Goal: Entertainment & Leisure: Consume media (video, audio)

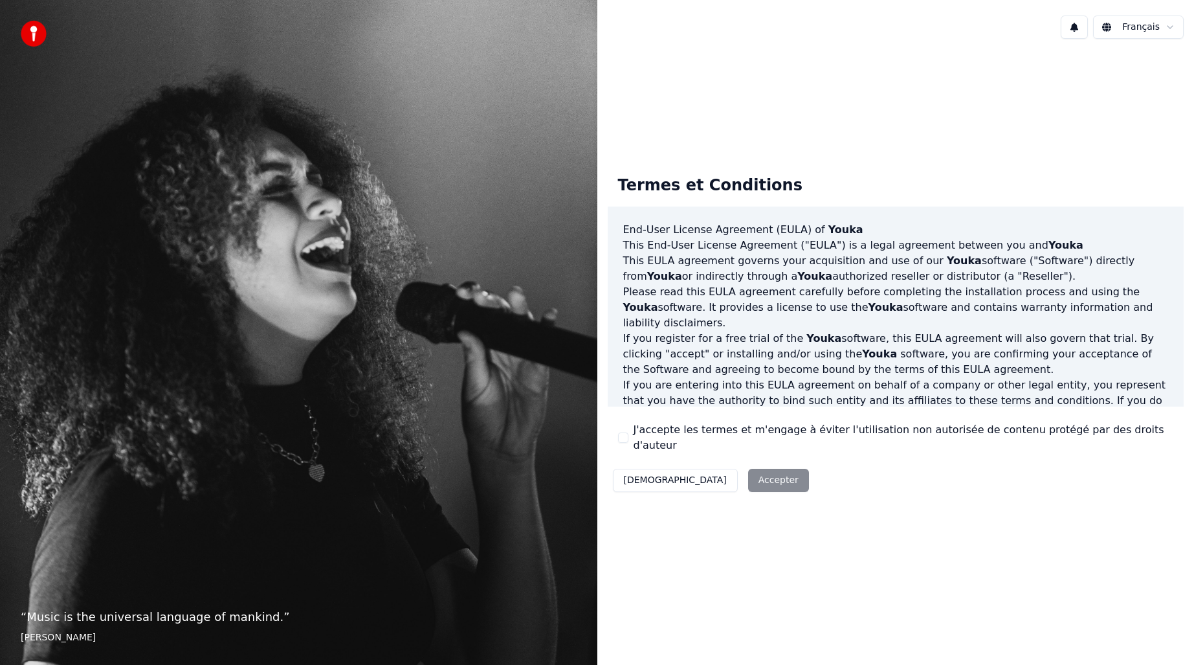
click at [668, 436] on label "J'accepte les termes et m'engage à éviter l'utilisation non autorisée de conten…" at bounding box center [904, 437] width 540 height 31
click at [628, 436] on button "J'accepte les termes et m'engage à éviter l'utilisation non autorisée de conten…" at bounding box center [623, 437] width 10 height 10
click at [748, 470] on button "Accepter" at bounding box center [778, 480] width 61 height 23
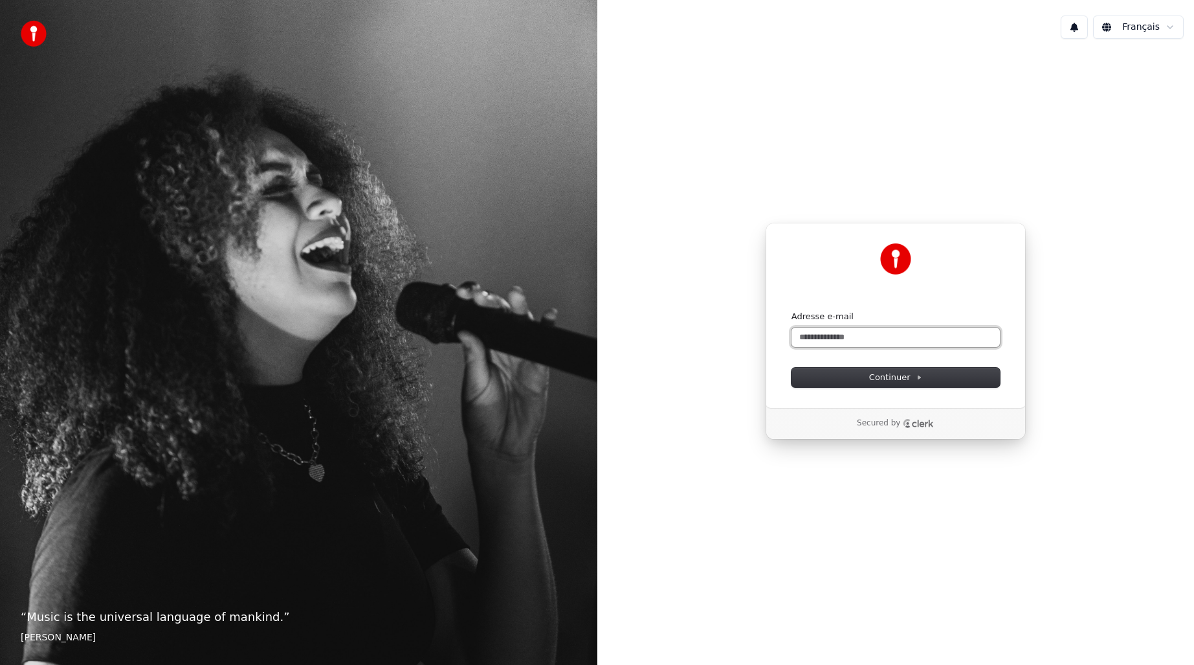
click at [836, 346] on input "Adresse e-mail" at bounding box center [895, 336] width 208 height 19
click at [791, 311] on button "submit" at bounding box center [791, 311] width 0 height 0
type input "**********"
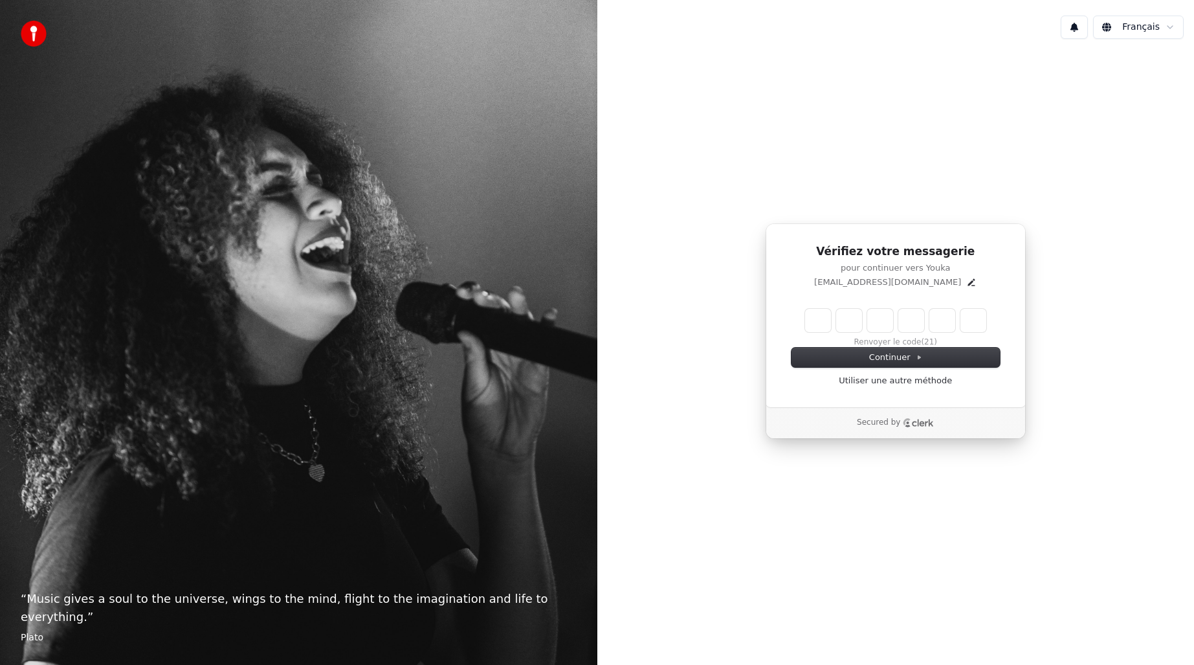
click at [824, 322] on input "Enter verification code" at bounding box center [895, 320] width 181 height 23
type input "******"
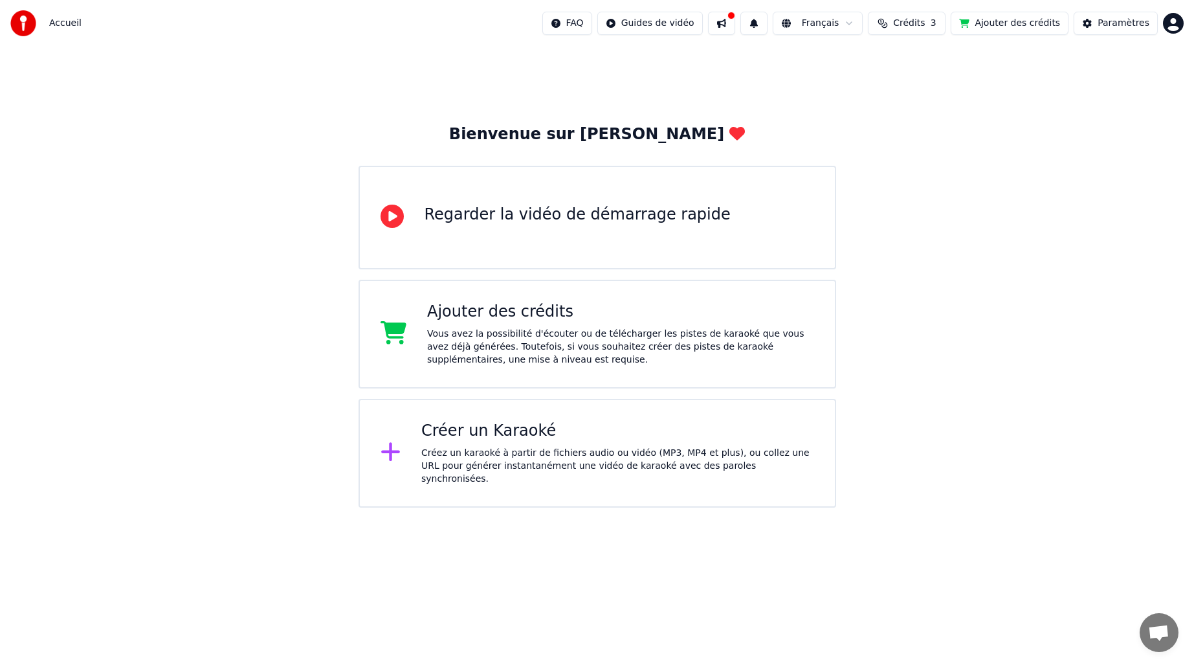
click at [997, 30] on button "Ajouter des crédits" at bounding box center [1010, 23] width 118 height 23
click at [537, 441] on div "Créer un Karaoké" at bounding box center [617, 431] width 393 height 21
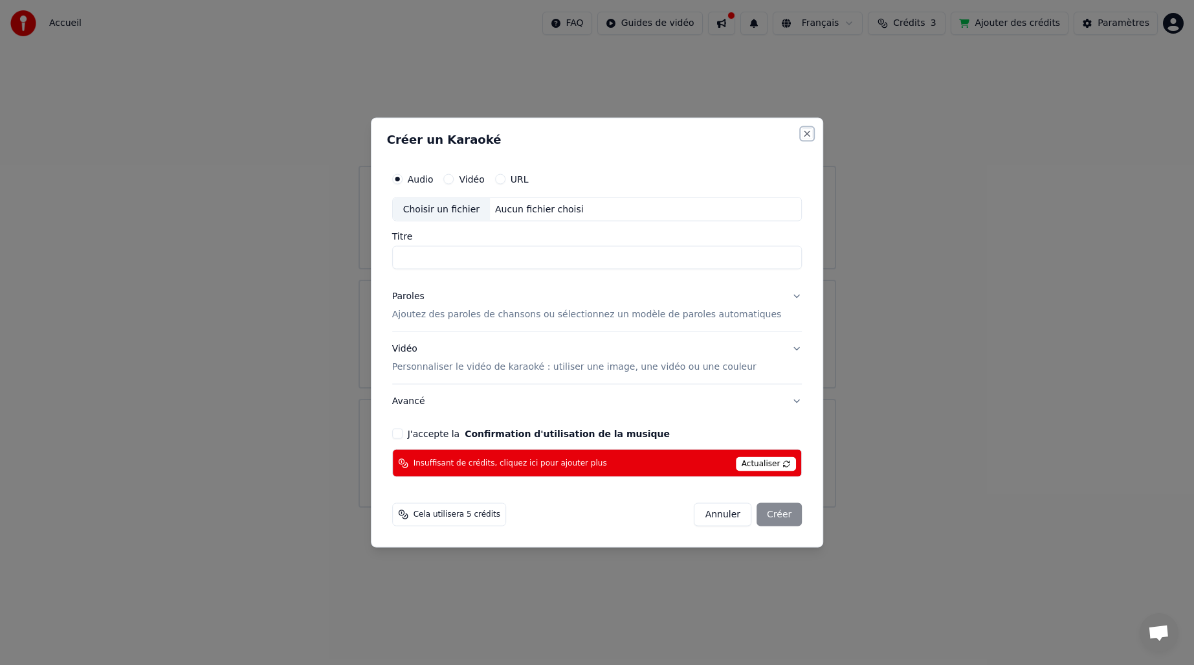
click at [802, 131] on button "Close" at bounding box center [807, 133] width 10 height 10
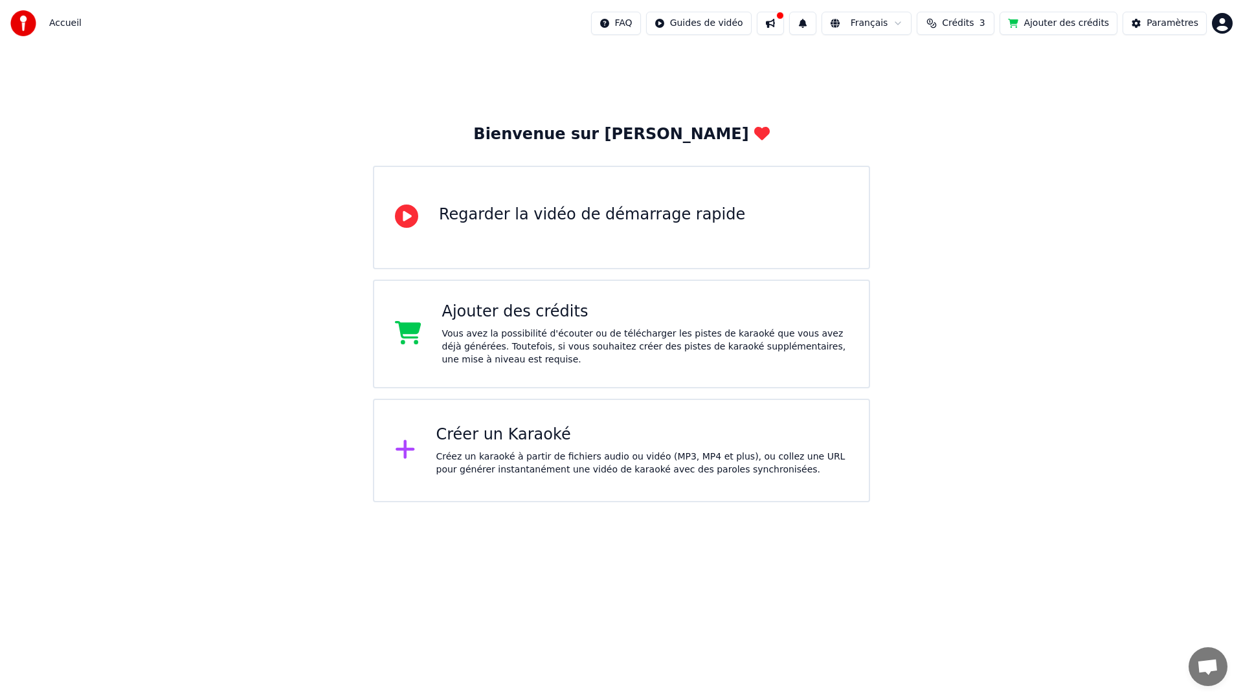
click at [1120, 111] on div "Bienvenue sur Youka Regarder la vidéo de démarrage rapide Ajouter des crédits V…" at bounding box center [621, 275] width 1243 height 456
click at [1193, 30] on html "Accueil FAQ Guides de vidéo Français Crédits 3 Ajouter des crédits Paramètres B…" at bounding box center [621, 251] width 1243 height 502
click at [1095, 221] on html "Accueil FAQ Guides de vidéo Français Crédits 3 Ajouter des crédits Paramètres B…" at bounding box center [621, 251] width 1243 height 502
click at [573, 454] on div "Créez un karaoké à partir de fichiers audio ou vidéo (MP3, MP4 et plus), ou col…" at bounding box center [642, 463] width 412 height 26
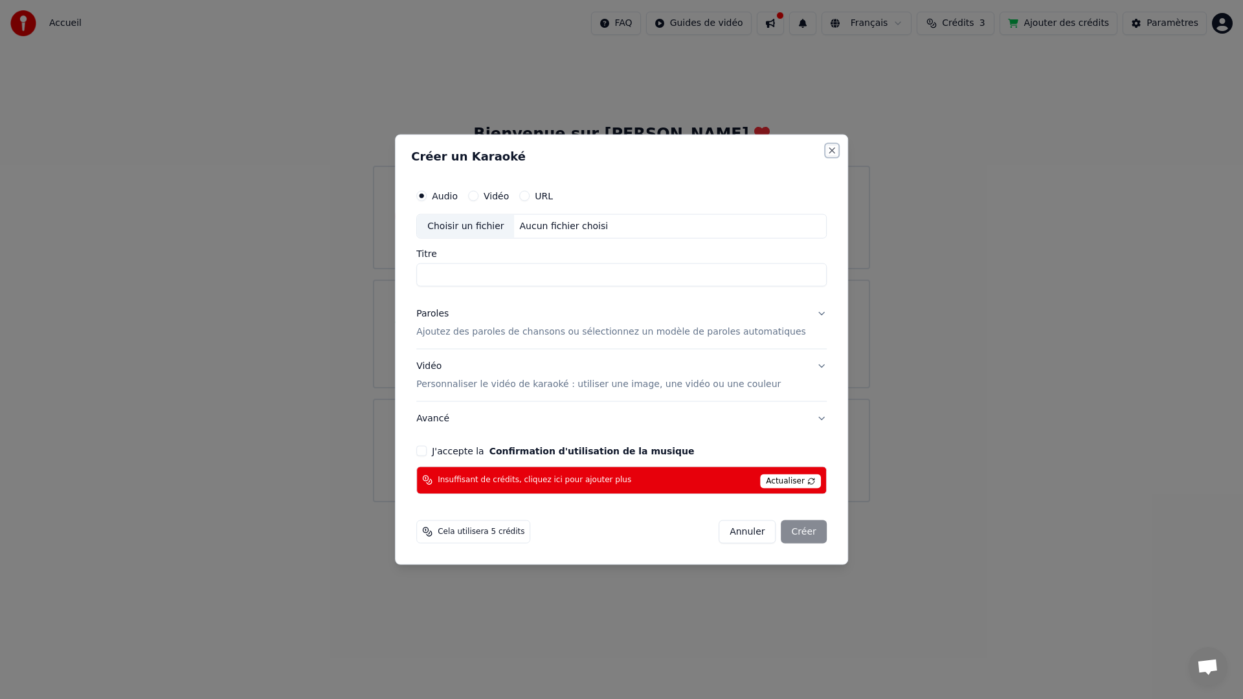
click at [826, 151] on button "Close" at bounding box center [831, 151] width 10 height 10
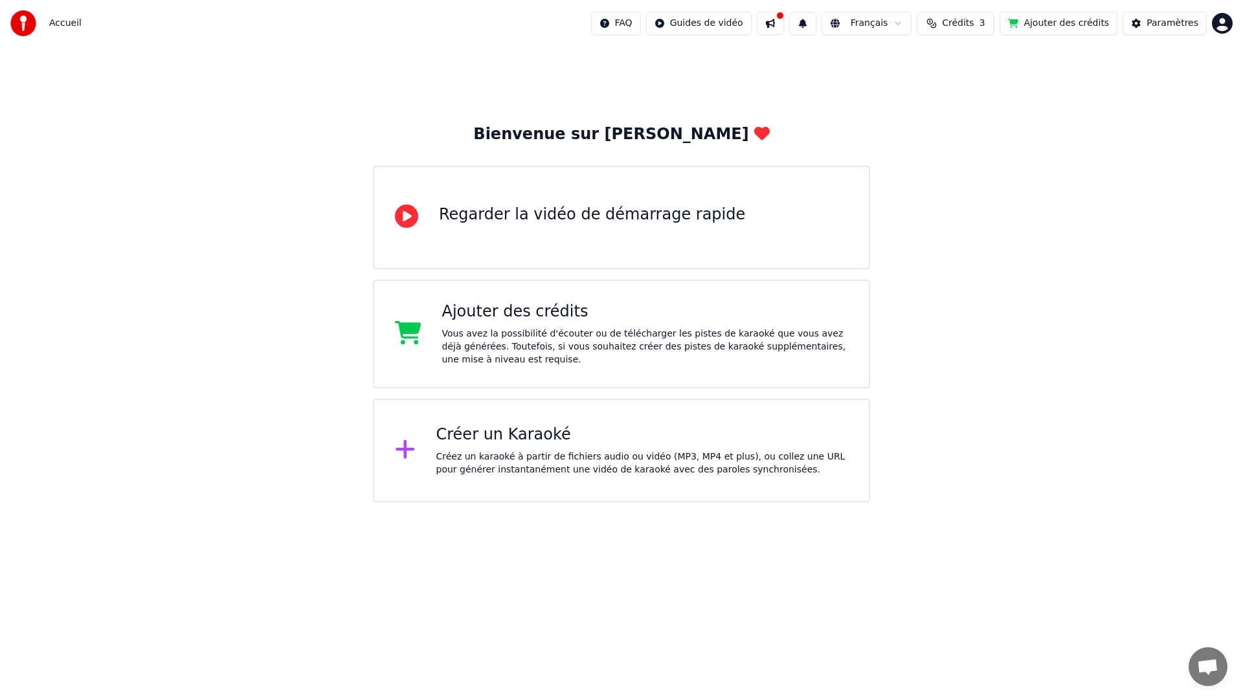
click at [562, 459] on div "Créez un karaoké à partir de fichiers audio ou vidéo (MP3, MP4 et plus), ou col…" at bounding box center [642, 463] width 412 height 26
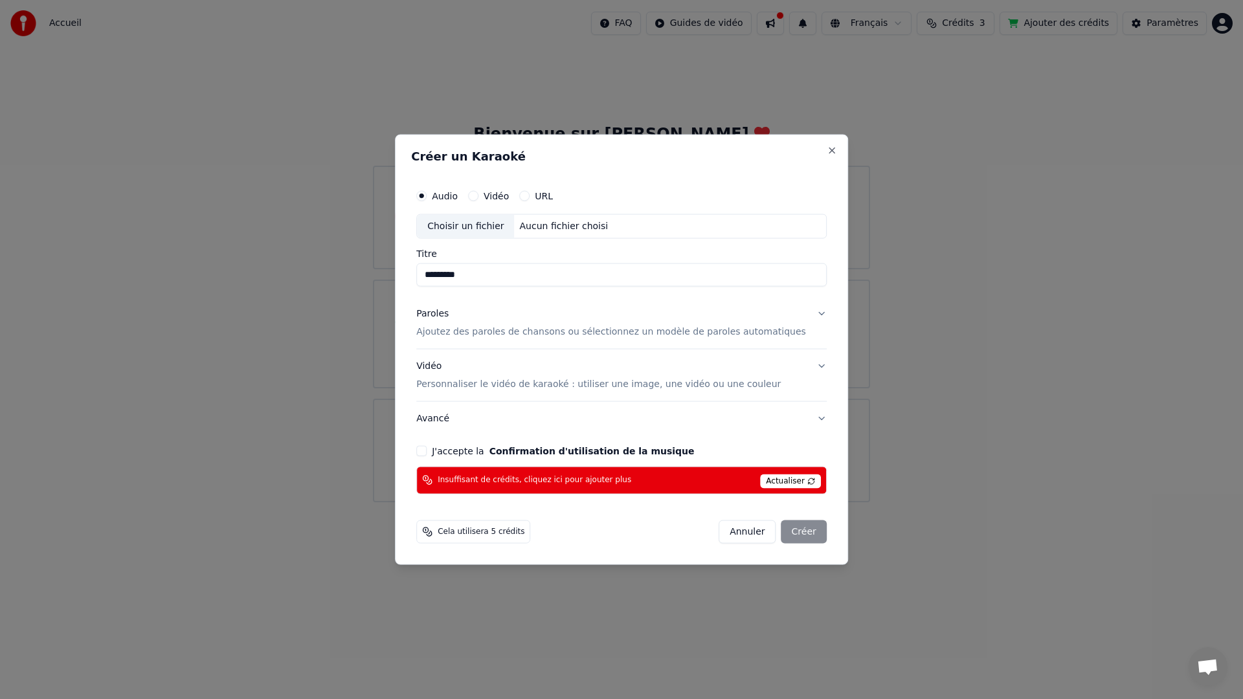
type input "*********"
click at [807, 362] on button "Vidéo Personnaliser le vidéo de karaoké : utiliser une image, une vidéo ou une …" at bounding box center [621, 375] width 410 height 52
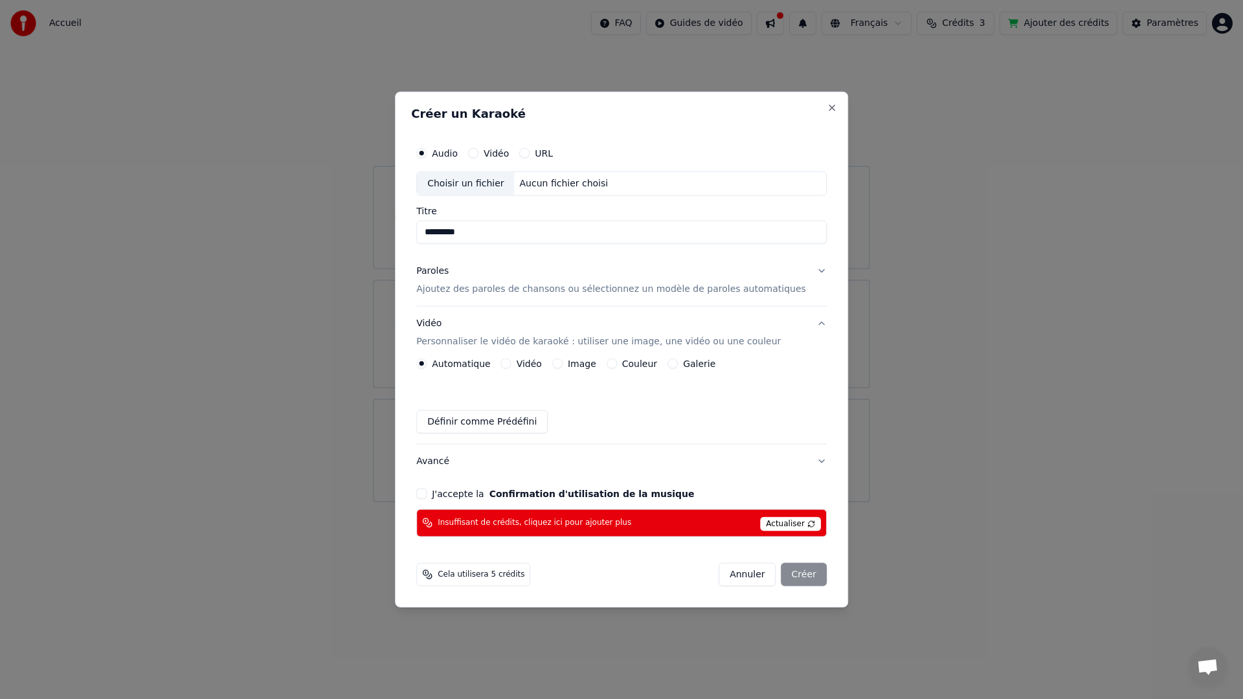
click at [535, 363] on label "Vidéo" at bounding box center [528, 363] width 25 height 9
click at [511, 363] on button "Vidéo" at bounding box center [506, 363] width 10 height 10
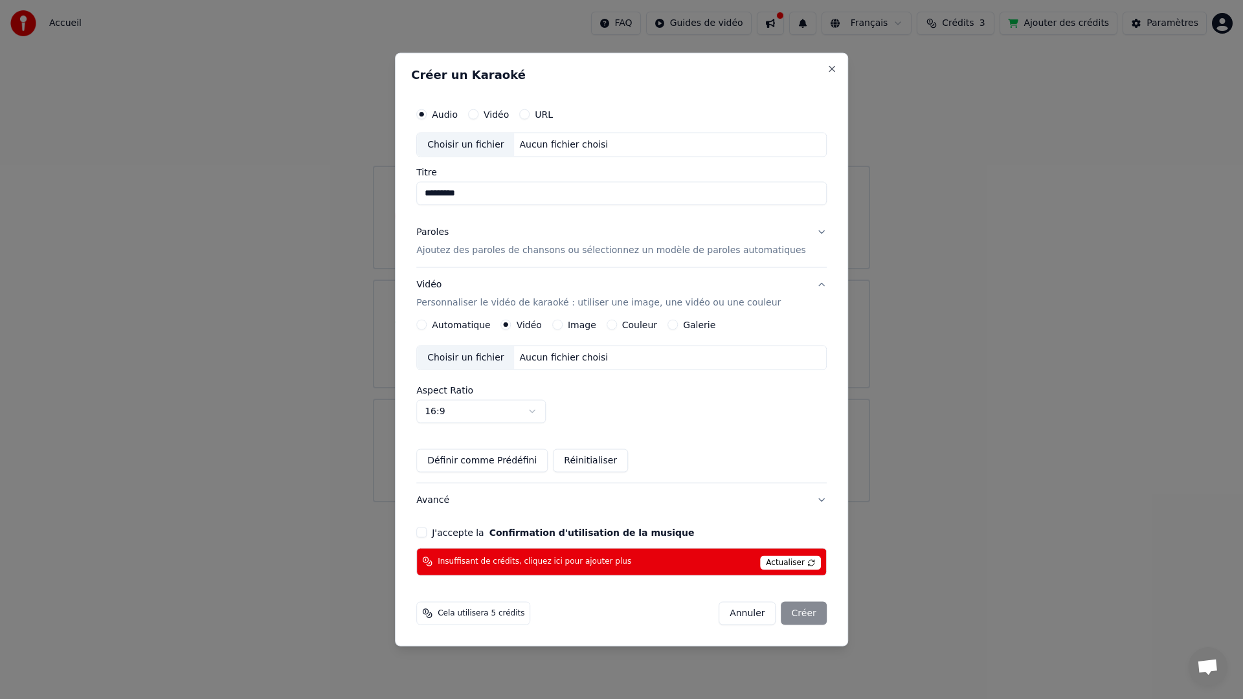
click at [540, 324] on label "Vidéo" at bounding box center [528, 324] width 25 height 9
click at [511, 324] on button "Vidéo" at bounding box center [506, 324] width 10 height 10
click at [595, 326] on label "Image" at bounding box center [582, 324] width 28 height 9
click at [562, 326] on button "Image" at bounding box center [557, 324] width 10 height 10
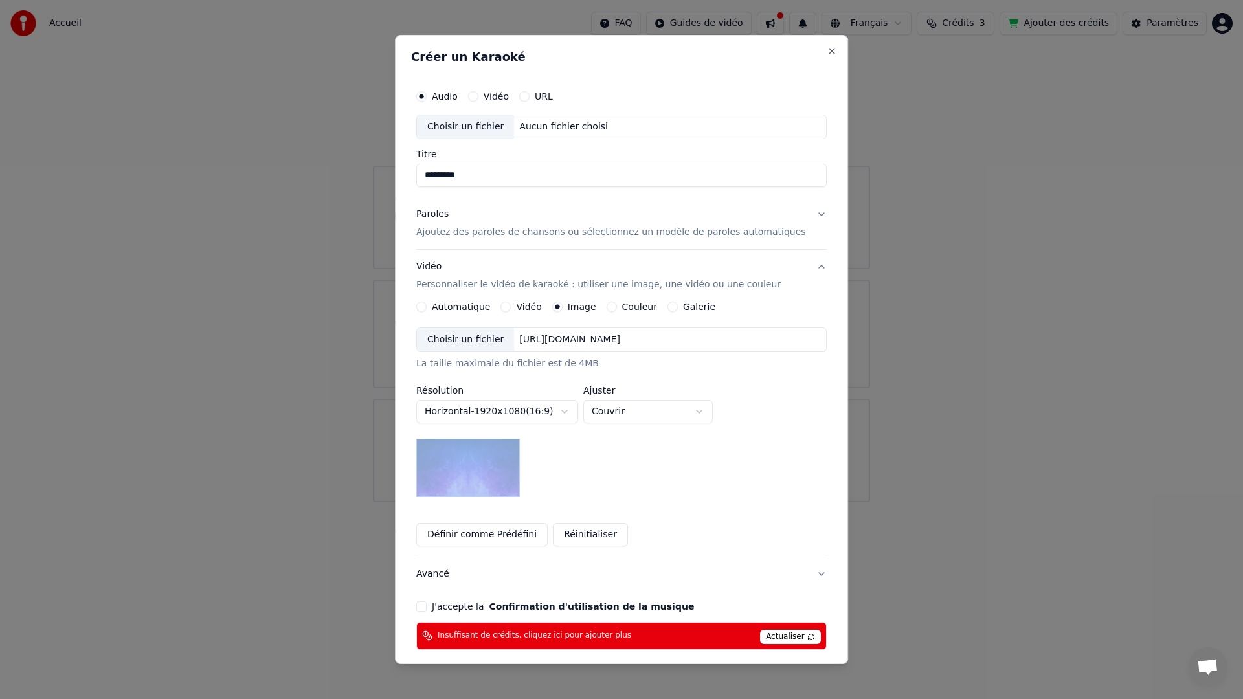
click at [513, 458] on img at bounding box center [468, 468] width 104 height 58
click at [596, 472] on div "**********" at bounding box center [621, 412] width 410 height 170
click at [742, 338] on div "Choisir un fichier [URL][DOMAIN_NAME]" at bounding box center [621, 339] width 410 height 25
click at [527, 306] on label "Vidéo" at bounding box center [528, 306] width 25 height 9
click at [511, 306] on button "Vidéo" at bounding box center [506, 307] width 10 height 10
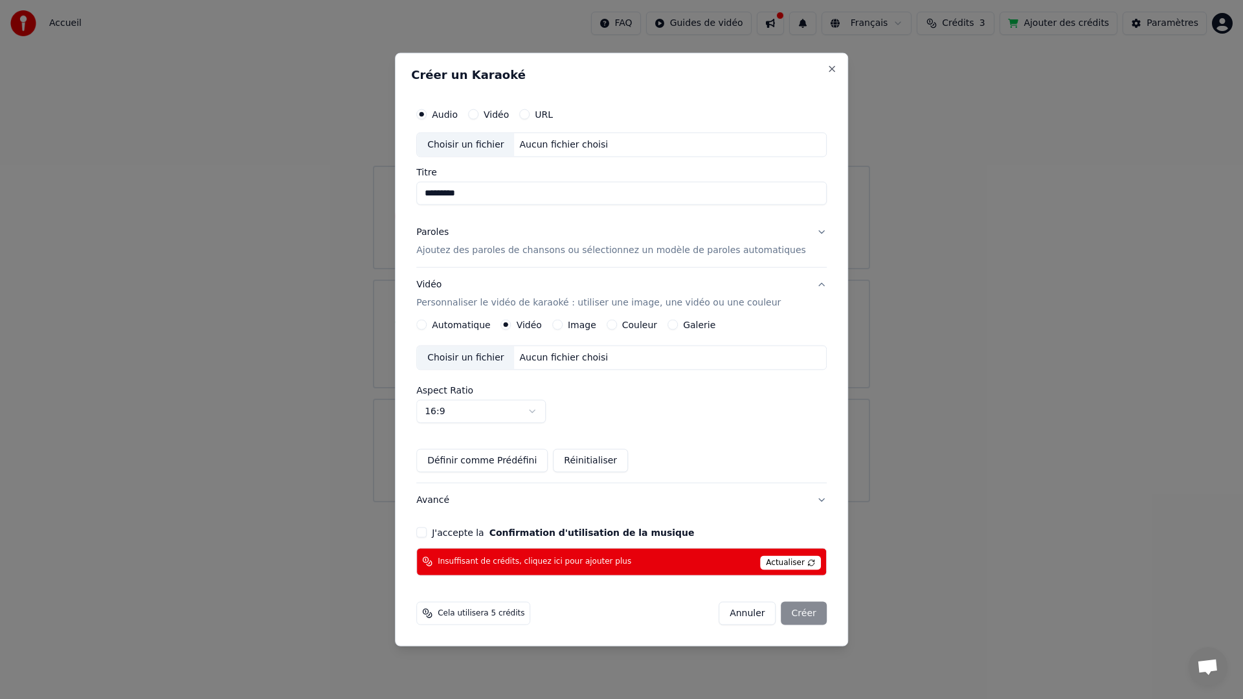
click at [590, 327] on label "Image" at bounding box center [582, 324] width 28 height 9
click at [562, 327] on button "Image" at bounding box center [557, 324] width 10 height 10
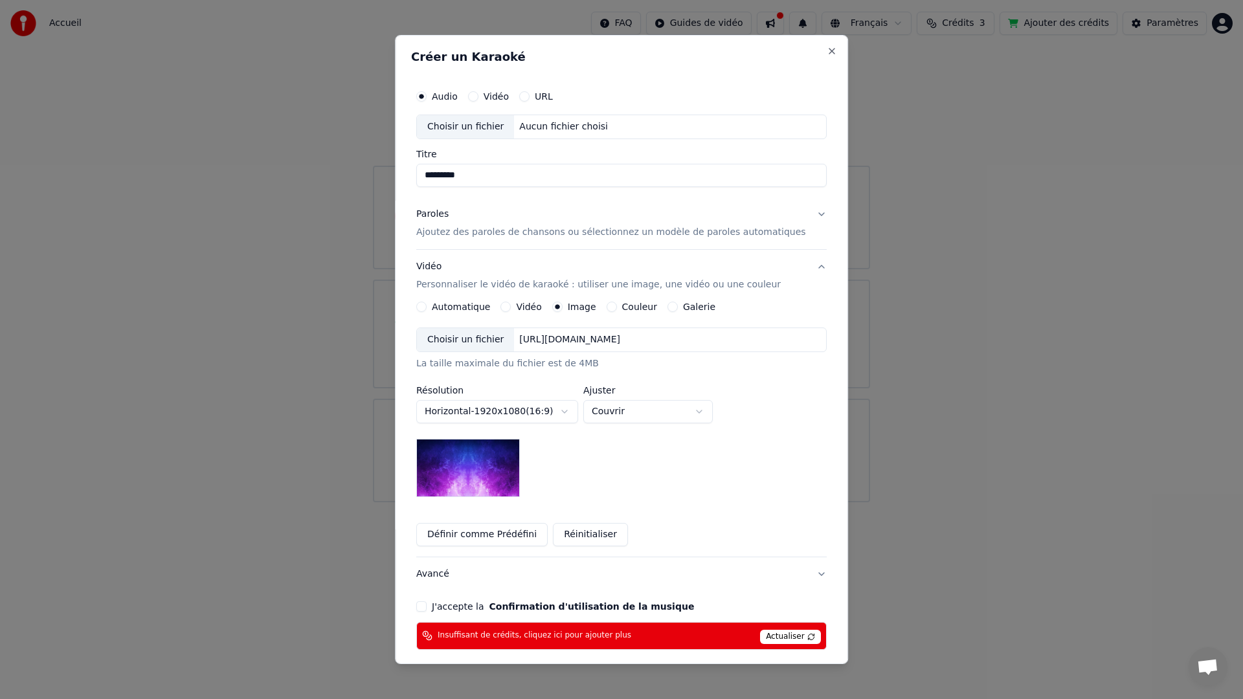
click at [697, 305] on label "Galerie" at bounding box center [699, 306] width 32 height 9
click at [678, 305] on button "Galerie" at bounding box center [672, 307] width 10 height 10
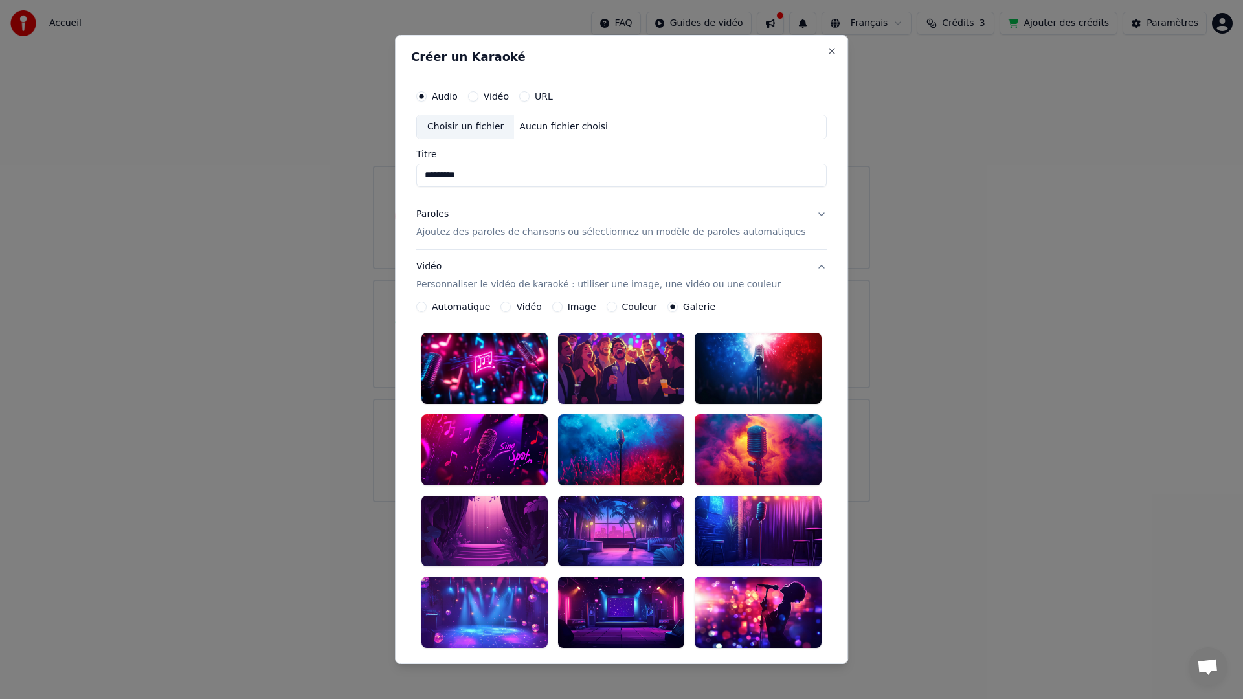
click at [531, 309] on label "Vidéo" at bounding box center [528, 306] width 25 height 9
click at [511, 309] on button "Vidéo" at bounding box center [506, 307] width 10 height 10
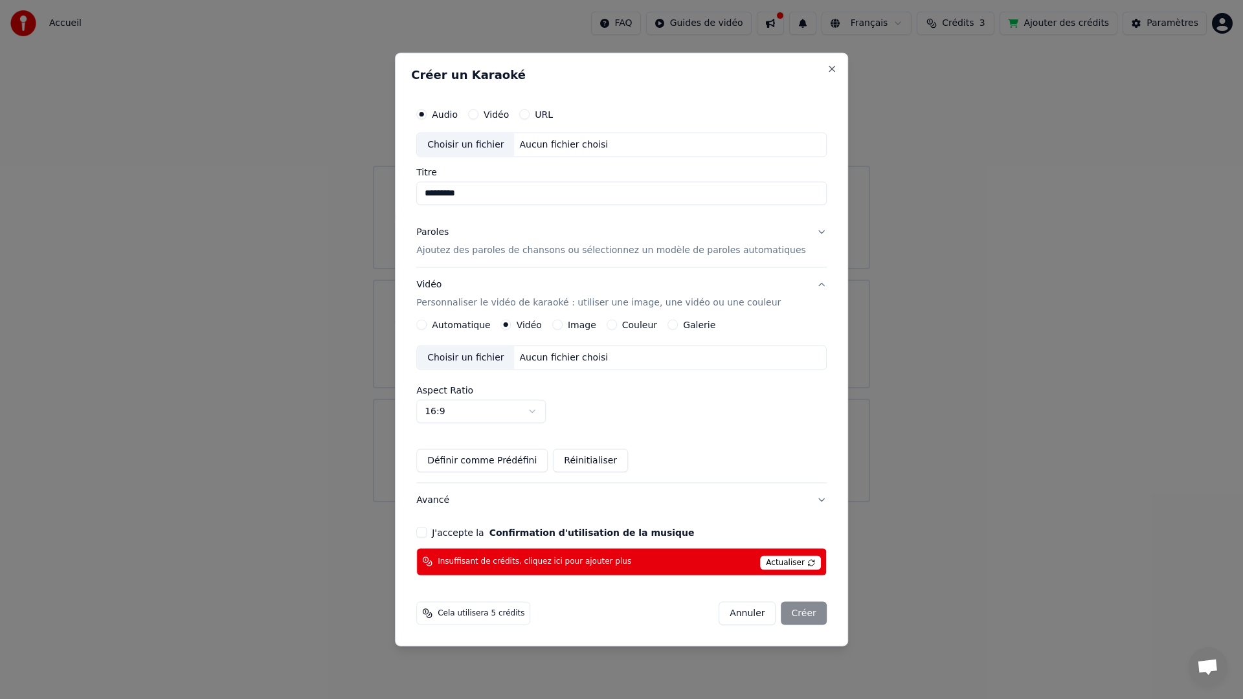
click at [576, 356] on div "Aucun fichier choisi" at bounding box center [563, 357] width 99 height 13
click at [598, 356] on div "Aucun fichier choisi" at bounding box center [563, 357] width 99 height 13
click at [468, 323] on label "Automatique" at bounding box center [461, 324] width 58 height 9
click at [426, 323] on button "Automatique" at bounding box center [421, 324] width 10 height 10
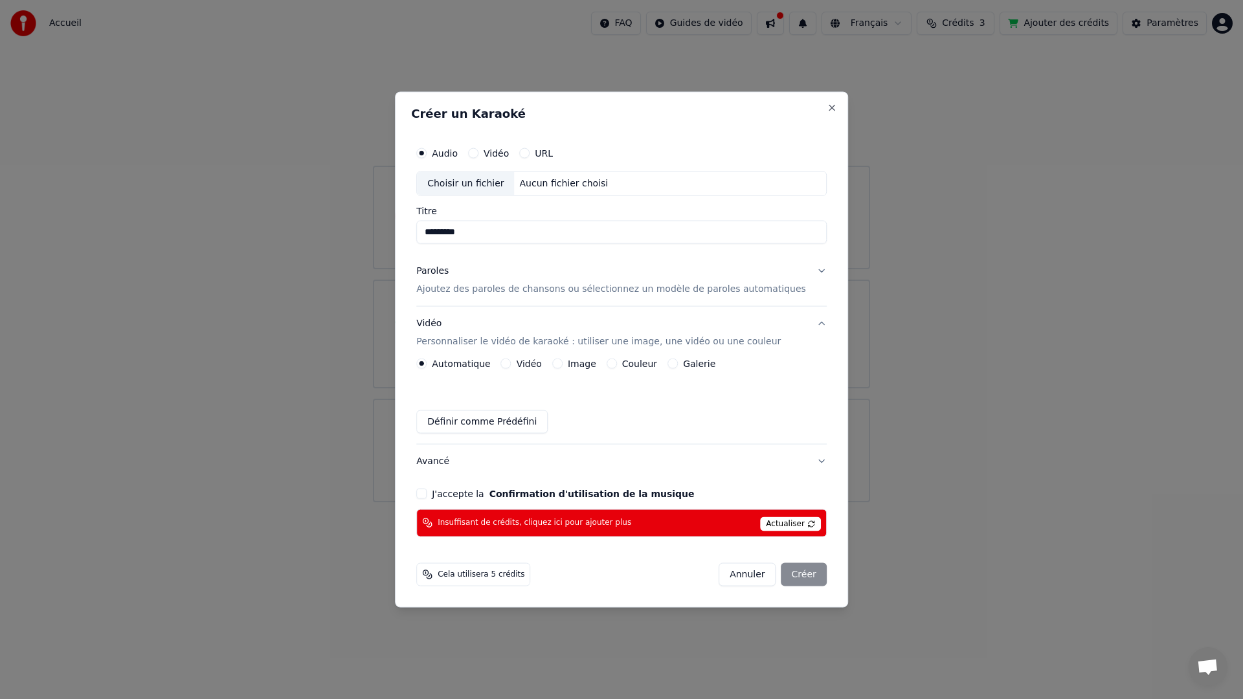
click at [789, 525] on span "Actualiser" at bounding box center [790, 523] width 61 height 14
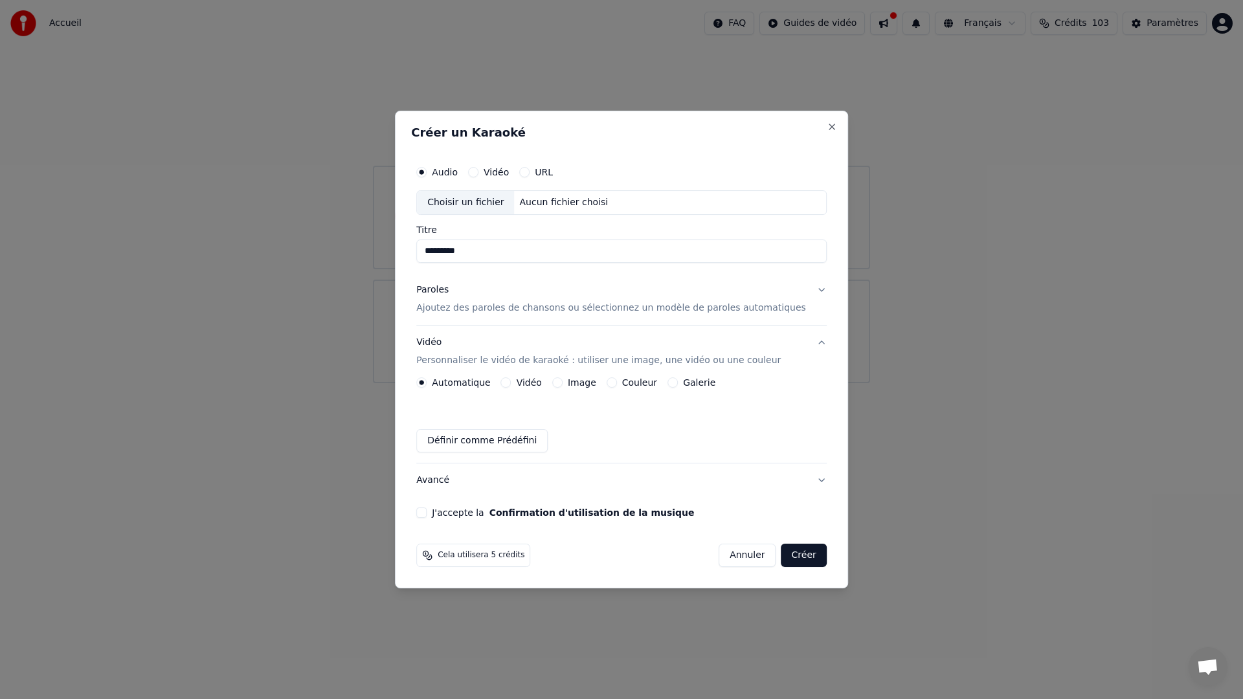
click at [760, 307] on p "Ajoutez des paroles de chansons ou sélectionnez un modèle de paroles automatiqu…" at bounding box center [611, 308] width 390 height 13
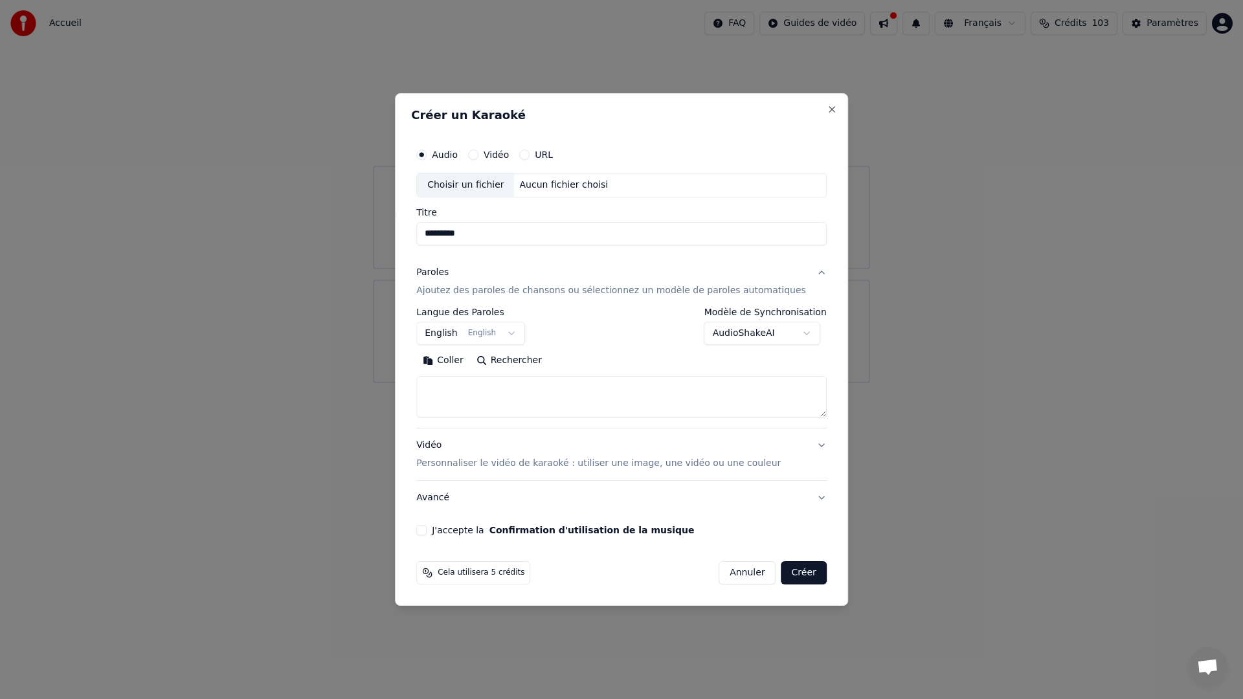
click at [505, 153] on label "Vidéo" at bounding box center [495, 154] width 25 height 9
click at [478, 153] on button "Vidéo" at bounding box center [473, 154] width 10 height 10
click at [547, 155] on label "URL" at bounding box center [544, 154] width 18 height 9
click at [529, 155] on button "URL" at bounding box center [524, 154] width 10 height 10
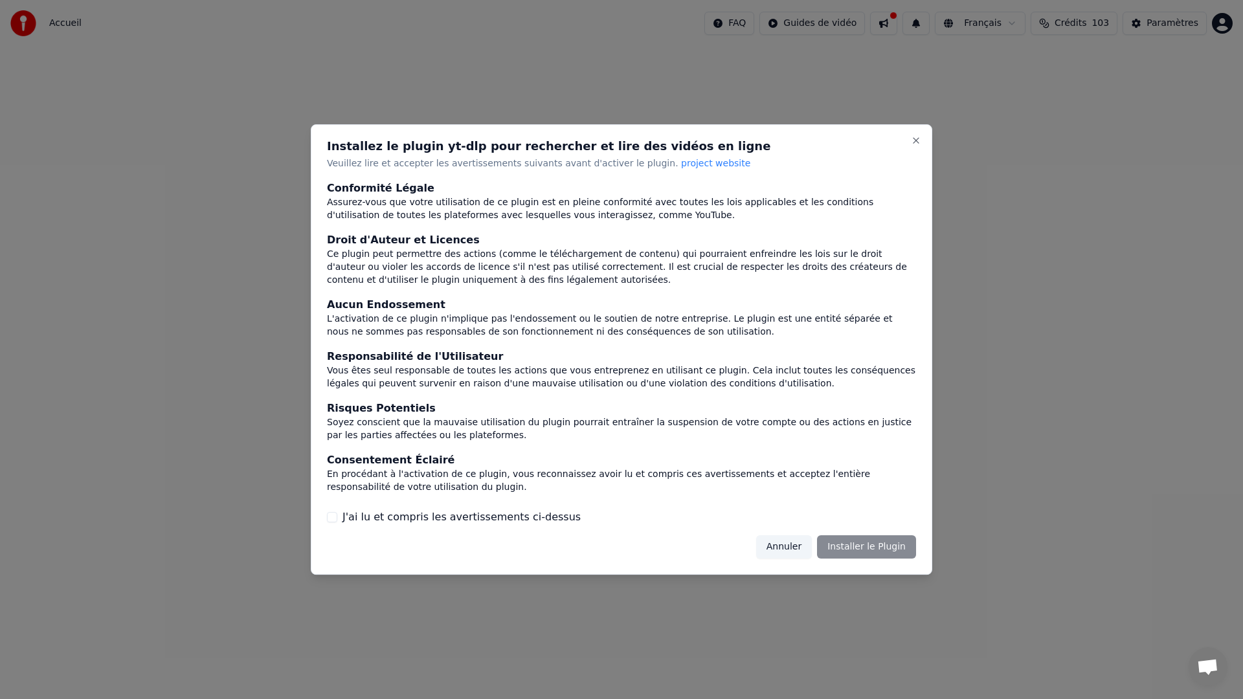
click at [790, 539] on button "Annuler" at bounding box center [784, 546] width 56 height 23
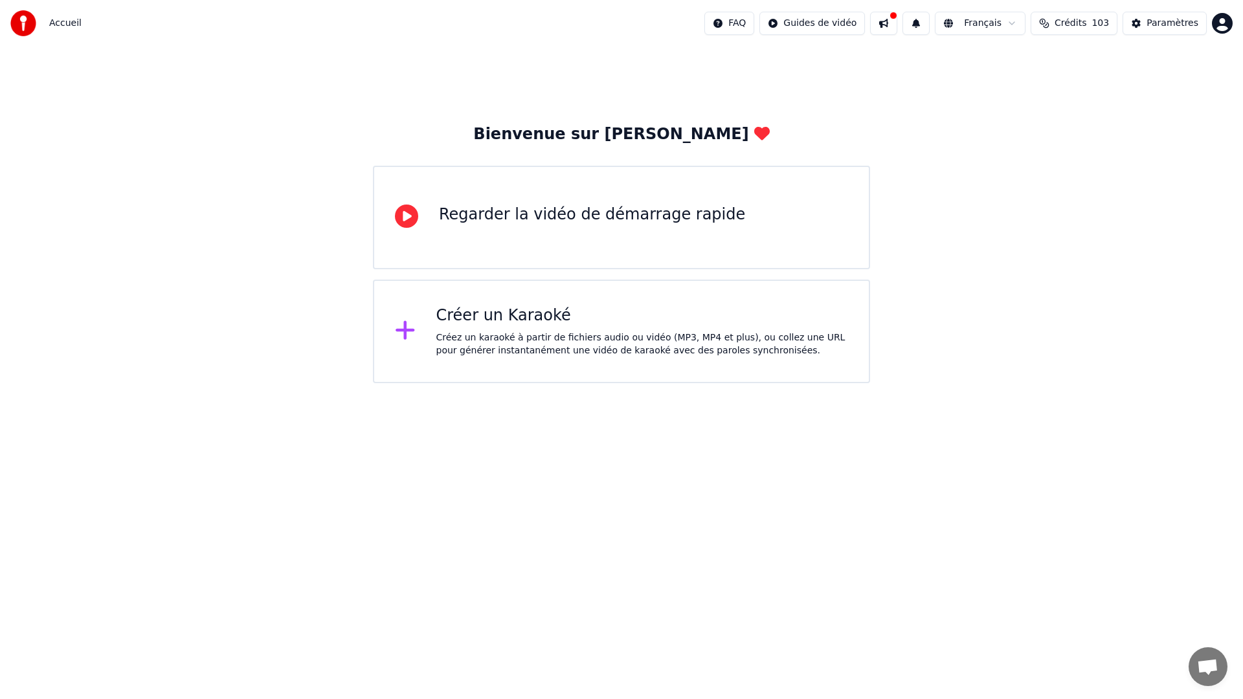
click at [583, 313] on div "Créer un Karaoké" at bounding box center [642, 315] width 412 height 21
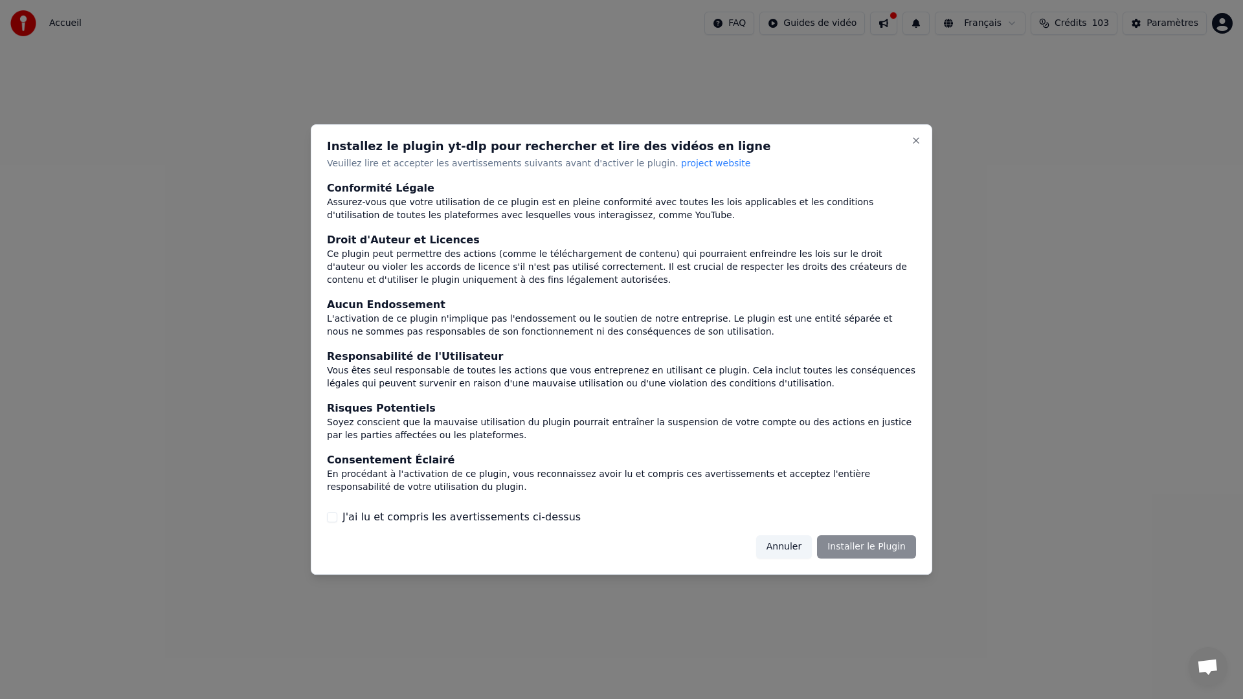
click at [786, 543] on button "Annuler" at bounding box center [784, 546] width 56 height 23
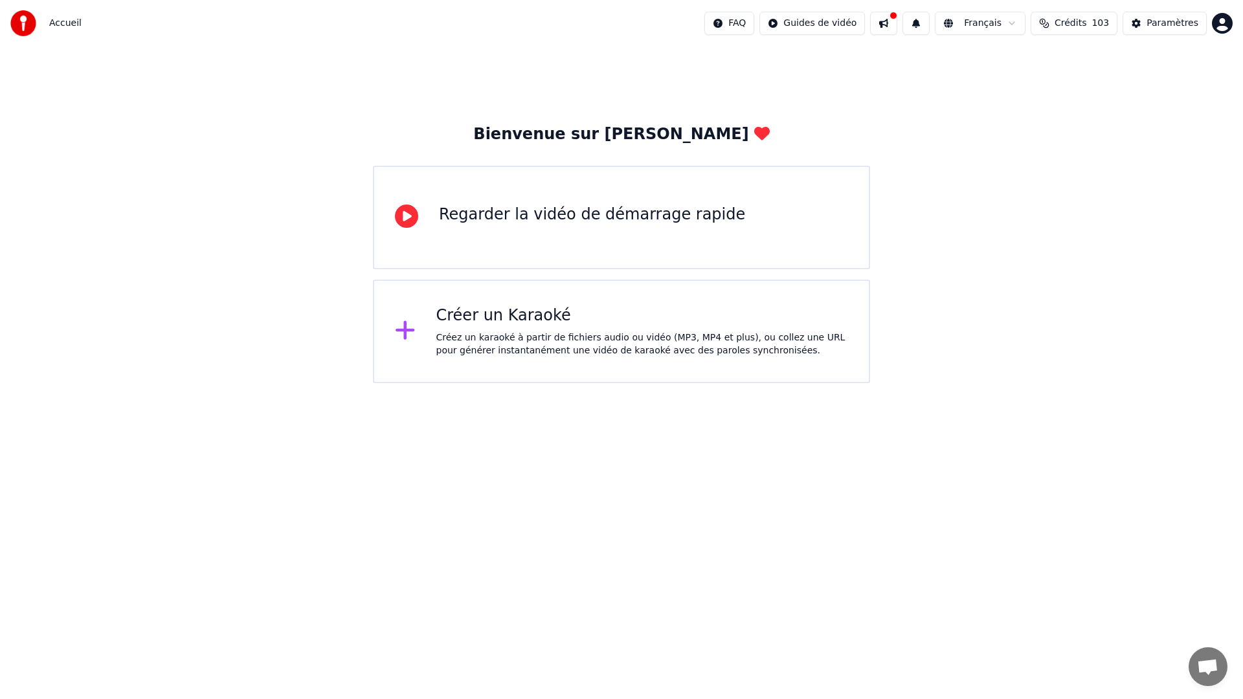
click at [685, 352] on div "Créez un karaoké à partir de fichiers audio ou vidéo (MP3, MP4 et plus), ou col…" at bounding box center [642, 344] width 412 height 26
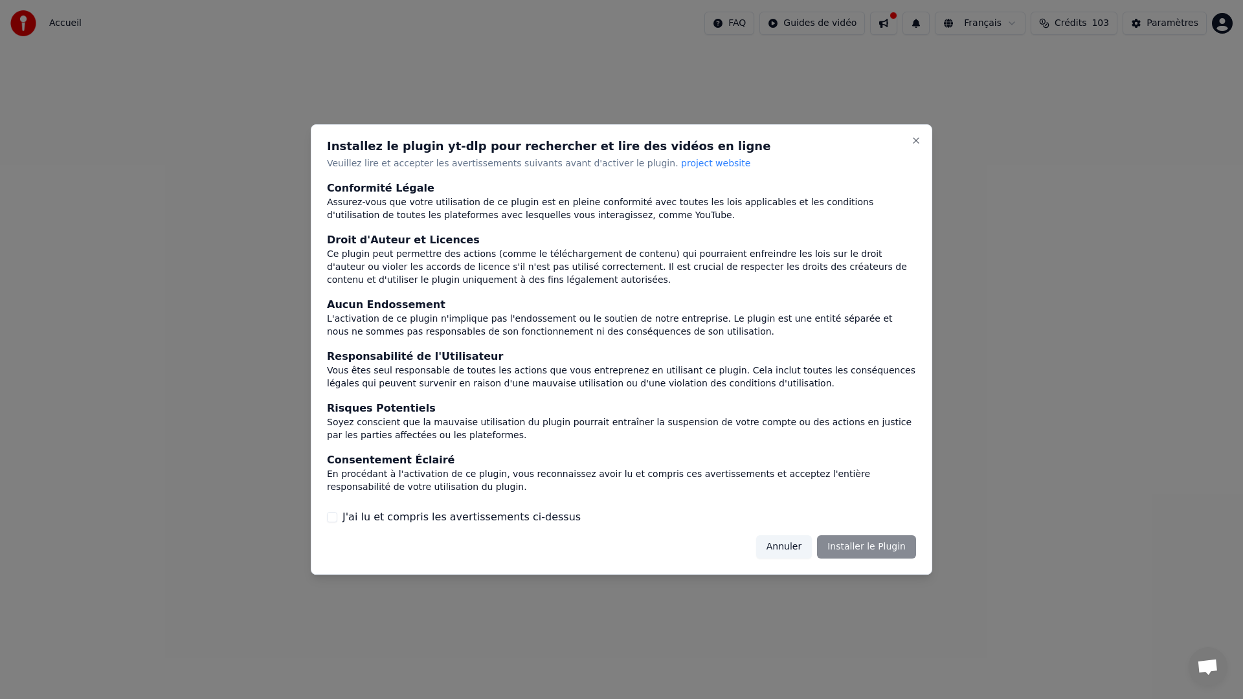
click at [795, 549] on button "Annuler" at bounding box center [784, 546] width 56 height 23
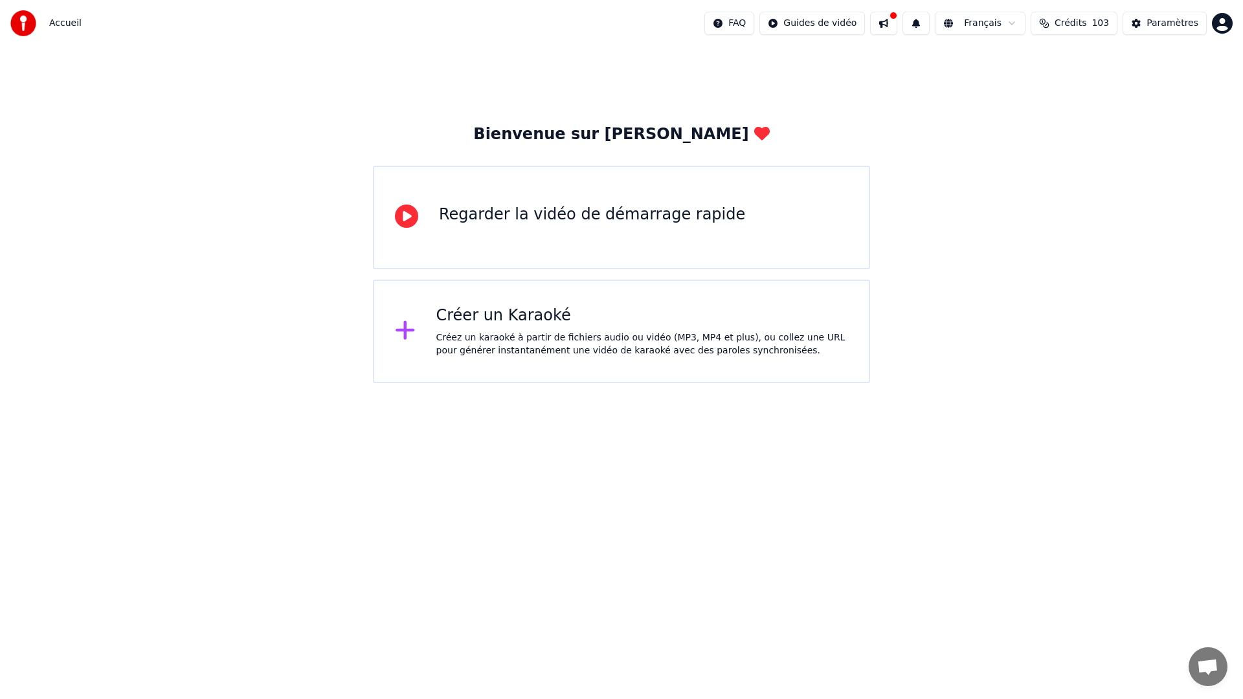
click at [492, 337] on div "Créez un karaoké à partir de fichiers audio ou vidéo (MP3, MP4 et plus), ou col…" at bounding box center [642, 344] width 412 height 26
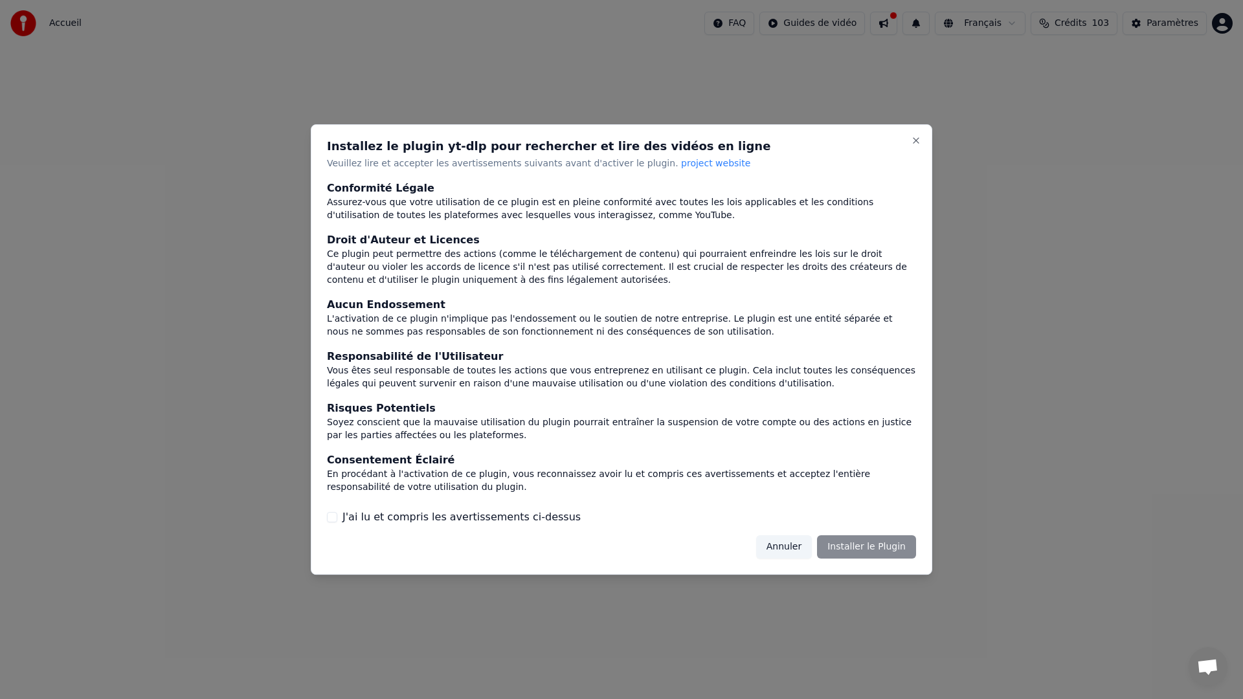
click at [333, 516] on button "J'ai lu et compris les avertissements ci-dessus" at bounding box center [332, 517] width 10 height 10
click at [829, 551] on button "Installer le Plugin" at bounding box center [866, 546] width 99 height 23
click at [791, 553] on div "Annuler Installer le Plugin" at bounding box center [827, 546] width 175 height 23
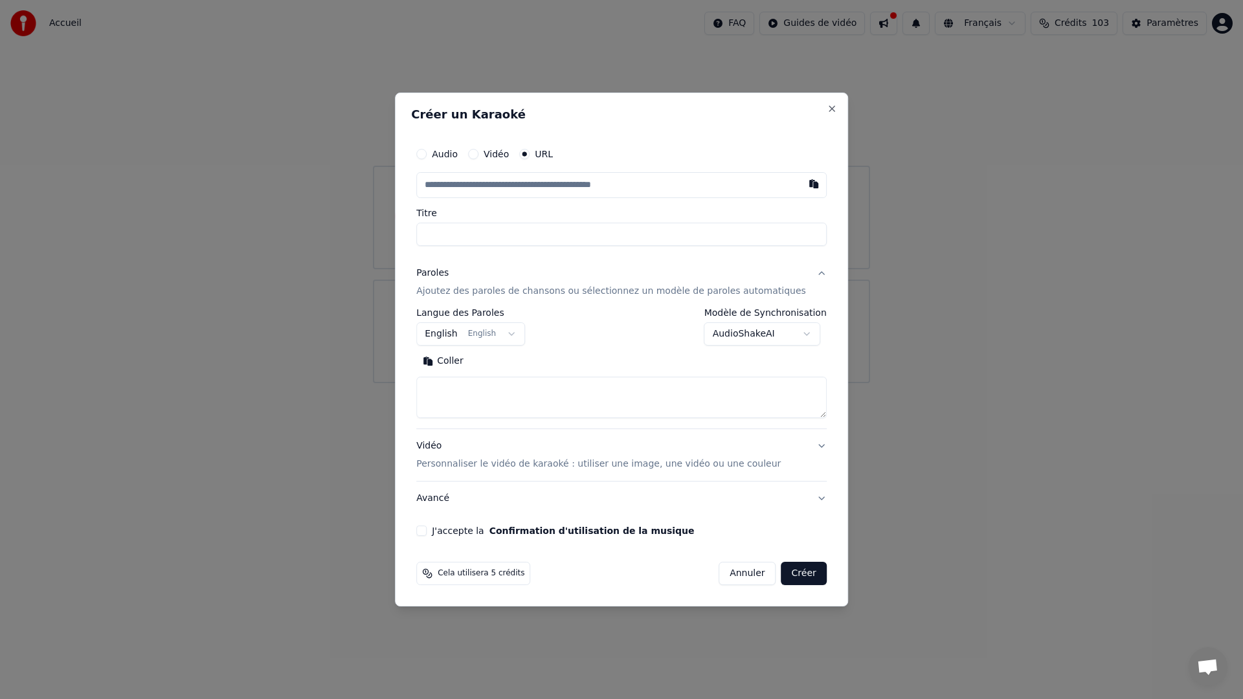
click at [454, 149] on label "Audio" at bounding box center [445, 153] width 26 height 9
click at [426, 149] on button "Audio" at bounding box center [421, 154] width 10 height 10
click at [562, 184] on div "Aucun fichier choisi" at bounding box center [563, 185] width 99 height 13
click at [605, 233] on input "**********" at bounding box center [621, 233] width 410 height 23
click at [467, 232] on input "**********" at bounding box center [621, 233] width 410 height 23
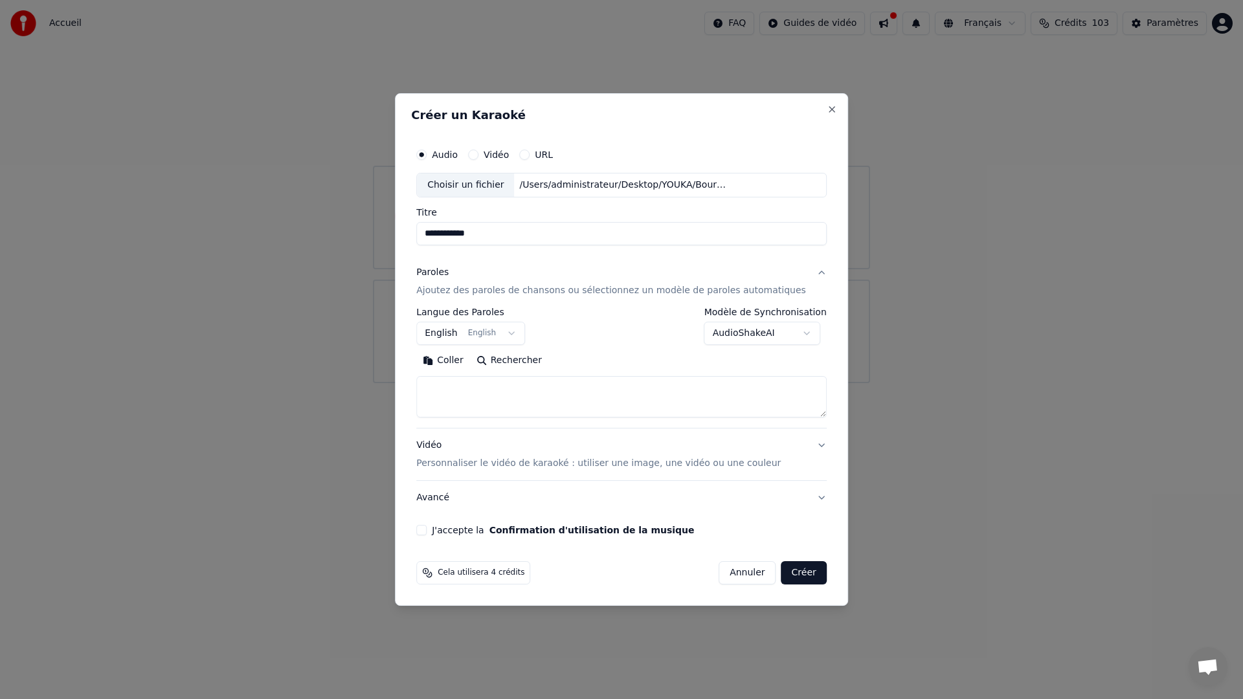
type input "**********"
click at [584, 294] on p "Ajoutez des paroles de chansons ou sélectionnez un modèle de paroles automatiqu…" at bounding box center [611, 290] width 390 height 13
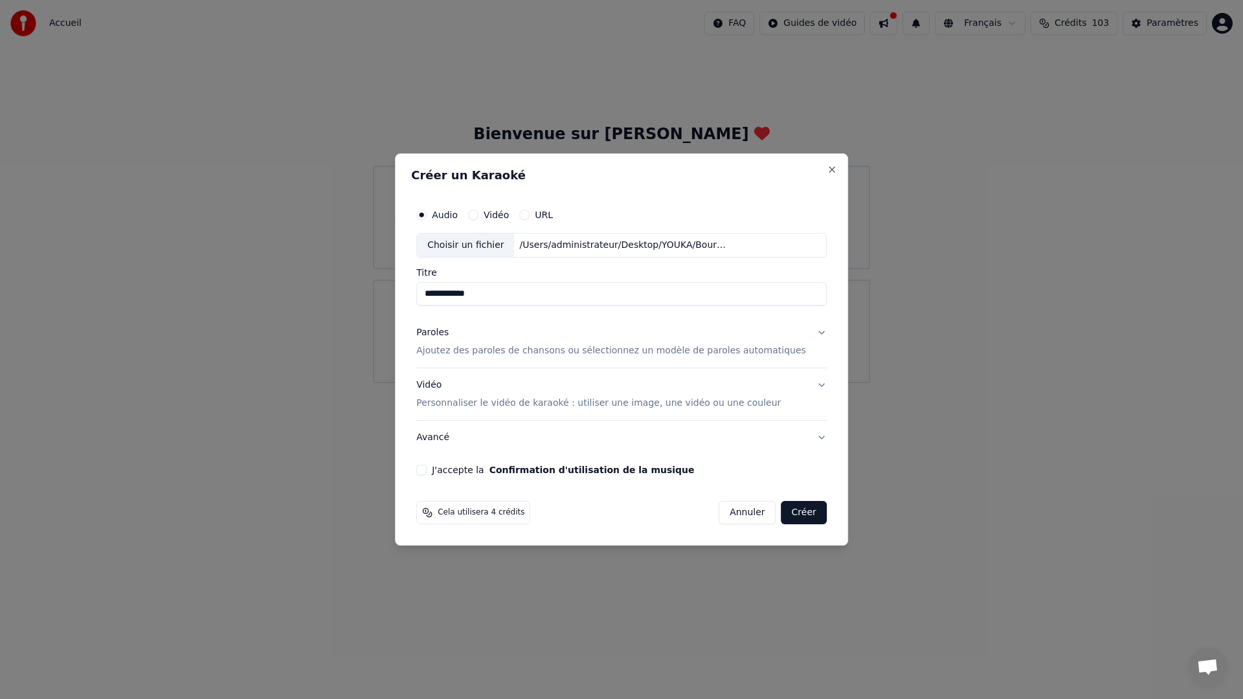
click at [587, 360] on button "Paroles Ajoutez des paroles de chansons ou sélectionnez un modèle de paroles au…" at bounding box center [621, 342] width 410 height 52
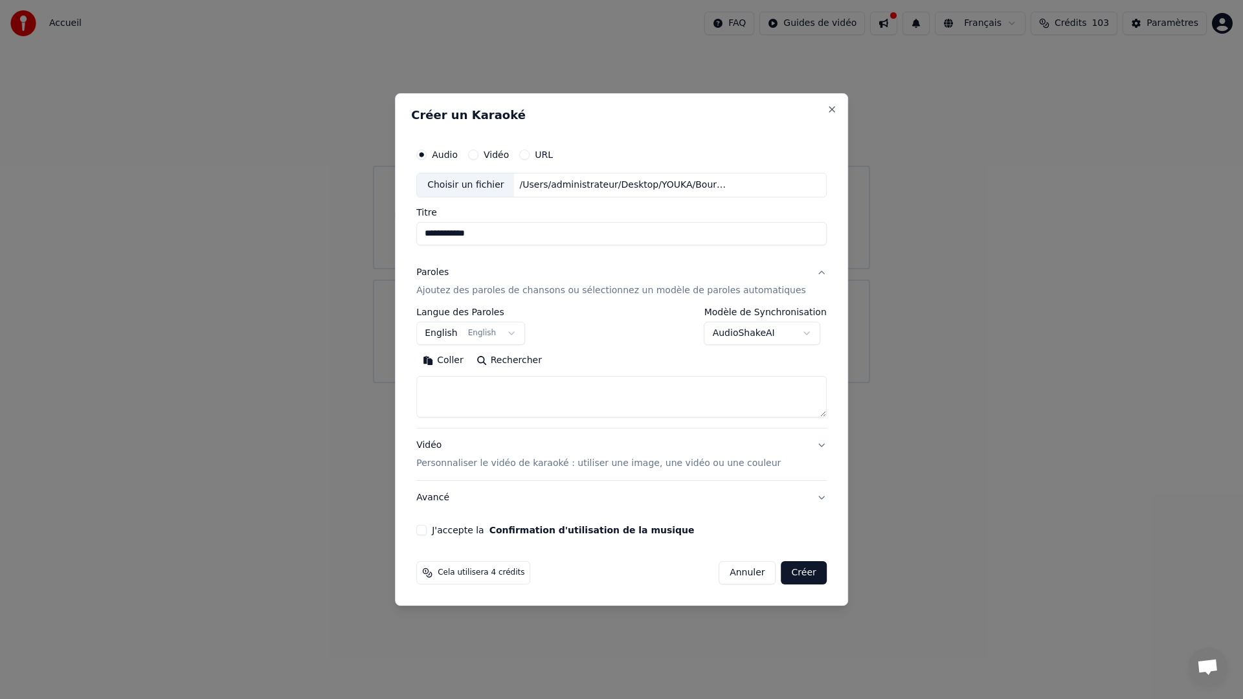
click at [459, 361] on button "Coller" at bounding box center [443, 360] width 54 height 21
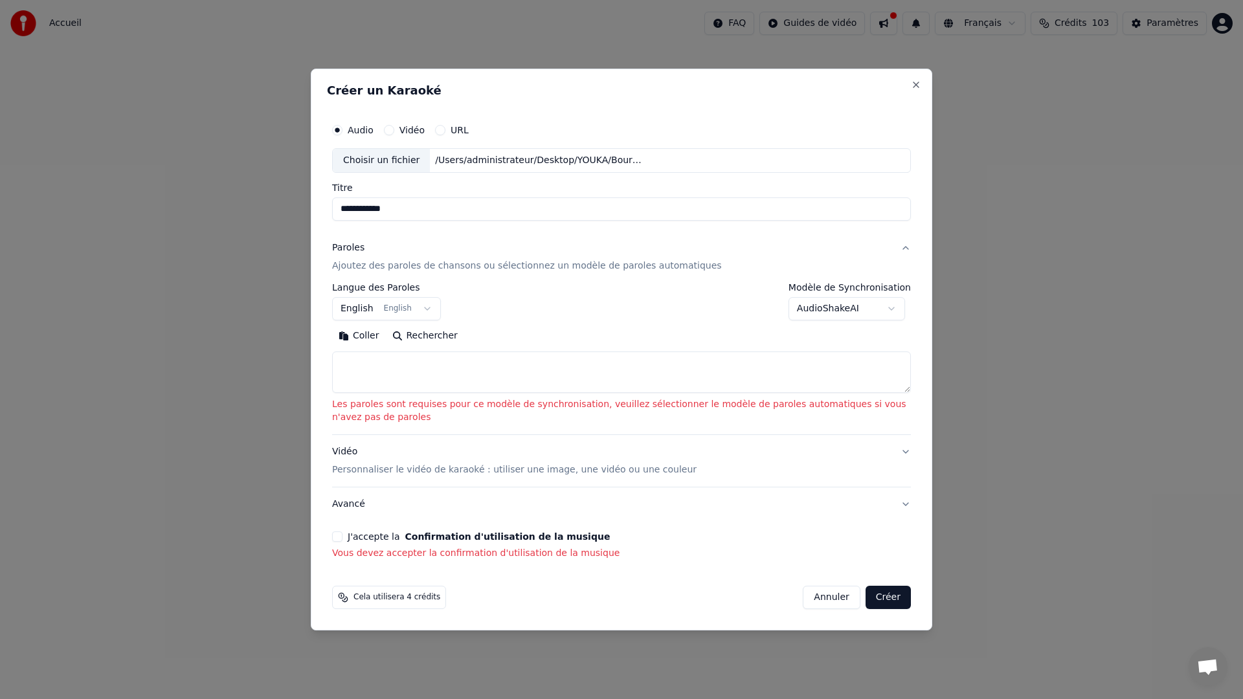
click at [419, 312] on body "**********" at bounding box center [621, 191] width 1243 height 383
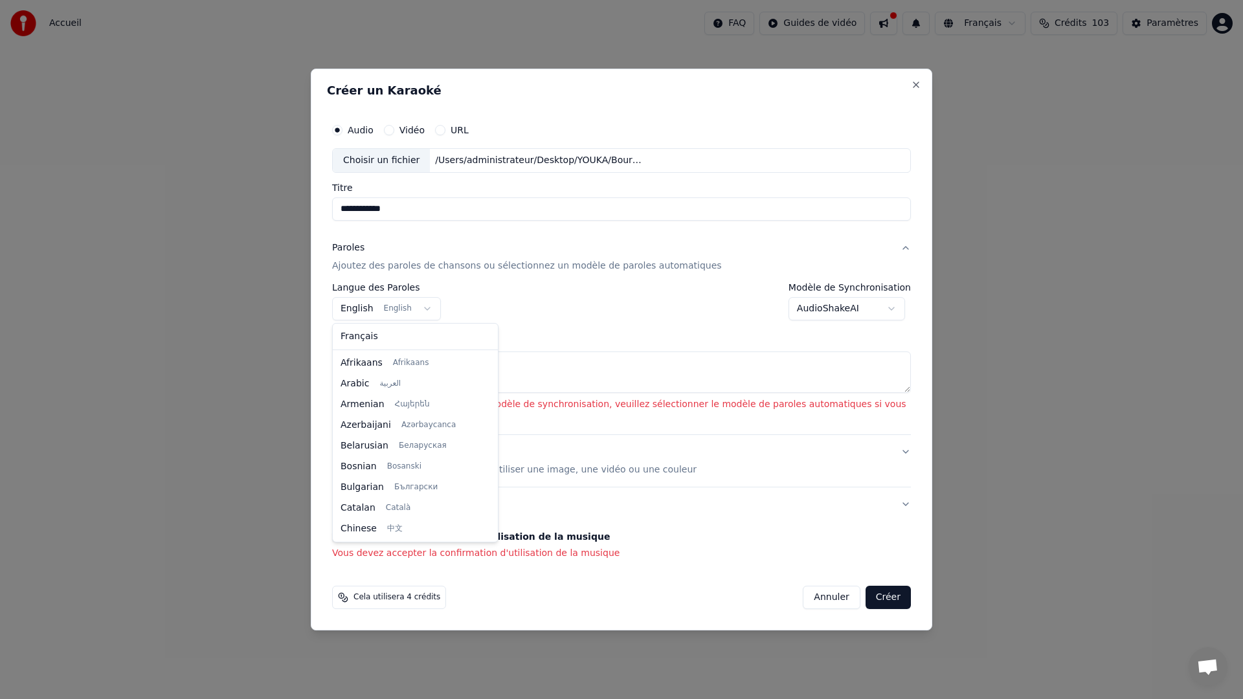
scroll to position [104, 0]
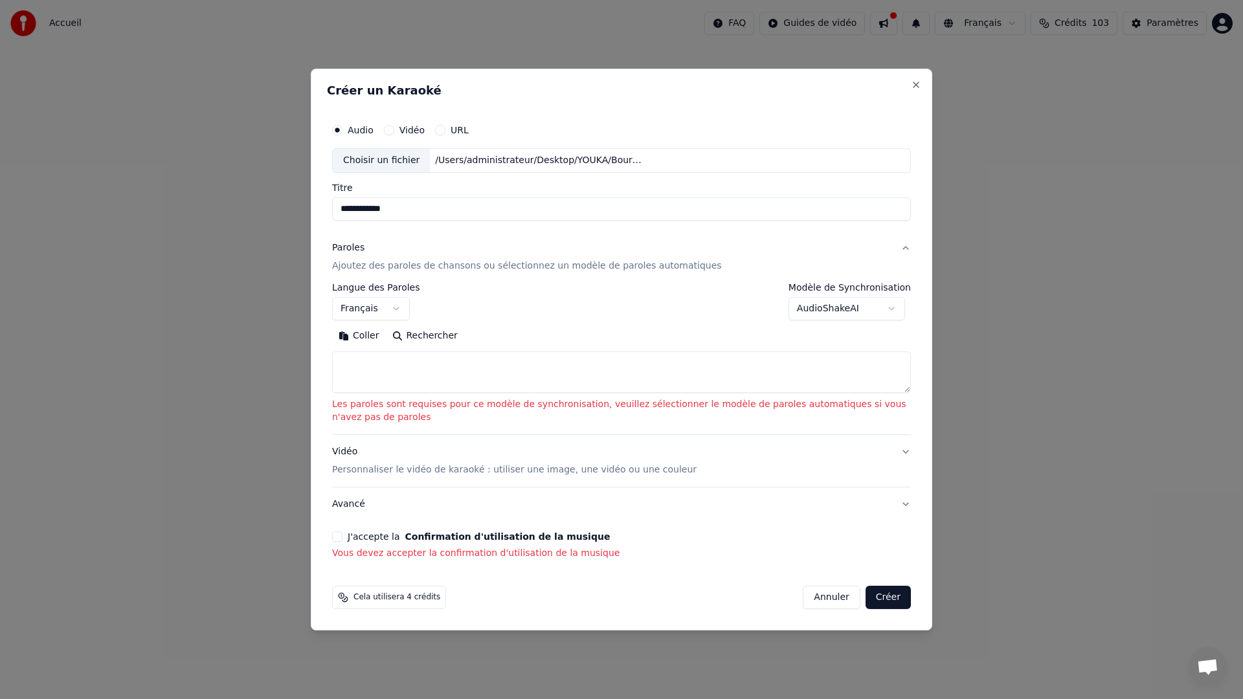
click at [369, 338] on button "Coller" at bounding box center [359, 336] width 54 height 21
click at [414, 373] on textarea at bounding box center [621, 371] width 579 height 41
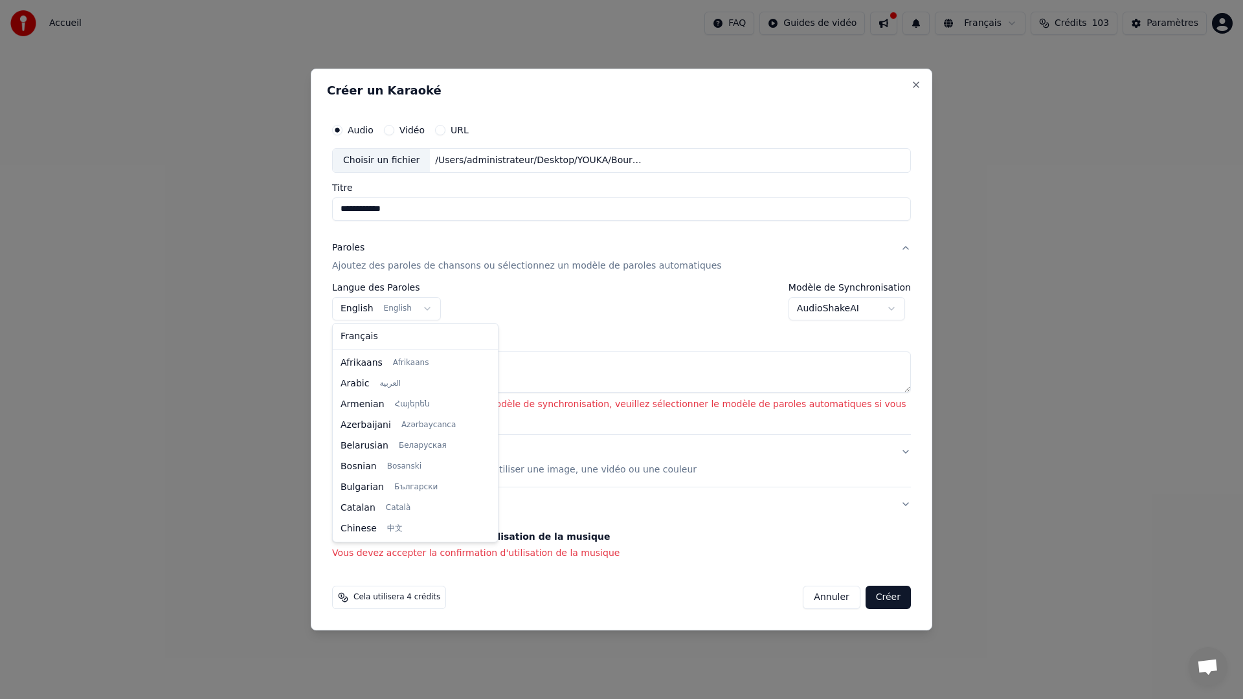
click at [426, 309] on body "**********" at bounding box center [621, 191] width 1243 height 383
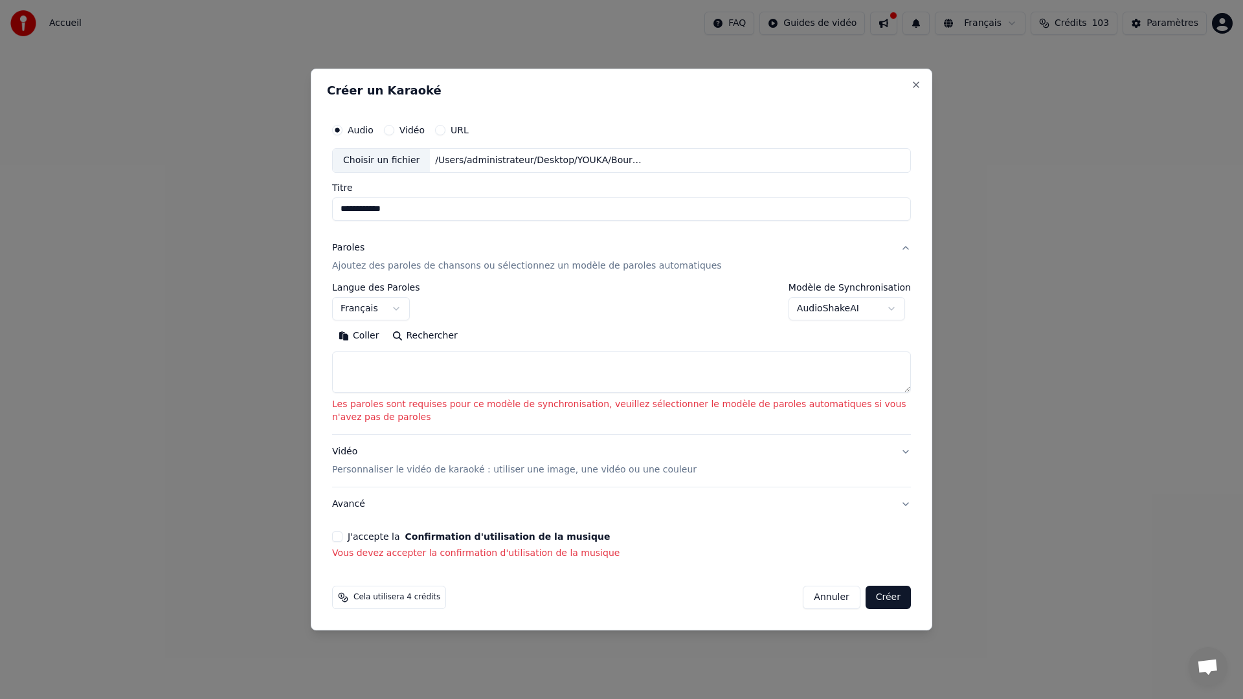
click at [435, 372] on textarea at bounding box center [621, 371] width 579 height 41
click at [360, 337] on button "Coller" at bounding box center [359, 336] width 54 height 21
click at [366, 335] on button "Coller" at bounding box center [359, 336] width 54 height 21
click at [416, 307] on body "**********" at bounding box center [621, 191] width 1243 height 383
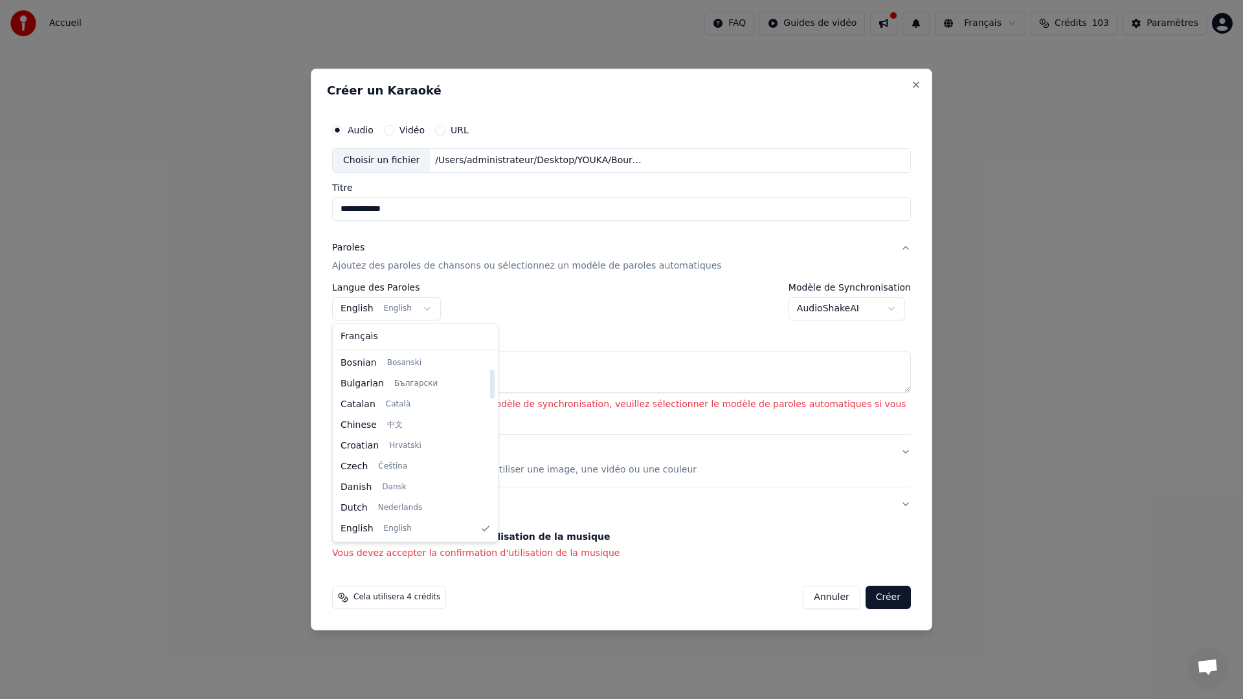
select select "**"
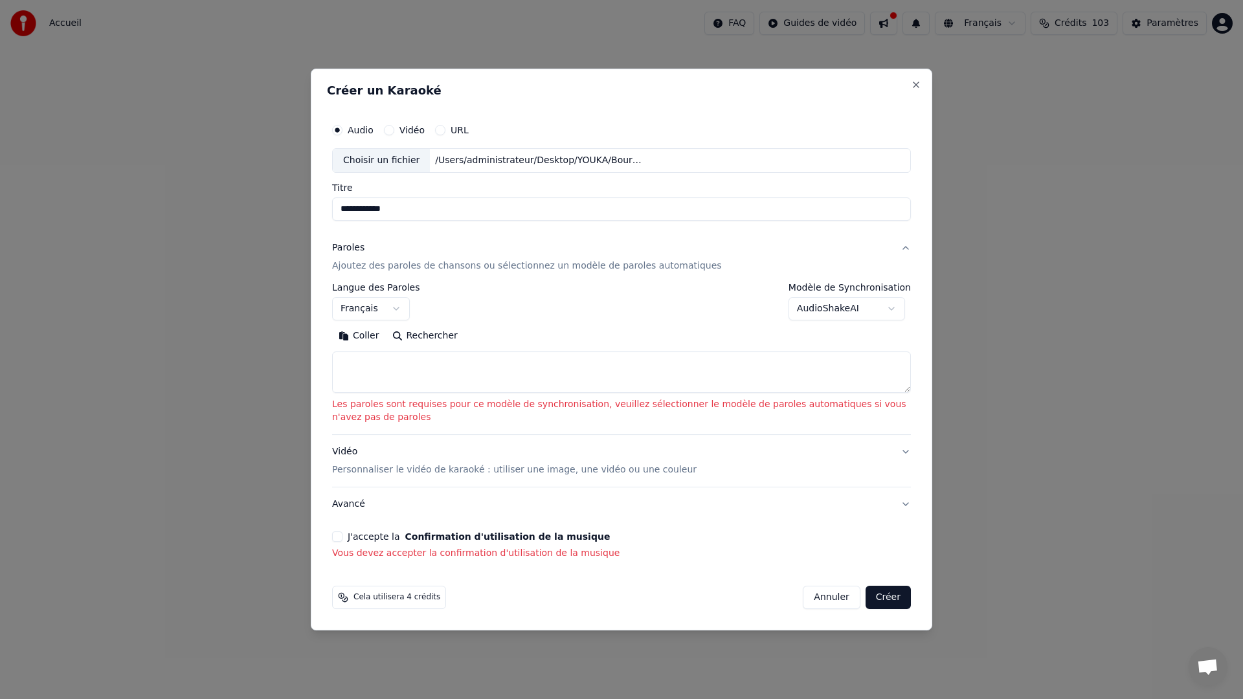
click at [871, 304] on body "**********" at bounding box center [621, 191] width 1243 height 383
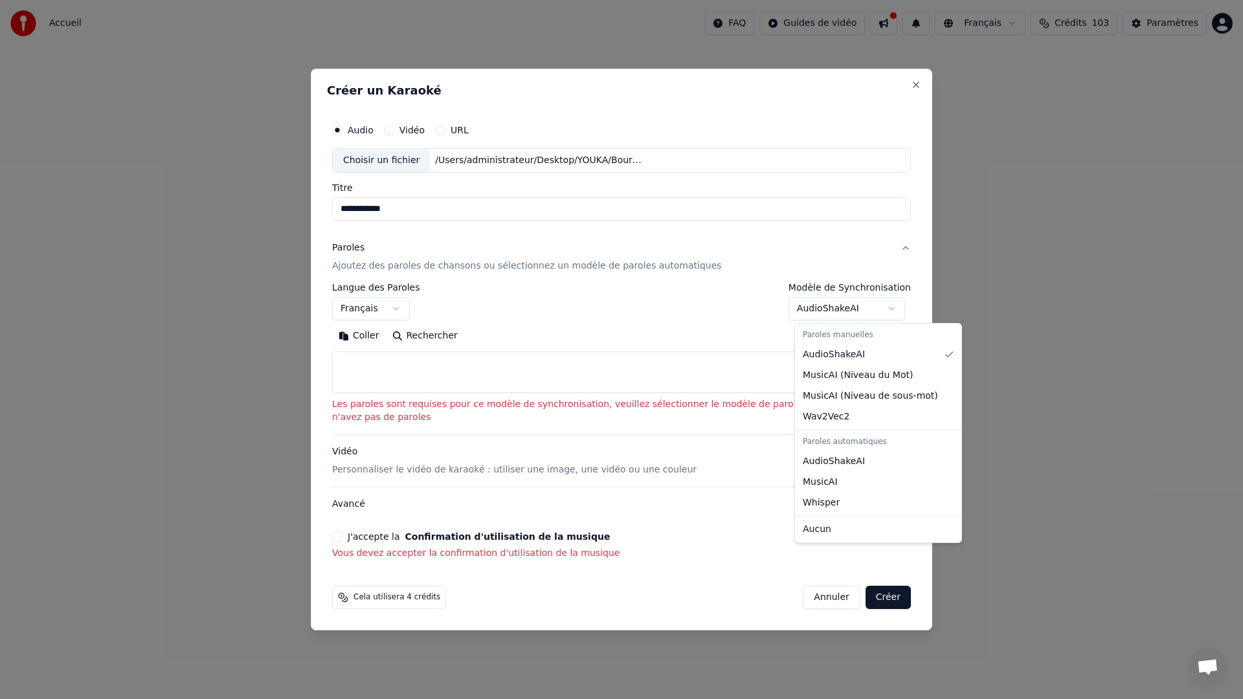
click at [733, 326] on body "**********" at bounding box center [621, 191] width 1243 height 383
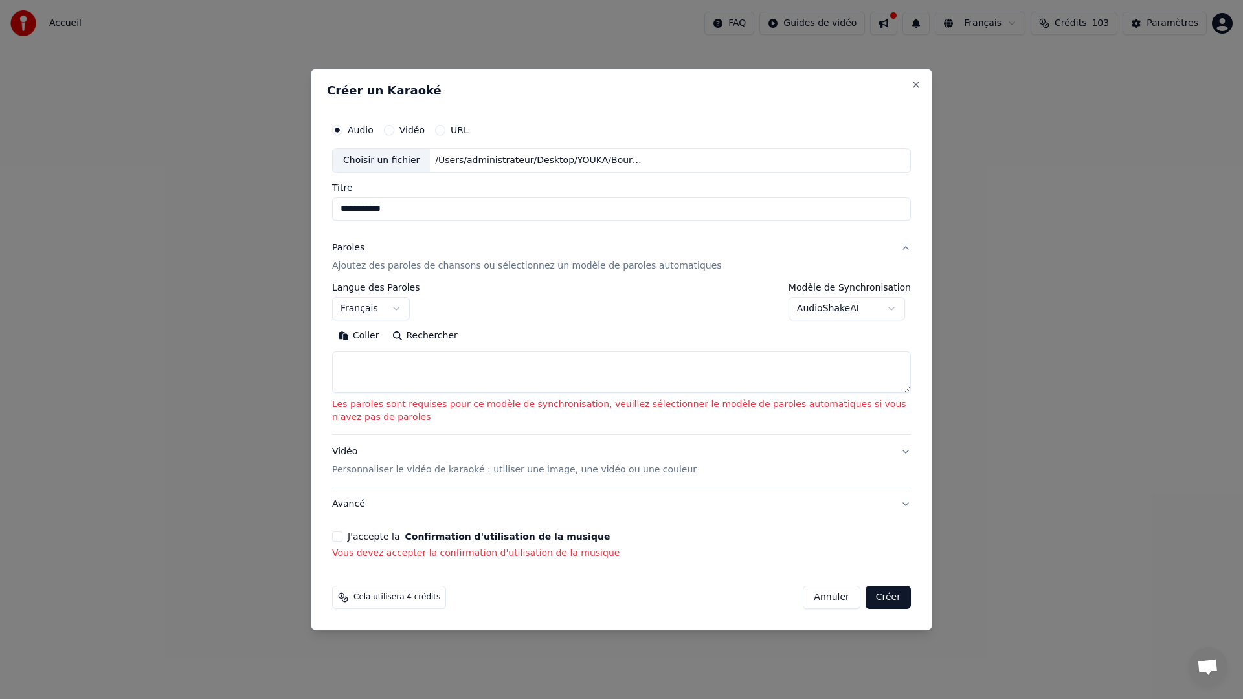
click at [667, 357] on textarea at bounding box center [621, 371] width 579 height 41
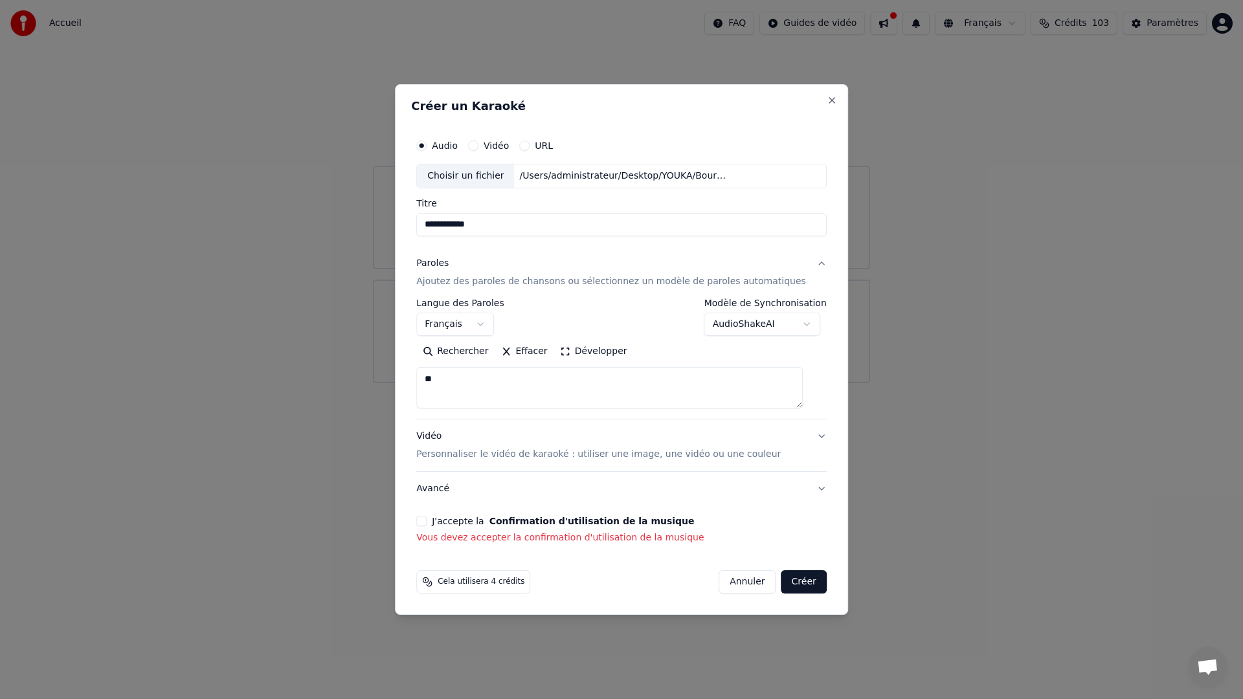
type textarea "*"
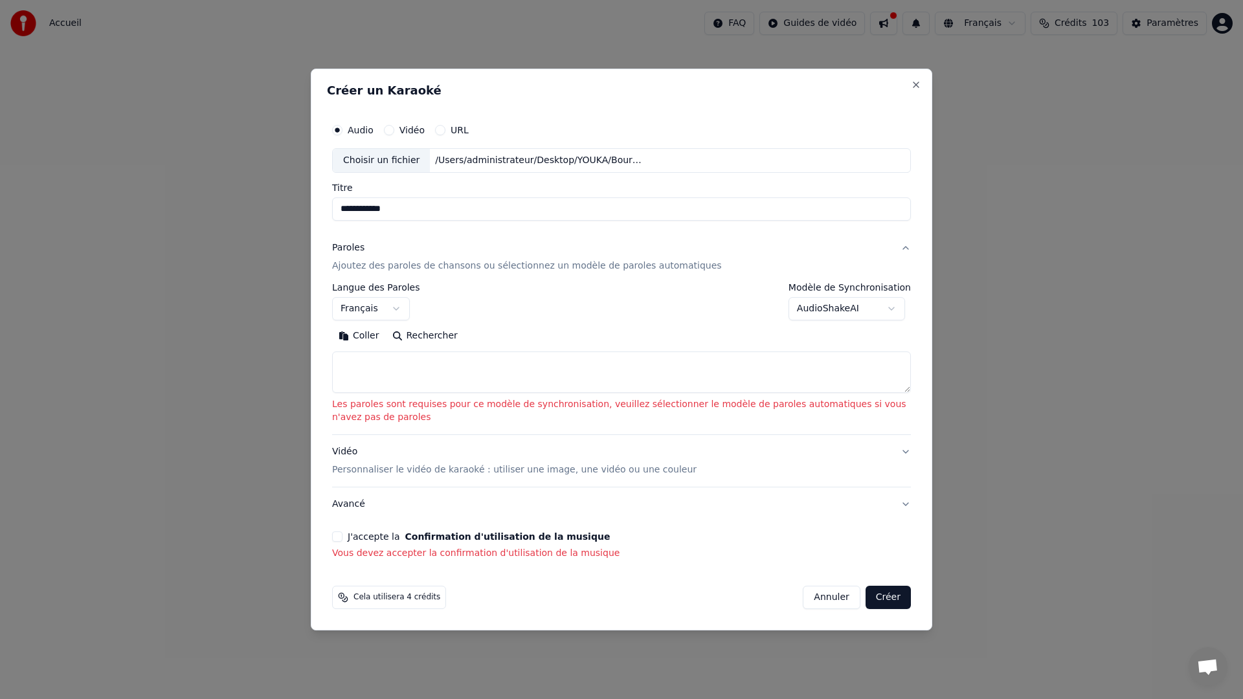
type textarea "*"
paste textarea "**********"
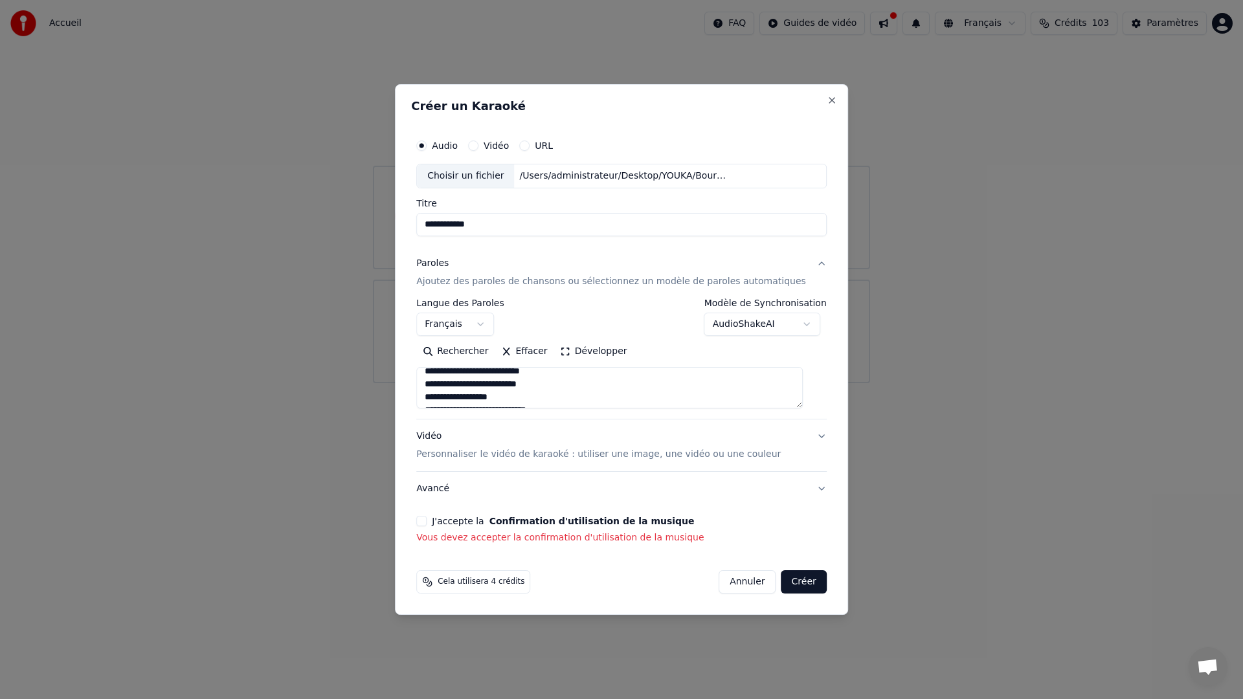
scroll to position [0, 0]
type textarea "**********"
click at [738, 584] on button "Annuler" at bounding box center [746, 581] width 57 height 23
select select
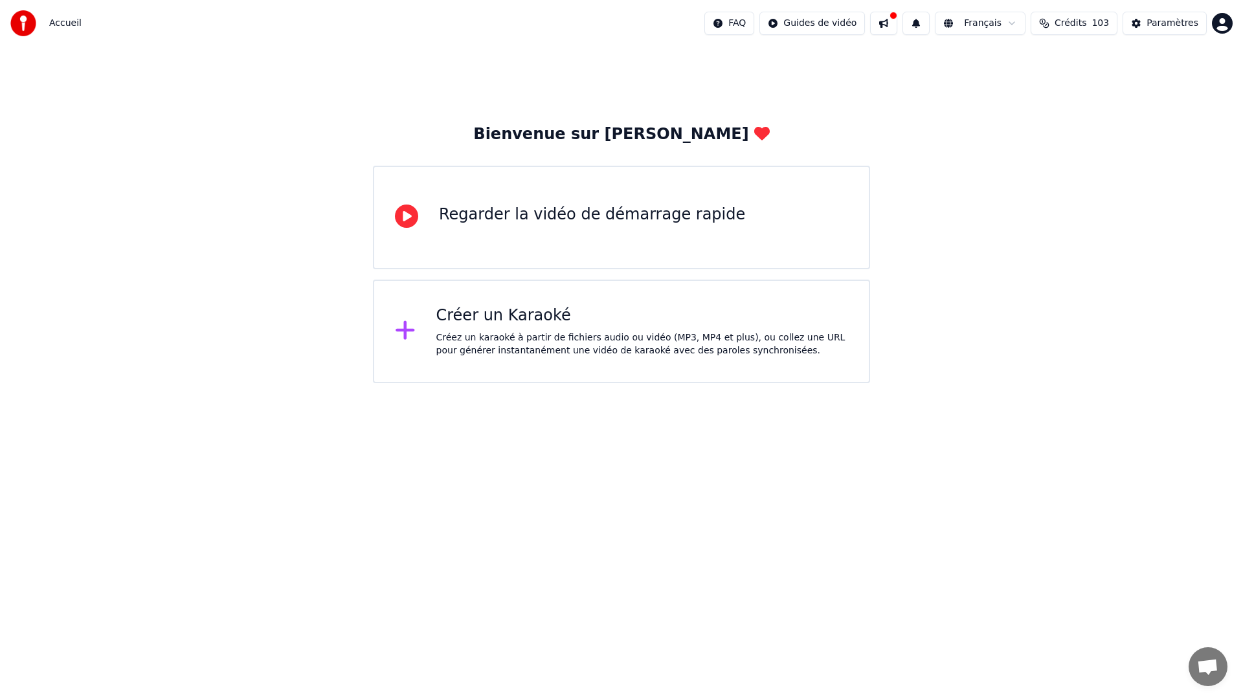
click at [560, 324] on div "Créer un Karaoké" at bounding box center [642, 315] width 412 height 21
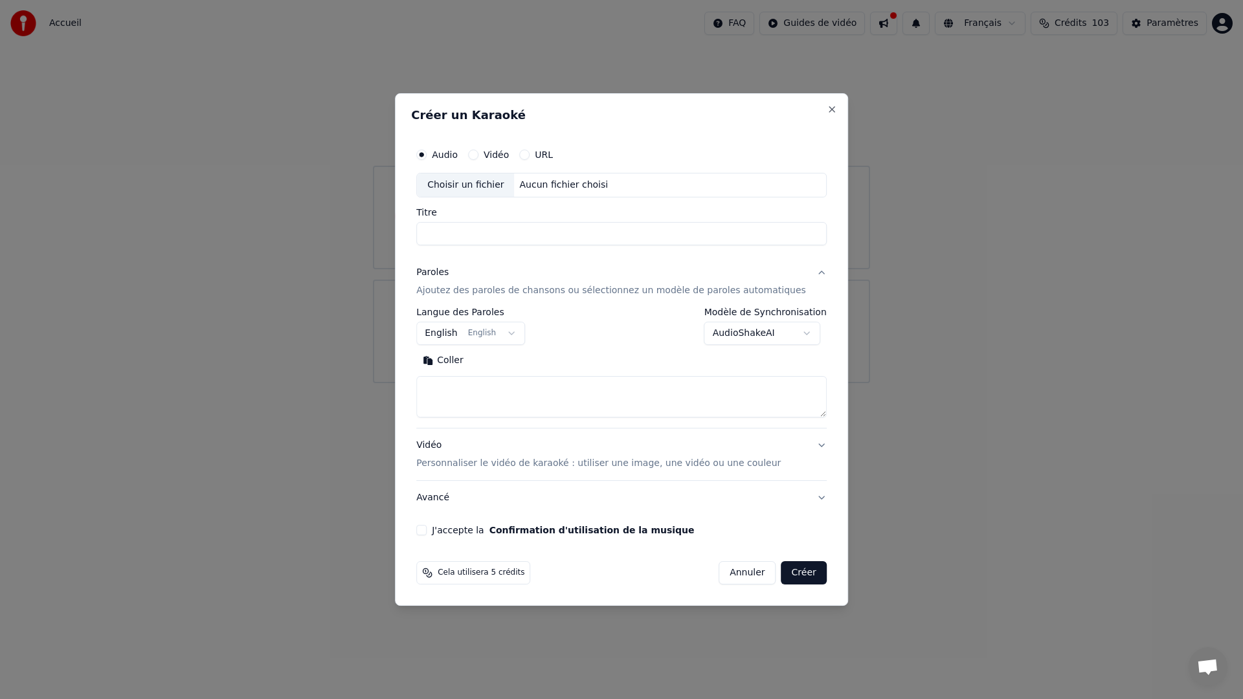
click at [488, 340] on body "**********" at bounding box center [621, 191] width 1243 height 383
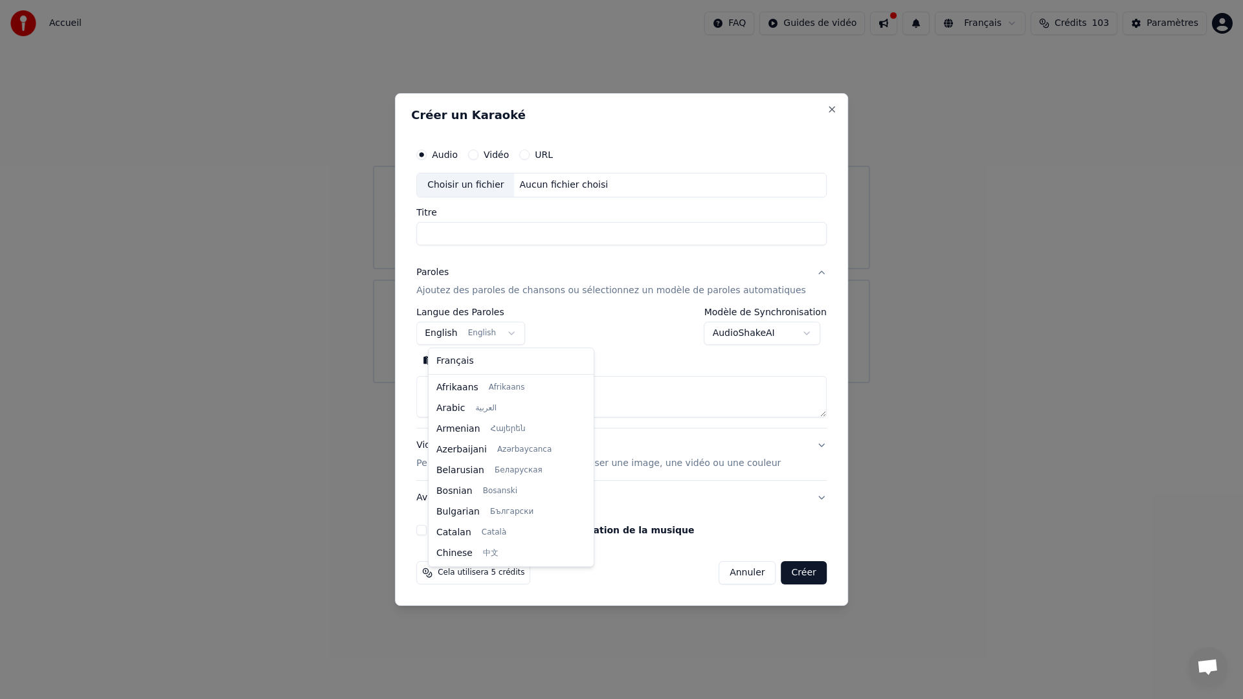
scroll to position [104, 0]
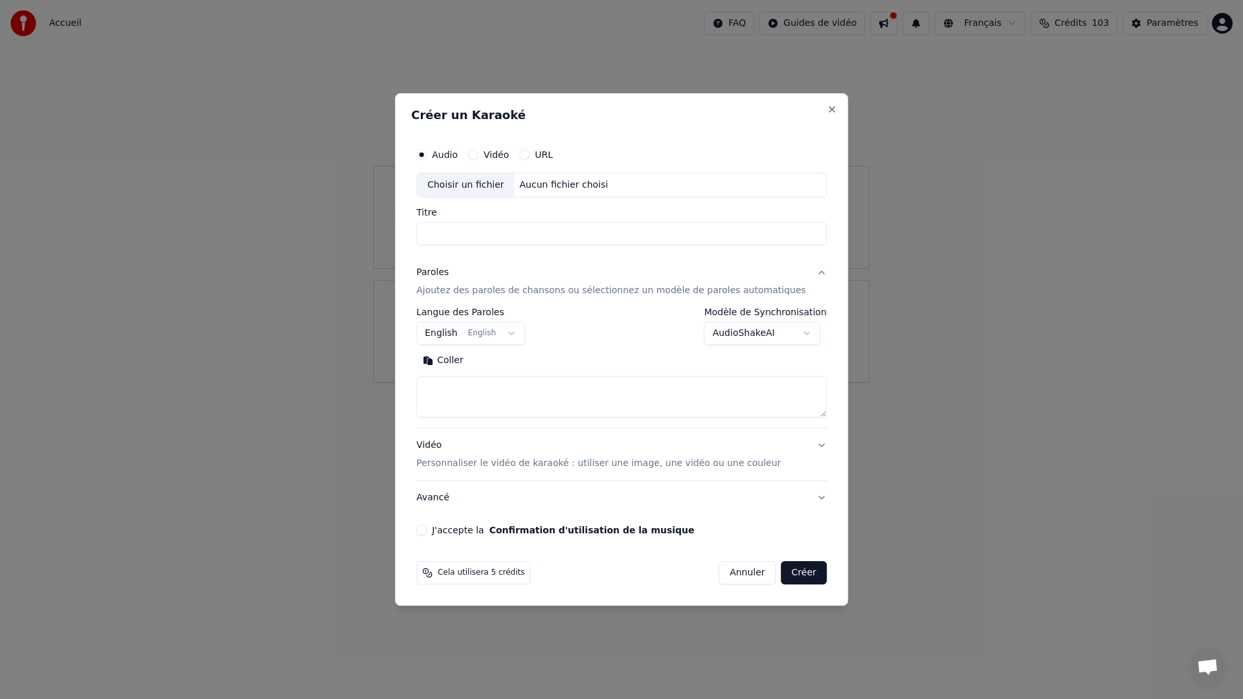
click at [616, 218] on body "**********" at bounding box center [621, 191] width 1243 height 383
click at [612, 184] on div "Choisir un fichier Aucun fichier choisi" at bounding box center [621, 185] width 410 height 25
type input "**********"
click at [496, 333] on button "English English" at bounding box center [470, 333] width 109 height 23
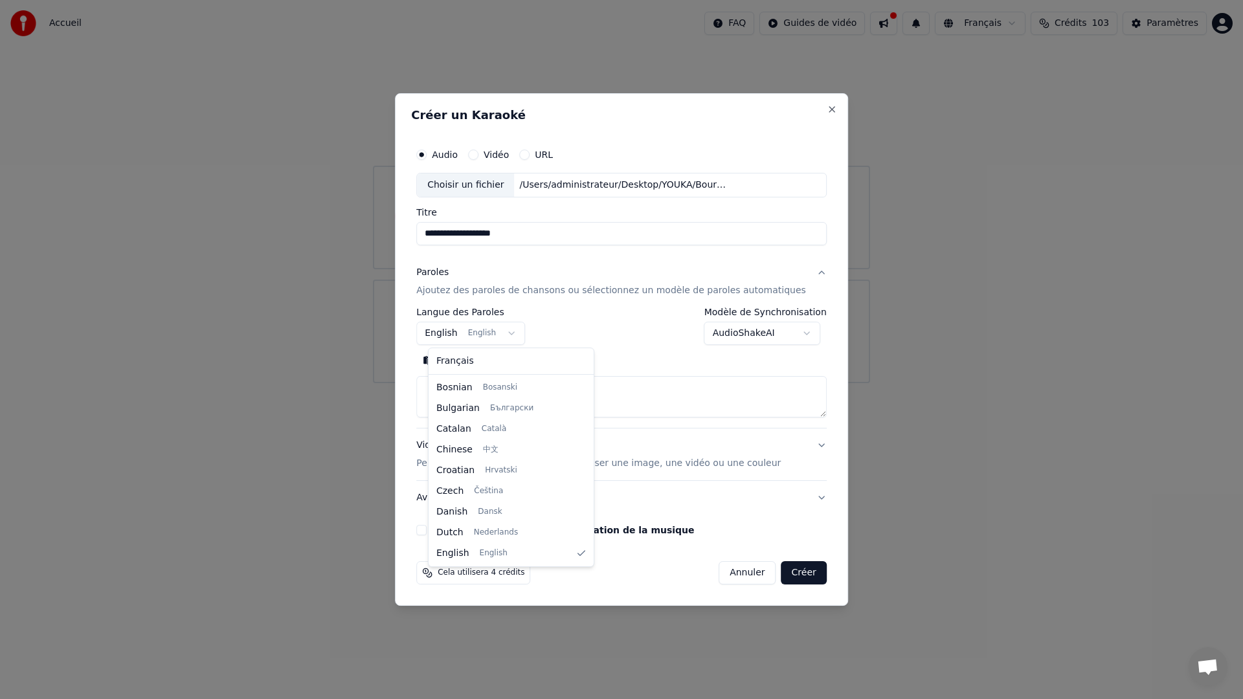
select select "**"
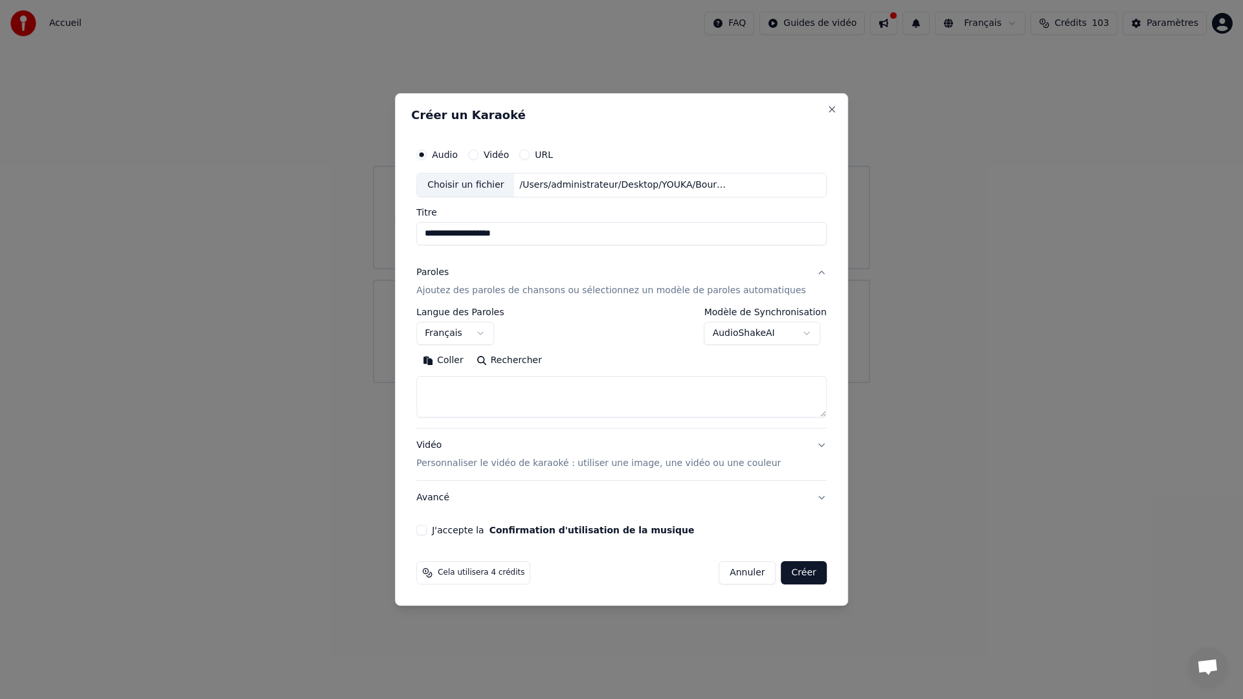
click at [465, 377] on textarea at bounding box center [621, 396] width 410 height 41
paste textarea "**********"
type textarea "**********"
click at [727, 467] on p "Personnaliser le vidéo de karaoké : utiliser une image, une vidéo ou une couleur" at bounding box center [598, 463] width 364 height 13
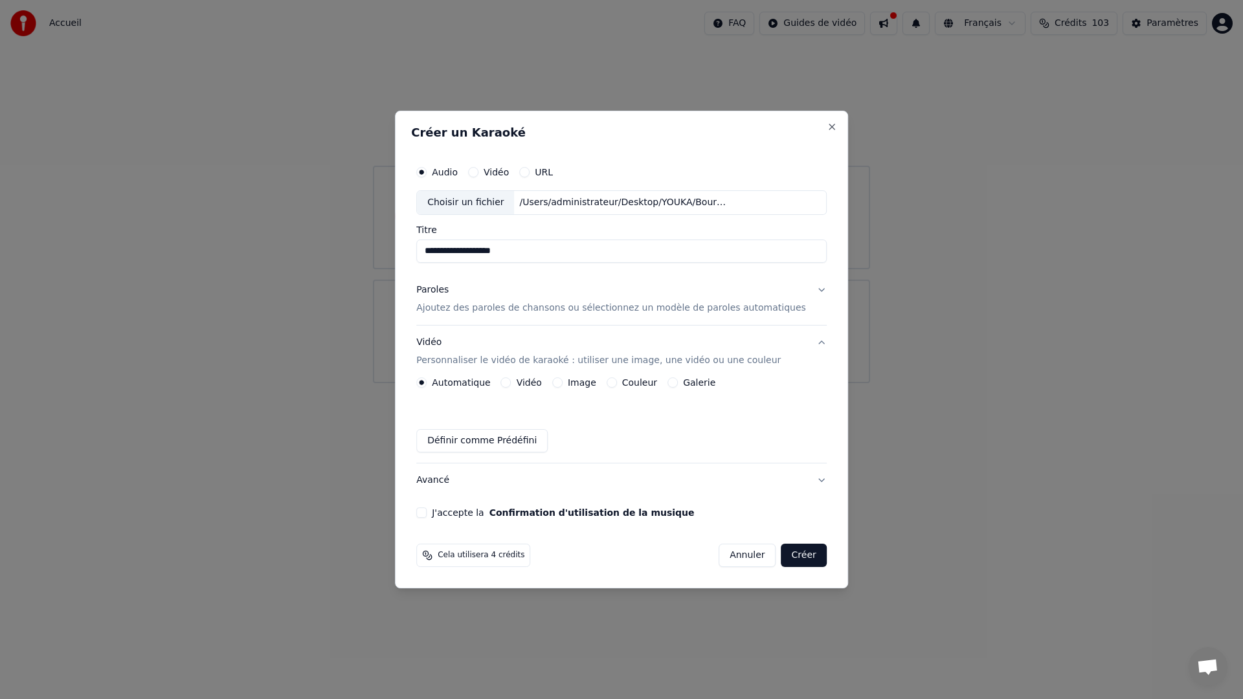
click at [762, 311] on p "Ajoutez des paroles de chansons ou sélectionnez un modèle de paroles automatiqu…" at bounding box center [611, 308] width 390 height 13
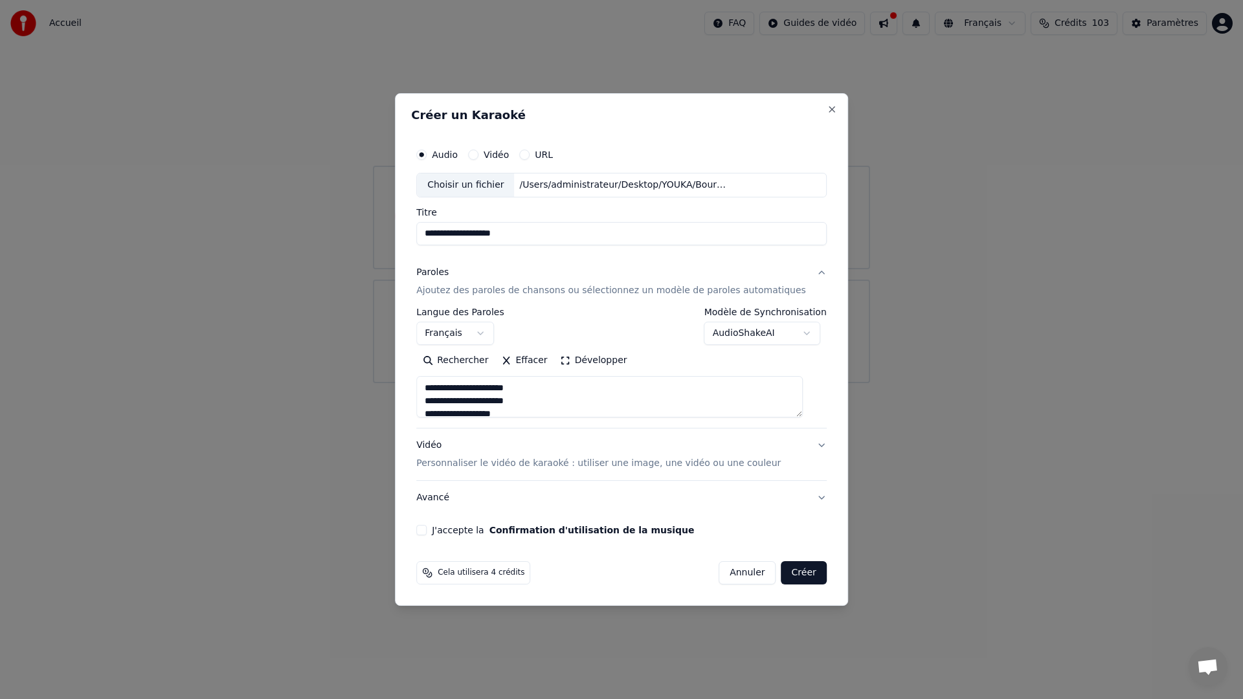
click at [503, 467] on p "Personnaliser le vidéo de karaoké : utiliser une image, une vidéo ou une couleur" at bounding box center [598, 463] width 364 height 13
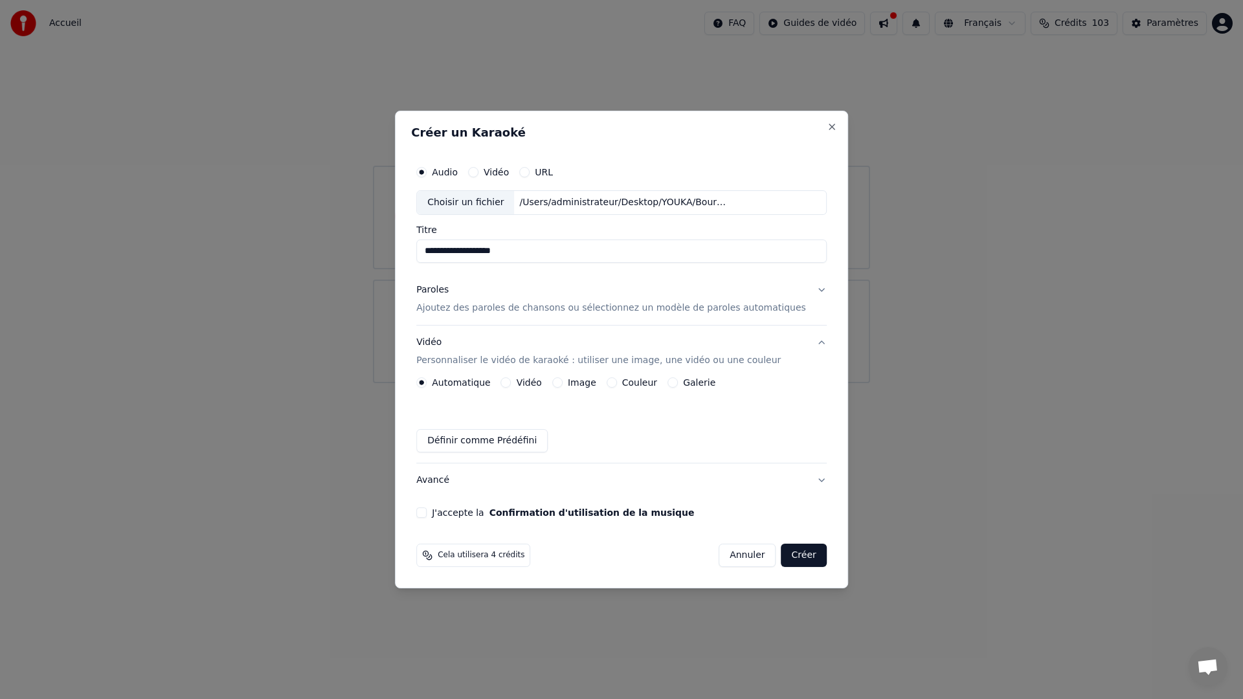
click at [542, 383] on label "Vidéo" at bounding box center [528, 382] width 25 height 9
click at [511, 383] on button "Vidéo" at bounding box center [506, 382] width 10 height 10
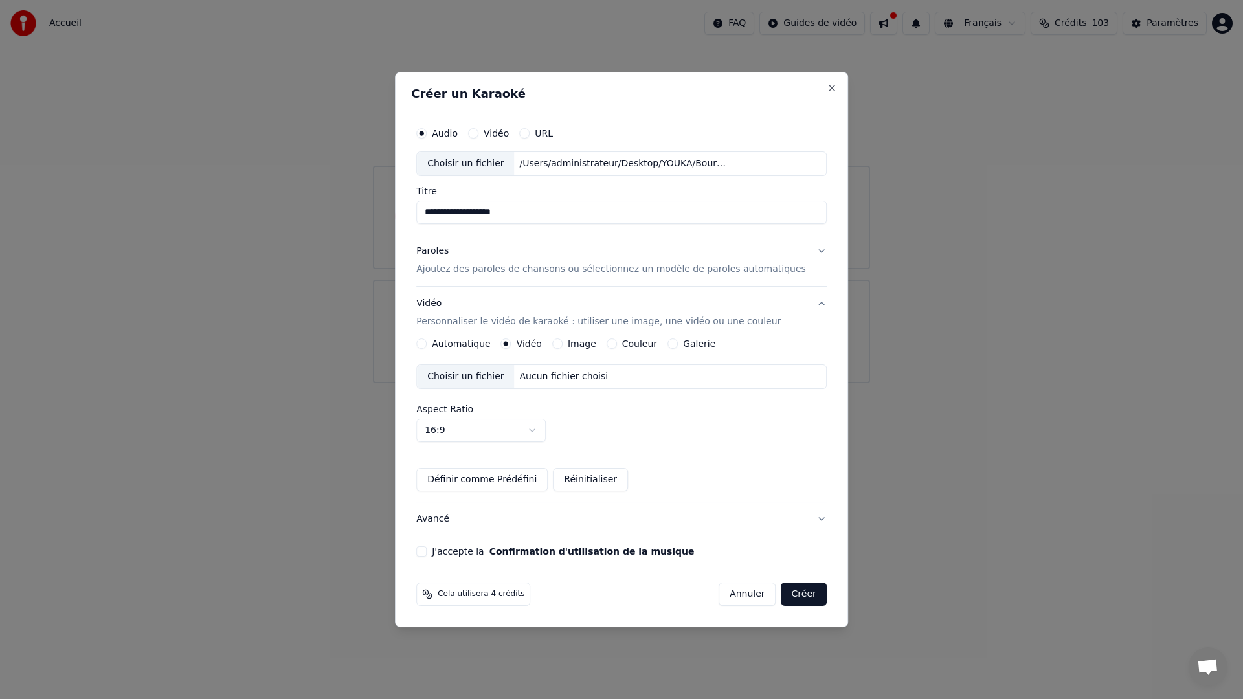
click at [551, 375] on div "Aucun fichier choisi" at bounding box center [563, 376] width 99 height 13
click at [781, 595] on button "Créer" at bounding box center [803, 593] width 45 height 23
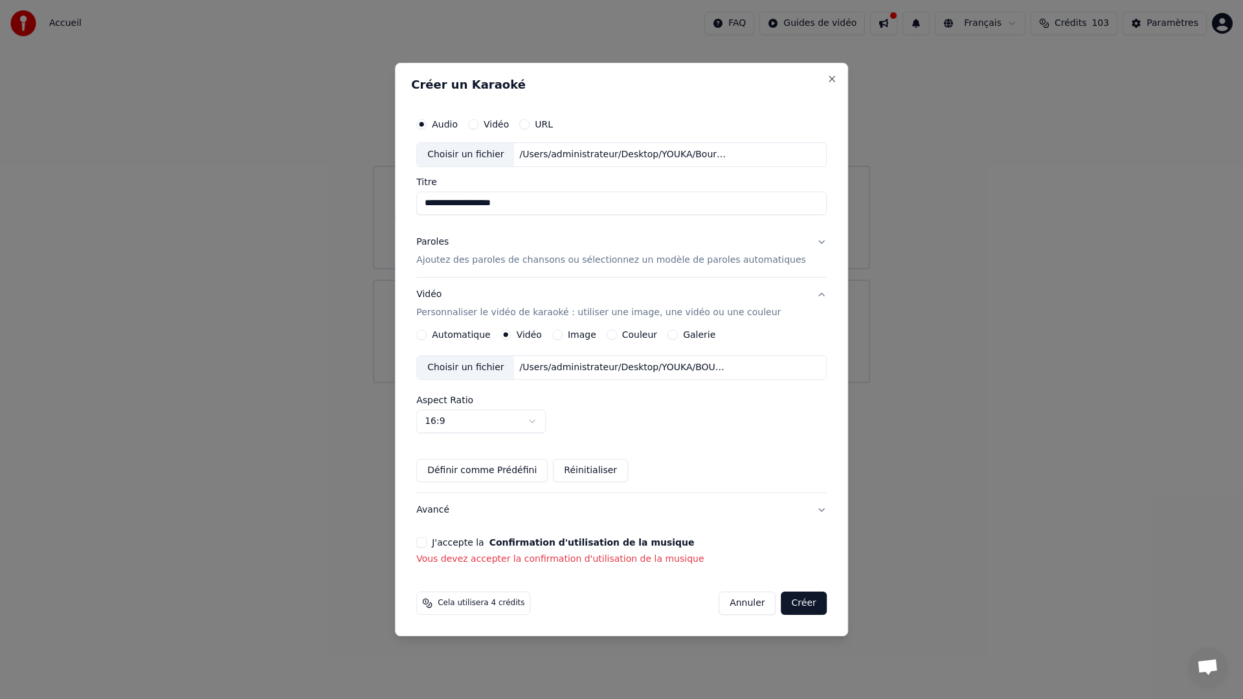
click at [426, 542] on button "J'accepte la Confirmation d'utilisation de la musique" at bounding box center [421, 542] width 10 height 10
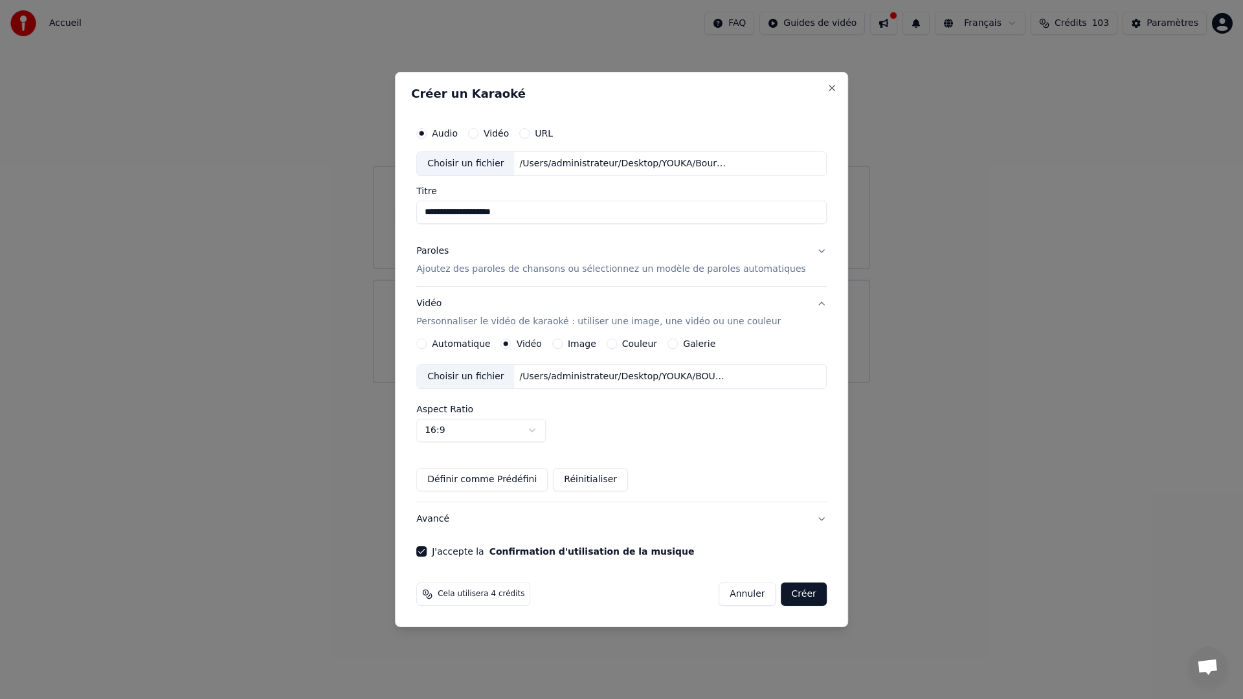
click at [788, 599] on button "Créer" at bounding box center [803, 593] width 45 height 23
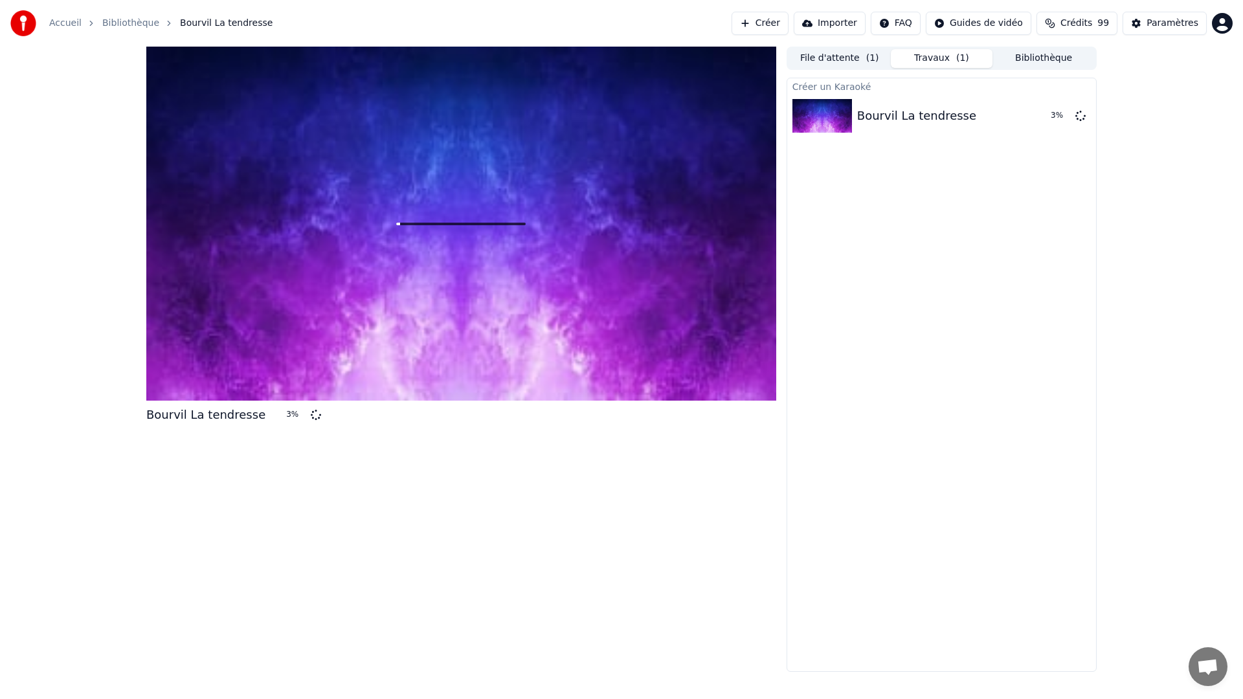
click at [1158, 306] on div "Bourvil La tendresse 3 % File d'attente ( 1 ) Travaux ( 1 ) Bibliothèque Créer …" at bounding box center [621, 359] width 1243 height 625
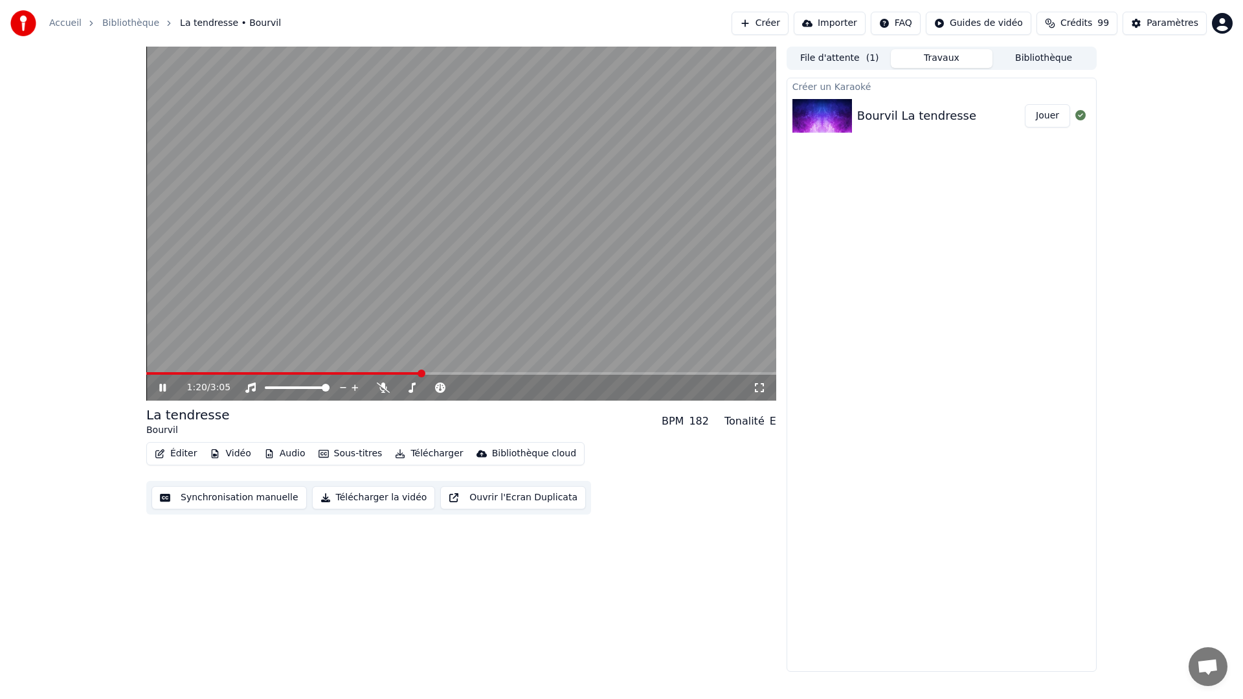
click at [289, 454] on button "Audio" at bounding box center [285, 454] width 52 height 18
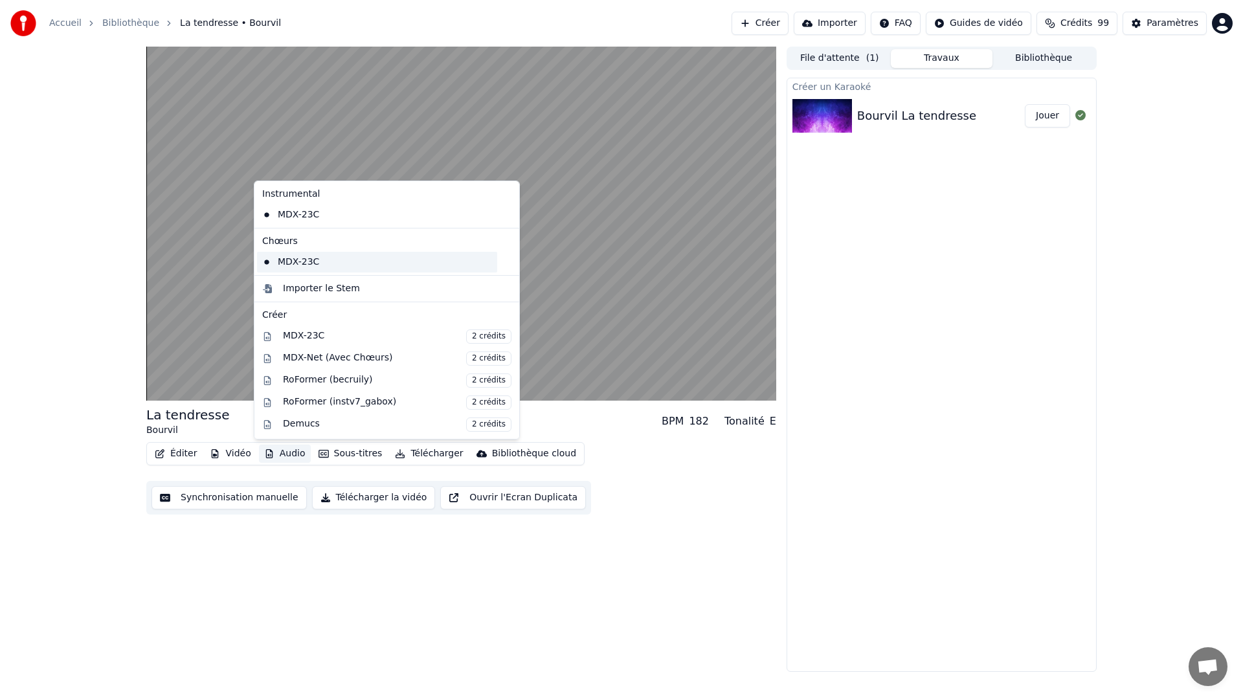
click at [323, 263] on div "MDX-23C" at bounding box center [377, 262] width 240 height 21
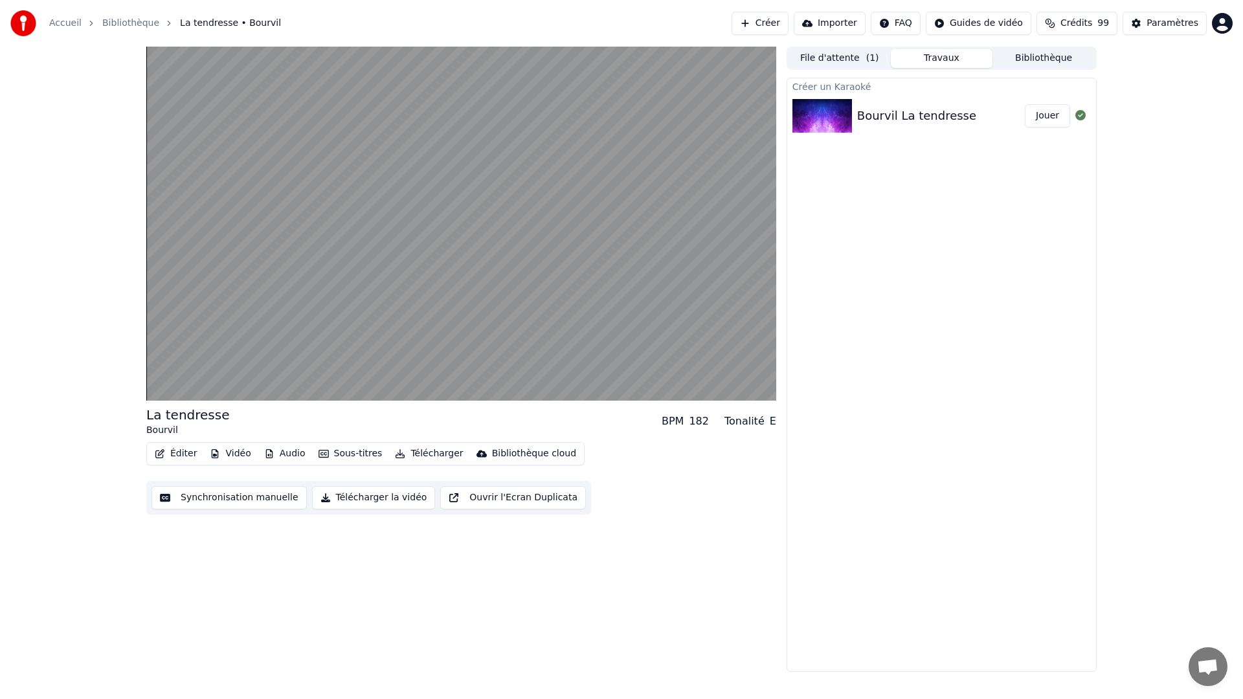
click at [188, 457] on button "Éditer" at bounding box center [175, 454] width 52 height 18
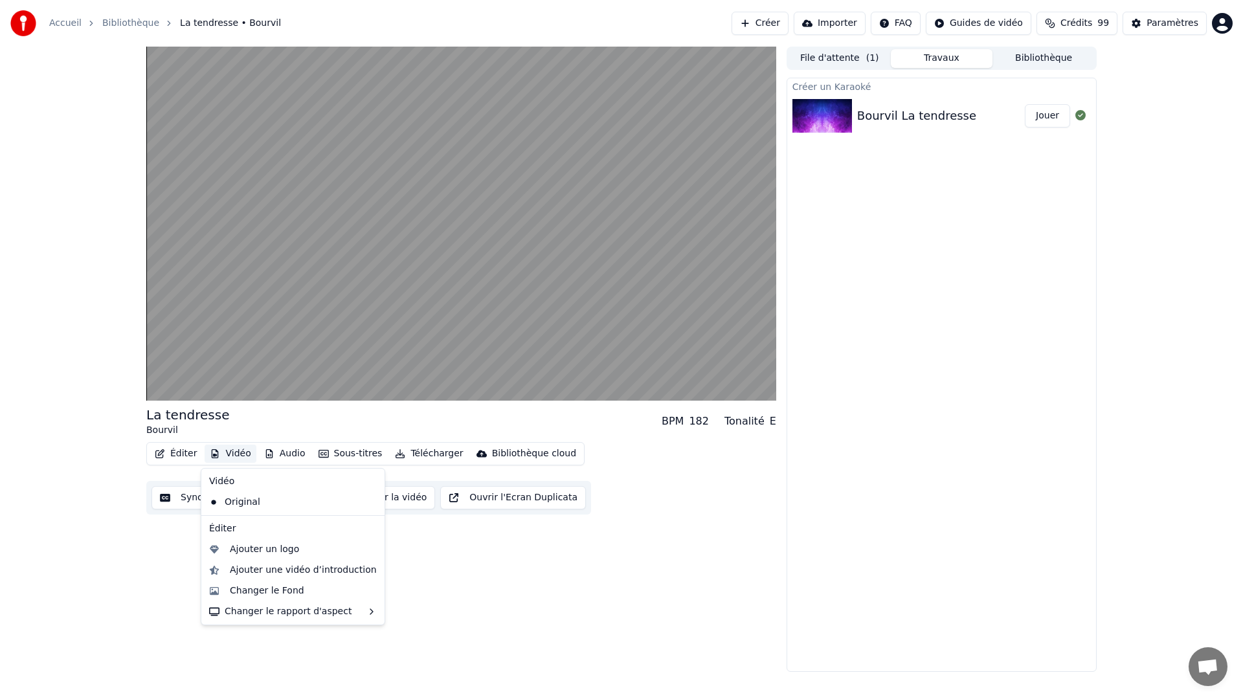
click at [235, 452] on button "Vidéo" at bounding box center [230, 454] width 51 height 18
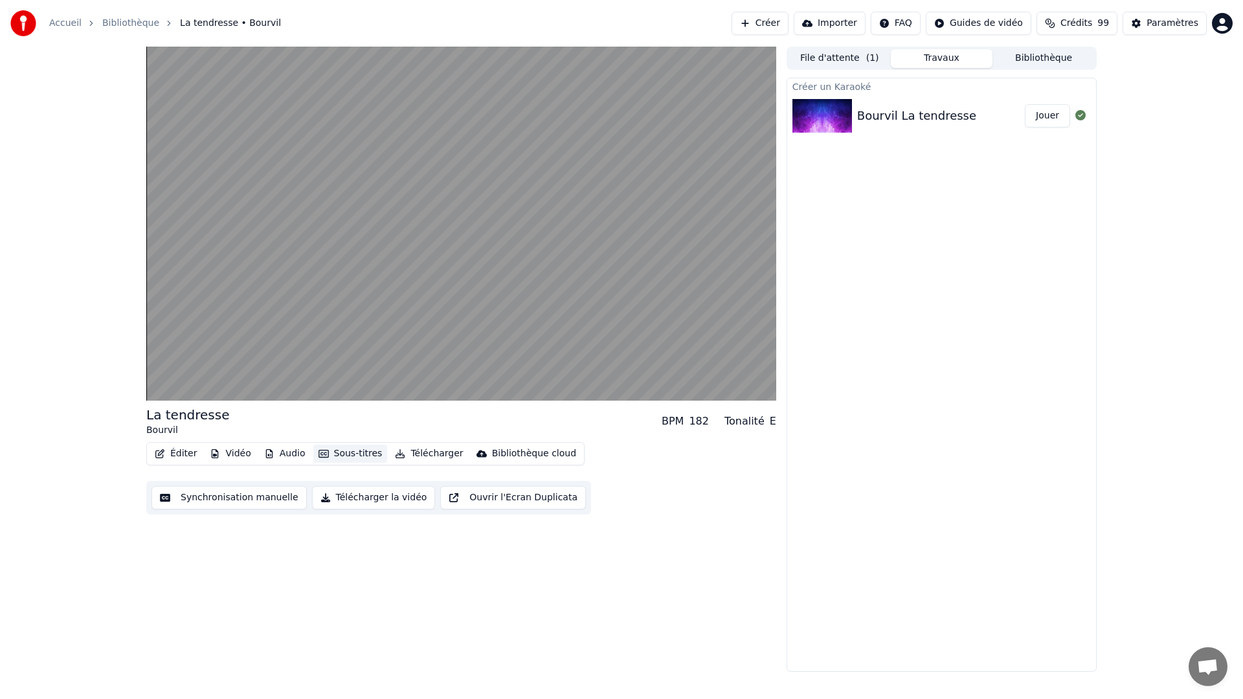
click at [345, 452] on button "Sous-titres" at bounding box center [350, 454] width 74 height 18
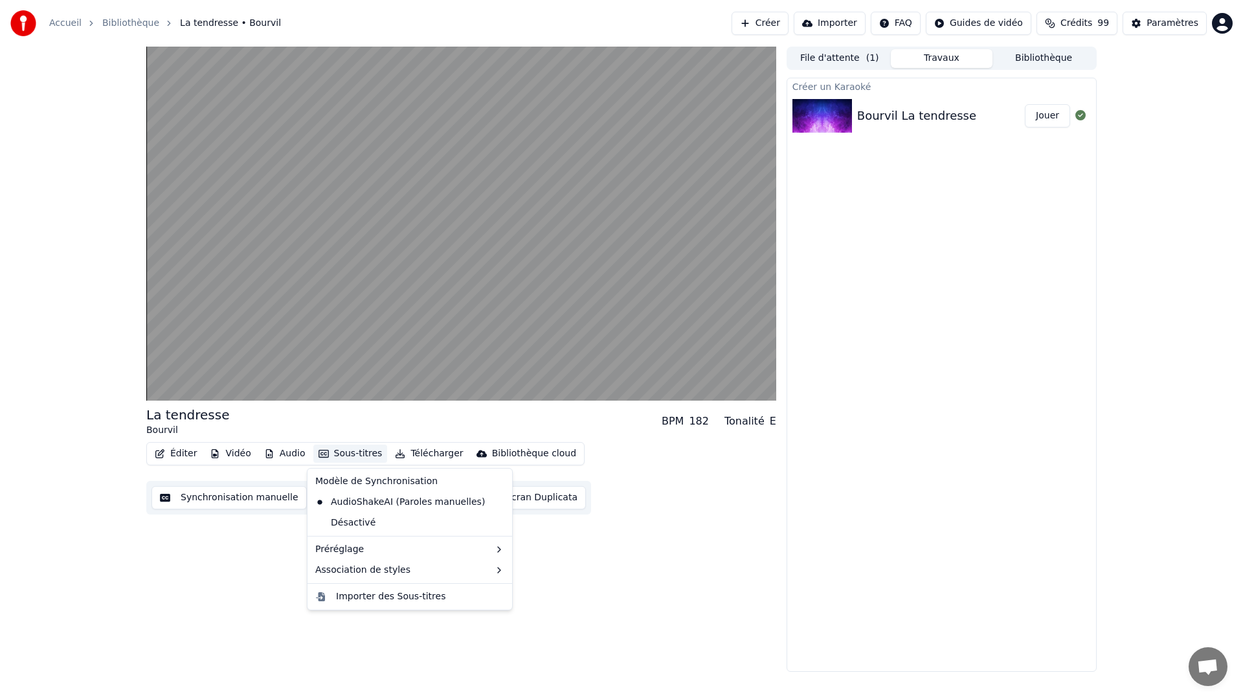
click at [345, 452] on button "Sous-titres" at bounding box center [350, 454] width 74 height 18
click at [1049, 110] on button "Jouer" at bounding box center [1046, 115] width 45 height 23
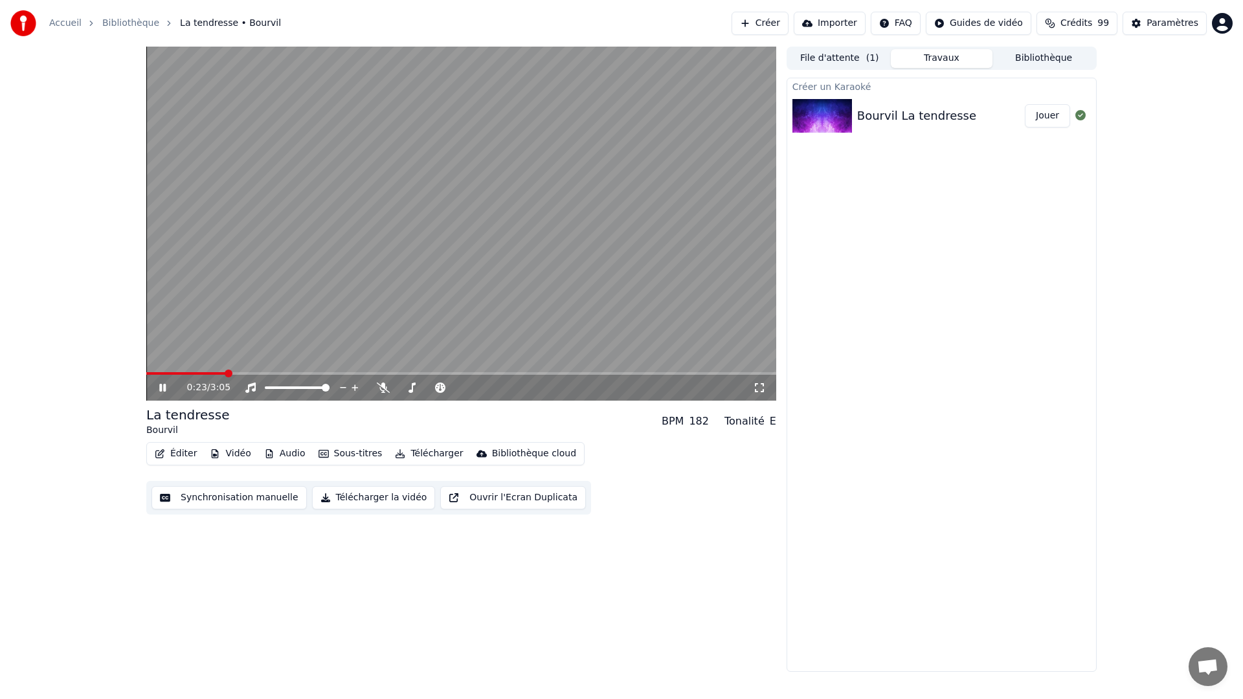
click at [225, 450] on button "Vidéo" at bounding box center [230, 454] width 51 height 18
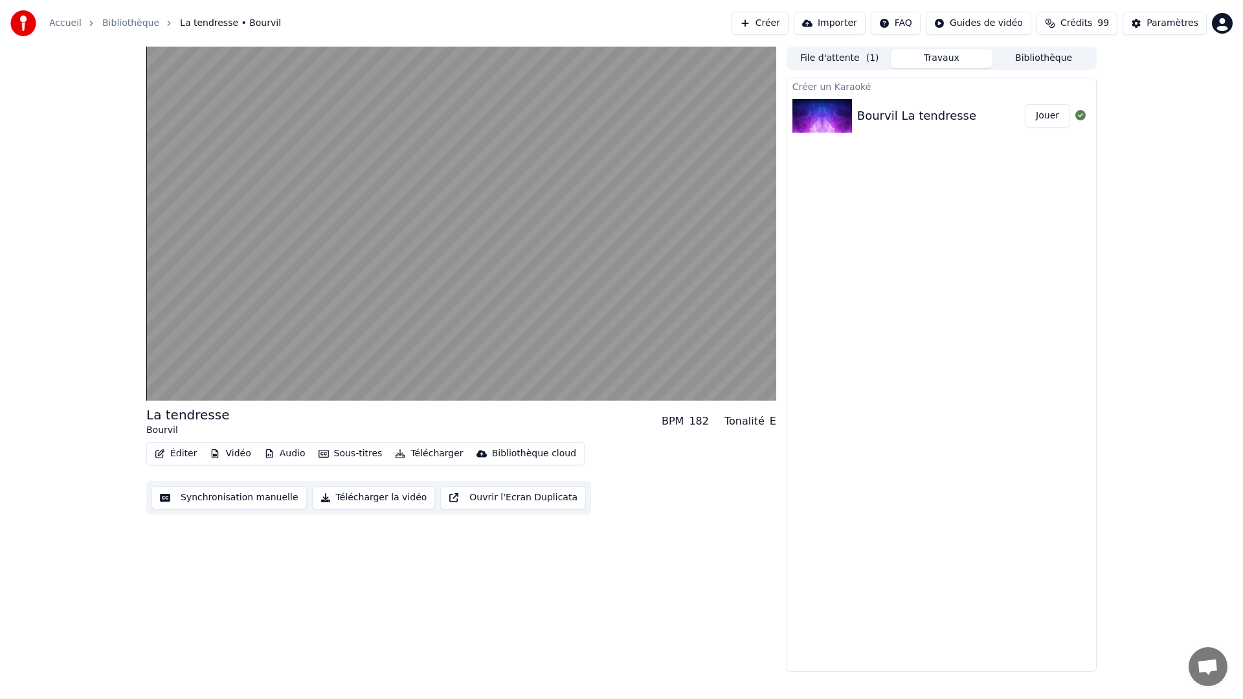
click at [414, 543] on div "La tendresse Bourvil BPM 182 Tonalité E Éditer Vidéo Audio Sous-titres Téléchar…" at bounding box center [461, 359] width 630 height 625
click at [288, 455] on button "Audio" at bounding box center [285, 454] width 52 height 18
drag, startPoint x: 551, startPoint y: 633, endPoint x: 535, endPoint y: 632, distance: 16.2
click at [547, 633] on div "La tendresse Bourvil BPM 182 Tonalité E Éditer Vidéo Audio Sous-titres Téléchar…" at bounding box center [461, 359] width 630 height 625
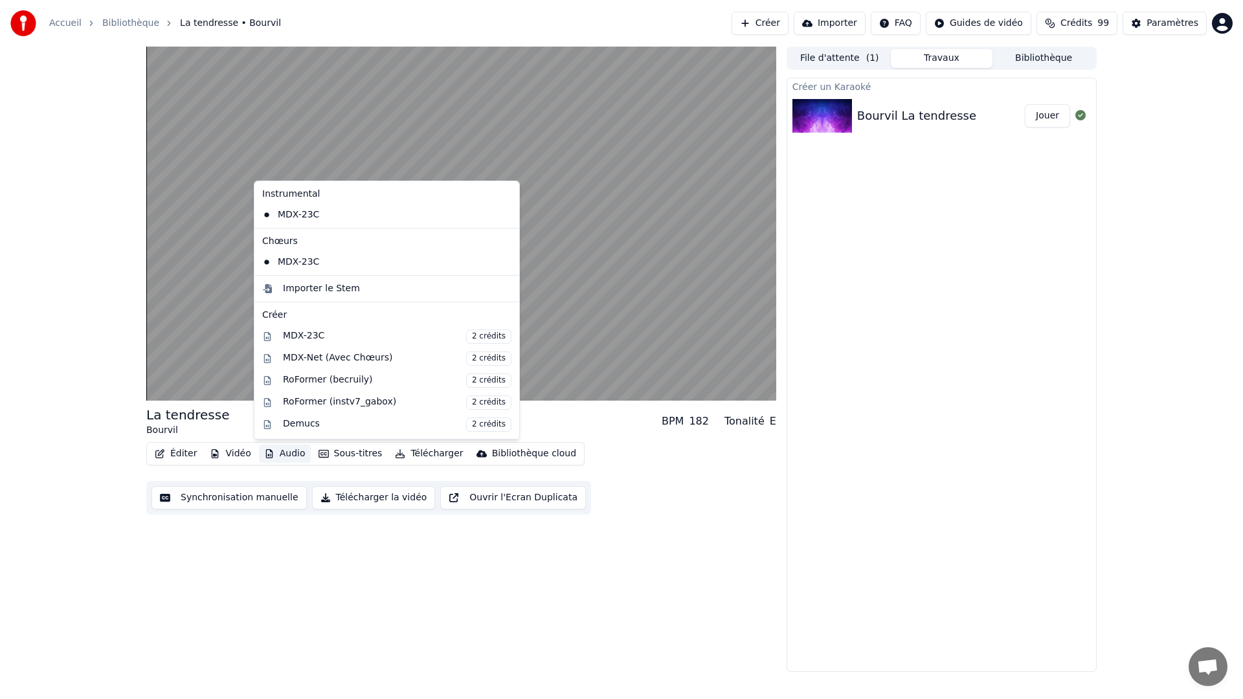
click at [277, 456] on button "Audio" at bounding box center [285, 454] width 52 height 18
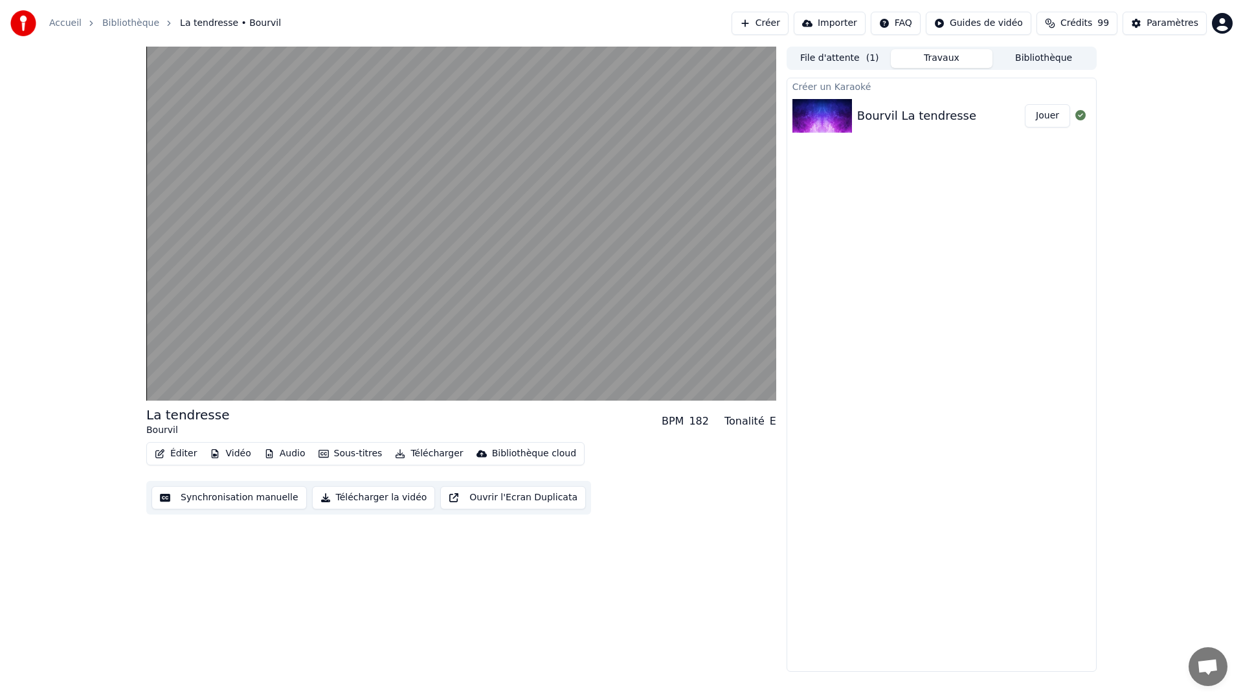
click at [562, 566] on div "La tendresse Bourvil BPM 182 Tonalité E Éditer Vidéo Audio Sous-titres Téléchar…" at bounding box center [461, 359] width 630 height 625
click at [840, 22] on button "Importer" at bounding box center [829, 23] width 72 height 23
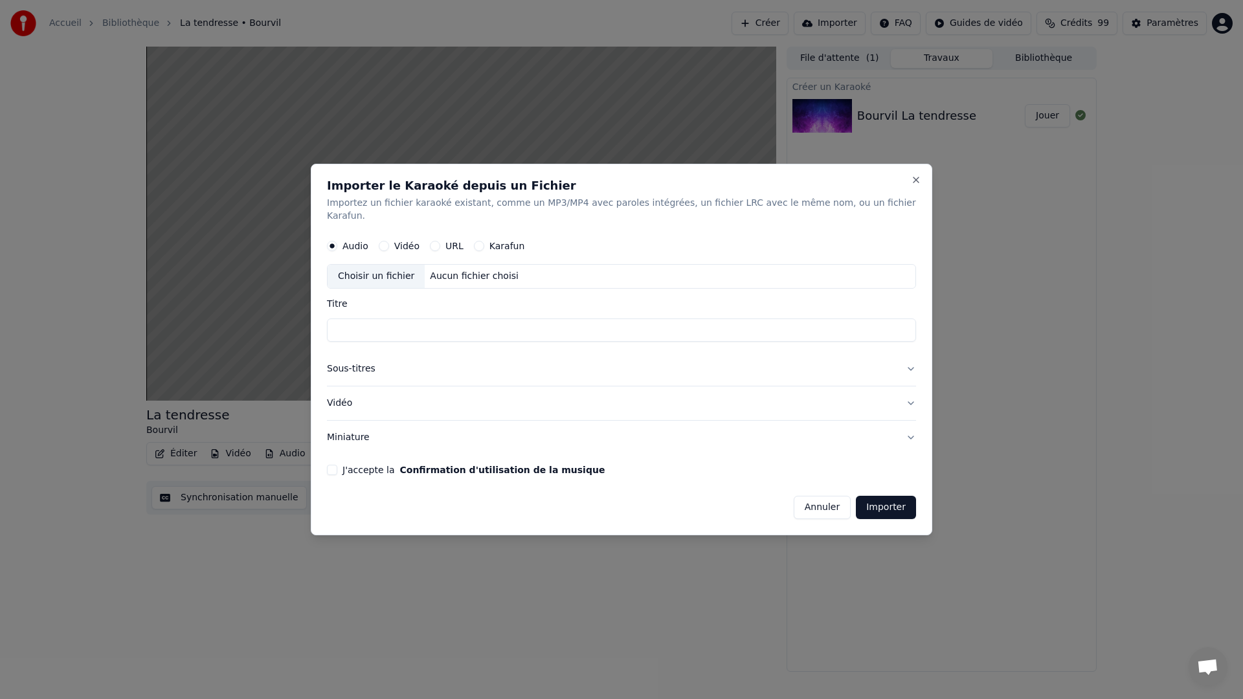
click at [413, 391] on button "Vidéo" at bounding box center [621, 403] width 589 height 34
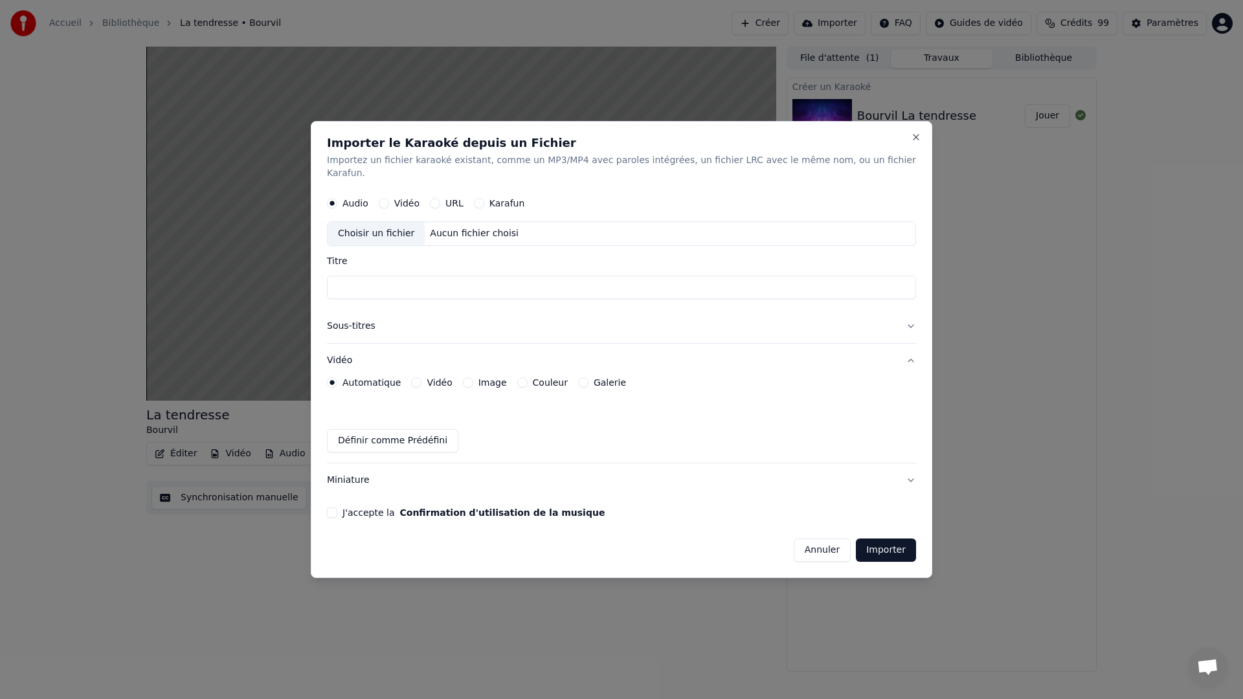
click at [412, 199] on label "Vidéo" at bounding box center [406, 203] width 25 height 9
click at [389, 198] on button "Vidéo" at bounding box center [384, 203] width 10 height 10
click at [465, 227] on div "Aucun fichier choisi" at bounding box center [474, 233] width 99 height 13
click at [832, 538] on button "Annuler" at bounding box center [821, 549] width 57 height 23
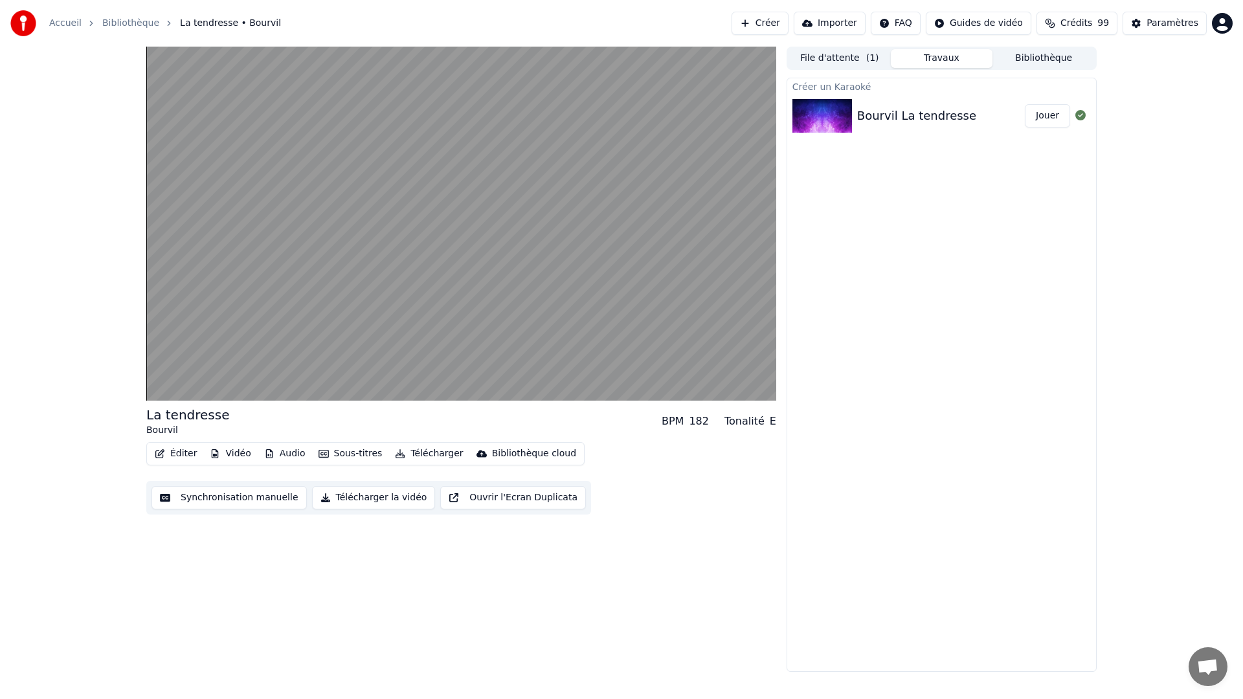
click at [283, 456] on button "Audio" at bounding box center [285, 454] width 52 height 18
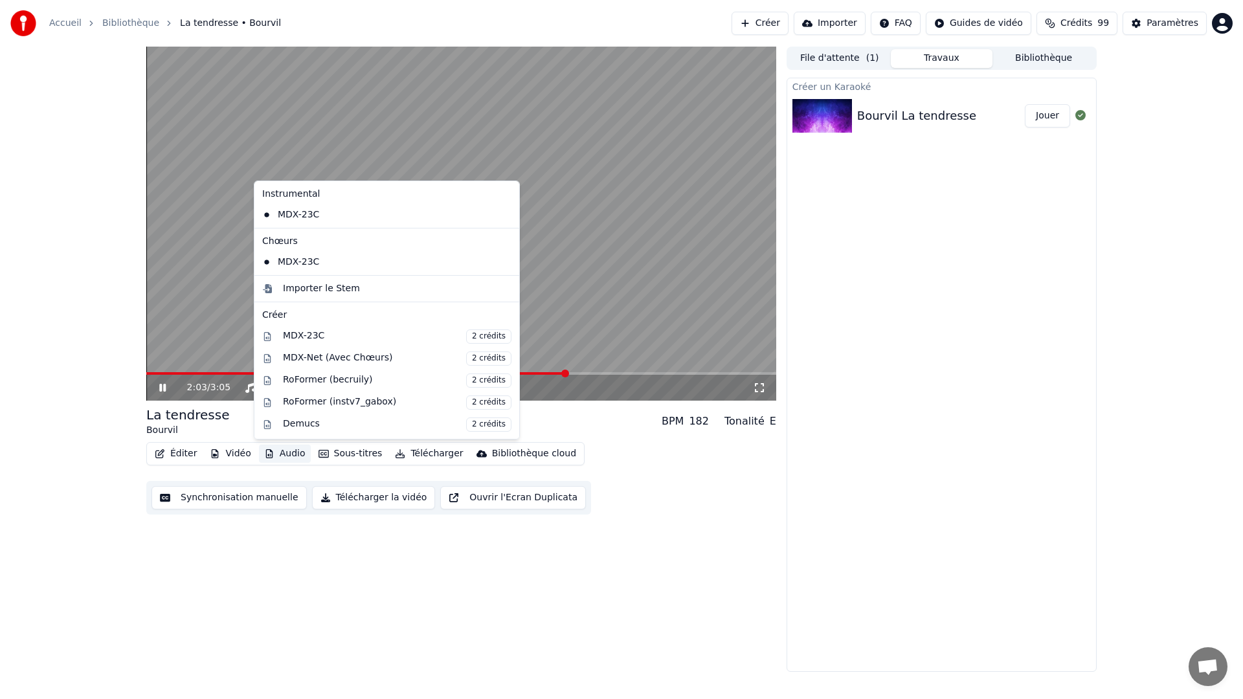
click at [735, 526] on div "2:03 / 3:05 La tendresse Bourvil BPM 182 Tonalité E Éditer Vidéo Audio Sous-tit…" at bounding box center [461, 359] width 630 height 625
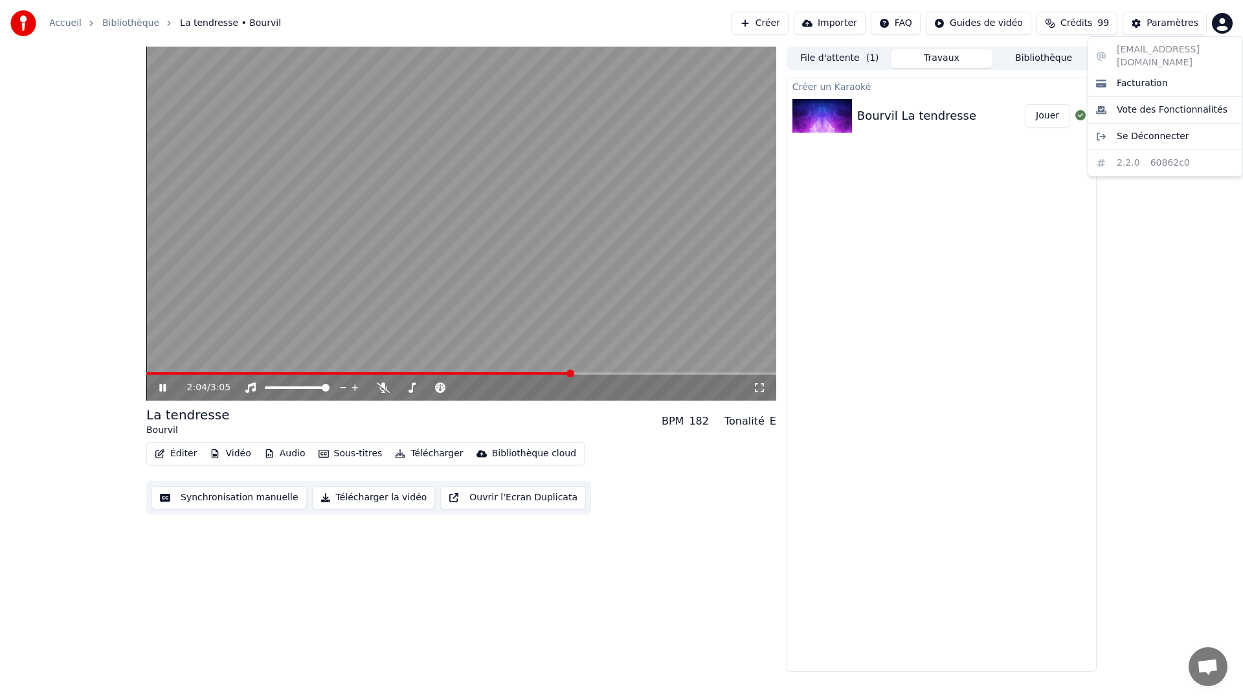
click at [1193, 32] on html "Accueil Bibliothèque La tendresse • Bourvil Créer Importer FAQ Guides de vidéo …" at bounding box center [621, 349] width 1243 height 699
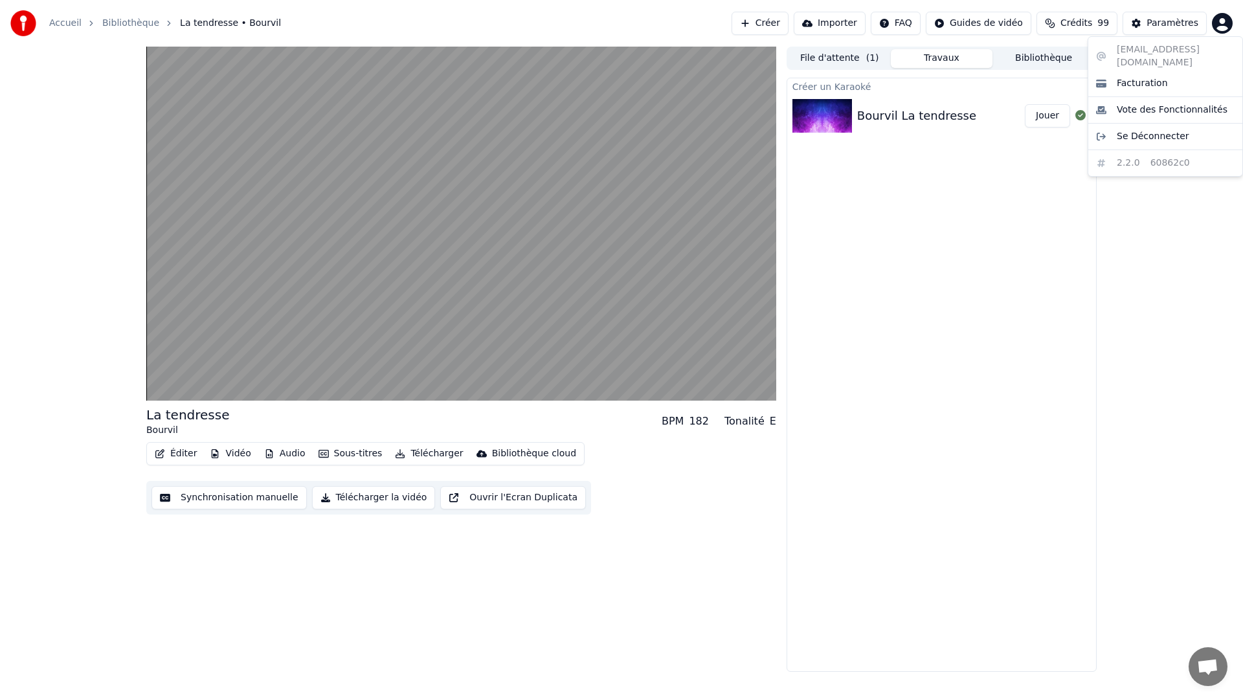
click at [1150, 249] on html "Accueil Bibliothèque La tendresse • Bourvil Créer Importer FAQ Guides de vidéo …" at bounding box center [621, 349] width 1243 height 699
click at [1041, 115] on button "Jouer" at bounding box center [1046, 115] width 45 height 23
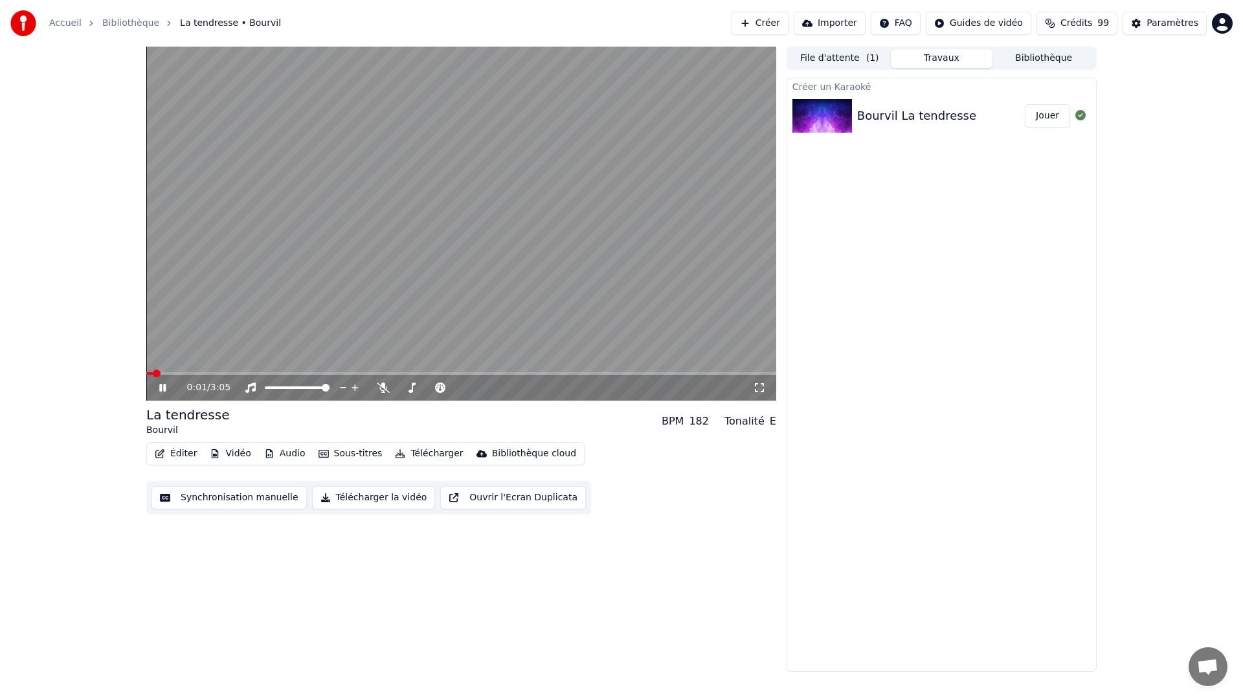
click at [1057, 61] on button "Bibliothèque" at bounding box center [1043, 58] width 102 height 19
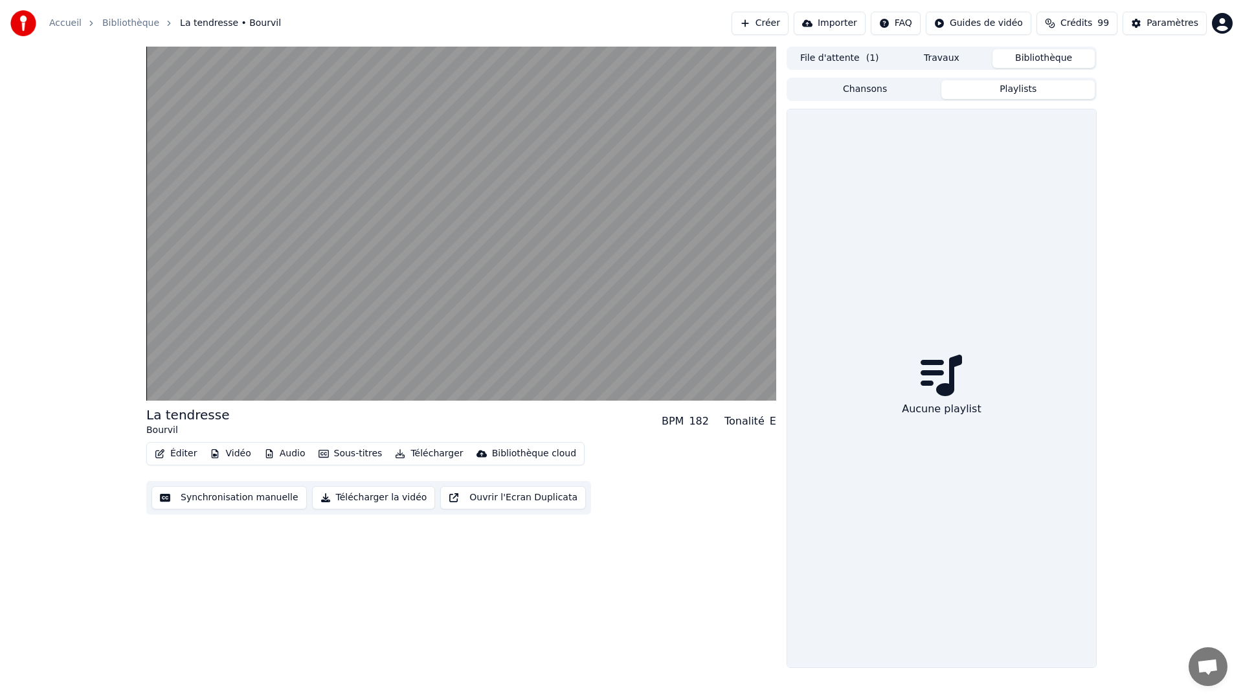
click at [1027, 94] on button "Playlists" at bounding box center [1017, 89] width 153 height 19
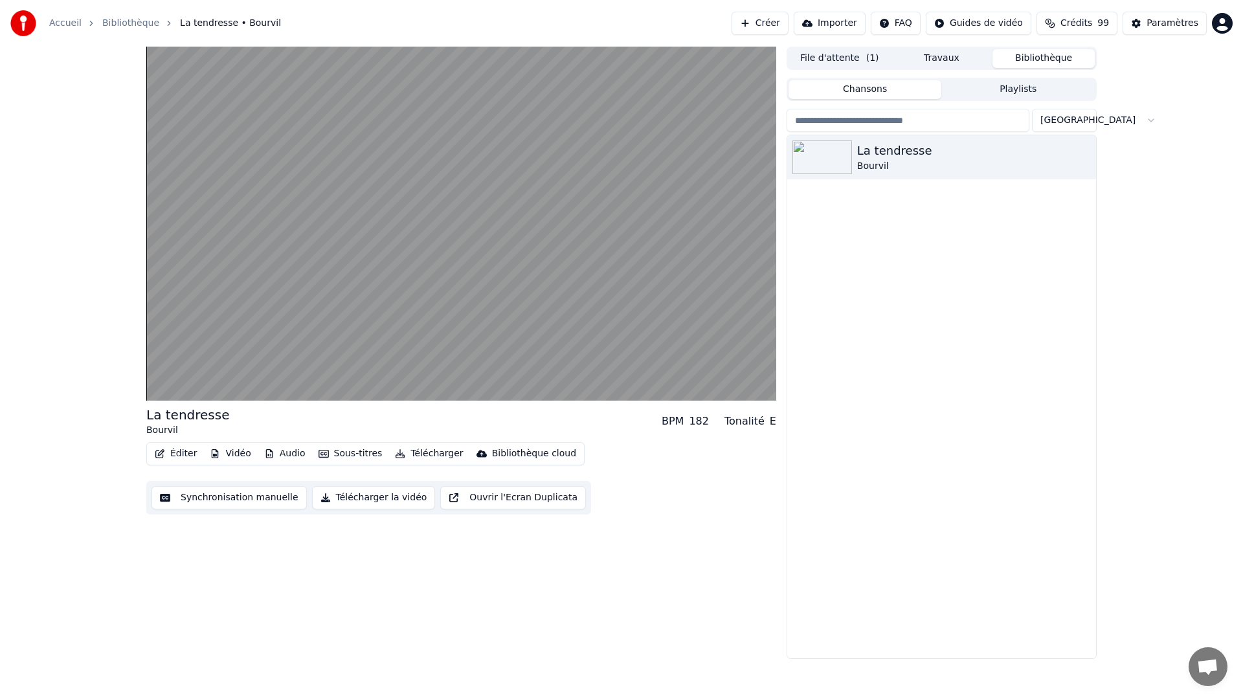
click at [885, 91] on button "Chansons" at bounding box center [864, 89] width 153 height 19
click at [1081, 157] on icon "button" at bounding box center [1084, 156] width 13 height 10
click at [870, 253] on div "La tendresse Bourvil" at bounding box center [941, 396] width 309 height 523
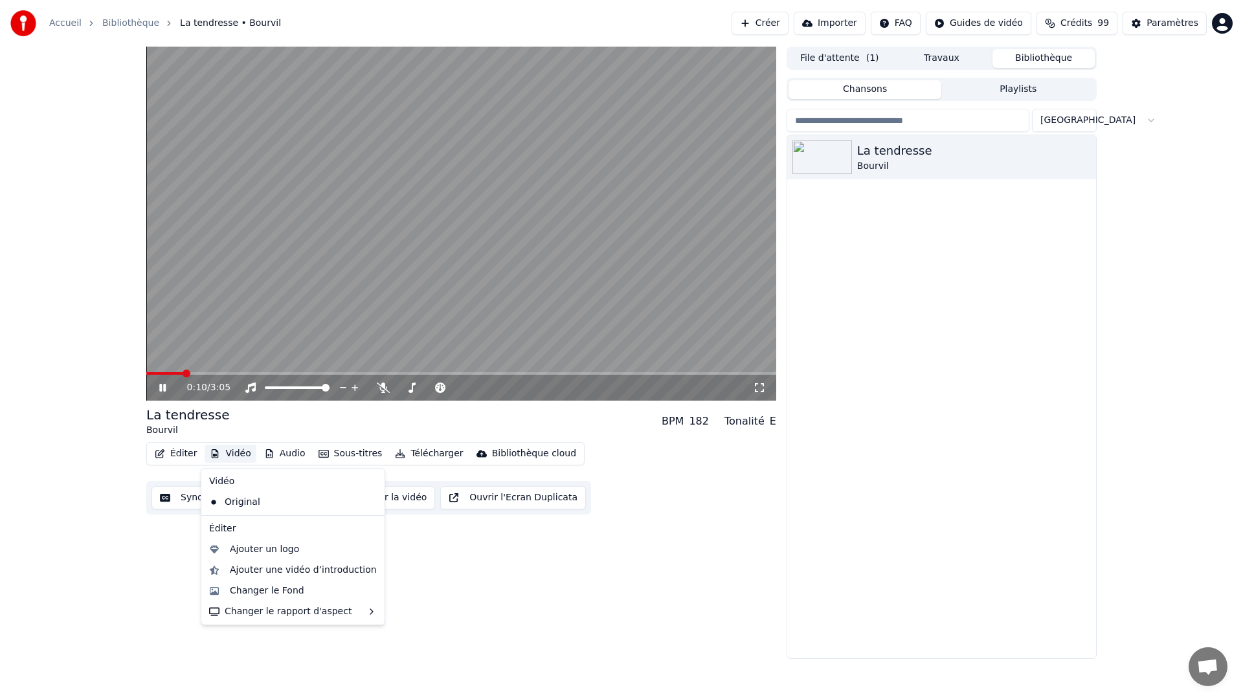
click at [228, 453] on button "Vidéo" at bounding box center [230, 454] width 51 height 18
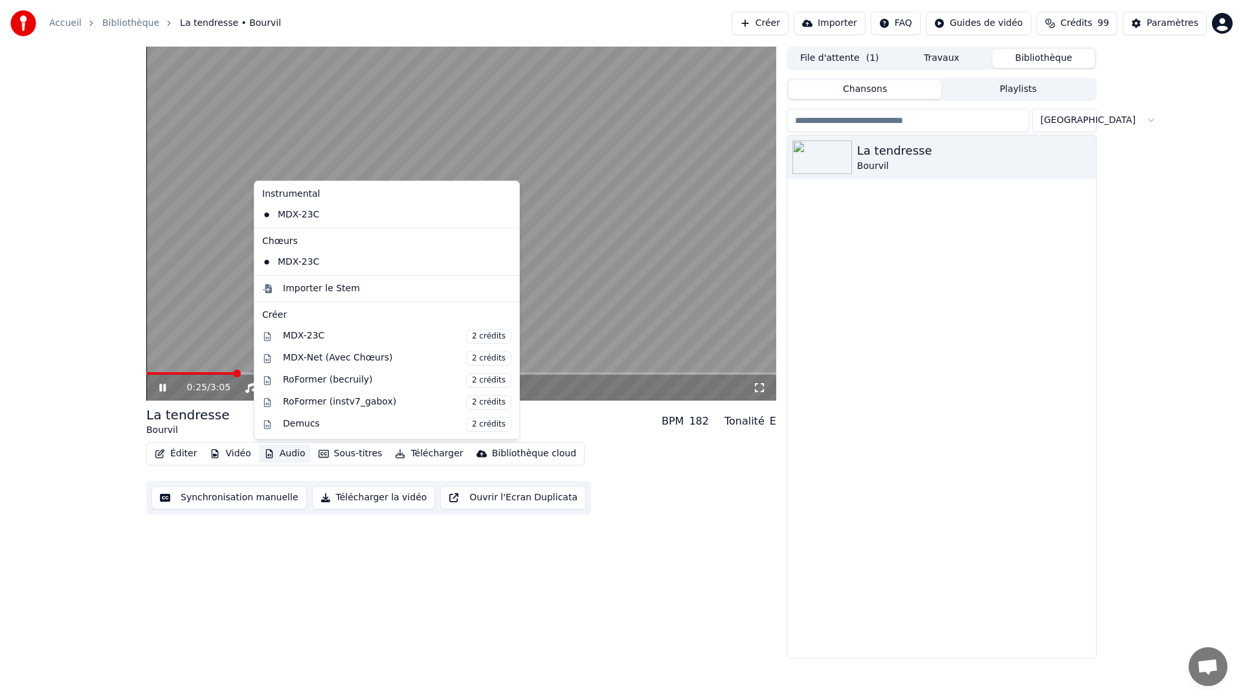
click at [644, 235] on video at bounding box center [461, 224] width 630 height 354
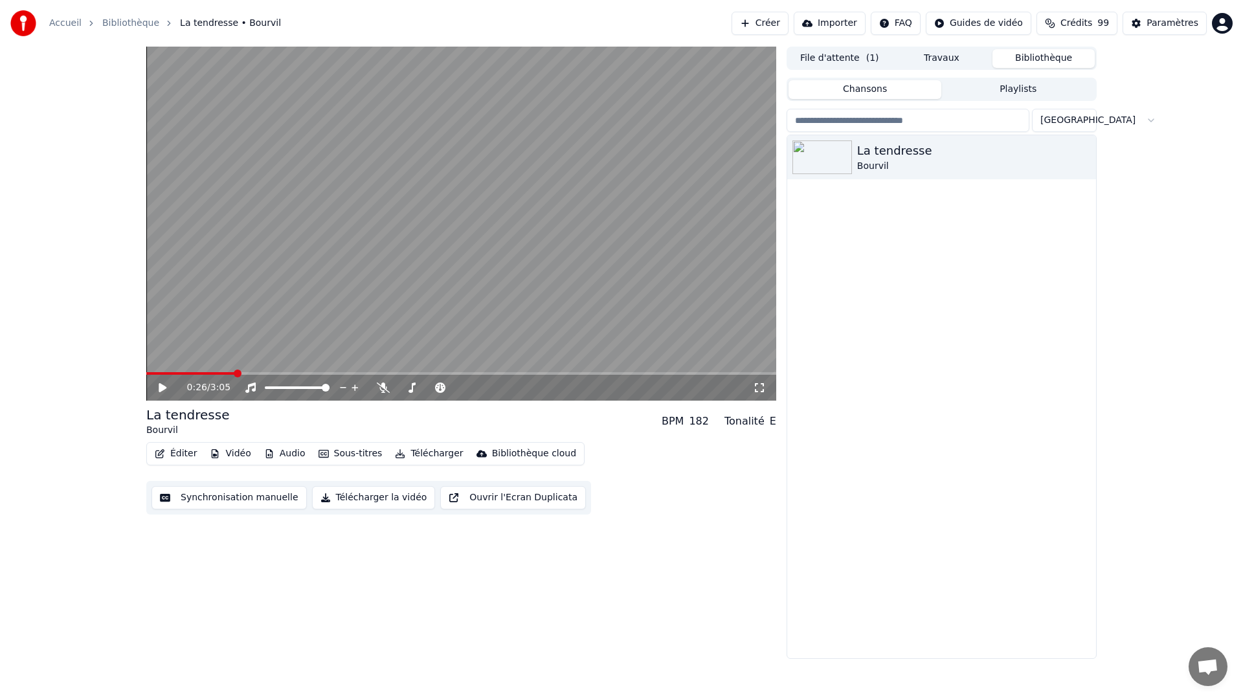
click at [238, 452] on button "Vidéo" at bounding box center [230, 454] width 51 height 18
click at [399, 593] on div "0:26 / 3:05 La tendresse Bourvil BPM 182 Tonalité E Éditer Vidéo Audio Sous-tit…" at bounding box center [461, 353] width 630 height 612
click at [221, 456] on button "Vidéo" at bounding box center [230, 454] width 51 height 18
click at [619, 528] on div "0:26 / 3:05 La tendresse Bourvil BPM 182 Tonalité E Éditer Vidéo Audio Sous-tit…" at bounding box center [461, 353] width 630 height 612
click at [384, 392] on icon at bounding box center [383, 387] width 13 height 10
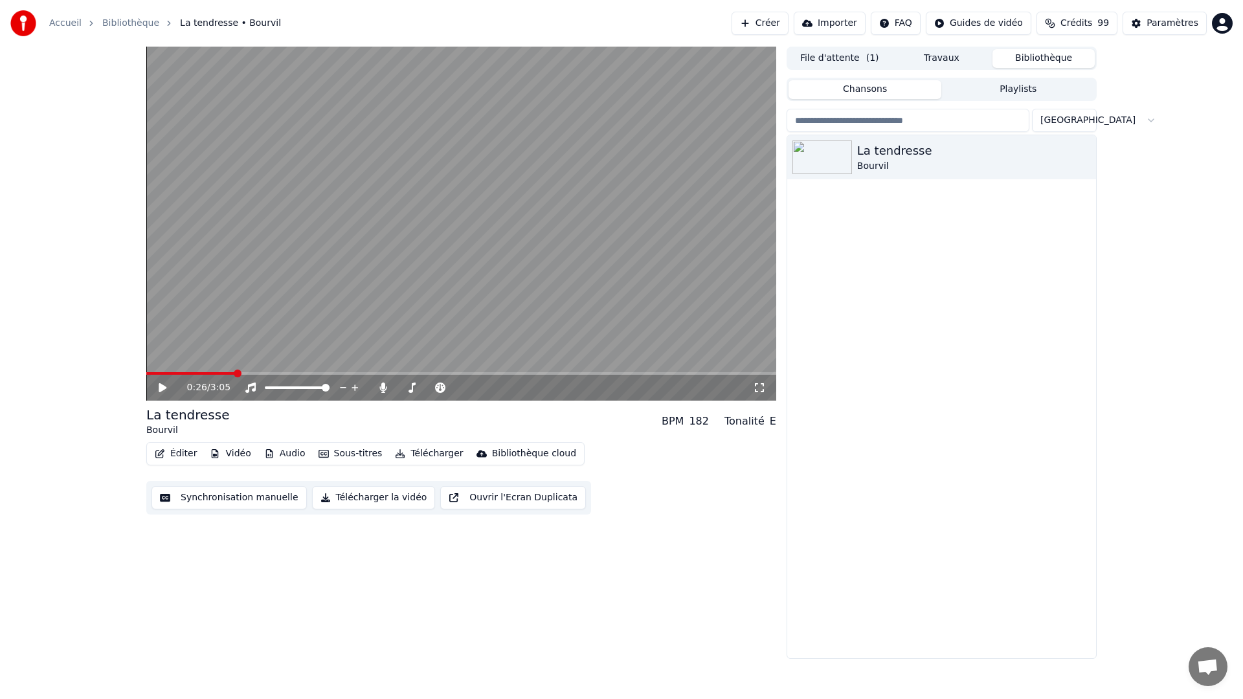
click at [164, 388] on icon at bounding box center [163, 387] width 8 height 9
click at [164, 388] on icon at bounding box center [162, 388] width 6 height 8
click at [164, 388] on icon at bounding box center [163, 387] width 8 height 9
click at [164, 388] on icon at bounding box center [162, 388] width 6 height 8
click at [164, 388] on icon at bounding box center [163, 387] width 8 height 9
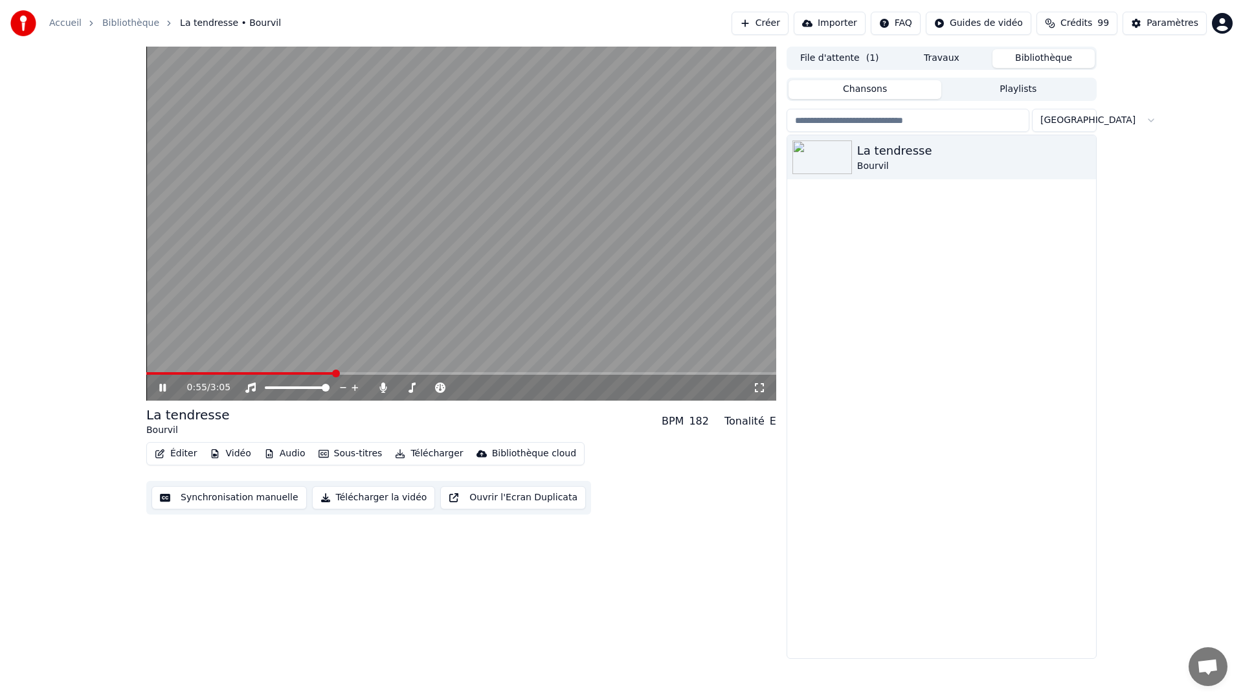
click at [153, 386] on div "0:55 / 3:05" at bounding box center [460, 387] width 619 height 13
click at [324, 376] on div "0:56 / 3:05" at bounding box center [461, 388] width 630 height 26
click at [319, 372] on span at bounding box center [243, 373] width 195 height 3
click at [260, 371] on video at bounding box center [461, 224] width 630 height 354
click at [289, 373] on span at bounding box center [217, 373] width 143 height 3
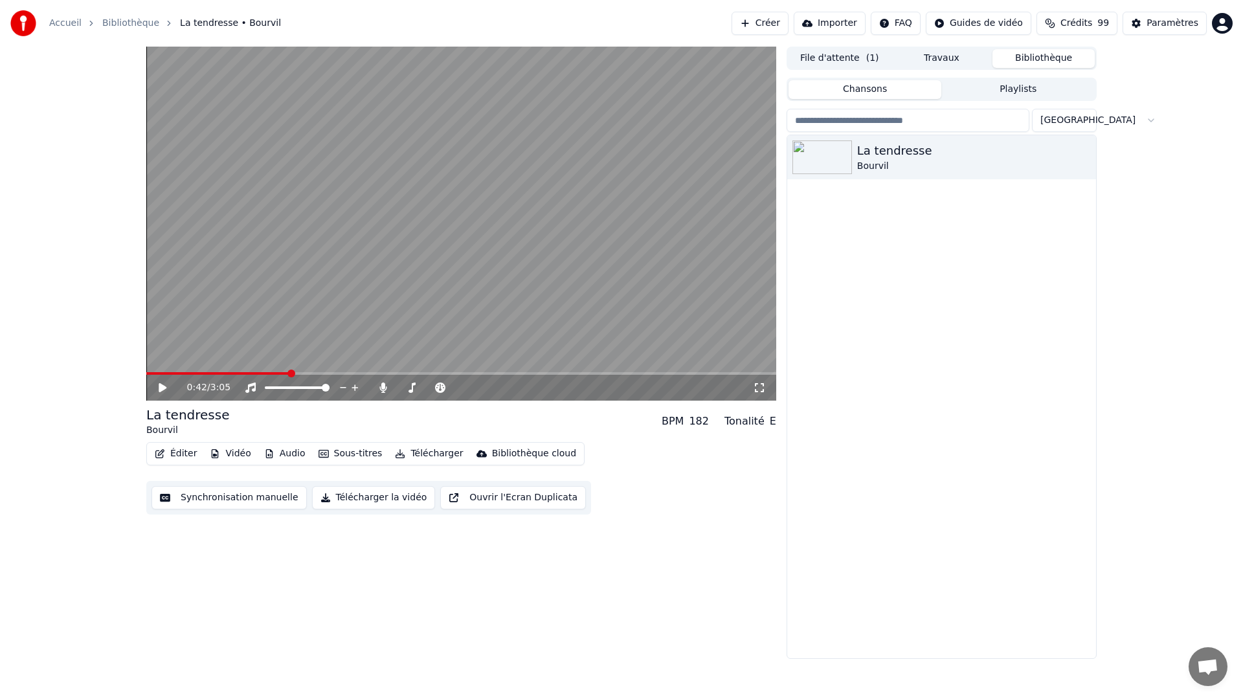
click at [160, 389] on icon at bounding box center [163, 387] width 8 height 9
click at [219, 373] on span at bounding box center [232, 373] width 173 height 3
click at [162, 384] on icon at bounding box center [172, 387] width 30 height 10
click at [192, 453] on button "Éditer" at bounding box center [175, 454] width 52 height 18
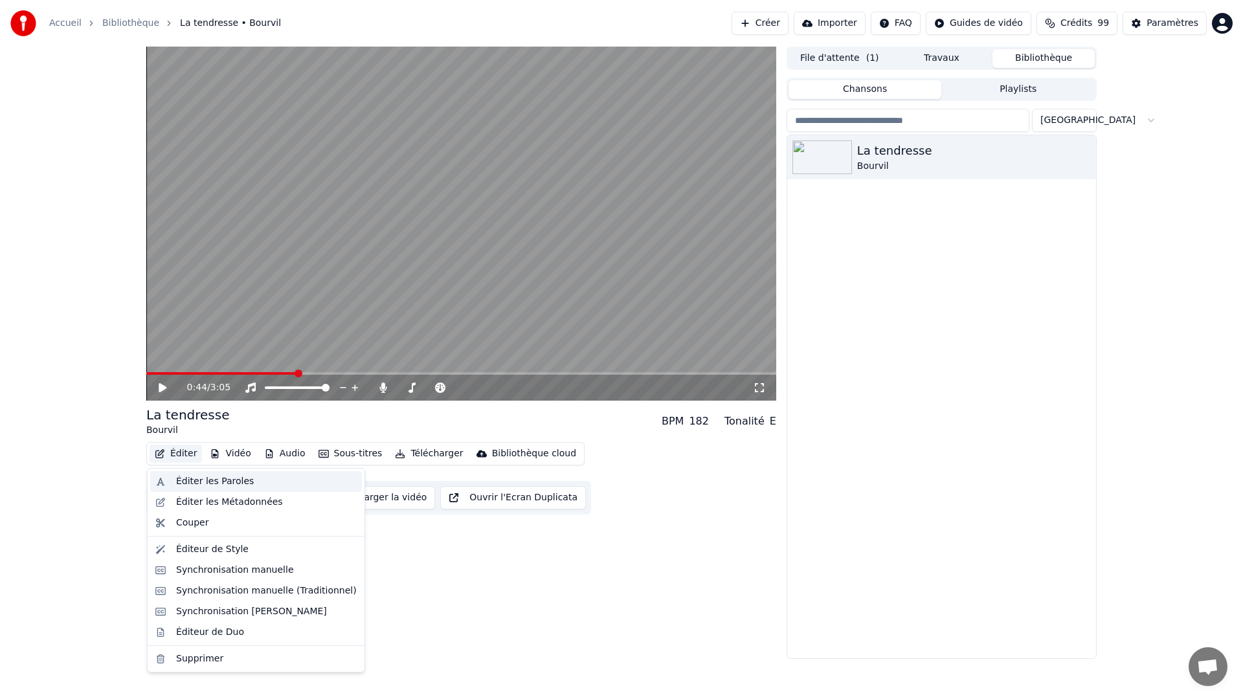
click at [219, 482] on div "Éditer les Paroles" at bounding box center [215, 481] width 78 height 13
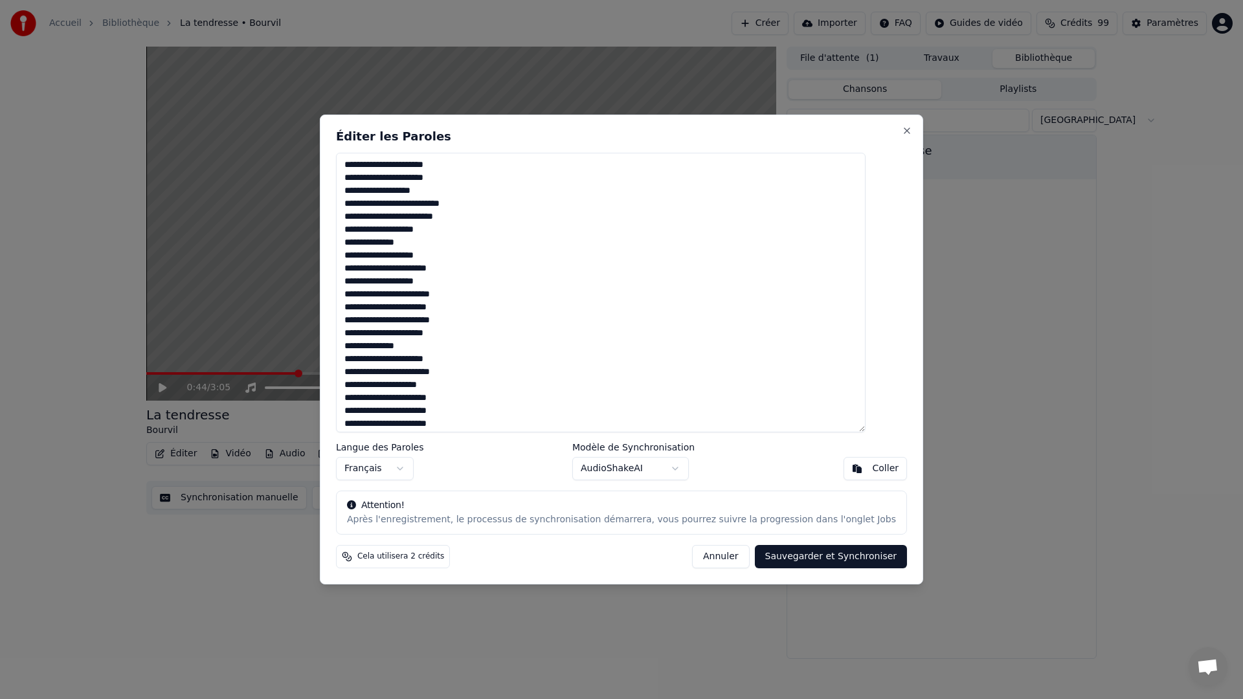
click at [403, 272] on textarea at bounding box center [600, 293] width 529 height 280
type textarea "**********"
click at [839, 558] on button "Sauvegarder et Synchroniser" at bounding box center [831, 556] width 153 height 23
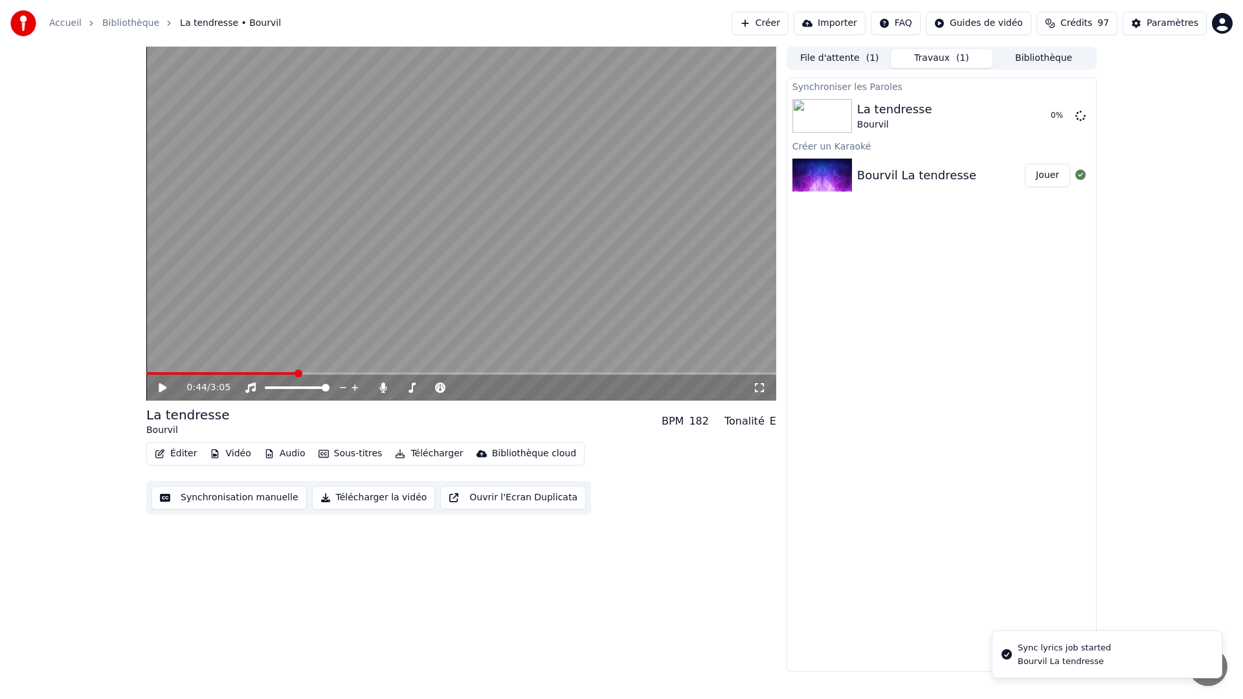
drag, startPoint x: 286, startPoint y: 375, endPoint x: 279, endPoint y: 376, distance: 7.1
click at [279, 376] on div "0:44 / 3:05" at bounding box center [461, 388] width 630 height 26
click at [254, 374] on span at bounding box center [258, 374] width 8 height 8
click at [677, 279] on video at bounding box center [461, 224] width 630 height 354
click at [430, 247] on video at bounding box center [461, 224] width 630 height 354
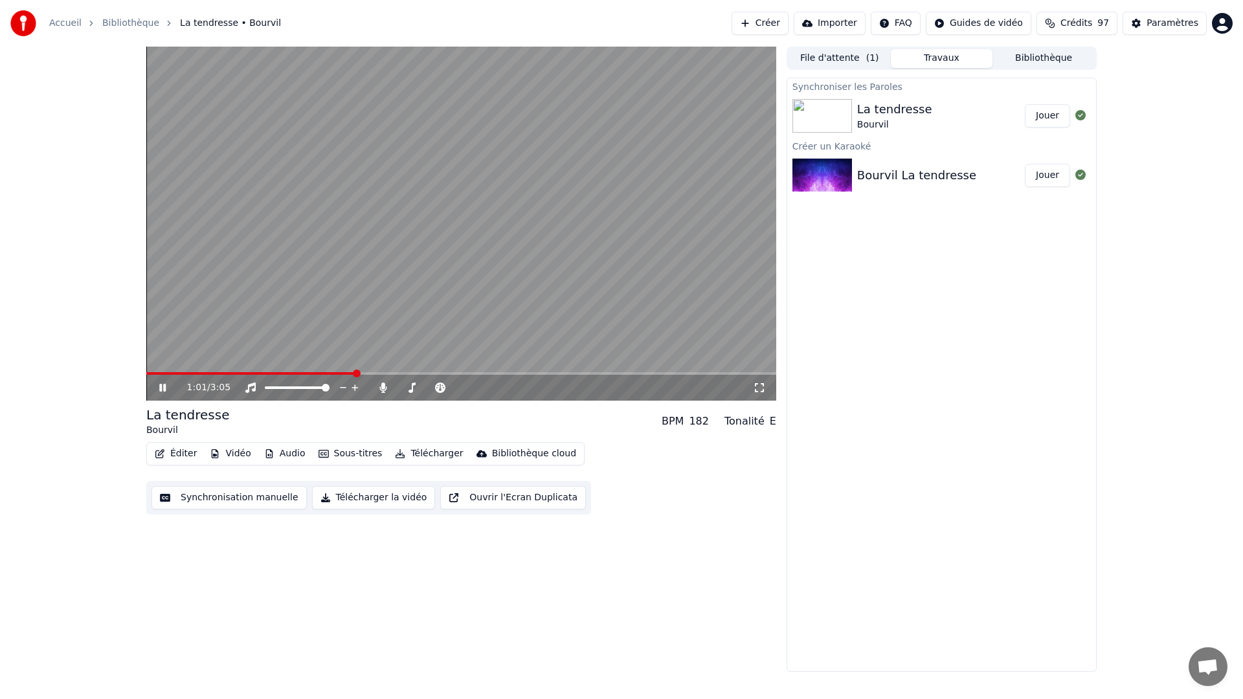
click at [215, 369] on video at bounding box center [461, 224] width 630 height 354
click at [233, 375] on span at bounding box center [190, 373] width 89 height 3
click at [210, 375] on span at bounding box center [178, 373] width 65 height 3
click at [155, 381] on div "0:19 / 3:05" at bounding box center [460, 387] width 619 height 13
click at [162, 383] on icon at bounding box center [172, 387] width 30 height 10
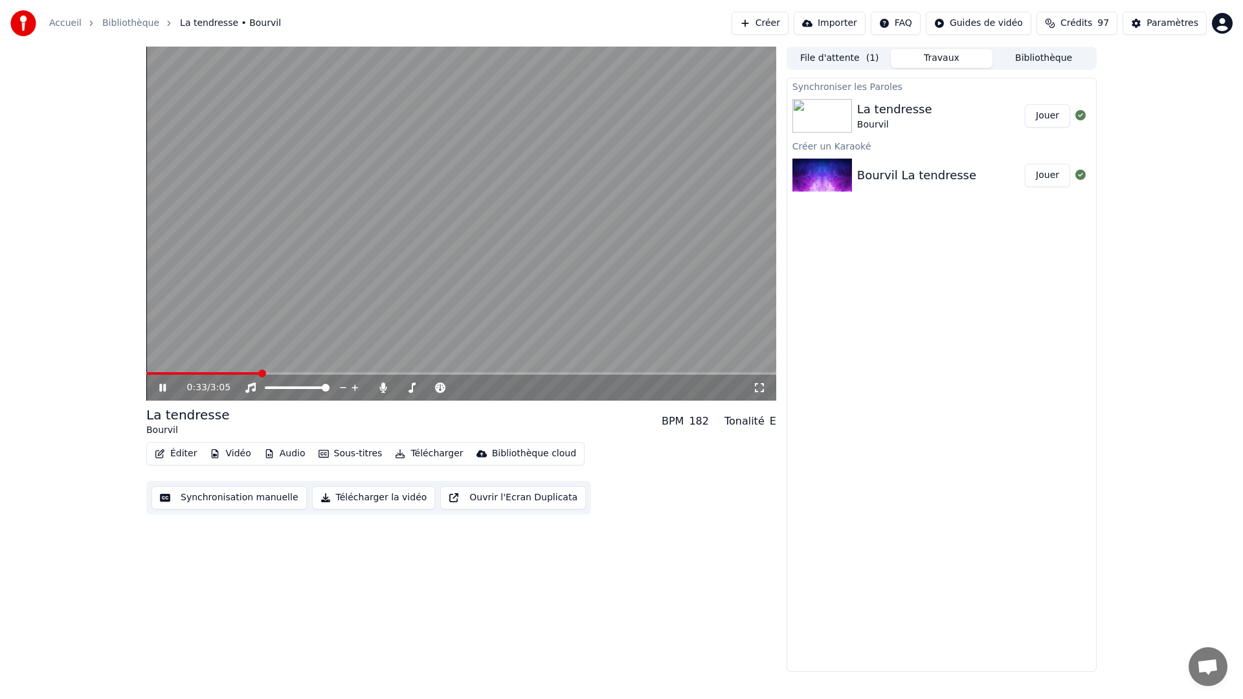
click at [165, 385] on icon at bounding box center [162, 388] width 6 height 8
click at [183, 459] on button "Éditer" at bounding box center [175, 454] width 52 height 18
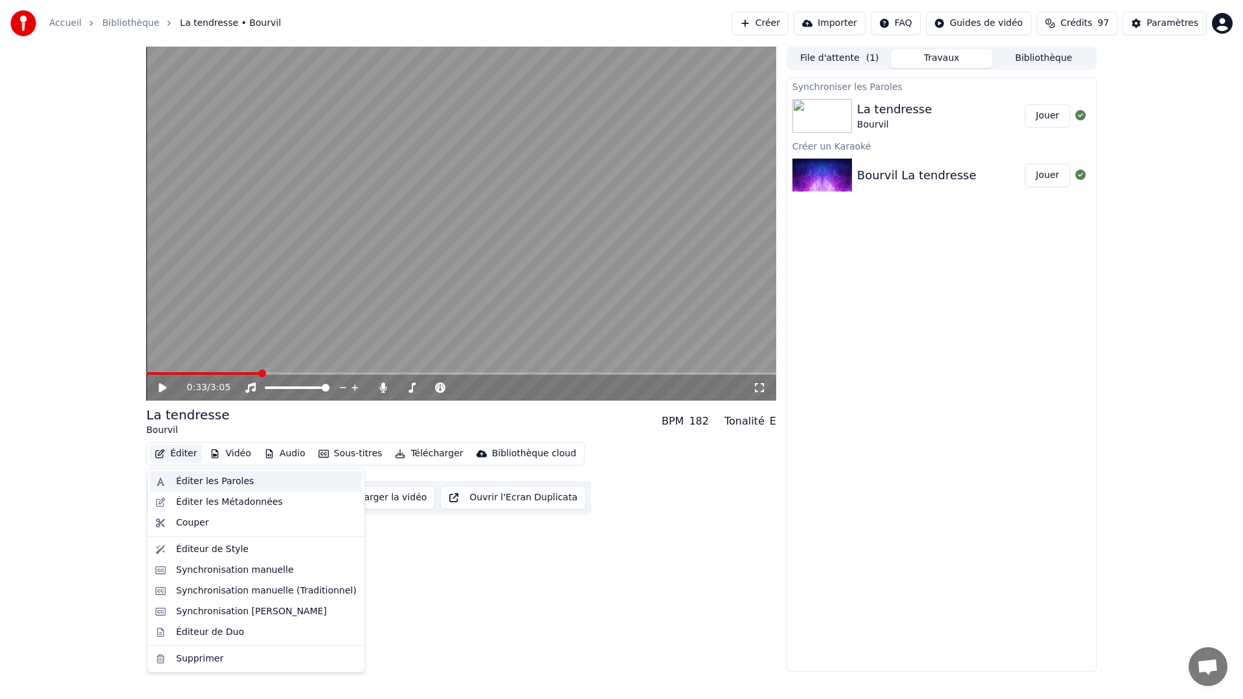
click at [197, 485] on div "Éditer les Paroles" at bounding box center [215, 481] width 78 height 13
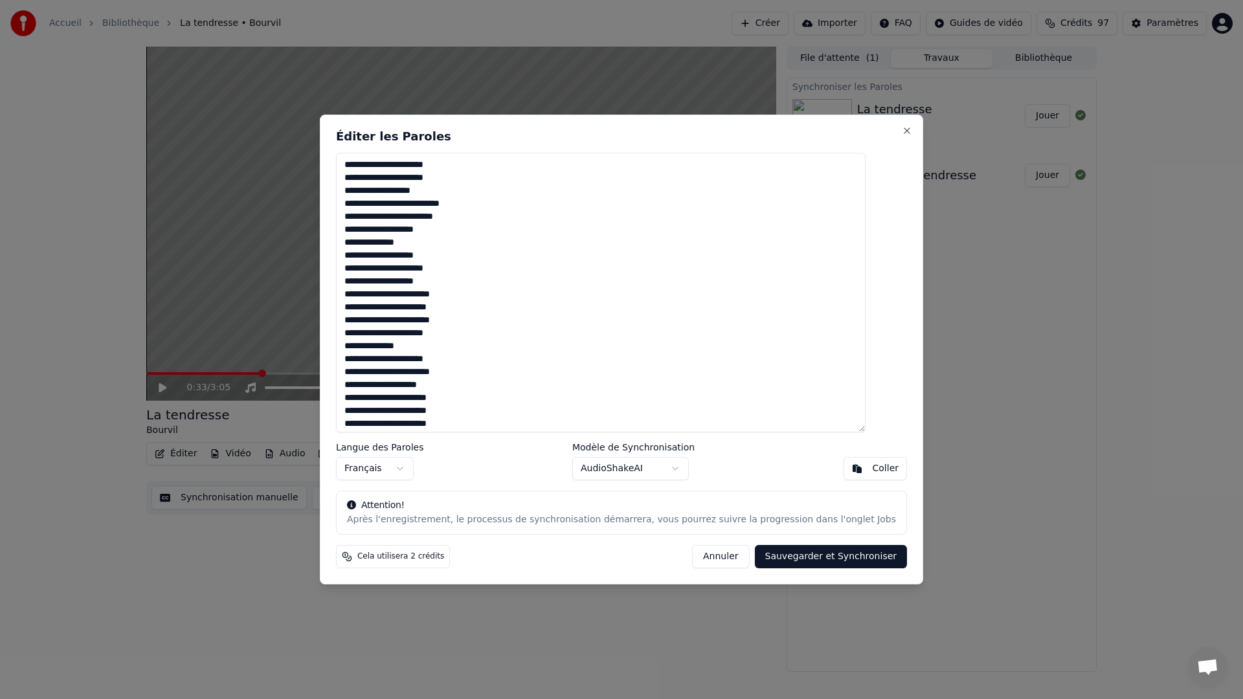
click at [711, 560] on button "Annuler" at bounding box center [720, 556] width 57 height 23
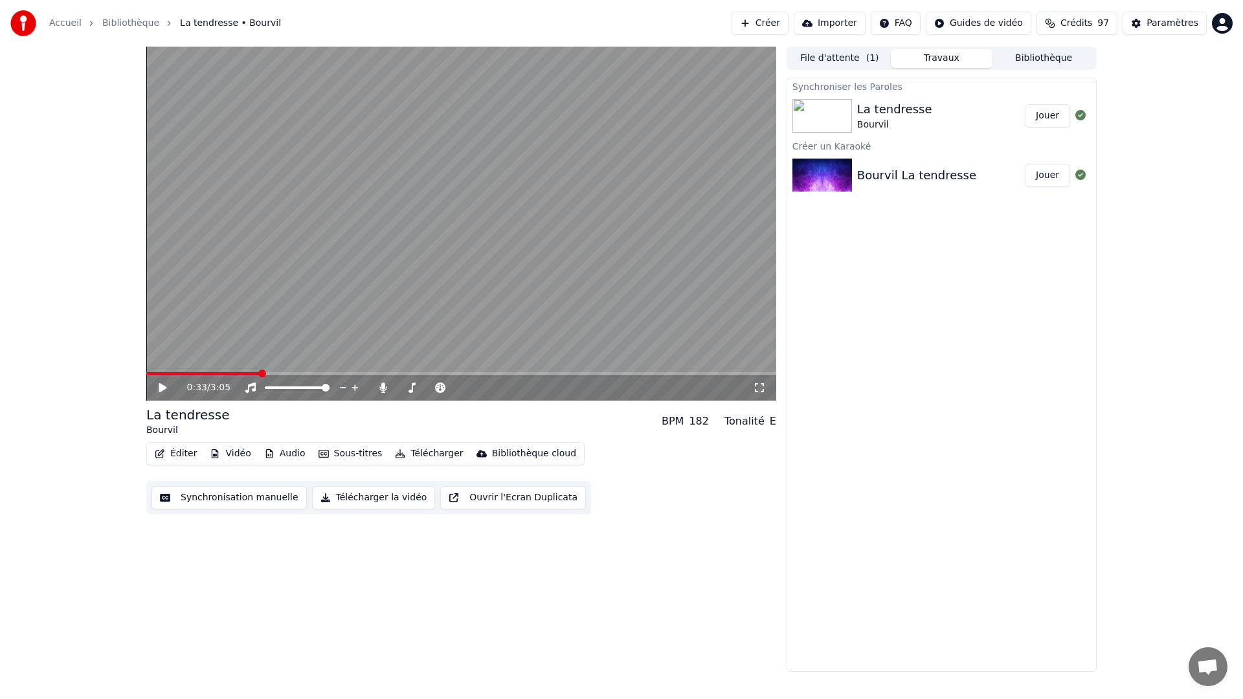
click at [268, 496] on button "Synchronisation manuelle" at bounding box center [228, 497] width 155 height 23
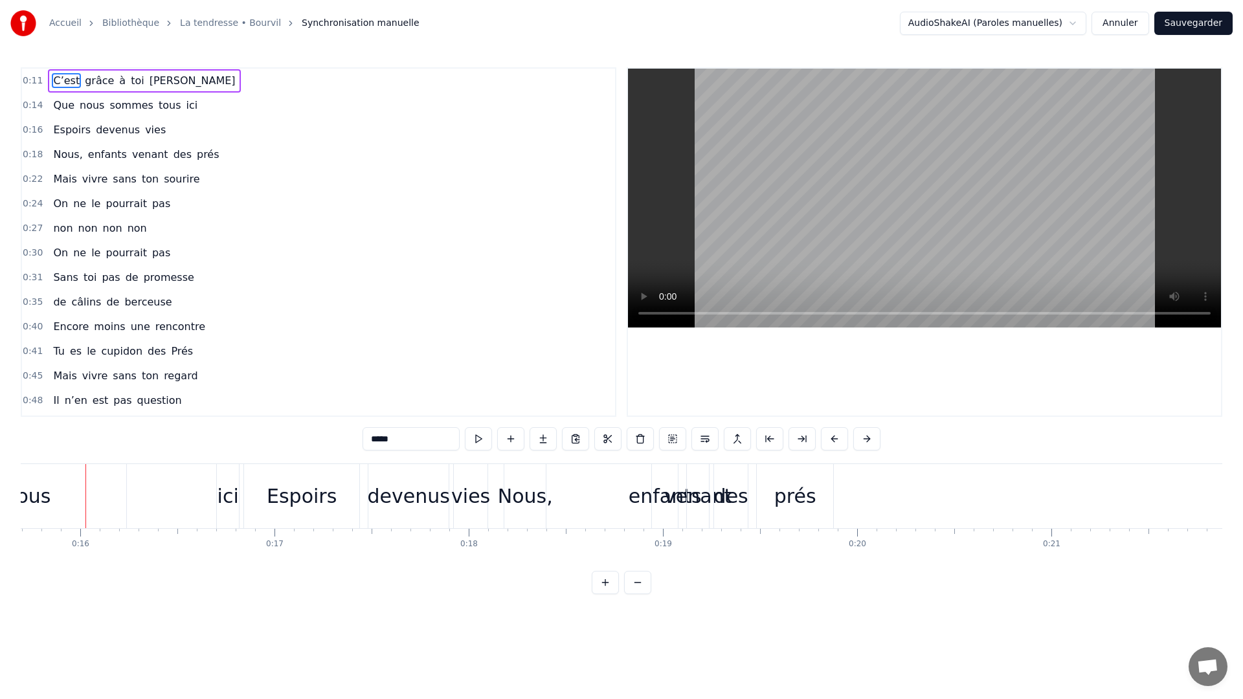
scroll to position [0, 3046]
drag, startPoint x: 780, startPoint y: 489, endPoint x: 823, endPoint y: 496, distance: 43.8
click at [832, 493] on div "prés" at bounding box center [795, 496] width 76 height 64
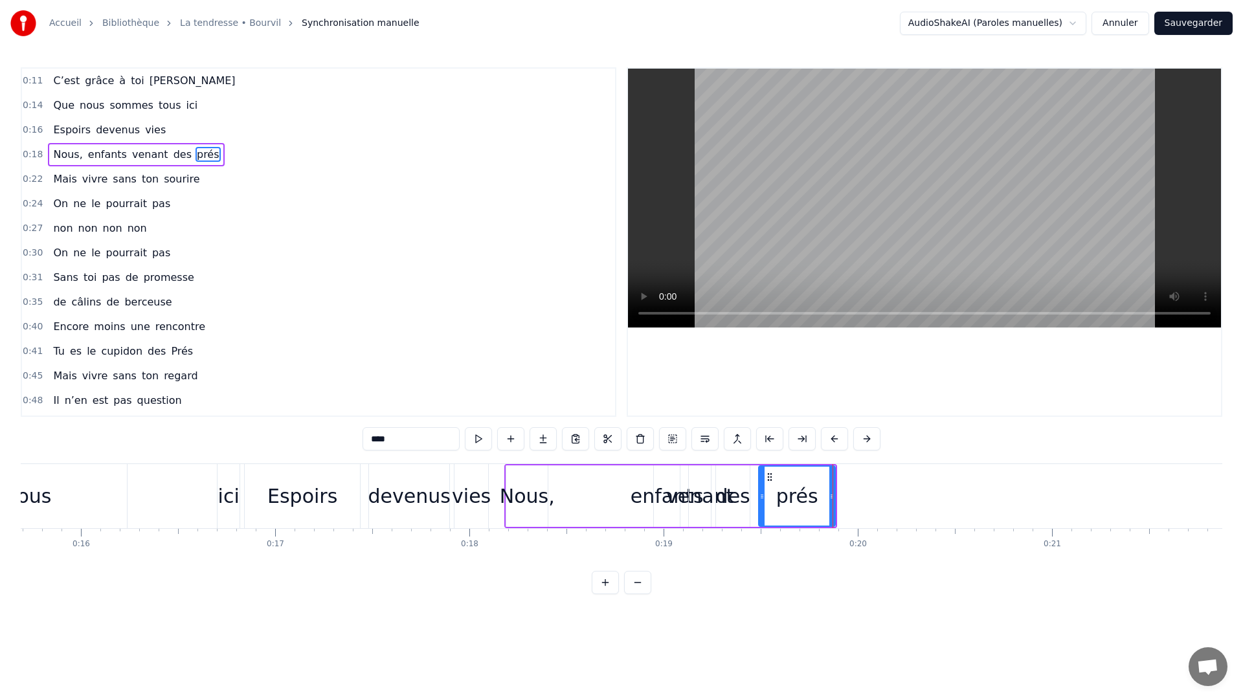
drag, startPoint x: 728, startPoint y: 507, endPoint x: 745, endPoint y: 511, distance: 17.3
click at [745, 511] on div "des" at bounding box center [733, 495] width 34 height 61
click at [699, 496] on div "venant" at bounding box center [699, 495] width 67 height 29
click at [654, 496] on div "enfants" at bounding box center [666, 495] width 73 height 29
click at [642, 496] on div "enfants" at bounding box center [666, 495] width 73 height 29
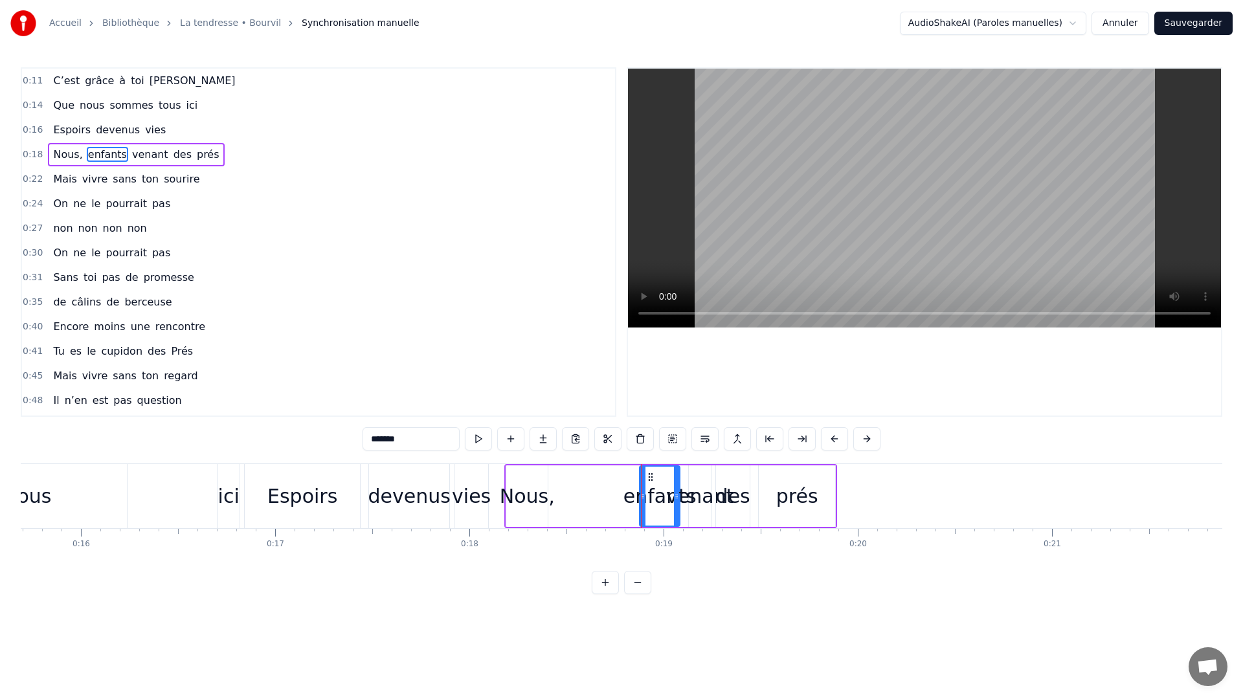
drag, startPoint x: 656, startPoint y: 500, endPoint x: 641, endPoint y: 500, distance: 14.2
click at [641, 500] on icon at bounding box center [642, 496] width 5 height 10
click at [695, 503] on div "venant" at bounding box center [699, 495] width 67 height 29
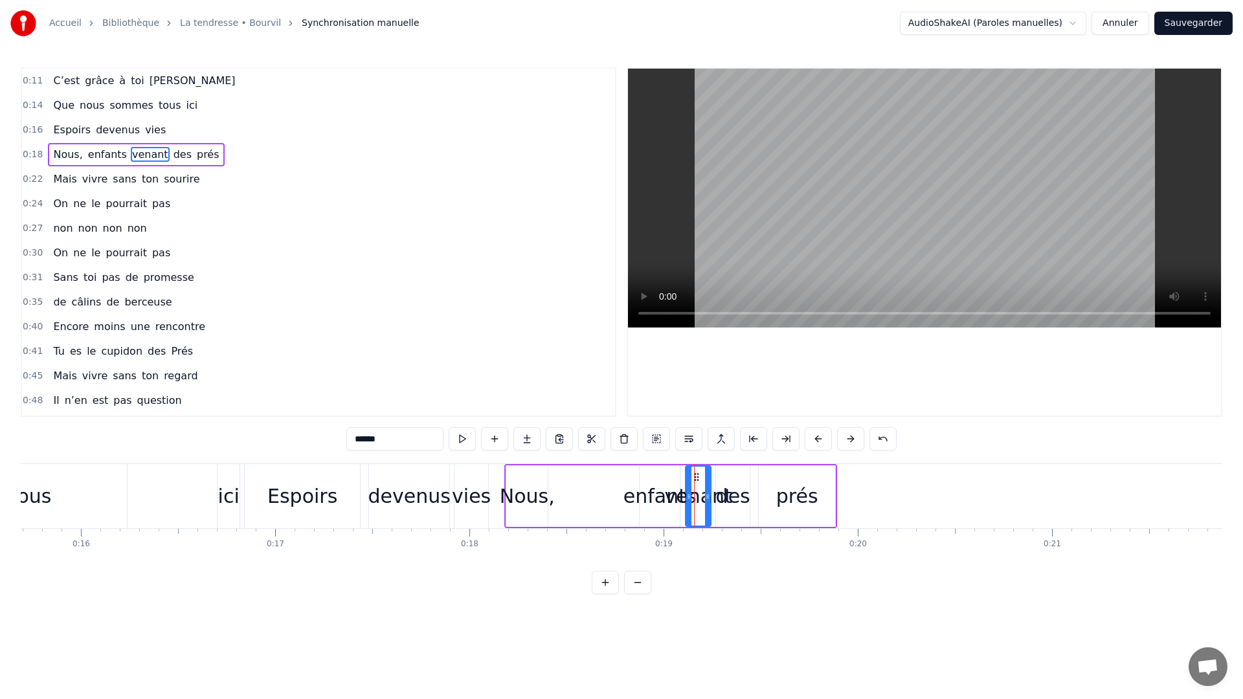
click at [689, 496] on icon at bounding box center [688, 496] width 5 height 10
drag, startPoint x: 709, startPoint y: 496, endPoint x: 717, endPoint y: 498, distance: 8.0
click at [717, 498] on icon at bounding box center [715, 496] width 5 height 10
click at [744, 501] on div "des" at bounding box center [733, 495] width 34 height 29
drag, startPoint x: 744, startPoint y: 501, endPoint x: 753, endPoint y: 503, distance: 9.9
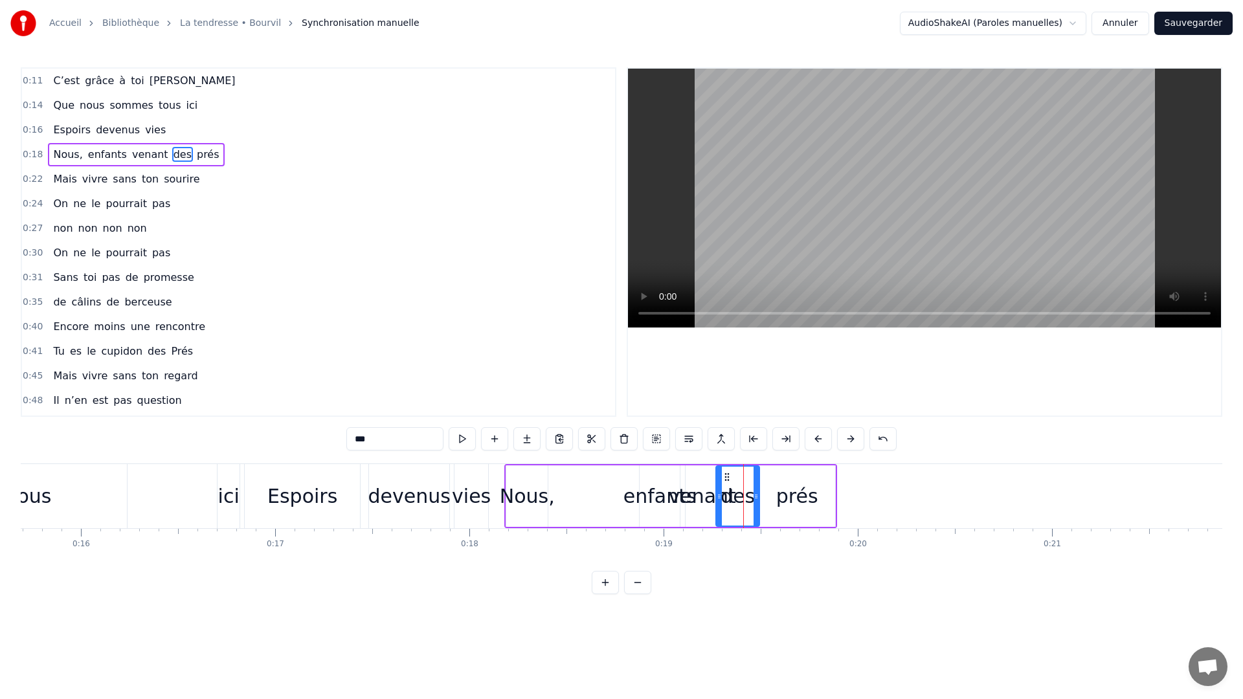
click at [753, 503] on div at bounding box center [755, 496] width 5 height 59
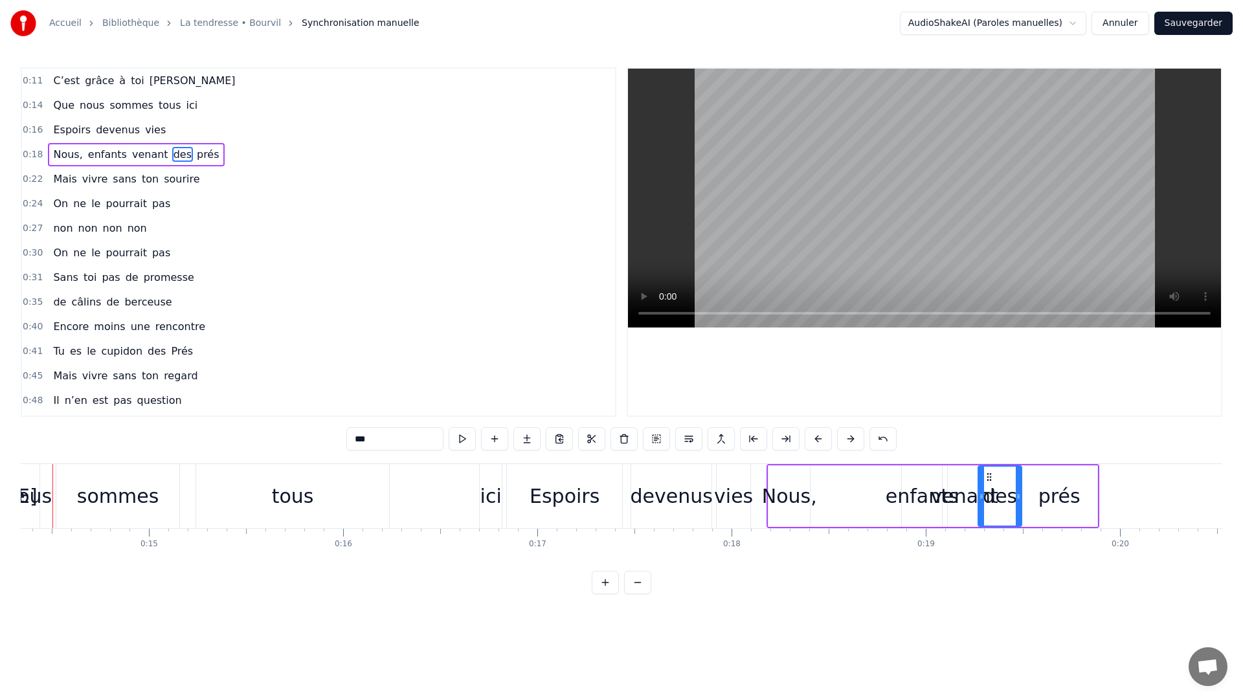
scroll to position [0, 2751]
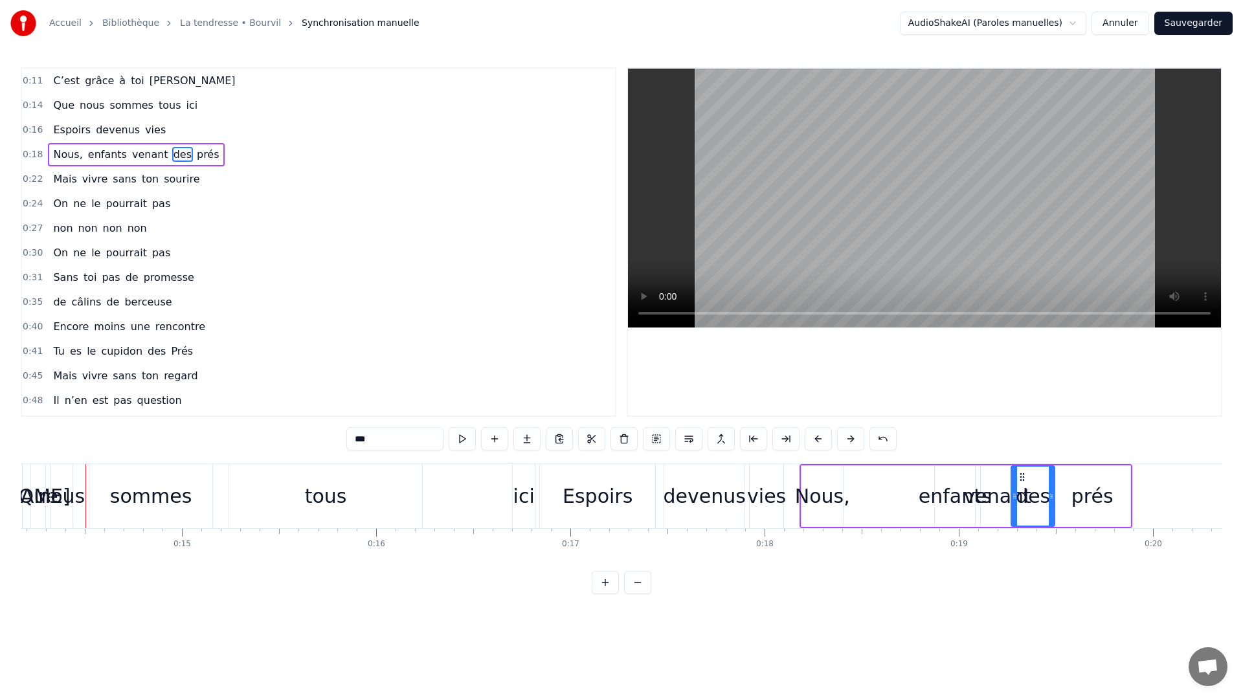
drag, startPoint x: 949, startPoint y: 503, endPoint x: 934, endPoint y: 503, distance: 15.5
click at [935, 505] on div "enfants" at bounding box center [954, 495] width 73 height 29
drag, startPoint x: 936, startPoint y: 495, endPoint x: 918, endPoint y: 496, distance: 18.2
click at [918, 496] on icon at bounding box center [920, 496] width 5 height 10
click at [1000, 498] on div "venant" at bounding box center [996, 495] width 67 height 29
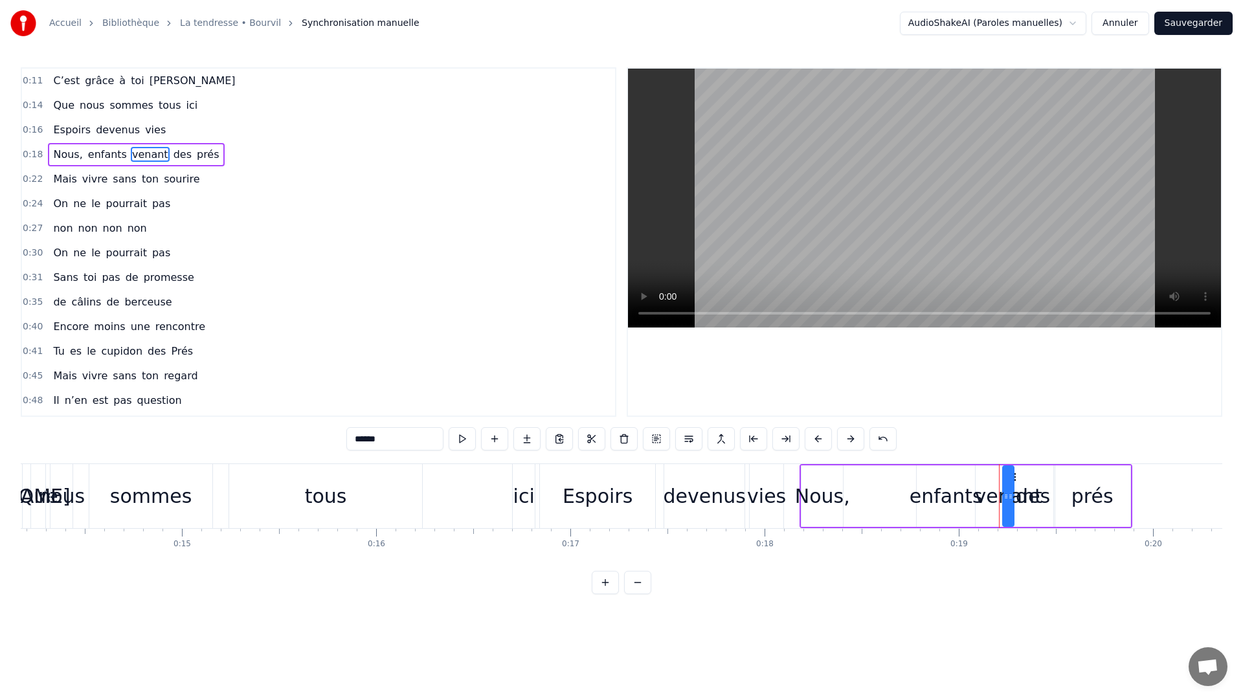
drag, startPoint x: 980, startPoint y: 497, endPoint x: 1003, endPoint y: 520, distance: 32.5
click at [1003, 520] on div at bounding box center [1005, 496] width 5 height 59
click at [1047, 496] on div "des" at bounding box center [1032, 495] width 34 height 29
drag, startPoint x: 1051, startPoint y: 494, endPoint x: 1093, endPoint y: 494, distance: 42.1
click at [1093, 494] on icon at bounding box center [1092, 496] width 5 height 10
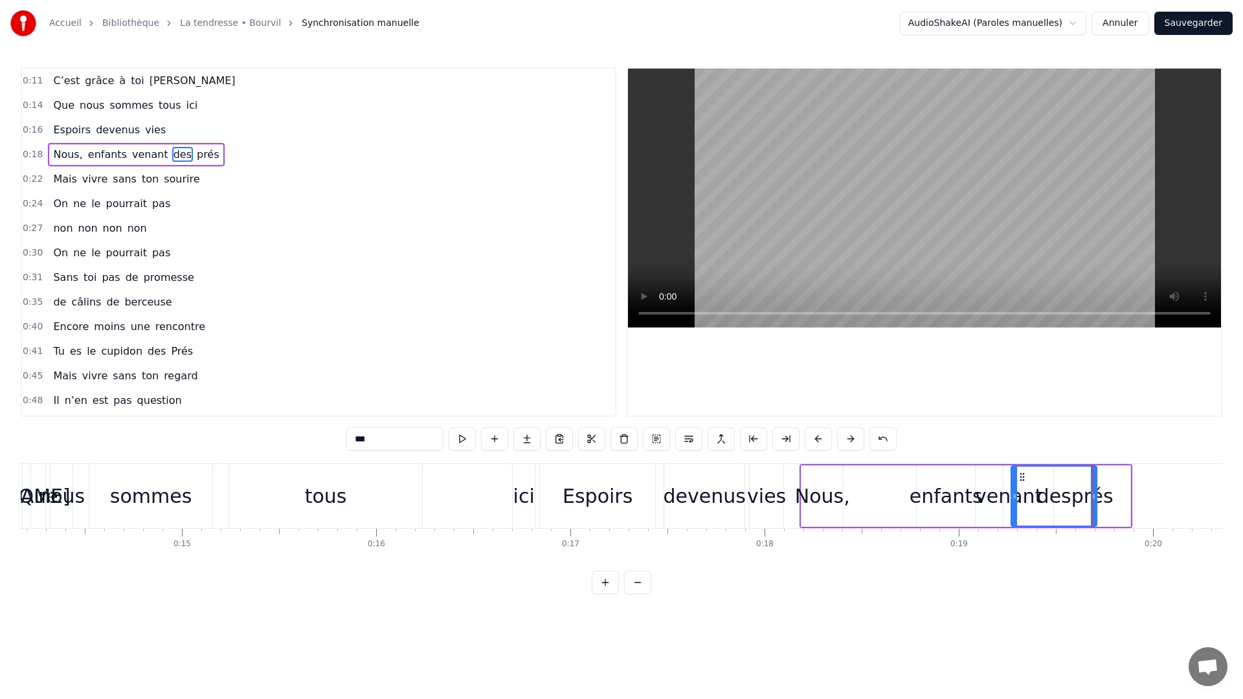
click at [1111, 493] on div "prés" at bounding box center [1092, 495] width 76 height 61
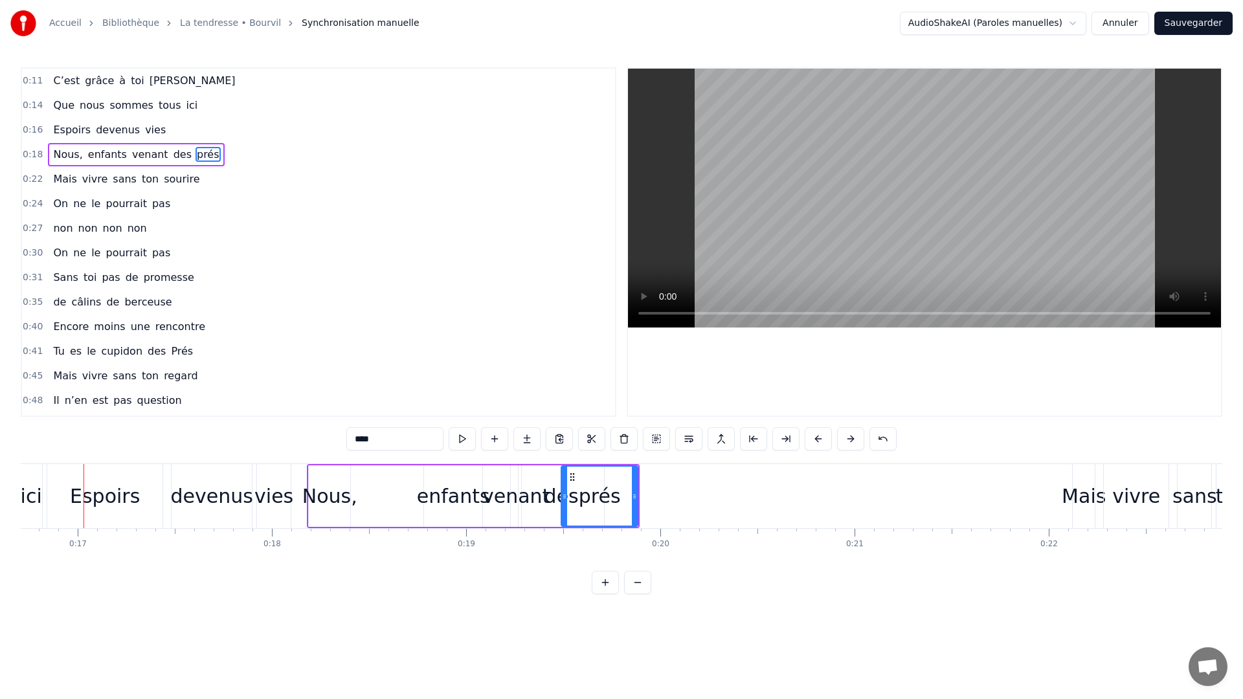
scroll to position [0, 3242]
drag, startPoint x: 637, startPoint y: 493, endPoint x: 681, endPoint y: 496, distance: 44.1
click at [684, 494] on icon at bounding box center [683, 496] width 5 height 10
click at [577, 500] on div "prés" at bounding box center [625, 496] width 122 height 59
click at [557, 499] on div "des" at bounding box center [563, 495] width 34 height 29
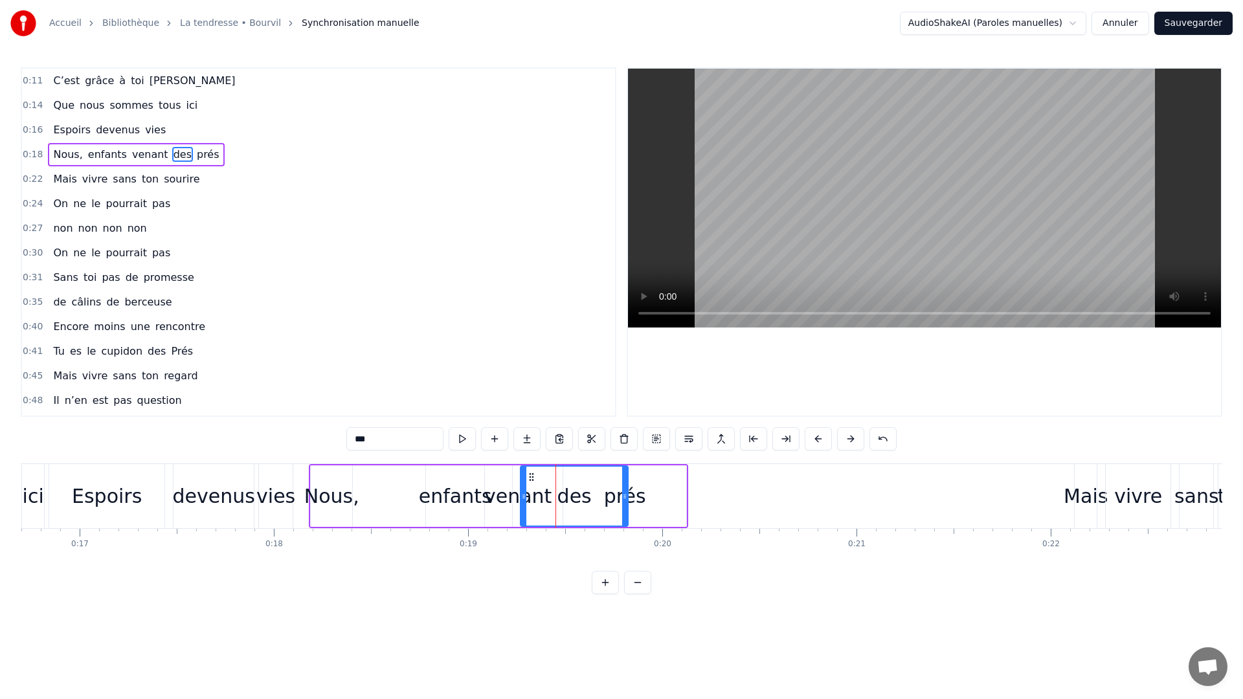
drag, startPoint x: 604, startPoint y: 500, endPoint x: 626, endPoint y: 499, distance: 22.0
click at [626, 499] on icon at bounding box center [624, 496] width 5 height 10
click at [473, 494] on div "enfants" at bounding box center [455, 495] width 73 height 29
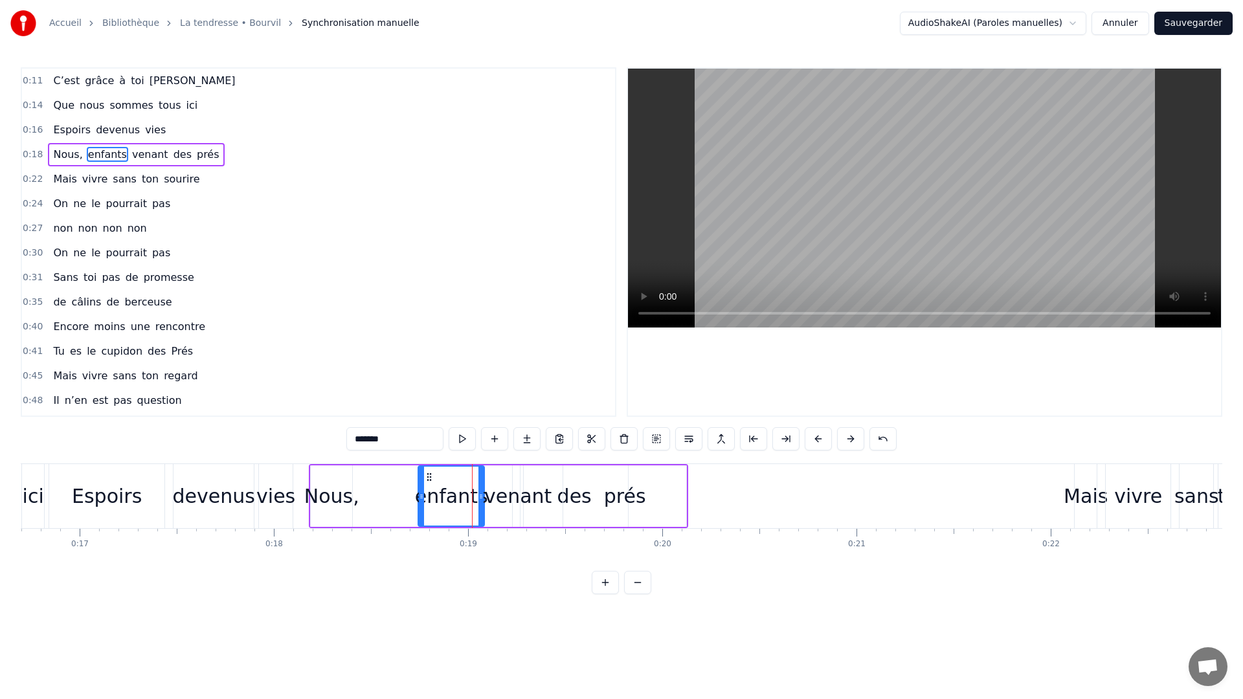
drag, startPoint x: 428, startPoint y: 496, endPoint x: 420, endPoint y: 496, distance: 7.8
click at [420, 496] on icon at bounding box center [421, 496] width 5 height 10
click at [645, 502] on div "prés" at bounding box center [624, 495] width 123 height 61
type input "****"
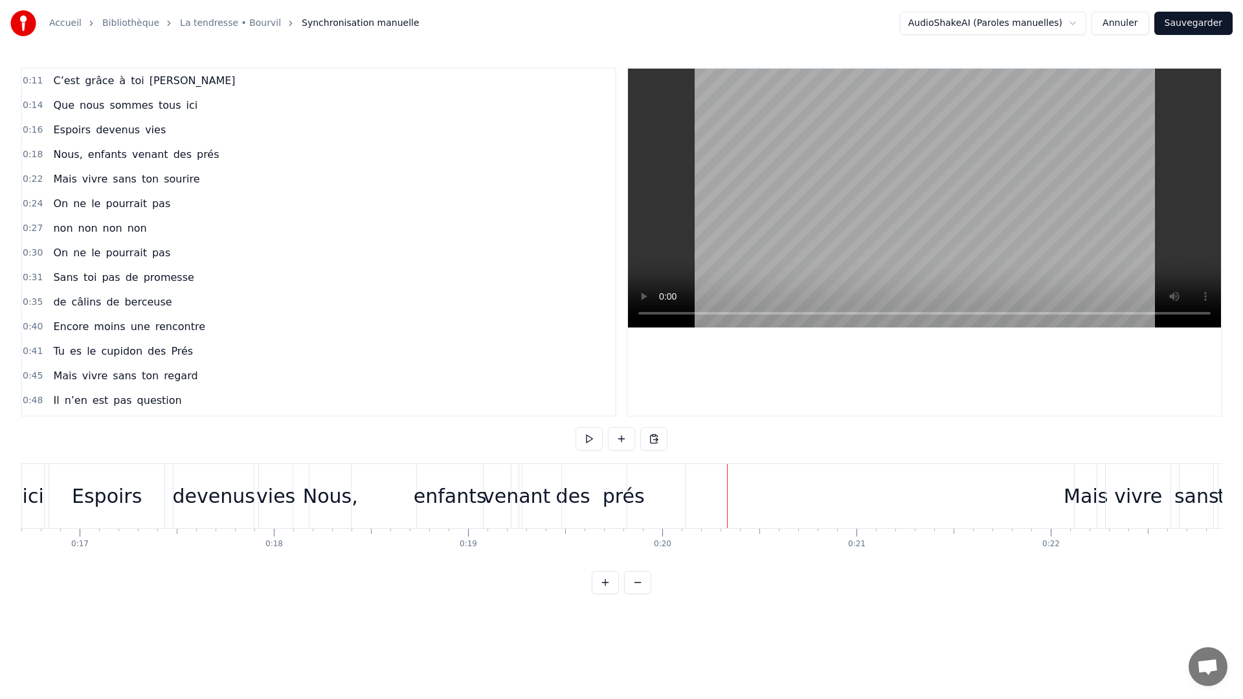
click at [625, 495] on div "prés" at bounding box center [624, 495] width 42 height 29
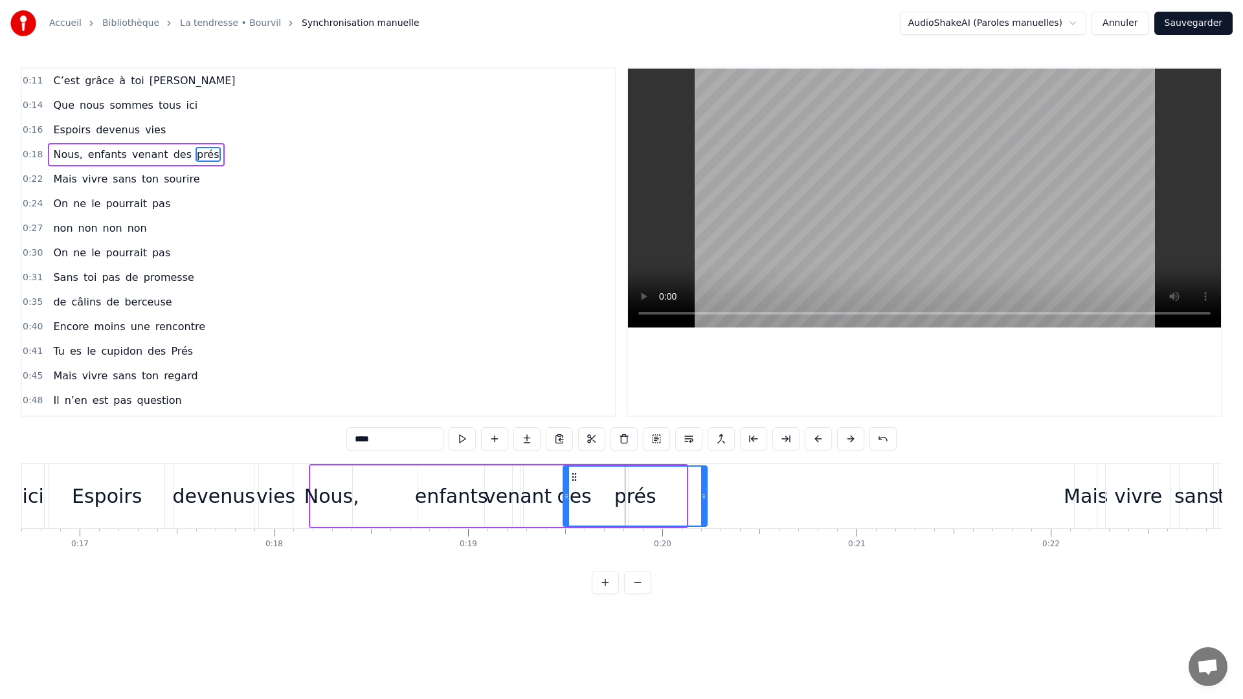
drag, startPoint x: 683, startPoint y: 493, endPoint x: 714, endPoint y: 491, distance: 30.5
click at [706, 491] on icon at bounding box center [703, 496] width 5 height 10
click at [555, 500] on div "des" at bounding box center [573, 495] width 107 height 61
drag, startPoint x: 626, startPoint y: 500, endPoint x: 673, endPoint y: 504, distance: 47.4
click at [673, 504] on div at bounding box center [671, 496] width 5 height 59
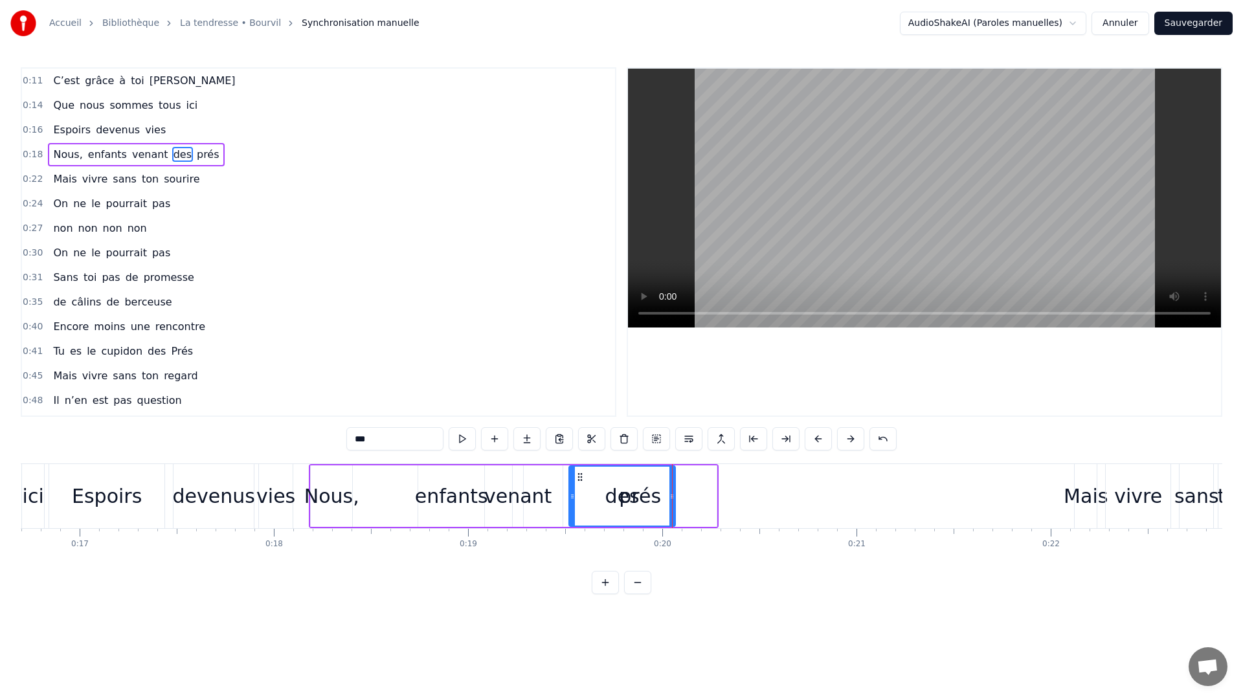
drag, startPoint x: 524, startPoint y: 498, endPoint x: 572, endPoint y: 500, distance: 48.6
drag, startPoint x: 672, startPoint y: 498, endPoint x: 623, endPoint y: 503, distance: 49.5
click at [623, 503] on div at bounding box center [622, 496] width 5 height 59
click at [528, 498] on div "venant" at bounding box center [517, 495] width 67 height 29
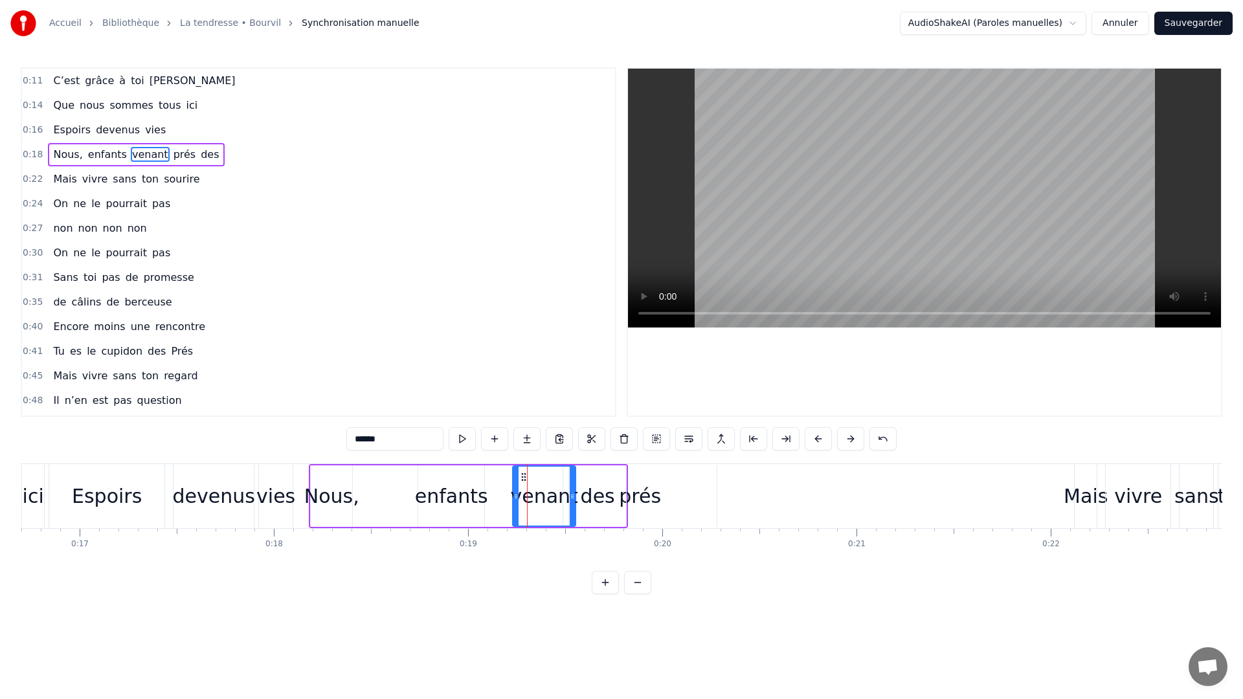
drag, startPoint x: 520, startPoint y: 494, endPoint x: 573, endPoint y: 500, distance: 52.7
click at [573, 500] on icon at bounding box center [572, 496] width 5 height 10
click at [468, 490] on div "enfants" at bounding box center [451, 495] width 73 height 29
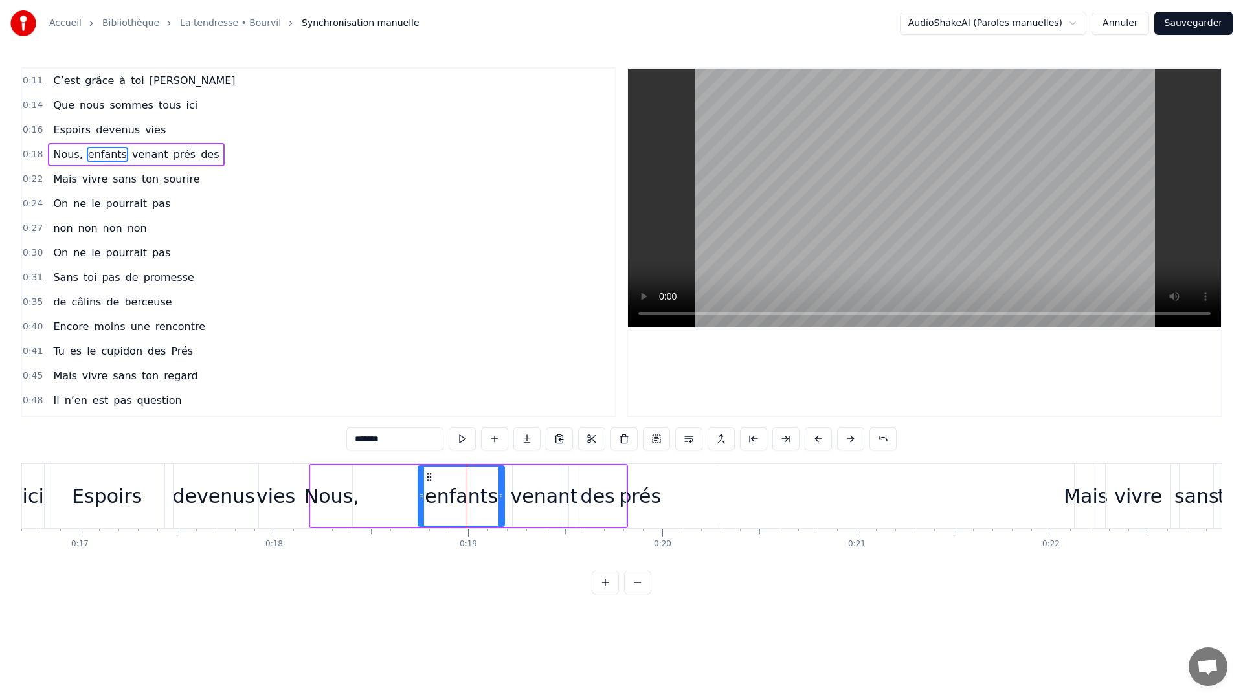
drag, startPoint x: 481, startPoint y: 495, endPoint x: 501, endPoint y: 500, distance: 20.6
click at [501, 500] on icon at bounding box center [500, 496] width 5 height 10
drag, startPoint x: 421, startPoint y: 497, endPoint x: 424, endPoint y: 503, distance: 7.0
click at [426, 503] on div at bounding box center [427, 496] width 5 height 59
drag, startPoint x: 310, startPoint y: 493, endPoint x: 331, endPoint y: 494, distance: 21.4
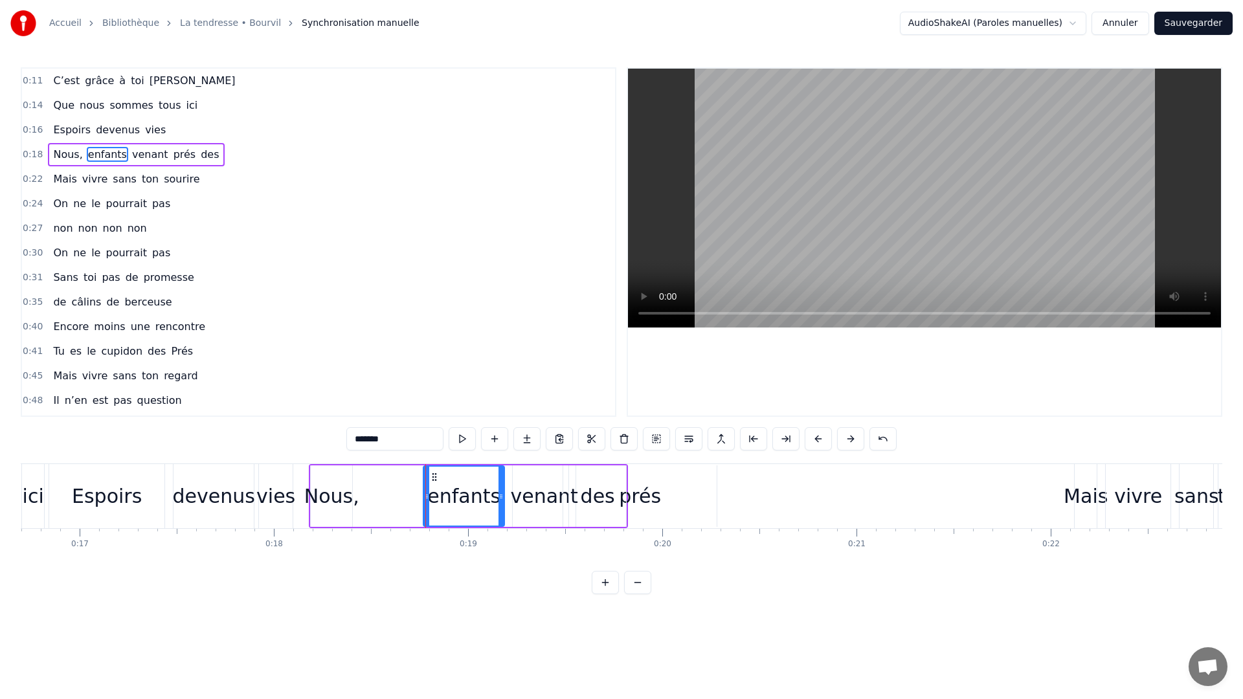
click at [331, 494] on div "Nous," at bounding box center [331, 495] width 55 height 29
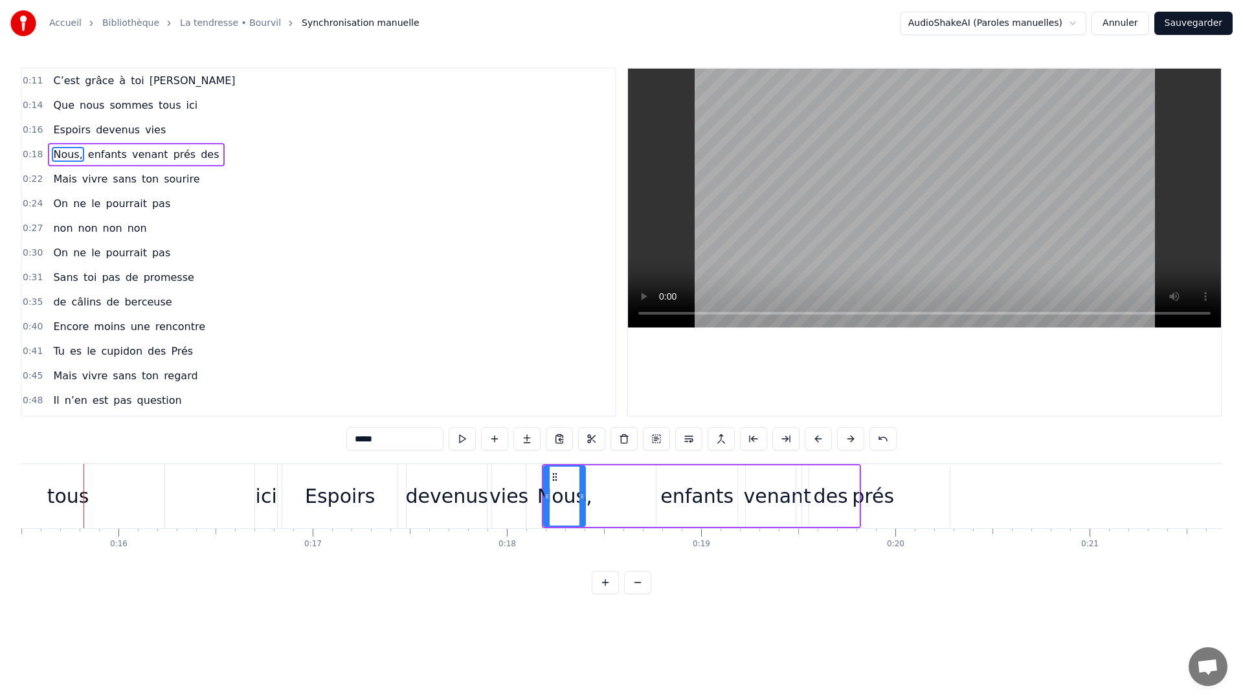
scroll to position [0, 3007]
click at [827, 504] on div "des" at bounding box center [832, 495] width 34 height 29
drag, startPoint x: 807, startPoint y: 500, endPoint x: 794, endPoint y: 502, distance: 13.0
click at [794, 502] on div at bounding box center [793, 496] width 5 height 59
drag, startPoint x: 857, startPoint y: 502, endPoint x: 830, endPoint y: 503, distance: 27.2
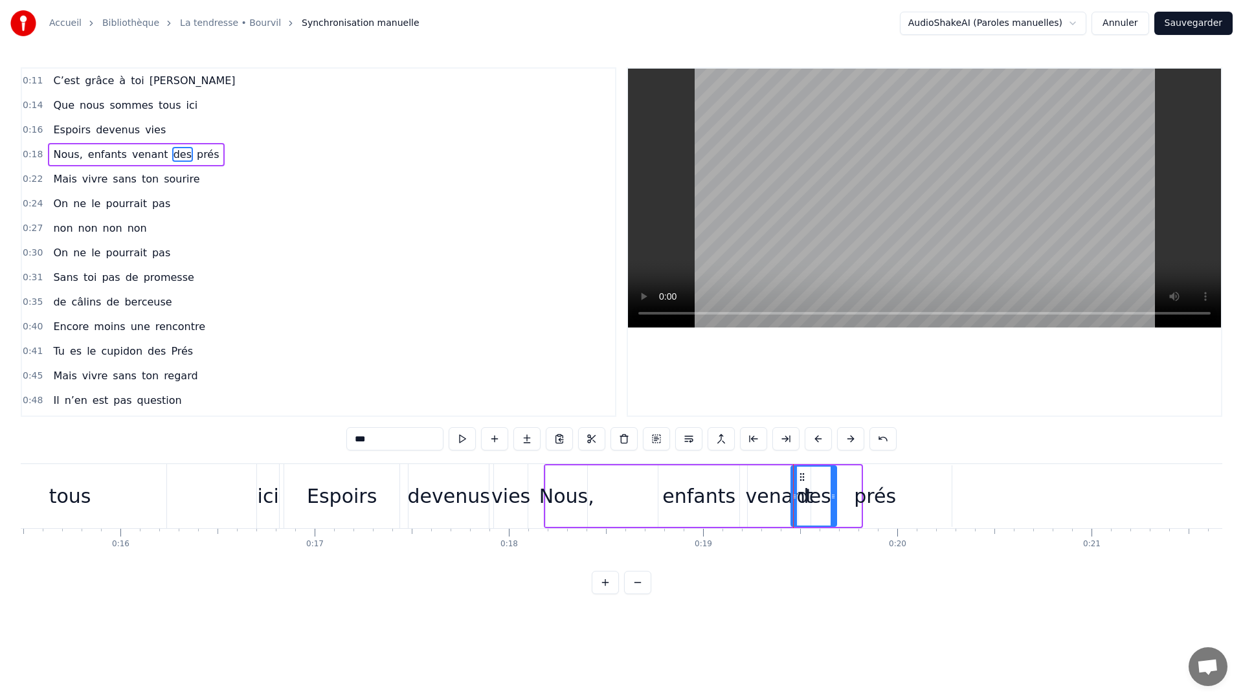
click at [830, 503] on div at bounding box center [832, 496] width 5 height 59
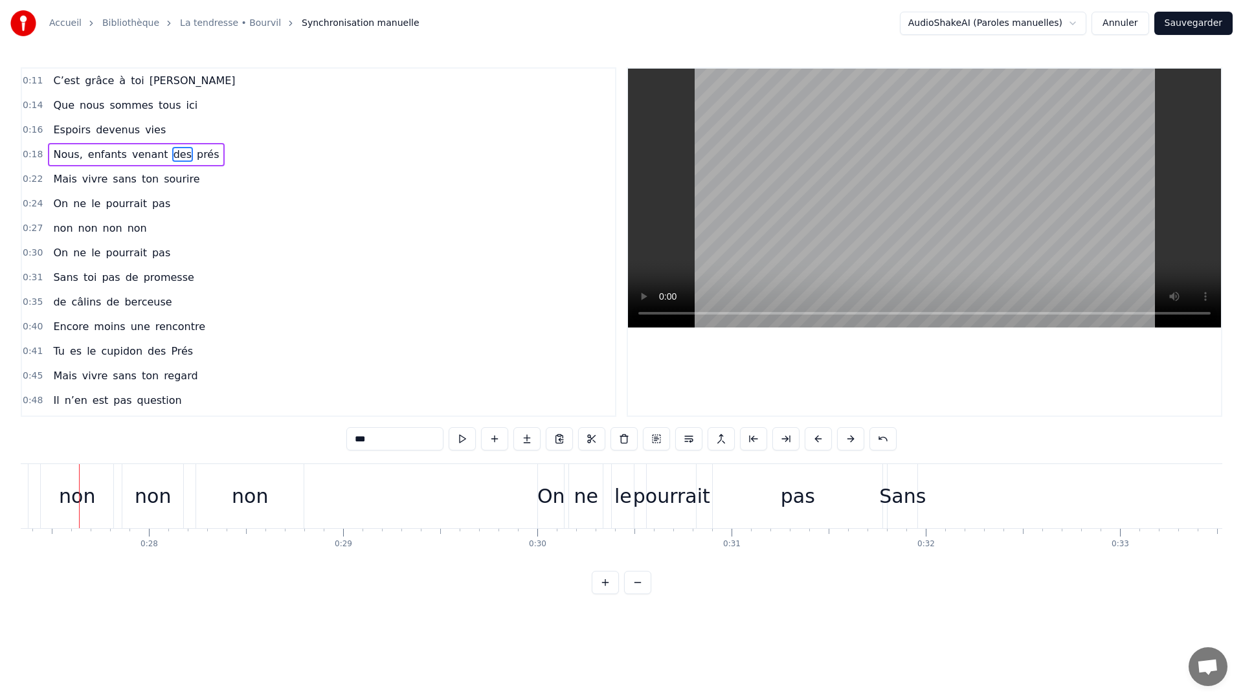
scroll to position [0, 5302]
click at [901, 503] on div "Sans" at bounding box center [908, 495] width 47 height 29
type input "****"
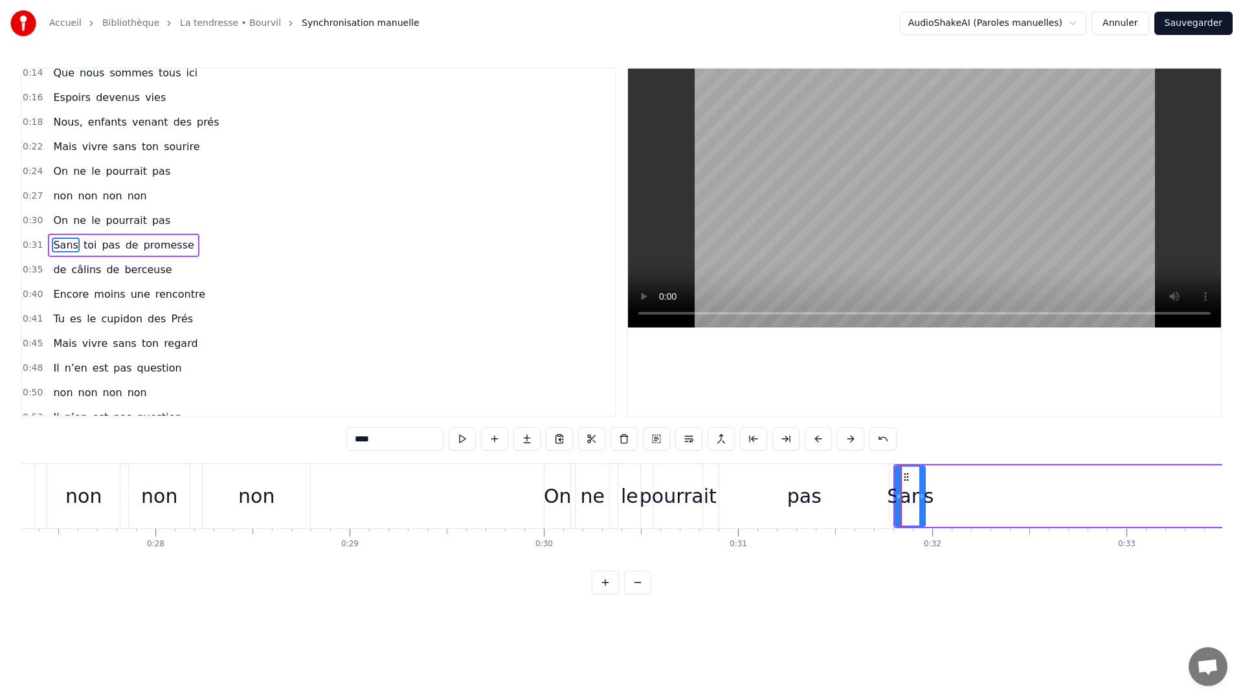
scroll to position [36, 0]
drag, startPoint x: 910, startPoint y: 502, endPoint x: 923, endPoint y: 502, distance: 13.6
click at [931, 503] on div "Sans" at bounding box center [910, 495] width 47 height 29
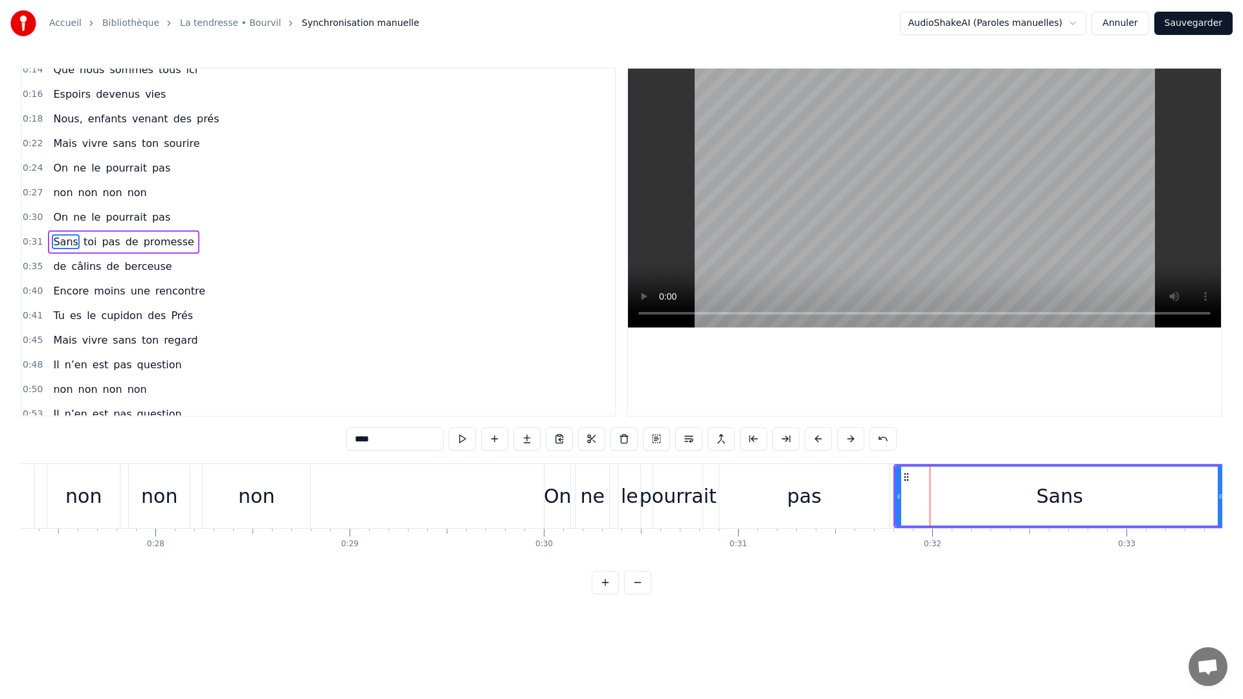
drag, startPoint x: 928, startPoint y: 500, endPoint x: 1057, endPoint y: 514, distance: 130.1
click at [1193, 507] on div at bounding box center [1219, 496] width 5 height 59
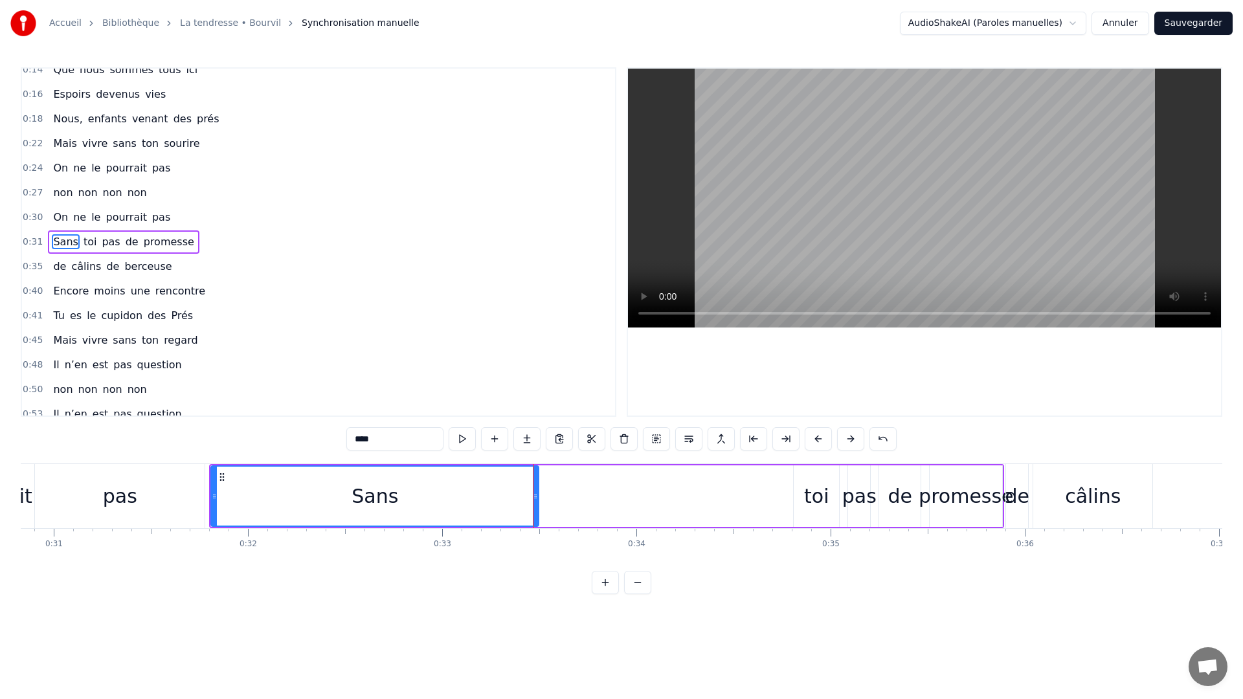
scroll to position [0, 5947]
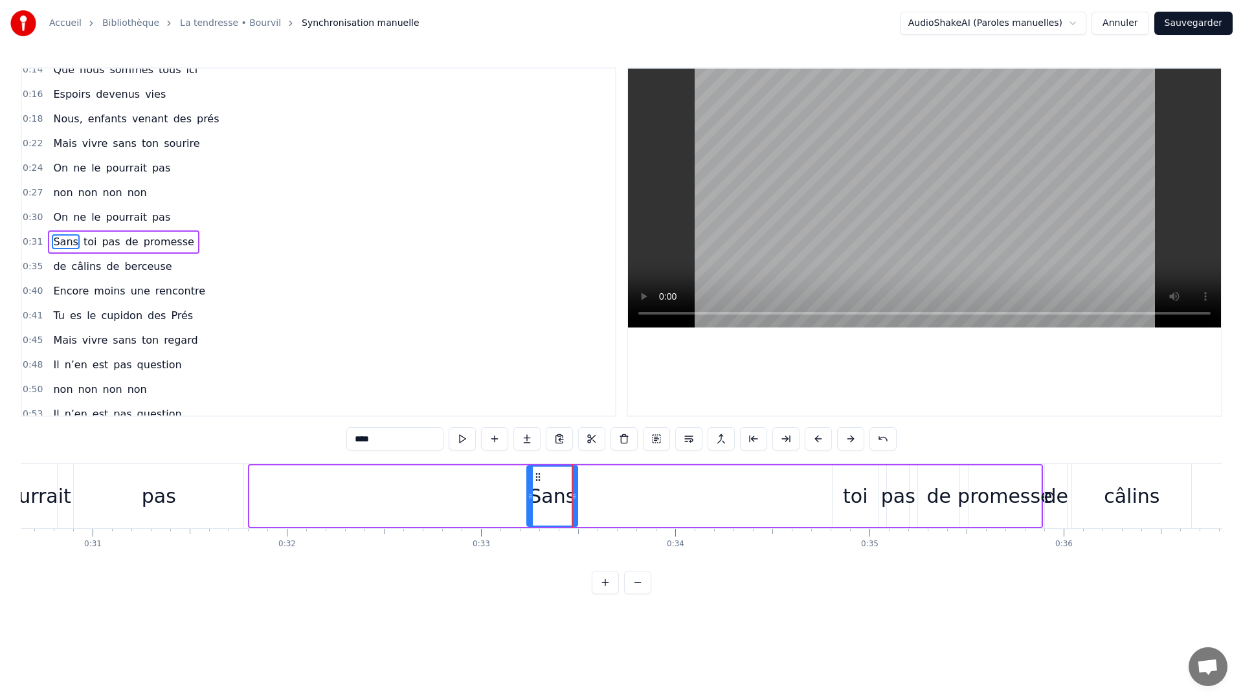
drag, startPoint x: 254, startPoint y: 507, endPoint x: 541, endPoint y: 527, distance: 288.0
click at [526, 533] on div "C’est grâce à toi [PERSON_NAME] nous sommes tous ici Espoirs devenus vies Nous,…" at bounding box center [621, 511] width 1201 height 97
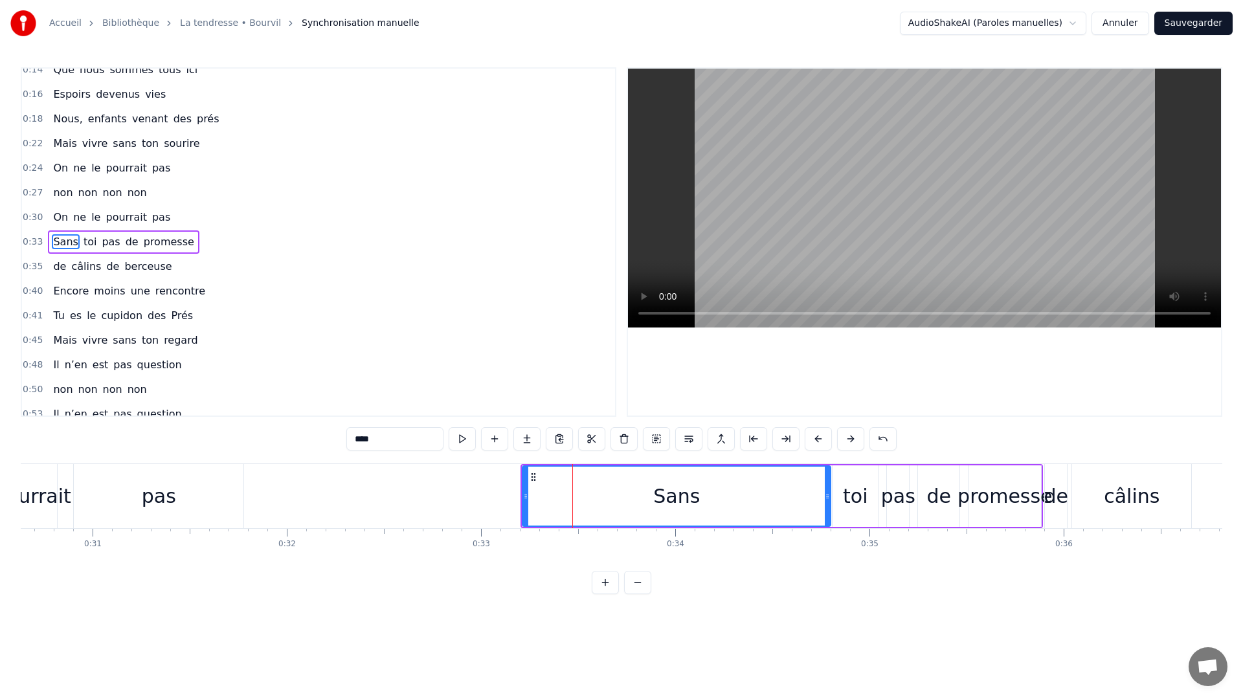
drag, startPoint x: 573, startPoint y: 509, endPoint x: 826, endPoint y: 505, distance: 253.1
click at [826, 505] on div at bounding box center [826, 496] width 5 height 59
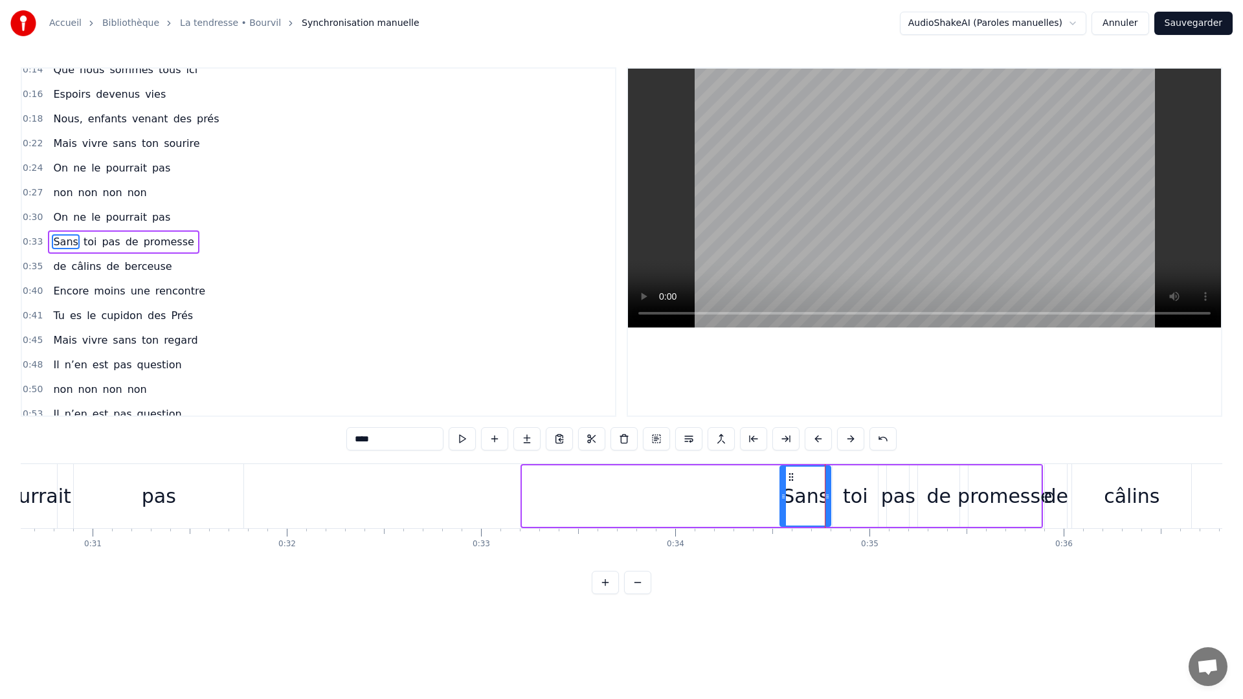
drag, startPoint x: 525, startPoint y: 511, endPoint x: 782, endPoint y: 515, distance: 257.6
click at [782, 515] on div at bounding box center [782, 496] width 5 height 59
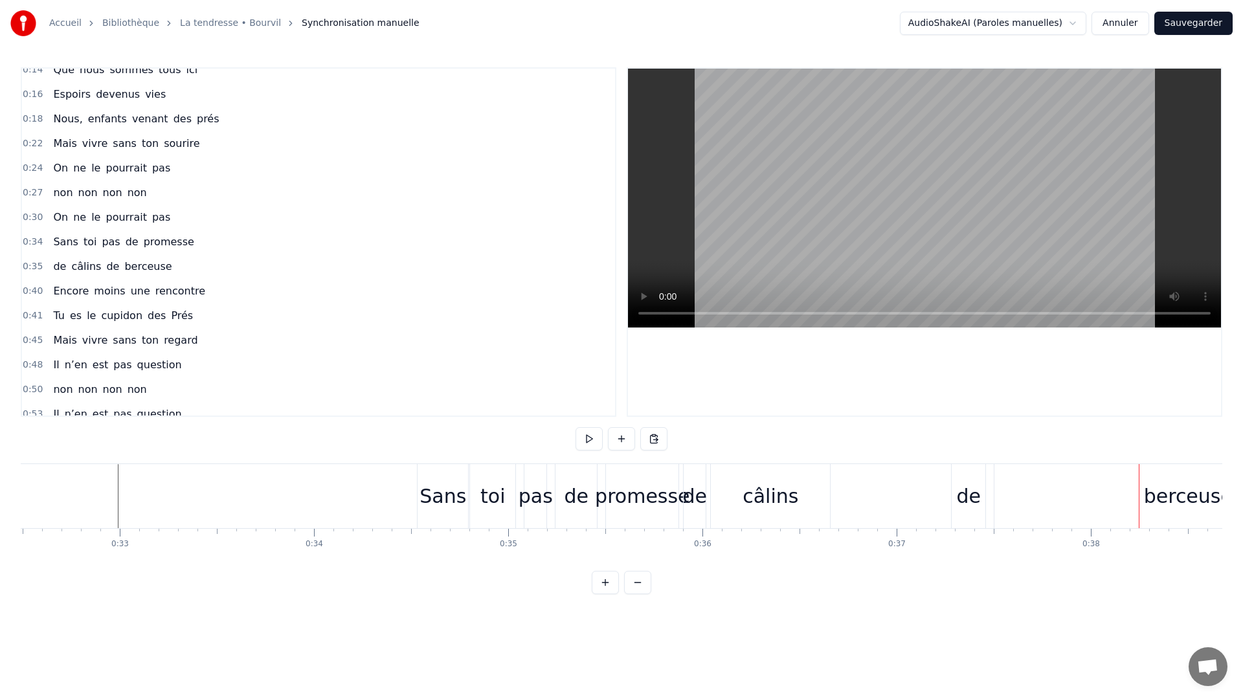
scroll to position [0, 6270]
click at [489, 489] on div "Sans" at bounding box center [481, 495] width 47 height 29
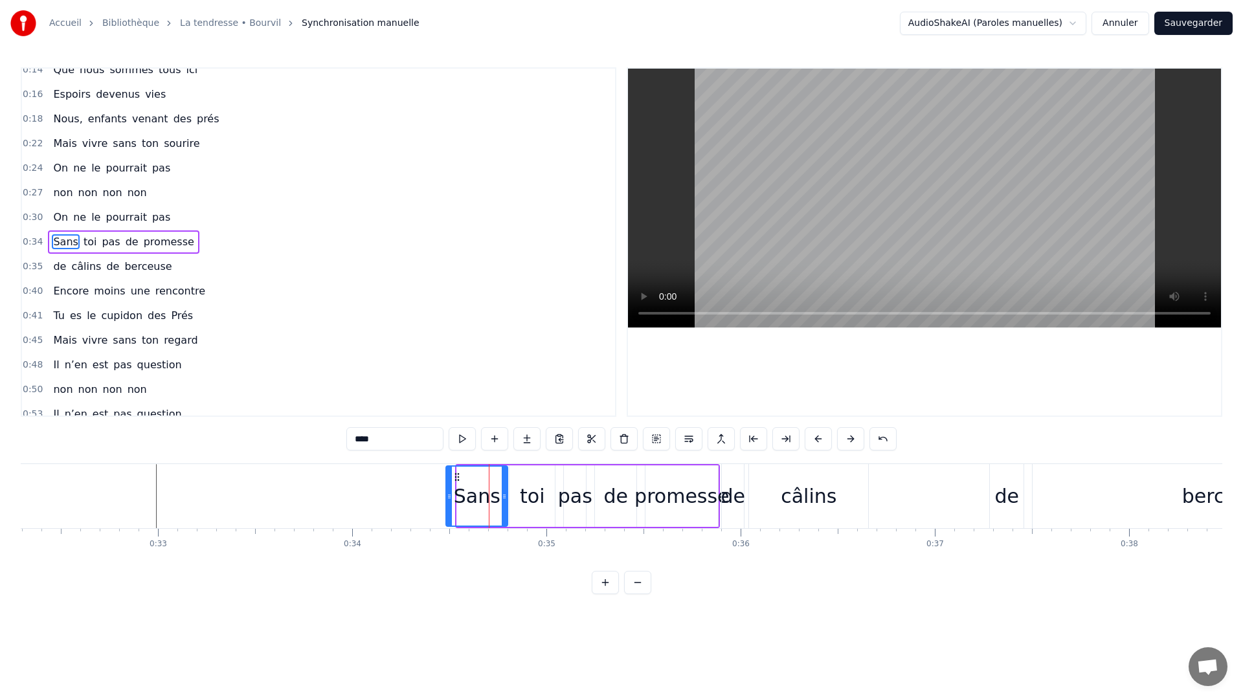
drag, startPoint x: 459, startPoint y: 498, endPoint x: 448, endPoint y: 499, distance: 11.1
click at [448, 499] on icon at bounding box center [449, 496] width 5 height 10
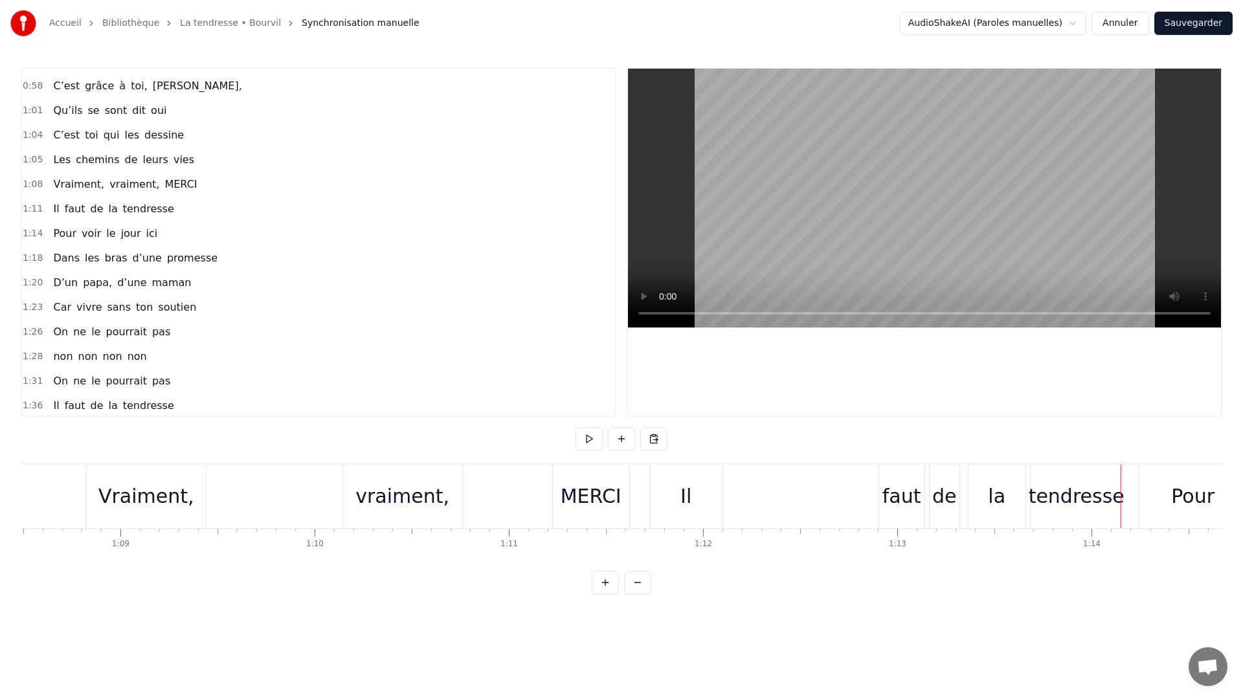
scroll to position [375, 0]
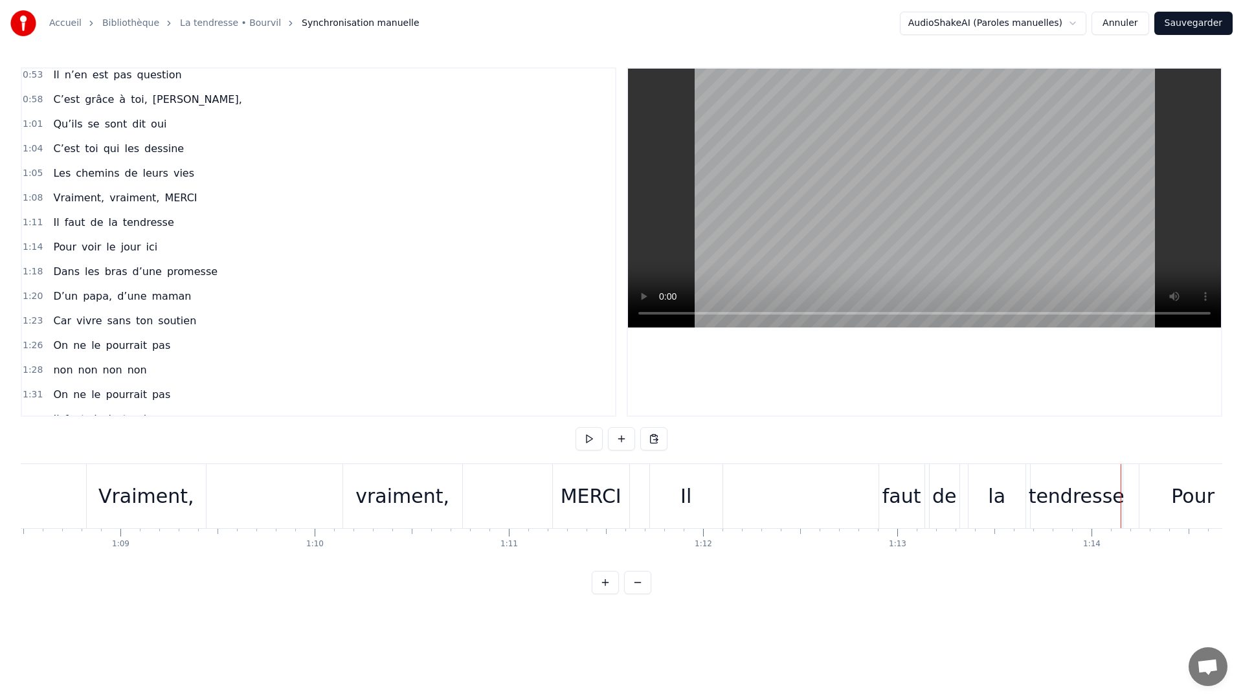
click at [675, 496] on div "Il" at bounding box center [686, 496] width 72 height 64
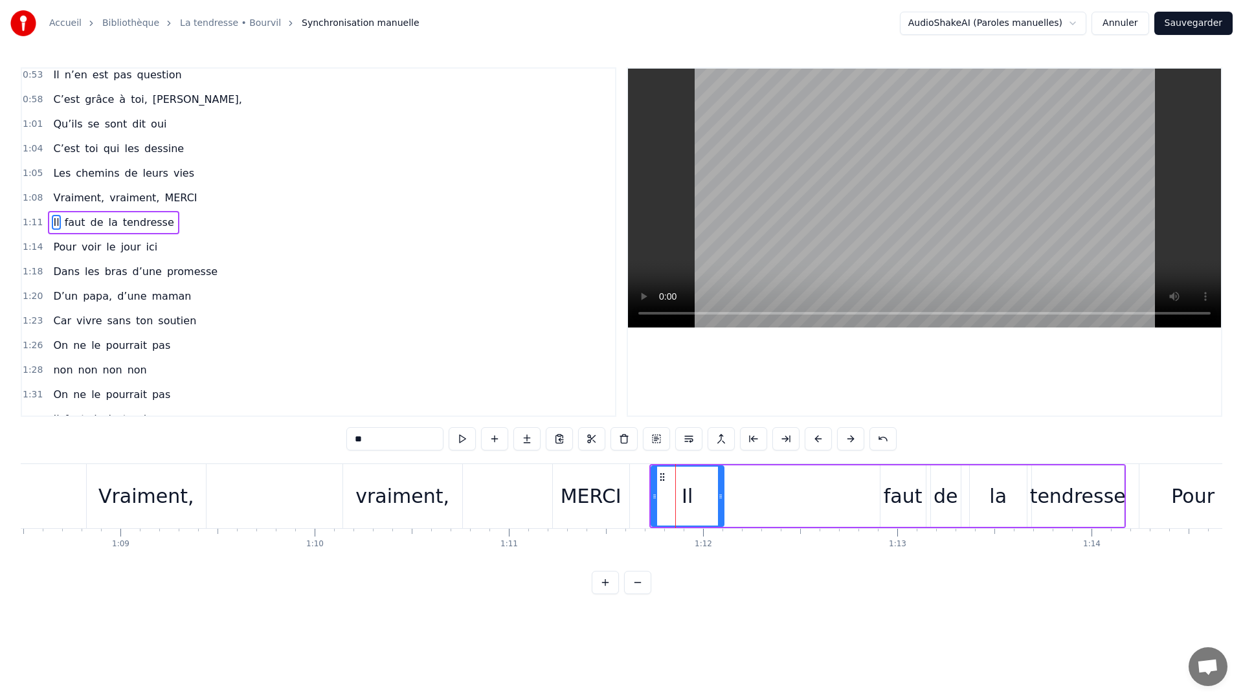
scroll to position [355, 0]
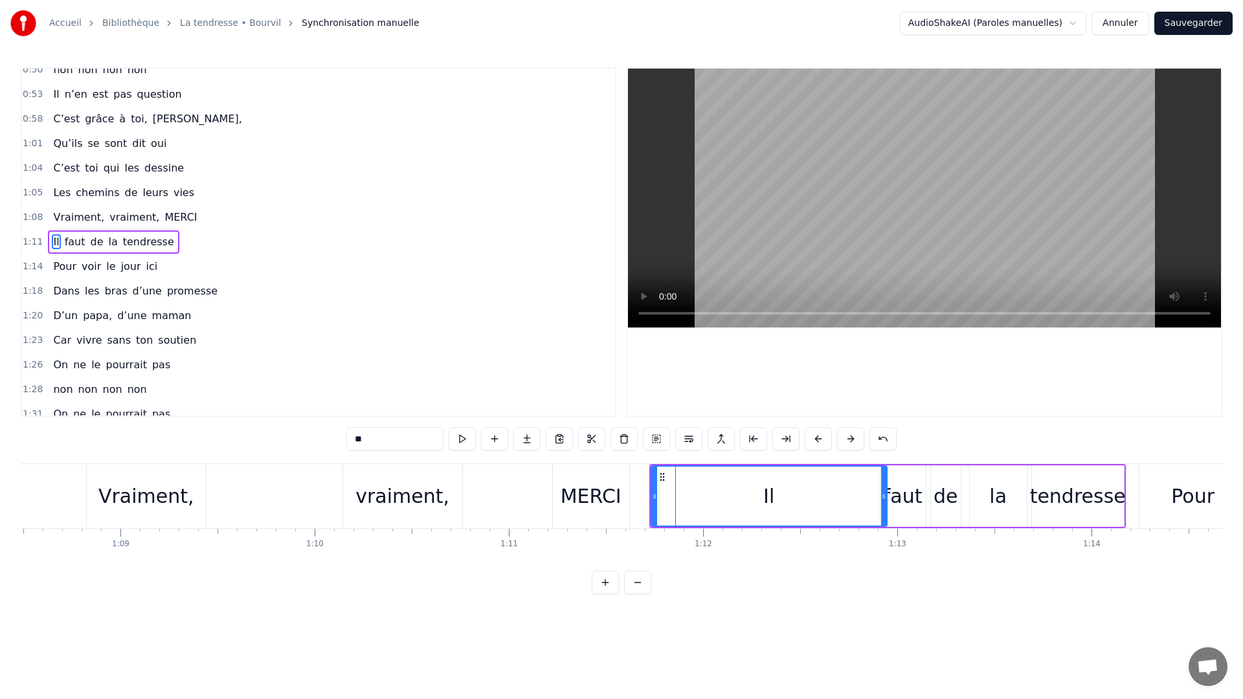
drag, startPoint x: 721, startPoint y: 498, endPoint x: 884, endPoint y: 500, distance: 163.1
click at [884, 500] on icon at bounding box center [883, 496] width 5 height 10
drag, startPoint x: 654, startPoint y: 500, endPoint x: 841, endPoint y: 501, distance: 187.0
click at [841, 501] on div at bounding box center [839, 496] width 5 height 59
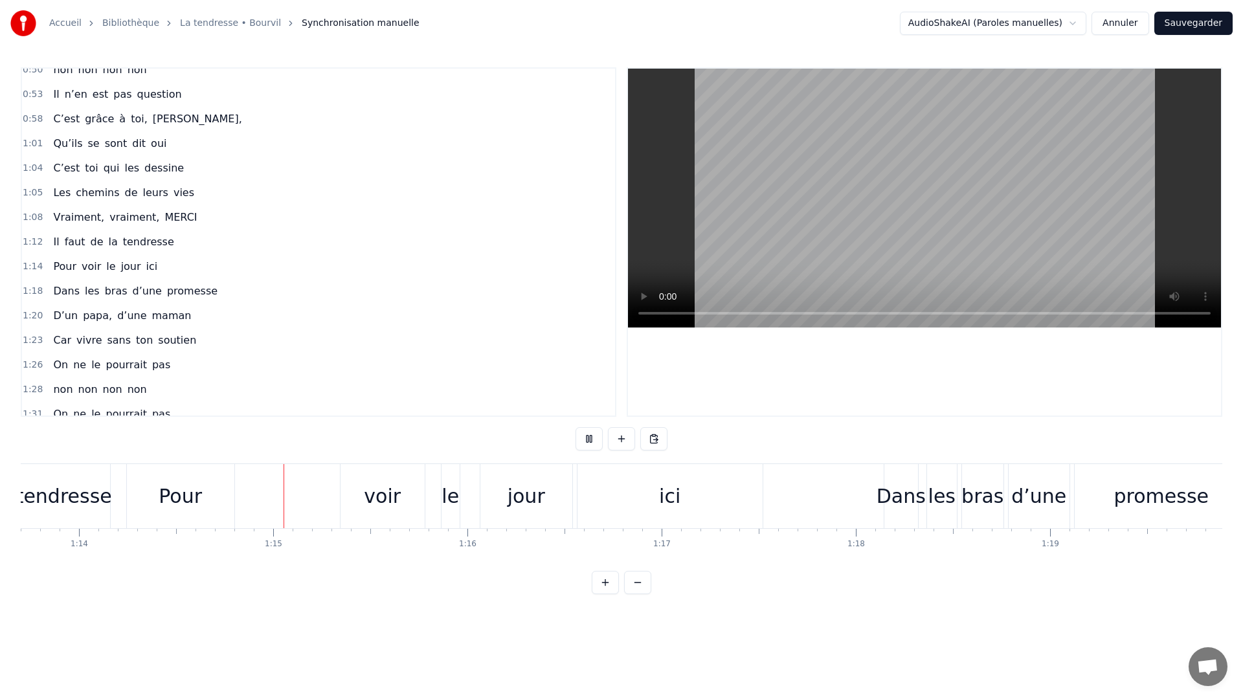
scroll to position [0, 14375]
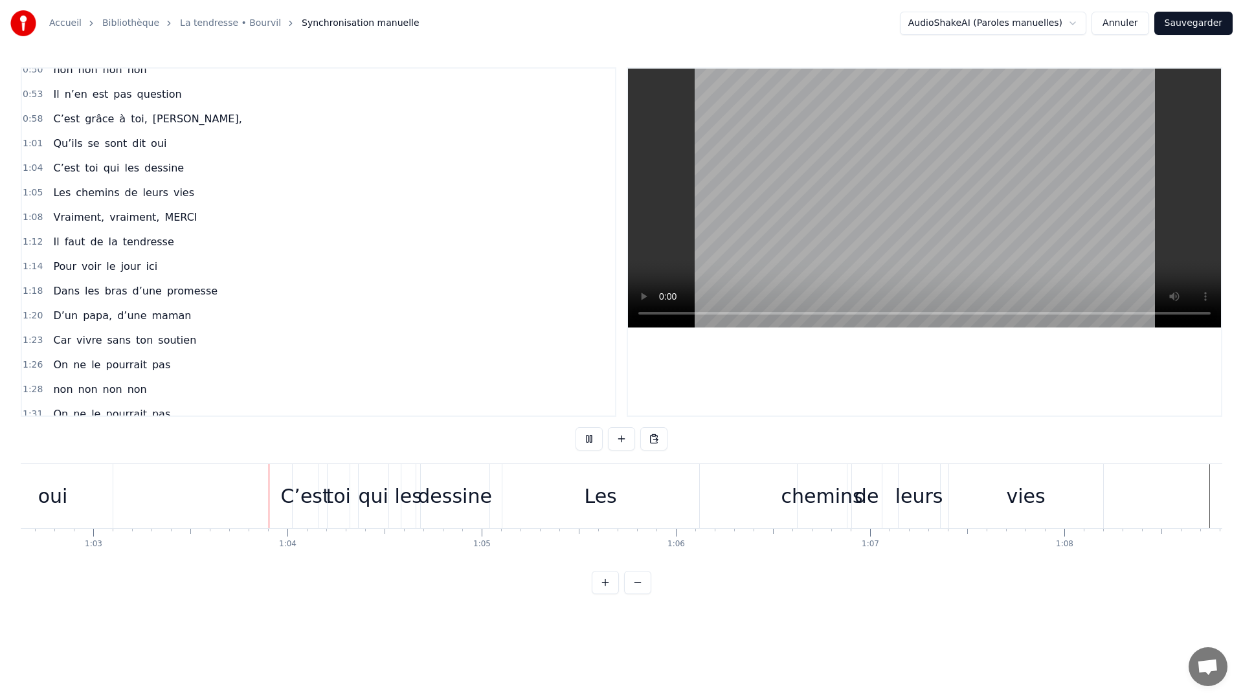
scroll to position [0, 12207]
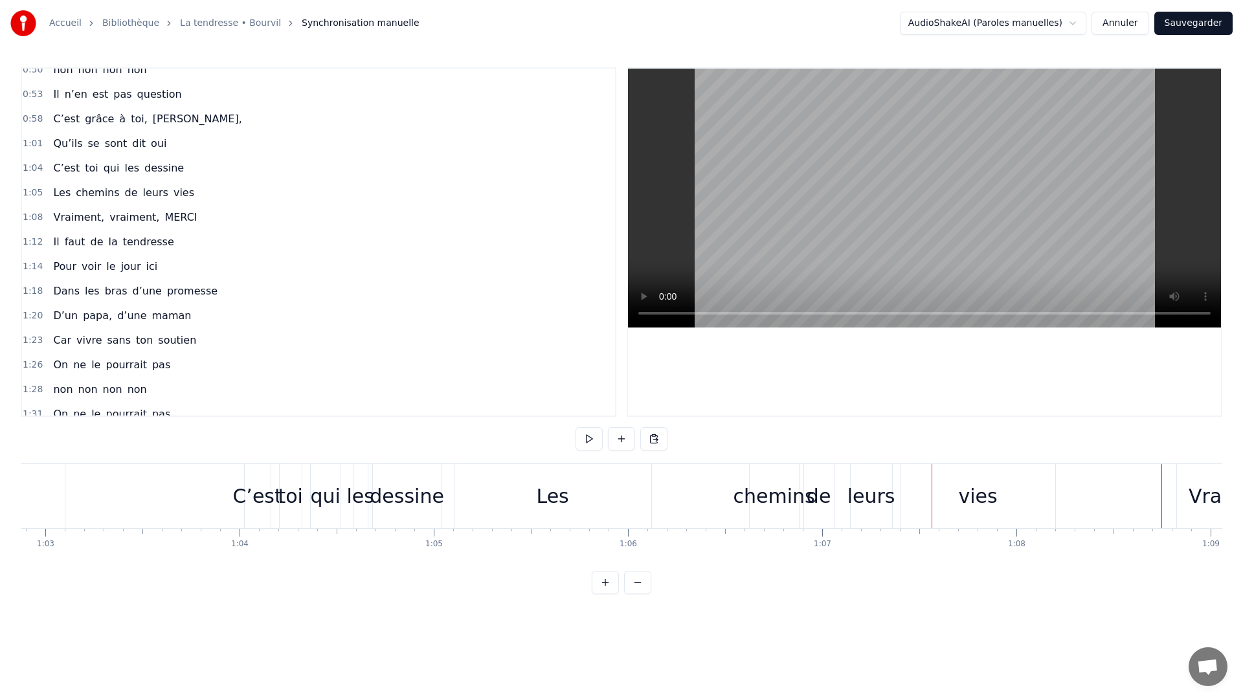
click at [551, 500] on div "Les" at bounding box center [552, 495] width 32 height 29
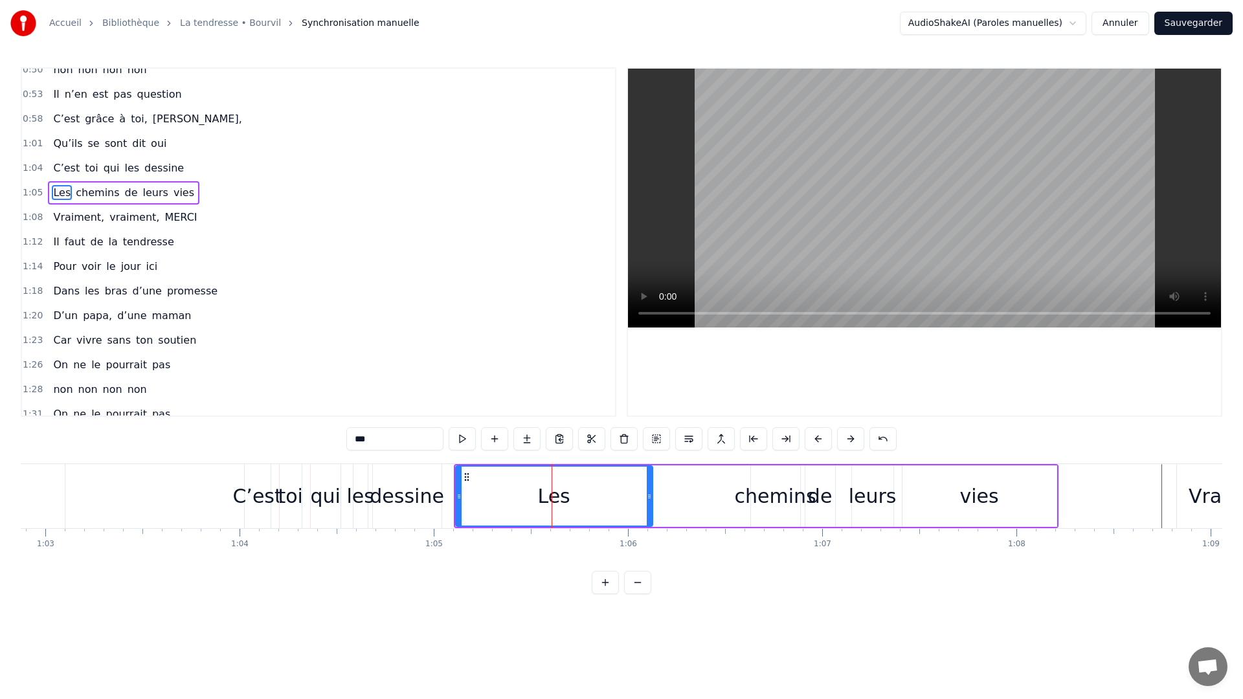
scroll to position [306, 0]
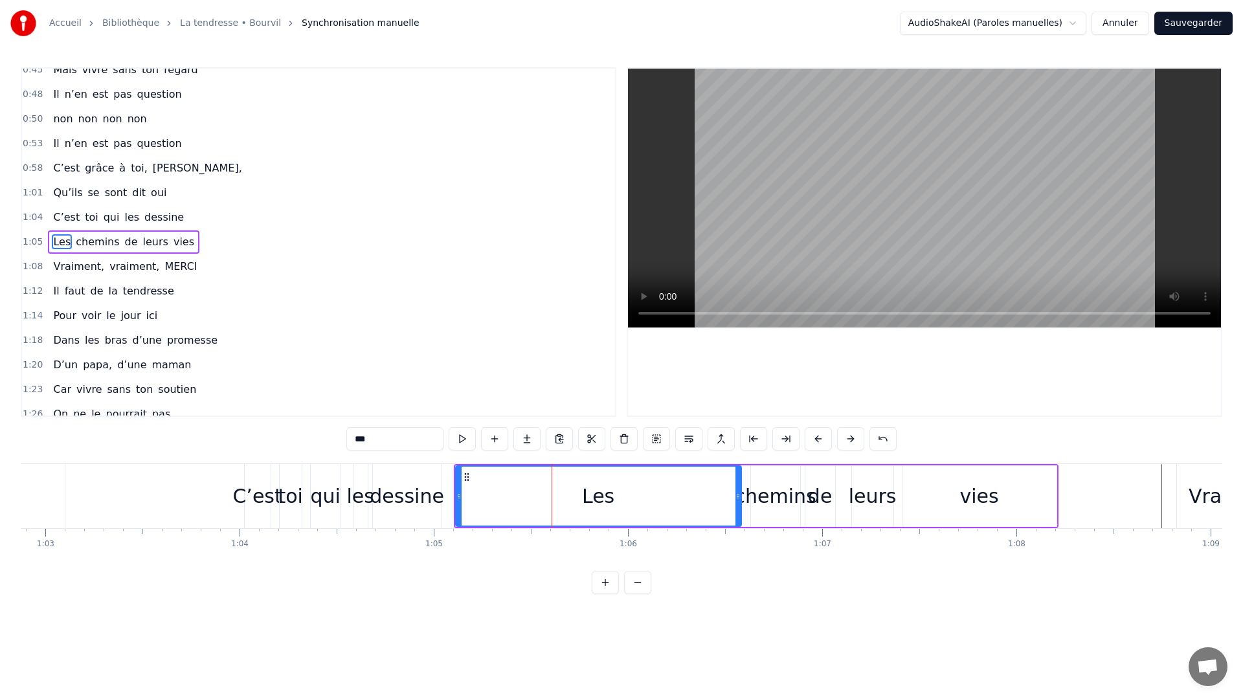
drag, startPoint x: 646, startPoint y: 492, endPoint x: 735, endPoint y: 496, distance: 88.7
click at [735, 496] on icon at bounding box center [737, 496] width 5 height 10
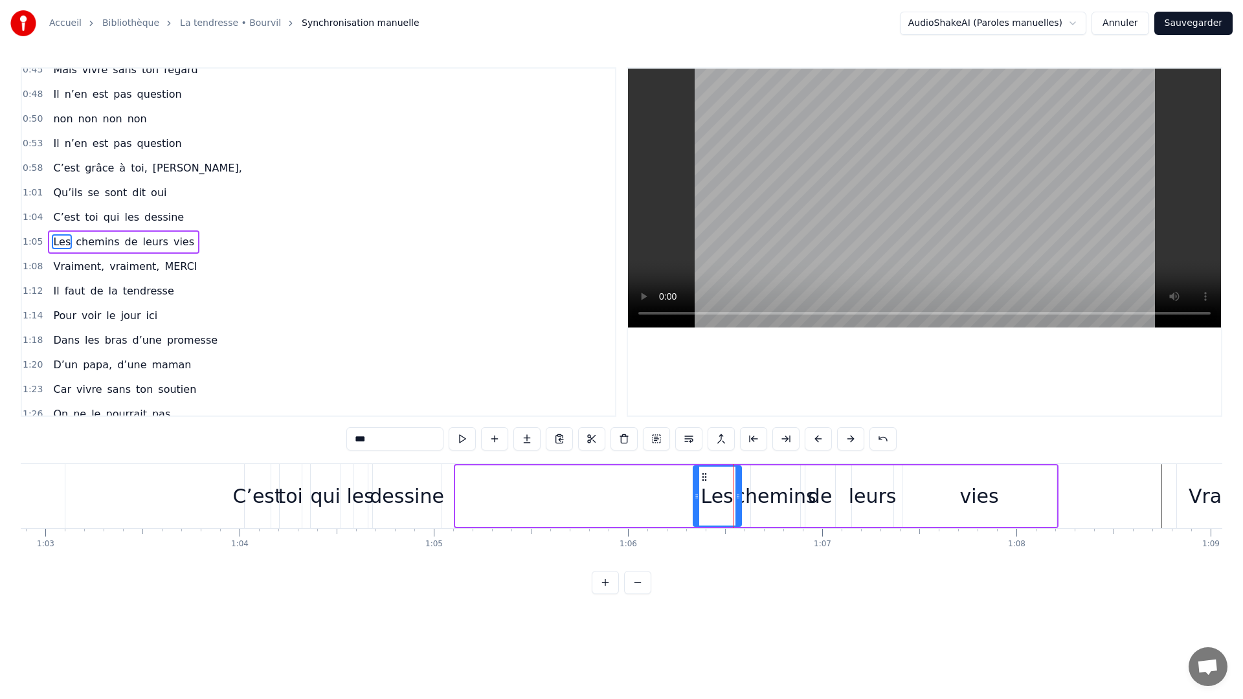
drag, startPoint x: 459, startPoint y: 493, endPoint x: 696, endPoint y: 508, distance: 237.3
click at [696, 508] on div at bounding box center [696, 496] width 5 height 59
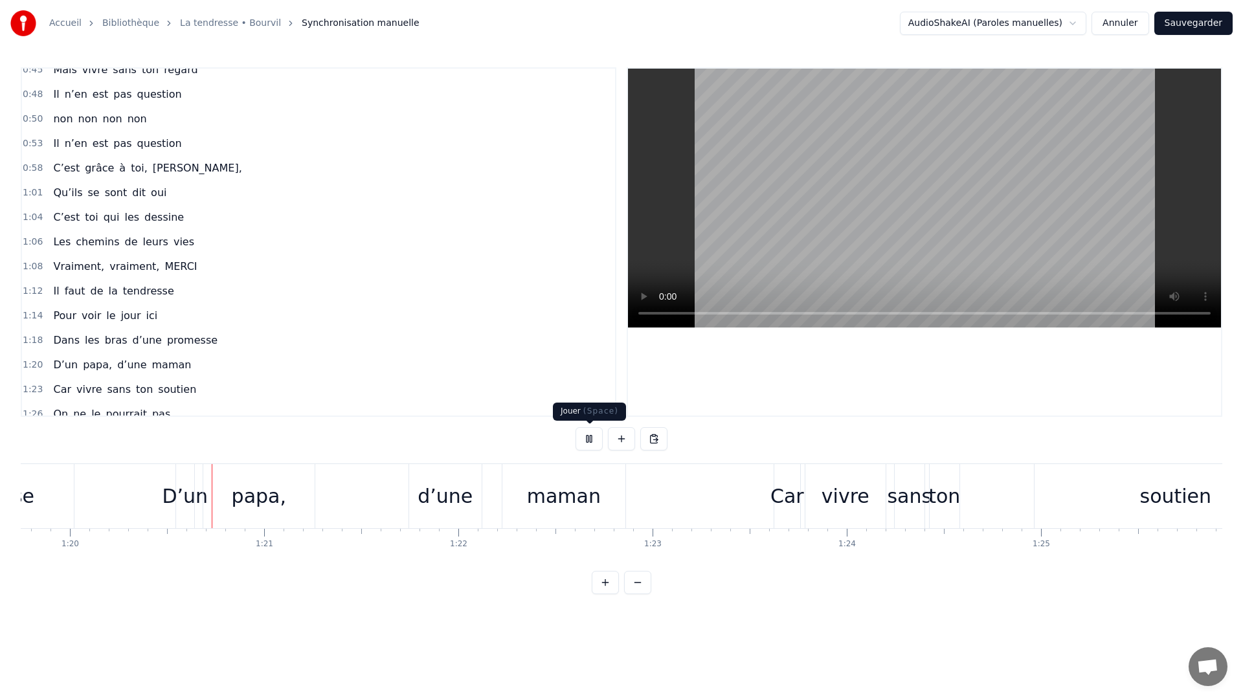
scroll to position [0, 15487]
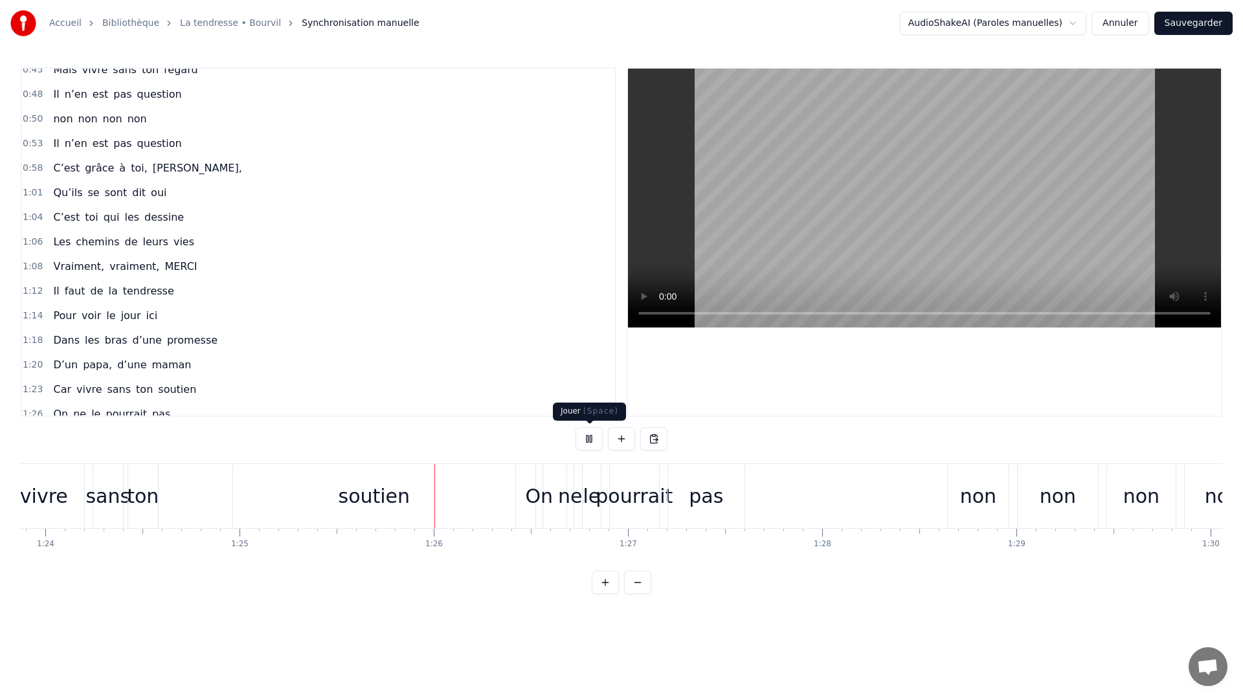
click at [588, 443] on button at bounding box center [588, 438] width 27 height 23
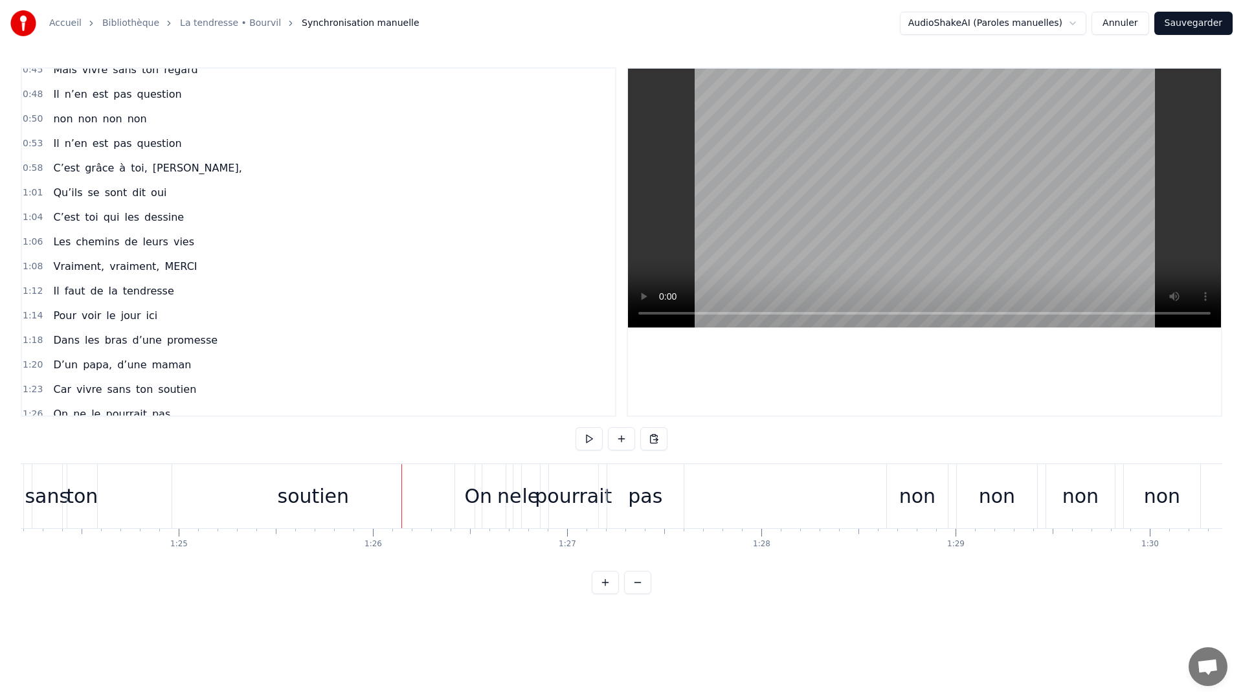
scroll to position [0, 16569]
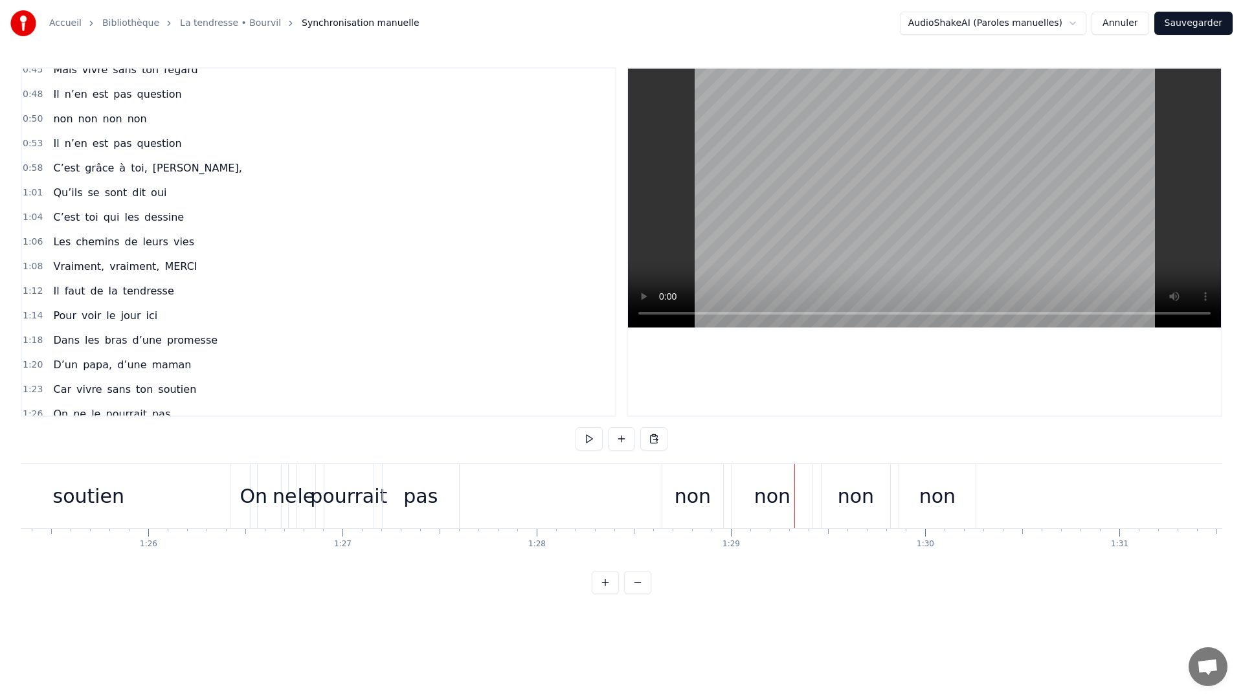
drag, startPoint x: 138, startPoint y: 527, endPoint x: 155, endPoint y: 529, distance: 16.3
click at [155, 529] on div "C’est grâce à toi [PERSON_NAME] nous sommes tous ici Espoirs devenus vies Nous,…" at bounding box center [621, 511] width 1201 height 97
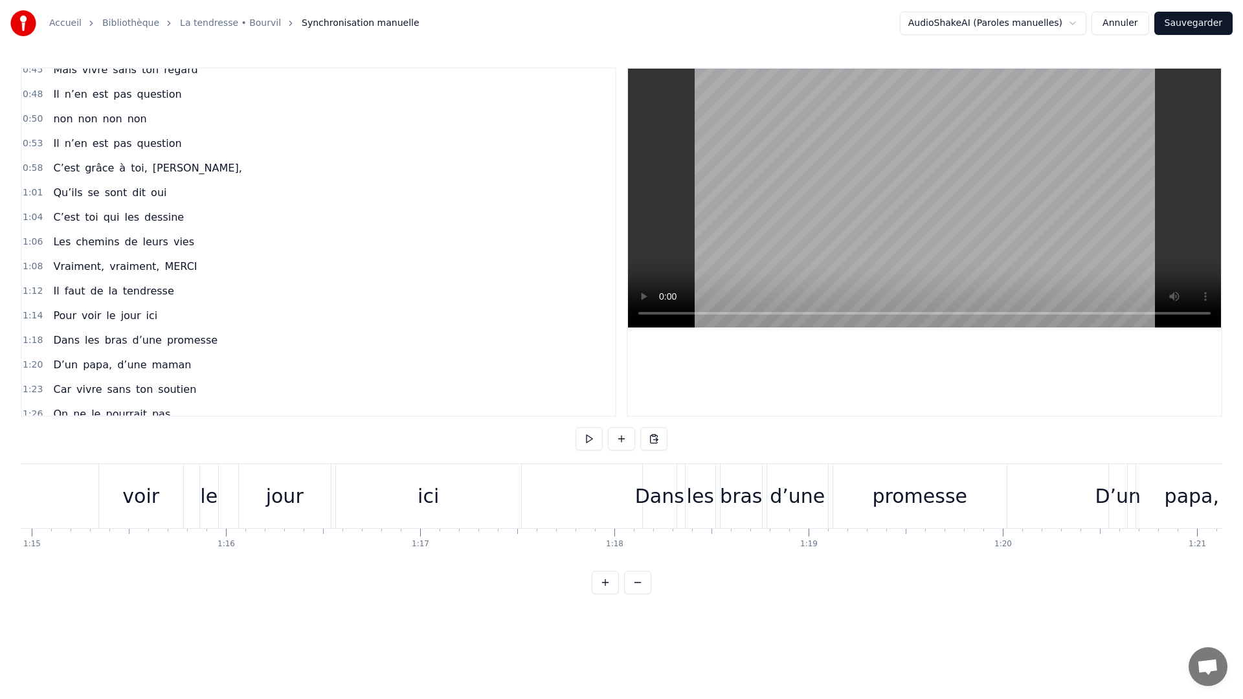
scroll to position [0, 14472]
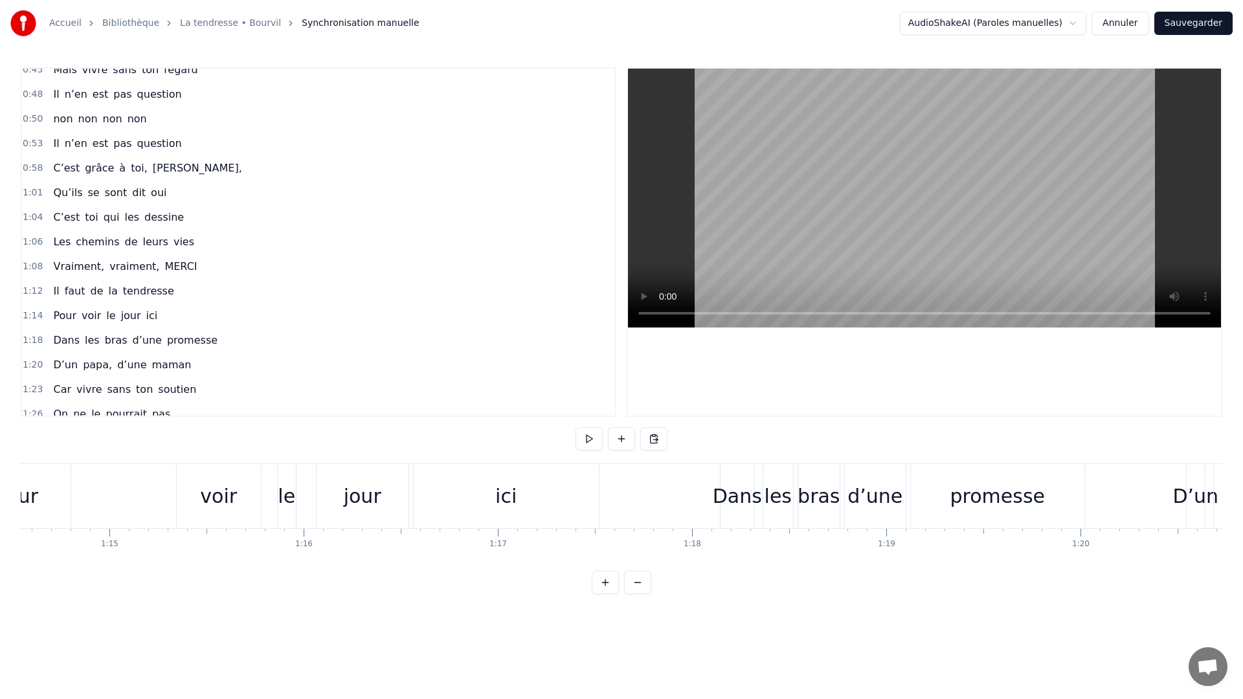
click at [410, 527] on div "Pour voir le jour ici" at bounding box center [281, 496] width 639 height 64
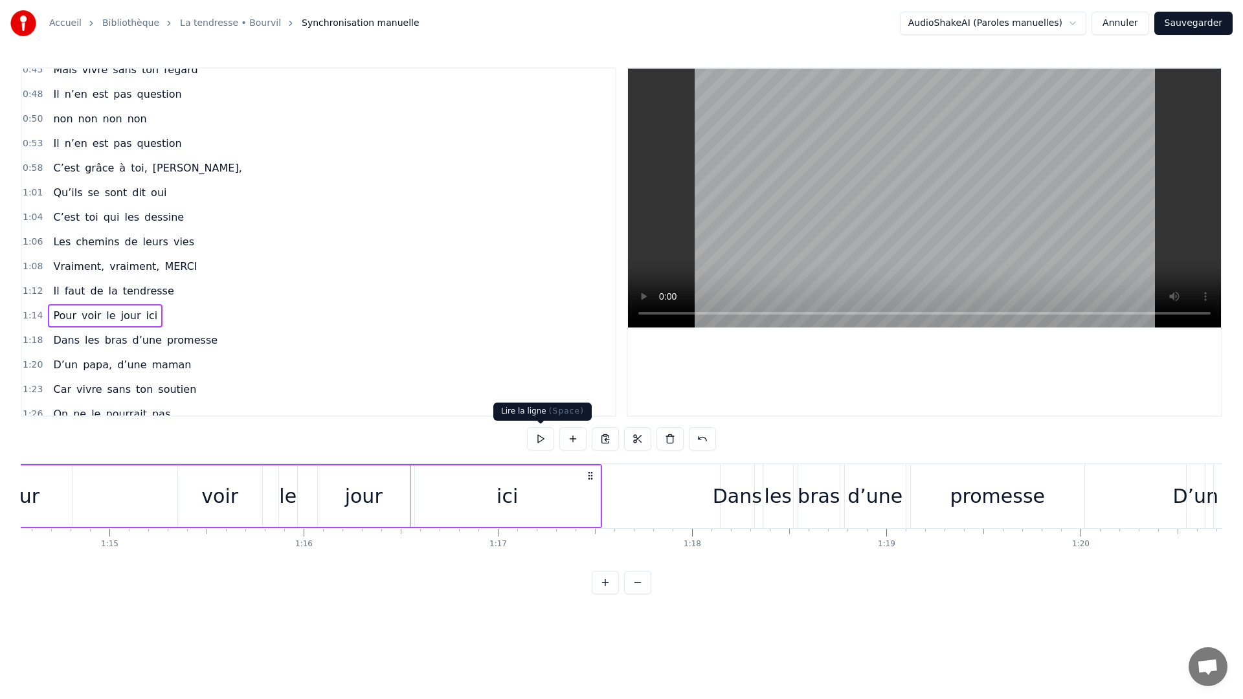
click at [547, 445] on button at bounding box center [540, 438] width 27 height 23
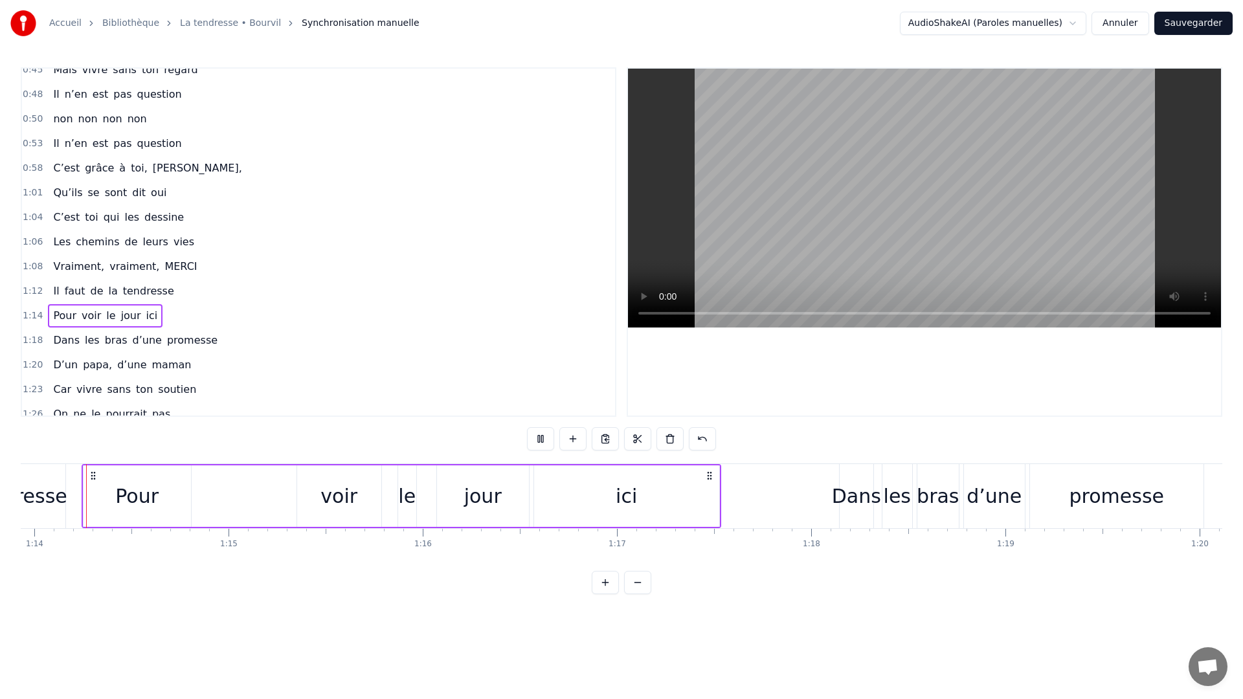
scroll to position [0, 14349]
click at [544, 439] on button at bounding box center [540, 438] width 27 height 23
click at [729, 581] on div "0:11 C’est grâce à toi [PERSON_NAME] 0:14 Que nous sommes tous ici 0:16 Espoirs…" at bounding box center [621, 330] width 1201 height 527
click at [725, 549] on div "C’est grâce à toi [PERSON_NAME] nous sommes tous ici Espoirs devenus vies Nous,…" at bounding box center [621, 511] width 1201 height 97
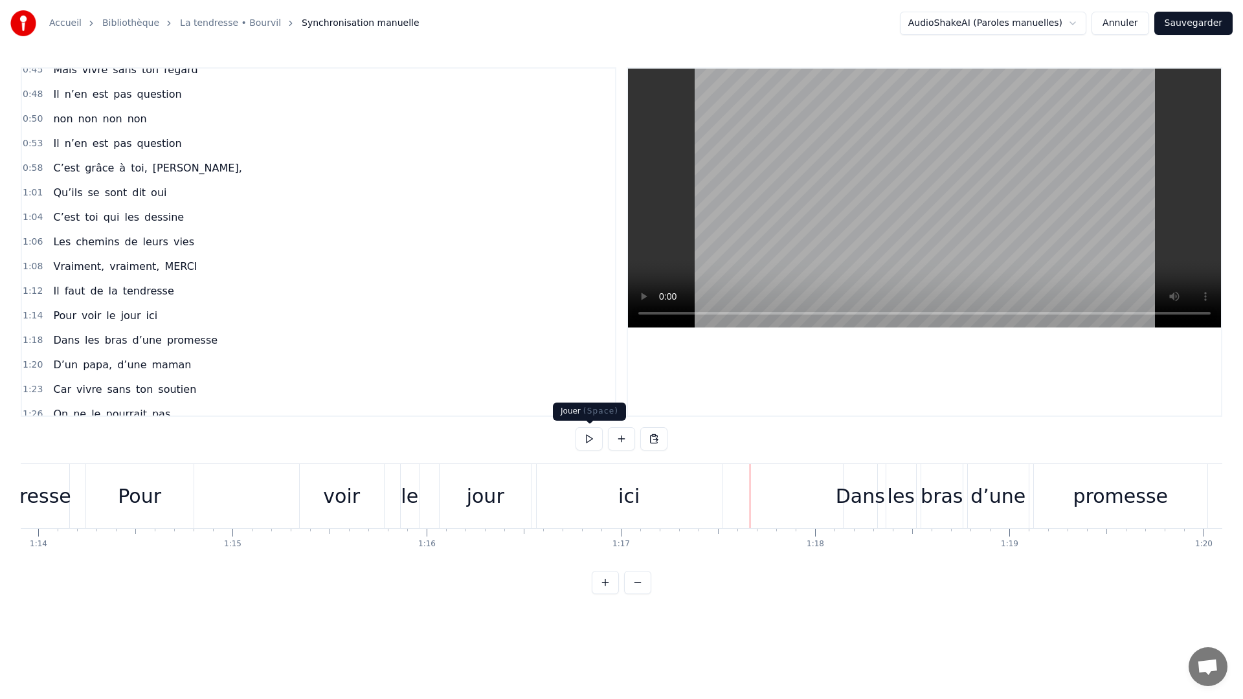
click at [588, 445] on button at bounding box center [588, 438] width 27 height 23
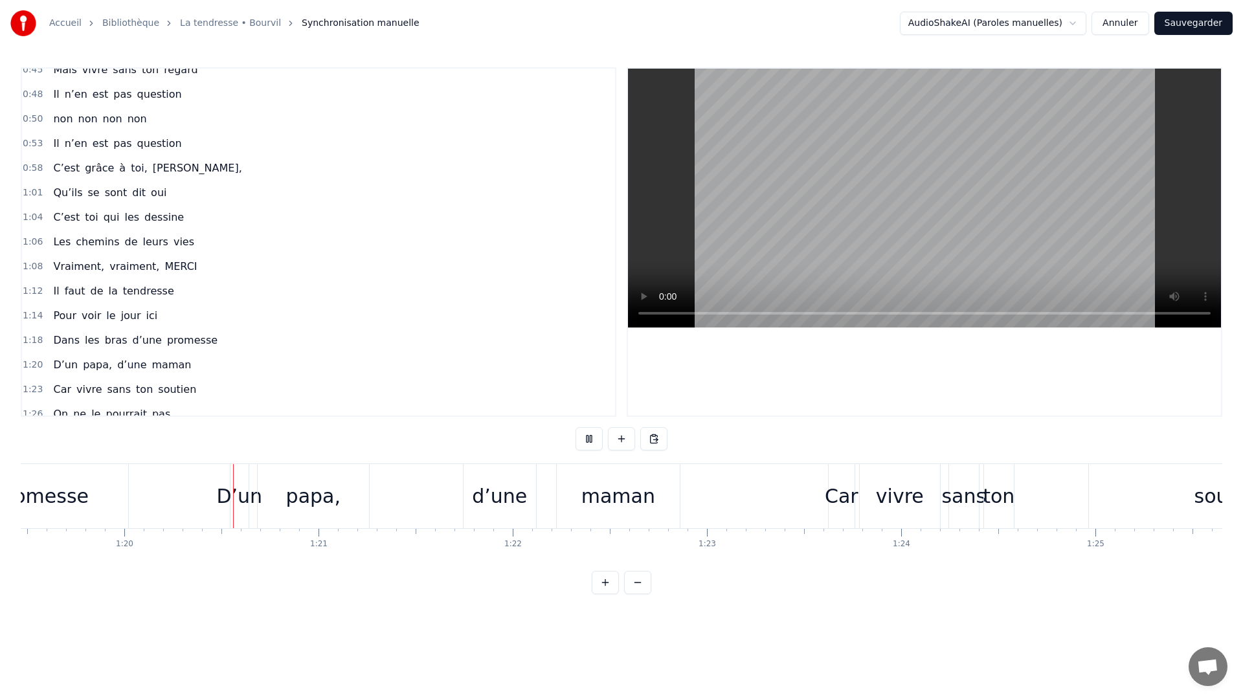
scroll to position [0, 15433]
click at [588, 445] on button at bounding box center [588, 438] width 27 height 23
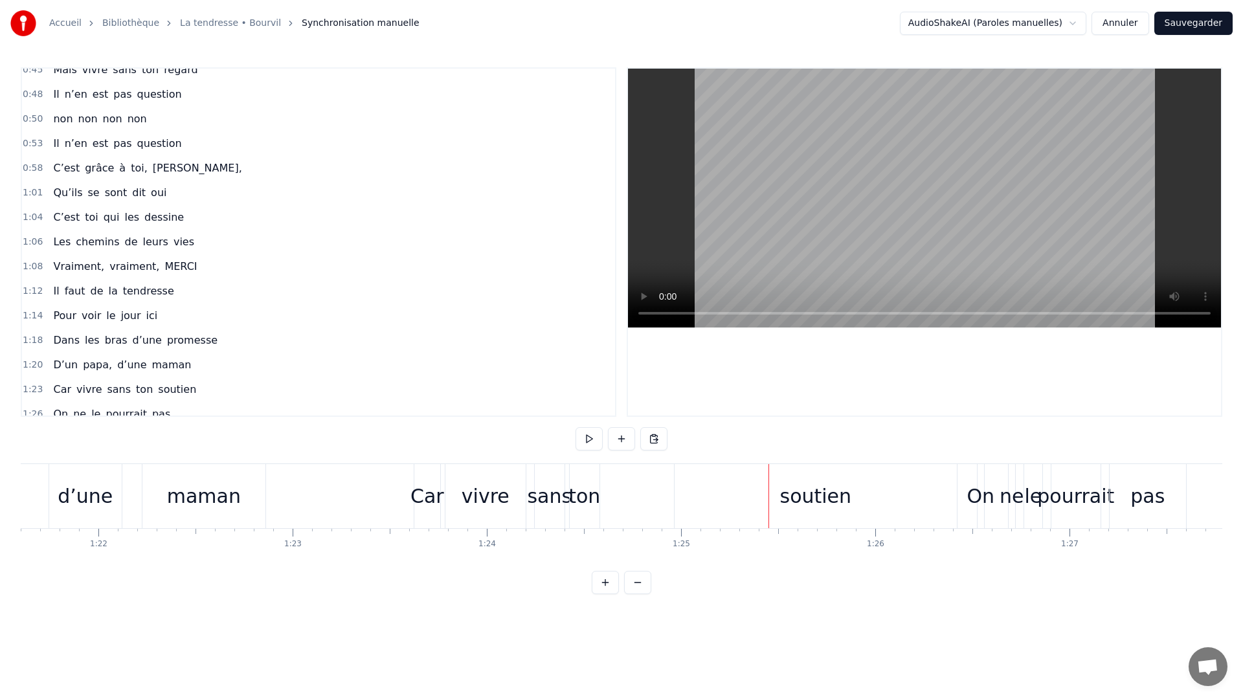
scroll to position [0, 15901]
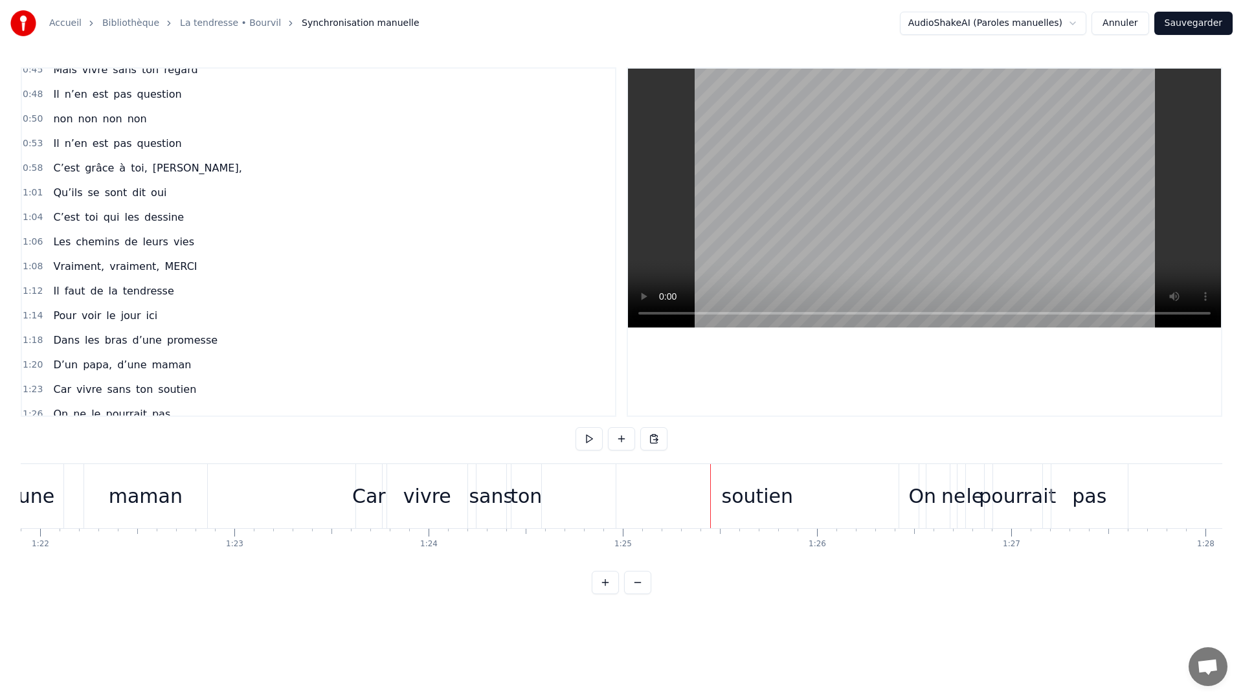
click at [728, 503] on div "soutien" at bounding box center [758, 495] width 72 height 29
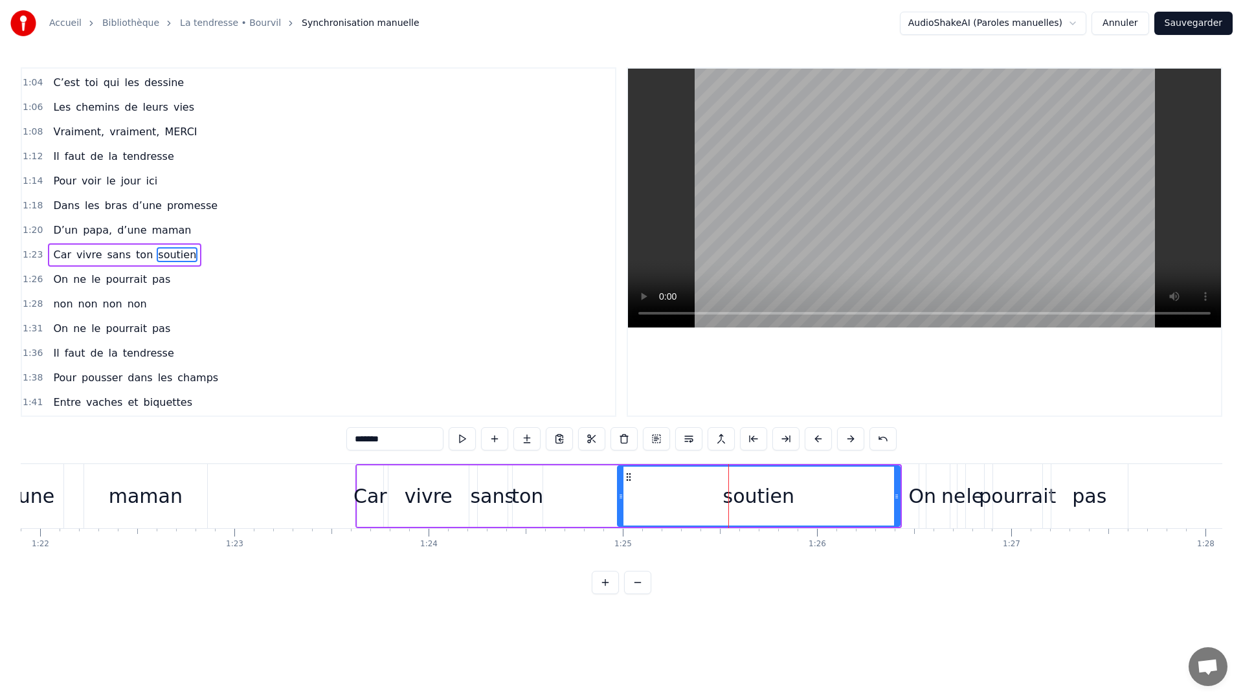
scroll to position [454, 0]
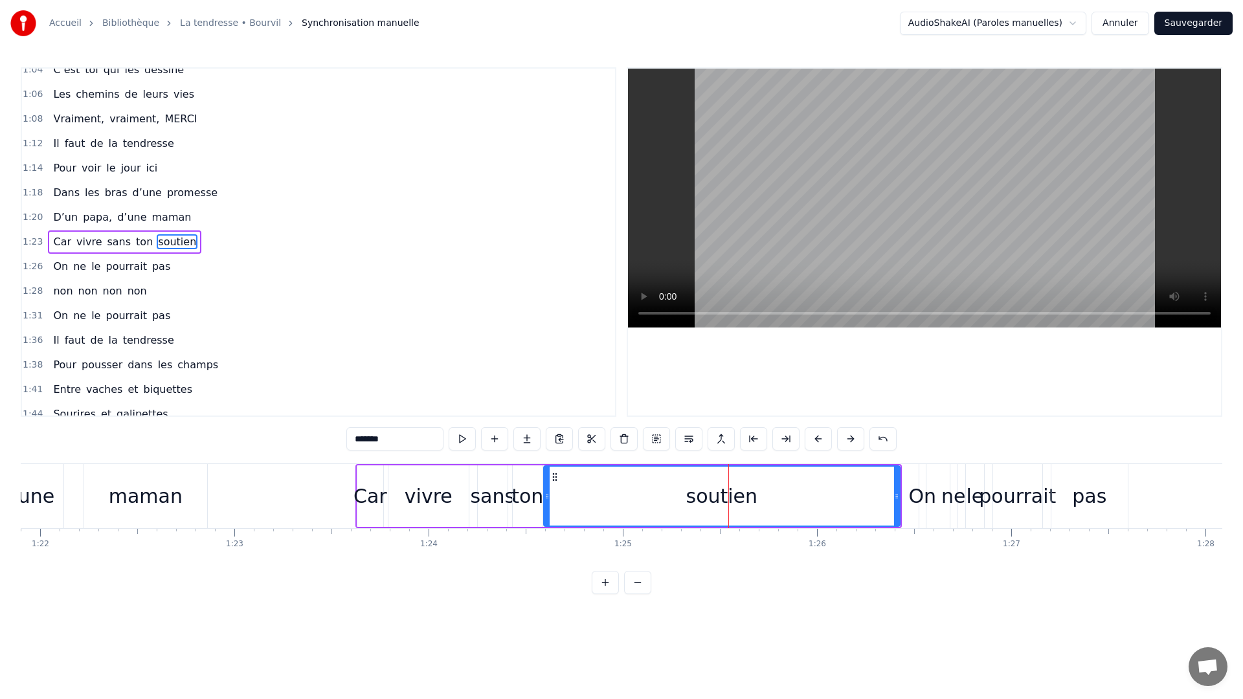
drag, startPoint x: 621, startPoint y: 503, endPoint x: 579, endPoint y: 498, distance: 42.4
click at [548, 506] on div at bounding box center [546, 496] width 5 height 59
drag, startPoint x: 895, startPoint y: 496, endPoint x: 706, endPoint y: 507, distance: 189.3
click at [708, 506] on div at bounding box center [709, 496] width 5 height 59
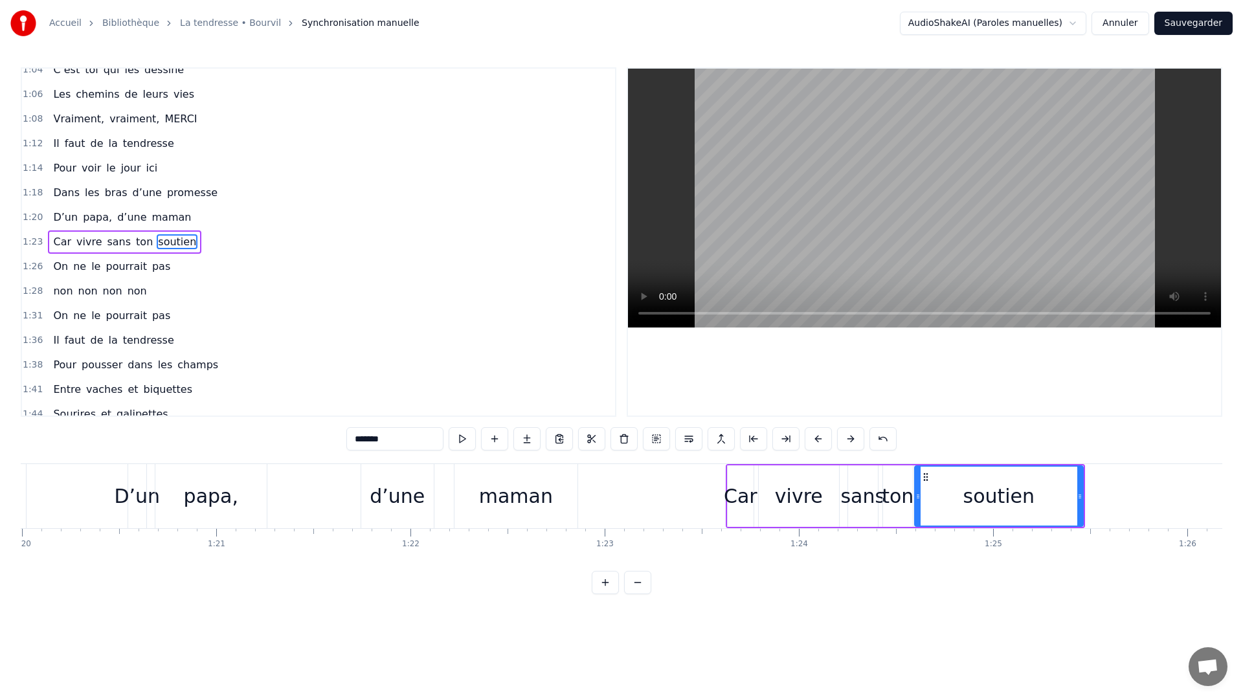
scroll to position [0, 15441]
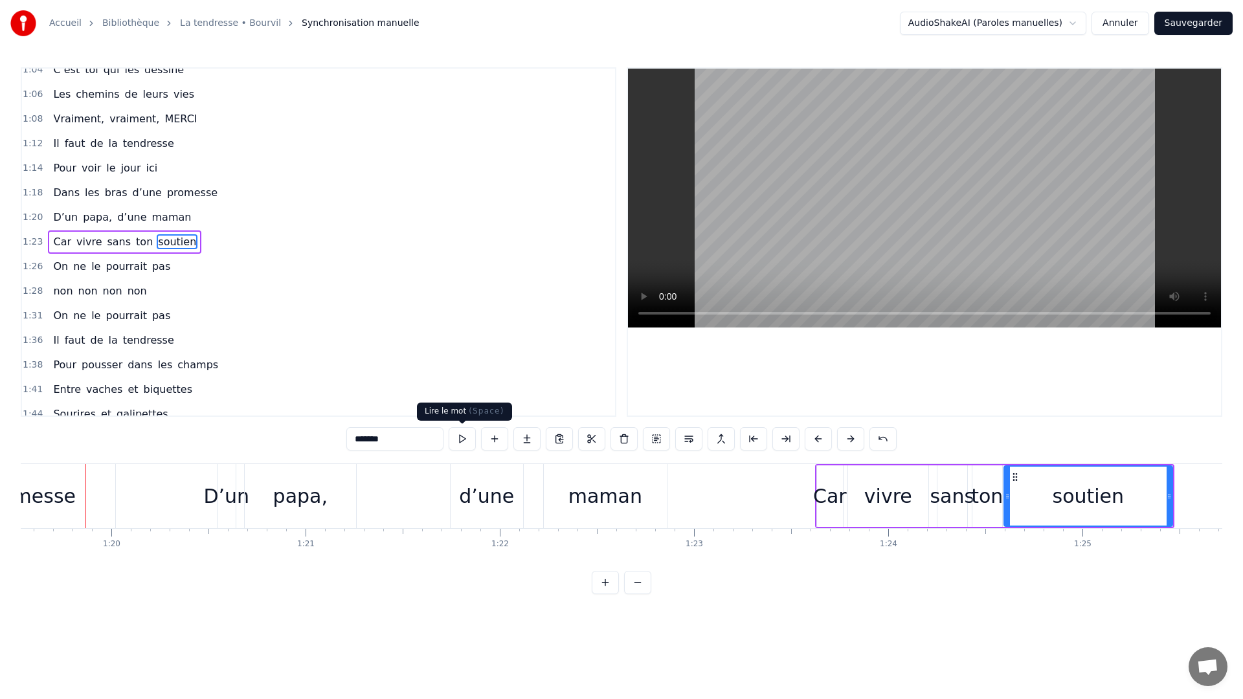
click at [470, 441] on button at bounding box center [461, 438] width 27 height 23
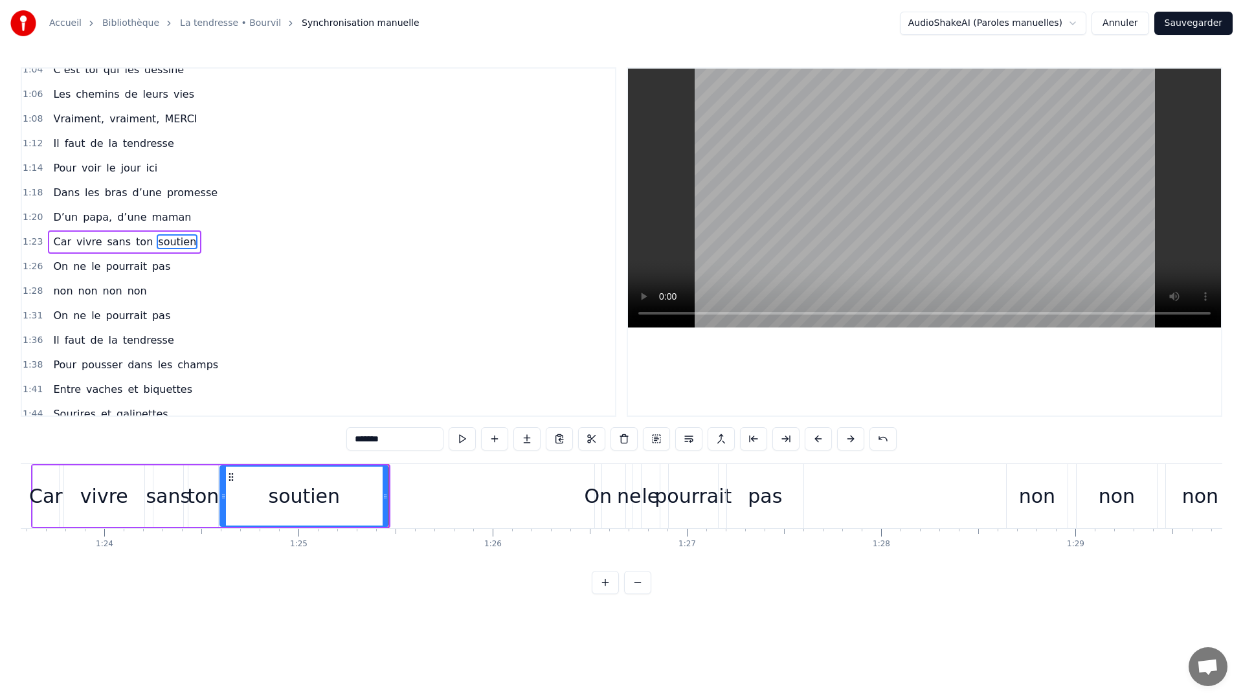
click at [470, 441] on button at bounding box center [461, 438] width 27 height 23
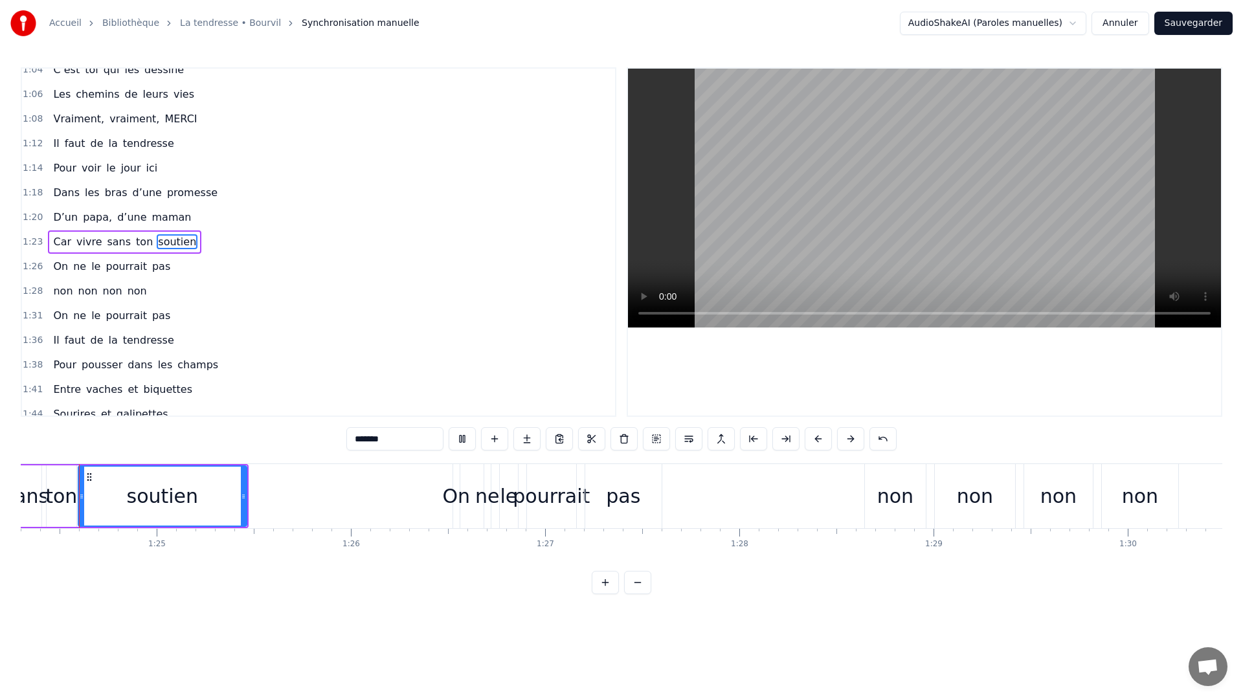
scroll to position [0, 16358]
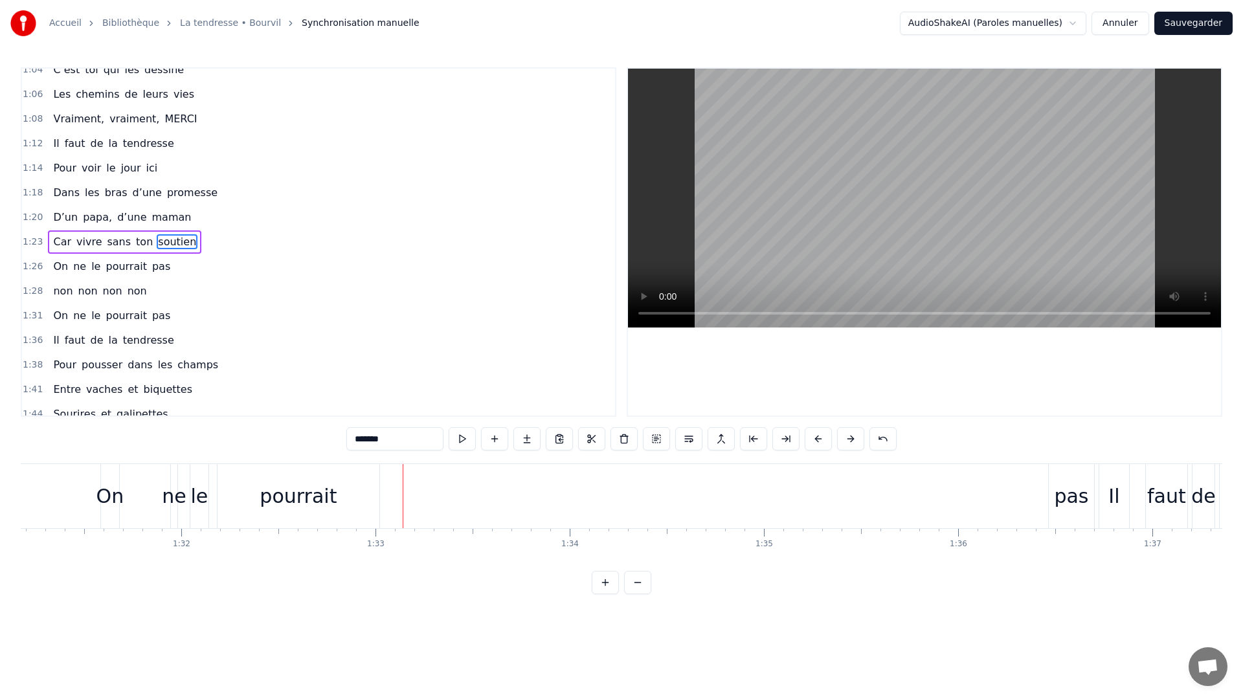
scroll to position [0, 17779]
click at [988, 503] on div "pas" at bounding box center [993, 495] width 34 height 29
type input "***"
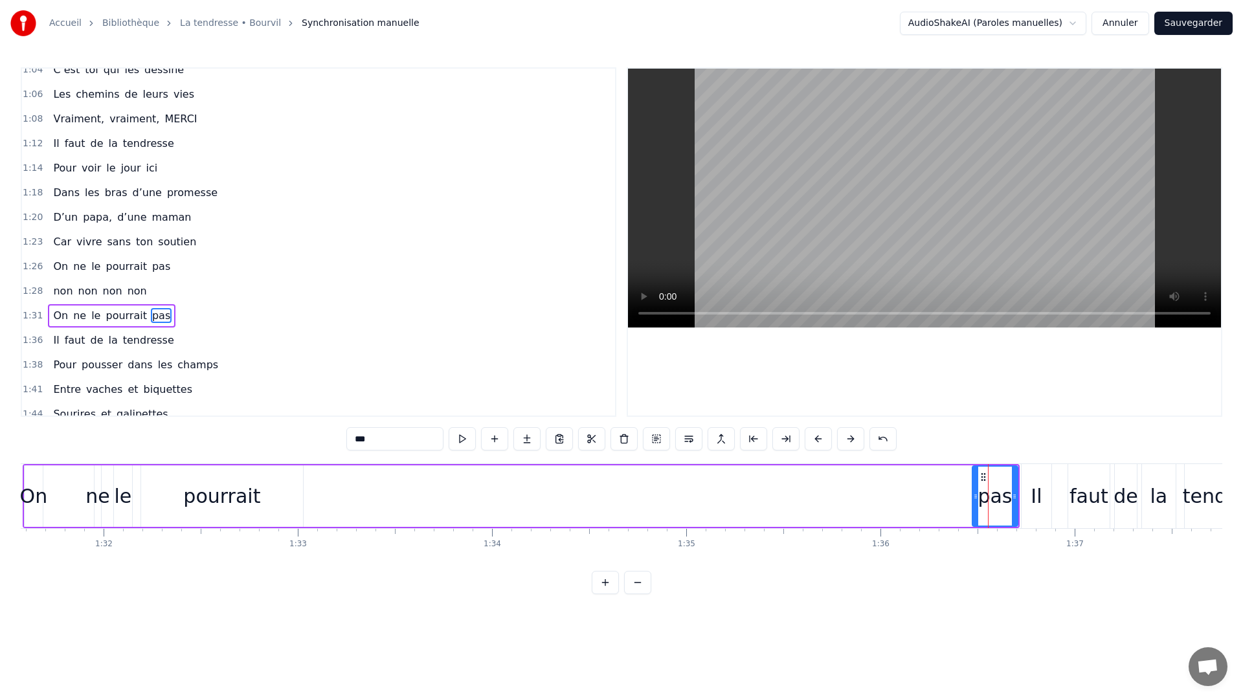
scroll to position [527, 0]
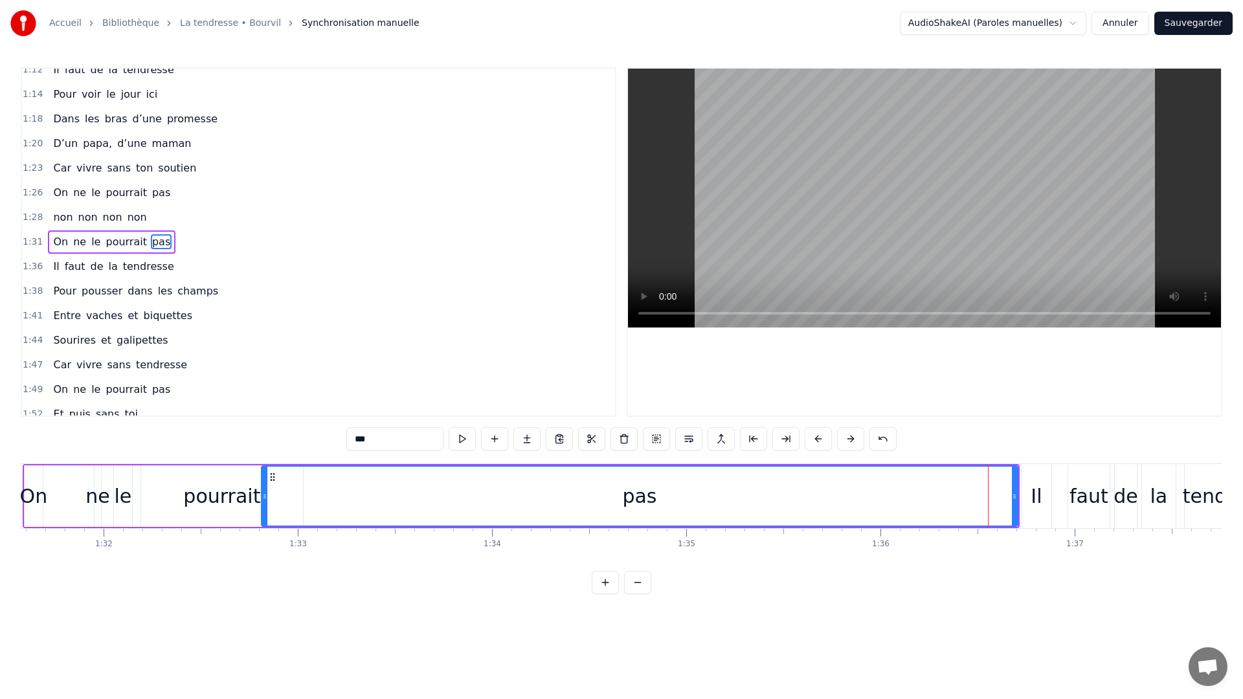
drag, startPoint x: 974, startPoint y: 498, endPoint x: 263, endPoint y: 526, distance: 711.8
click at [263, 526] on div "pas" at bounding box center [639, 495] width 757 height 61
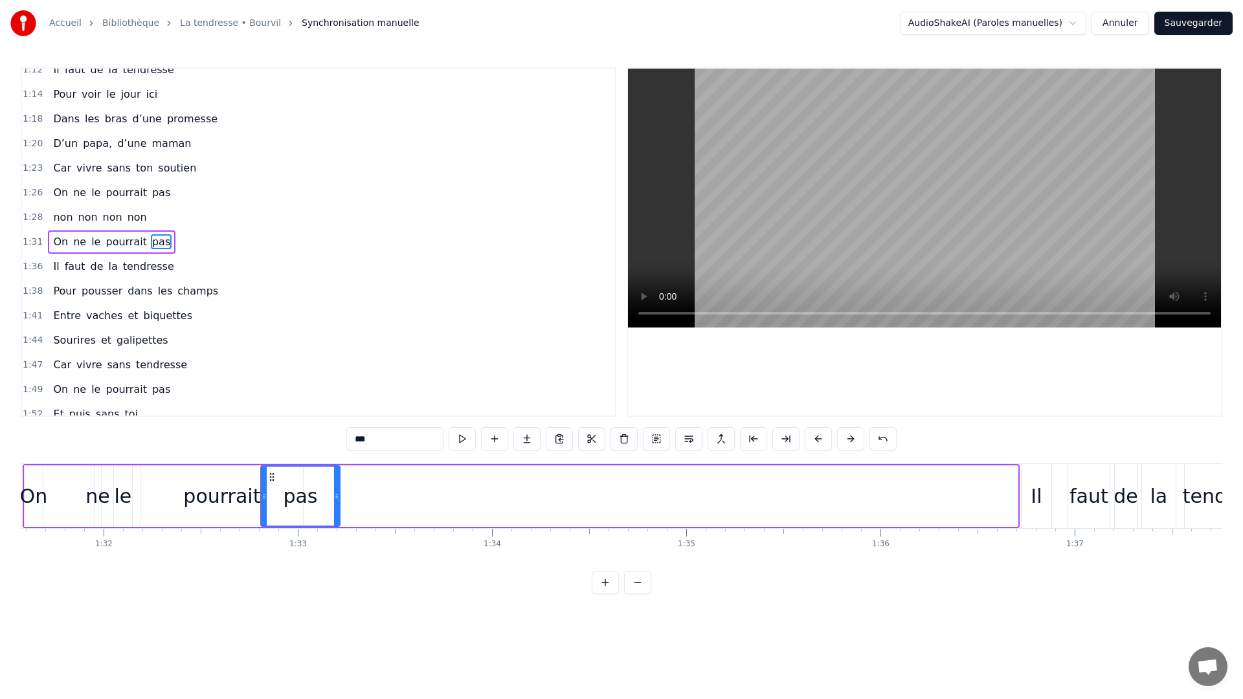
drag, startPoint x: 1012, startPoint y: 502, endPoint x: 335, endPoint y: 461, distance: 678.8
click at [335, 461] on div "0:11 C’est grâce à toi [PERSON_NAME] 0:14 Que nous sommes tous ici 0:16 Espoirs…" at bounding box center [621, 330] width 1201 height 527
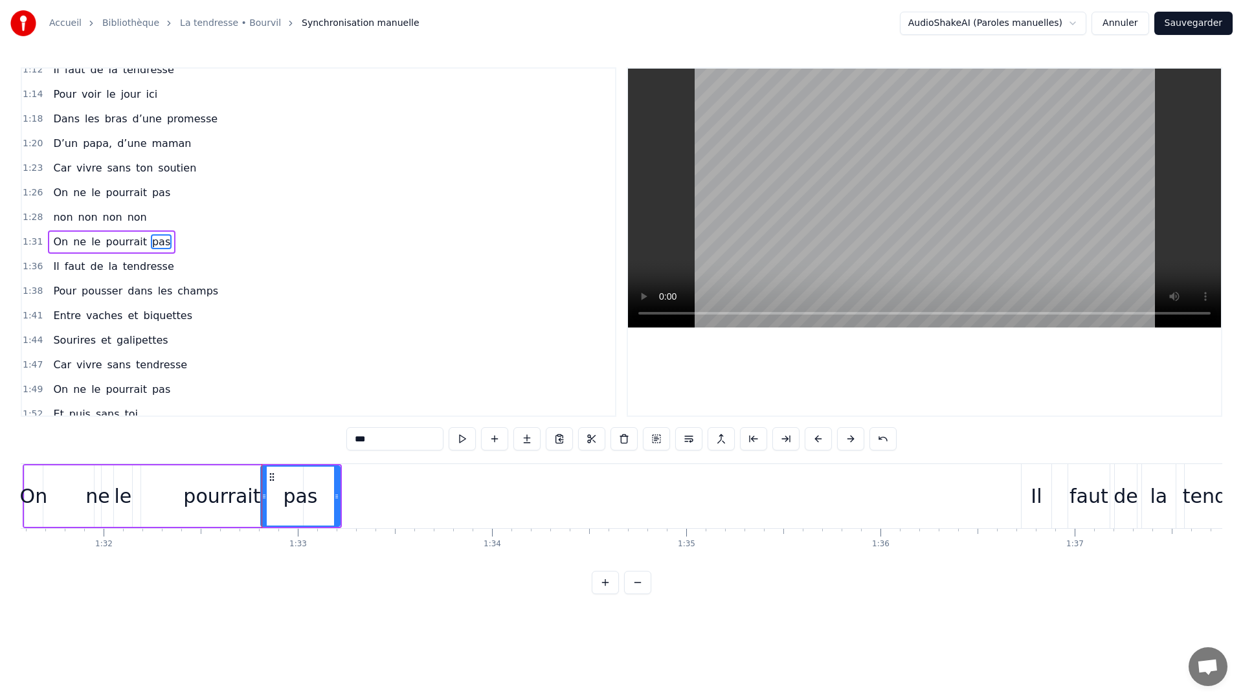
click at [770, 555] on div "C’est grâce à toi [PERSON_NAME] nous sommes tous ici Espoirs devenus vies Nous,…" at bounding box center [621, 511] width 1201 height 97
click at [756, 571] on div "0:11 C’est grâce à toi [PERSON_NAME] 0:14 Que nous sommes tous ici 0:16 Espoirs…" at bounding box center [621, 330] width 1201 height 527
click at [734, 532] on div "0 0:01 0:02 0:03 0:04 0:05 0:06 0:07 0:08 0:09 0:10 0:11 0:12 0:13 0:14 0:15 0:…" at bounding box center [216, 538] width 35948 height 21
click at [733, 529] on div "0 0:01 0:02 0:03 0:04 0:05 0:06 0:07 0:08 0:09 0:10 0:11 0:12 0:13 0:14 0:15 0:…" at bounding box center [216, 538] width 35948 height 21
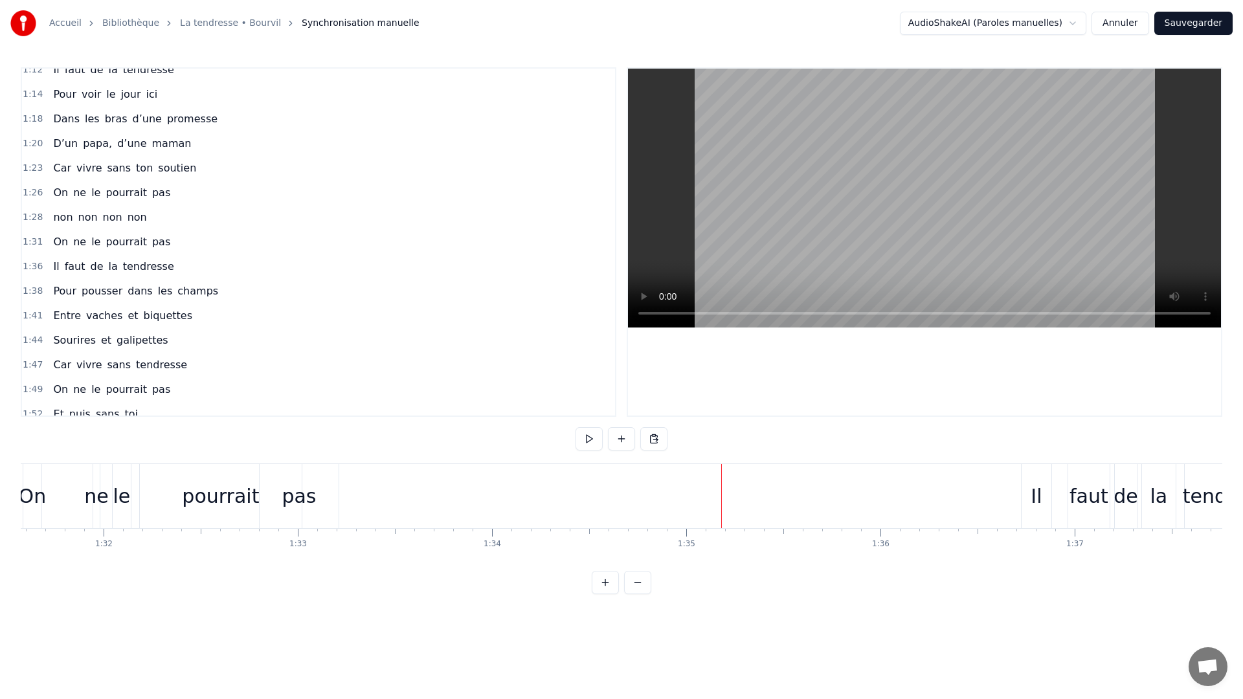
click at [52, 459] on div "0:11 C’est grâce à toi [PERSON_NAME] 0:14 Que nous sommes tous ici 0:16 Espoirs…" at bounding box center [621, 330] width 1201 height 527
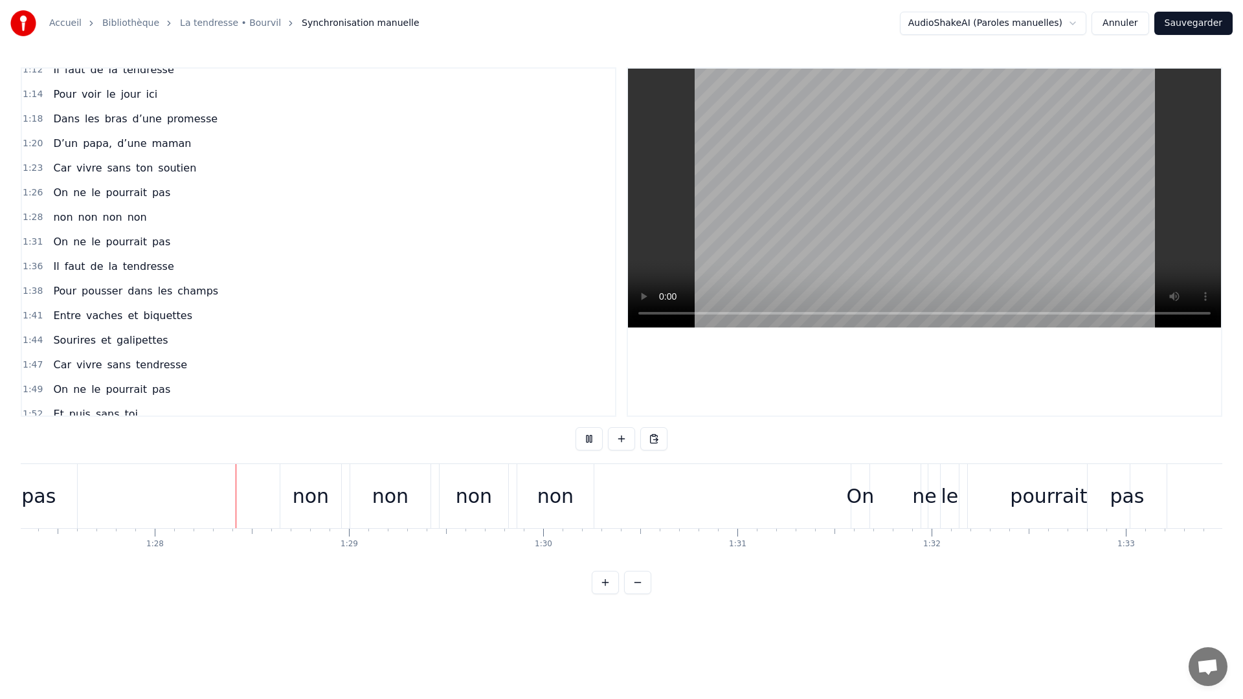
scroll to position [0, 16958]
drag, startPoint x: 535, startPoint y: 470, endPoint x: 527, endPoint y: 487, distance: 18.3
click at [527, 487] on div "non" at bounding box center [548, 496] width 76 height 64
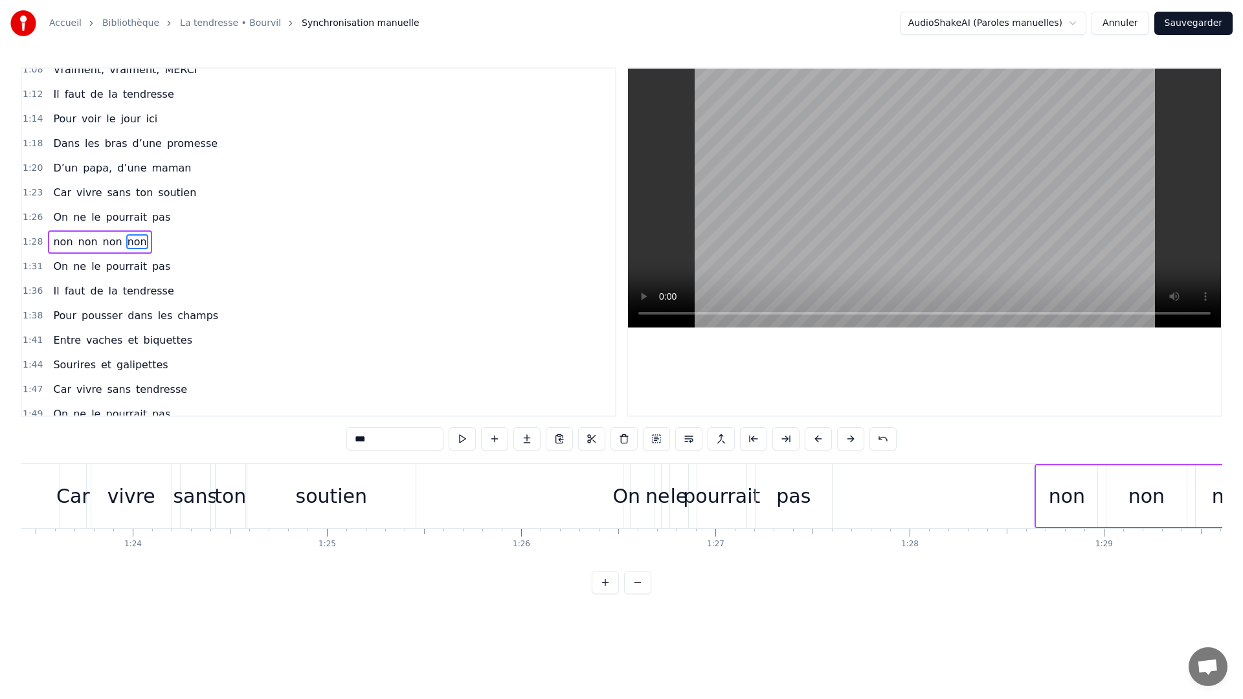
scroll to position [0, 16158]
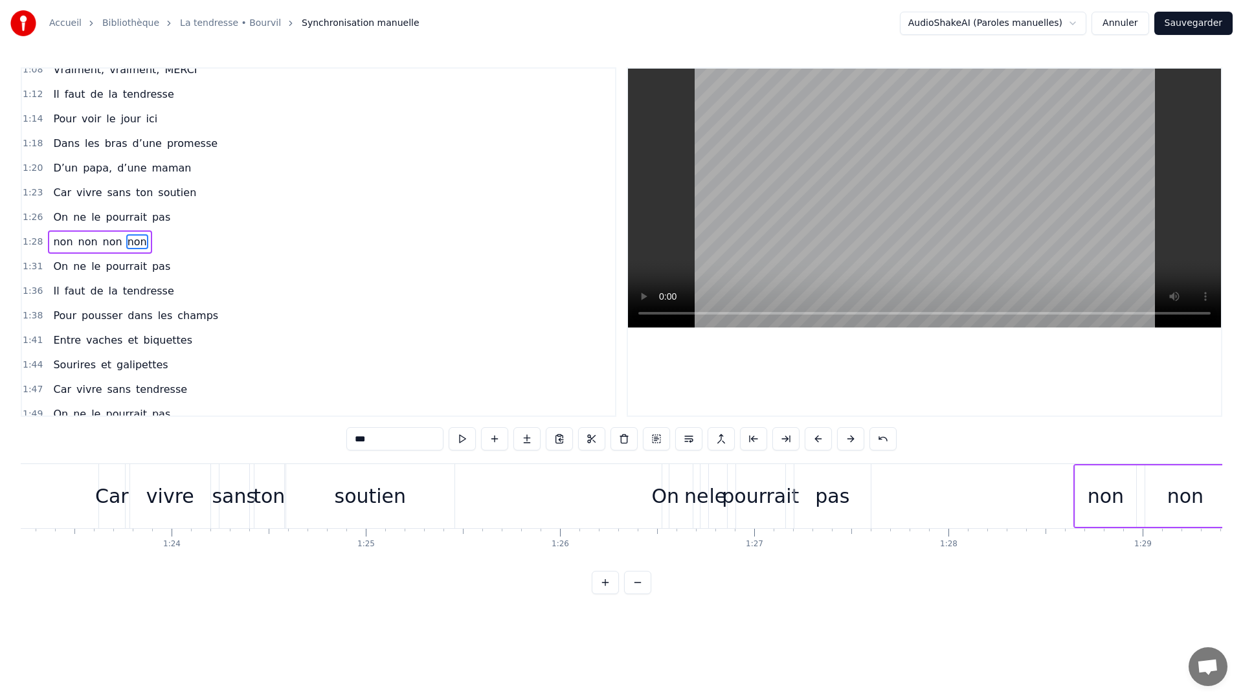
click at [826, 499] on div "pas" at bounding box center [832, 495] width 34 height 29
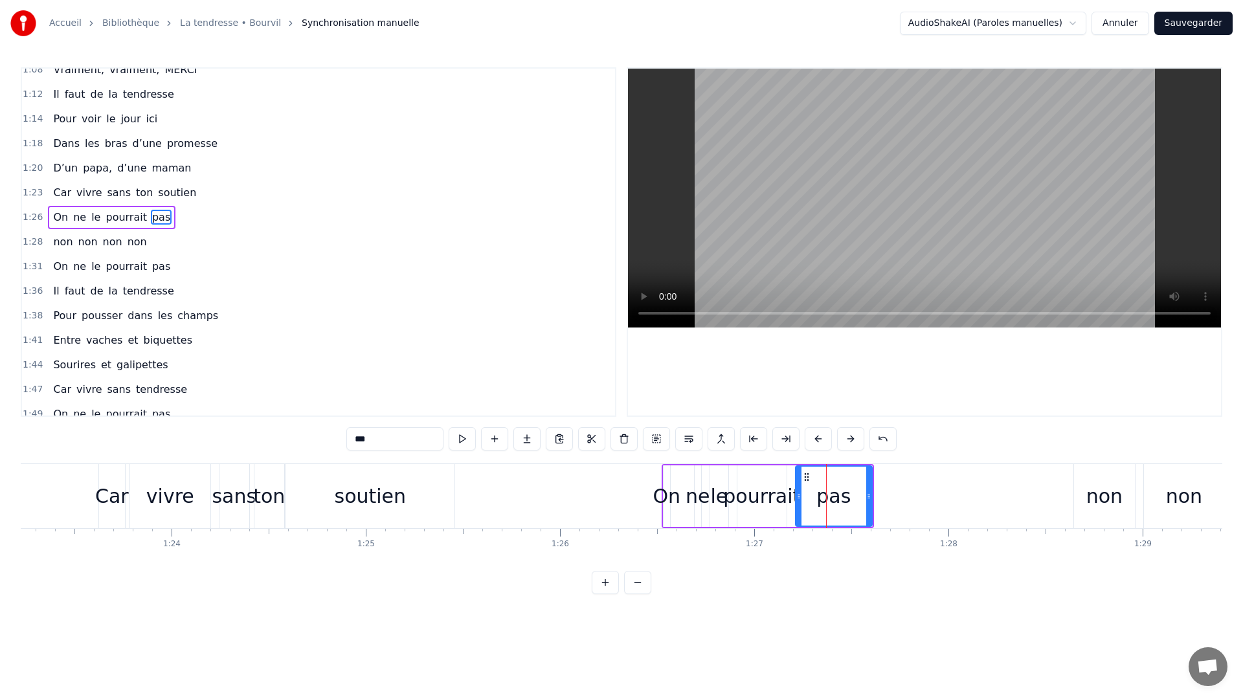
scroll to position [478, 0]
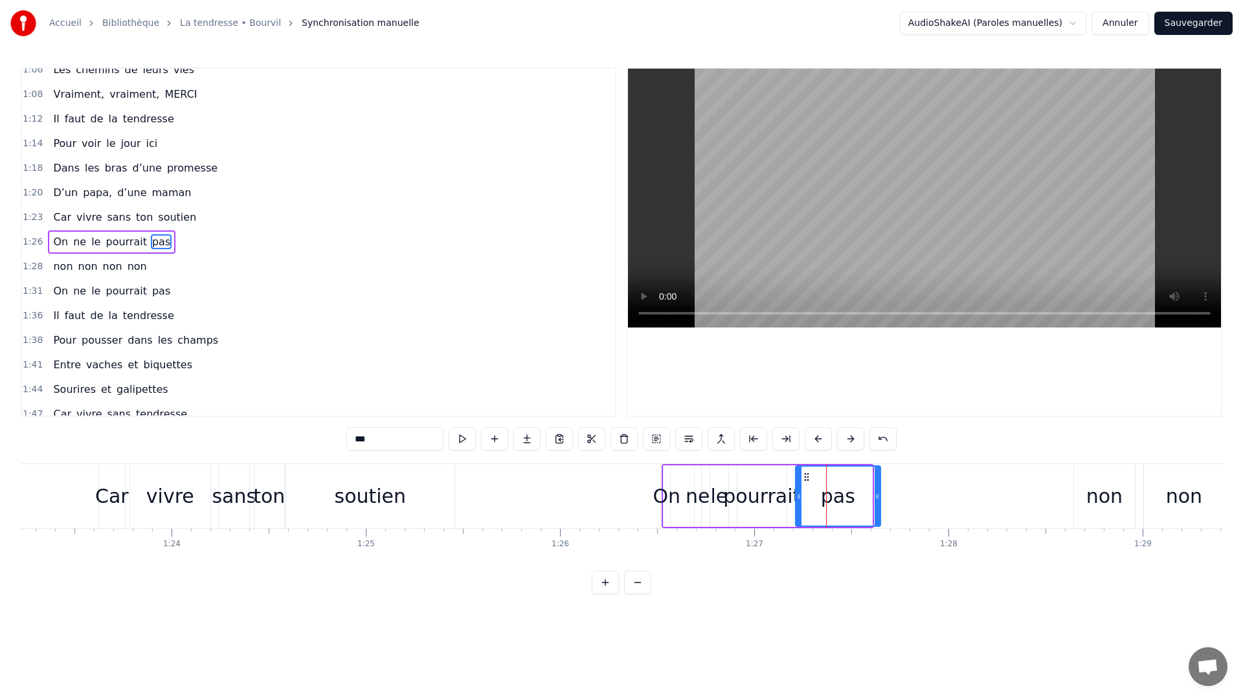
drag, startPoint x: 867, startPoint y: 499, endPoint x: 875, endPoint y: 498, distance: 8.5
click at [875, 498] on icon at bounding box center [876, 496] width 5 height 10
click at [782, 494] on div "pourrait" at bounding box center [761, 495] width 77 height 29
type input "********"
drag, startPoint x: 785, startPoint y: 494, endPoint x: 798, endPoint y: 493, distance: 13.0
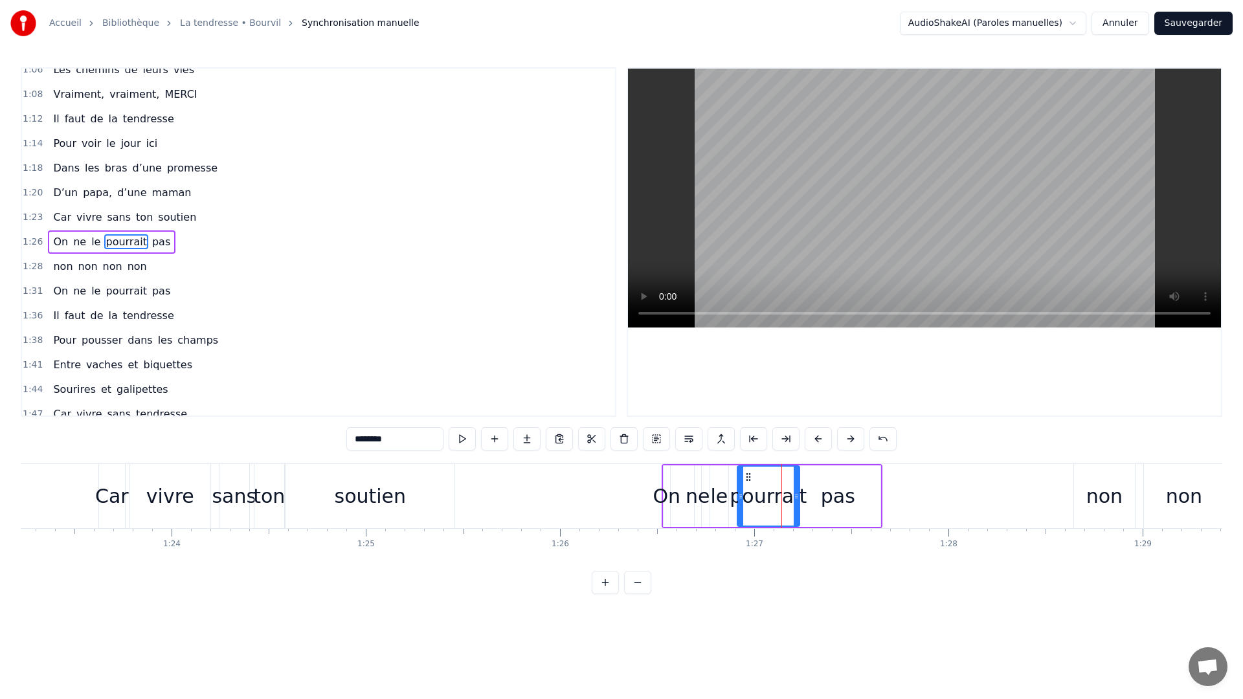
click at [798, 493] on div "pourrait" at bounding box center [768, 496] width 61 height 59
click at [567, 461] on div "0:11 C’est grâce à toi [PERSON_NAME] 0:14 Que nous sommes tous ici 0:16 Espoirs…" at bounding box center [621, 330] width 1201 height 527
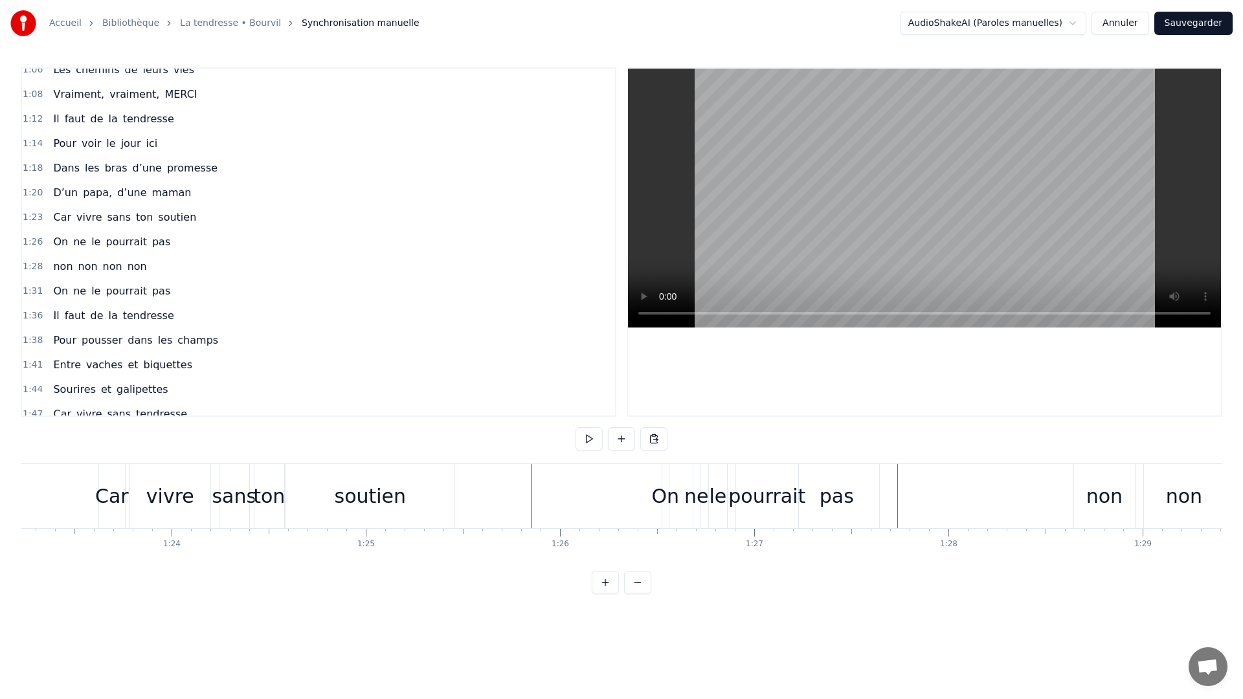
click at [151, 459] on div "0:11 C’est grâce à toi [PERSON_NAME] 0:14 Que nous sommes tous ici 0:16 Espoirs…" at bounding box center [621, 330] width 1201 height 527
click at [36, 460] on div "0:11 C’est grâce à toi [PERSON_NAME] 0:14 Que nous sommes tous ici 0:16 Espoirs…" at bounding box center [621, 330] width 1201 height 527
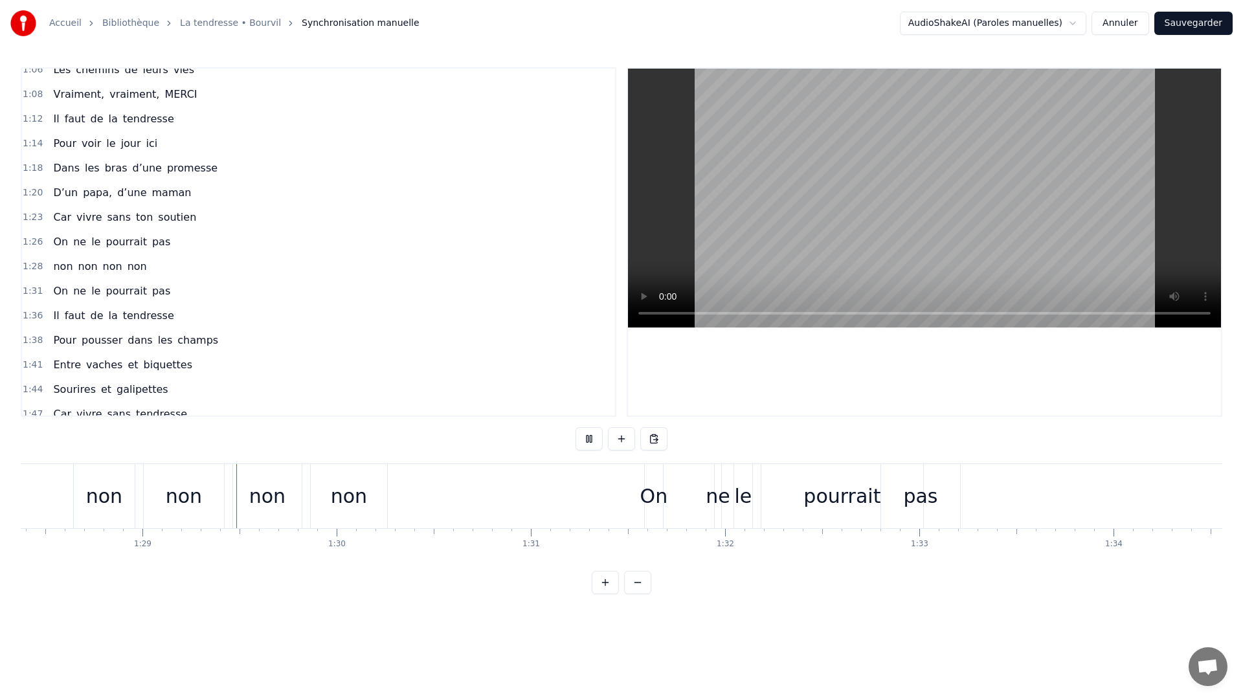
scroll to position [0, 17159]
click at [812, 507] on div "pourrait" at bounding box center [839, 495] width 77 height 29
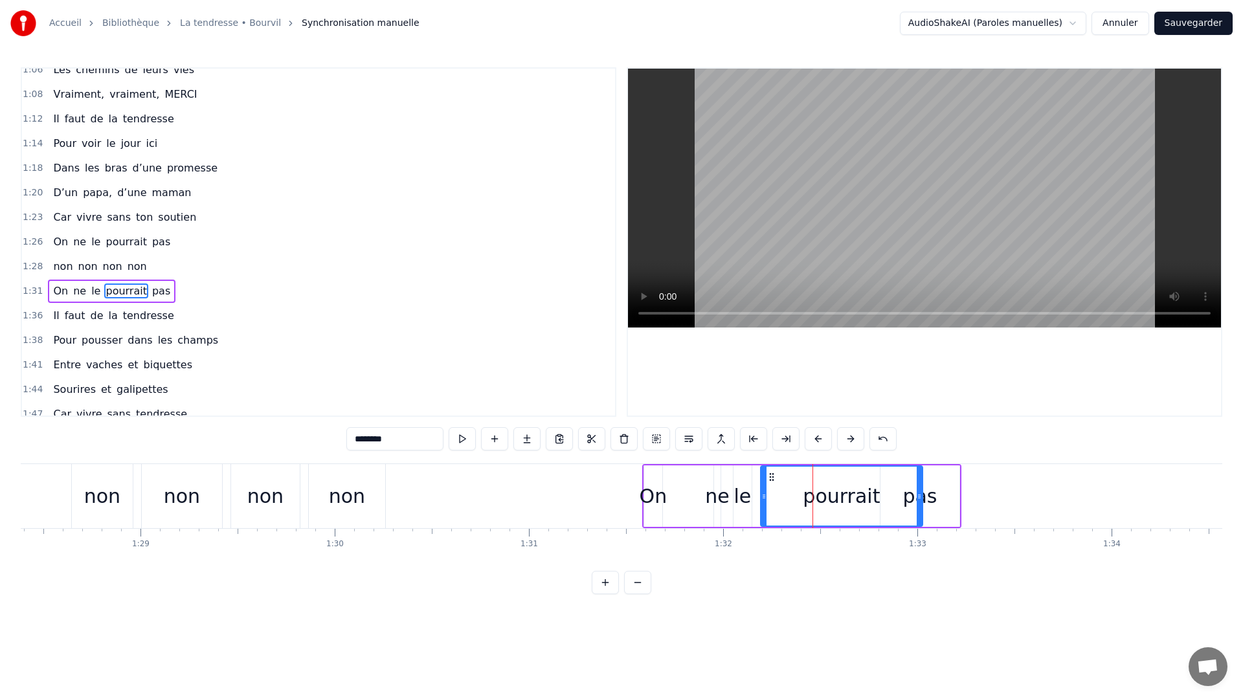
scroll to position [527, 0]
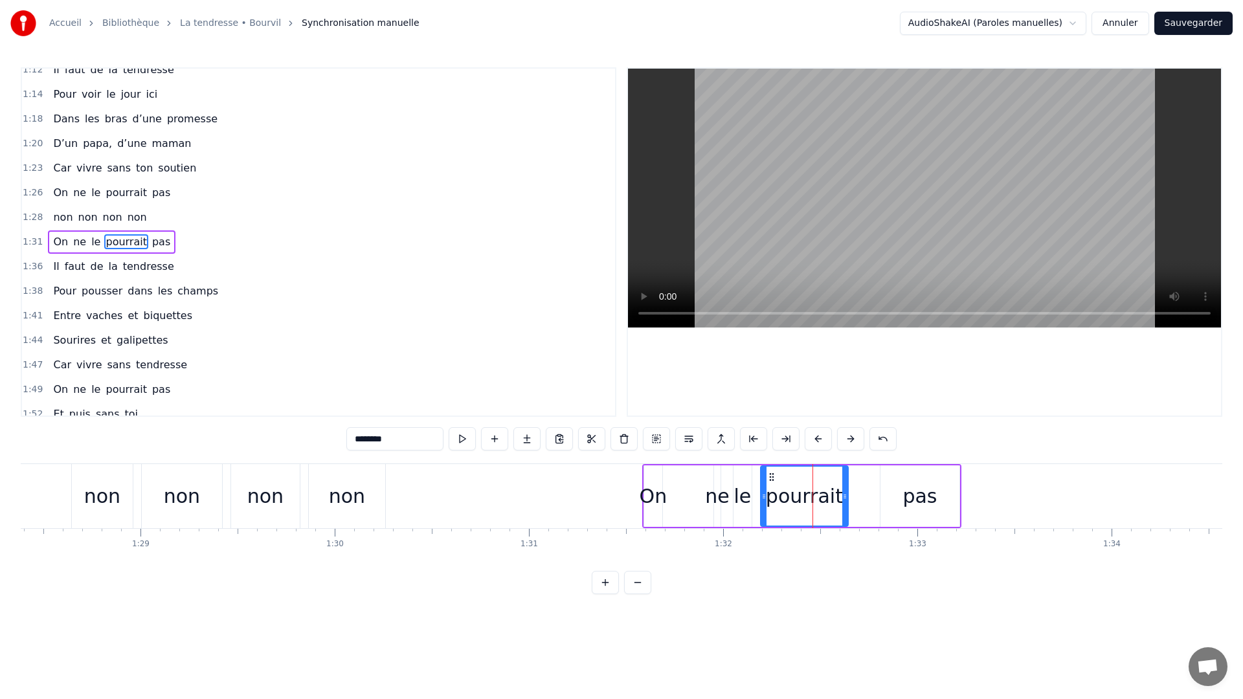
drag, startPoint x: 918, startPoint y: 507, endPoint x: 844, endPoint y: 514, distance: 74.8
click at [844, 514] on div at bounding box center [844, 496] width 5 height 59
click at [891, 501] on div "pas" at bounding box center [919, 495] width 79 height 61
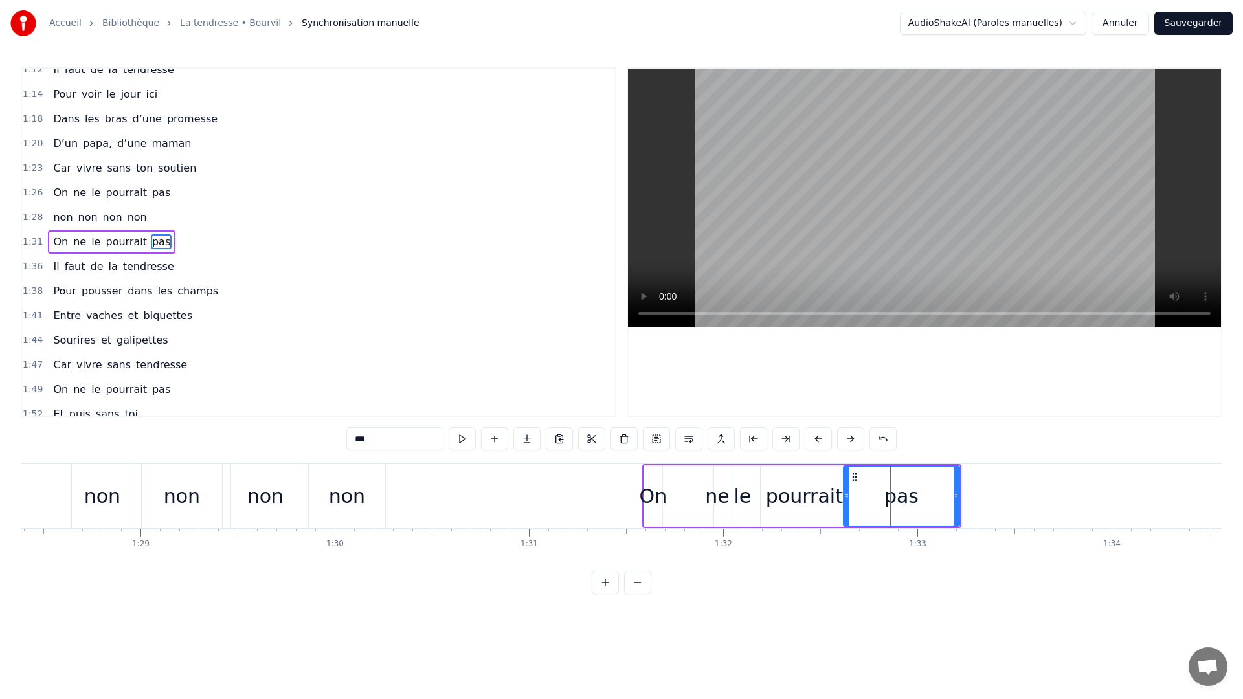
drag, startPoint x: 882, startPoint y: 498, endPoint x: 845, endPoint y: 505, distance: 37.6
click at [845, 505] on div at bounding box center [846, 496] width 5 height 59
drag, startPoint x: 958, startPoint y: 500, endPoint x: 981, endPoint y: 498, distance: 23.3
click at [979, 498] on icon at bounding box center [976, 496] width 5 height 10
click at [646, 500] on div "On" at bounding box center [653, 495] width 28 height 29
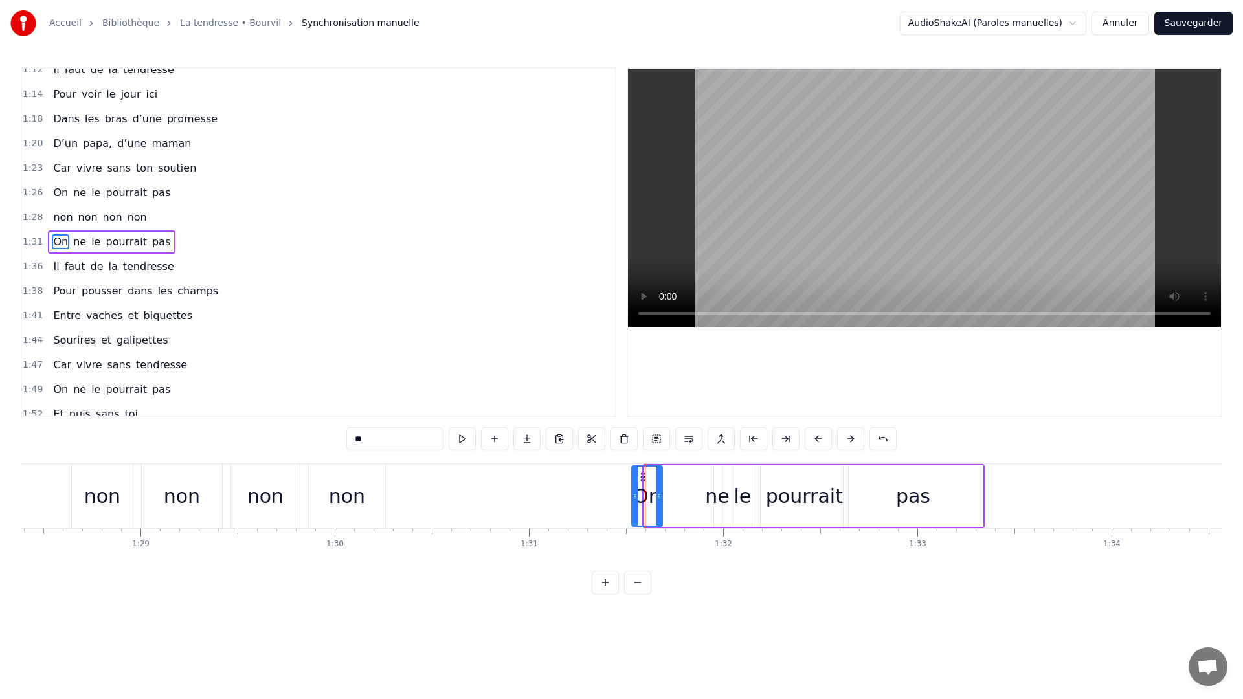
drag, startPoint x: 647, startPoint y: 499, endPoint x: 635, endPoint y: 502, distance: 12.6
click at [635, 502] on div at bounding box center [634, 496] width 5 height 59
click at [720, 496] on div "ne" at bounding box center [717, 495] width 24 height 29
click at [713, 498] on div "ne" at bounding box center [717, 495] width 24 height 29
drag, startPoint x: 716, startPoint y: 498, endPoint x: 732, endPoint y: 503, distance: 16.4
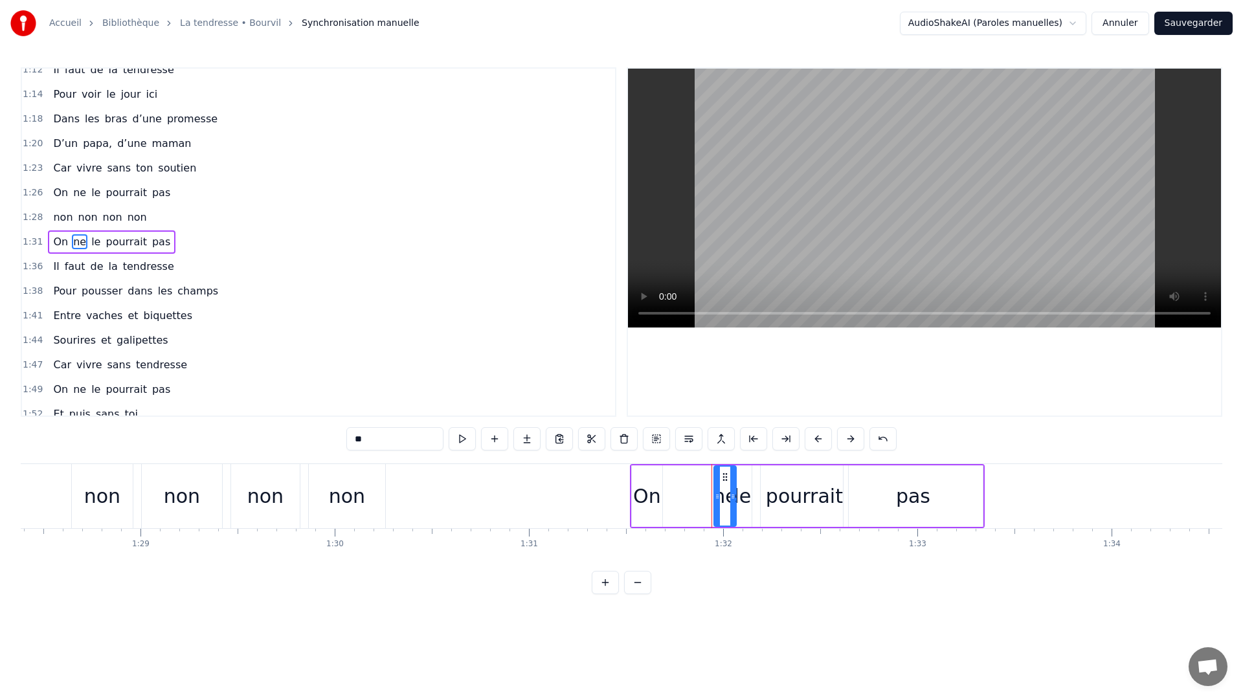
click at [732, 503] on div at bounding box center [732, 496] width 5 height 59
drag, startPoint x: 716, startPoint y: 502, endPoint x: 685, endPoint y: 504, distance: 30.5
click at [685, 504] on div at bounding box center [686, 496] width 5 height 59
drag, startPoint x: 733, startPoint y: 499, endPoint x: 716, endPoint y: 502, distance: 17.8
click at [716, 502] on div at bounding box center [715, 496] width 5 height 59
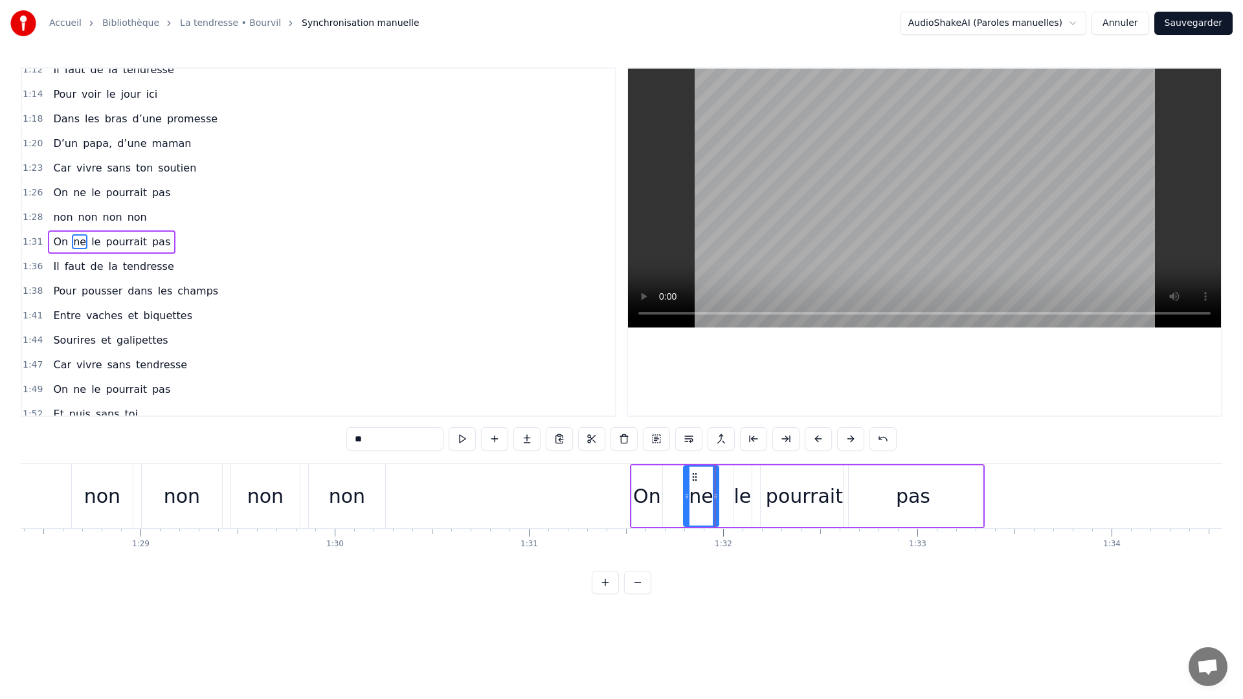
click at [740, 500] on div "le" at bounding box center [741, 495] width 17 height 29
drag, startPoint x: 735, startPoint y: 498, endPoint x: 725, endPoint y: 500, distance: 9.8
click at [725, 500] on icon at bounding box center [726, 496] width 5 height 10
click at [741, 500] on icon at bounding box center [742, 496] width 5 height 10
click at [779, 498] on div "pourrait" at bounding box center [804, 495] width 77 height 29
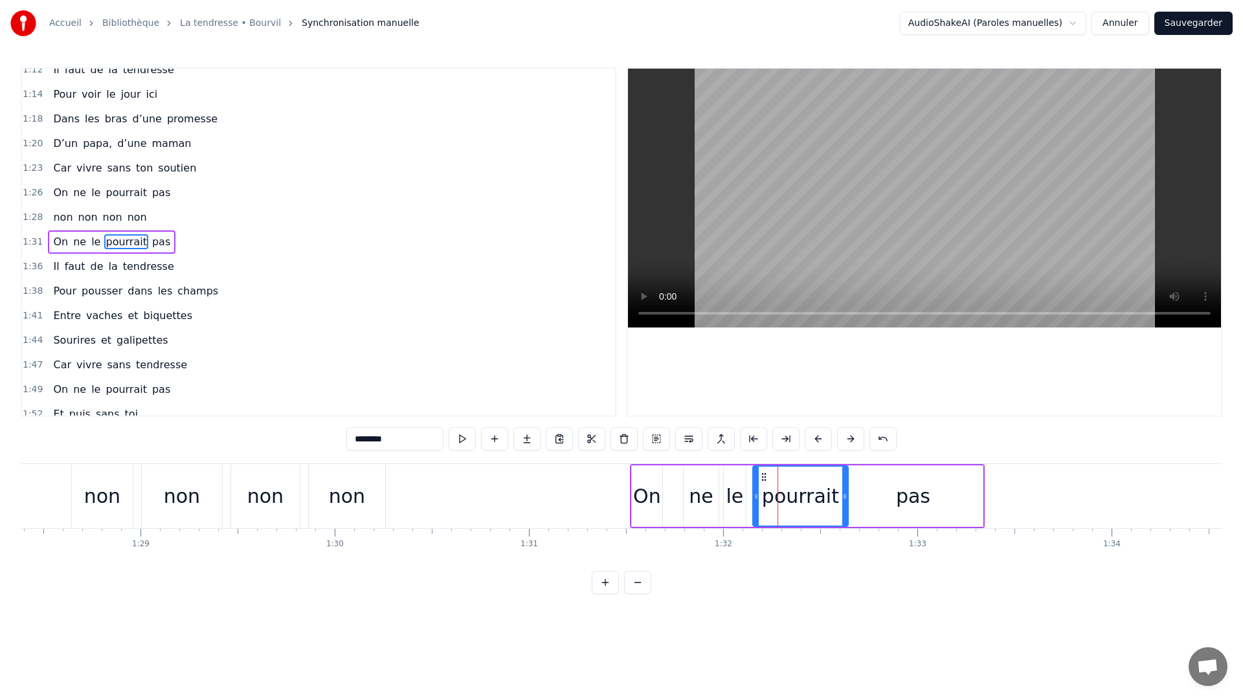
drag, startPoint x: 762, startPoint y: 498, endPoint x: 754, endPoint y: 498, distance: 7.8
click at [754, 498] on icon at bounding box center [755, 496] width 5 height 10
click at [841, 500] on icon at bounding box center [839, 496] width 5 height 10
click at [870, 498] on div "pas" at bounding box center [912, 495] width 139 height 61
type input "***"
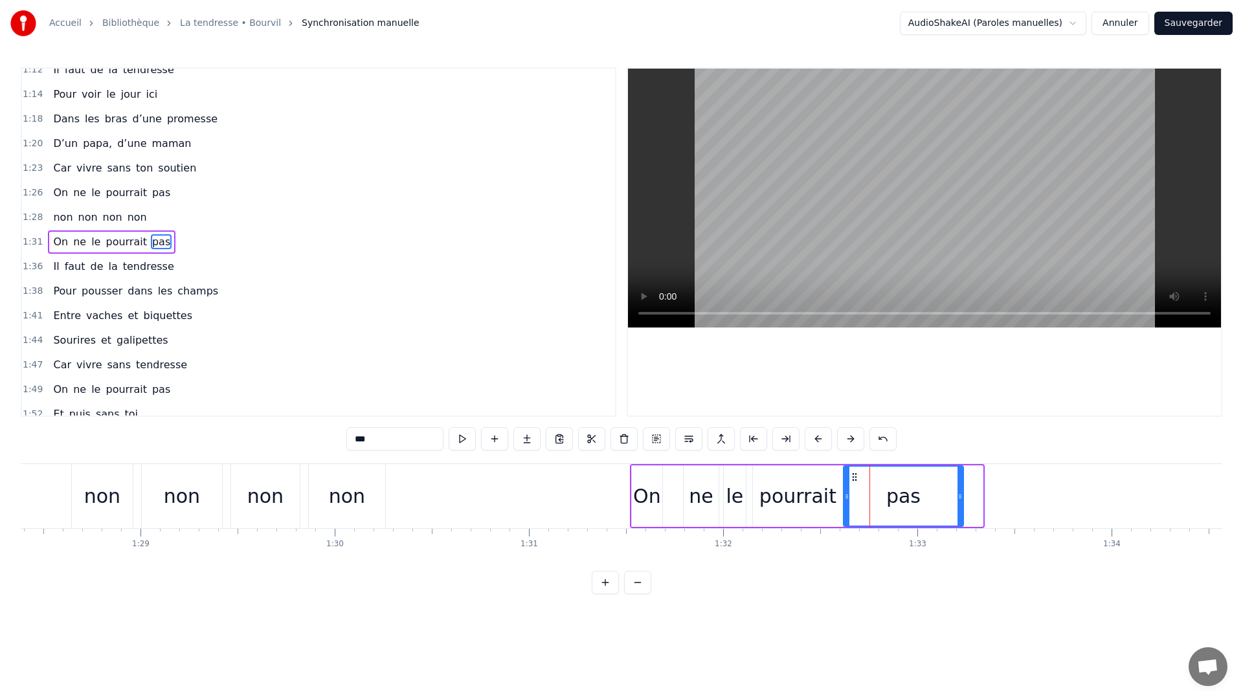
drag, startPoint x: 979, startPoint y: 497, endPoint x: 961, endPoint y: 502, distance: 18.1
click at [961, 502] on div at bounding box center [959, 496] width 5 height 59
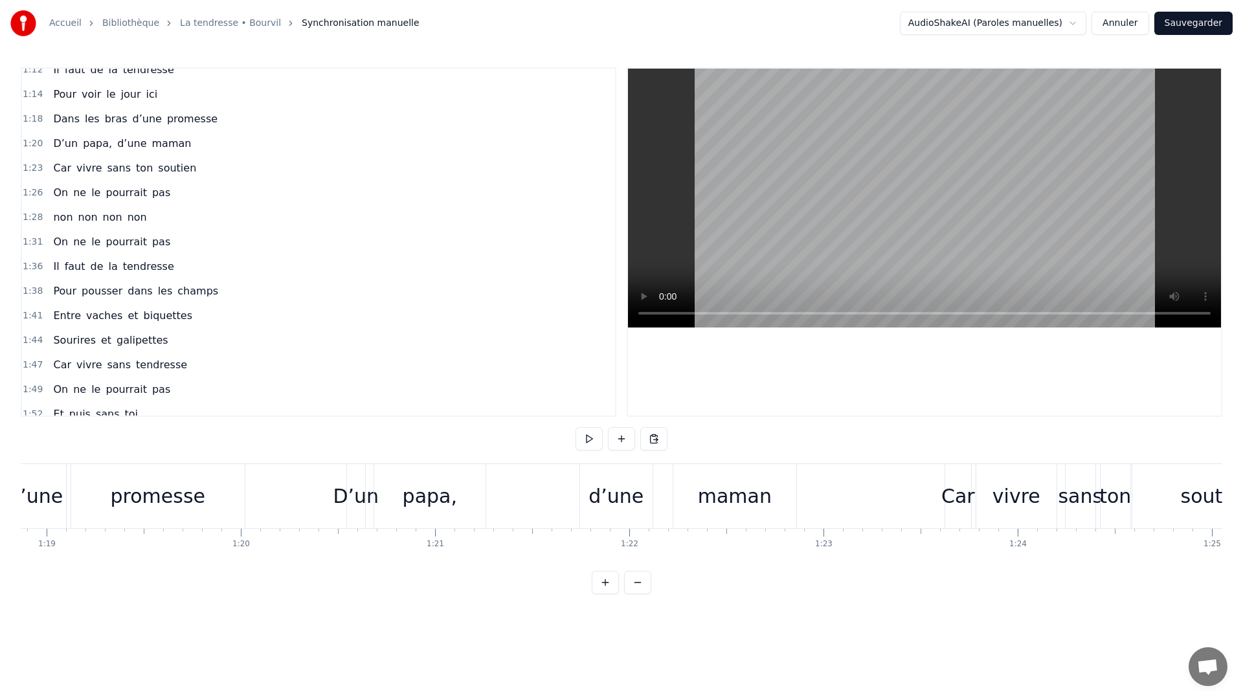
scroll to position [0, 15138]
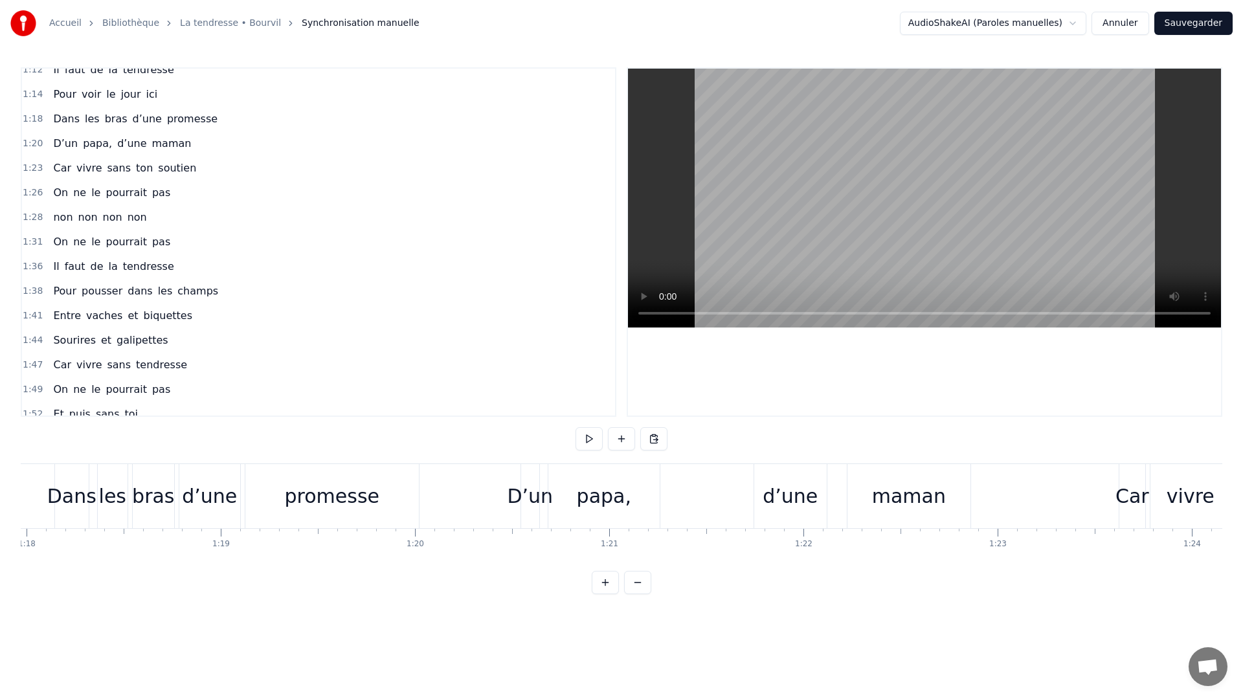
click at [472, 461] on div "0:11 C’est grâce à toi [PERSON_NAME] 0:14 Que nous sommes tous ici 0:16 Espoirs…" at bounding box center [621, 330] width 1201 height 527
click at [474, 466] on div at bounding box center [474, 496] width 1 height 64
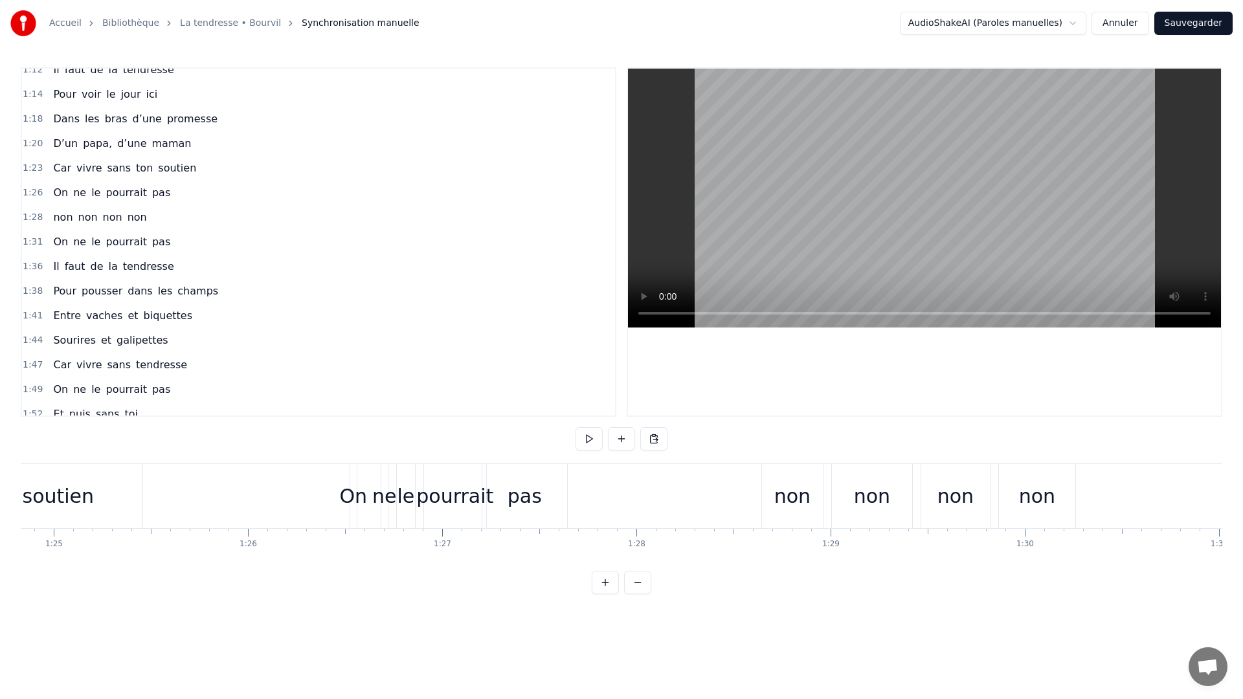
scroll to position [0, 15976]
click at [693, 360] on div at bounding box center [924, 242] width 593 height 347
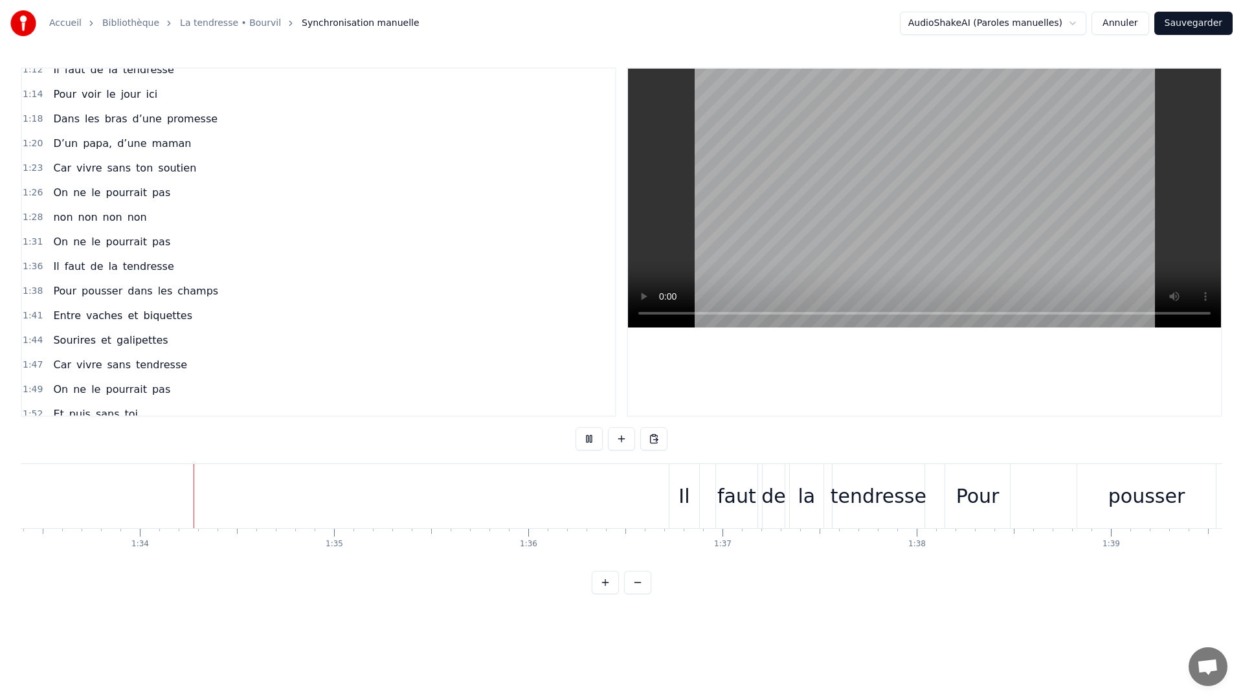
scroll to position [0, 18132]
click at [816, 358] on div at bounding box center [924, 242] width 593 height 347
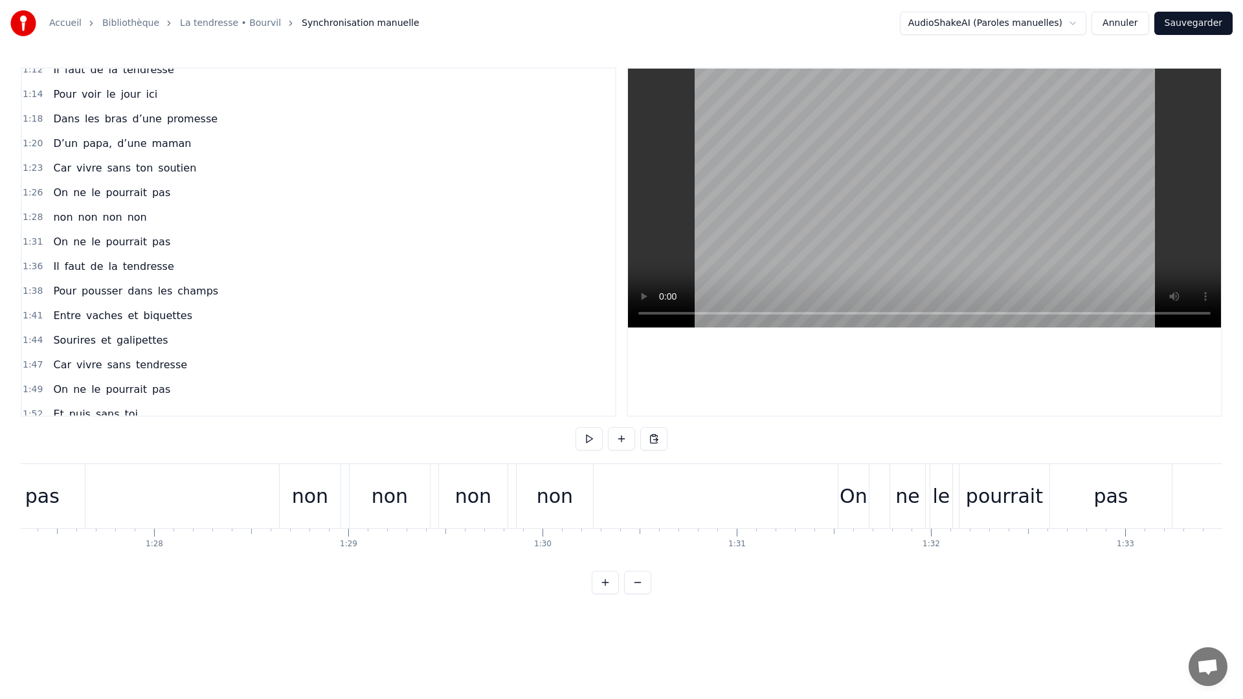
click at [198, 456] on div "0:11 C’est grâce à toi [PERSON_NAME] 0:14 Que nous sommes tous ici 0:16 Espoirs…" at bounding box center [621, 330] width 1201 height 527
click at [596, 444] on button at bounding box center [588, 438] width 27 height 23
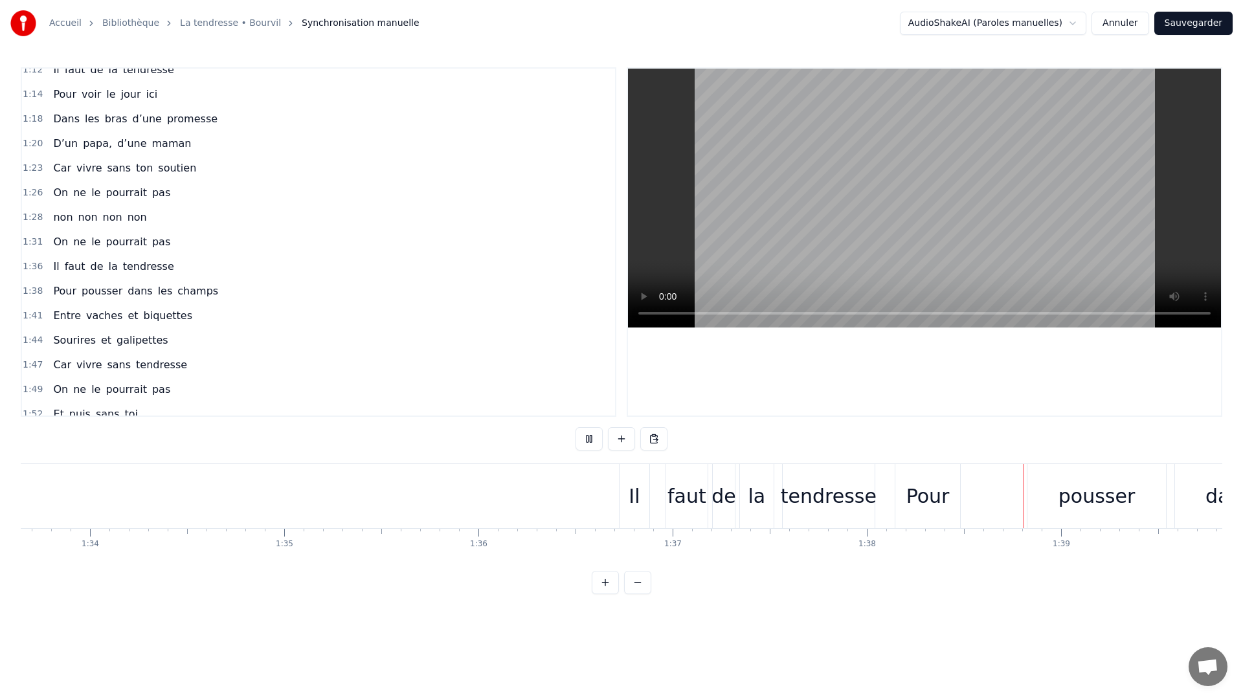
click at [583, 442] on button at bounding box center [588, 438] width 27 height 23
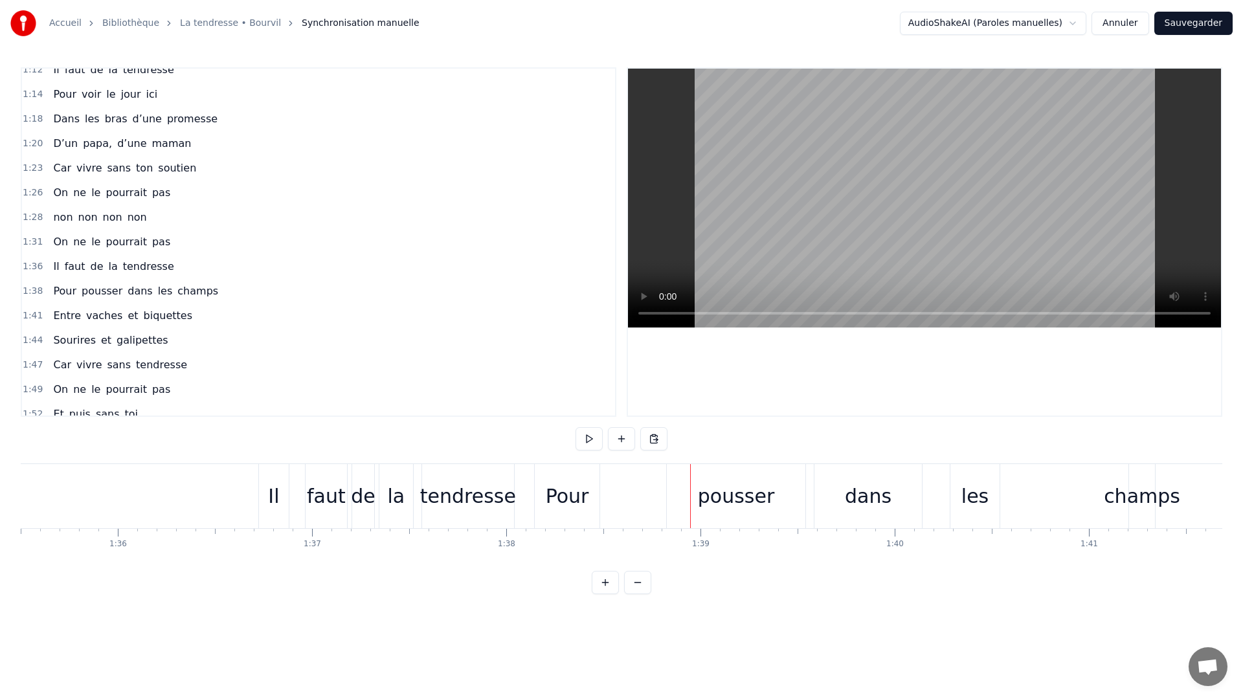
scroll to position [0, 18522]
click at [820, 498] on div "pousser" at bounding box center [755, 496] width 138 height 64
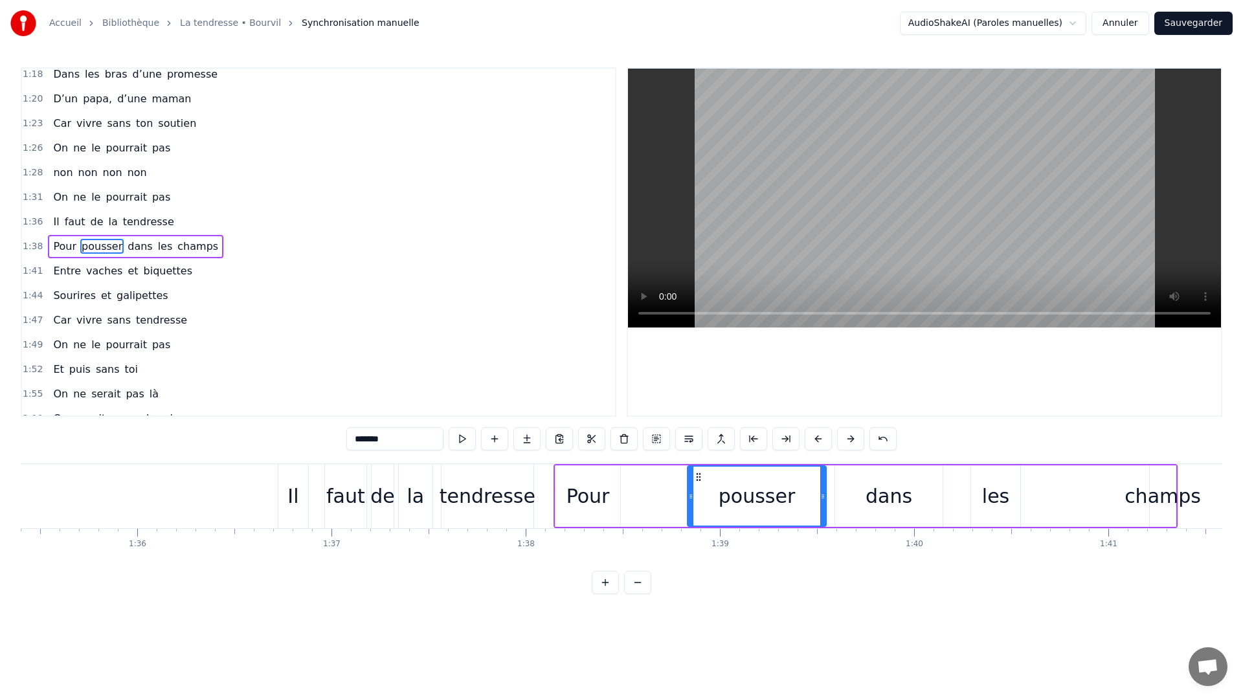
scroll to position [577, 0]
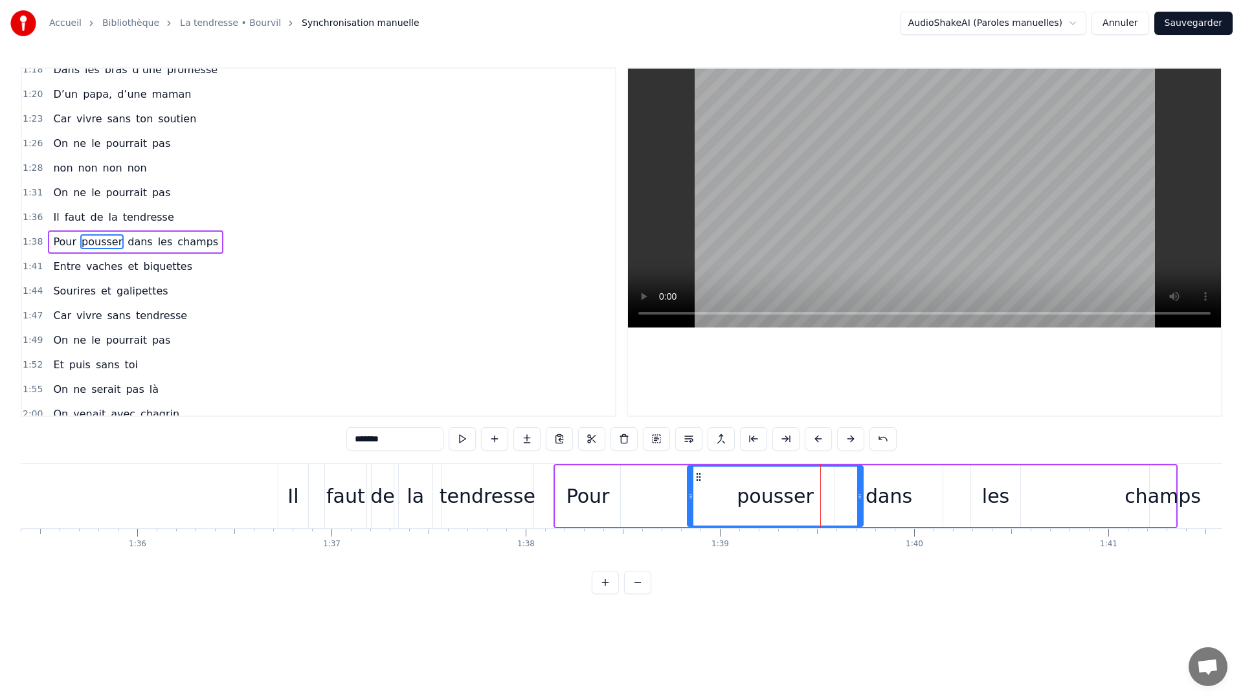
drag, startPoint x: 826, startPoint y: 498, endPoint x: 859, endPoint y: 497, distance: 33.0
click at [859, 497] on icon at bounding box center [859, 496] width 5 height 10
drag, startPoint x: 689, startPoint y: 504, endPoint x: 723, endPoint y: 513, distance: 35.3
click at [762, 503] on div at bounding box center [762, 496] width 5 height 59
click at [576, 500] on div "Pour" at bounding box center [587, 495] width 43 height 29
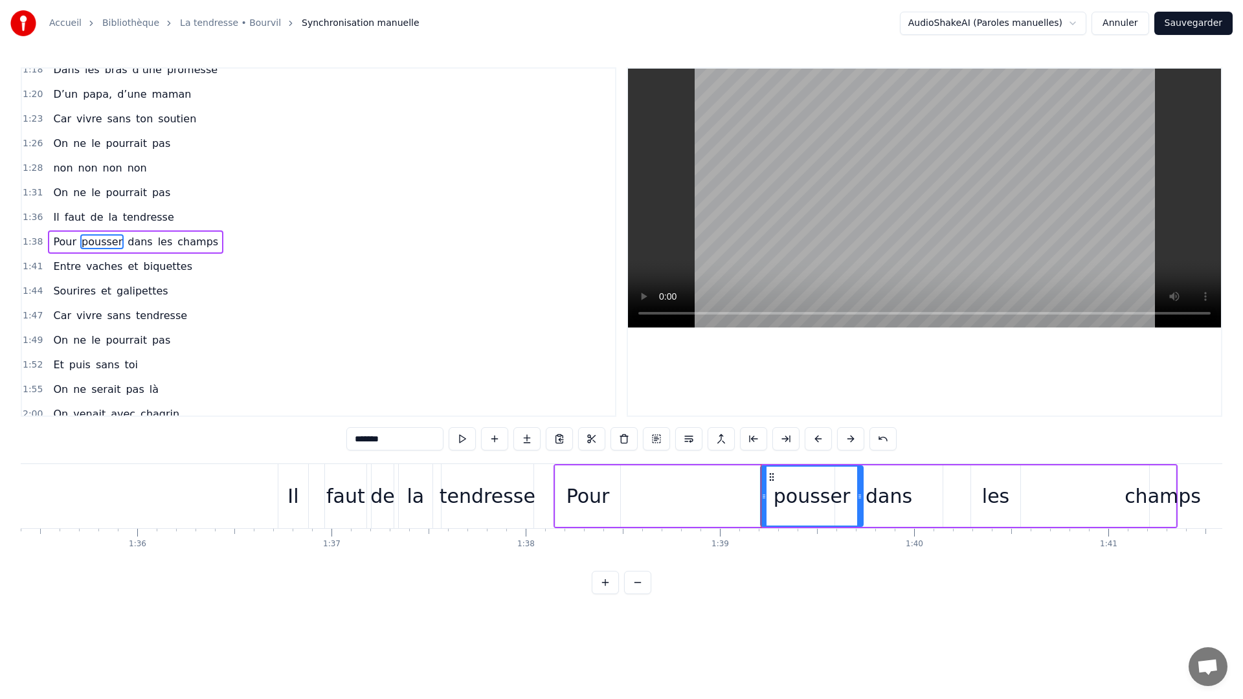
type input "****"
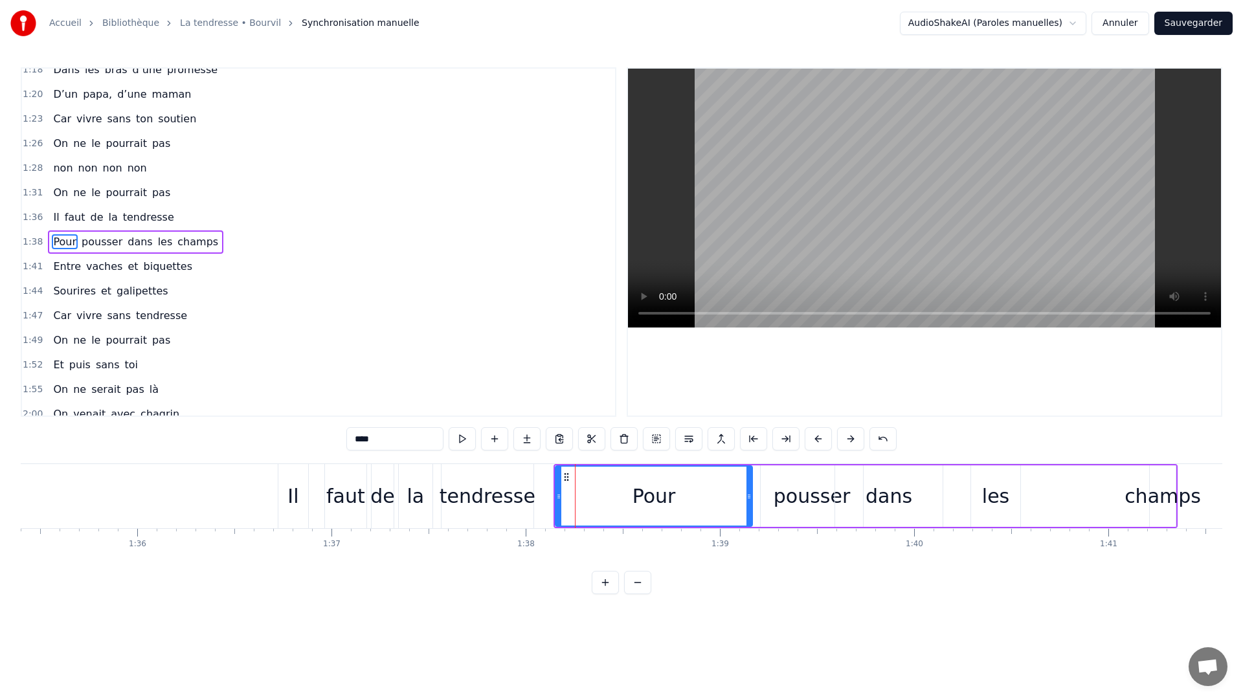
drag, startPoint x: 616, startPoint y: 501, endPoint x: 749, endPoint y: 505, distance: 132.7
click at [749, 505] on div at bounding box center [748, 496] width 5 height 59
drag, startPoint x: 558, startPoint y: 503, endPoint x: 692, endPoint y: 504, distance: 134.0
click at [692, 504] on div at bounding box center [692, 496] width 5 height 59
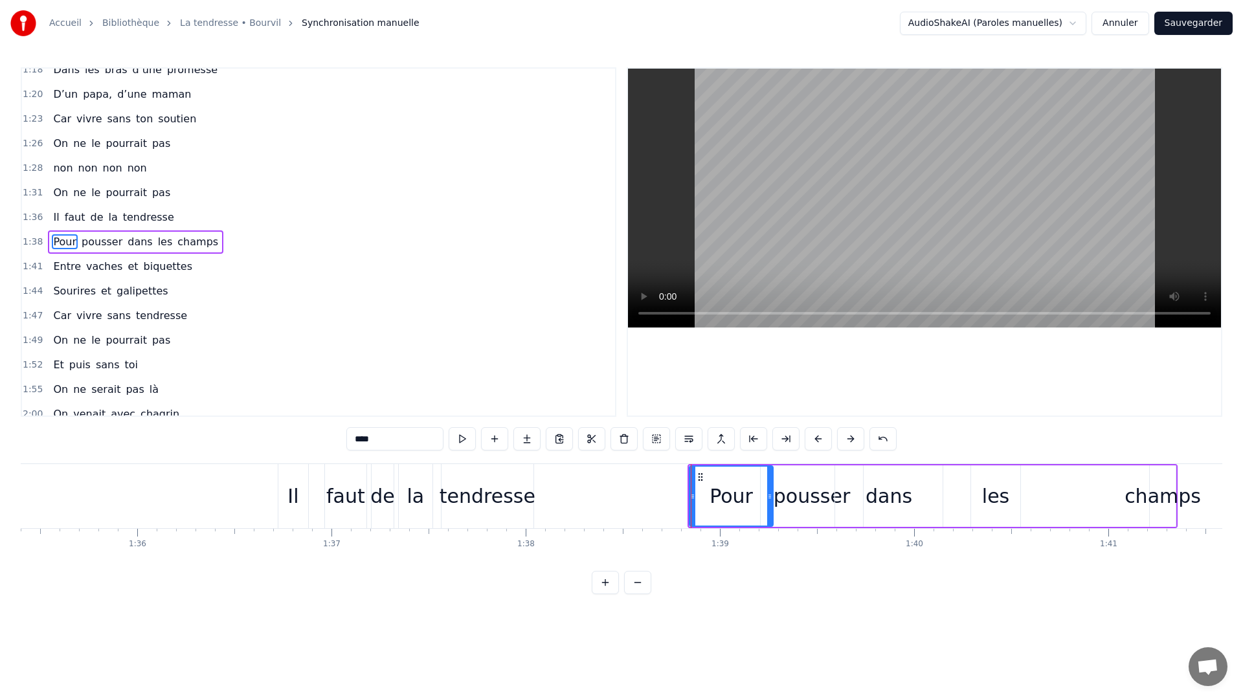
drag, startPoint x: 750, startPoint y: 500, endPoint x: 770, endPoint y: 500, distance: 20.1
click at [770, 500] on icon at bounding box center [769, 496] width 5 height 10
click at [769, 464] on div at bounding box center [769, 496] width 1 height 64
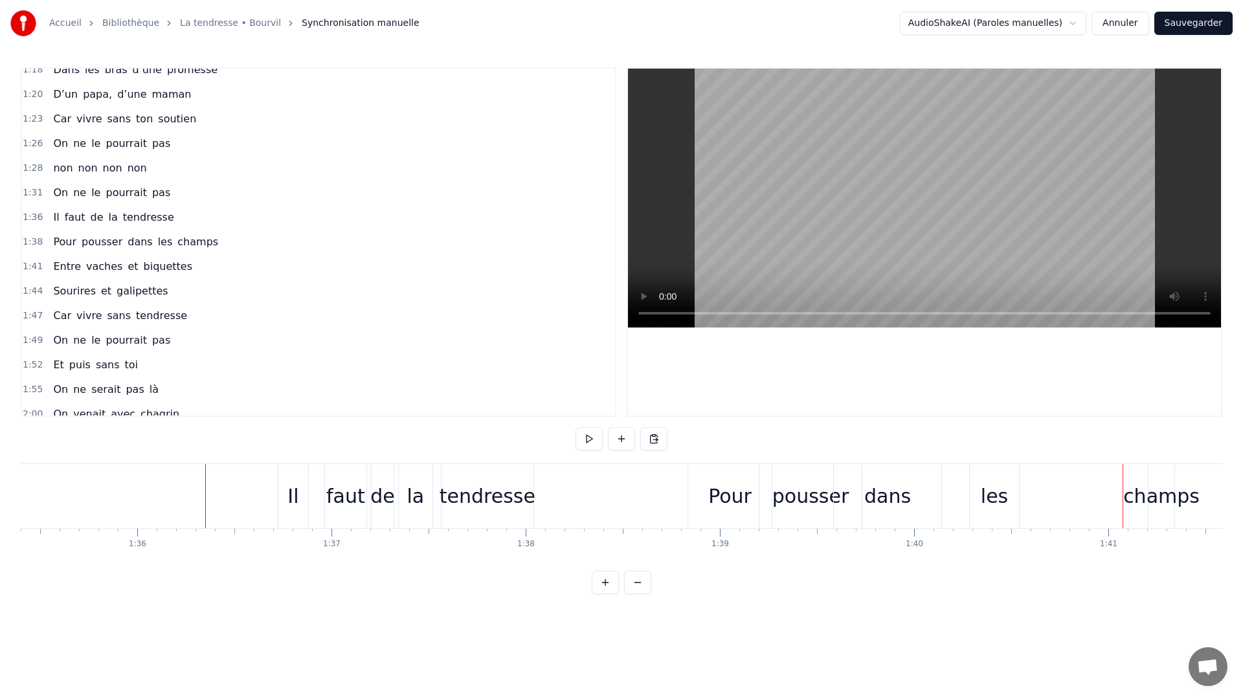
click at [1142, 509] on div "champs" at bounding box center [1161, 495] width 76 height 29
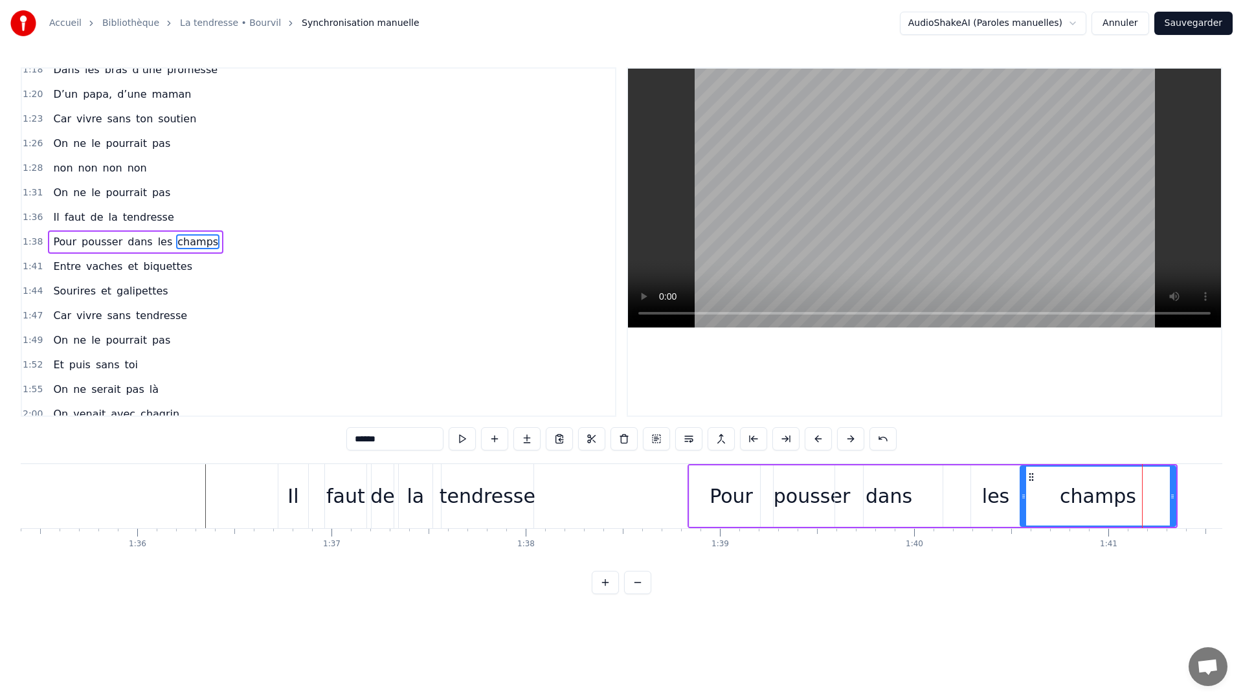
drag, startPoint x: 1153, startPoint y: 498, endPoint x: 1023, endPoint y: 518, distance: 131.0
click at [1023, 518] on div at bounding box center [1023, 496] width 5 height 59
drag, startPoint x: 1171, startPoint y: 496, endPoint x: 1164, endPoint y: 500, distance: 9.0
click at [1164, 500] on icon at bounding box center [1164, 496] width 5 height 10
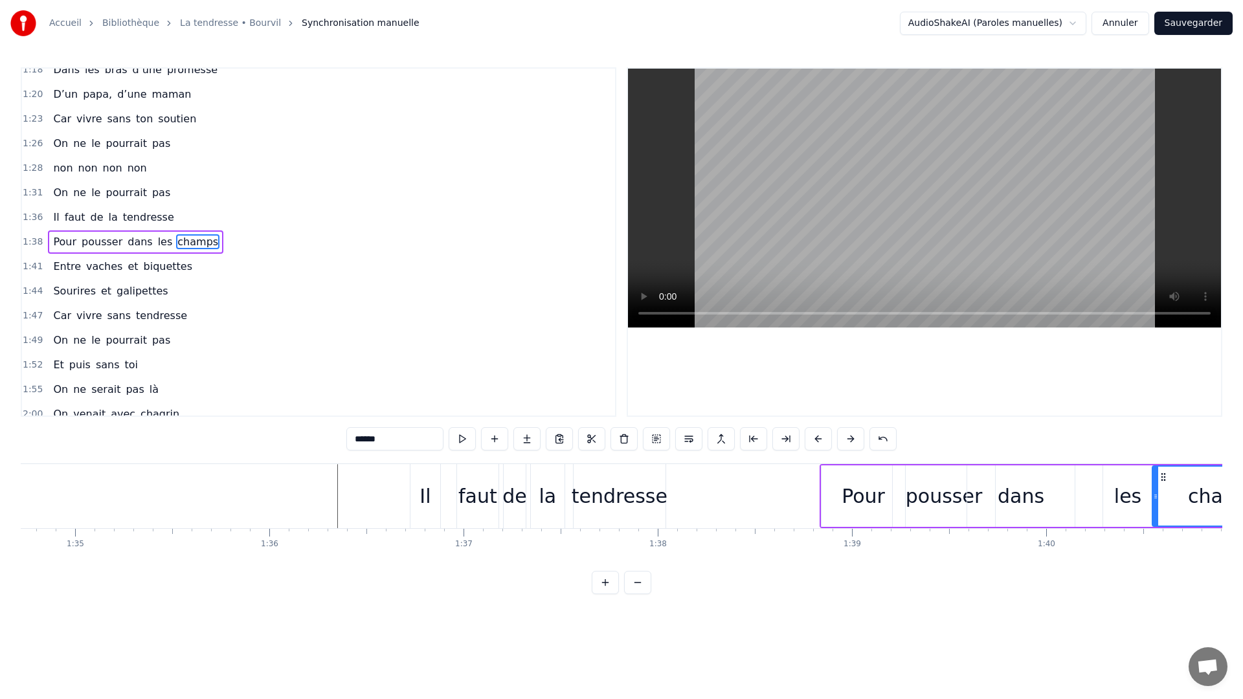
scroll to position [0, 18331]
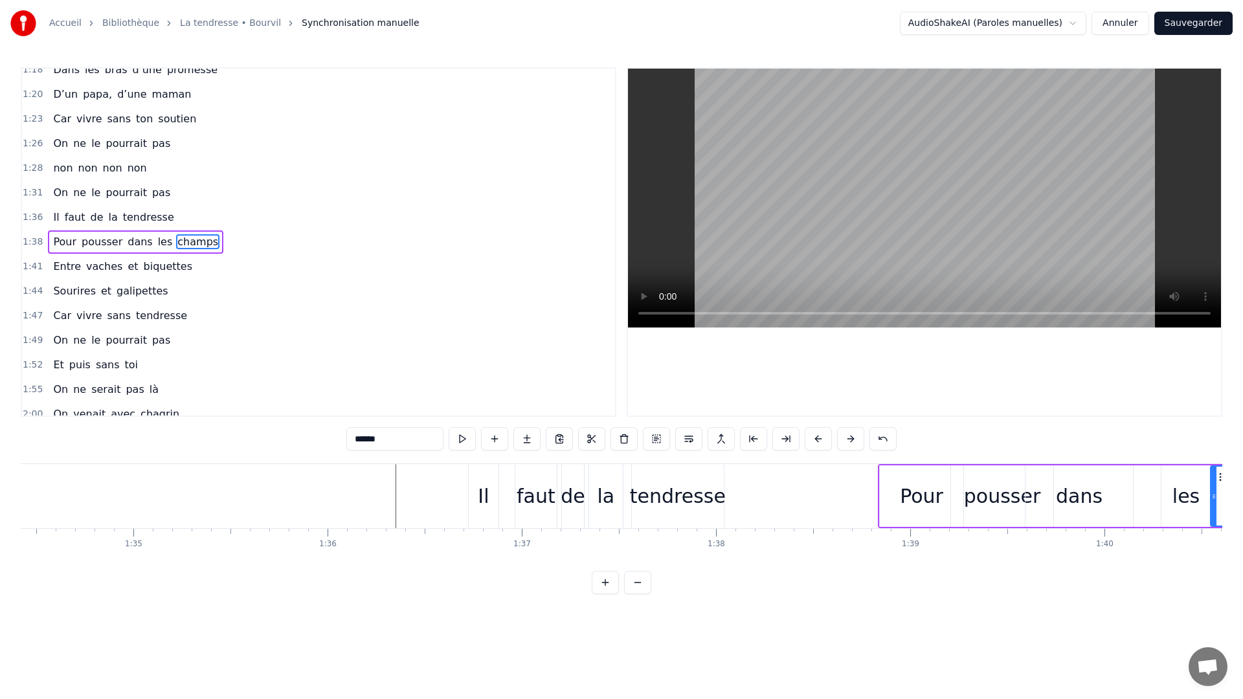
click at [298, 458] on div "0:11 C’est grâce à toi [PERSON_NAME] 0:14 Que nous sommes tous ici 0:16 Espoirs…" at bounding box center [621, 330] width 1201 height 527
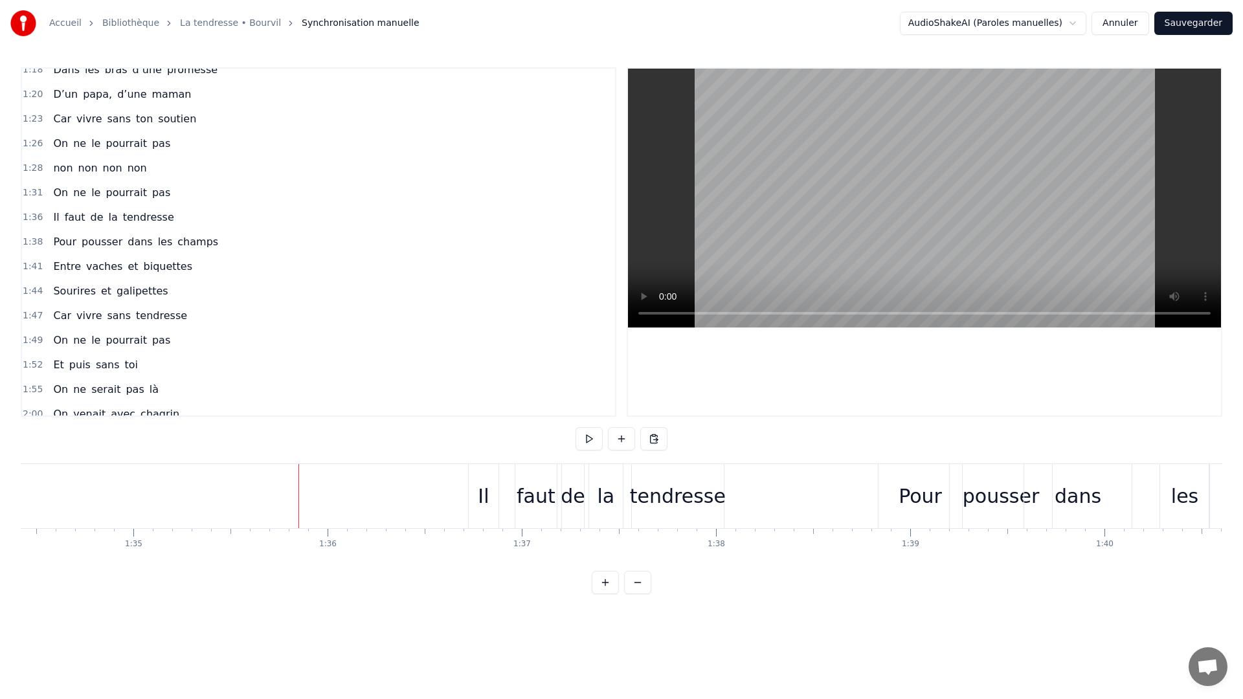
click at [298, 465] on div at bounding box center [298, 496] width 1 height 64
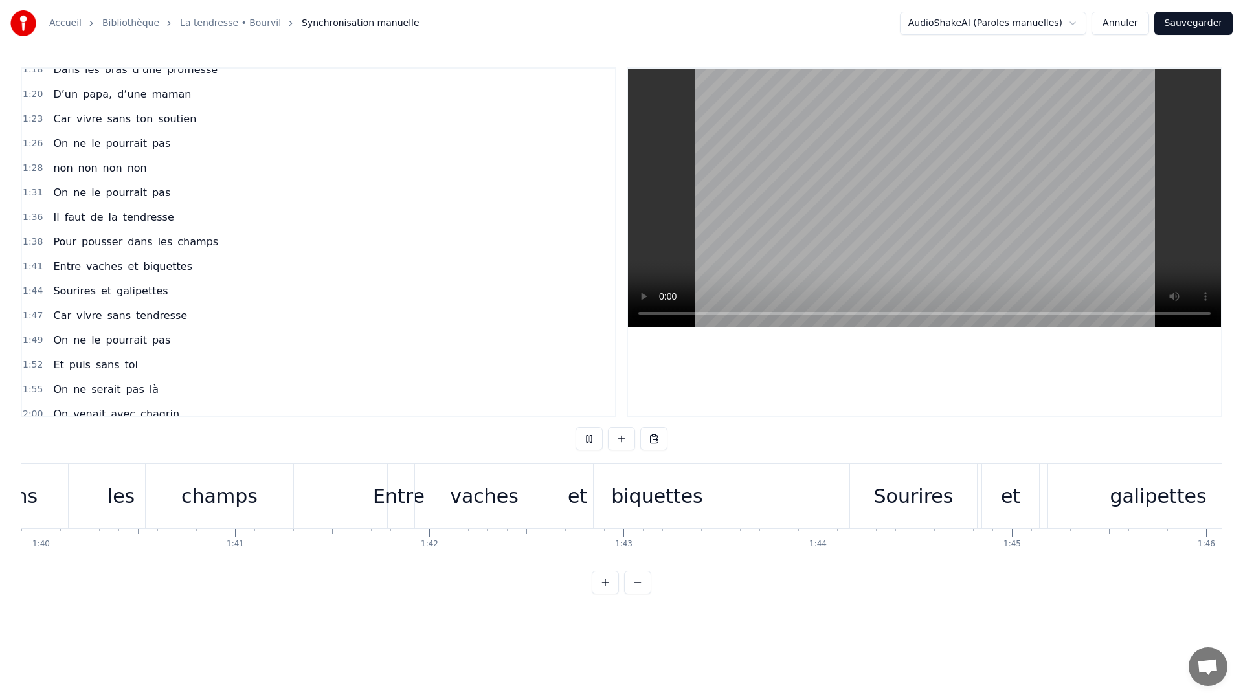
scroll to position [0, 19452]
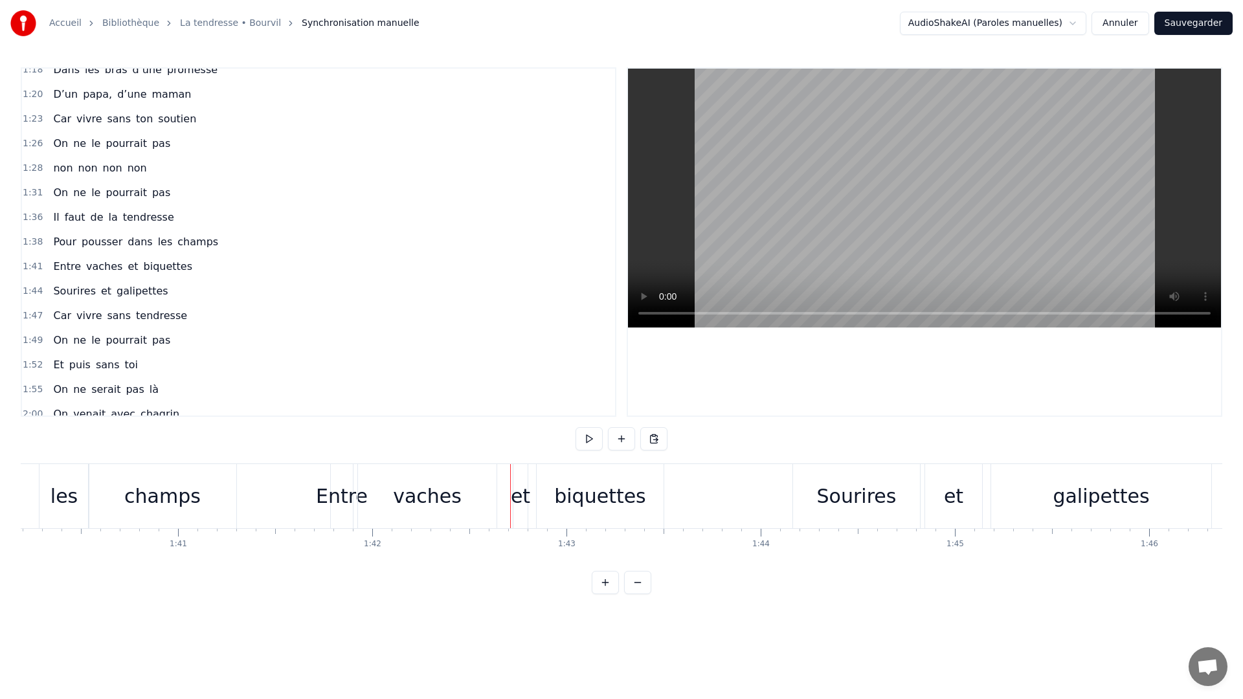
click at [186, 505] on div "champs" at bounding box center [162, 495] width 76 height 29
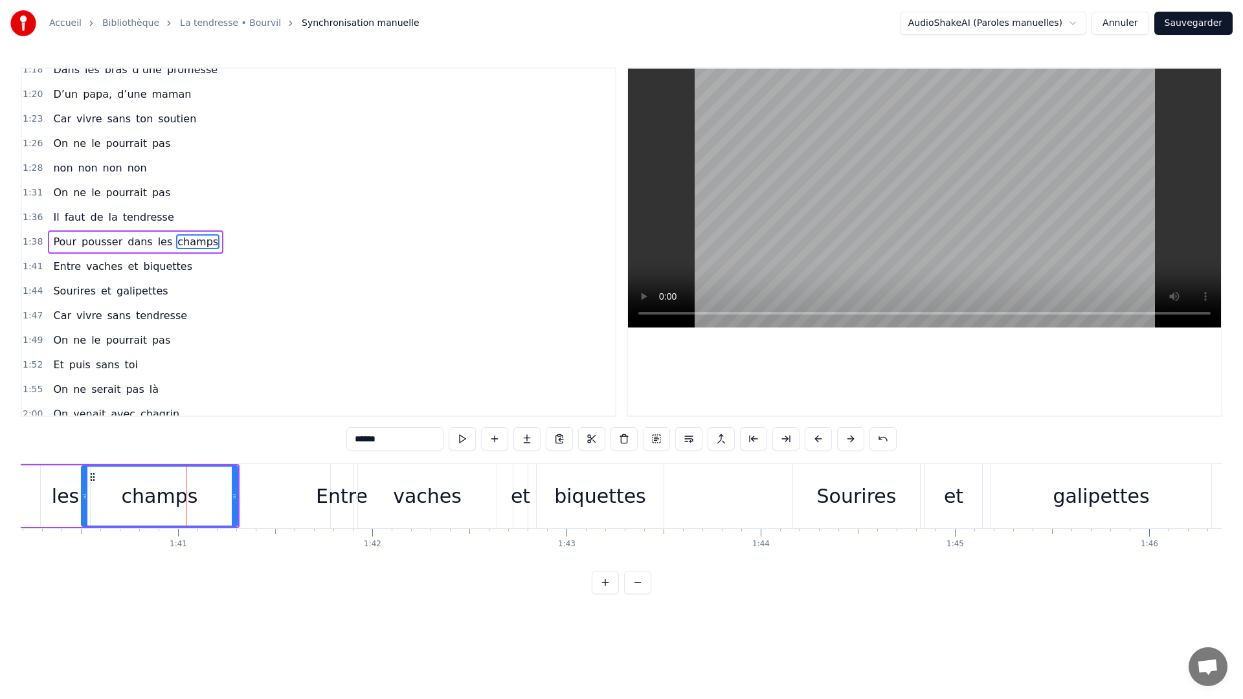
drag, startPoint x: 91, startPoint y: 498, endPoint x: 83, endPoint y: 500, distance: 8.5
click at [83, 500] on icon at bounding box center [84, 496] width 5 height 10
drag, startPoint x: 237, startPoint y: 492, endPoint x: 224, endPoint y: 492, distance: 12.9
click at [224, 492] on icon at bounding box center [225, 496] width 5 height 10
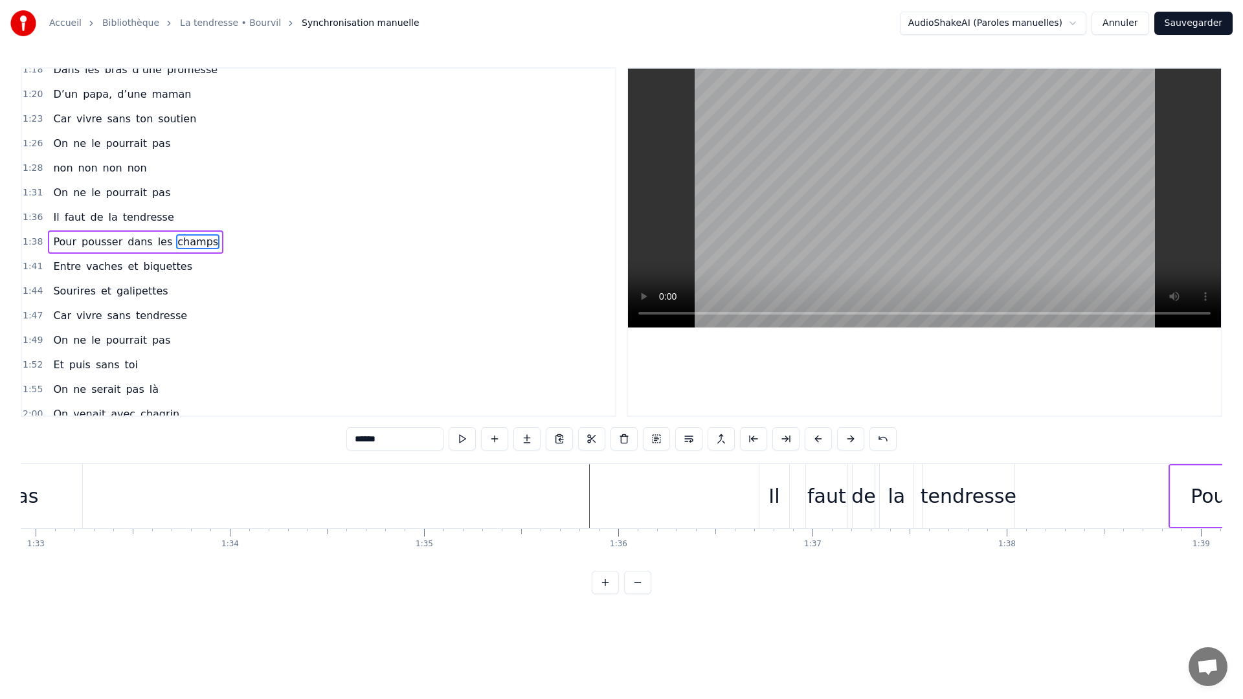
scroll to position [0, 18060]
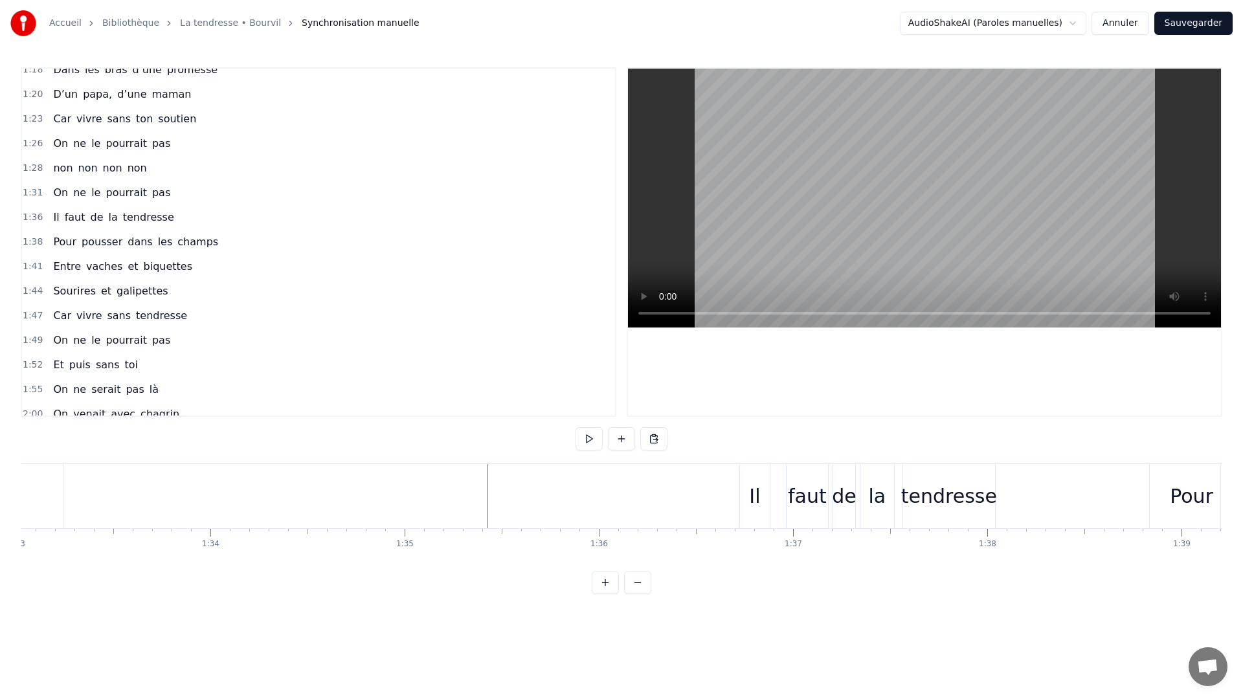
click at [487, 470] on div at bounding box center [487, 496] width 1 height 64
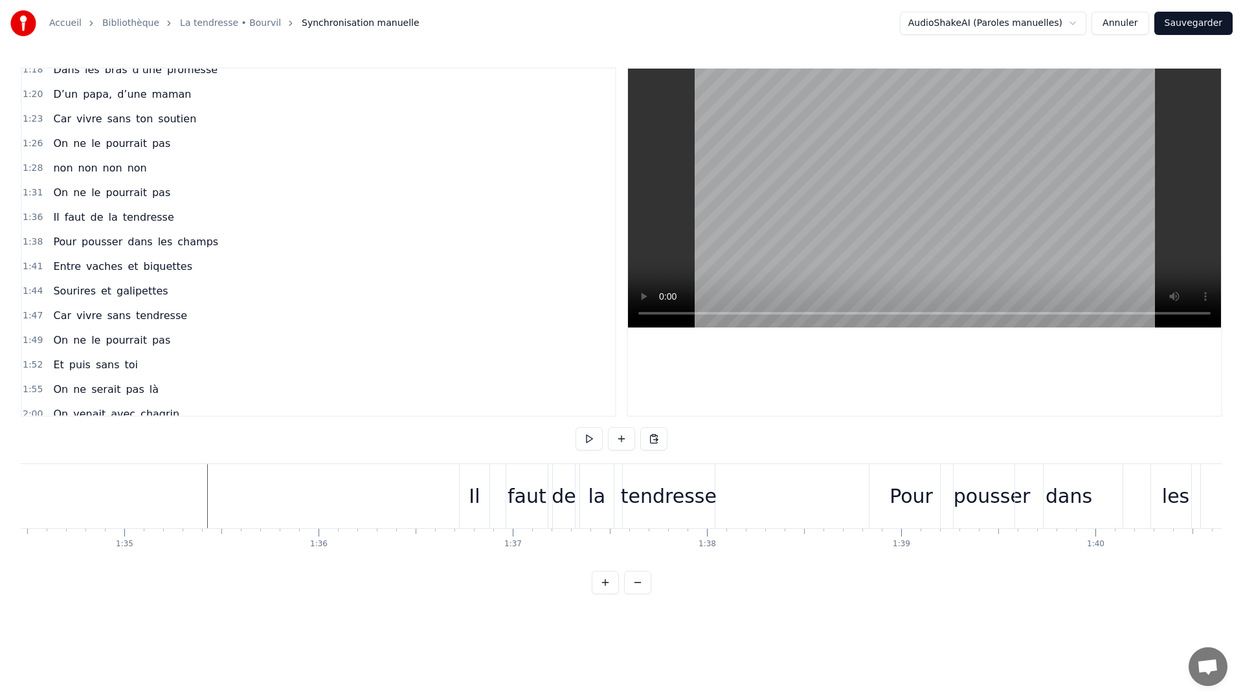
click at [229, 455] on div "0:11 C’est grâce à toi [PERSON_NAME] 0:14 Que nous sommes tous ici 0:16 Espoirs…" at bounding box center [621, 330] width 1201 height 527
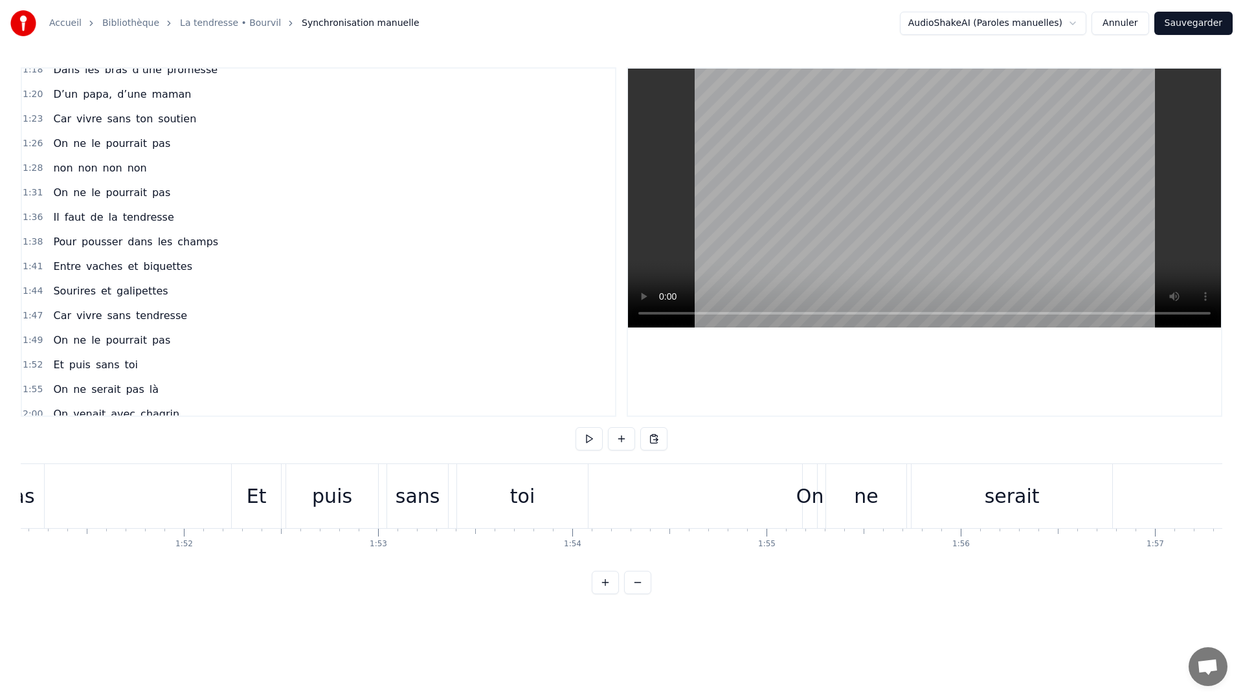
scroll to position [0, 21465]
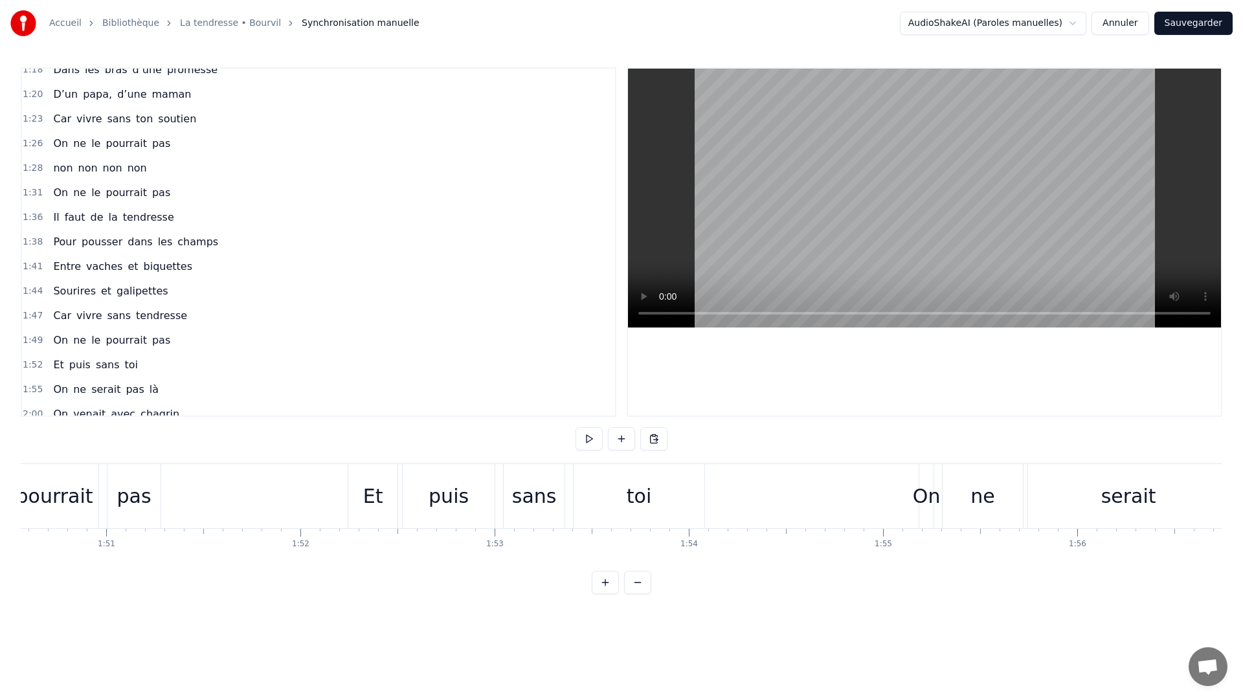
click at [287, 462] on div "0:11 C’est grâce à toi [PERSON_NAME] 0:14 Que nous sommes tous ici 0:16 Espoirs…" at bounding box center [621, 330] width 1201 height 527
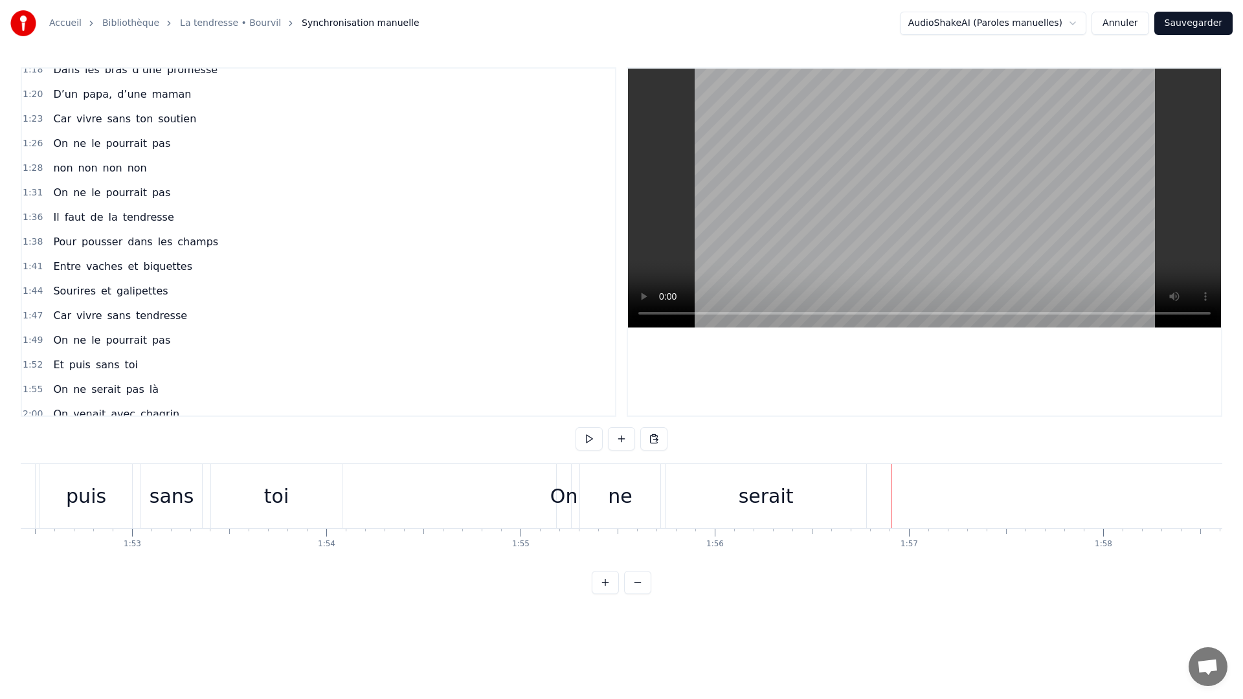
click at [564, 503] on div "On" at bounding box center [564, 495] width 28 height 29
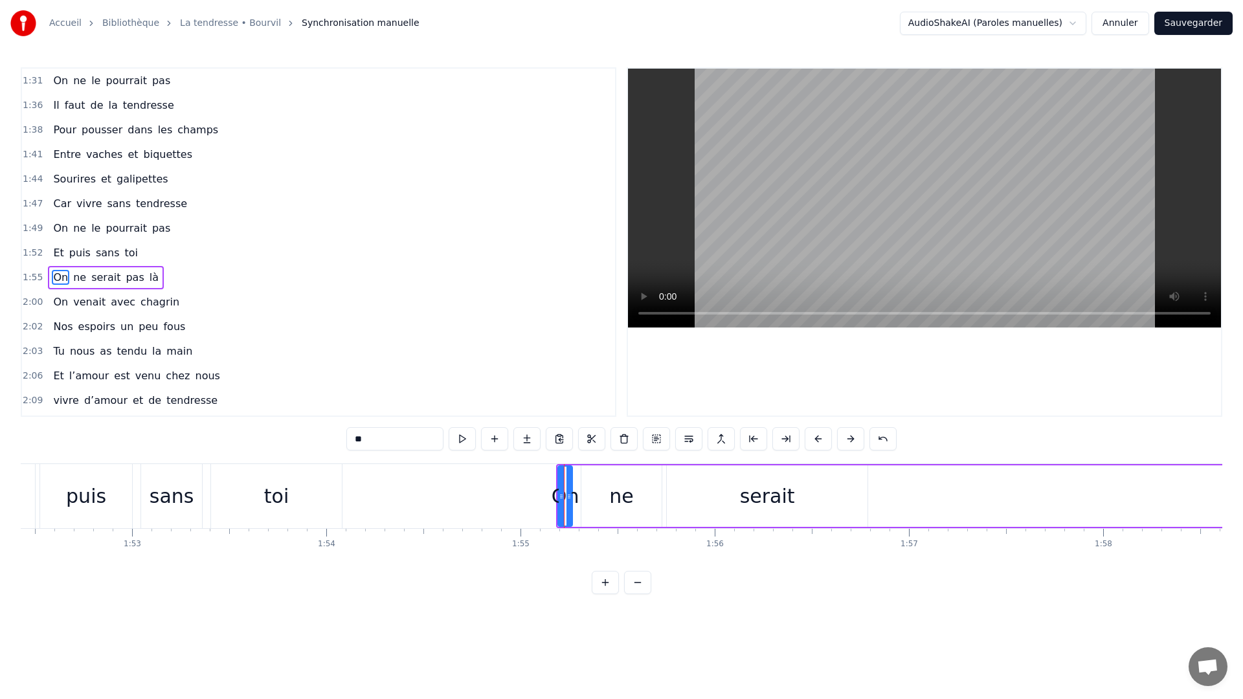
scroll to position [724, 0]
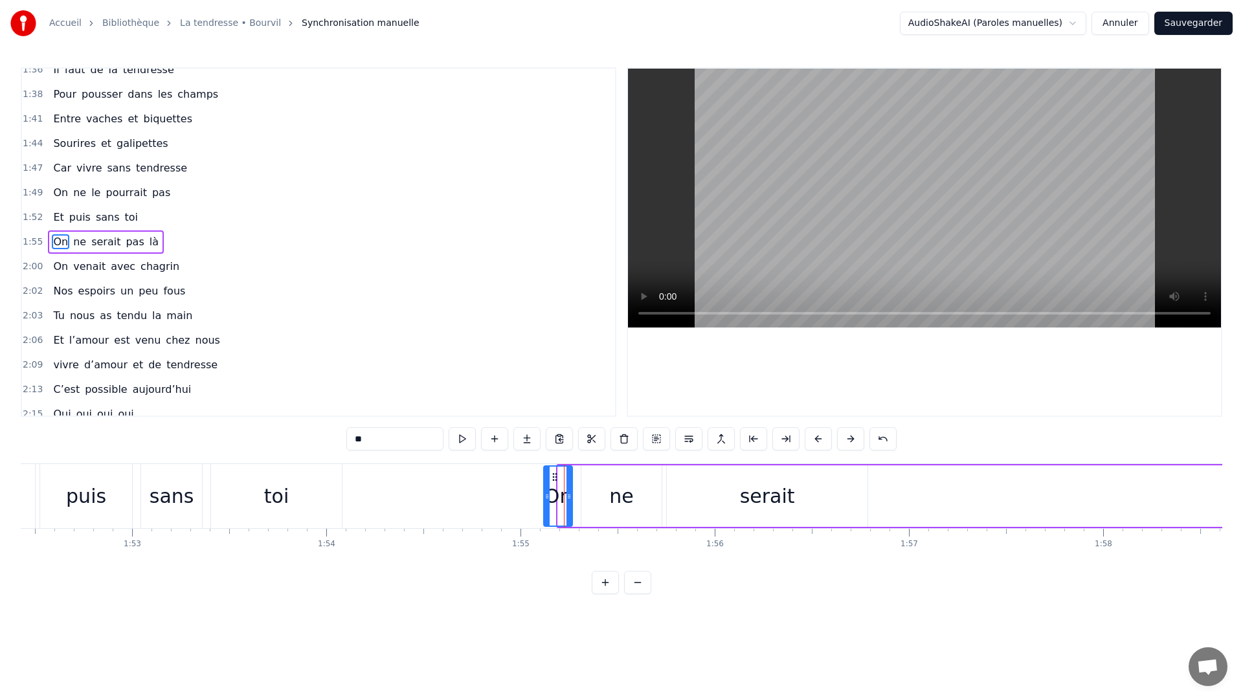
drag, startPoint x: 558, startPoint y: 498, endPoint x: 544, endPoint y: 502, distance: 14.6
click at [544, 502] on div at bounding box center [546, 496] width 5 height 59
click at [615, 497] on div "ne" at bounding box center [621, 495] width 24 height 29
click at [579, 499] on icon at bounding box center [579, 496] width 5 height 10
drag, startPoint x: 656, startPoint y: 499, endPoint x: 636, endPoint y: 503, distance: 19.8
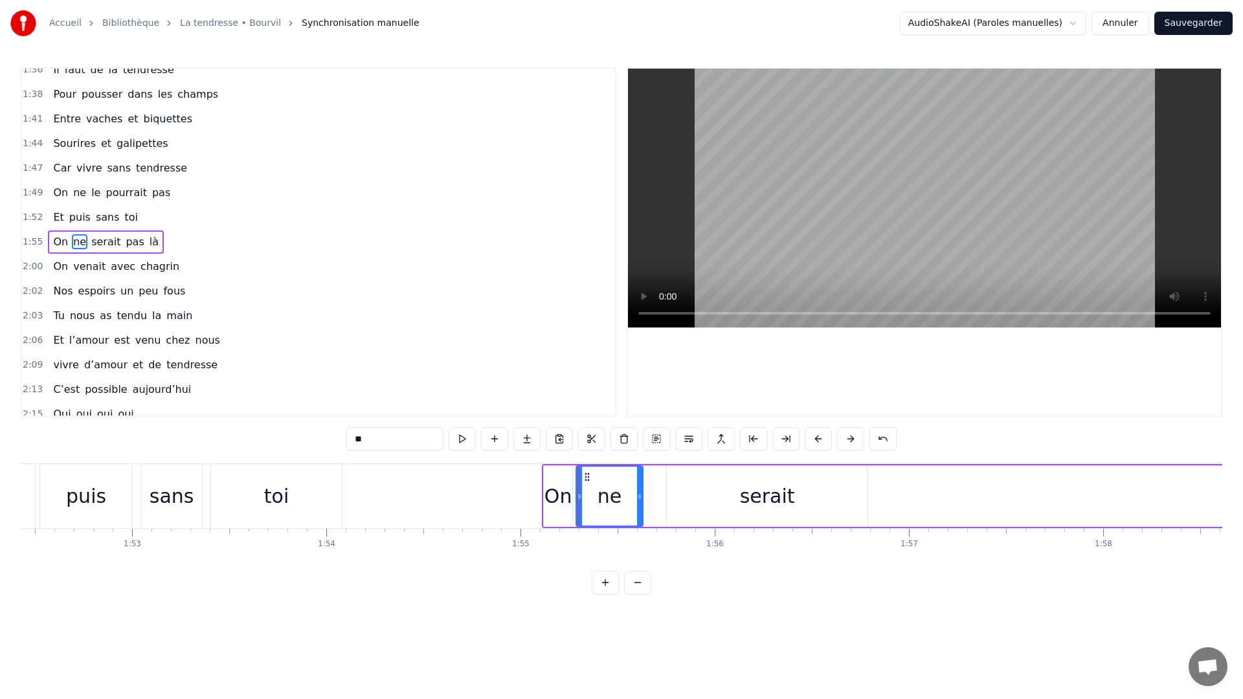
click at [637, 503] on div at bounding box center [639, 496] width 5 height 59
click at [767, 492] on div "serait" at bounding box center [767, 495] width 55 height 29
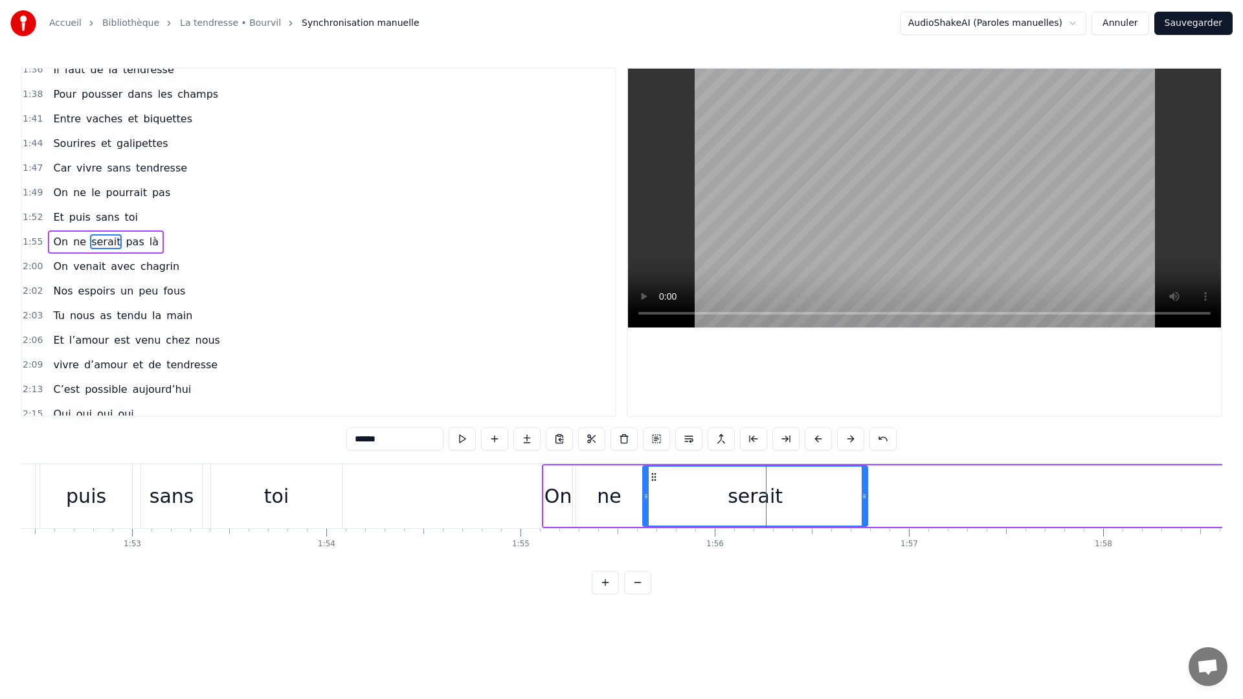
drag, startPoint x: 670, startPoint y: 492, endPoint x: 646, endPoint y: 498, distance: 24.5
click at [646, 498] on icon at bounding box center [645, 496] width 5 height 10
drag, startPoint x: 864, startPoint y: 496, endPoint x: 746, endPoint y: 508, distance: 119.0
click at [746, 508] on div at bounding box center [745, 496] width 5 height 59
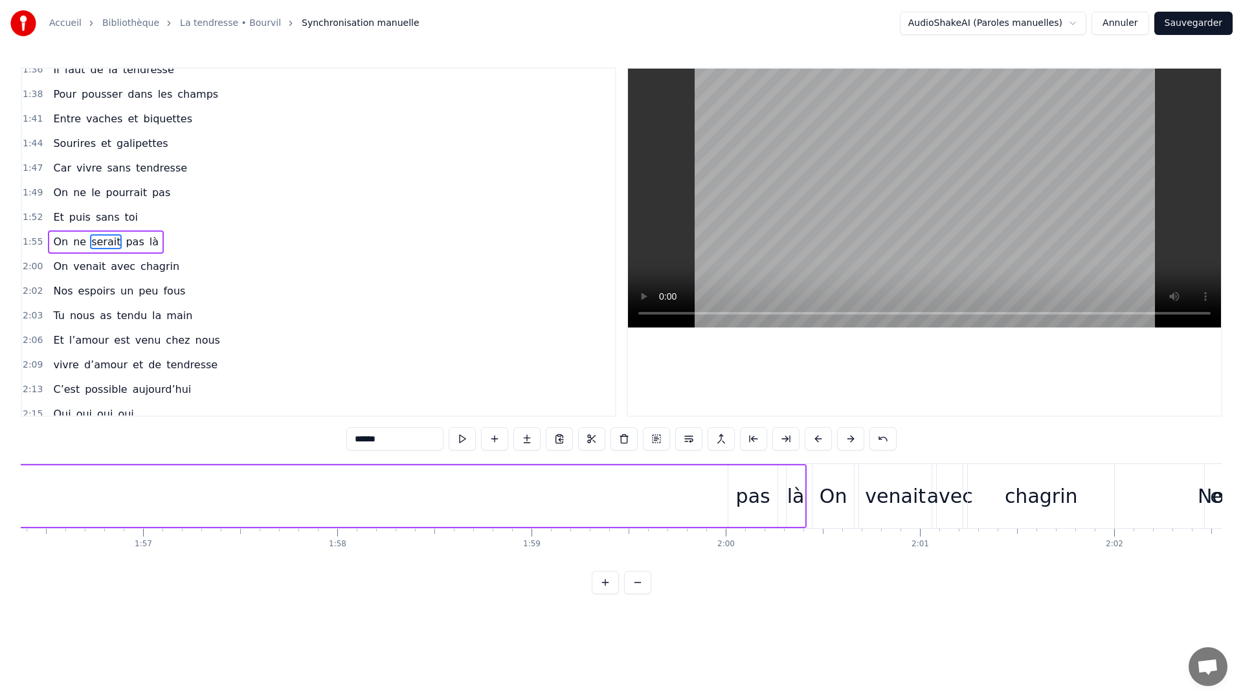
scroll to position [0, 22632]
click at [718, 491] on div "pas" at bounding box center [714, 495] width 34 height 29
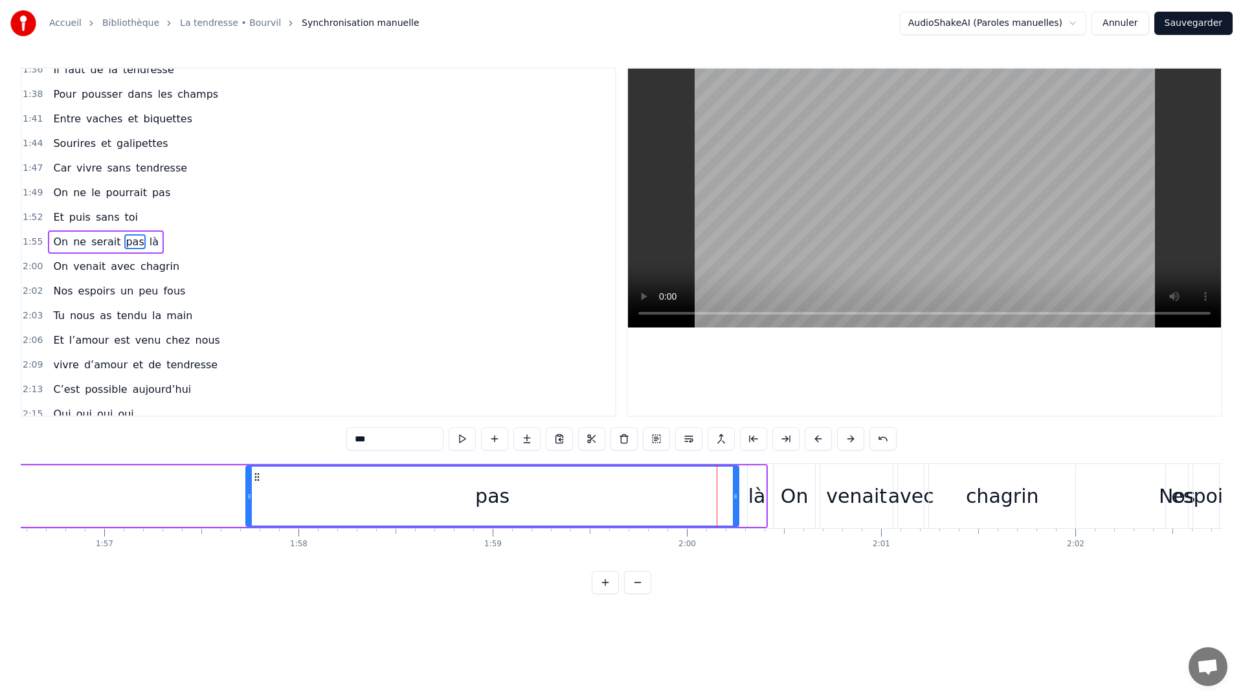
drag, startPoint x: 691, startPoint y: 494, endPoint x: 236, endPoint y: 498, distance: 455.6
click at [247, 514] on div at bounding box center [249, 496] width 5 height 59
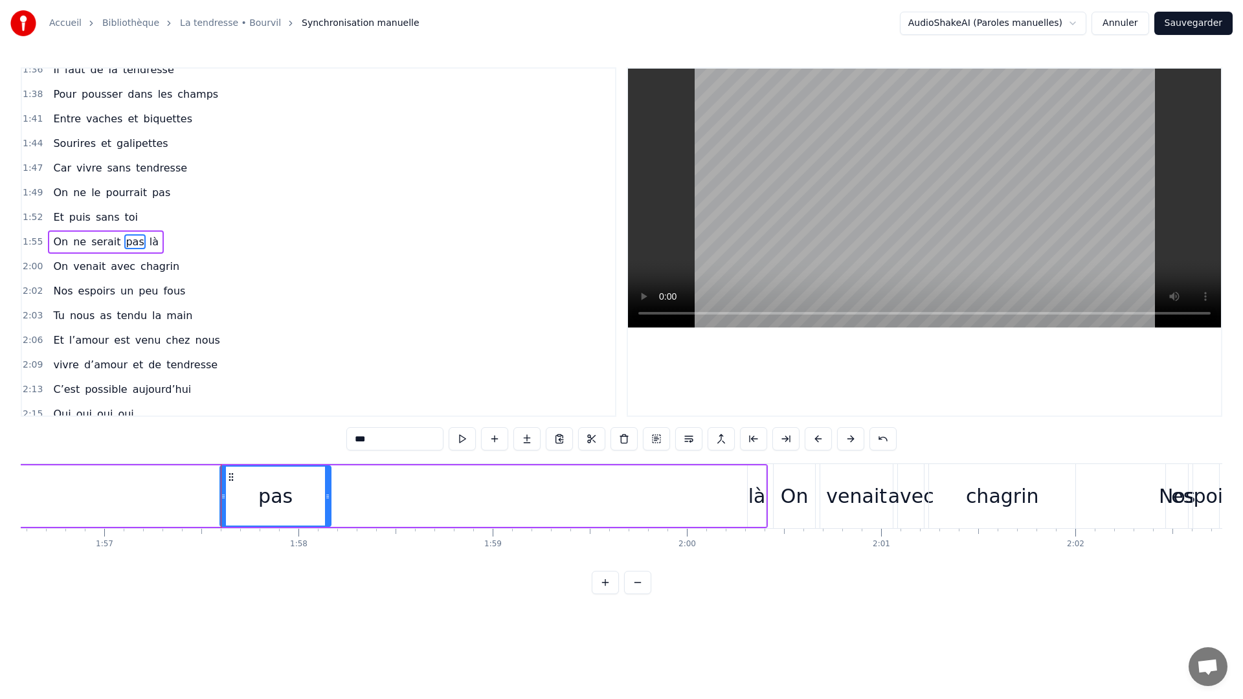
drag, startPoint x: 736, startPoint y: 507, endPoint x: 347, endPoint y: 511, distance: 389.6
click at [325, 514] on div at bounding box center [327, 496] width 5 height 59
click at [752, 497] on div "là" at bounding box center [756, 495] width 17 height 29
type input "**"
drag, startPoint x: 755, startPoint y: 500, endPoint x: 716, endPoint y: 503, distance: 39.0
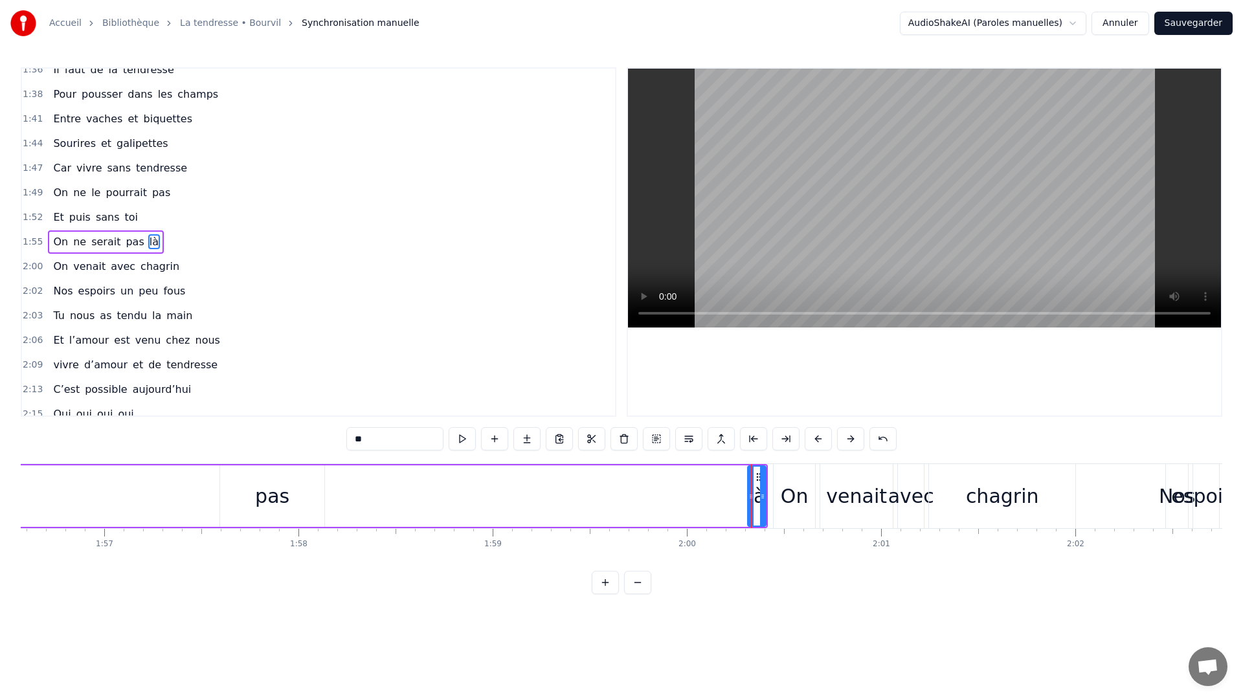
click at [702, 511] on div "On ne serait pas là" at bounding box center [252, 496] width 1030 height 64
click at [751, 494] on div "là" at bounding box center [756, 495] width 17 height 29
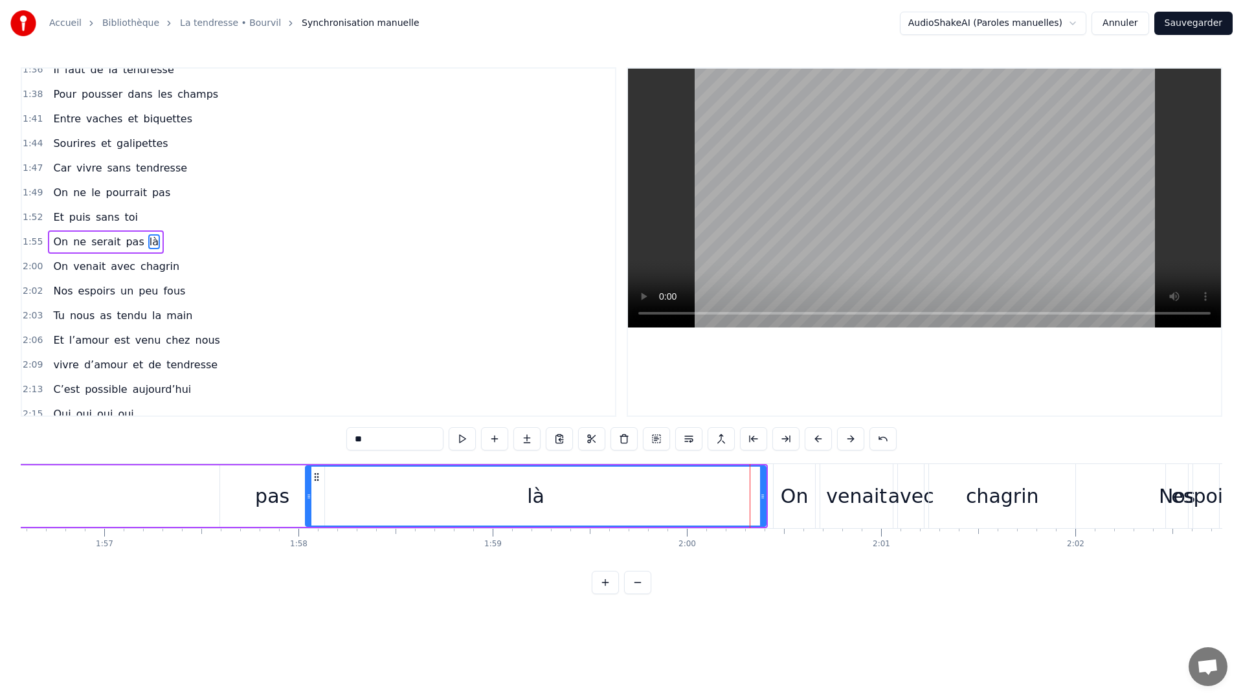
drag, startPoint x: 751, startPoint y: 497, endPoint x: 309, endPoint y: 500, distance: 442.0
click at [309, 500] on icon at bounding box center [308, 496] width 5 height 10
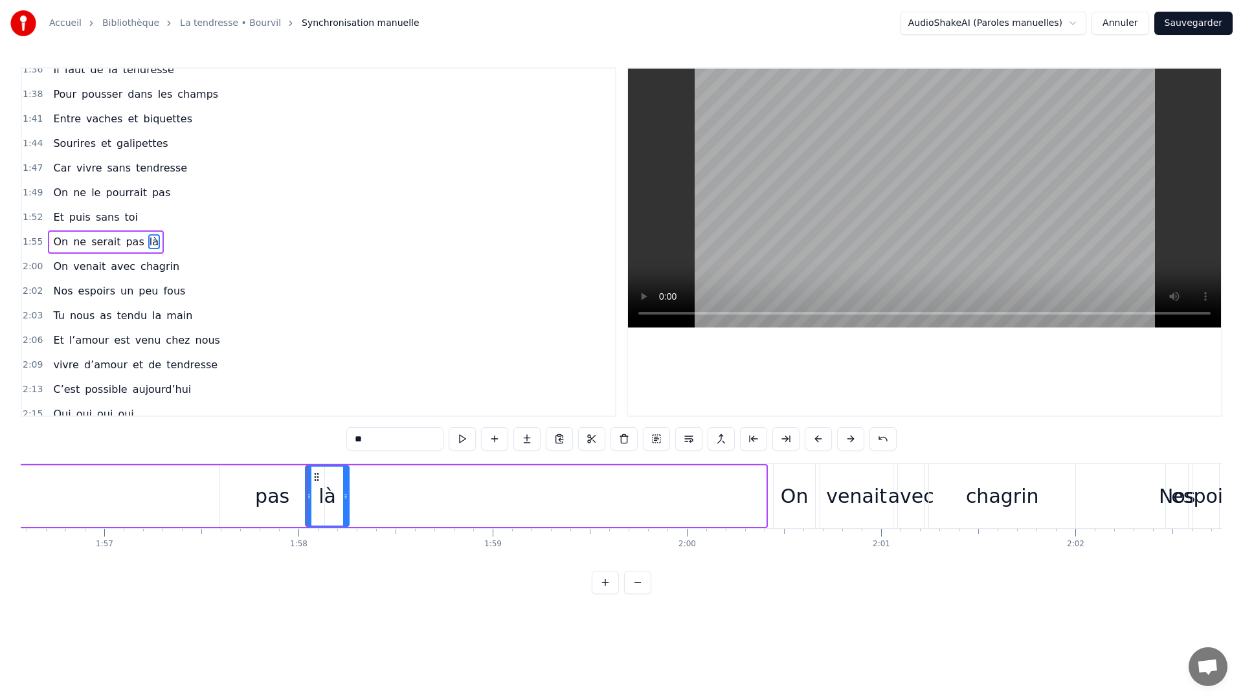
drag, startPoint x: 764, startPoint y: 509, endPoint x: 304, endPoint y: 511, distance: 460.8
click at [347, 520] on div at bounding box center [345, 496] width 5 height 59
click at [234, 493] on div "pas" at bounding box center [272, 495] width 104 height 61
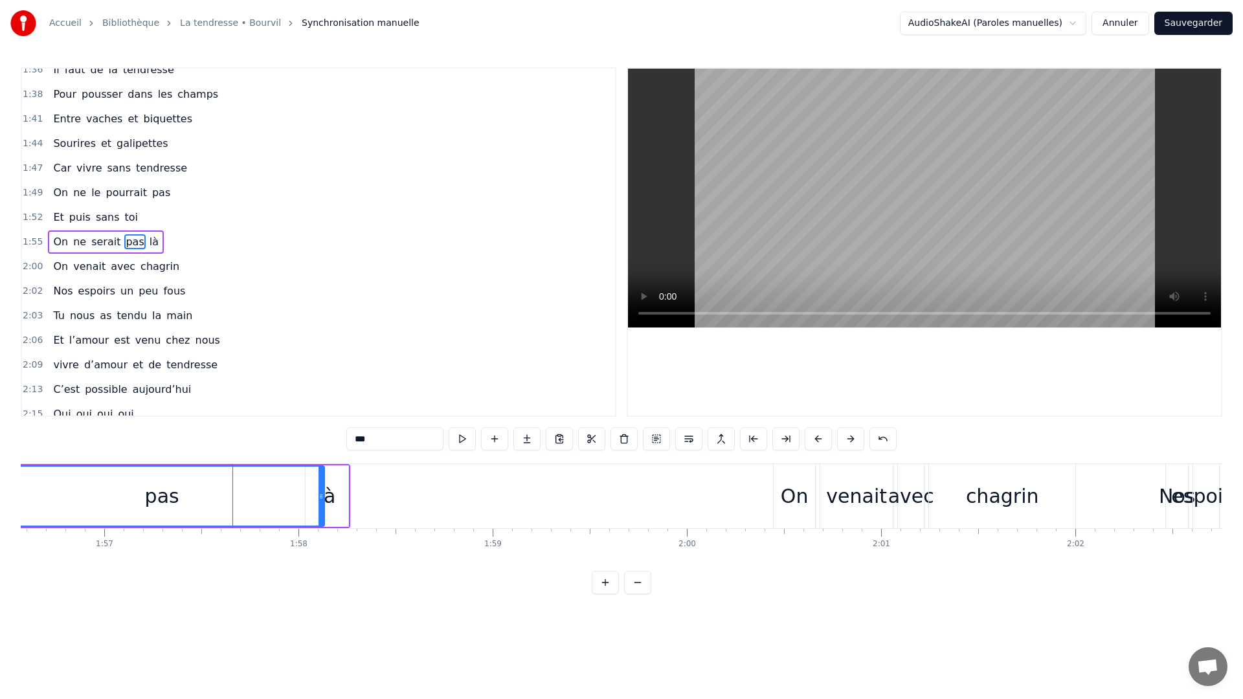
drag, startPoint x: 221, startPoint y: 496, endPoint x: 0, endPoint y: 481, distance: 221.2
click at [0, 481] on div "Accueil Bibliothèque La tendresse • Bourvil Synchronisation manuelle AudioShake…" at bounding box center [621, 297] width 1243 height 594
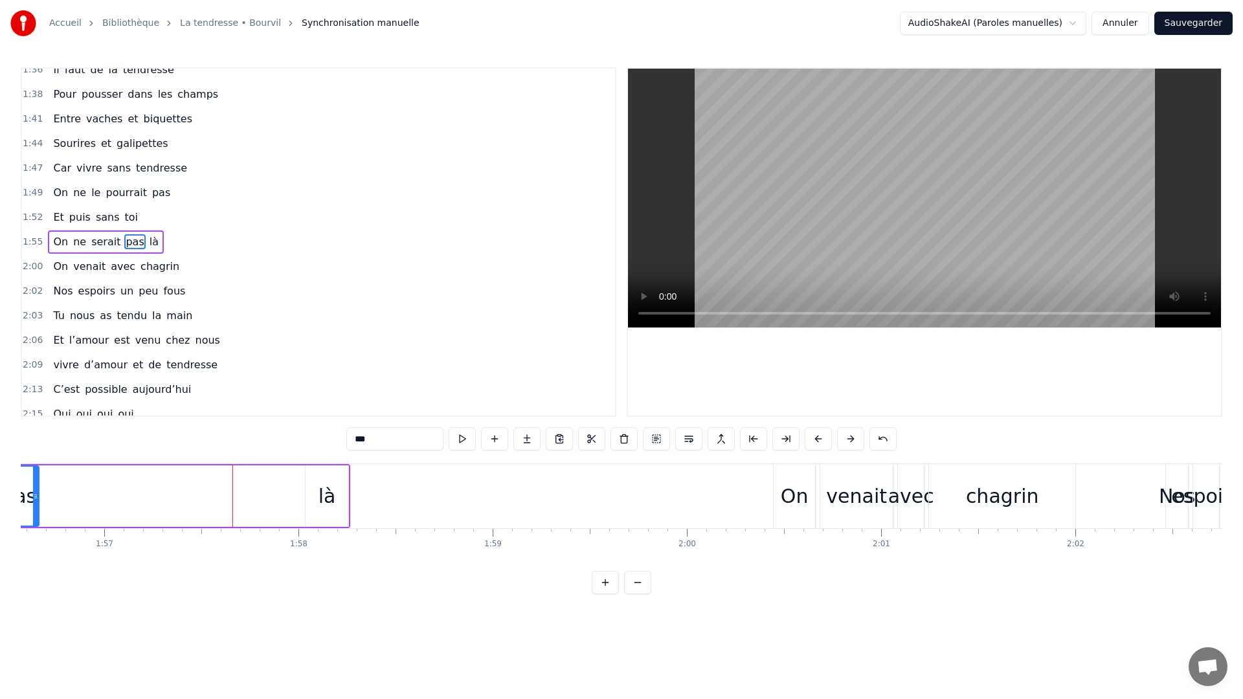
drag, startPoint x: 320, startPoint y: 512, endPoint x: 34, endPoint y: 512, distance: 285.4
click at [34, 512] on div at bounding box center [35, 496] width 5 height 59
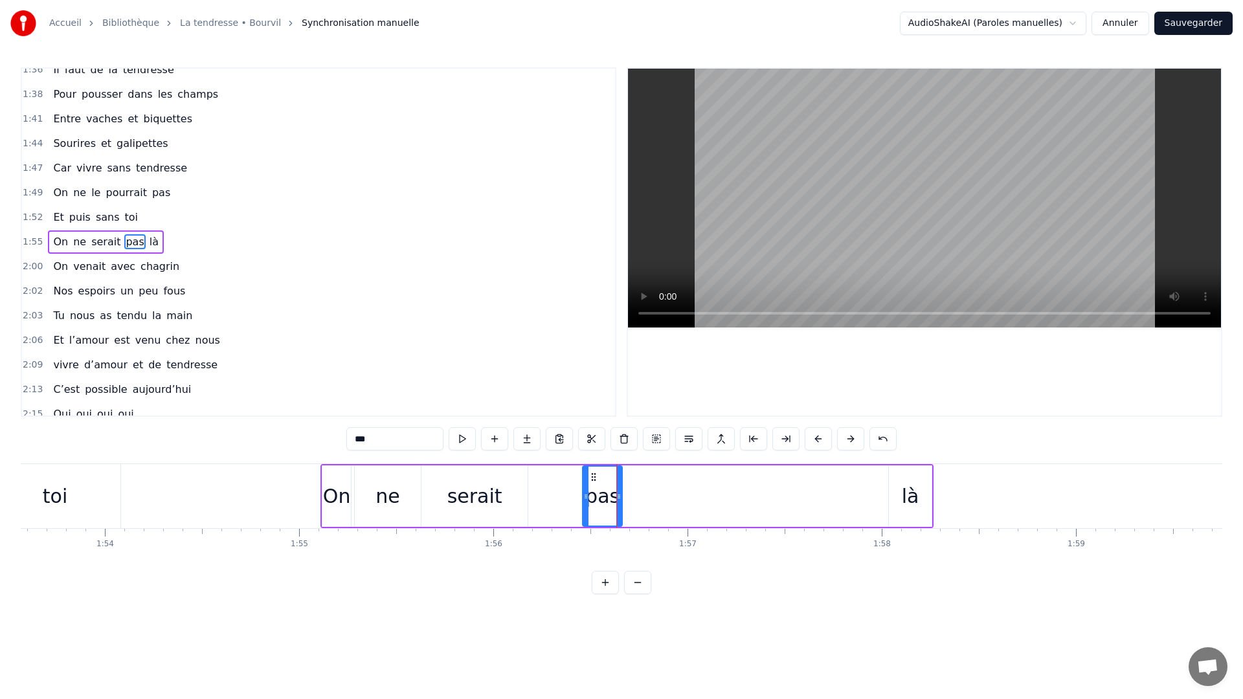
scroll to position [0, 22029]
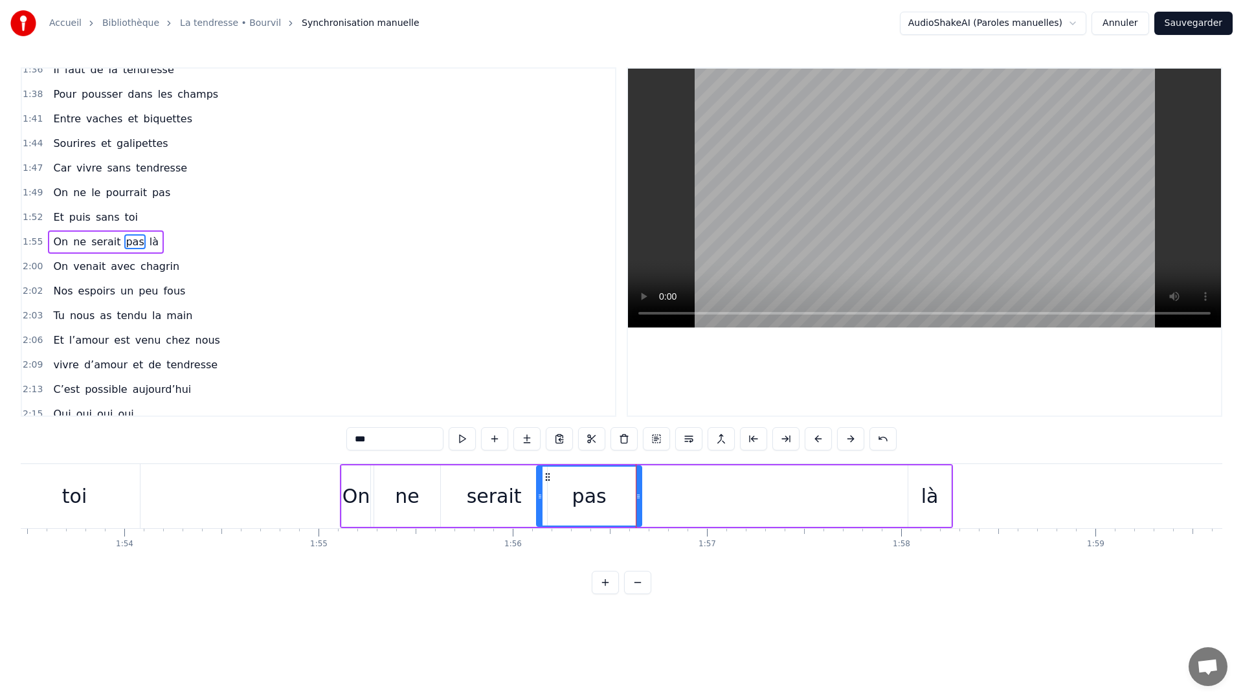
drag, startPoint x: 604, startPoint y: 498, endPoint x: 538, endPoint y: 496, distance: 65.4
click at [538, 496] on icon at bounding box center [539, 496] width 5 height 10
drag, startPoint x: 636, startPoint y: 494, endPoint x: 598, endPoint y: 500, distance: 38.6
click at [598, 500] on icon at bounding box center [599, 496] width 5 height 10
click at [918, 494] on div "là" at bounding box center [929, 495] width 43 height 61
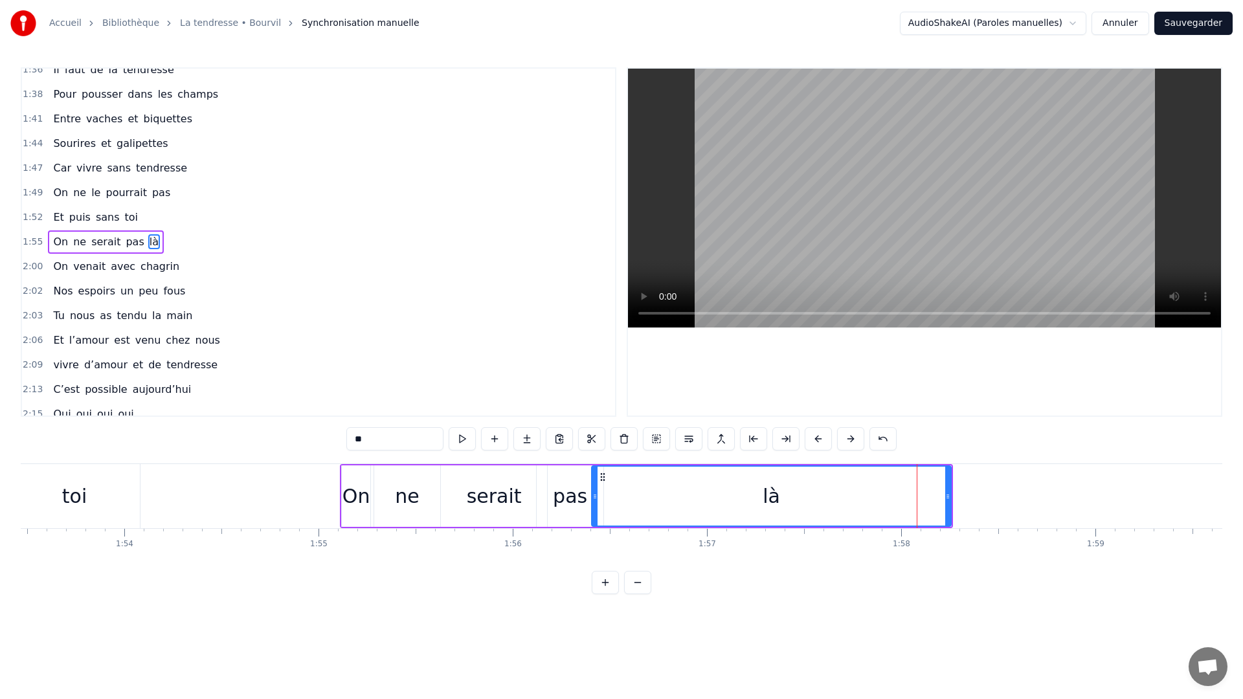
drag, startPoint x: 911, startPoint y: 498, endPoint x: 594, endPoint y: 516, distance: 316.9
click at [594, 516] on div at bounding box center [594, 496] width 5 height 59
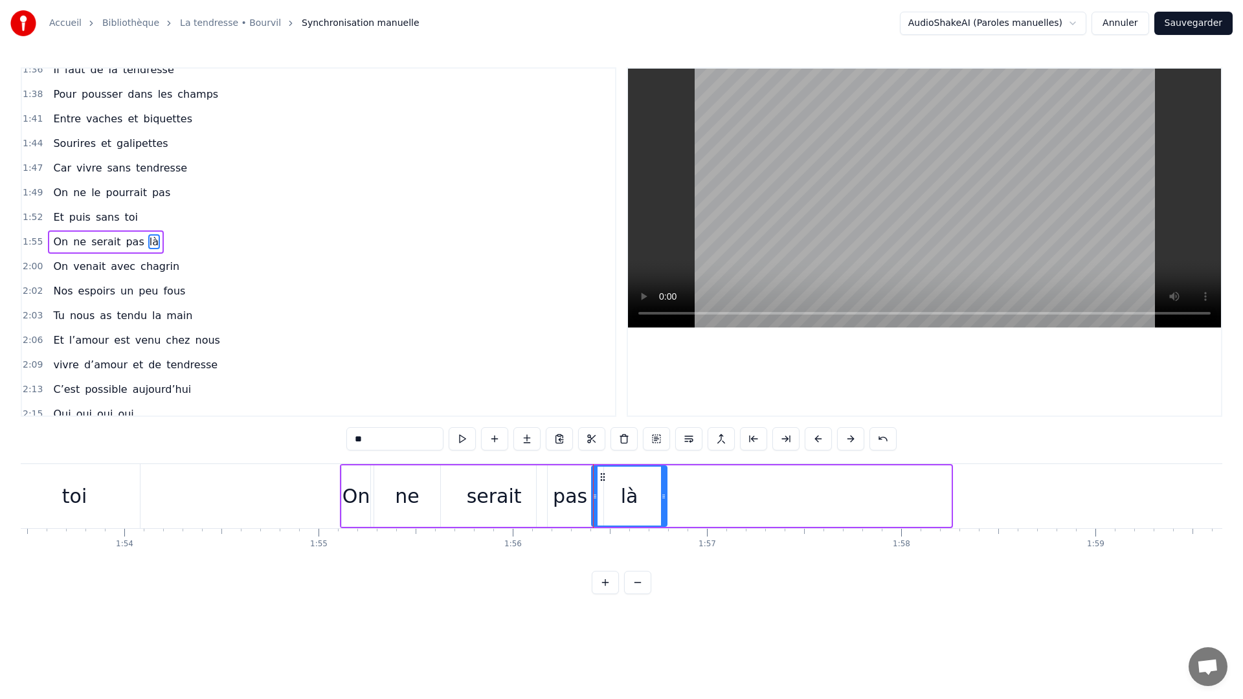
drag, startPoint x: 941, startPoint y: 500, endPoint x: 664, endPoint y: 531, distance: 278.6
click at [664, 531] on div "C’est grâce à toi [PERSON_NAME] nous sommes tous ici Espoirs devenus vies Nous,…" at bounding box center [621, 511] width 1201 height 97
click at [485, 498] on div "serait" at bounding box center [494, 495] width 55 height 29
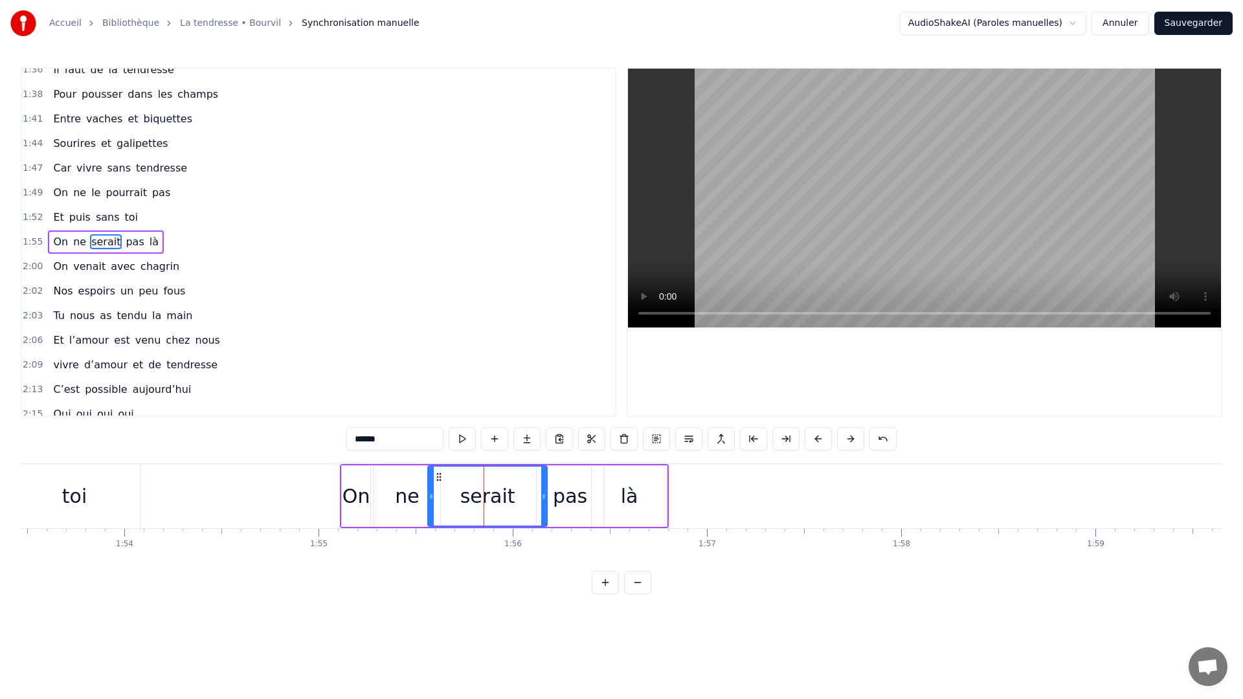
drag, startPoint x: 441, startPoint y: 498, endPoint x: 429, endPoint y: 502, distance: 12.1
click at [429, 502] on div at bounding box center [430, 496] width 5 height 59
drag, startPoint x: 545, startPoint y: 494, endPoint x: 514, endPoint y: 497, distance: 30.5
click at [514, 497] on icon at bounding box center [513, 496] width 5 height 10
click at [578, 489] on div "pas" at bounding box center [570, 495] width 34 height 29
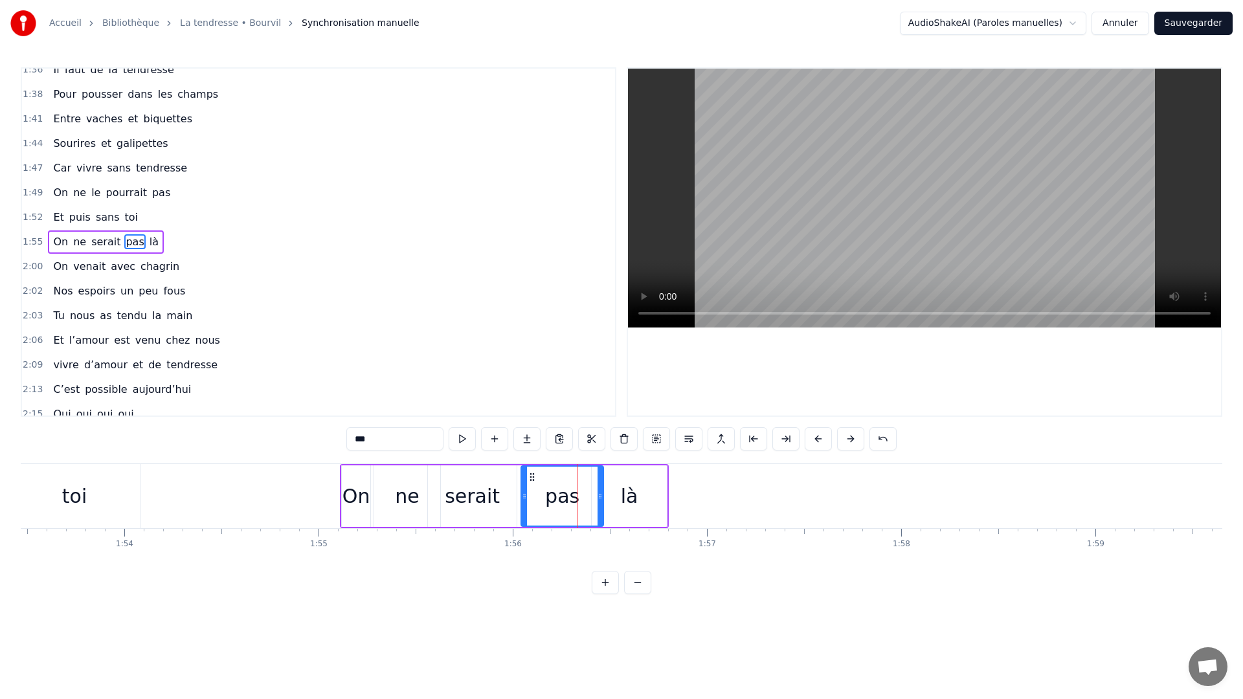
drag, startPoint x: 537, startPoint y: 502, endPoint x: 522, endPoint y: 502, distance: 15.5
click at [522, 502] on div at bounding box center [524, 496] width 5 height 59
drag, startPoint x: 599, startPoint y: 496, endPoint x: 586, endPoint y: 503, distance: 13.9
click at [586, 503] on div at bounding box center [587, 496] width 5 height 59
drag, startPoint x: 588, startPoint y: 498, endPoint x: 580, endPoint y: 500, distance: 8.0
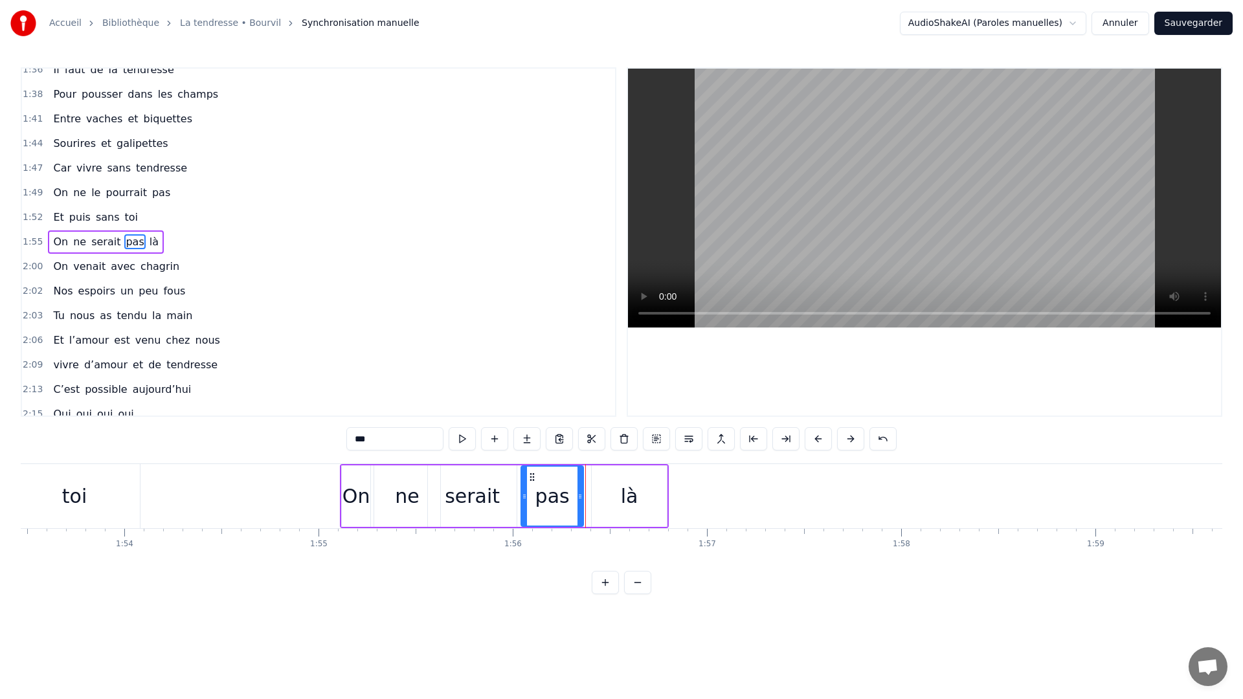
click at [580, 500] on icon at bounding box center [579, 496] width 5 height 10
click at [663, 497] on div "là" at bounding box center [629, 495] width 75 height 61
type input "**"
drag, startPoint x: 665, startPoint y: 497, endPoint x: 672, endPoint y: 499, distance: 8.0
click at [672, 499] on icon at bounding box center [671, 496] width 5 height 10
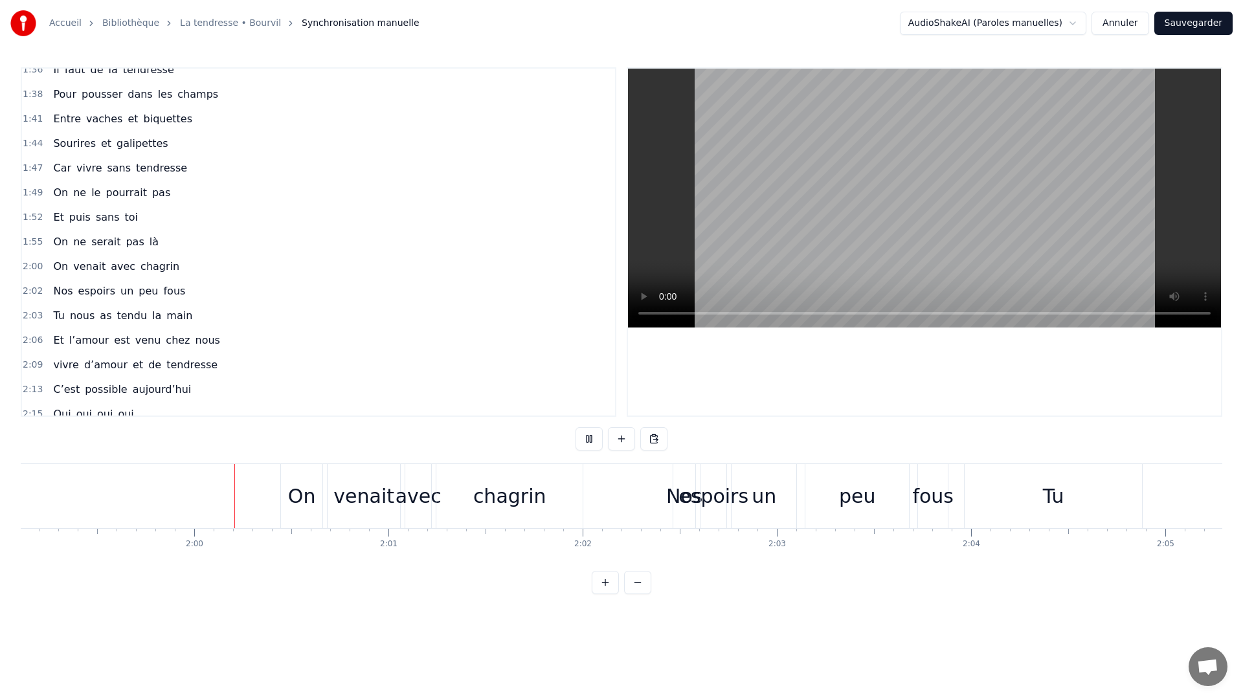
scroll to position [0, 23130]
click at [290, 491] on div "On" at bounding box center [296, 495] width 28 height 29
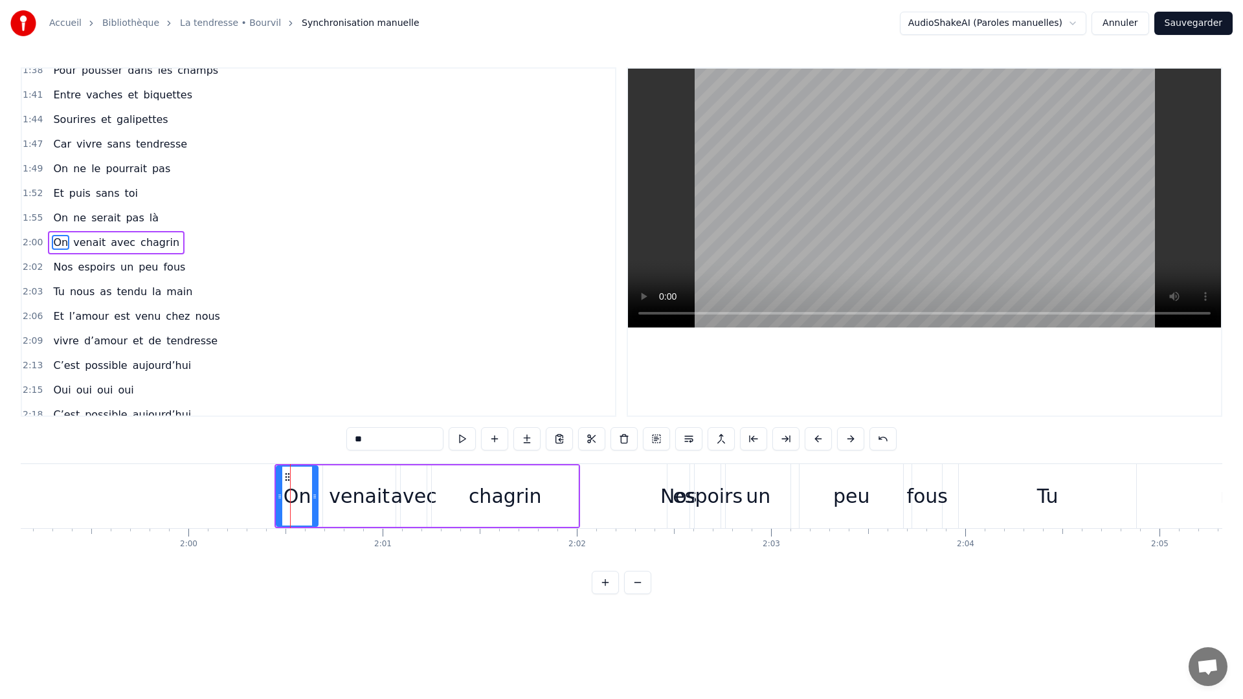
scroll to position [749, 0]
drag, startPoint x: 278, startPoint y: 499, endPoint x: 206, endPoint y: 499, distance: 71.2
click at [206, 499] on icon at bounding box center [208, 496] width 5 height 10
drag, startPoint x: 313, startPoint y: 499, endPoint x: 242, endPoint y: 499, distance: 70.5
click at [242, 499] on icon at bounding box center [244, 496] width 5 height 10
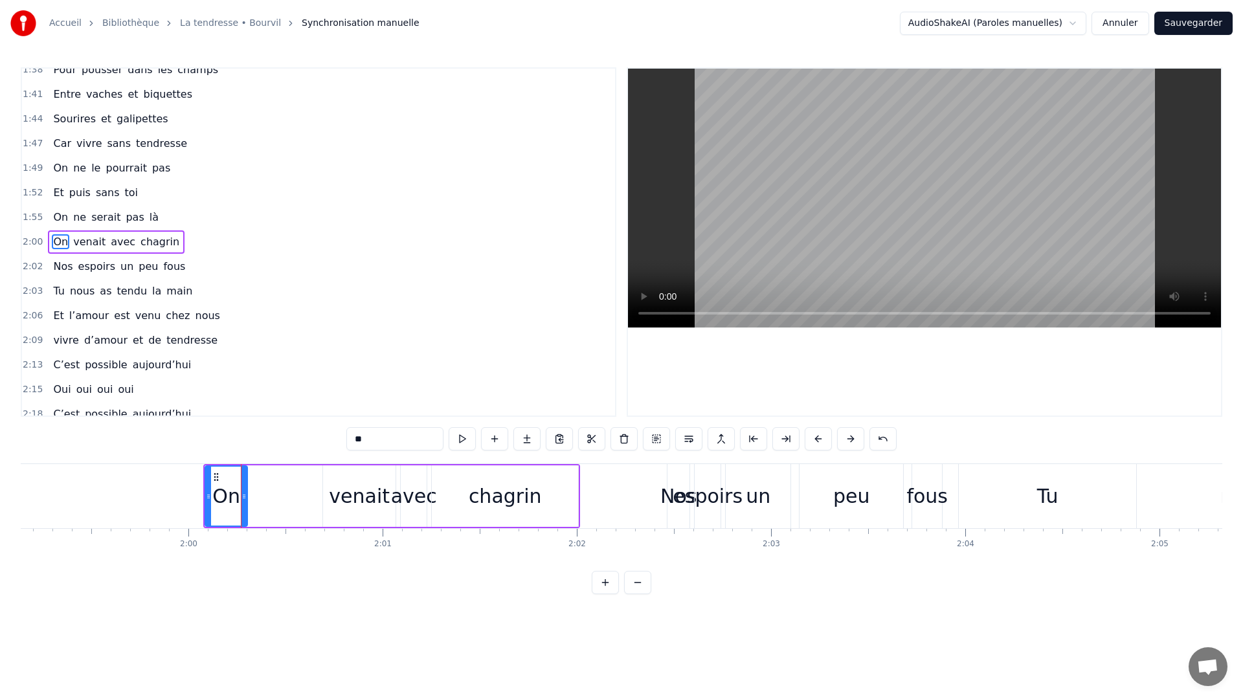
click at [363, 490] on div "venait" at bounding box center [359, 495] width 61 height 29
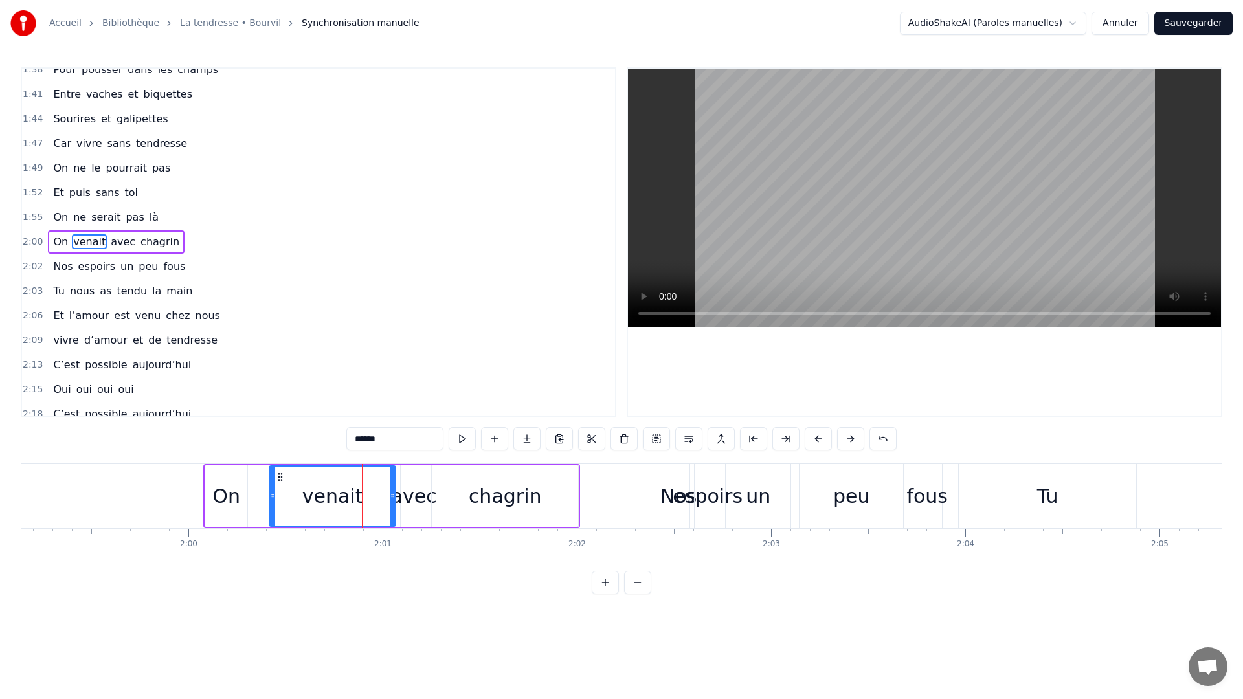
drag, startPoint x: 325, startPoint y: 497, endPoint x: 272, endPoint y: 495, distance: 53.1
click at [272, 495] on icon at bounding box center [272, 496] width 5 height 10
drag, startPoint x: 392, startPoint y: 493, endPoint x: 360, endPoint y: 494, distance: 31.1
click at [362, 494] on icon at bounding box center [364, 496] width 5 height 10
click at [418, 500] on div "avec" at bounding box center [414, 495] width 46 height 29
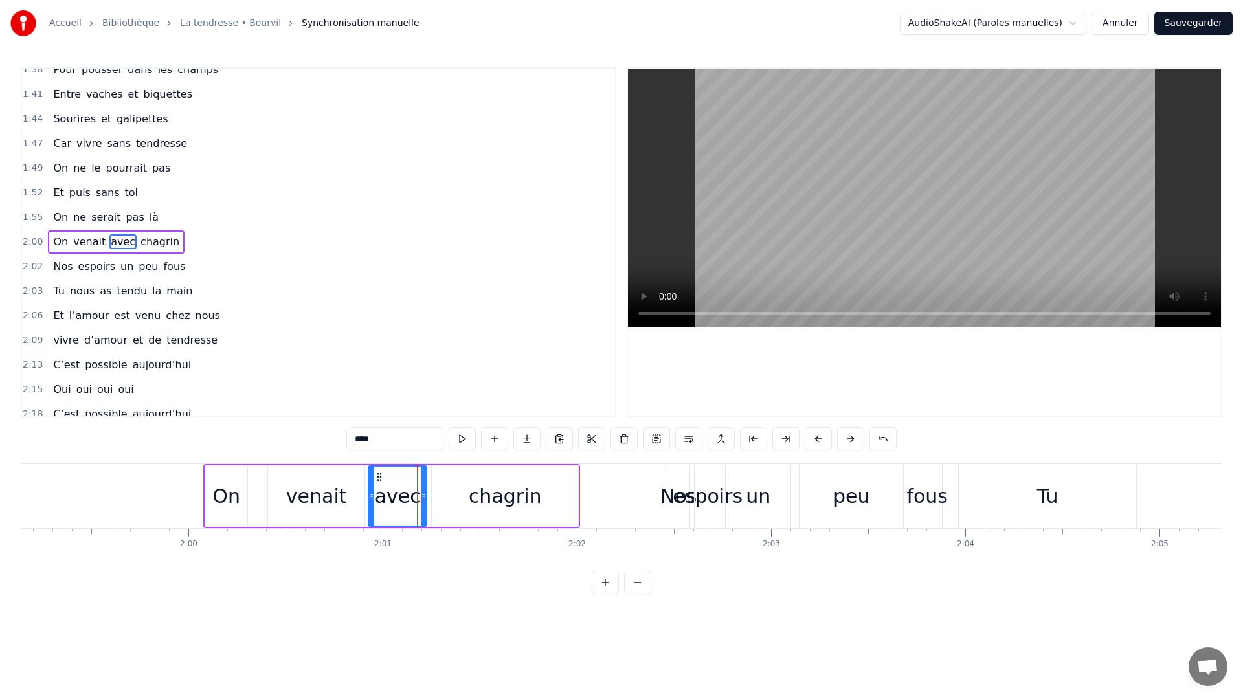
drag, startPoint x: 402, startPoint y: 498, endPoint x: 370, endPoint y: 498, distance: 32.4
click at [370, 498] on icon at bounding box center [371, 496] width 5 height 10
click at [482, 487] on div "chagrin" at bounding box center [505, 495] width 73 height 29
type input "*******"
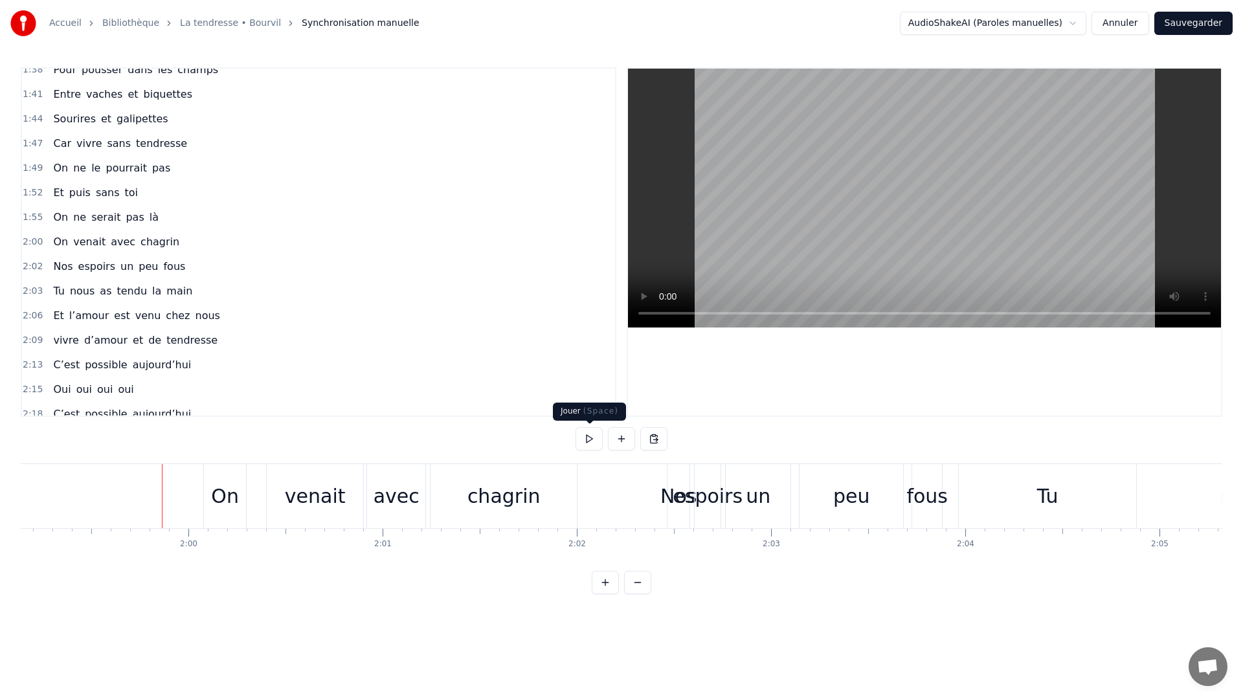
click at [585, 432] on button at bounding box center [588, 438] width 27 height 23
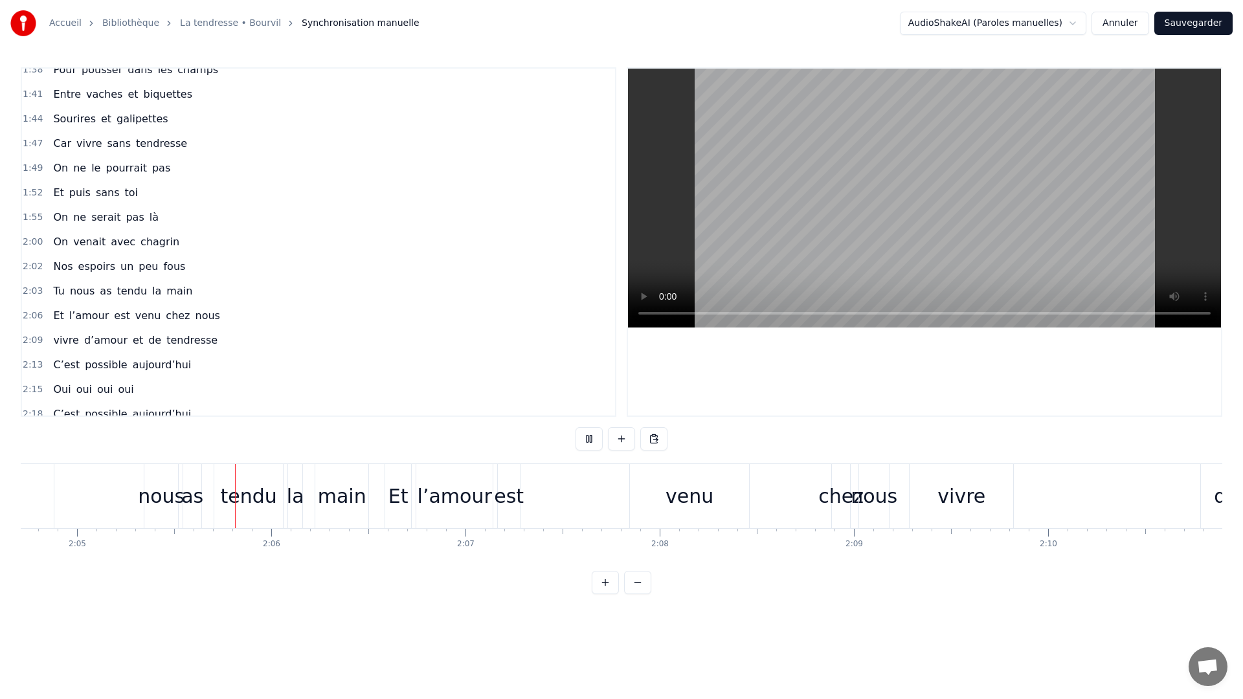
scroll to position [0, 24214]
click at [575, 430] on button at bounding box center [588, 438] width 27 height 23
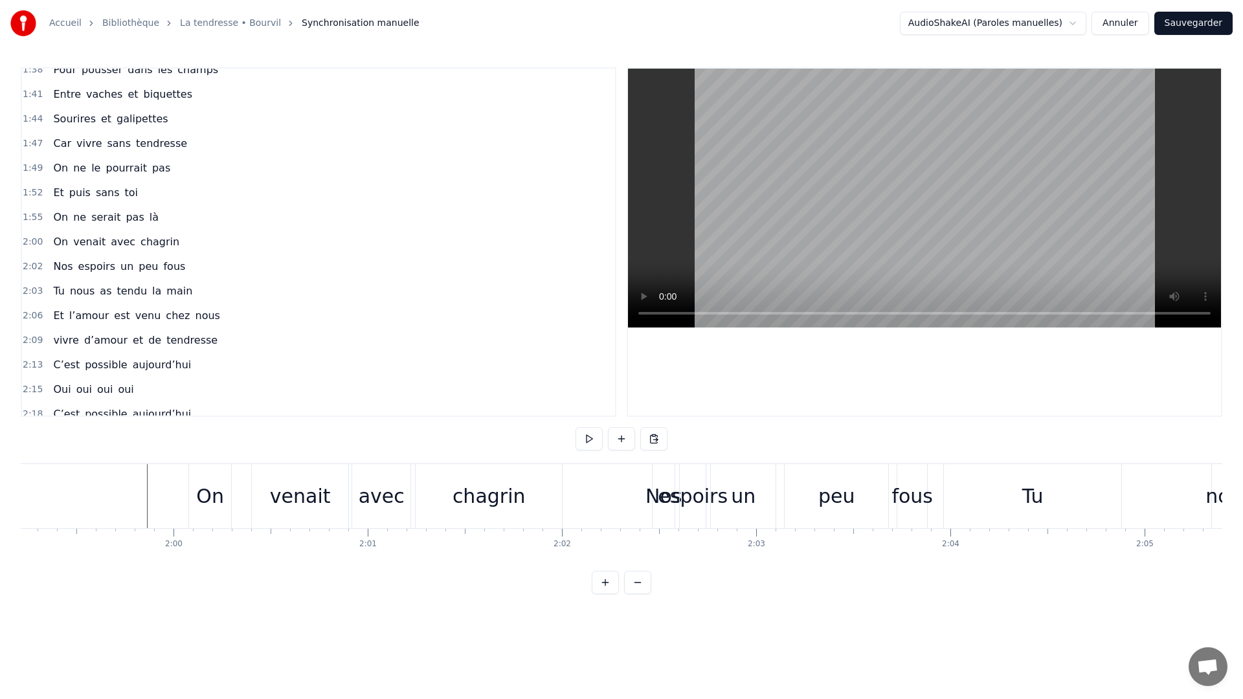
scroll to position [0, 23203]
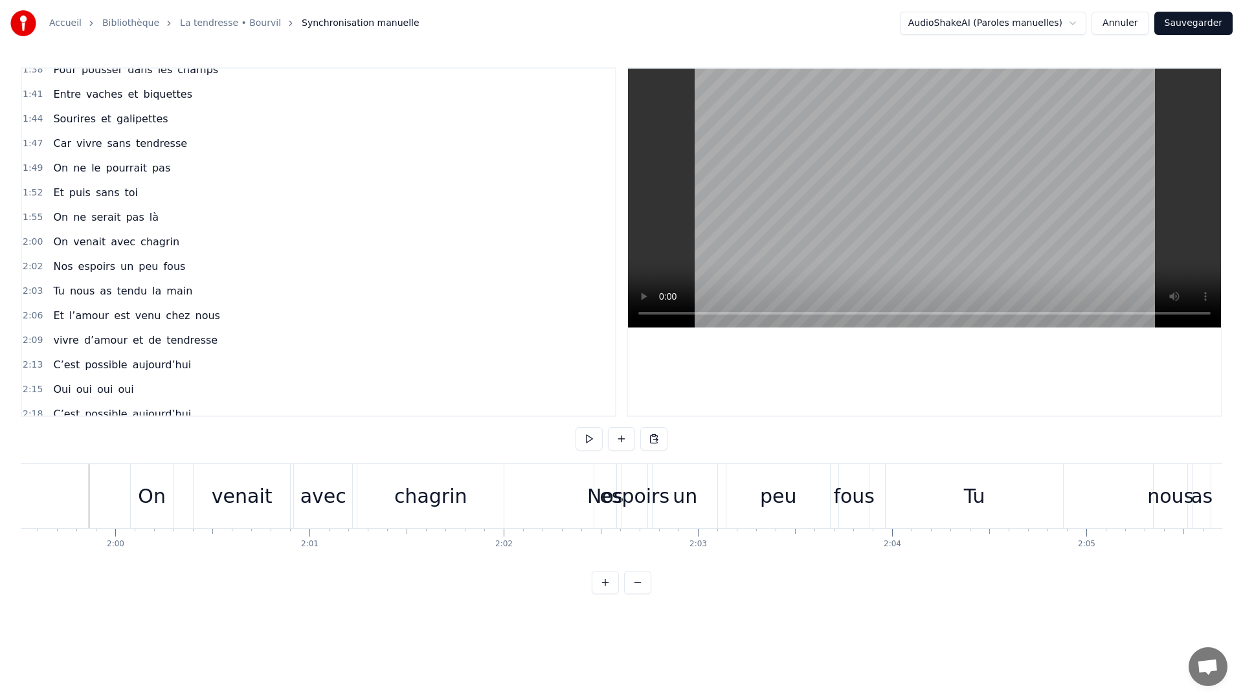
click at [951, 497] on div "Tu" at bounding box center [973, 496] width 177 height 64
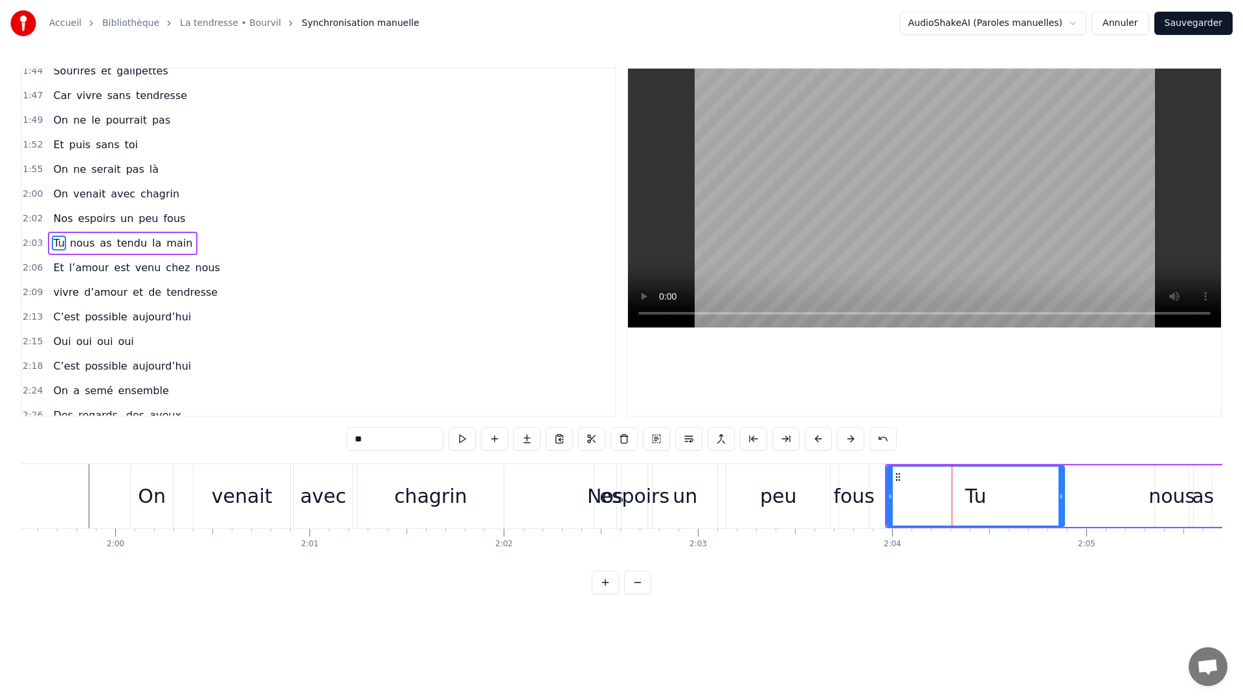
scroll to position [798, 0]
drag, startPoint x: 1077, startPoint y: 500, endPoint x: 1148, endPoint y: 506, distance: 71.5
click at [1148, 506] on div at bounding box center [1147, 496] width 5 height 59
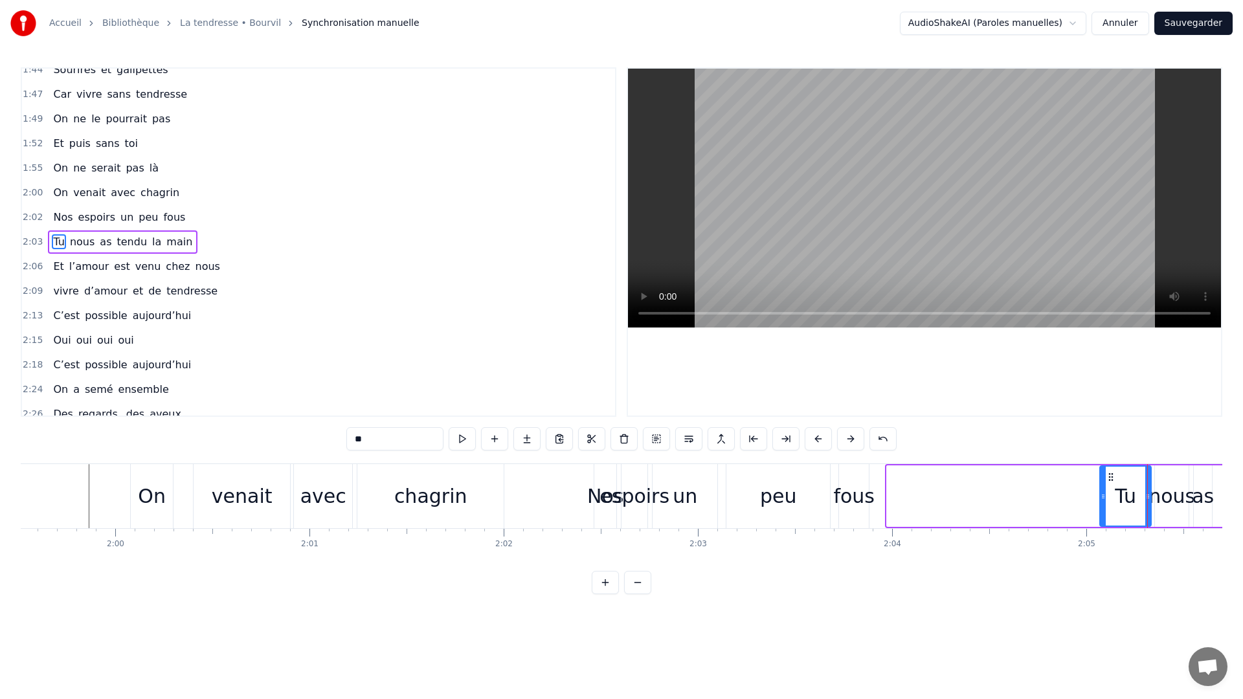
drag, startPoint x: 889, startPoint y: 509, endPoint x: 1100, endPoint y: 508, distance: 211.6
click at [1100, 508] on div at bounding box center [1102, 496] width 5 height 59
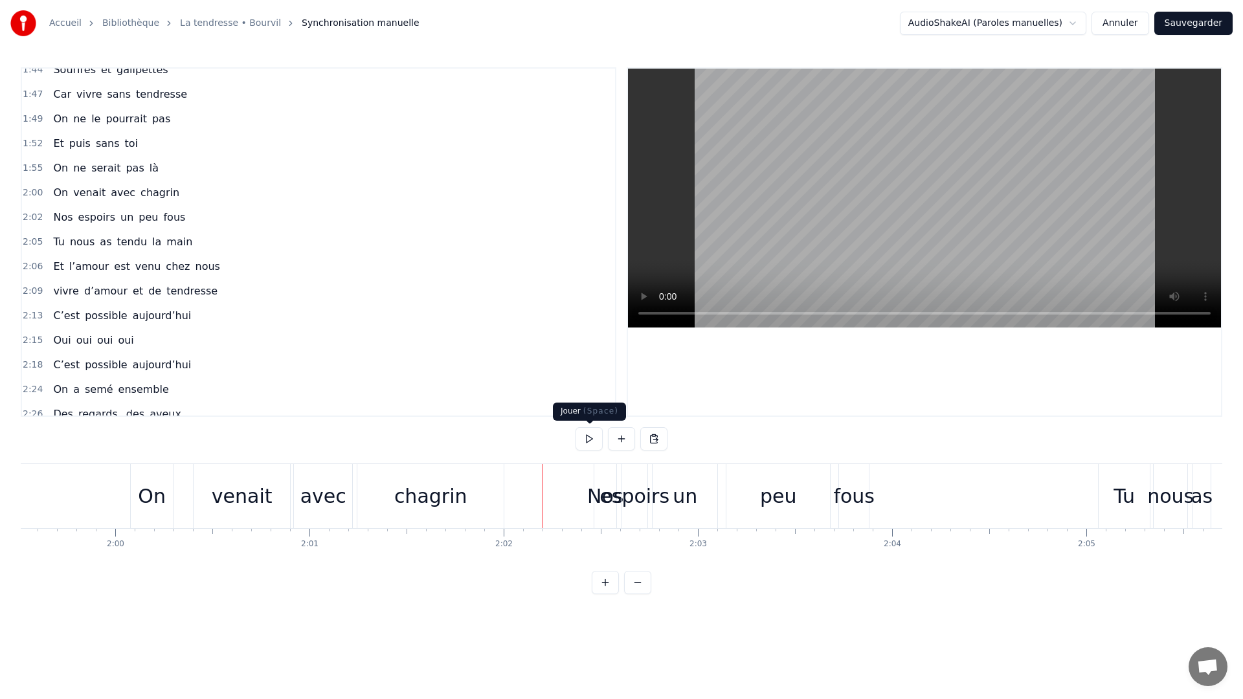
click at [582, 437] on button at bounding box center [588, 438] width 27 height 23
click at [847, 491] on div "fous" at bounding box center [853, 495] width 41 height 29
click at [1006, 491] on div at bounding box center [1006, 496] width 1 height 64
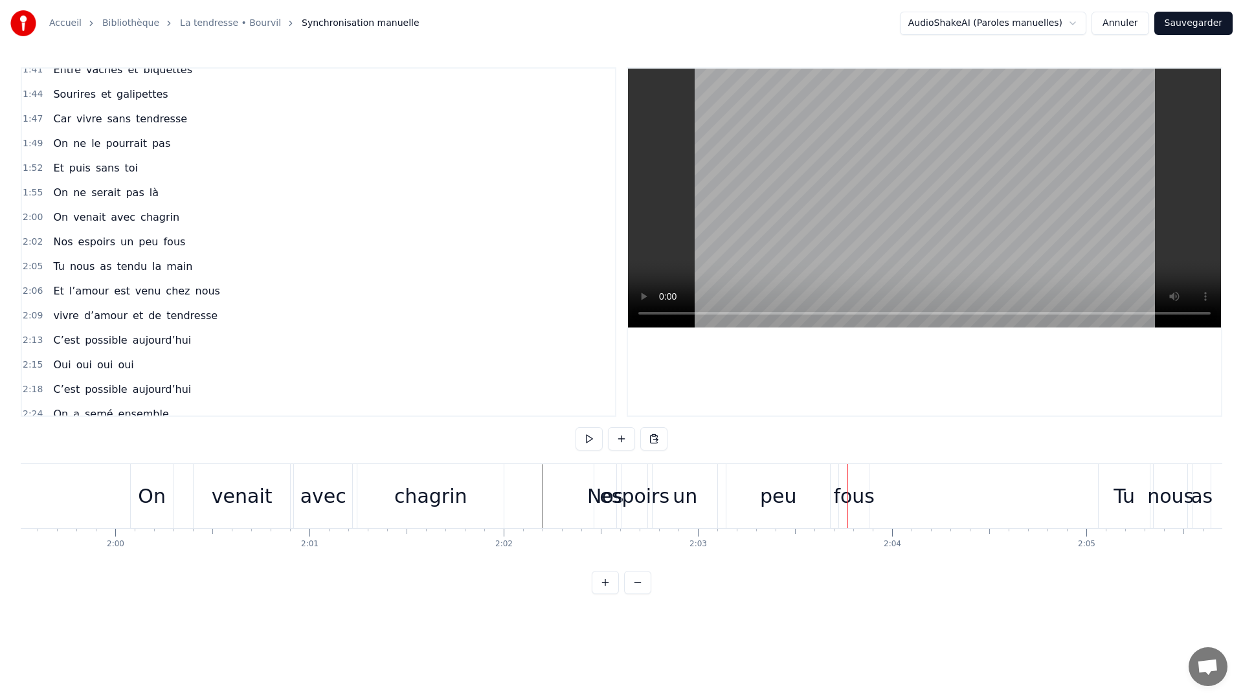
click at [865, 499] on div "fous" at bounding box center [853, 495] width 41 height 29
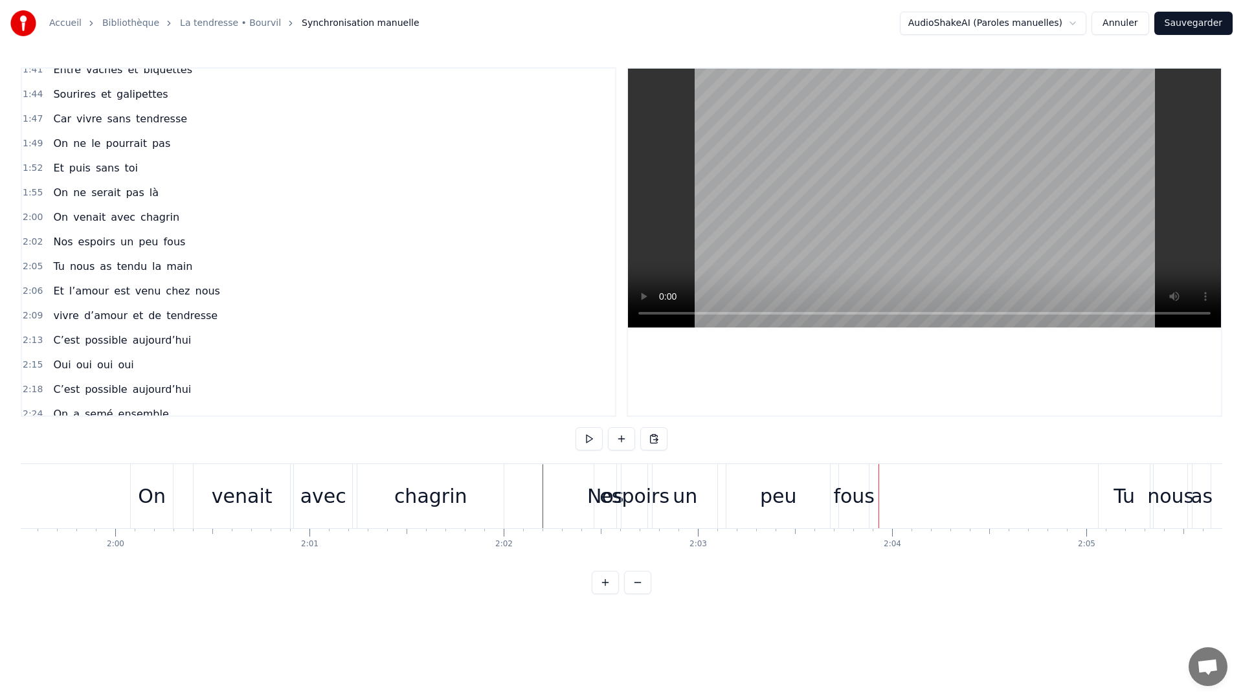
click at [864, 498] on div "fous" at bounding box center [853, 495] width 41 height 29
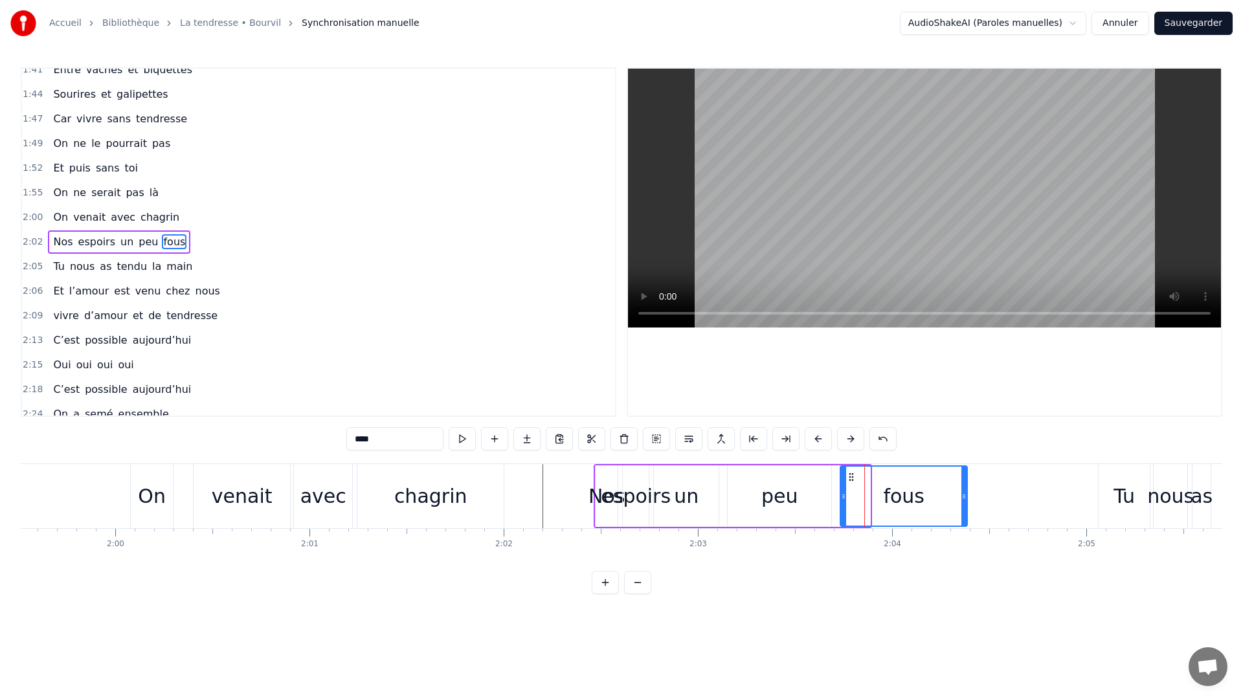
drag, startPoint x: 867, startPoint y: 496, endPoint x: 863, endPoint y: 514, distance: 18.1
click at [964, 497] on icon at bounding box center [963, 496] width 5 height 10
click at [795, 511] on div "peu" at bounding box center [779, 495] width 104 height 61
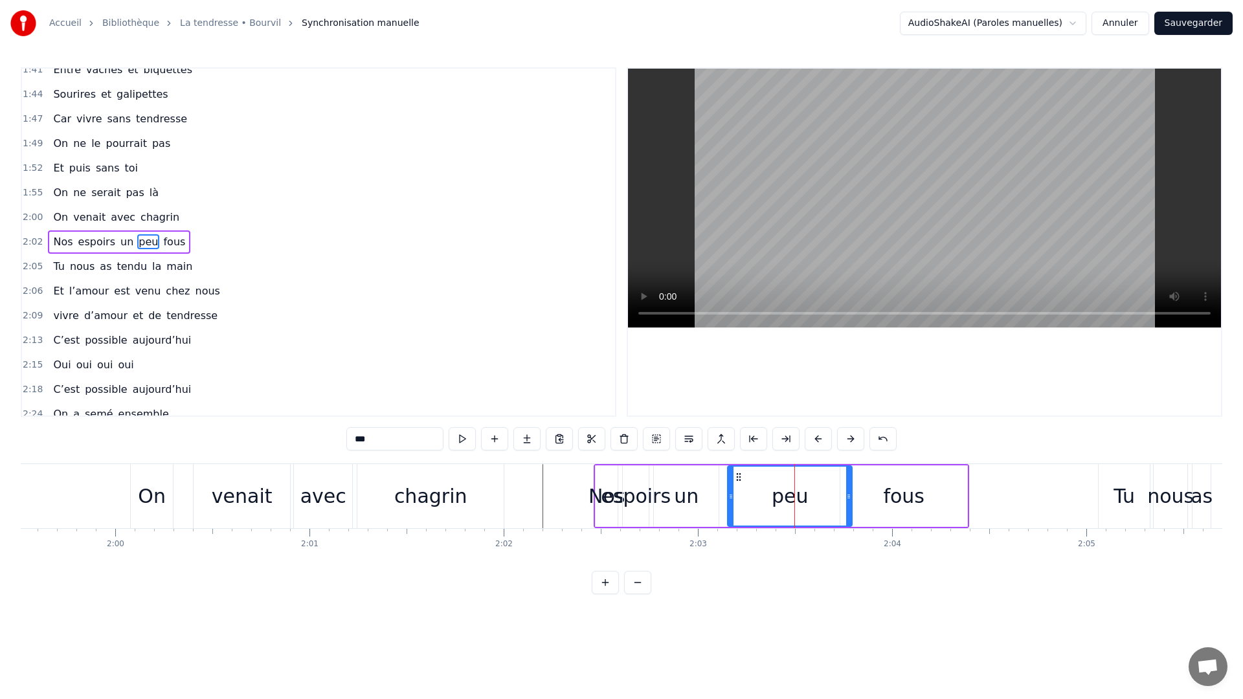
drag, startPoint x: 828, startPoint y: 494, endPoint x: 848, endPoint y: 495, distance: 20.7
click at [848, 495] on icon at bounding box center [848, 496] width 5 height 10
drag, startPoint x: 729, startPoint y: 501, endPoint x: 760, endPoint y: 503, distance: 30.5
click at [764, 501] on icon at bounding box center [762, 496] width 5 height 10
click at [681, 499] on div "un" at bounding box center [686, 495] width 25 height 29
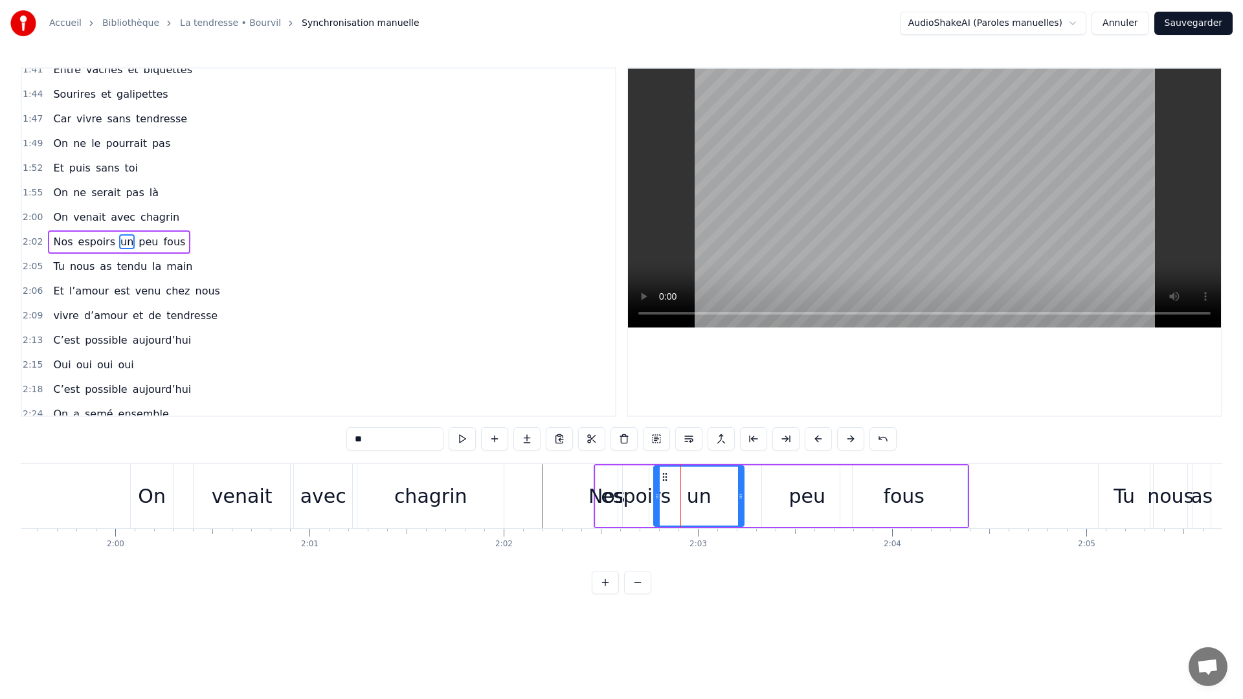
drag, startPoint x: 714, startPoint y: 498, endPoint x: 740, endPoint y: 502, distance: 26.2
click at [740, 502] on div at bounding box center [740, 496] width 5 height 59
drag, startPoint x: 658, startPoint y: 502, endPoint x: 682, endPoint y: 508, distance: 24.8
click at [701, 507] on div at bounding box center [698, 496] width 5 height 59
click at [648, 504] on div "espoirs" at bounding box center [636, 495] width 70 height 29
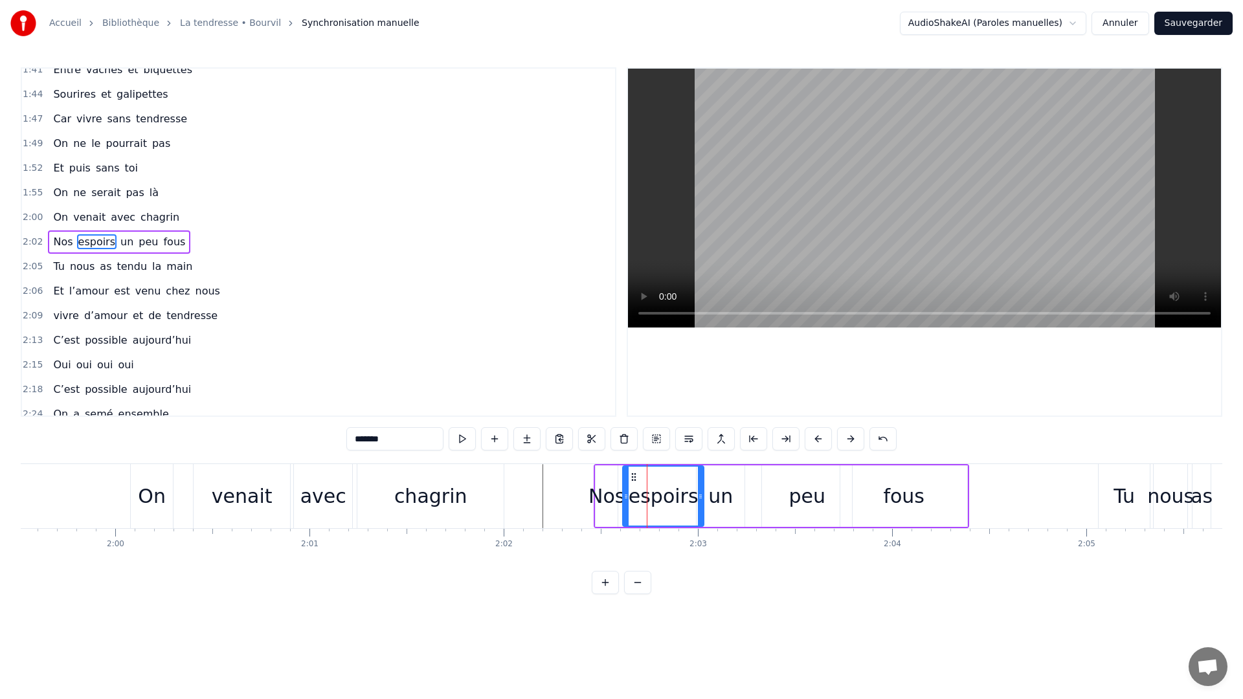
drag, startPoint x: 643, startPoint y: 497, endPoint x: 694, endPoint y: 505, distance: 51.8
click at [699, 505] on div at bounding box center [700, 496] width 5 height 59
click at [636, 505] on div at bounding box center [636, 496] width 5 height 59
click at [614, 502] on div "Nos" at bounding box center [606, 495] width 36 height 29
type input "***"
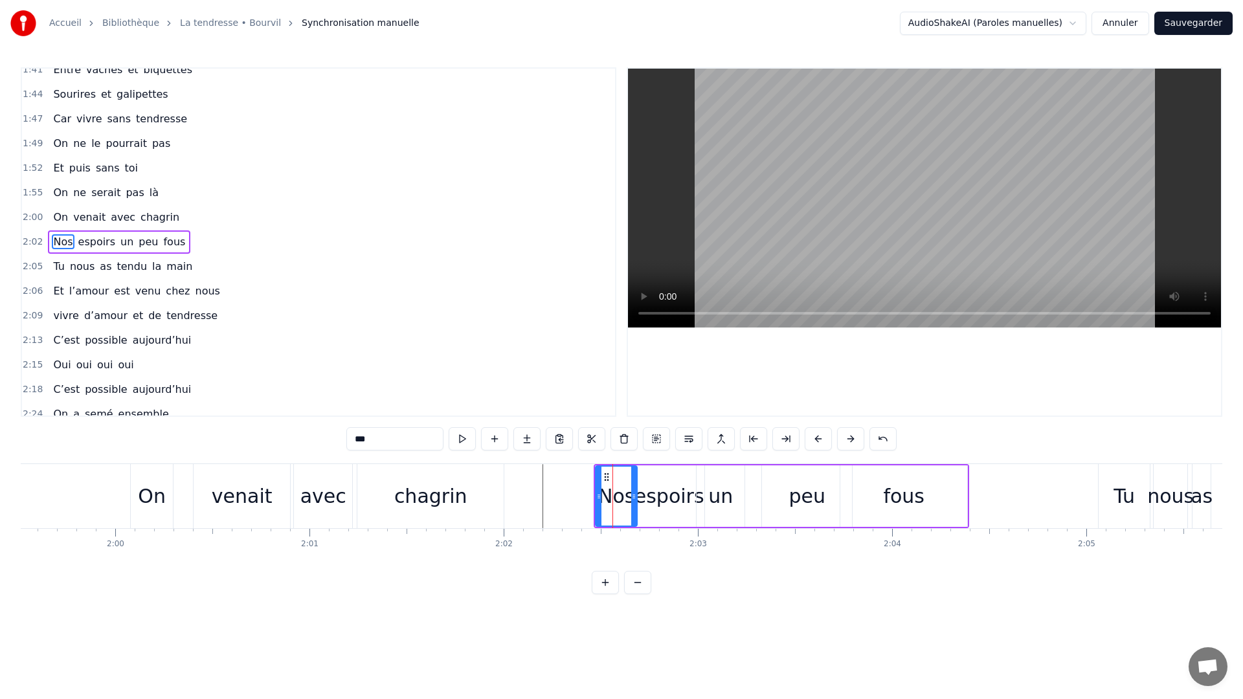
click at [634, 502] on div at bounding box center [633, 496] width 5 height 59
drag, startPoint x: 597, startPoint y: 501, endPoint x: 607, endPoint y: 502, distance: 9.8
click at [607, 502] on div at bounding box center [608, 496] width 5 height 59
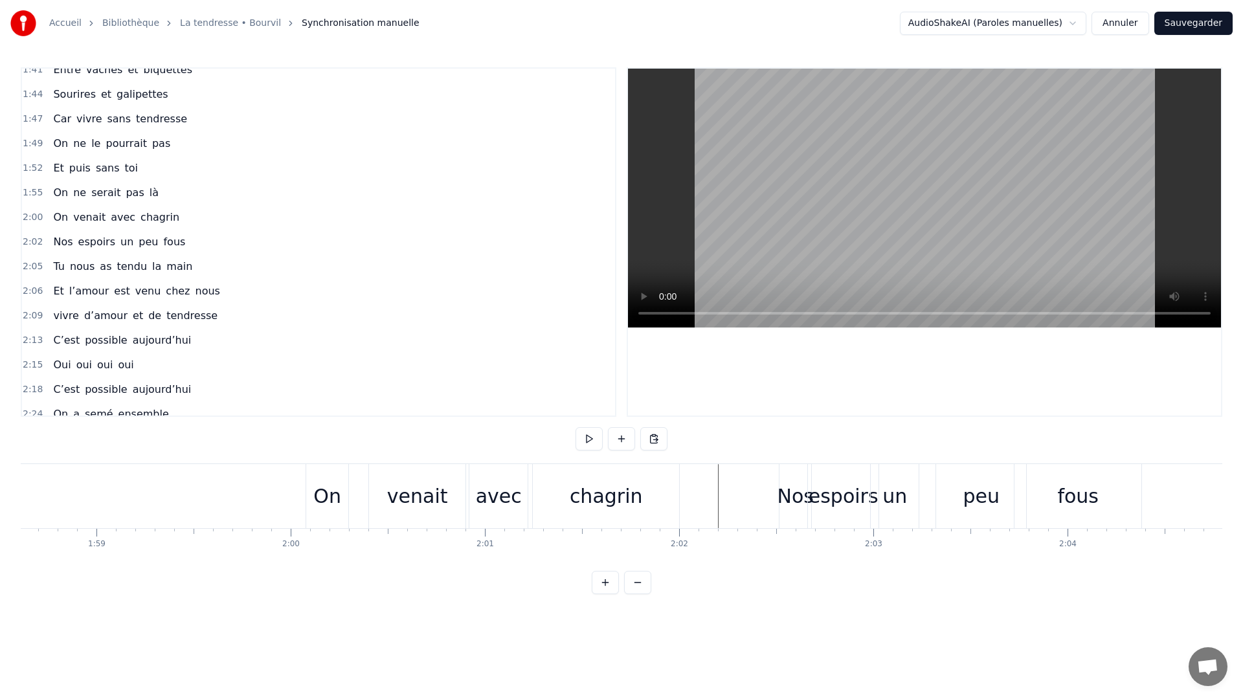
scroll to position [0, 22951]
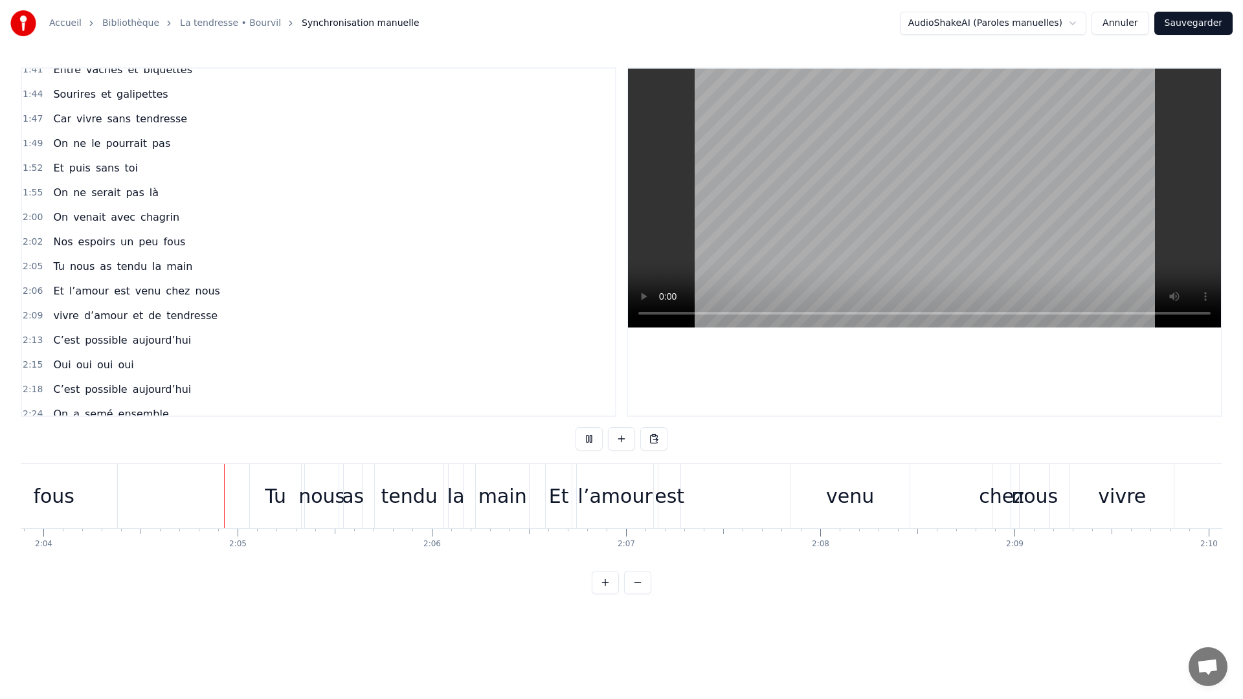
scroll to position [0, 24054]
click at [672, 498] on div "est" at bounding box center [667, 495] width 30 height 29
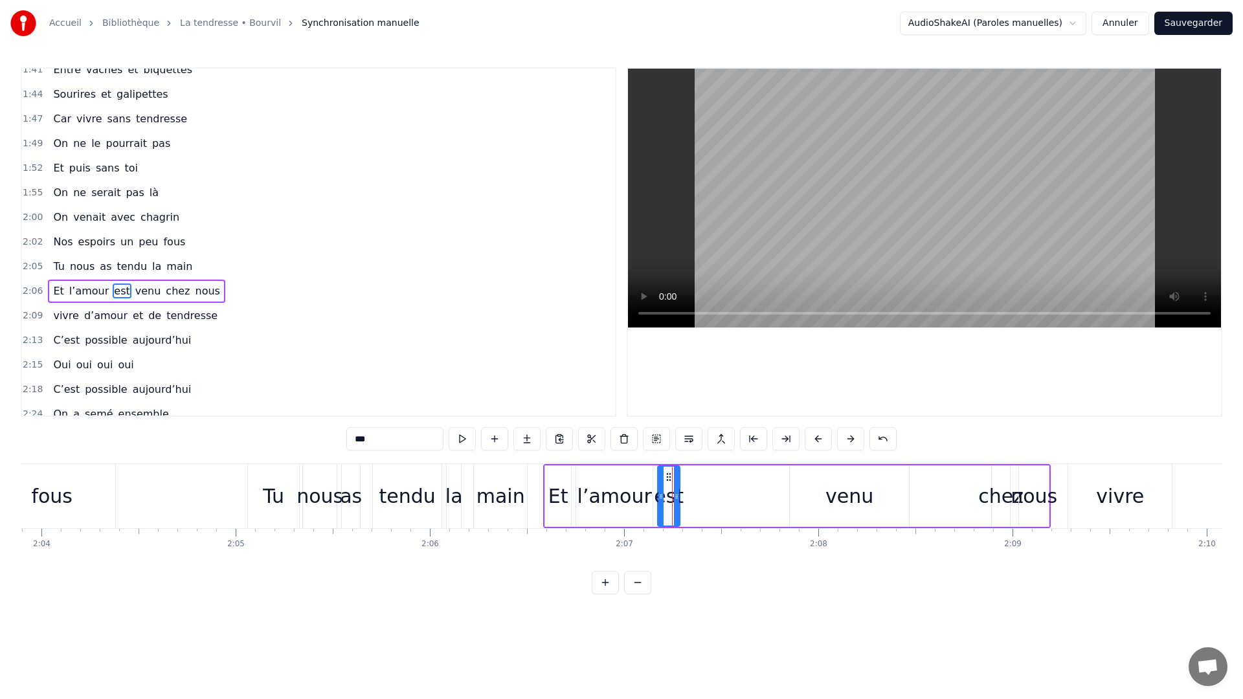
scroll to position [823, 0]
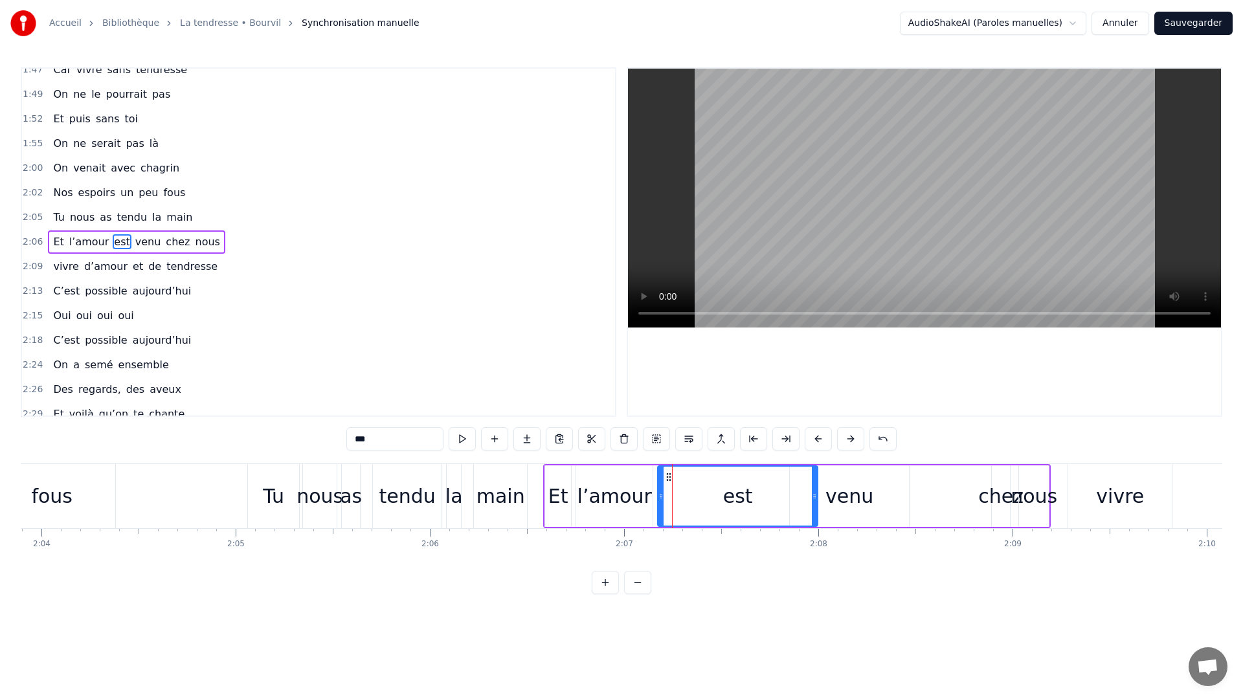
drag, startPoint x: 675, startPoint y: 498, endPoint x: 813, endPoint y: 509, distance: 138.3
click at [813, 509] on div at bounding box center [814, 496] width 5 height 59
drag, startPoint x: 659, startPoint y: 508, endPoint x: 758, endPoint y: 513, distance: 99.8
click at [773, 510] on div at bounding box center [772, 496] width 5 height 59
click at [608, 495] on div "l’amour" at bounding box center [614, 495] width 74 height 29
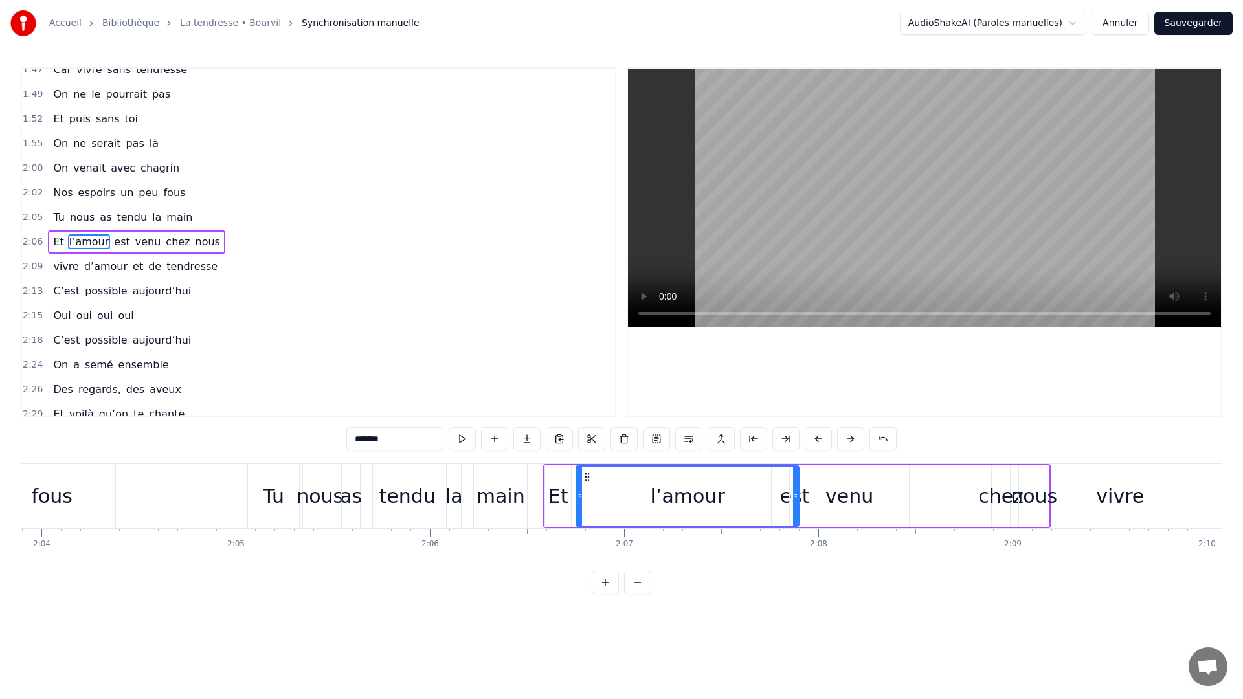
drag, startPoint x: 648, startPoint y: 505, endPoint x: 794, endPoint y: 510, distance: 145.7
click at [794, 510] on div at bounding box center [795, 496] width 5 height 59
drag, startPoint x: 580, startPoint y: 499, endPoint x: 762, endPoint y: 514, distance: 183.2
click at [759, 514] on div at bounding box center [756, 496] width 5 height 59
click at [551, 494] on div "Et" at bounding box center [558, 495] width 20 height 29
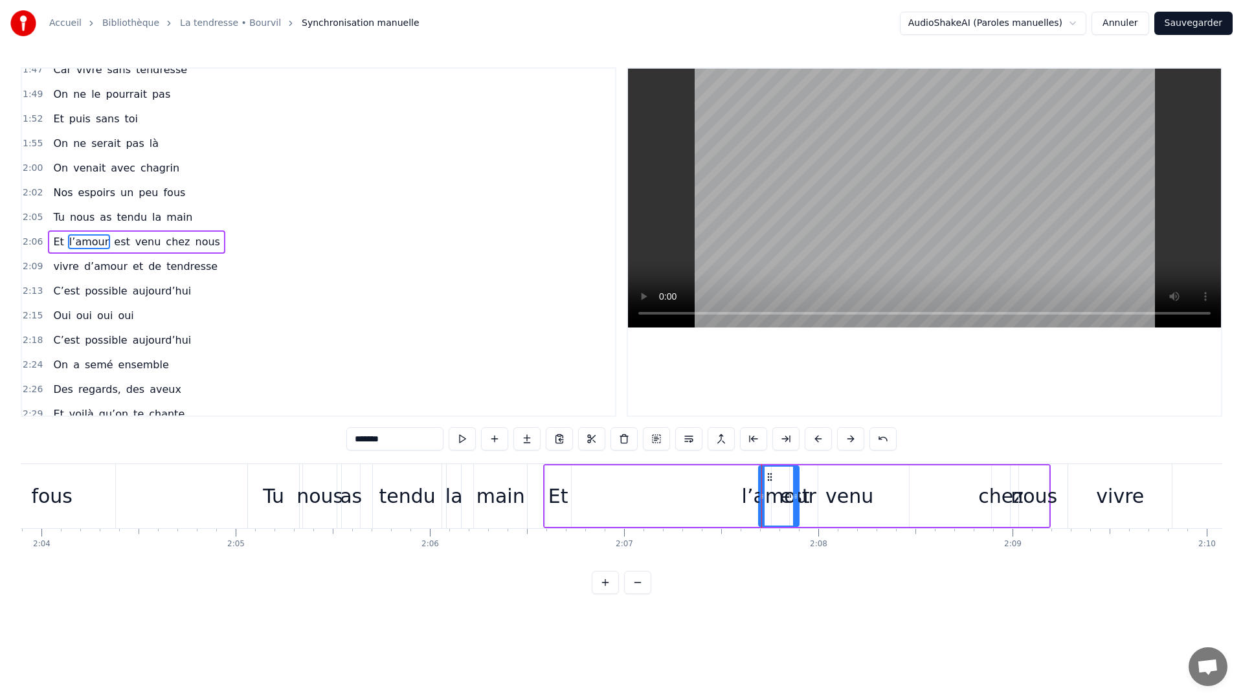
type input "**"
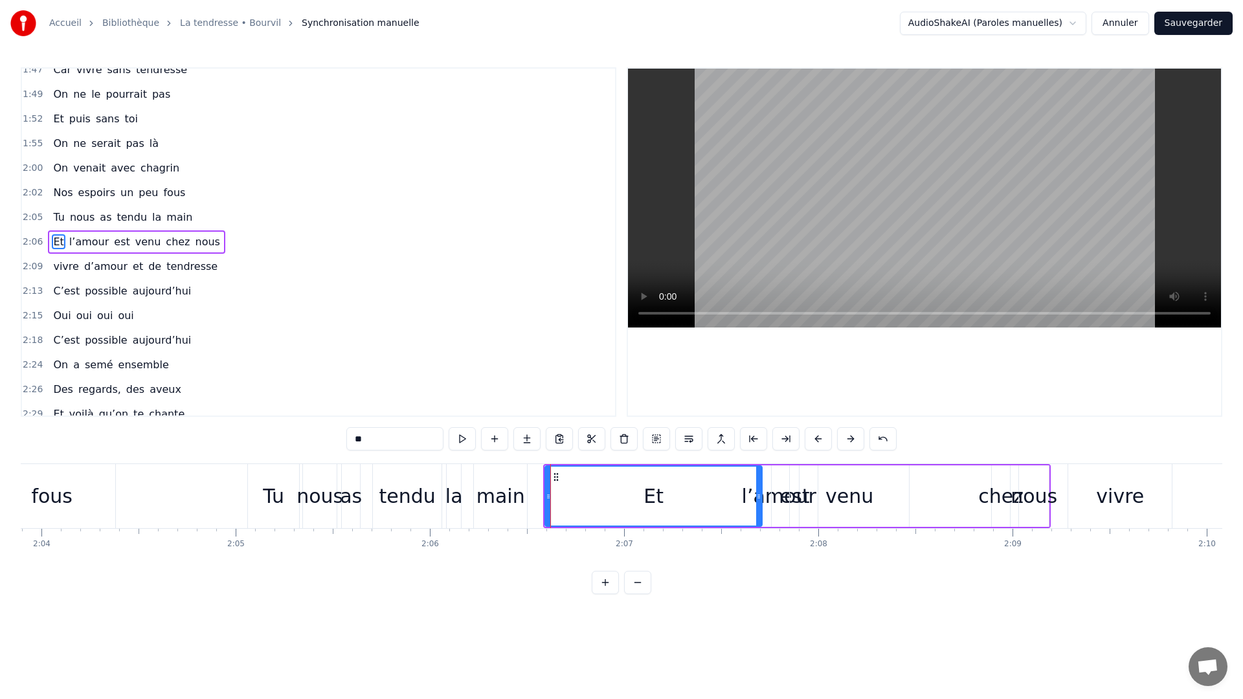
drag, startPoint x: 567, startPoint y: 498, endPoint x: 757, endPoint y: 523, distance: 191.3
click at [757, 523] on div at bounding box center [758, 496] width 5 height 59
drag, startPoint x: 546, startPoint y: 501, endPoint x: 718, endPoint y: 509, distance: 172.3
click at [718, 508] on div at bounding box center [720, 496] width 5 height 59
click at [145, 458] on div "0:11 C’est grâce à toi [PERSON_NAME] 0:14 Que nous sommes tous ici 0:16 Espoirs…" at bounding box center [621, 330] width 1201 height 527
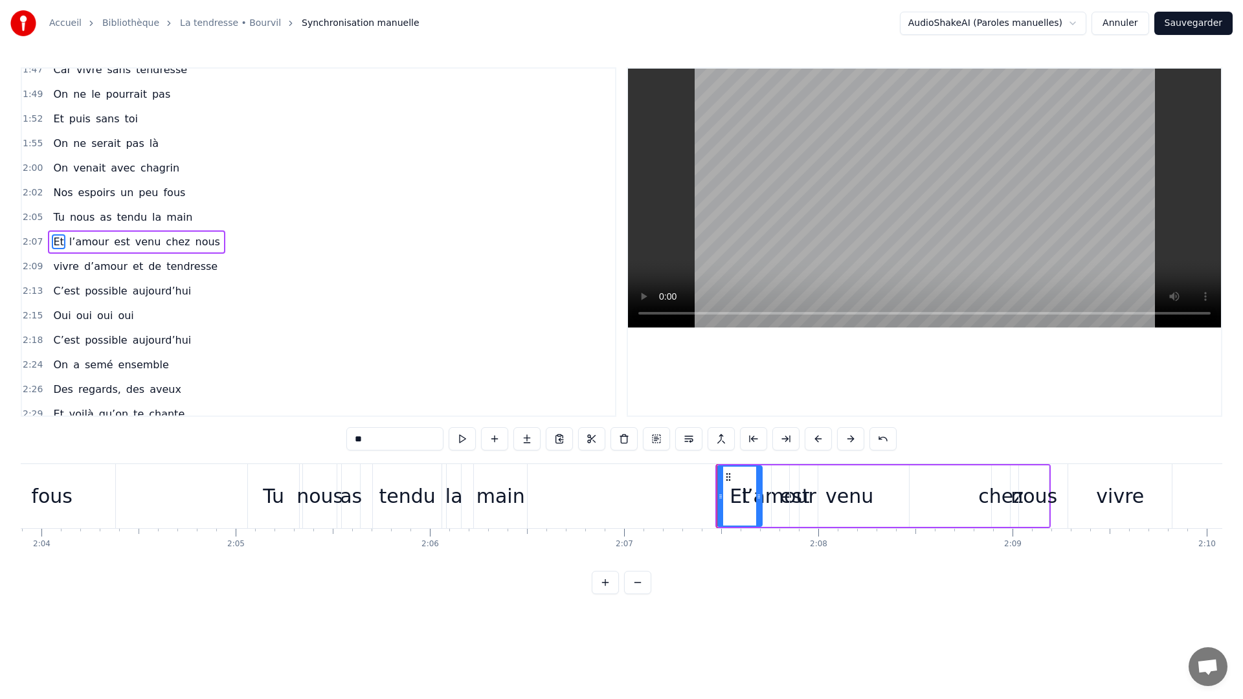
click at [146, 462] on div "0:11 C’est grâce à toi [PERSON_NAME] 0:14 Que nous sommes tous ici 0:16 Espoirs…" at bounding box center [621, 330] width 1201 height 527
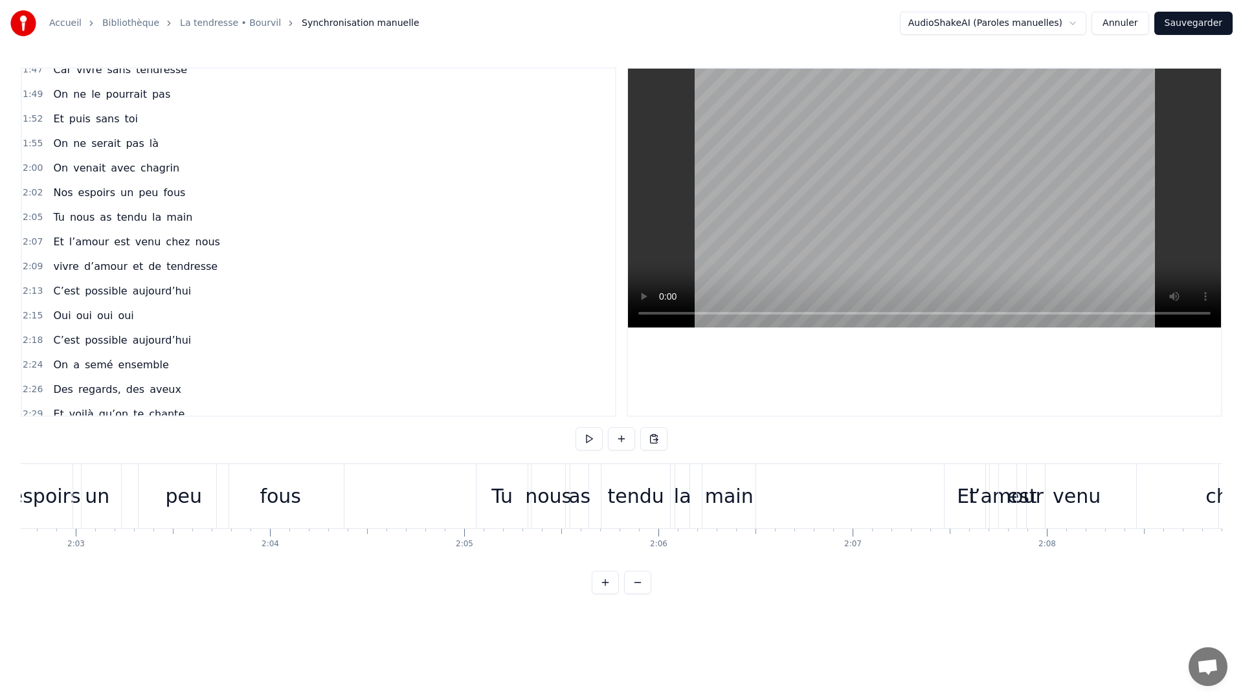
scroll to position [0, 23748]
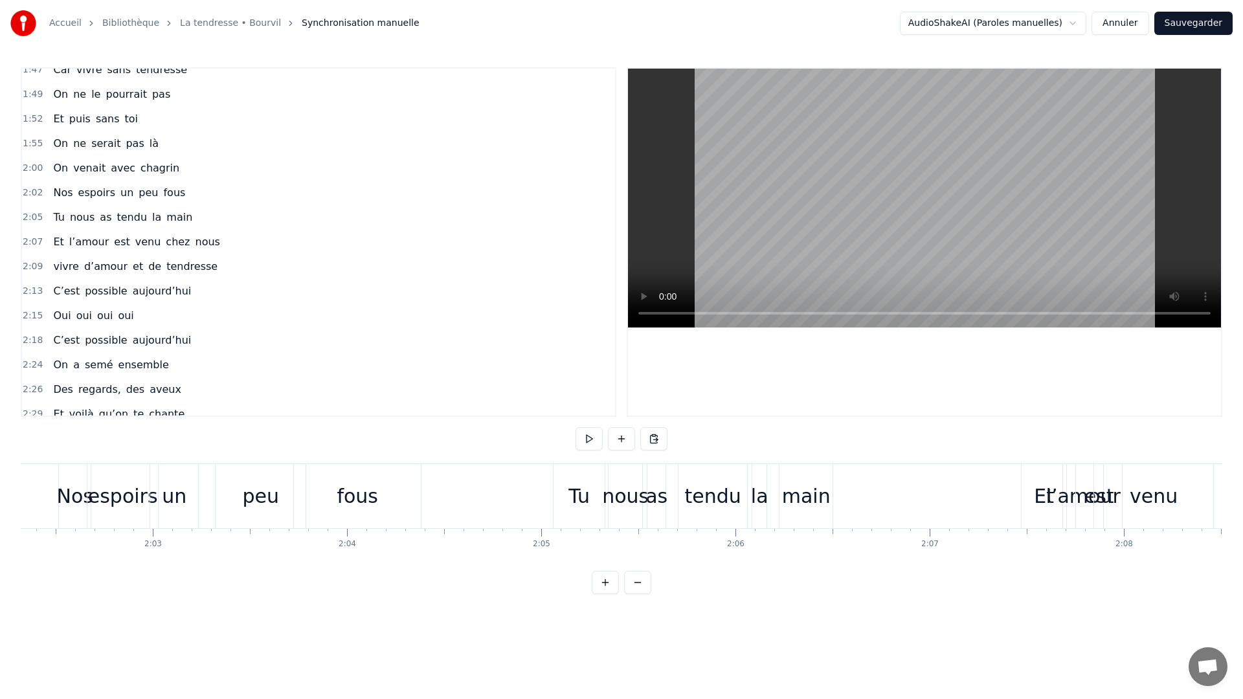
click at [411, 452] on div "0:11 C’est grâce à toi [PERSON_NAME] 0:14 Que nous sommes tous ici 0:16 Espoirs…" at bounding box center [621, 330] width 1201 height 527
click at [410, 458] on div "0:11 C’est grâce à toi [PERSON_NAME] 0:14 Que nous sommes tous ici 0:16 Espoirs…" at bounding box center [621, 330] width 1201 height 527
click at [412, 465] on div "fous" at bounding box center [357, 496] width 127 height 64
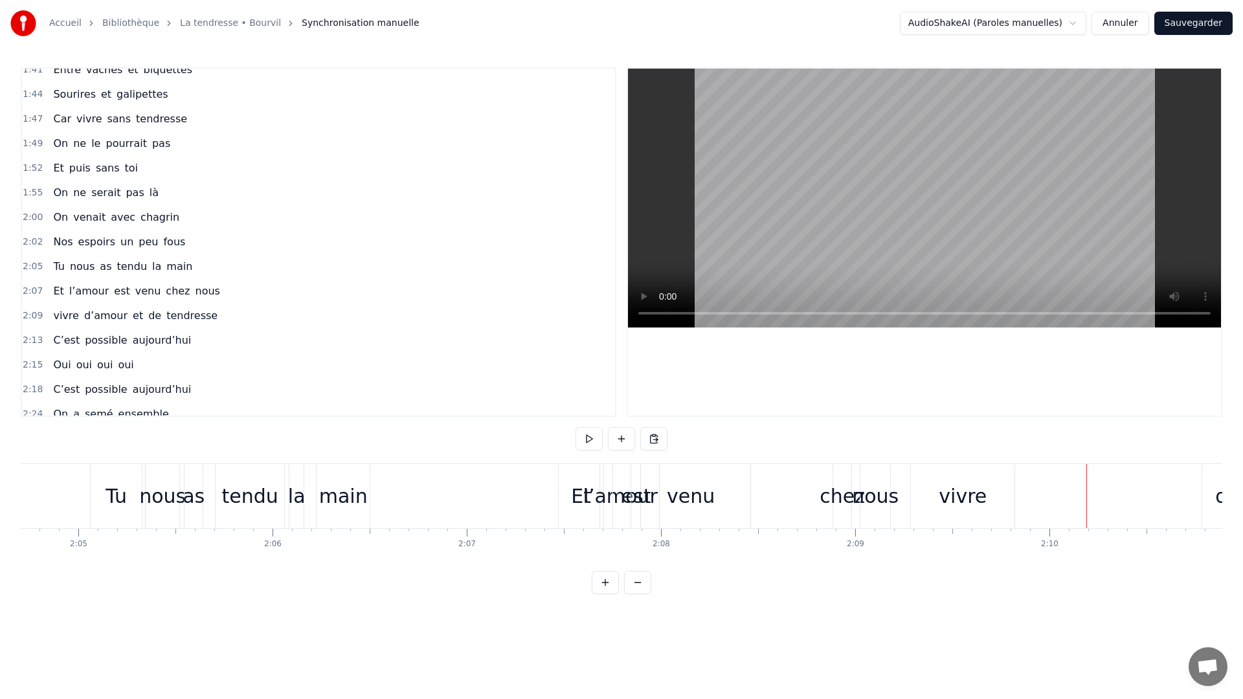
scroll to position [0, 24192]
click at [604, 503] on div "Et" at bounding box center [600, 495] width 20 height 29
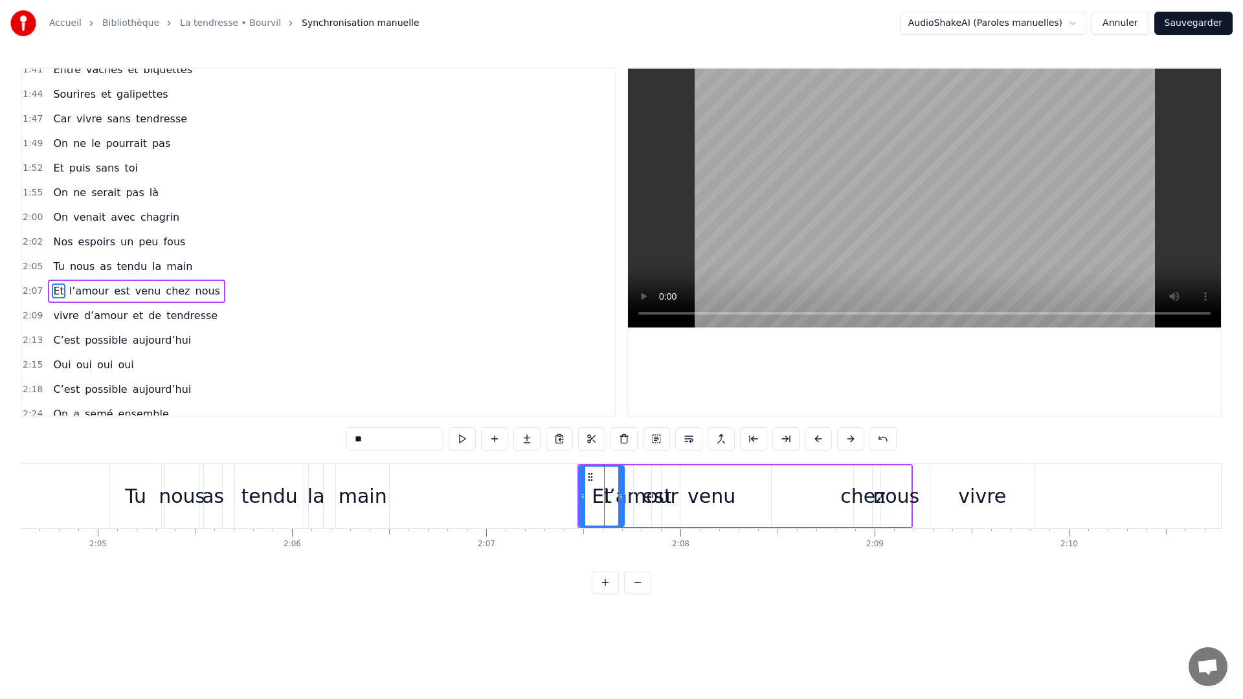
scroll to position [823, 0]
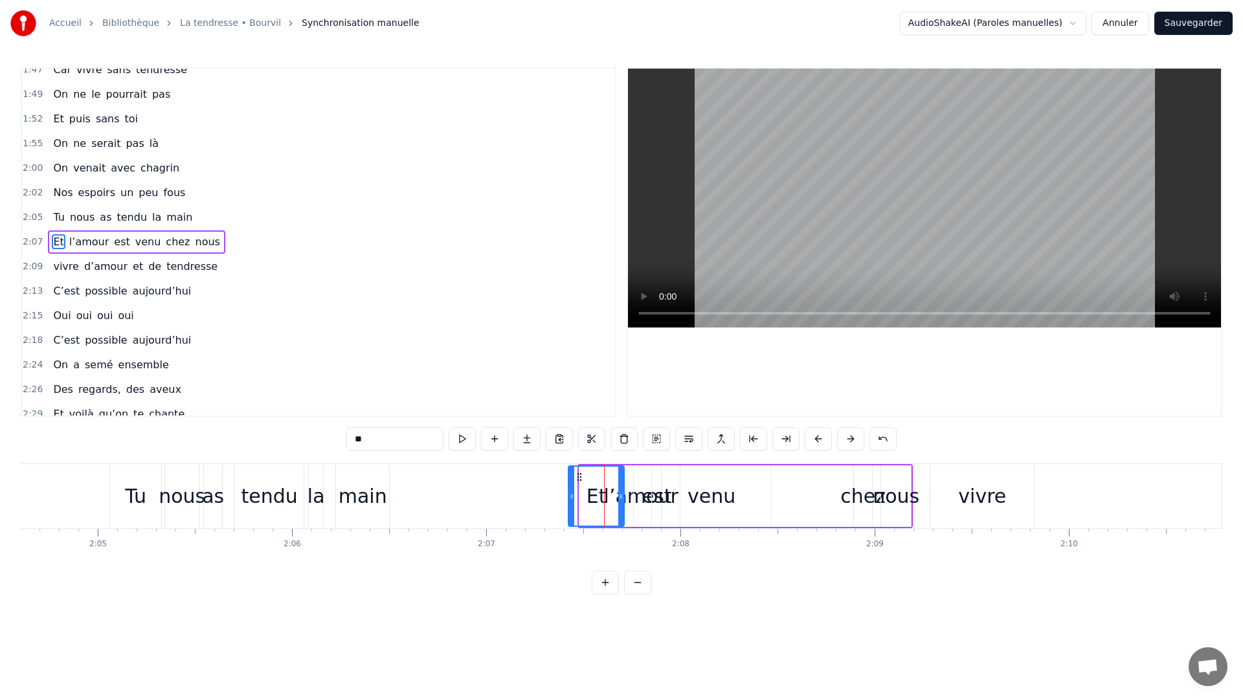
drag, startPoint x: 582, startPoint y: 502, endPoint x: 573, endPoint y: 503, distance: 8.6
click at [571, 503] on div at bounding box center [571, 496] width 5 height 59
drag, startPoint x: 571, startPoint y: 500, endPoint x: 564, endPoint y: 502, distance: 6.6
click at [564, 502] on div at bounding box center [564, 496] width 5 height 59
drag, startPoint x: 623, startPoint y: 498, endPoint x: 608, endPoint y: 500, distance: 15.0
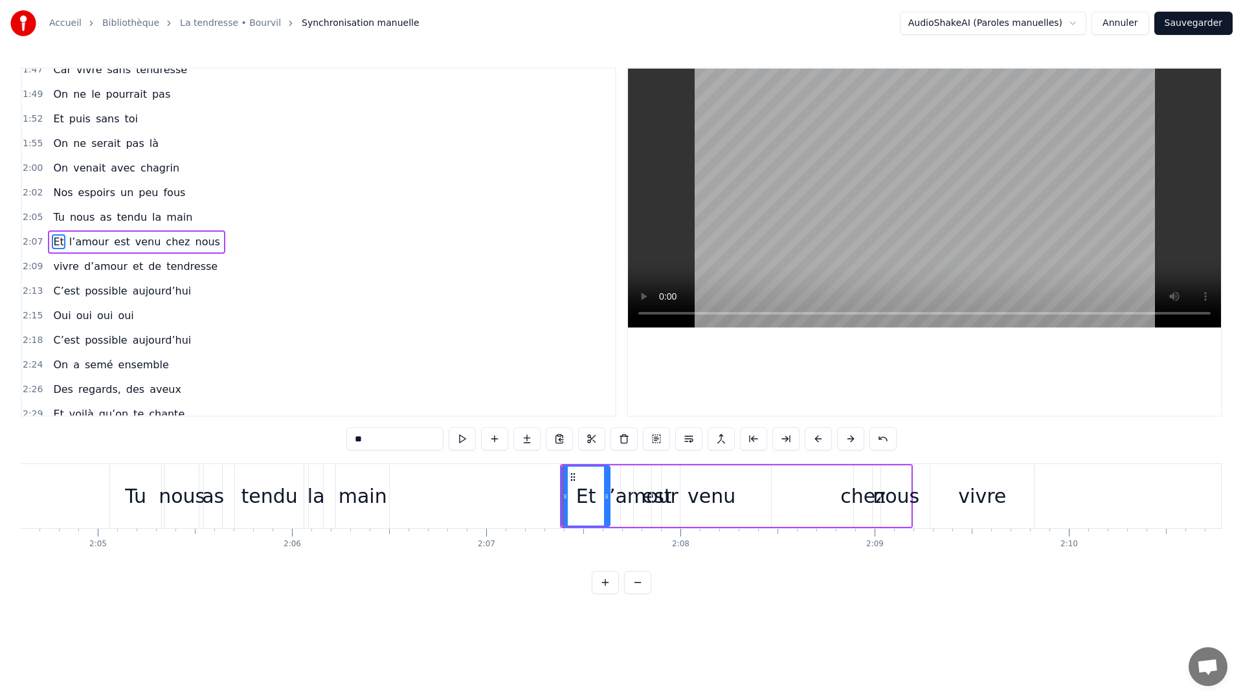
click at [608, 500] on icon at bounding box center [606, 496] width 5 height 10
click at [620, 498] on div "l’amour" at bounding box center [641, 495] width 74 height 29
drag, startPoint x: 621, startPoint y: 496, endPoint x: 606, endPoint y: 500, distance: 14.6
click at [607, 500] on icon at bounding box center [609, 496] width 5 height 10
click at [668, 491] on div "venu" at bounding box center [711, 495] width 119 height 61
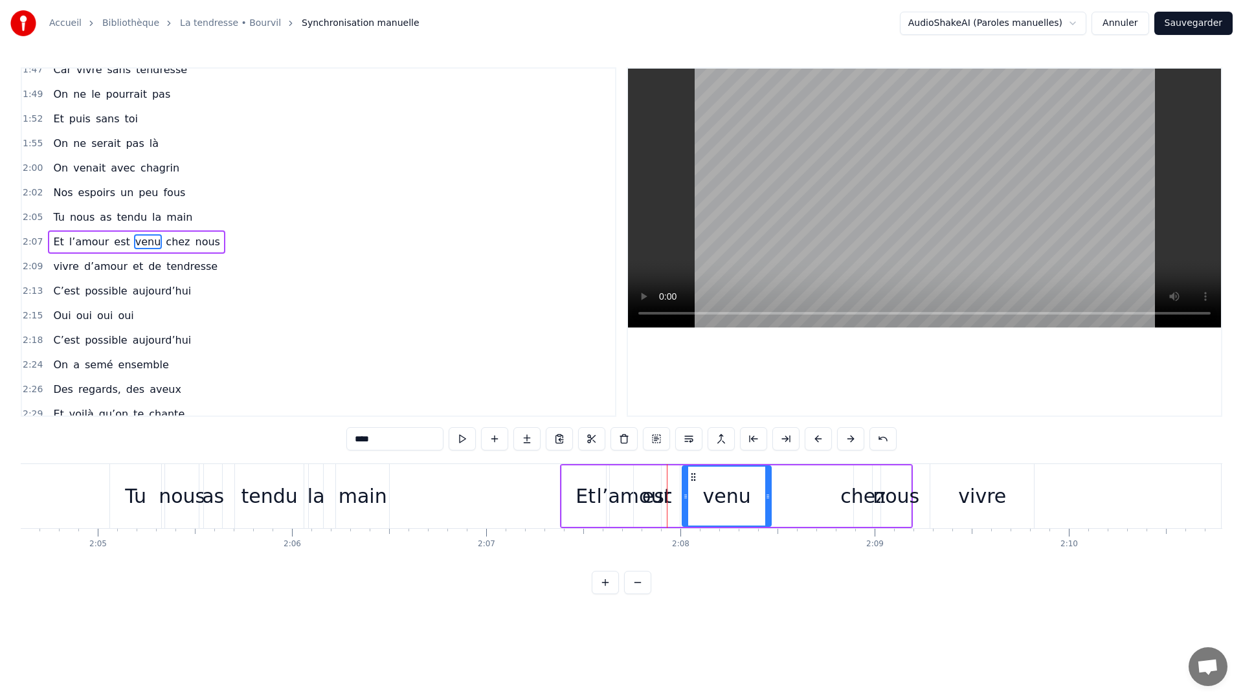
drag, startPoint x: 656, startPoint y: 498, endPoint x: 687, endPoint y: 504, distance: 31.0
click at [687, 504] on div at bounding box center [685, 496] width 5 height 59
drag, startPoint x: 766, startPoint y: 496, endPoint x: 747, endPoint y: 501, distance: 20.1
click at [754, 501] on icon at bounding box center [756, 496] width 5 height 10
click at [663, 497] on div "est" at bounding box center [657, 495] width 30 height 29
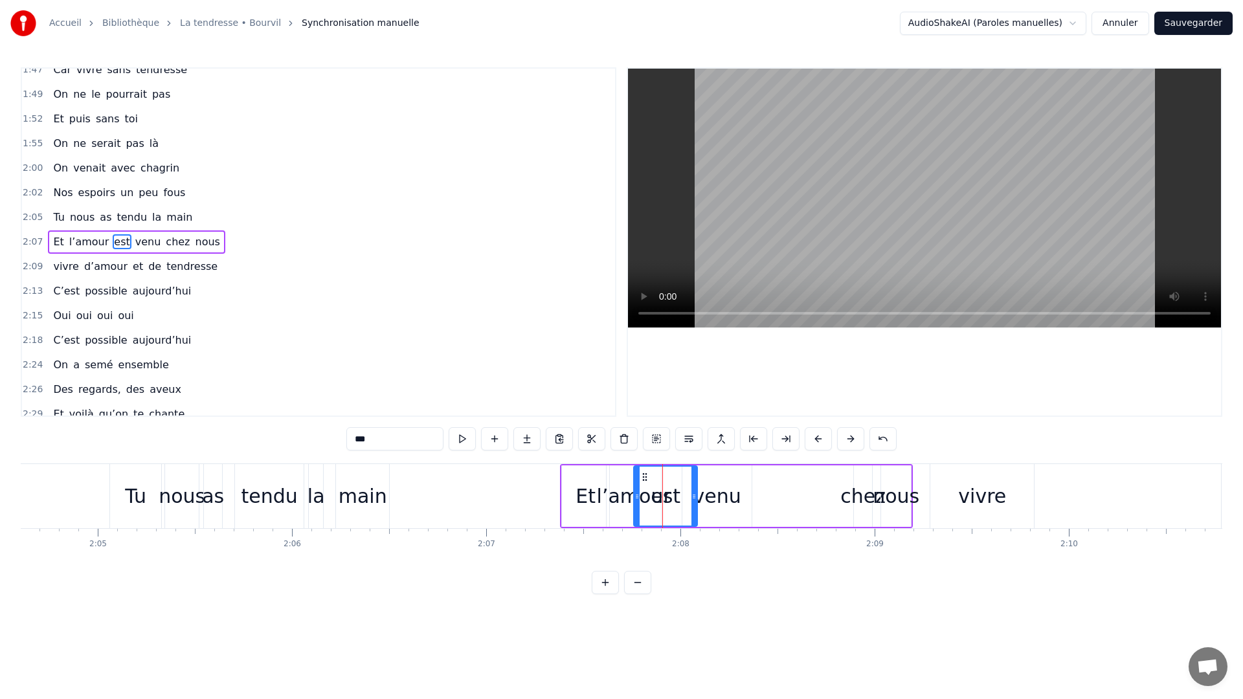
click at [691, 499] on icon at bounding box center [693, 496] width 5 height 10
drag, startPoint x: 637, startPoint y: 502, endPoint x: 659, endPoint y: 504, distance: 22.2
click at [659, 504] on div at bounding box center [658, 496] width 5 height 59
click at [848, 496] on div "chez" at bounding box center [862, 495] width 45 height 29
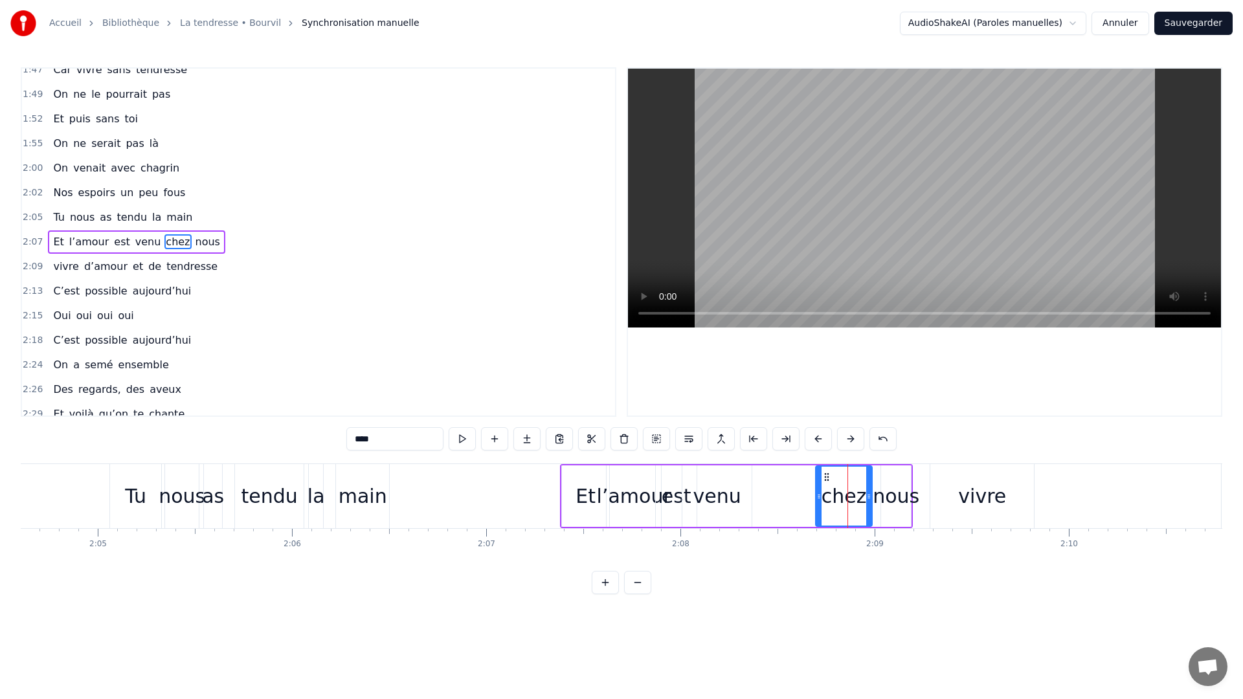
drag, startPoint x: 855, startPoint y: 498, endPoint x: 817, endPoint y: 504, distance: 38.6
click at [817, 504] on div at bounding box center [818, 496] width 5 height 59
click at [892, 495] on div "nous" at bounding box center [895, 495] width 47 height 29
type input "****"
drag, startPoint x: 907, startPoint y: 498, endPoint x: 946, endPoint y: 503, distance: 38.6
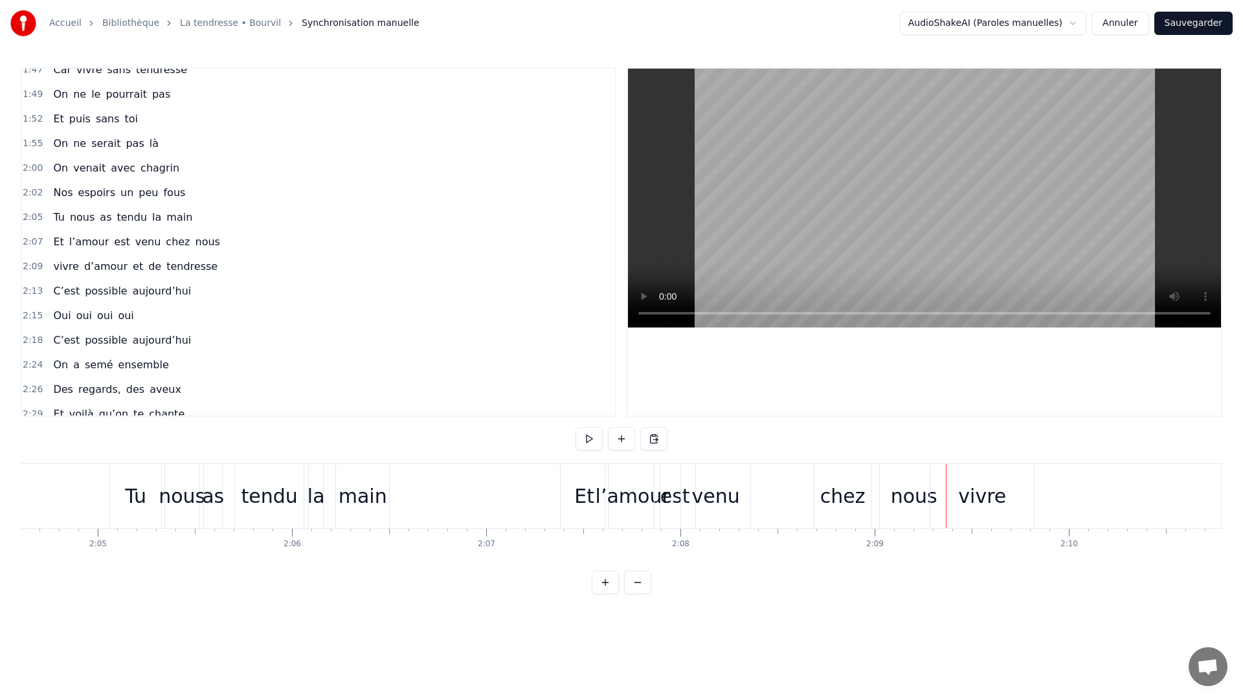
click at [487, 458] on div "0:11 C’est grâce à toi [PERSON_NAME] 0:14 Que nous sommes tous ici 0:16 Espoirs…" at bounding box center [621, 330] width 1201 height 527
click at [486, 460] on div "0:11 C’est grâce à toi [PERSON_NAME] 0:14 Que nous sommes tous ici 0:16 Espoirs…" at bounding box center [621, 330] width 1201 height 527
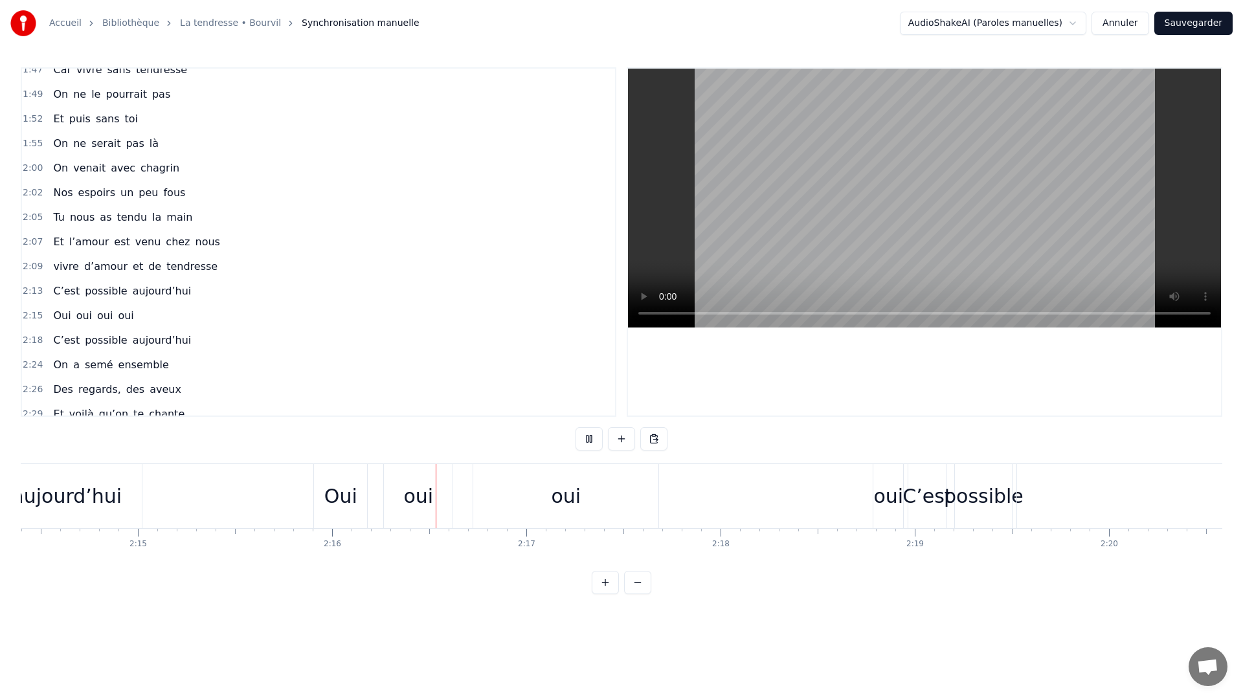
scroll to position [0, 26353]
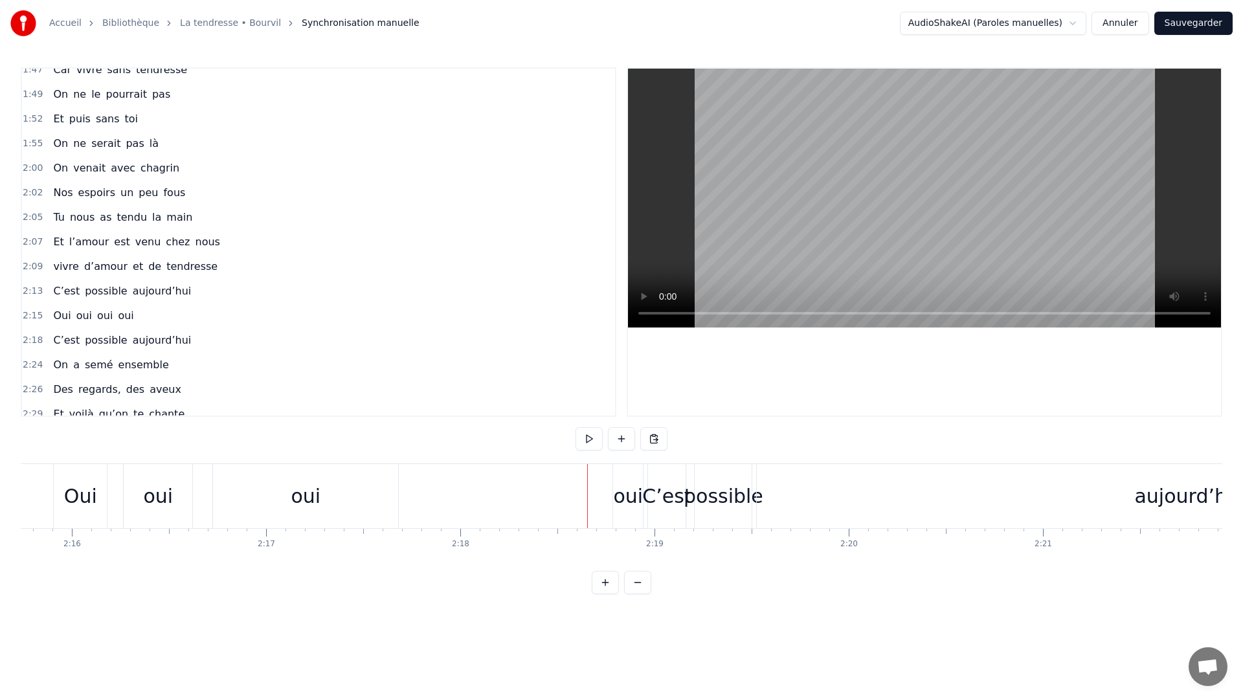
drag, startPoint x: 589, startPoint y: 490, endPoint x: 562, endPoint y: 496, distance: 27.8
click at [563, 496] on div "Oui oui oui oui" at bounding box center [349, 496] width 593 height 64
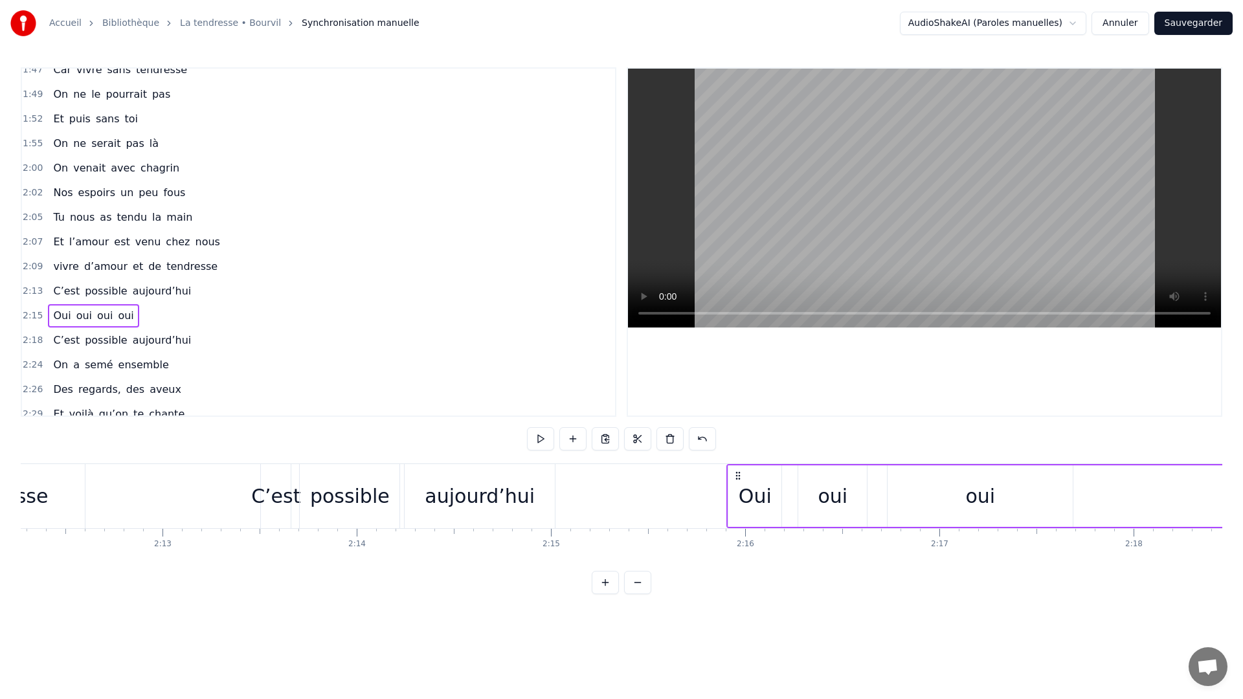
scroll to position [0, 25738]
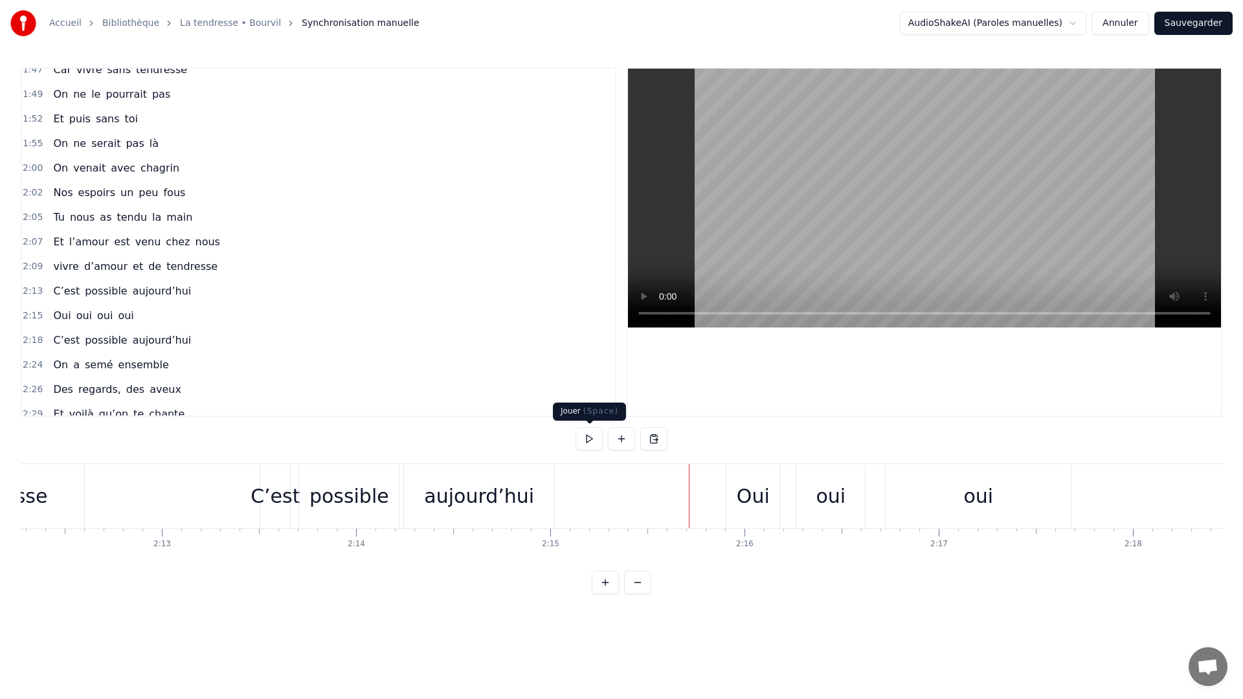
click at [582, 441] on button at bounding box center [588, 438] width 27 height 23
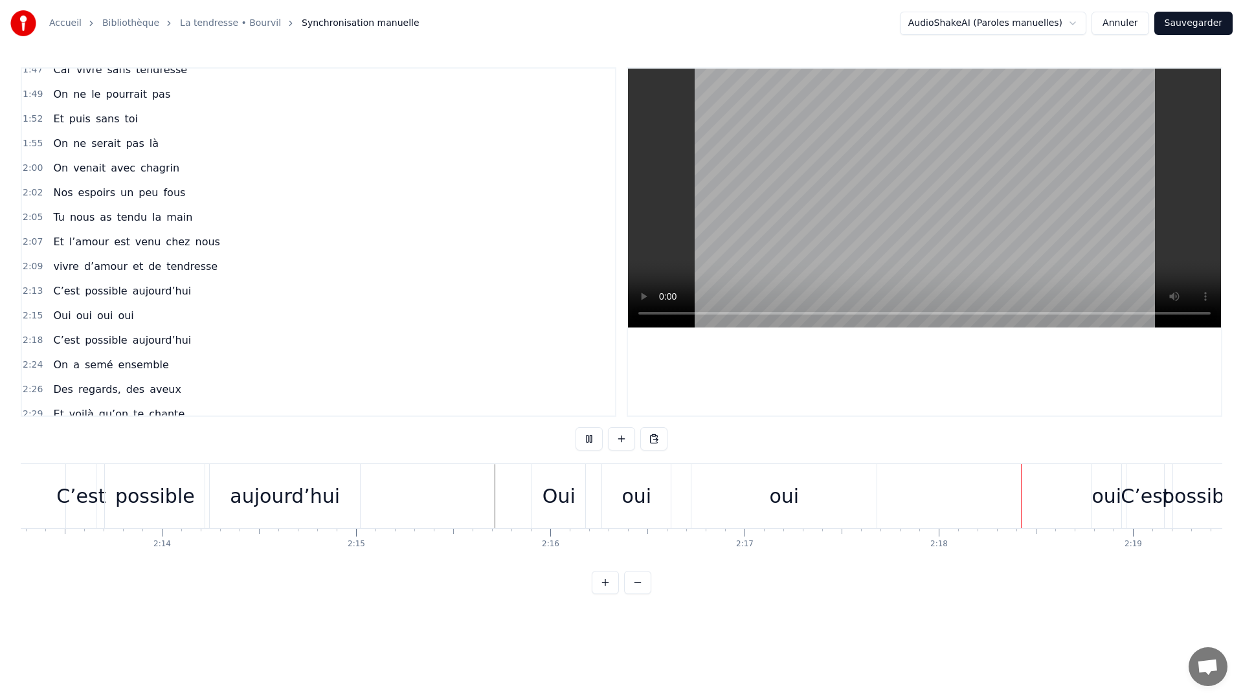
click at [580, 445] on button at bounding box center [588, 438] width 27 height 23
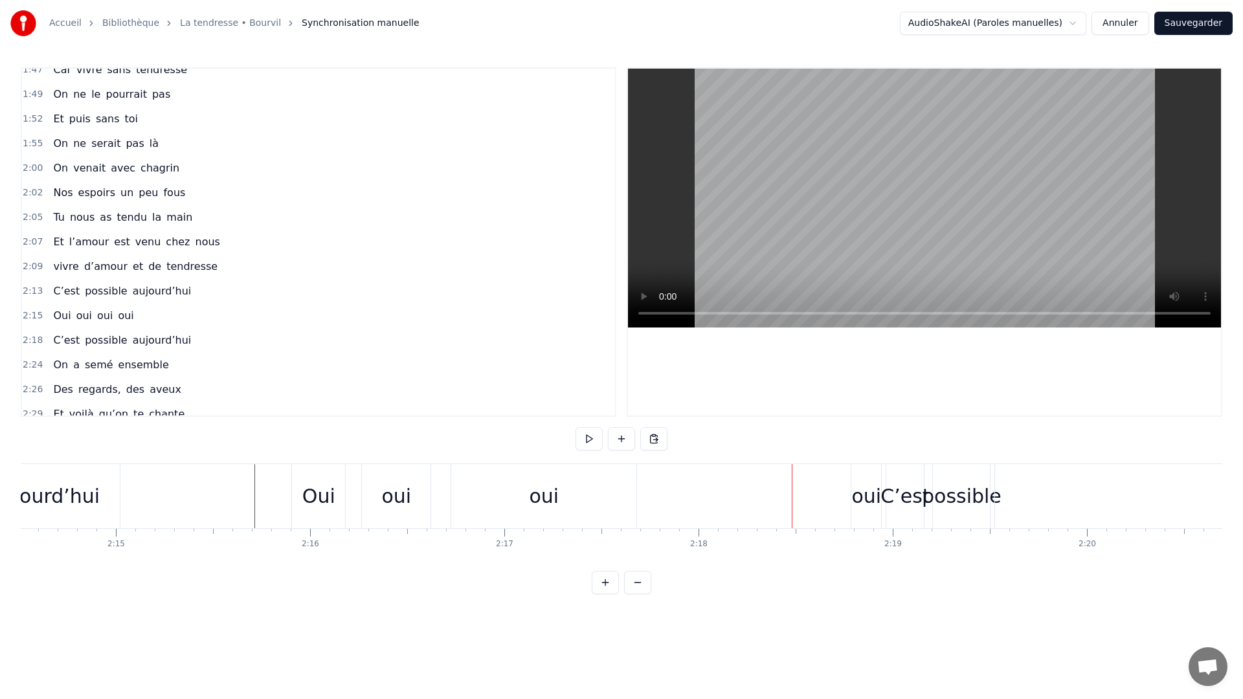
scroll to position [0, 26095]
click at [891, 509] on div "oui" at bounding box center [885, 495] width 30 height 29
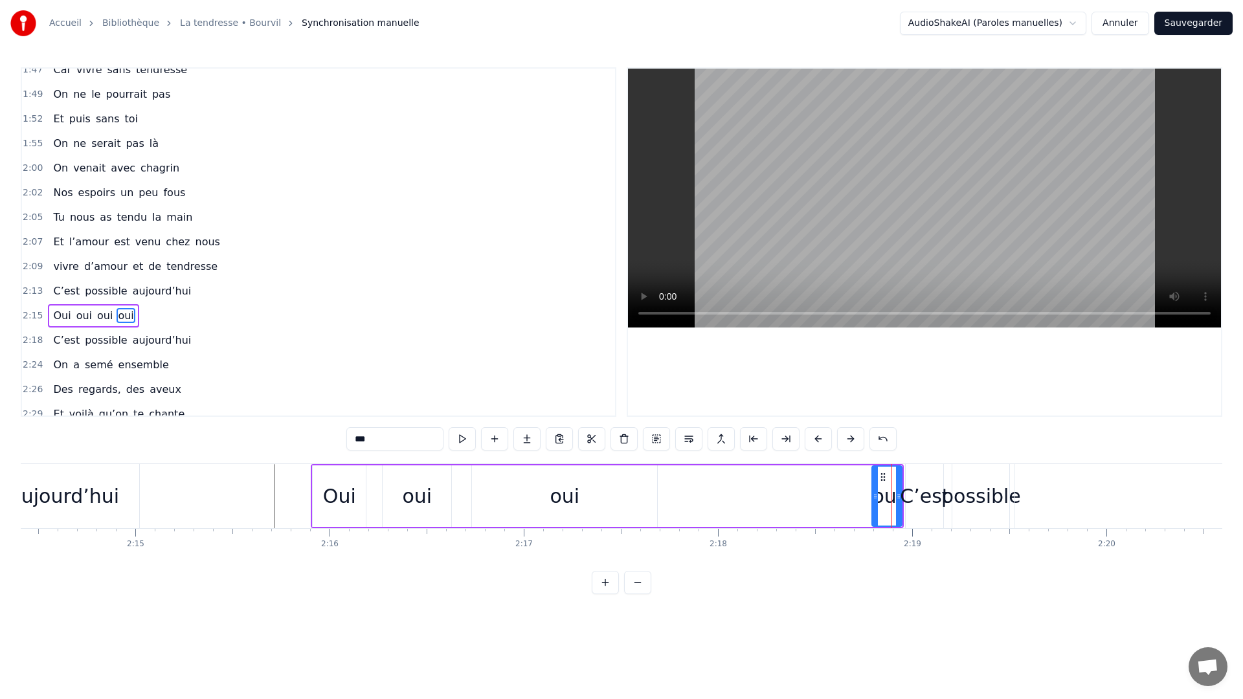
scroll to position [896, 0]
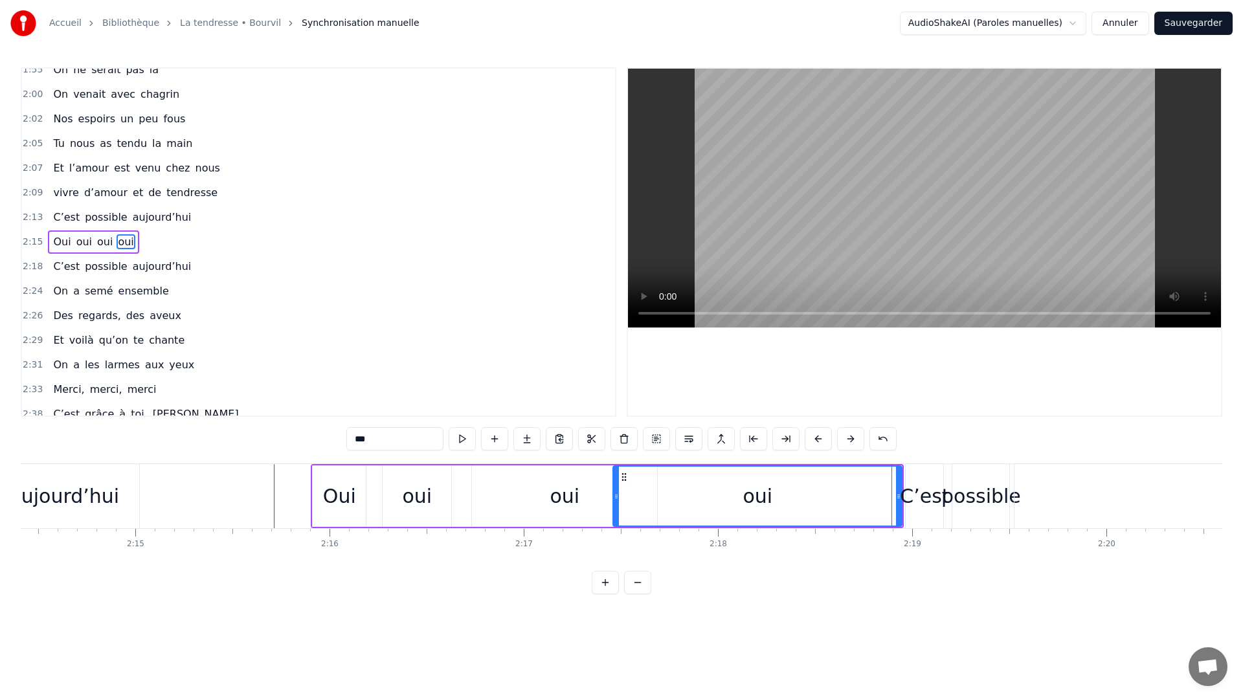
drag, startPoint x: 874, startPoint y: 494, endPoint x: 615, endPoint y: 527, distance: 261.0
click at [615, 527] on div "Oui oui oui oui" at bounding box center [607, 496] width 593 height 64
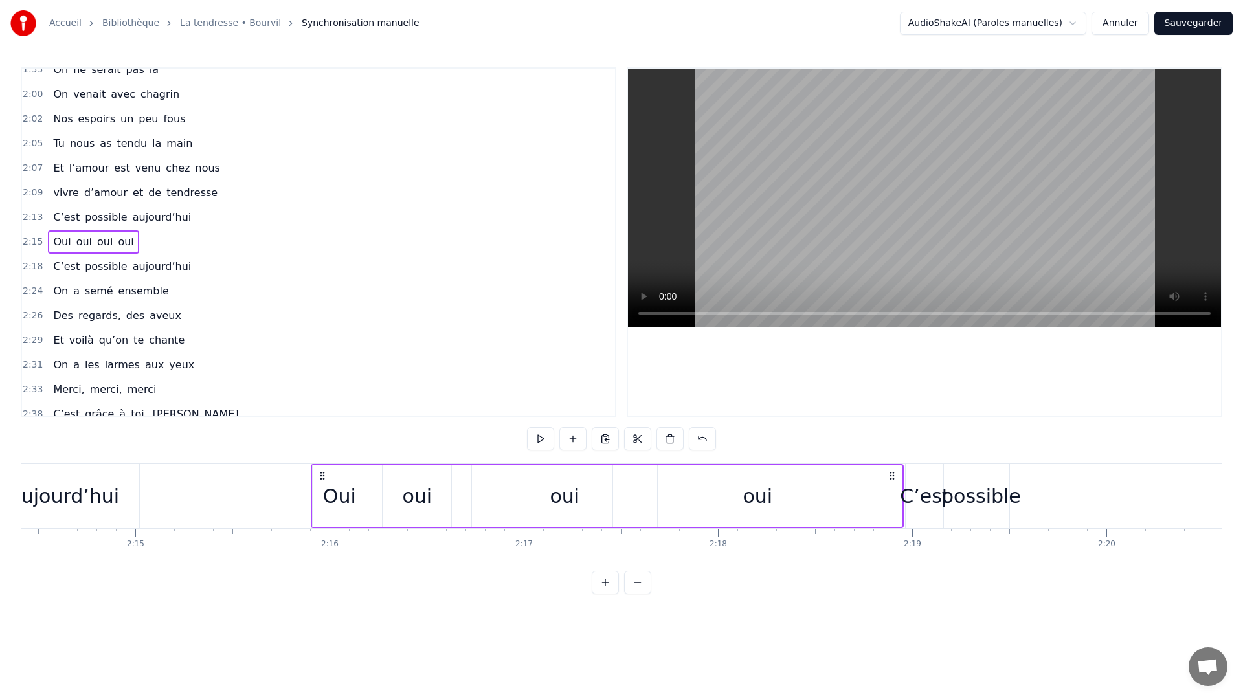
click at [890, 502] on div "oui" at bounding box center [757, 495] width 289 height 61
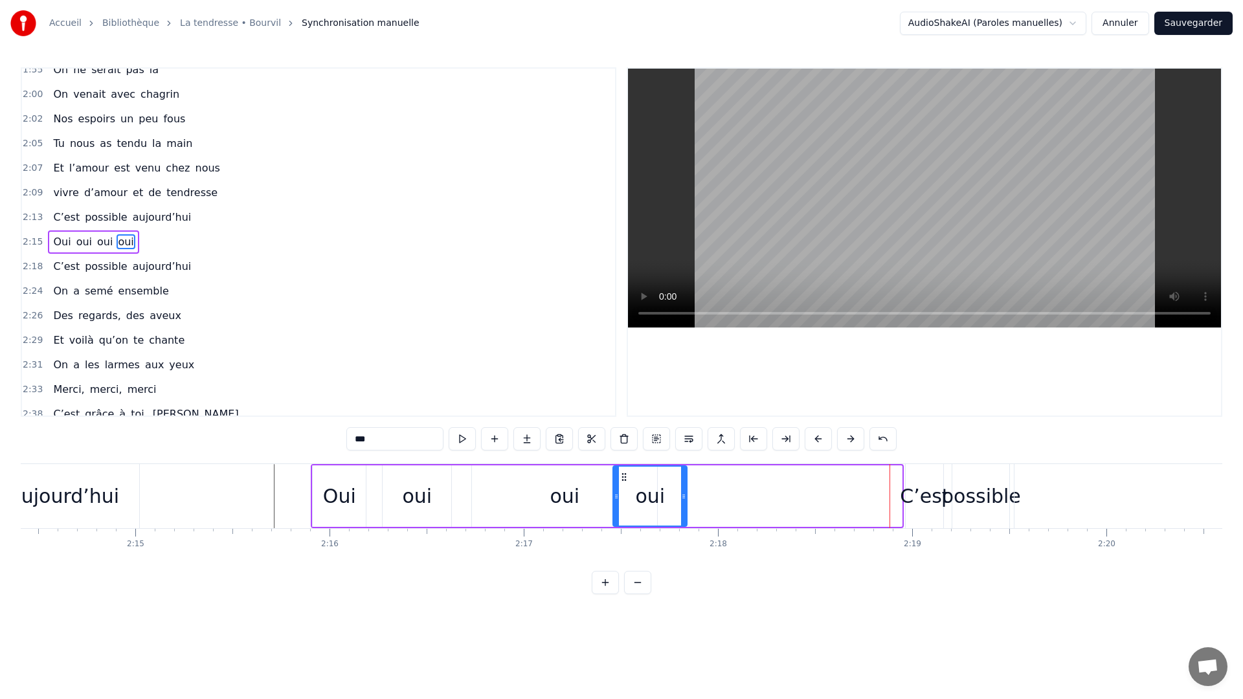
drag, startPoint x: 898, startPoint y: 498, endPoint x: 683, endPoint y: 524, distance: 216.5
click at [683, 524] on div at bounding box center [683, 496] width 5 height 59
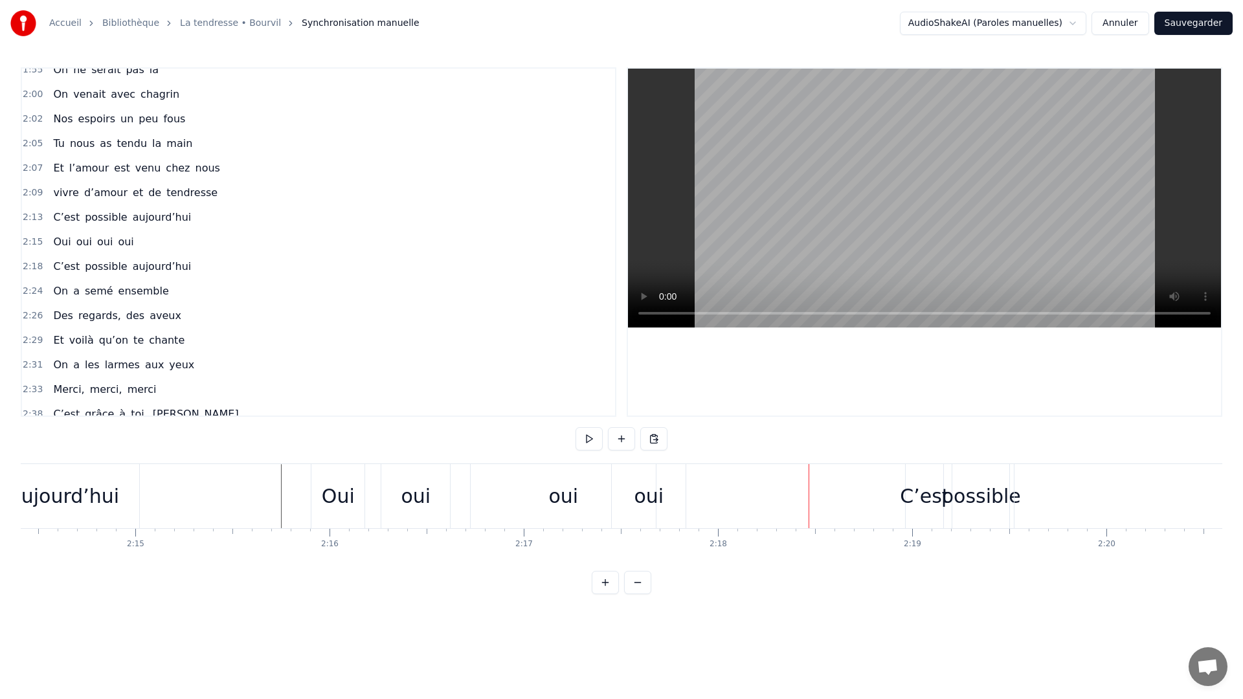
click at [337, 491] on div "Oui" at bounding box center [338, 495] width 33 height 29
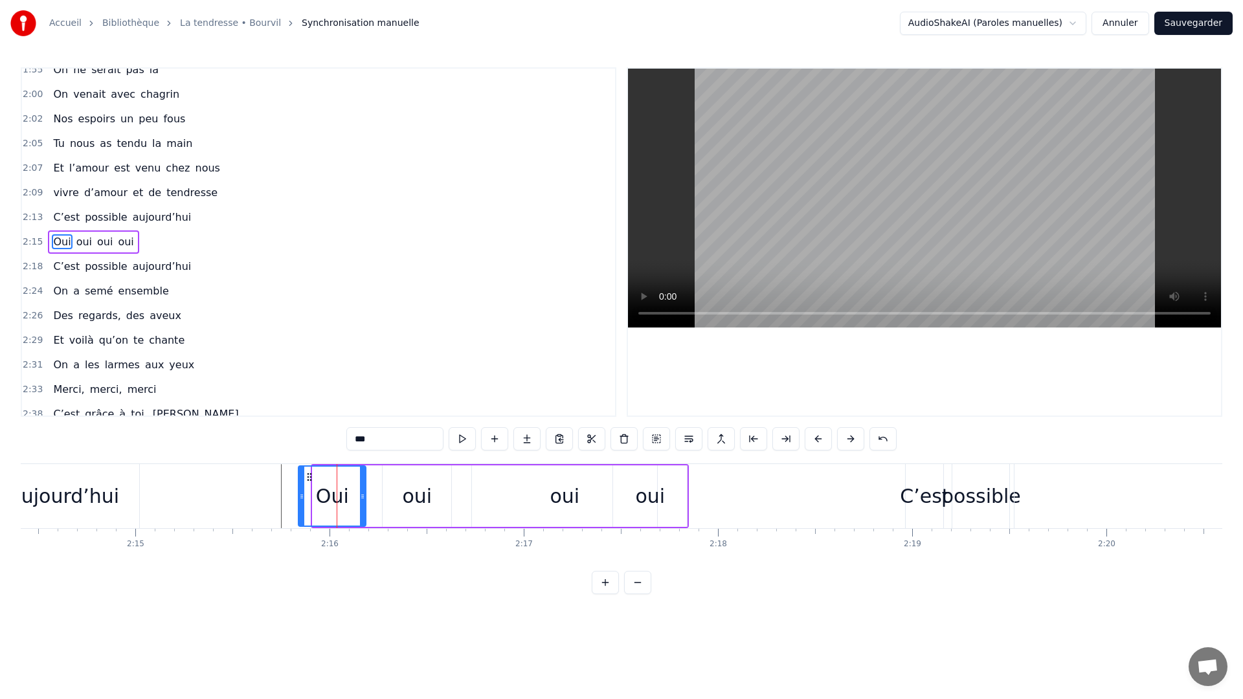
drag, startPoint x: 315, startPoint y: 492, endPoint x: 300, endPoint y: 494, distance: 15.7
click at [300, 494] on icon at bounding box center [301, 496] width 5 height 10
click at [401, 503] on div "oui" at bounding box center [416, 495] width 69 height 61
type input "***"
drag, startPoint x: 382, startPoint y: 497, endPoint x: 373, endPoint y: 499, distance: 9.3
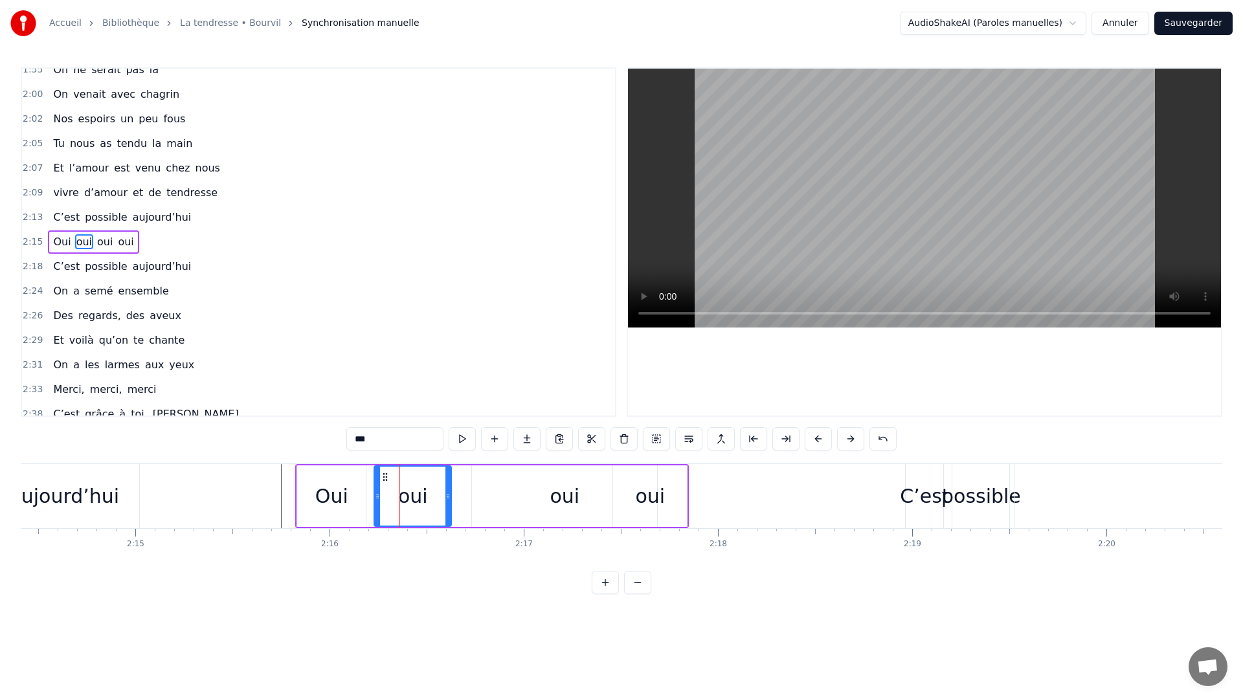
click at [375, 499] on icon at bounding box center [377, 496] width 5 height 10
click at [575, 495] on div "oui" at bounding box center [564, 495] width 30 height 29
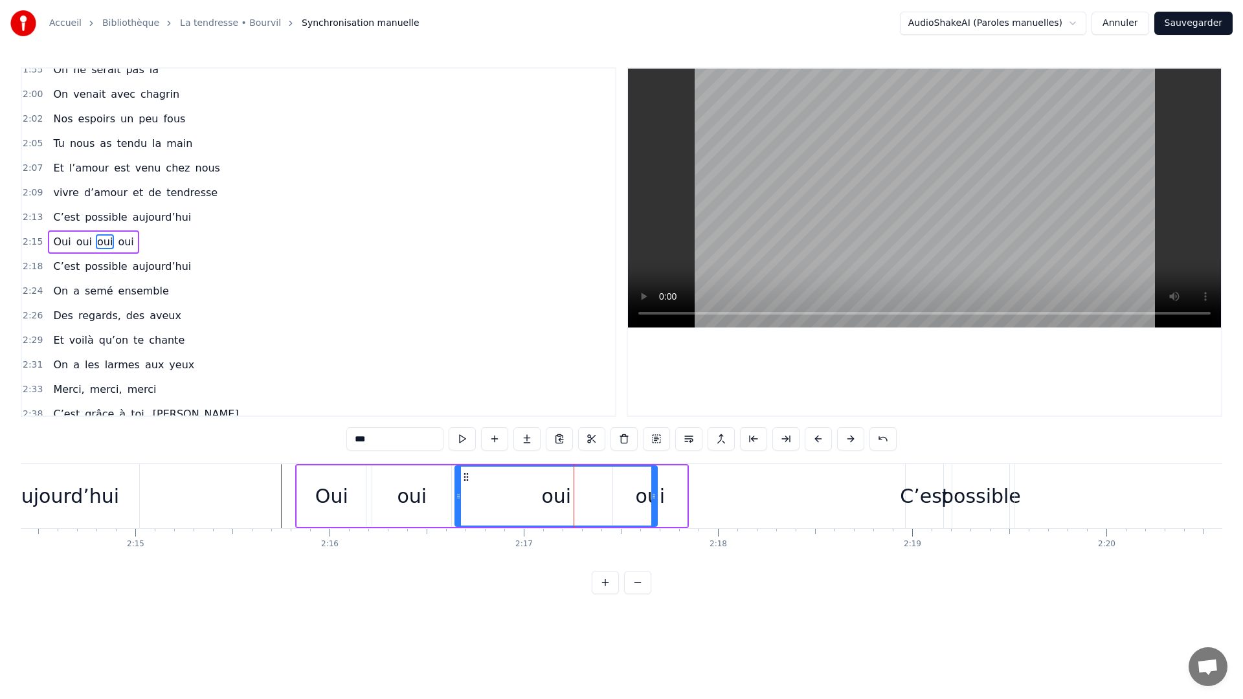
drag, startPoint x: 474, startPoint y: 502, endPoint x: 459, endPoint y: 506, distance: 16.0
click at [459, 506] on div at bounding box center [458, 496] width 5 height 59
drag, startPoint x: 653, startPoint y: 502, endPoint x: 583, endPoint y: 502, distance: 69.9
click at [539, 513] on div "oui" at bounding box center [496, 495] width 85 height 61
click at [652, 492] on div "oui" at bounding box center [650, 495] width 30 height 29
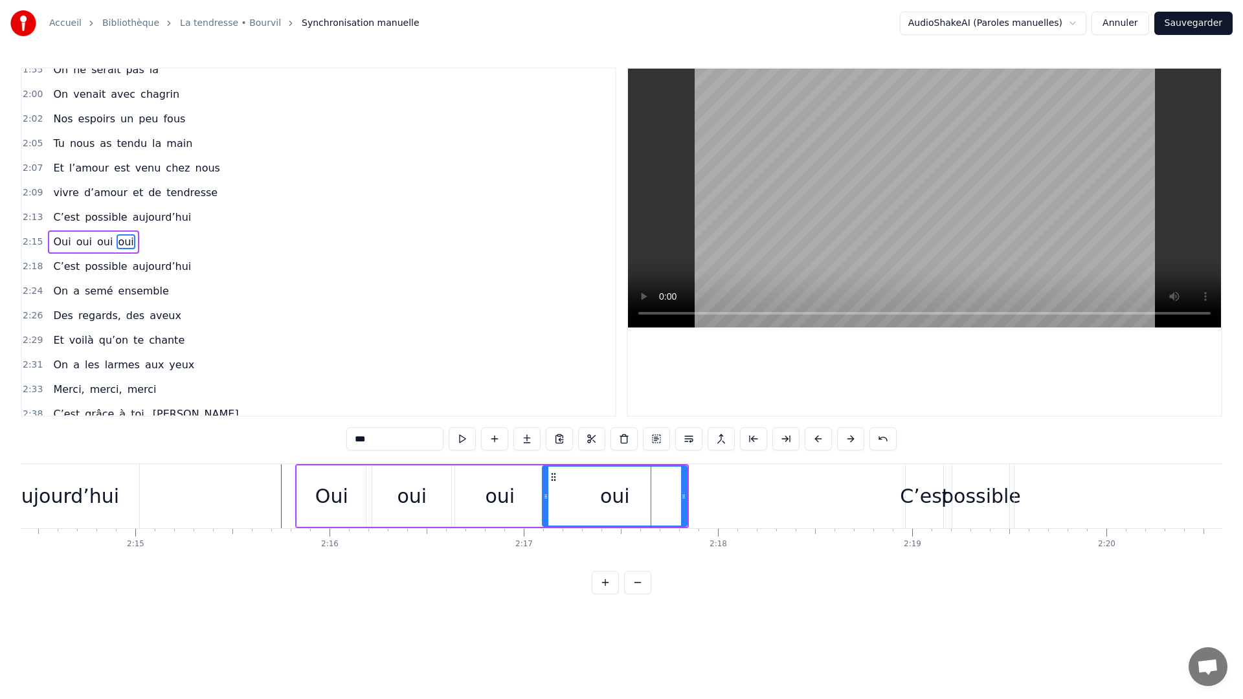
drag, startPoint x: 611, startPoint y: 500, endPoint x: 544, endPoint y: 503, distance: 66.8
click at [544, 503] on div at bounding box center [545, 496] width 5 height 59
drag, startPoint x: 685, startPoint y: 499, endPoint x: 650, endPoint y: 505, distance: 36.2
click at [650, 505] on div at bounding box center [647, 496] width 5 height 59
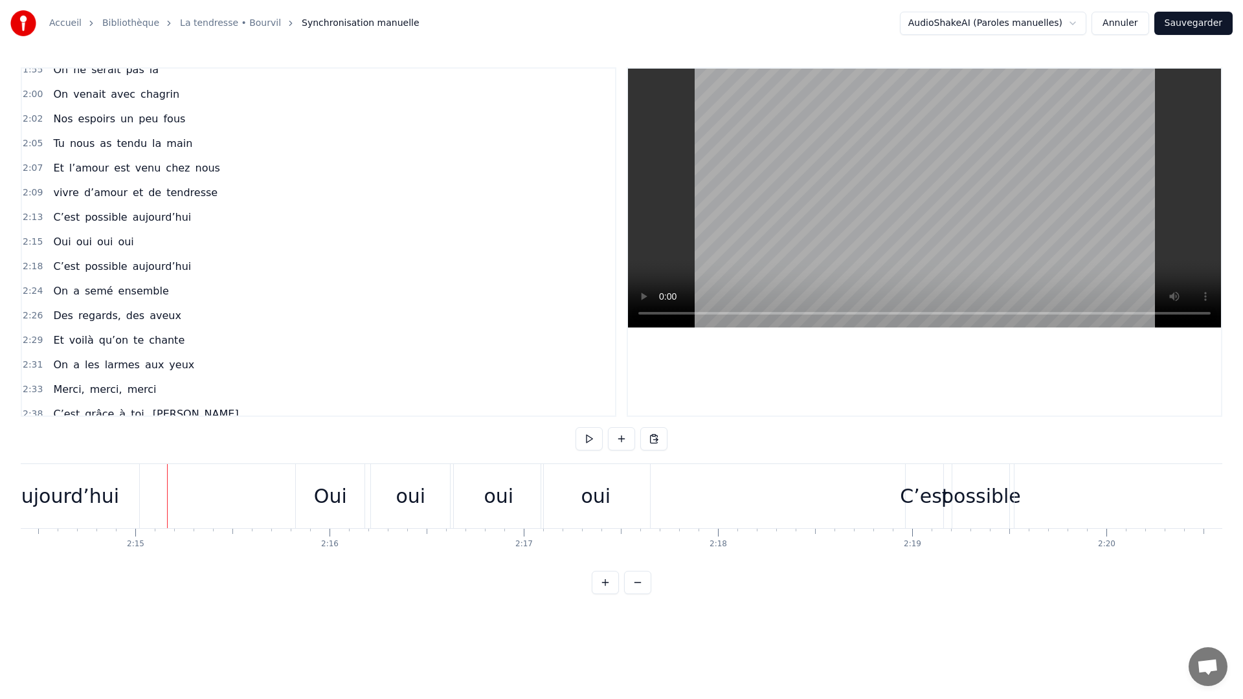
click at [167, 466] on div at bounding box center [167, 496] width 1 height 64
click at [591, 434] on button at bounding box center [588, 438] width 27 height 23
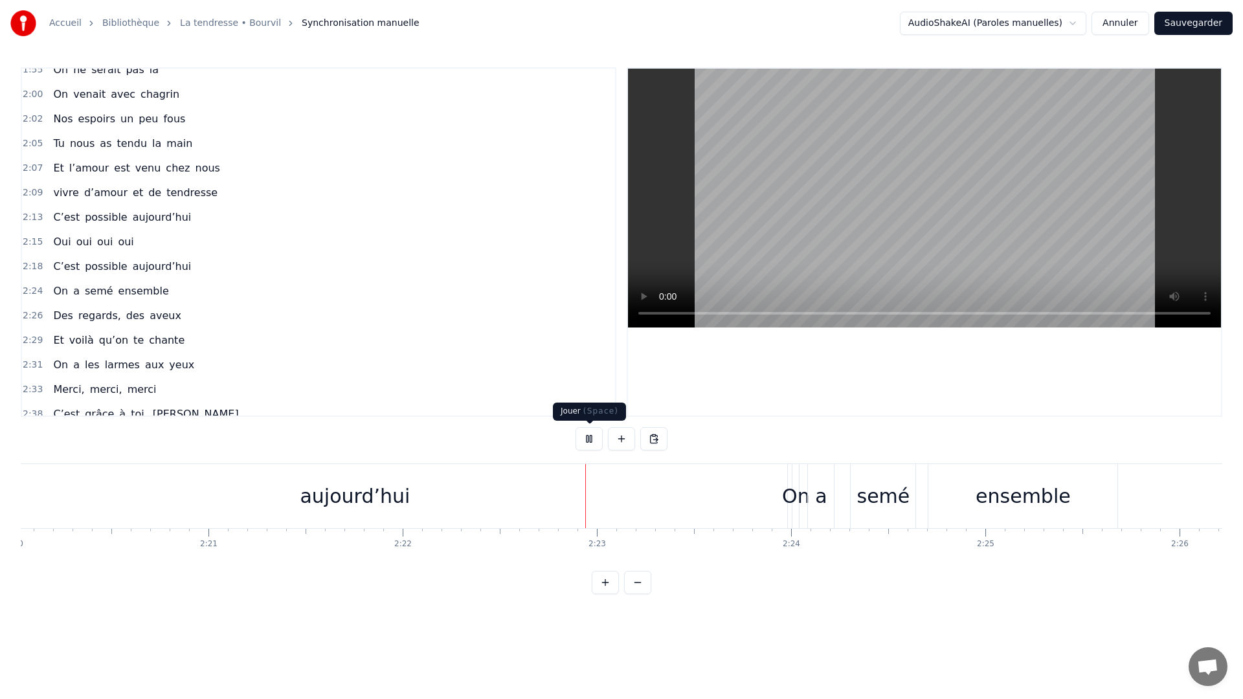
click at [592, 444] on button at bounding box center [588, 438] width 27 height 23
click at [629, 502] on div "aujourd’hui" at bounding box center [354, 496] width 865 height 64
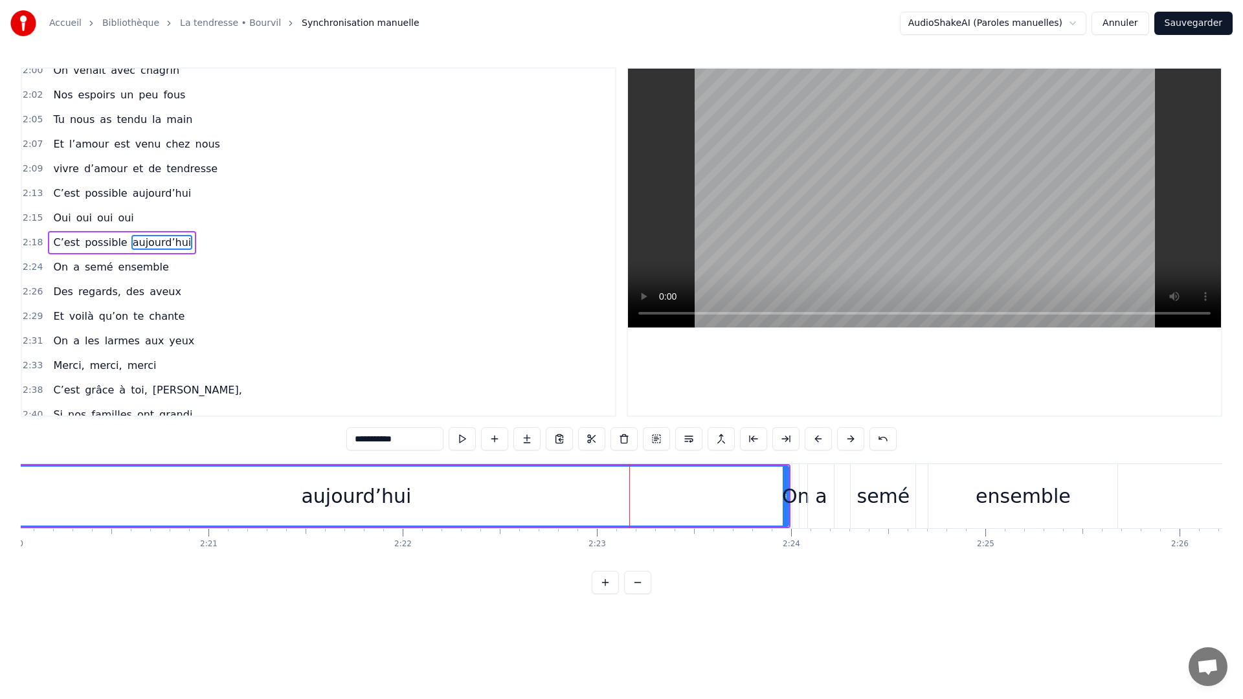
scroll to position [921, 0]
drag, startPoint x: 779, startPoint y: 507, endPoint x: 762, endPoint y: 509, distance: 16.4
click at [762, 509] on div "aujourd’hui" at bounding box center [355, 496] width 863 height 59
drag, startPoint x: 784, startPoint y: 487, endPoint x: 758, endPoint y: 485, distance: 25.3
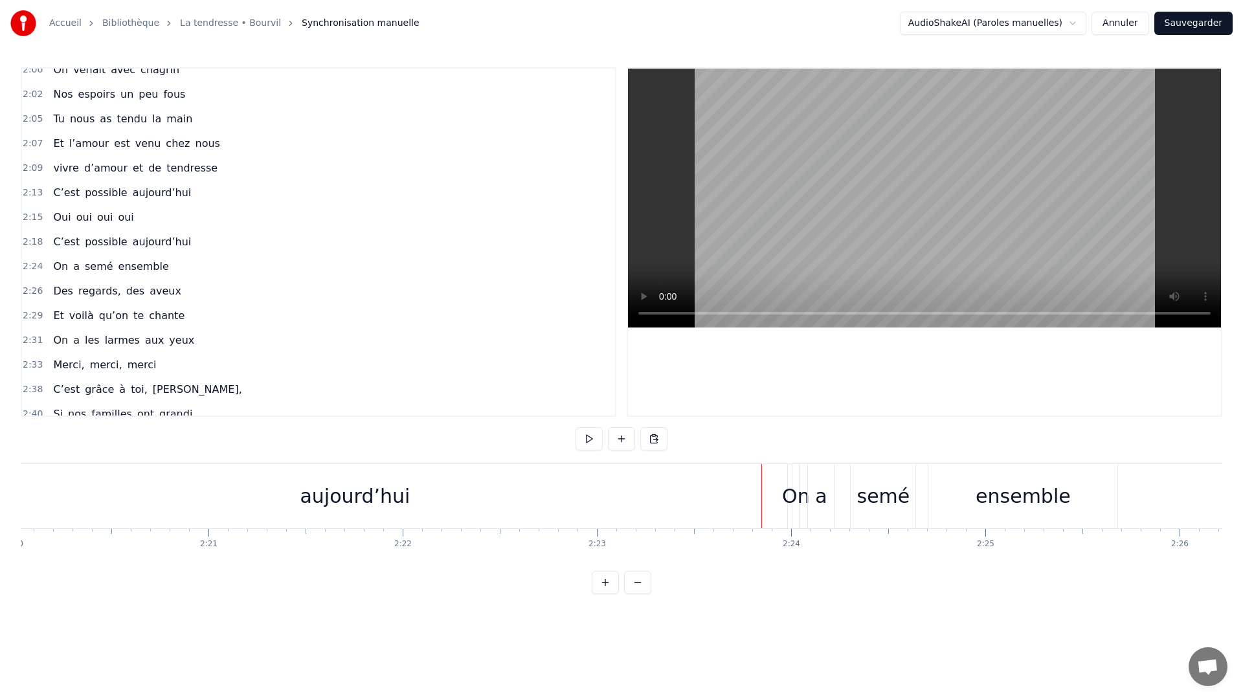
click at [379, 491] on div "aujourd’hui" at bounding box center [355, 495] width 110 height 29
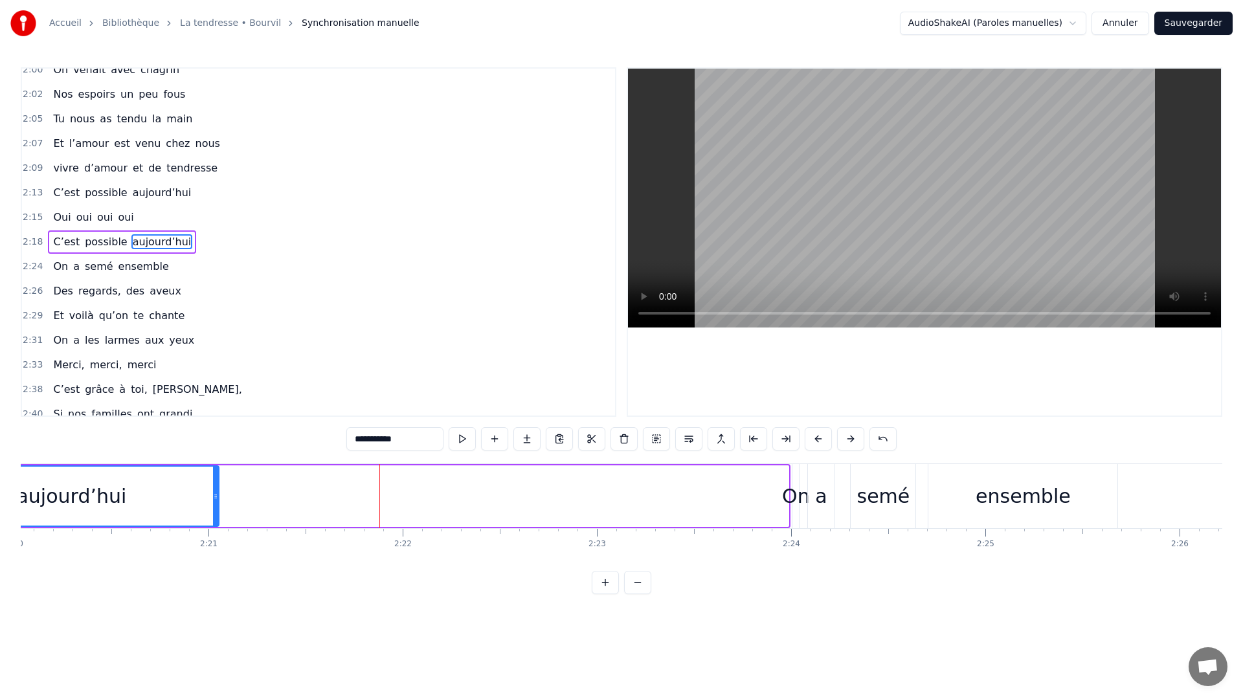
drag, startPoint x: 786, startPoint y: 516, endPoint x: 192, endPoint y: 498, distance: 594.4
click at [213, 498] on div at bounding box center [215, 496] width 5 height 59
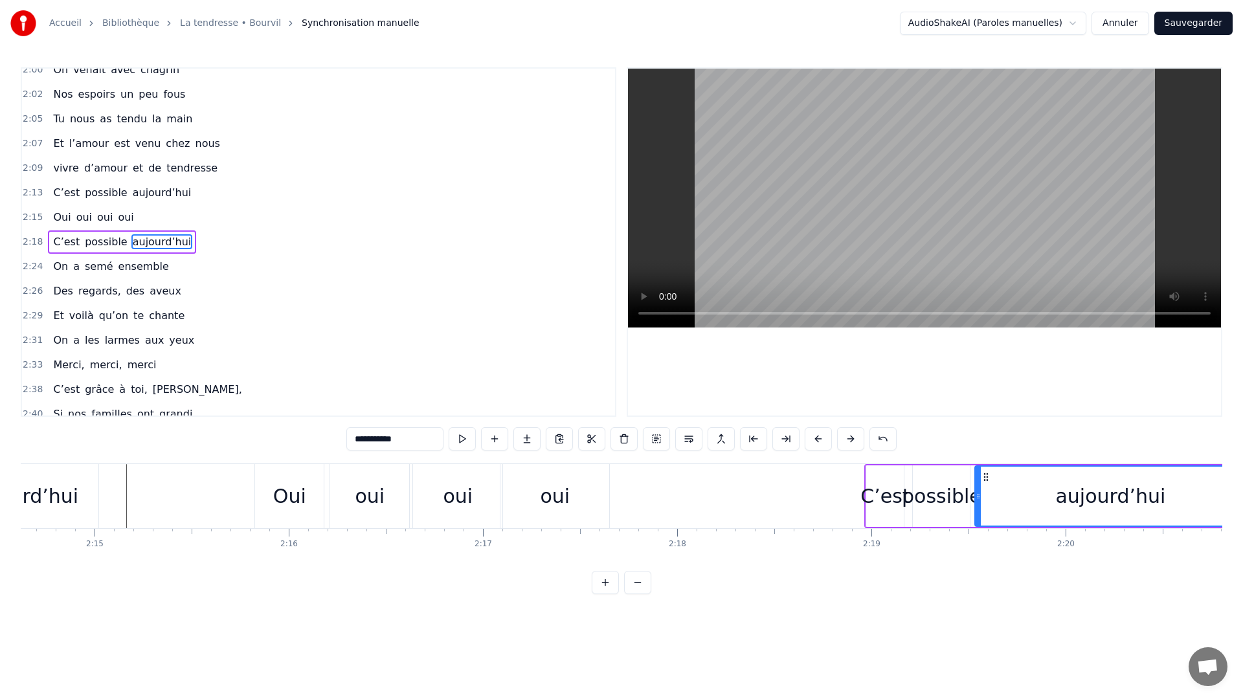
scroll to position [0, 26486]
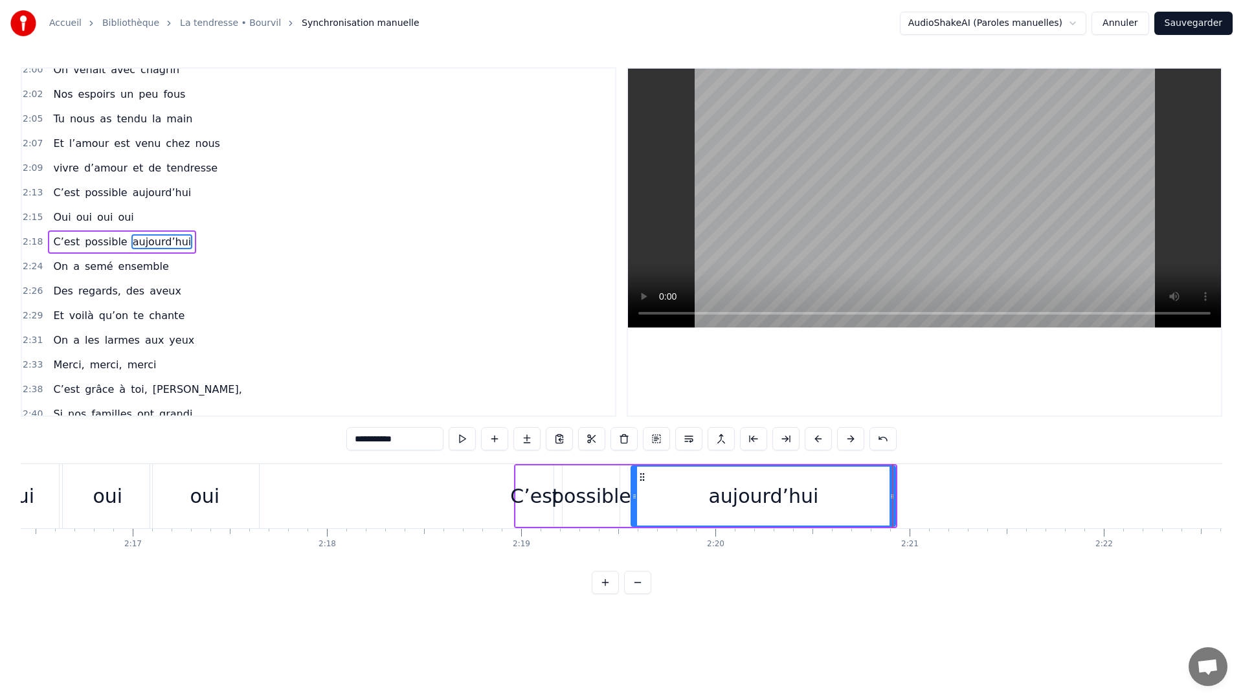
drag, startPoint x: 628, startPoint y: 505, endPoint x: 635, endPoint y: 507, distance: 6.8
click at [635, 507] on div at bounding box center [634, 496] width 5 height 59
drag, startPoint x: 531, startPoint y: 472, endPoint x: 368, endPoint y: 467, distance: 163.2
click at [634, 467] on div at bounding box center [634, 496] width 1 height 64
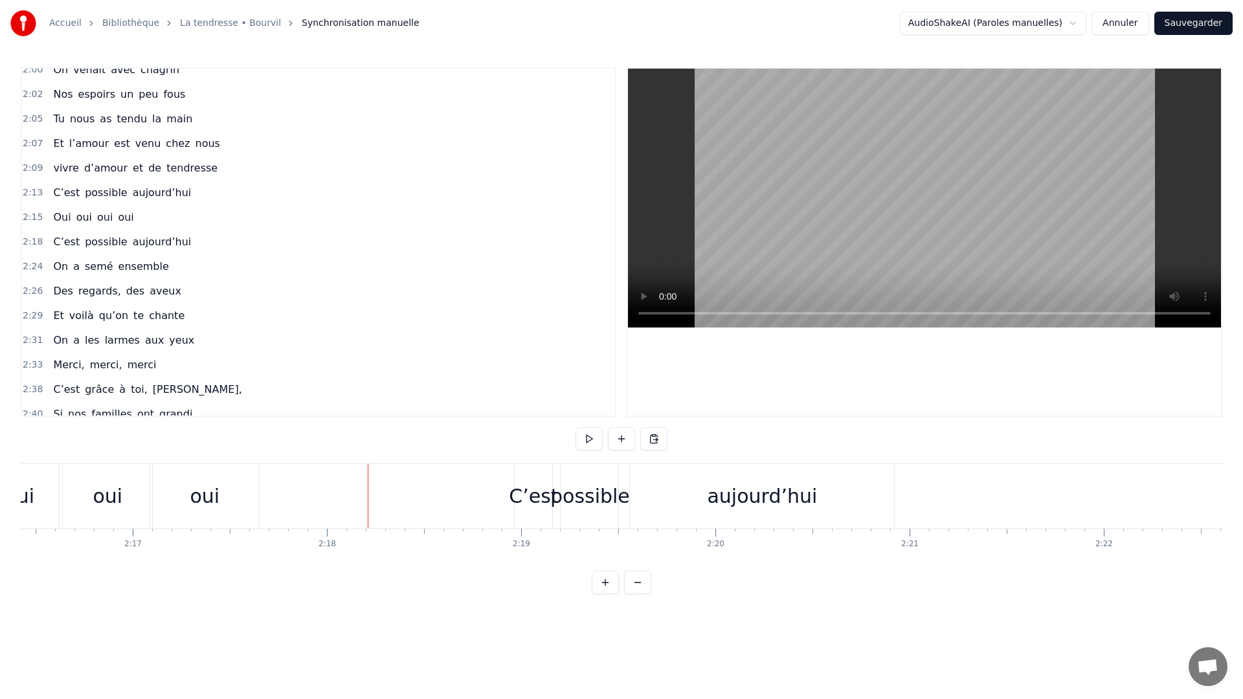
click at [535, 499] on div "C’est" at bounding box center [533, 495] width 49 height 29
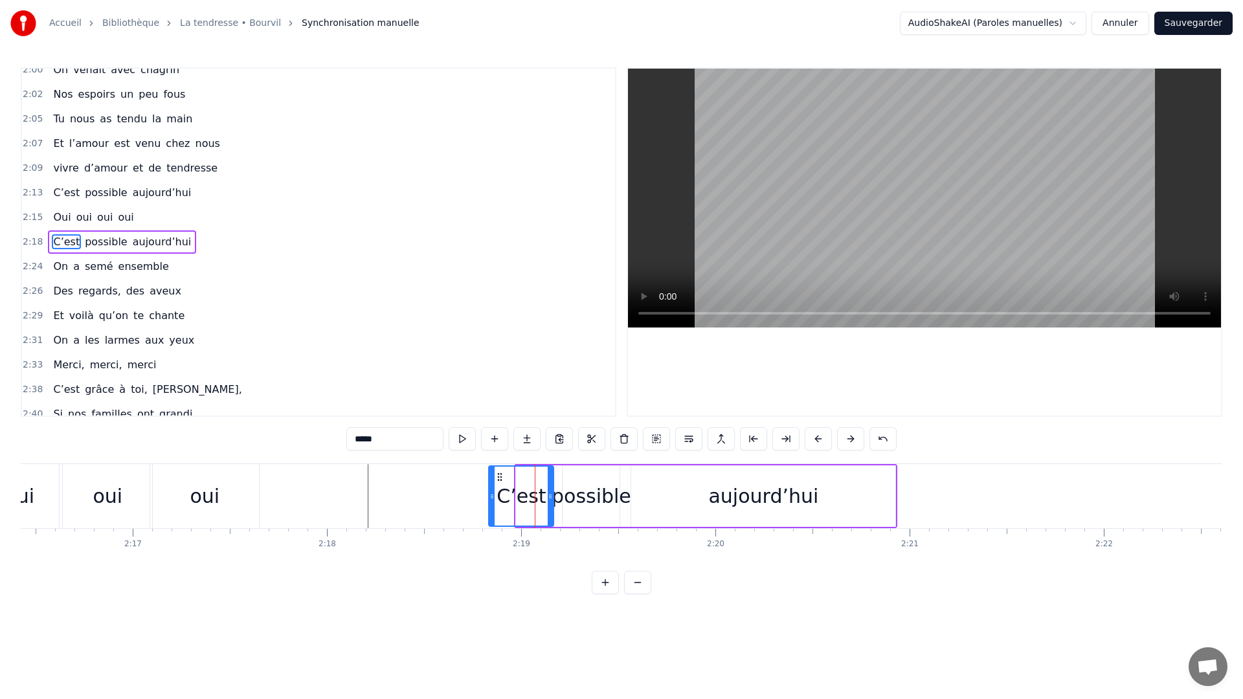
drag, startPoint x: 517, startPoint y: 500, endPoint x: 487, endPoint y: 503, distance: 29.9
click at [489, 503] on div at bounding box center [491, 496] width 5 height 59
click at [658, 495] on div "aujourd’hui" at bounding box center [763, 495] width 264 height 61
type input "**********"
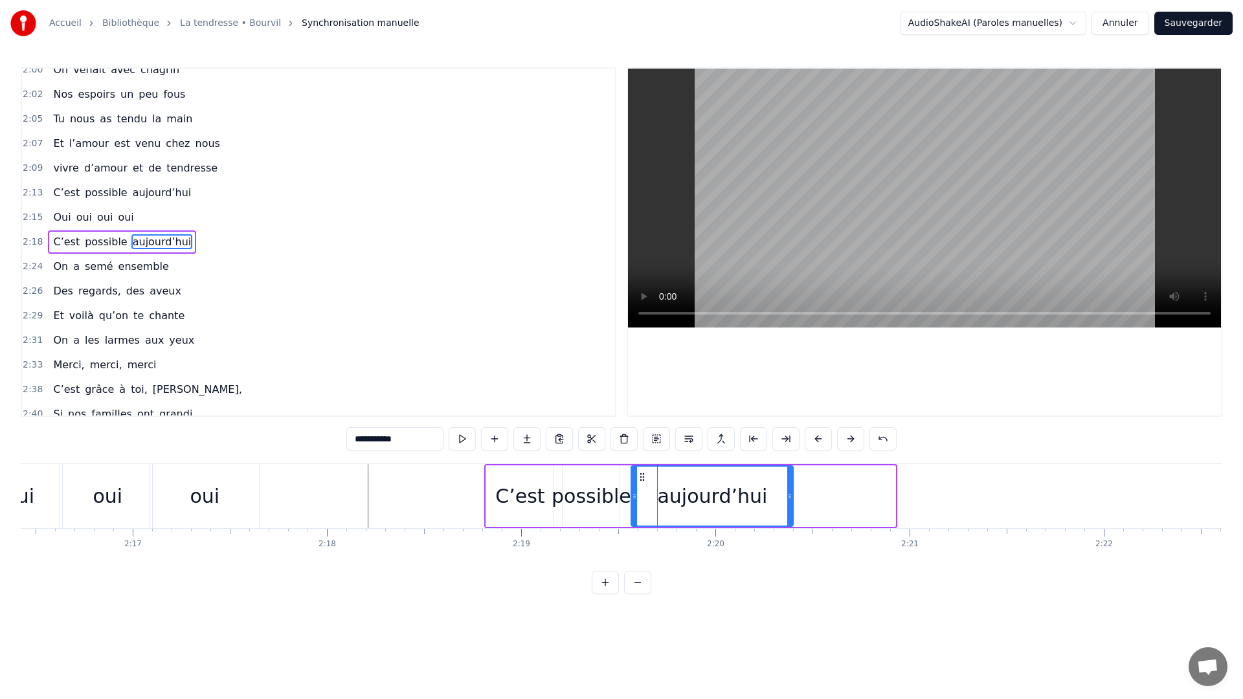
drag, startPoint x: 891, startPoint y: 494, endPoint x: 789, endPoint y: 515, distance: 104.5
click at [789, 515] on div at bounding box center [789, 496] width 5 height 59
click at [351, 460] on div "0:11 C’est grâce à toi [PERSON_NAME] 0:14 Que nous sommes tous ici 0:16 Espoirs…" at bounding box center [621, 330] width 1201 height 527
click at [352, 461] on div "0:11 C’est grâce à toi [PERSON_NAME] 0:14 Que nous sommes tous ici 0:16 Espoirs…" at bounding box center [621, 330] width 1201 height 527
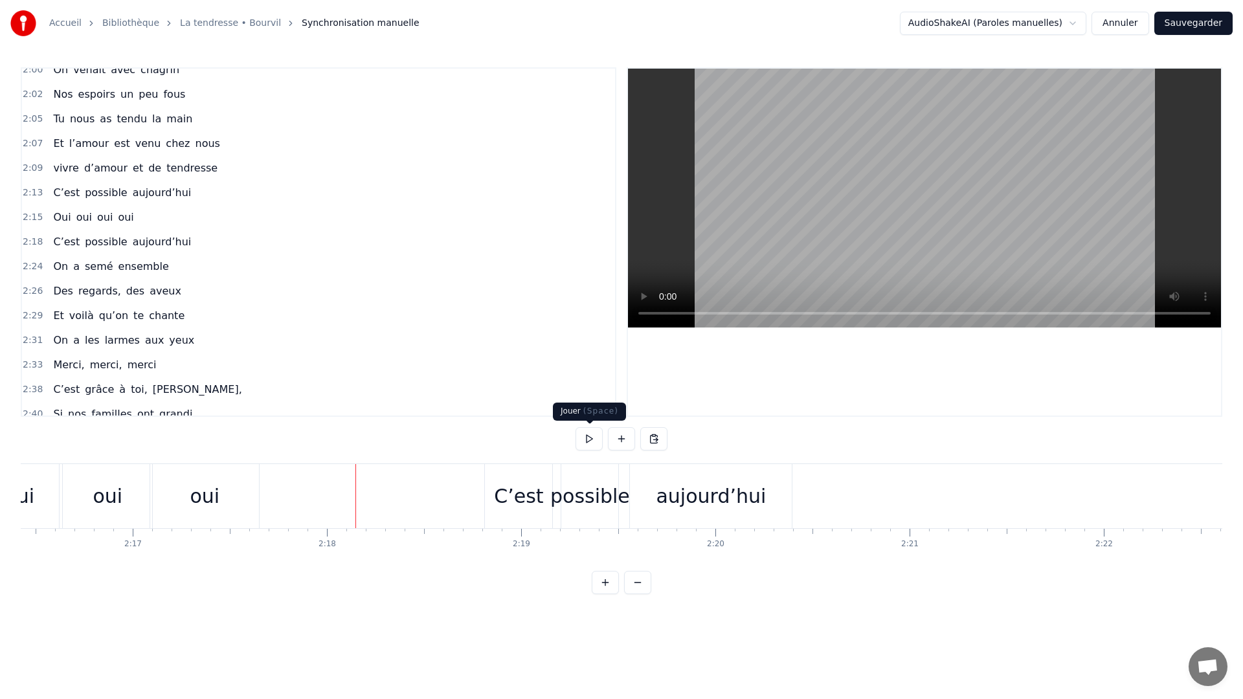
click at [590, 443] on button at bounding box center [588, 438] width 27 height 23
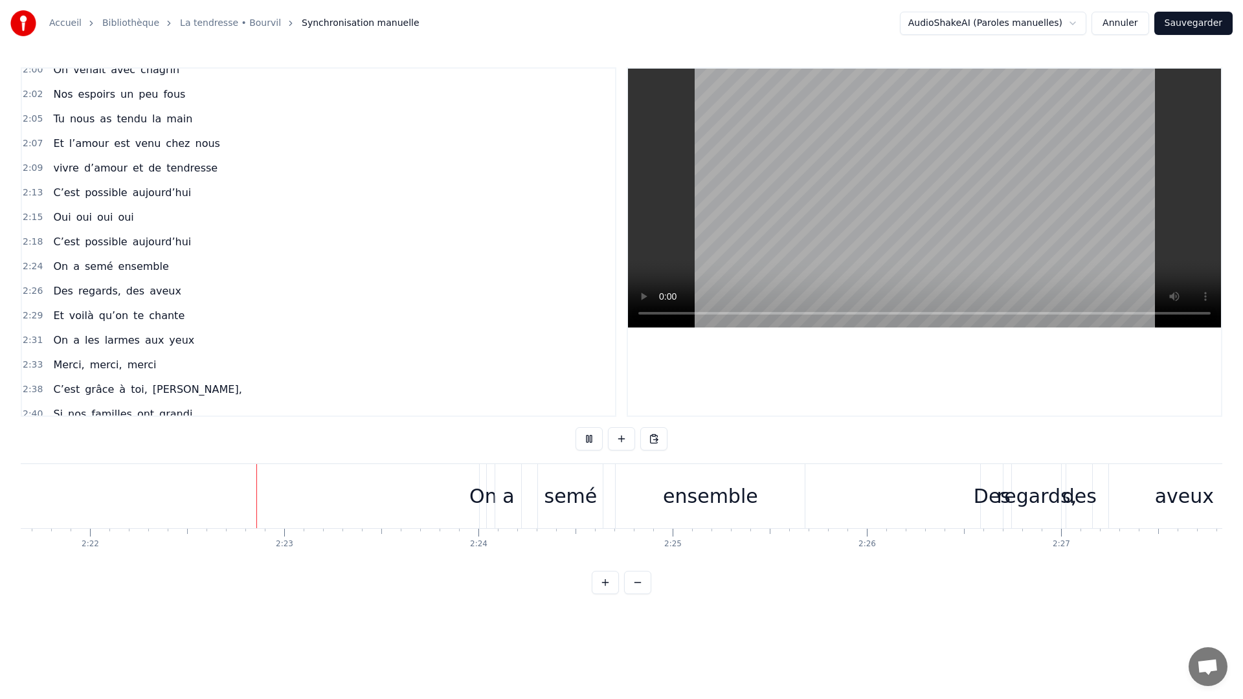
scroll to position [0, 27559]
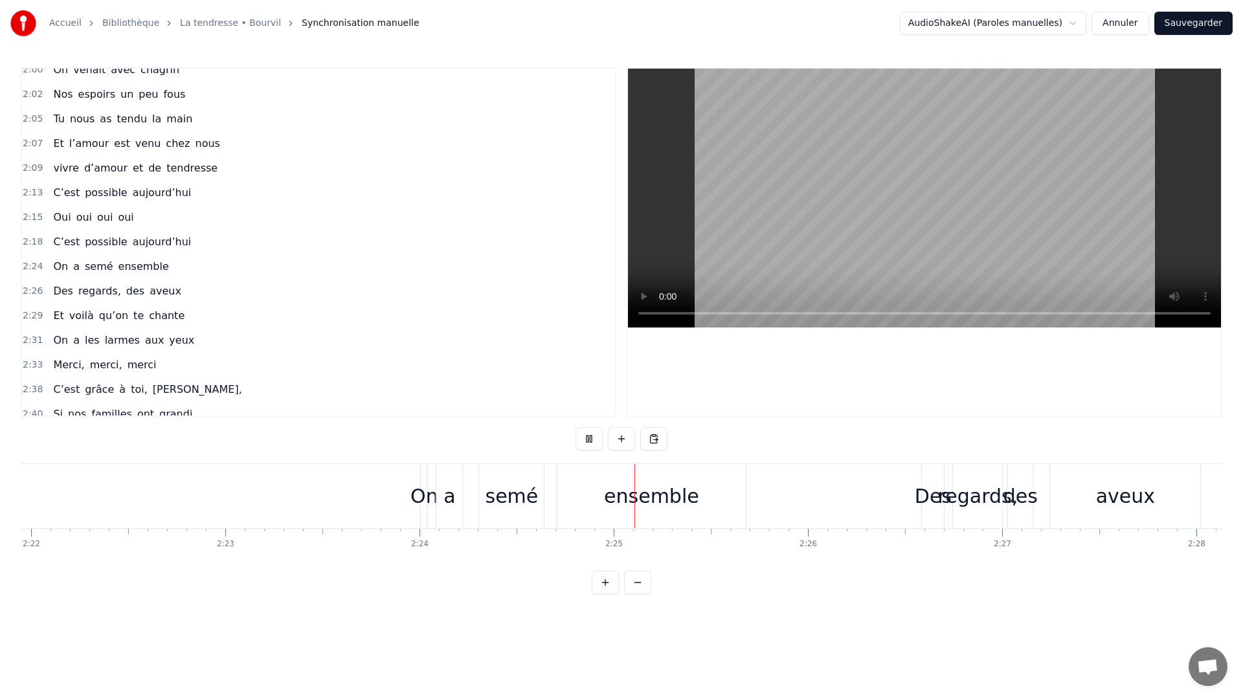
click at [579, 415] on div "0:11 C’est grâce à toi [PERSON_NAME] 0:14 Que nous sommes tous ici 0:16 Espoirs…" at bounding box center [318, 241] width 595 height 349
click at [584, 437] on button at bounding box center [588, 438] width 27 height 23
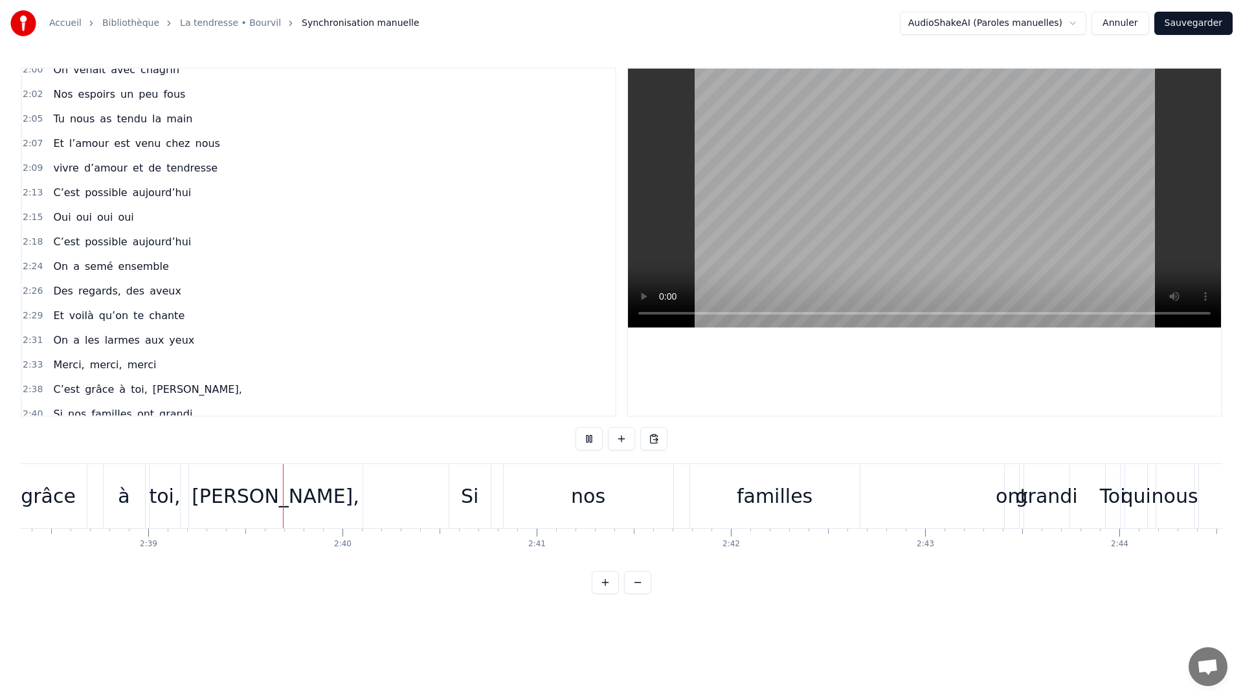
scroll to position [0, 30804]
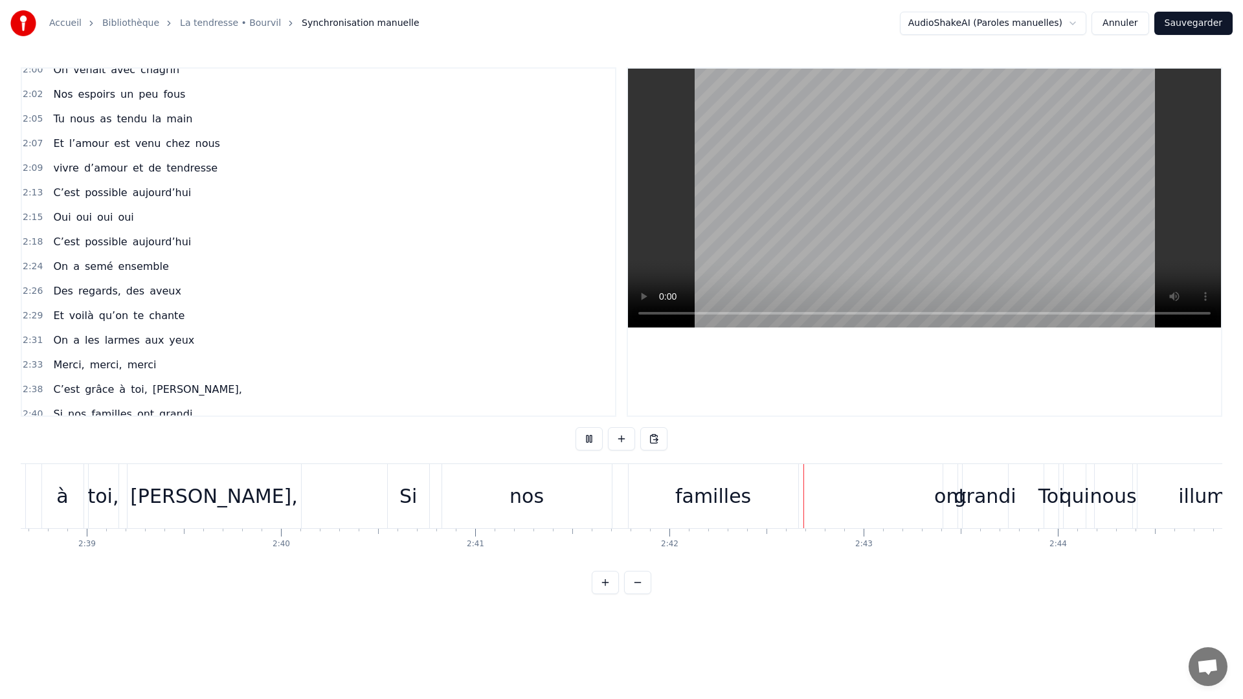
click at [584, 437] on button at bounding box center [588, 438] width 27 height 23
click at [490, 494] on div "nos" at bounding box center [527, 496] width 170 height 64
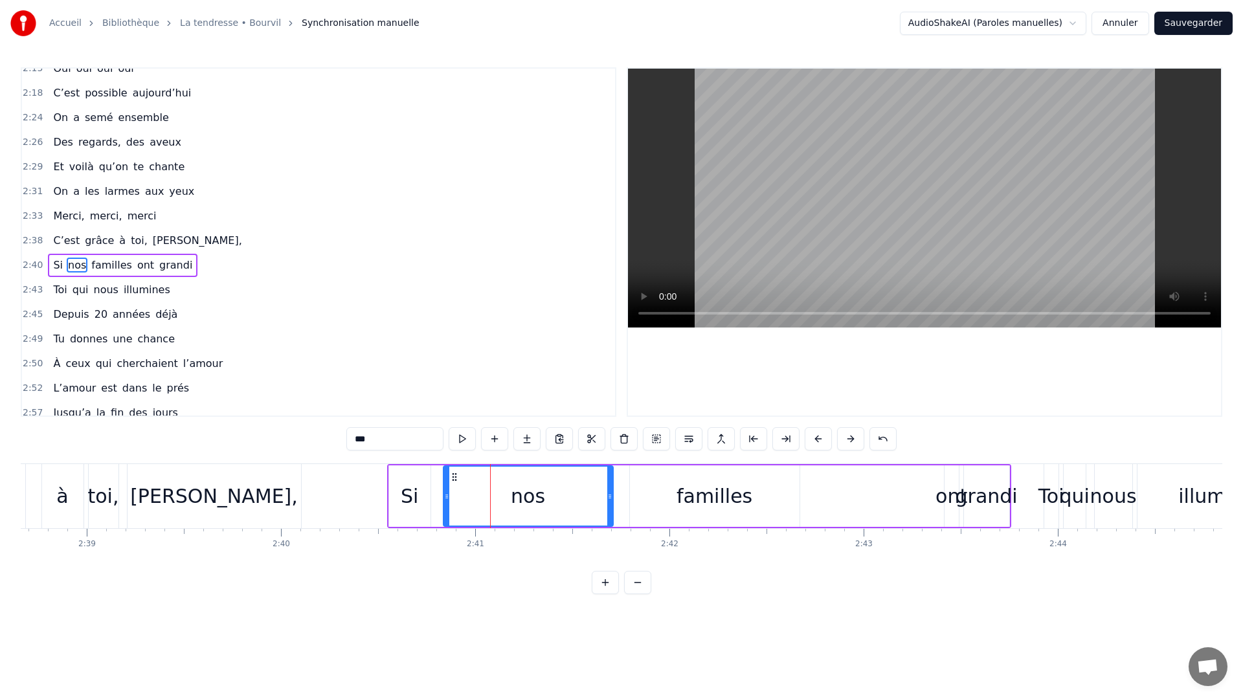
scroll to position [1079, 0]
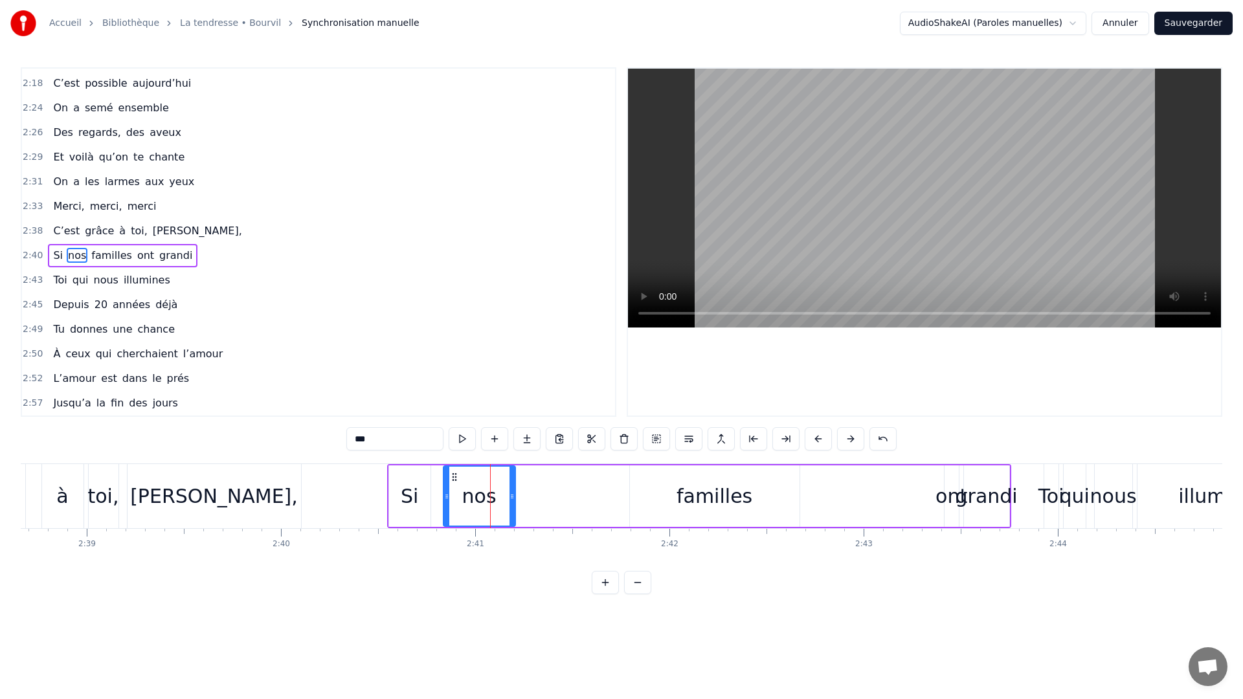
drag, startPoint x: 608, startPoint y: 502, endPoint x: 506, endPoint y: 516, distance: 103.2
click at [509, 516] on div at bounding box center [511, 496] width 5 height 59
click at [692, 488] on div "familles" at bounding box center [714, 495] width 76 height 29
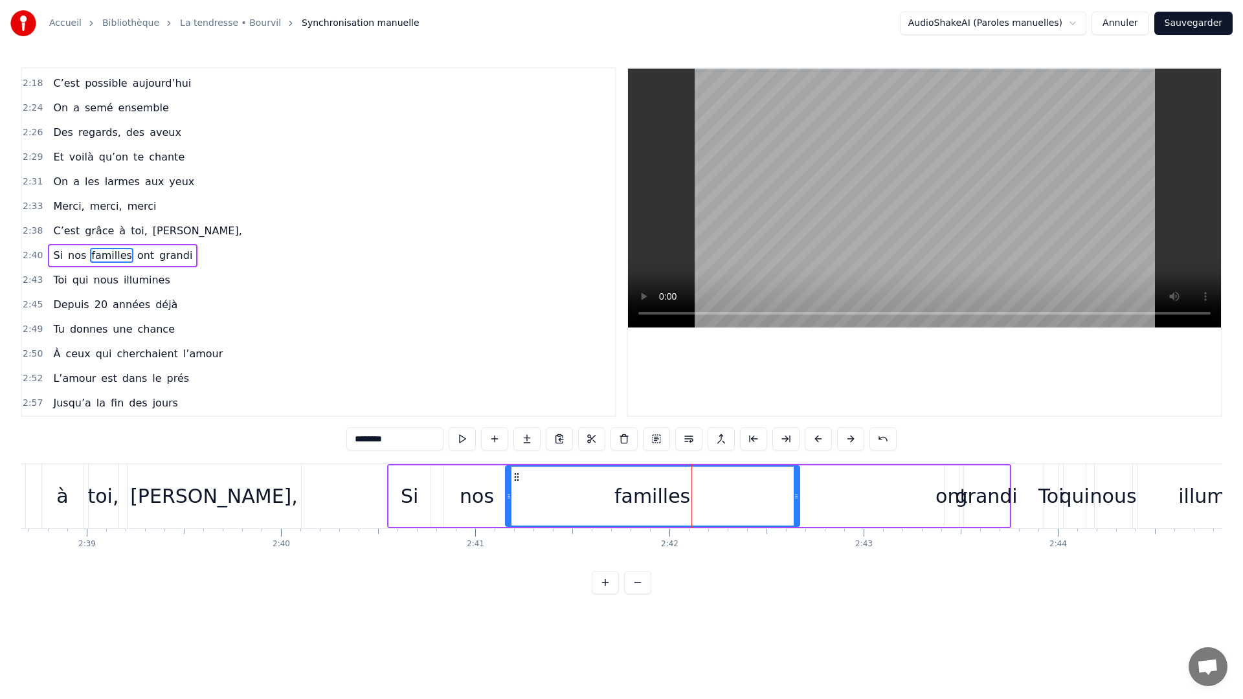
drag, startPoint x: 632, startPoint y: 495, endPoint x: 507, endPoint y: 514, distance: 125.7
click at [507, 514] on div at bounding box center [508, 496] width 5 height 59
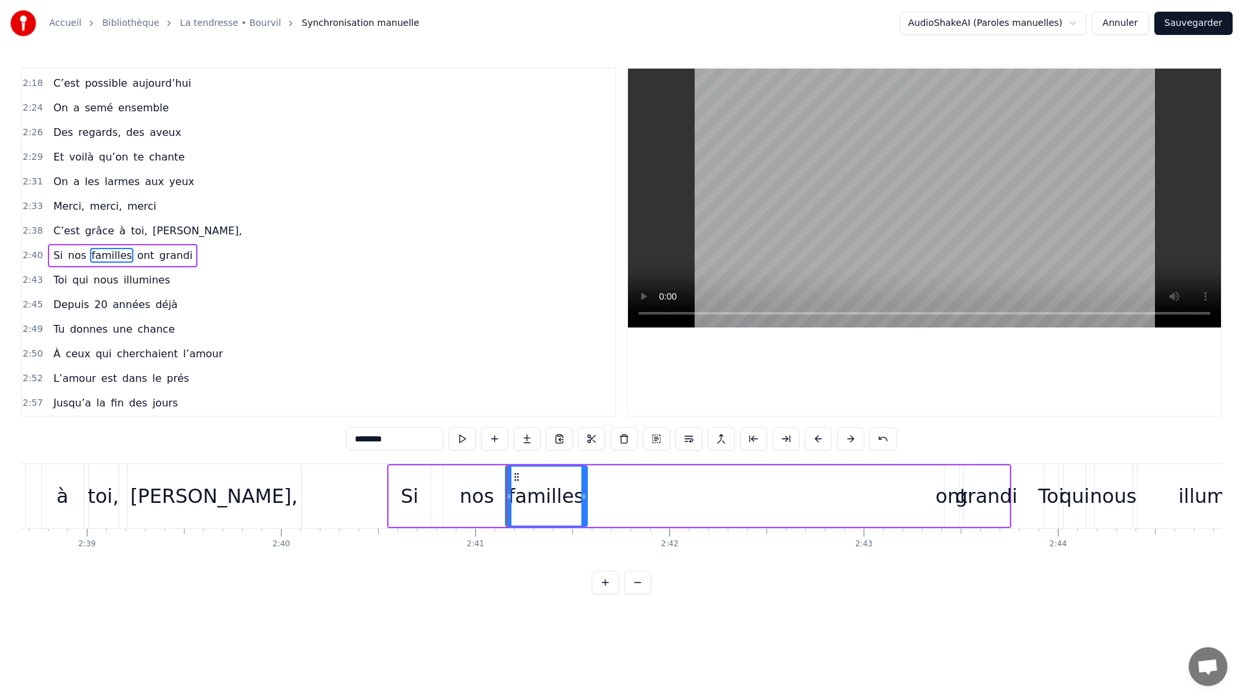
drag, startPoint x: 797, startPoint y: 490, endPoint x: 584, endPoint y: 513, distance: 214.8
click at [584, 513] on div at bounding box center [583, 496] width 5 height 59
click at [946, 494] on div "ont" at bounding box center [951, 495] width 32 height 29
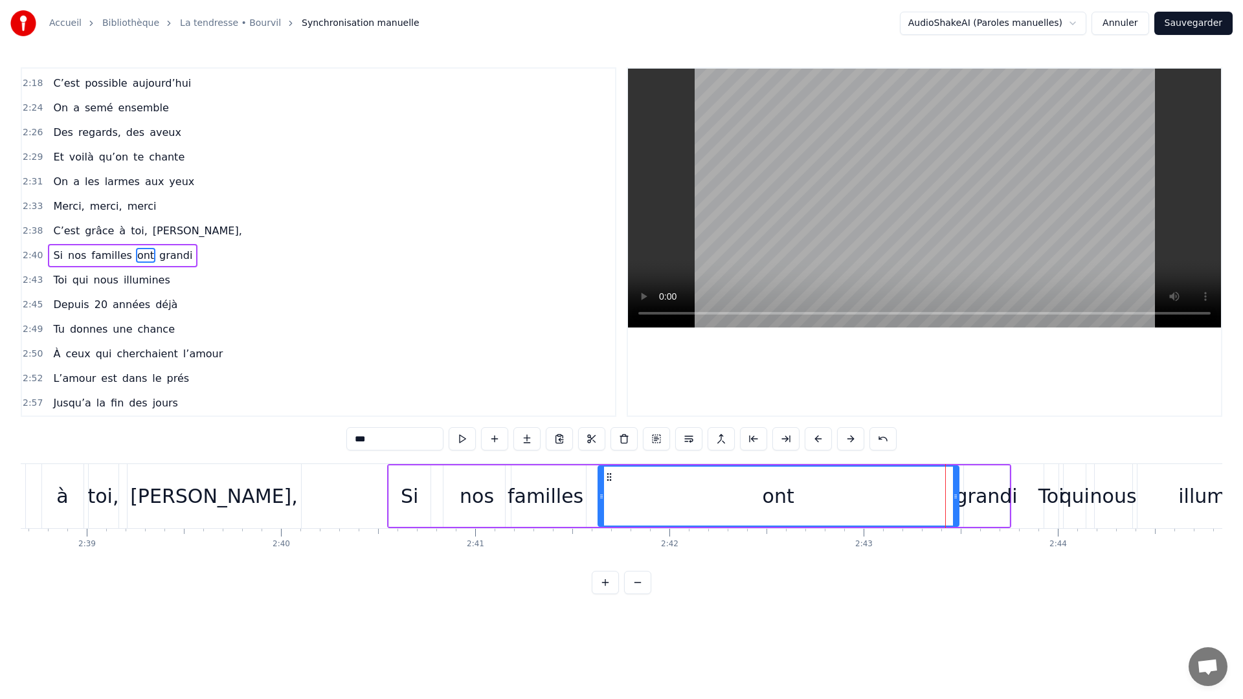
drag, startPoint x: 946, startPoint y: 494, endPoint x: 600, endPoint y: 511, distance: 346.6
click at [600, 511] on div at bounding box center [601, 496] width 5 height 59
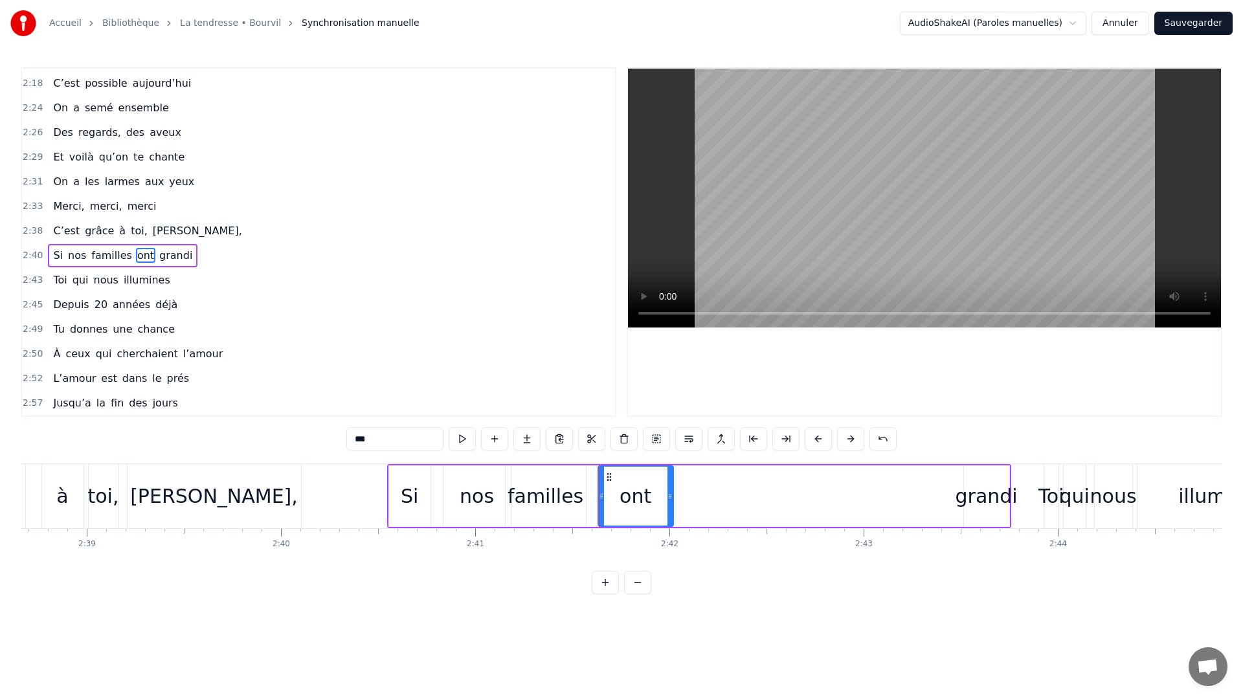
drag, startPoint x: 955, startPoint y: 496, endPoint x: 669, endPoint y: 511, distance: 286.4
click at [669, 511] on div at bounding box center [669, 496] width 5 height 59
click at [1005, 497] on div "grandi" at bounding box center [986, 495] width 62 height 29
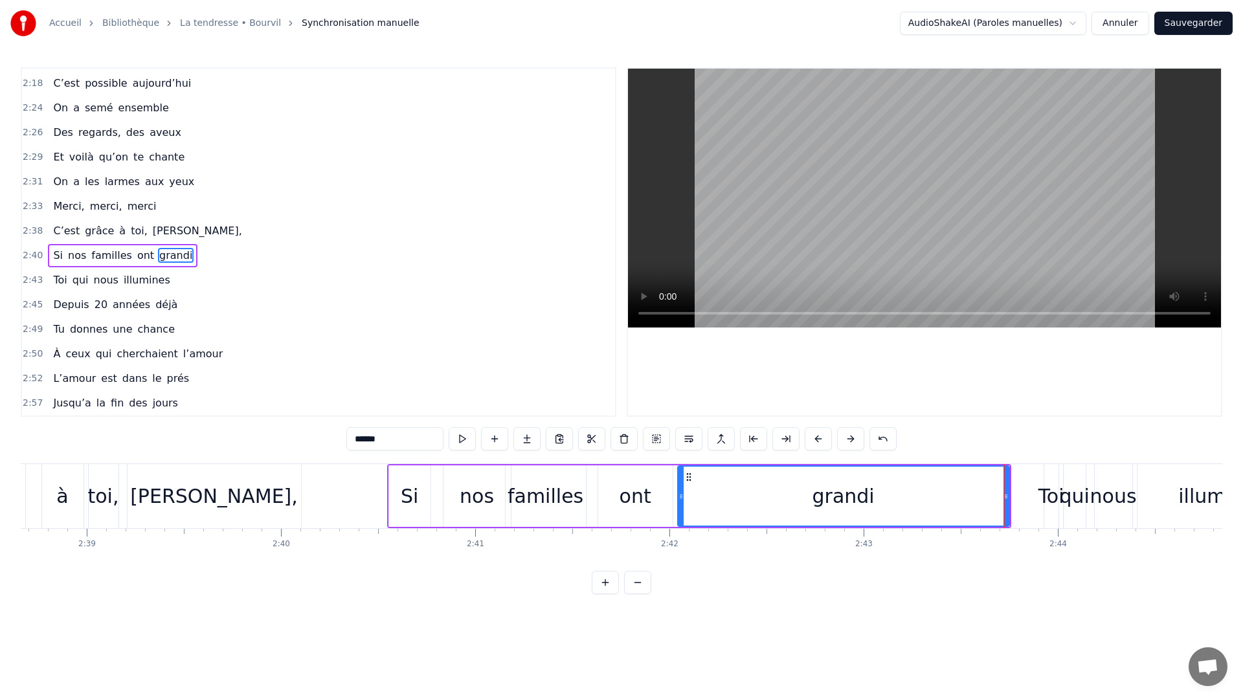
drag, startPoint x: 966, startPoint y: 501, endPoint x: 681, endPoint y: 516, distance: 285.8
click at [681, 516] on div at bounding box center [680, 496] width 5 height 59
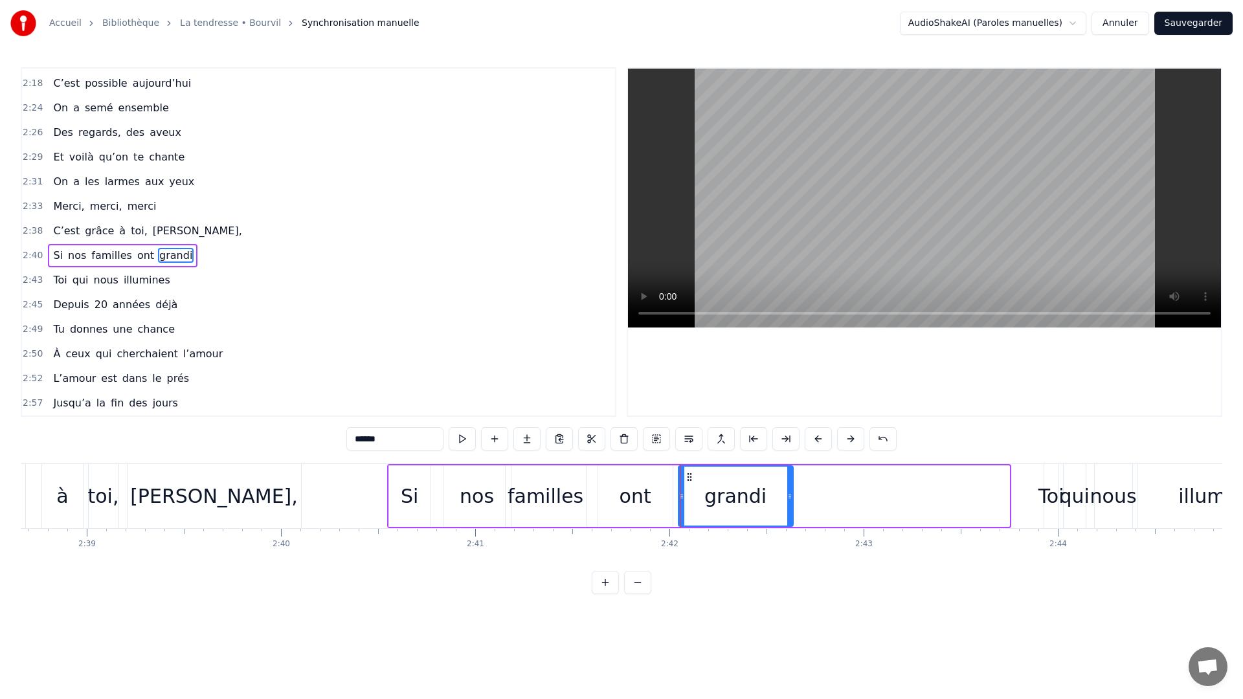
drag, startPoint x: 1006, startPoint y: 503, endPoint x: 792, endPoint y: 496, distance: 213.7
click at [792, 496] on div at bounding box center [789, 496] width 5 height 59
click at [1043, 494] on div "Toi" at bounding box center [1051, 495] width 26 height 29
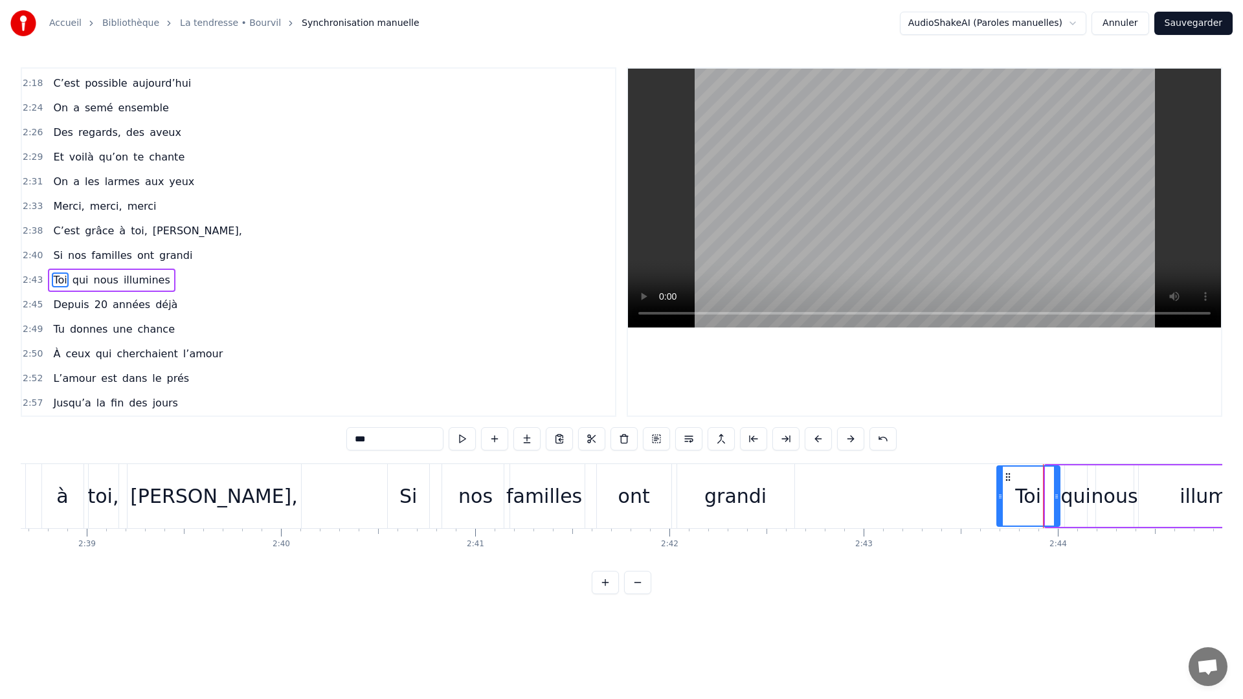
drag, startPoint x: 1045, startPoint y: 494, endPoint x: 996, endPoint y: 503, distance: 49.4
click at [996, 503] on div "Toi" at bounding box center [1028, 495] width 64 height 61
click at [135, 459] on div "0:11 C’est grâce à toi [PERSON_NAME] 0:14 Que nous sommes tous ici 0:16 Espoirs…" at bounding box center [621, 330] width 1201 height 527
click at [111, 464] on div "toi," at bounding box center [103, 496] width 31 height 64
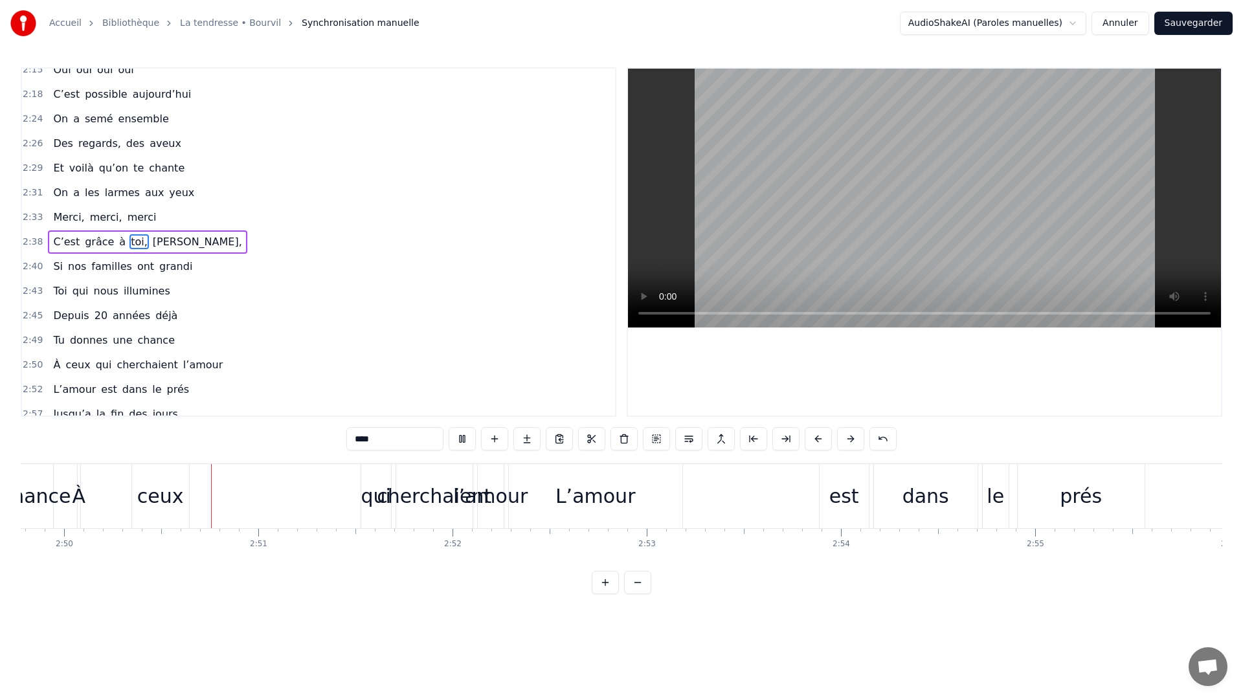
scroll to position [0, 32963]
drag, startPoint x: 812, startPoint y: 557, endPoint x: 699, endPoint y: 568, distance: 113.7
click at [715, 560] on div "C’est grâce à toi [PERSON_NAME] nous sommes tous ici Espoirs devenus vies Nous,…" at bounding box center [621, 511] width 1201 height 97
click at [694, 558] on div "C’est grâce à toi [PERSON_NAME] nous sommes tous ici Espoirs devenus vies Nous,…" at bounding box center [621, 511] width 1201 height 97
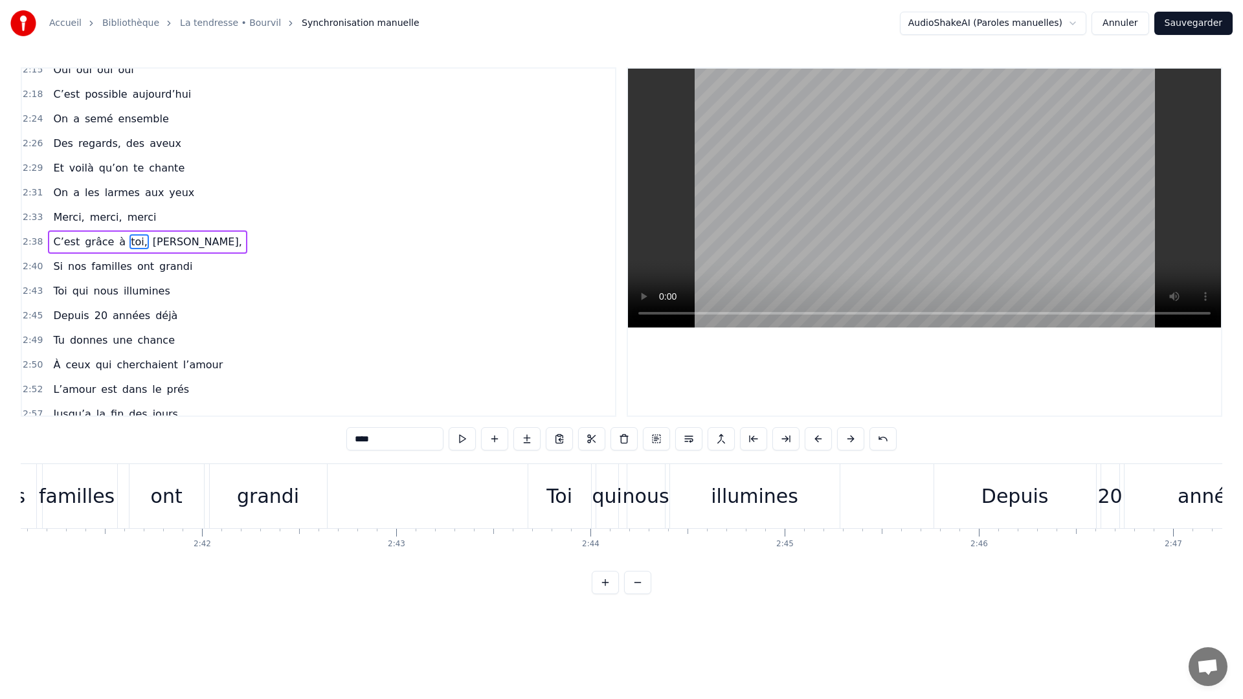
scroll to position [0, 31290]
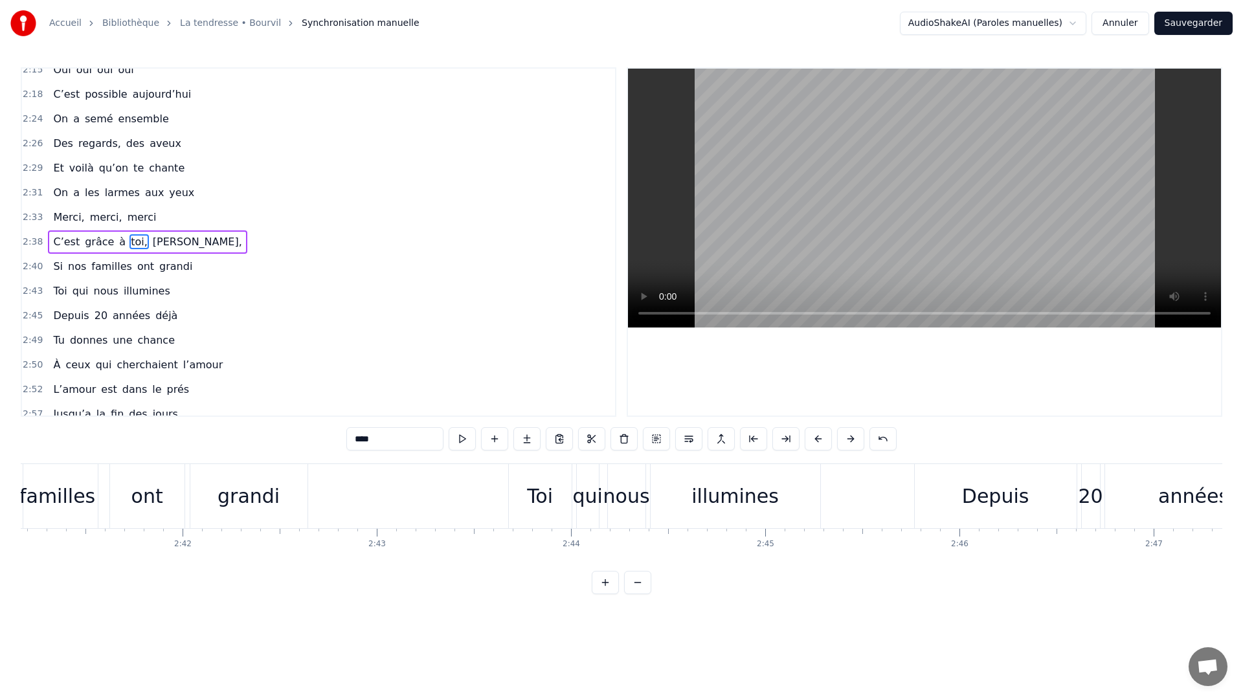
click at [543, 486] on div "Toi" at bounding box center [540, 495] width 26 height 29
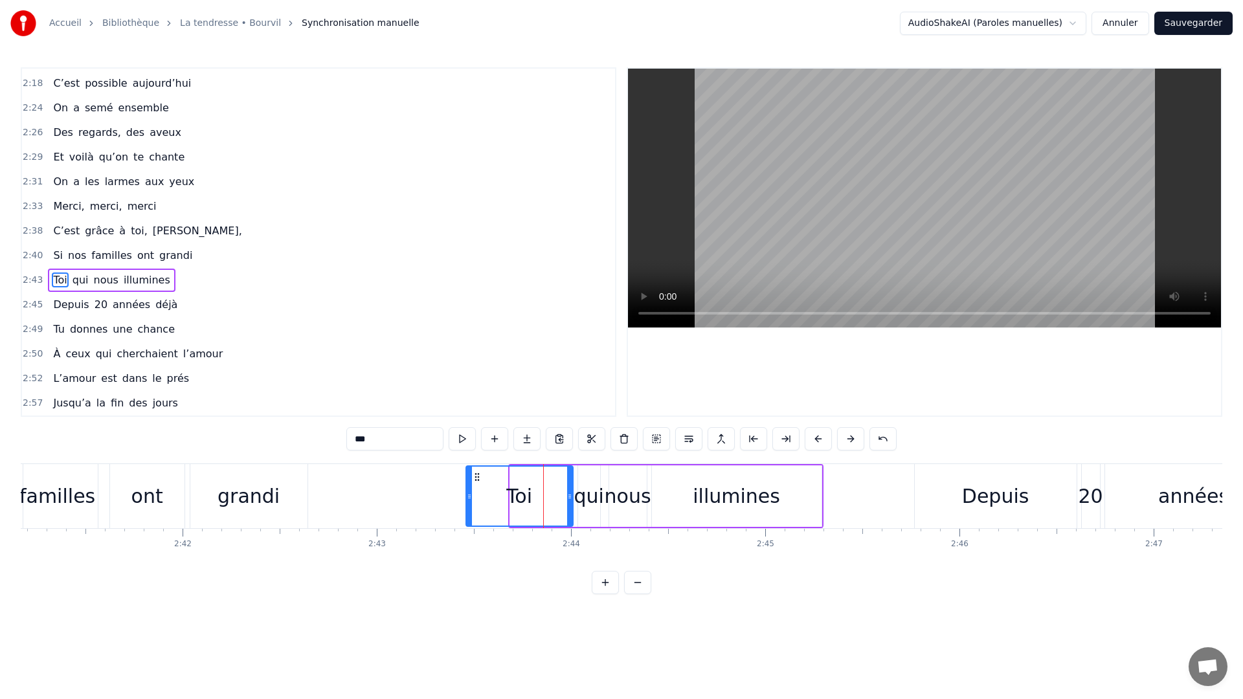
drag, startPoint x: 513, startPoint y: 497, endPoint x: 469, endPoint y: 501, distance: 44.2
click at [469, 501] on div at bounding box center [469, 496] width 5 height 59
drag, startPoint x: 569, startPoint y: 500, endPoint x: 545, endPoint y: 502, distance: 24.0
click at [545, 502] on div at bounding box center [545, 496] width 5 height 59
click at [592, 503] on div "qui" at bounding box center [588, 495] width 30 height 29
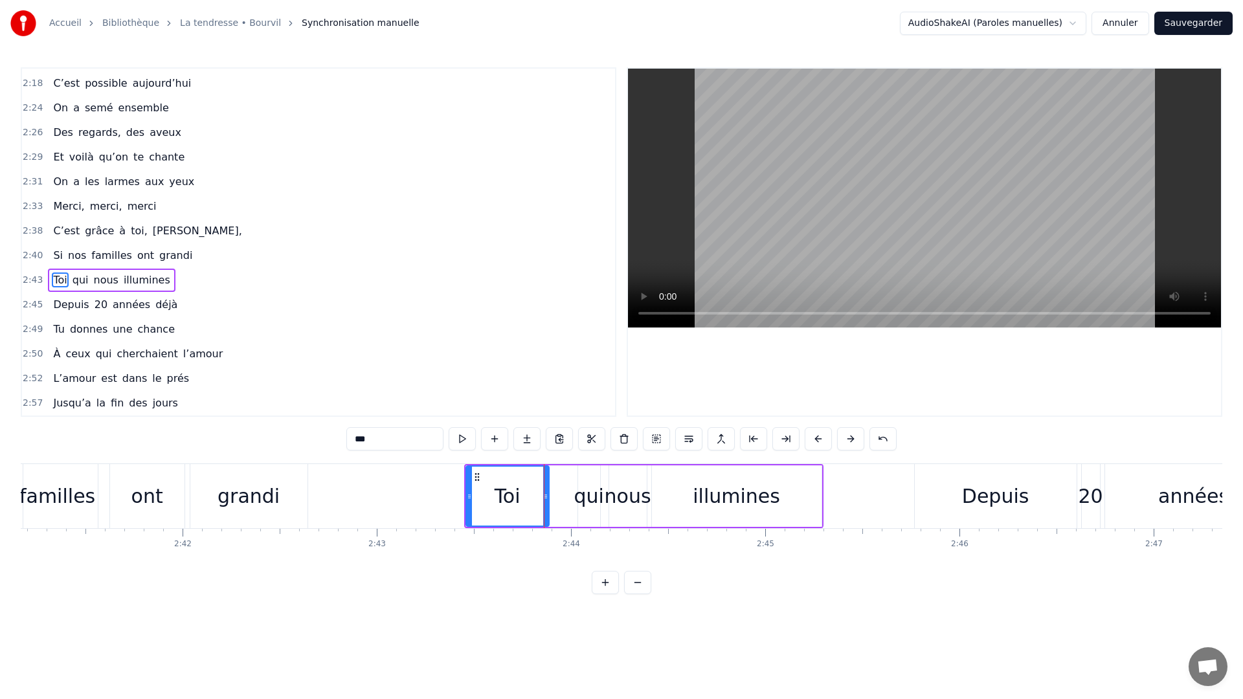
type input "***"
drag, startPoint x: 575, startPoint y: 503, endPoint x: 545, endPoint y: 502, distance: 29.8
click at [545, 502] on div at bounding box center [545, 496] width 5 height 59
drag, startPoint x: 596, startPoint y: 502, endPoint x: 585, endPoint y: 500, distance: 11.1
click at [585, 500] on div at bounding box center [586, 496] width 5 height 59
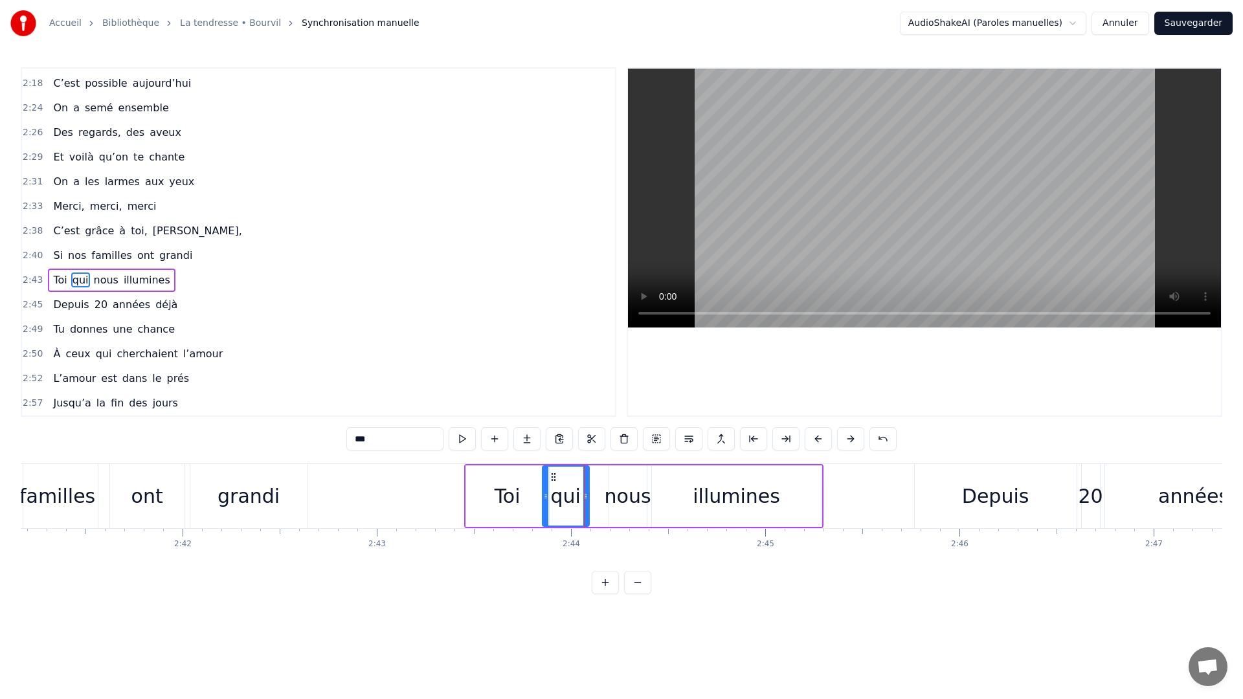
click at [334, 461] on div "0:11 C’est grâce à toi [PERSON_NAME] 0:14 Que nous sommes tous ici 0:16 Espoirs…" at bounding box center [621, 330] width 1201 height 527
click at [336, 462] on div "0:11 C’est grâce à toi [PERSON_NAME] 0:14 Que nous sommes tous ici 0:16 Espoirs…" at bounding box center [621, 330] width 1201 height 527
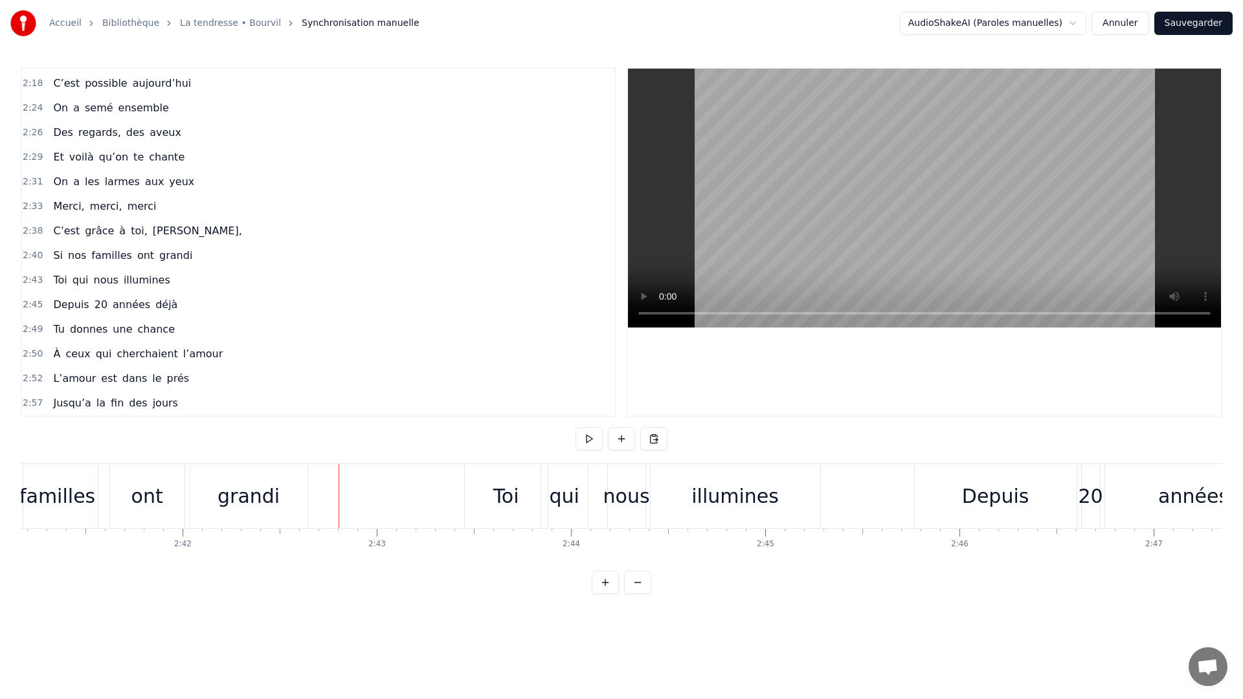
click at [338, 465] on div at bounding box center [338, 496] width 1 height 64
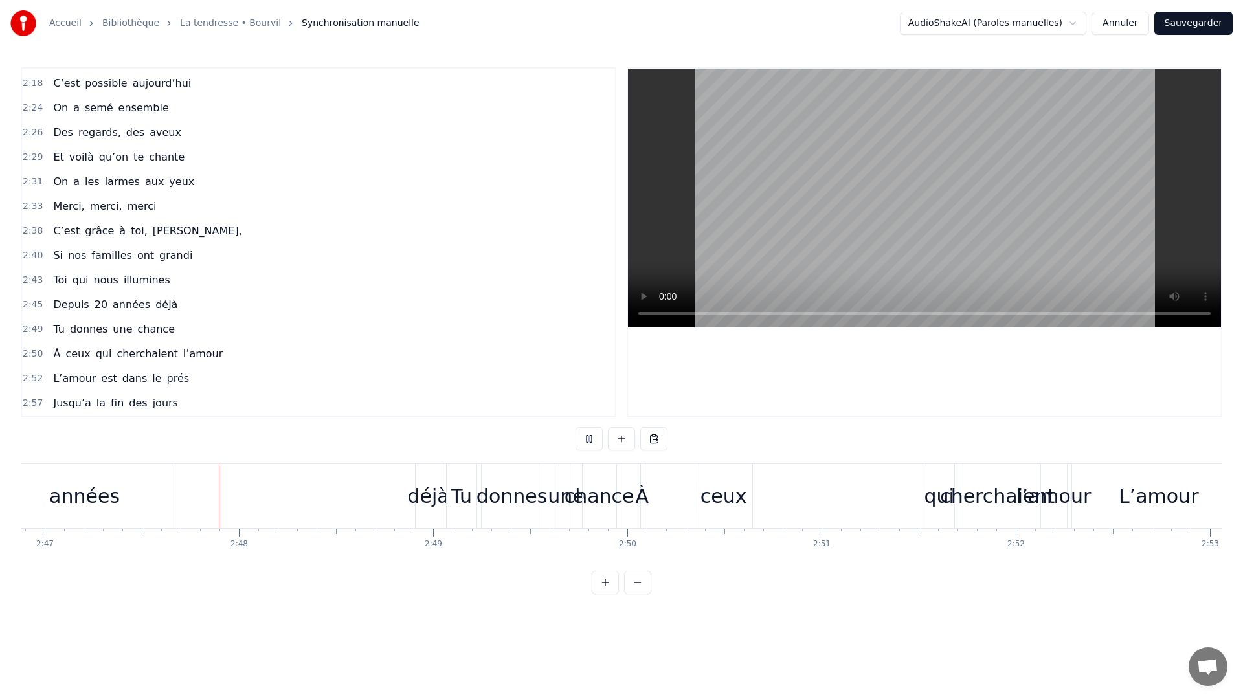
scroll to position [0, 32399]
click at [645, 498] on div "À" at bounding box center [641, 495] width 14 height 29
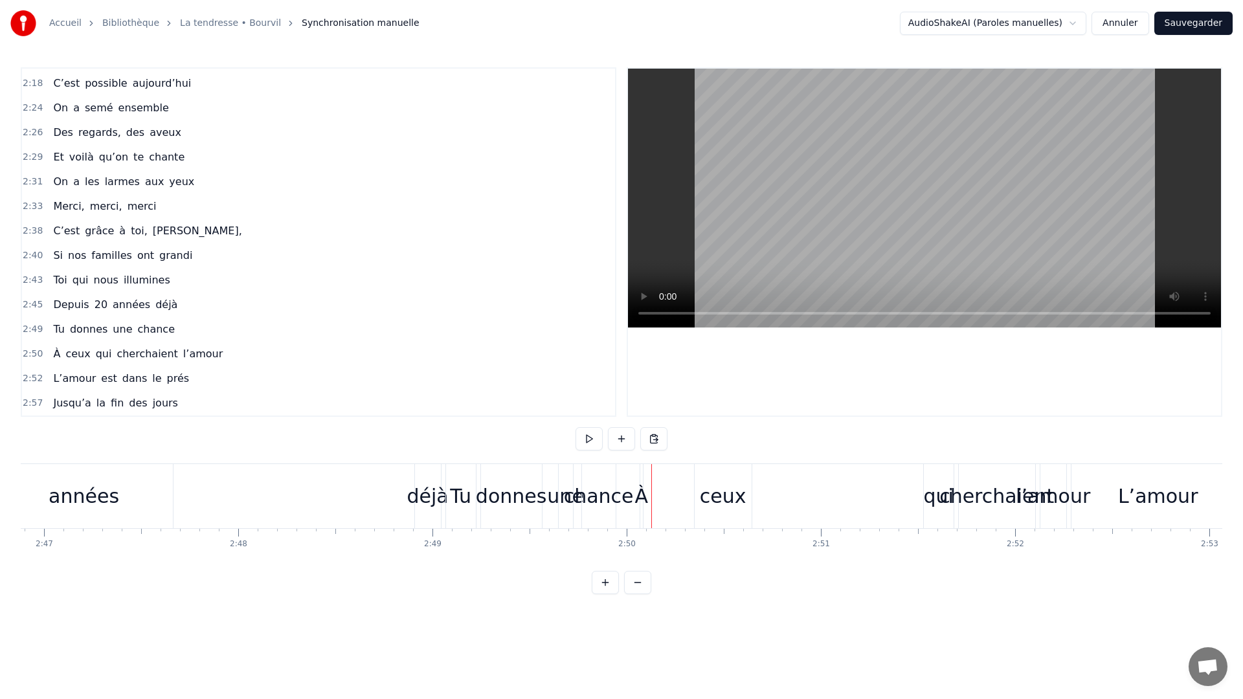
click at [642, 501] on div "À" at bounding box center [641, 495] width 14 height 29
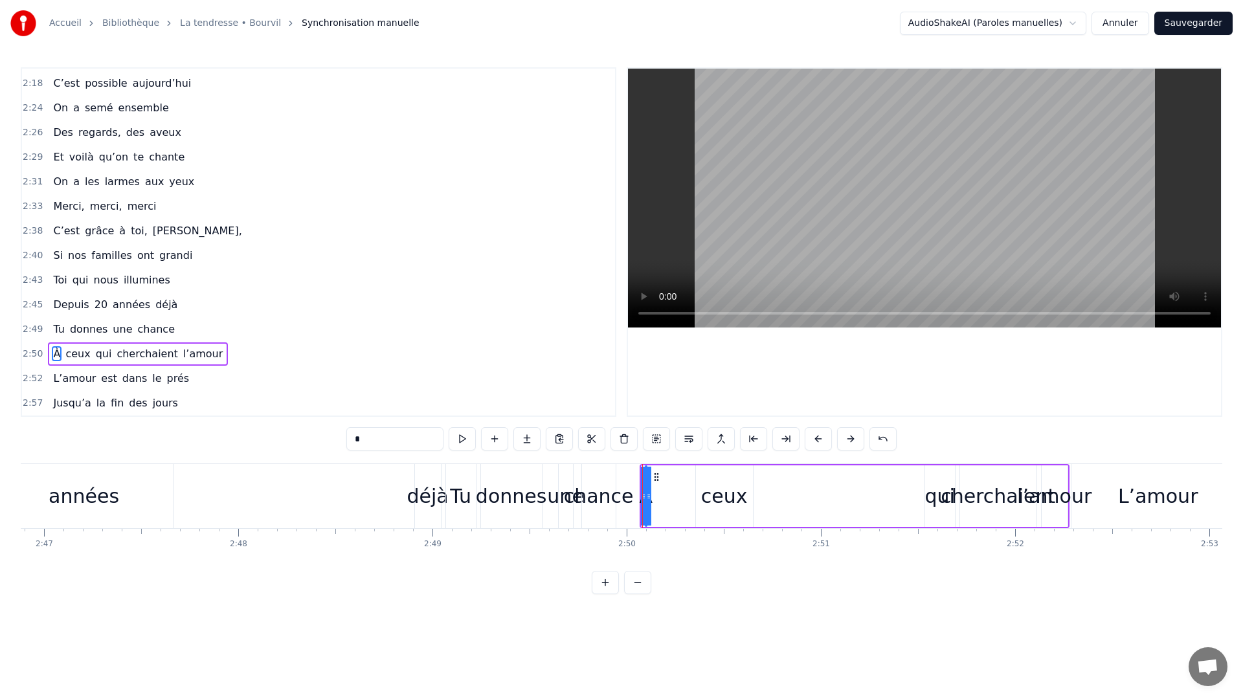
drag, startPoint x: 645, startPoint y: 500, endPoint x: 724, endPoint y: 503, distance: 79.6
click at [724, 503] on div "À ceux qui cherchaient l’amour" at bounding box center [854, 496] width 430 height 64
click at [748, 498] on div "ceux" at bounding box center [724, 495] width 57 height 61
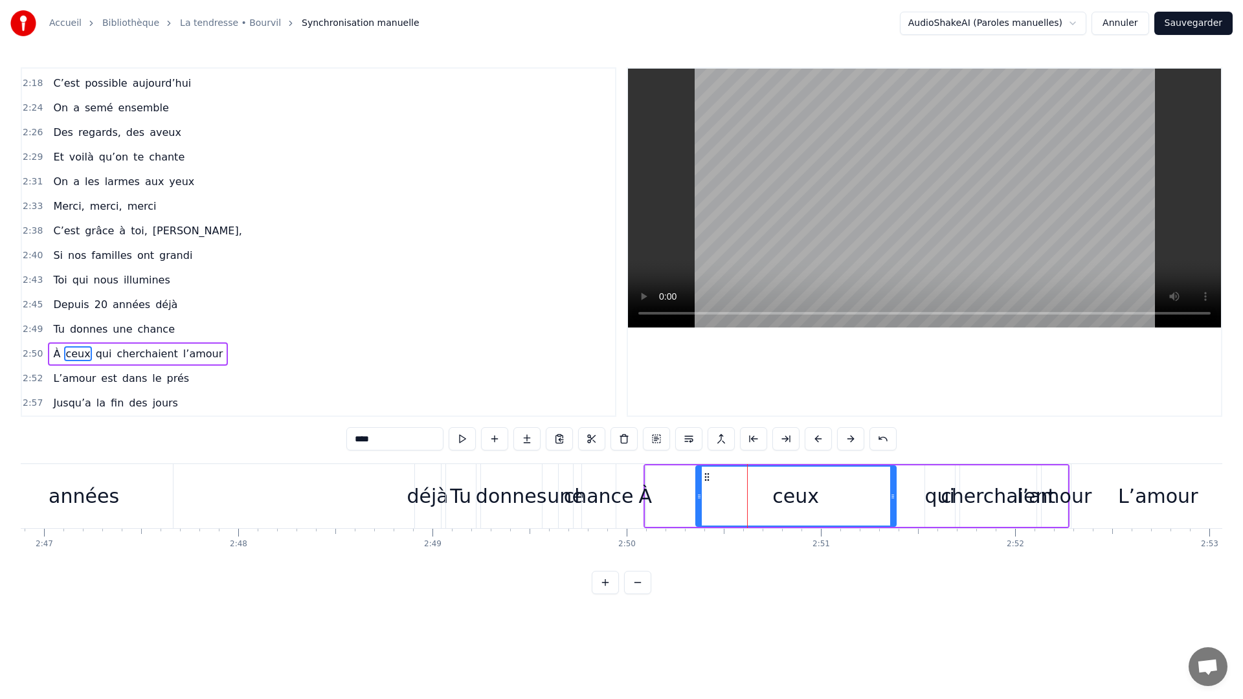
drag, startPoint x: 751, startPoint y: 498, endPoint x: 894, endPoint y: 498, distance: 143.0
click at [894, 498] on icon at bounding box center [892, 496] width 5 height 10
drag, startPoint x: 698, startPoint y: 503, endPoint x: 823, endPoint y: 508, distance: 125.7
click at [823, 508] on div at bounding box center [824, 496] width 5 height 59
click at [647, 497] on div "À" at bounding box center [645, 495] width 14 height 29
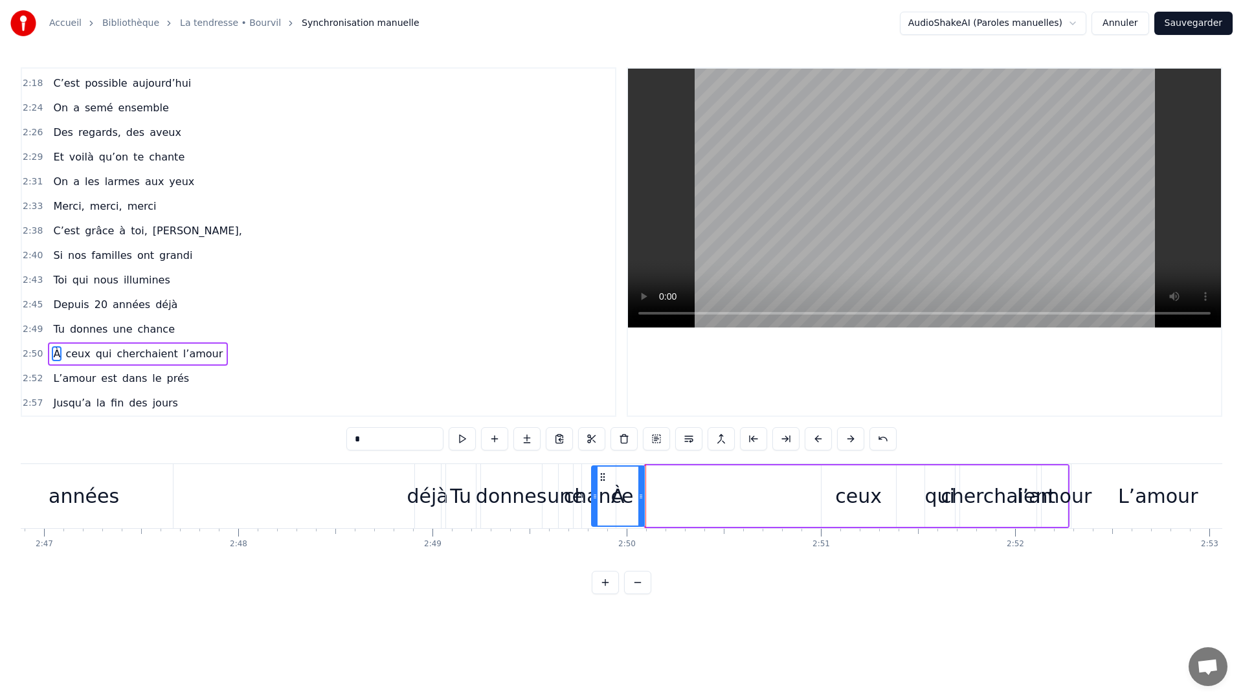
drag, startPoint x: 647, startPoint y: 498, endPoint x: 605, endPoint y: 494, distance: 42.3
click at [593, 498] on icon at bounding box center [594, 496] width 5 height 10
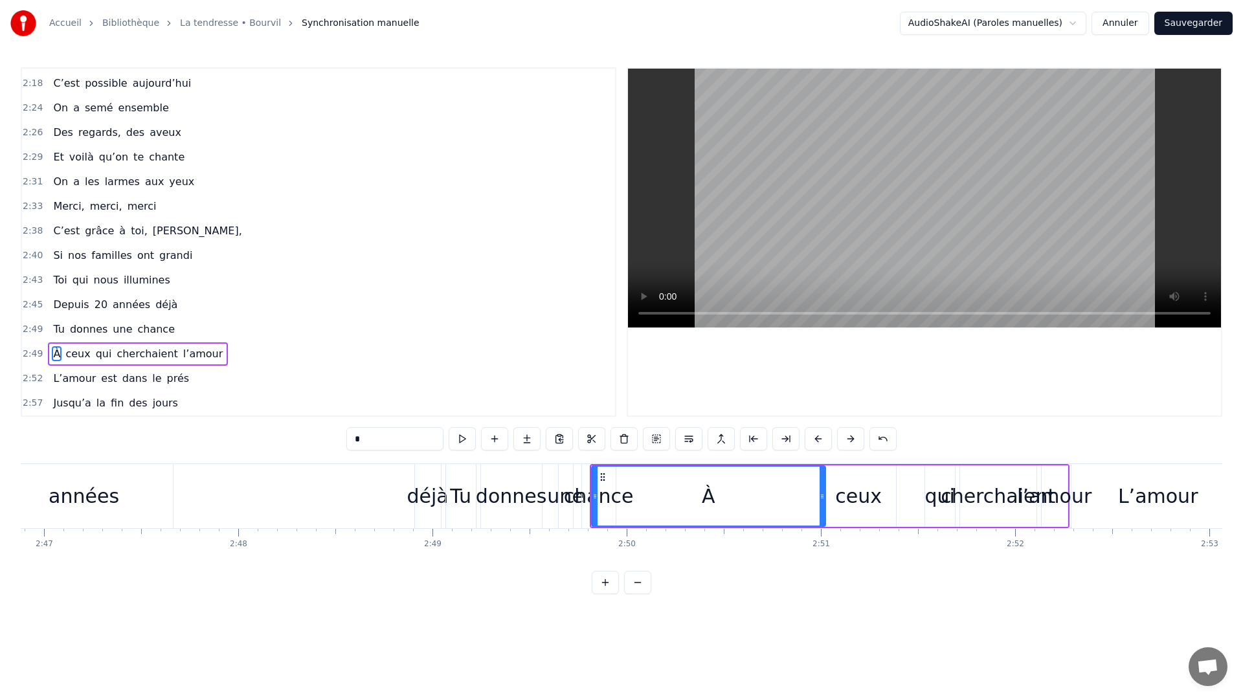
drag, startPoint x: 639, startPoint y: 493, endPoint x: 821, endPoint y: 503, distance: 182.8
click at [821, 503] on div at bounding box center [821, 496] width 5 height 59
drag, startPoint x: 594, startPoint y: 508, endPoint x: 762, endPoint y: 507, distance: 167.6
click at [762, 507] on div at bounding box center [762, 496] width 5 height 59
click at [936, 500] on div "qui" at bounding box center [939, 495] width 30 height 29
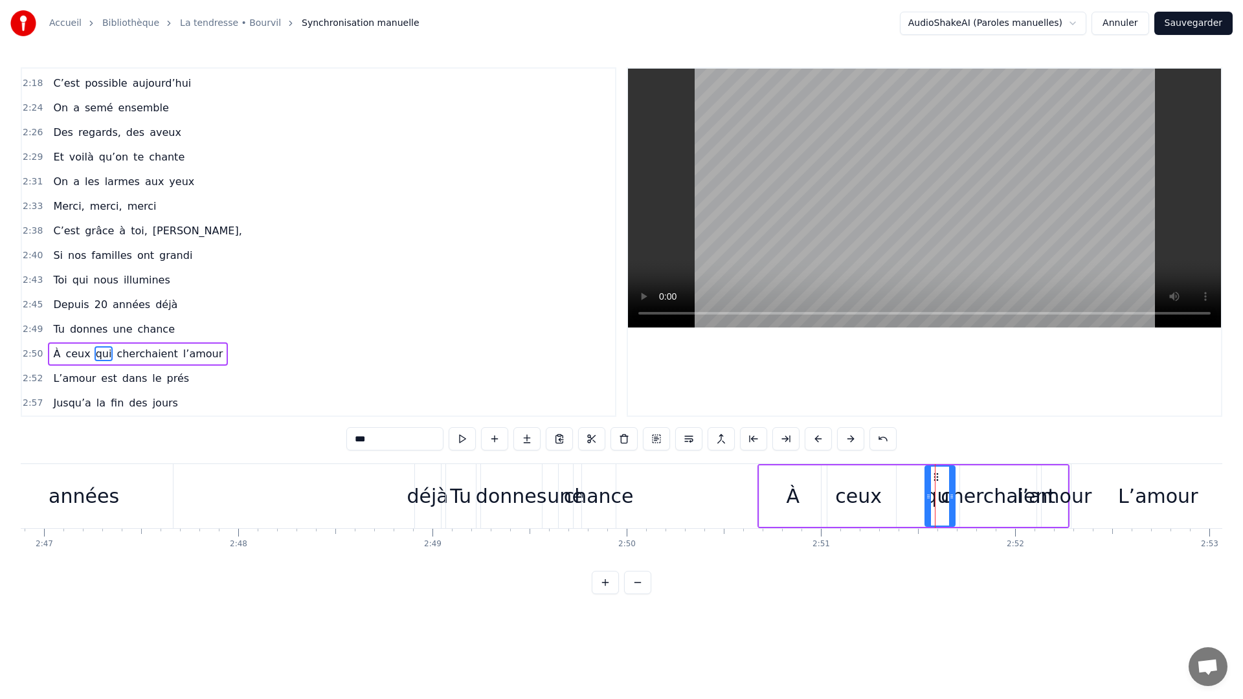
click at [1056, 501] on div "l’amour" at bounding box center [1054, 495] width 74 height 29
type input "*******"
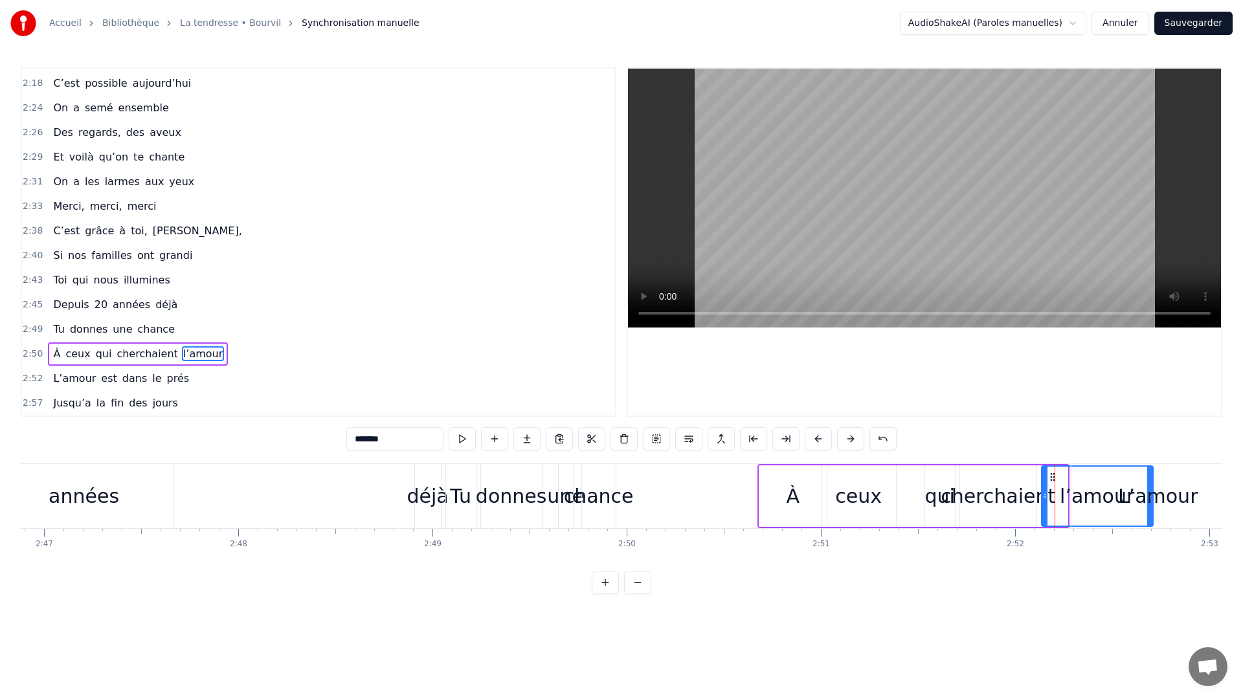
drag, startPoint x: 1063, startPoint y: 501, endPoint x: 1148, endPoint y: 500, distance: 84.8
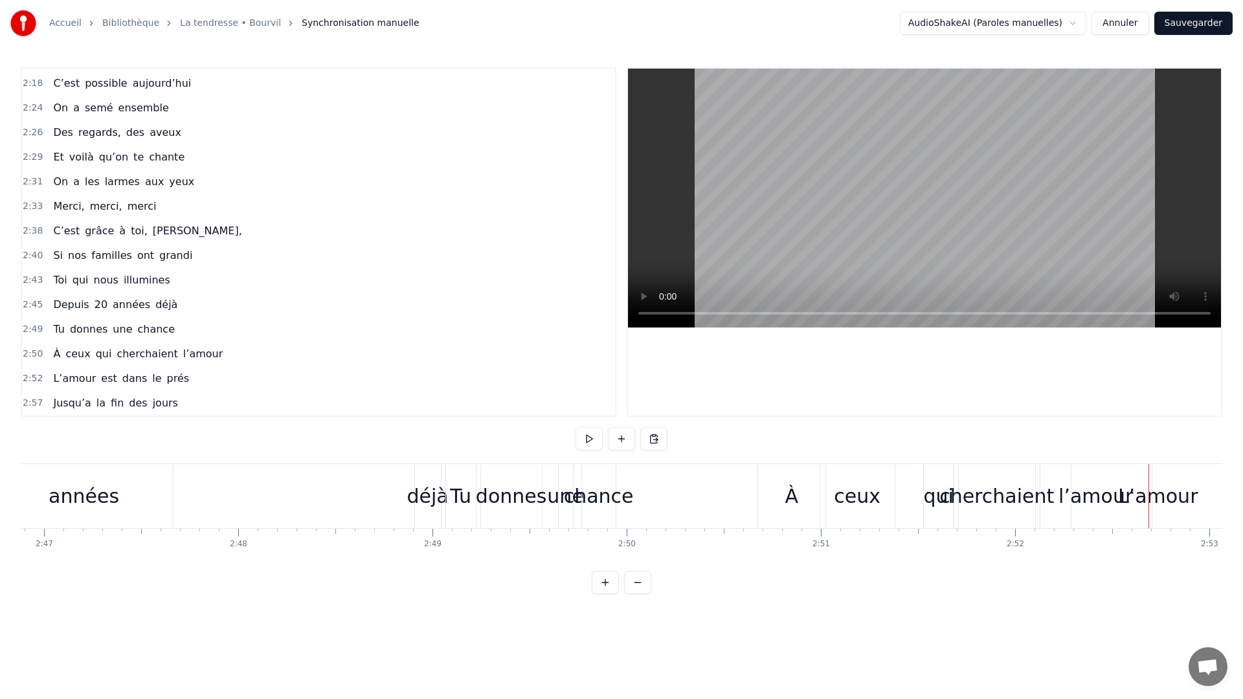
click at [1021, 498] on div "cherchaient" at bounding box center [996, 495] width 115 height 29
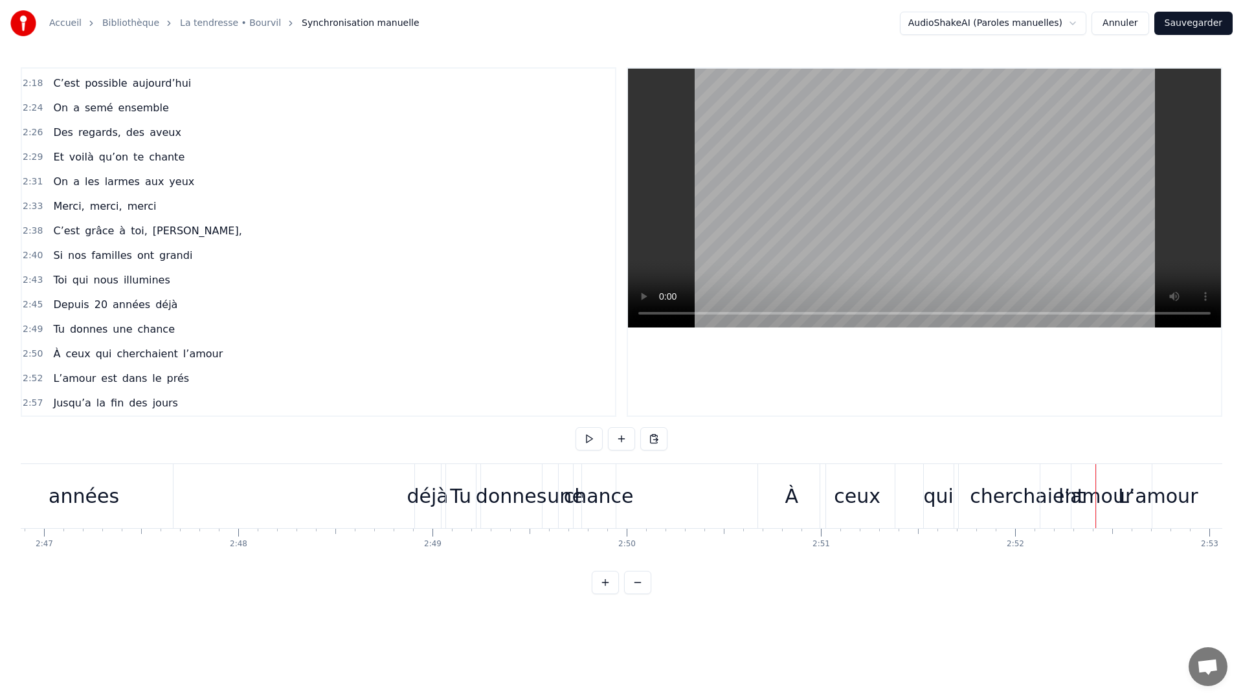
click at [942, 499] on div "qui" at bounding box center [938, 495] width 30 height 29
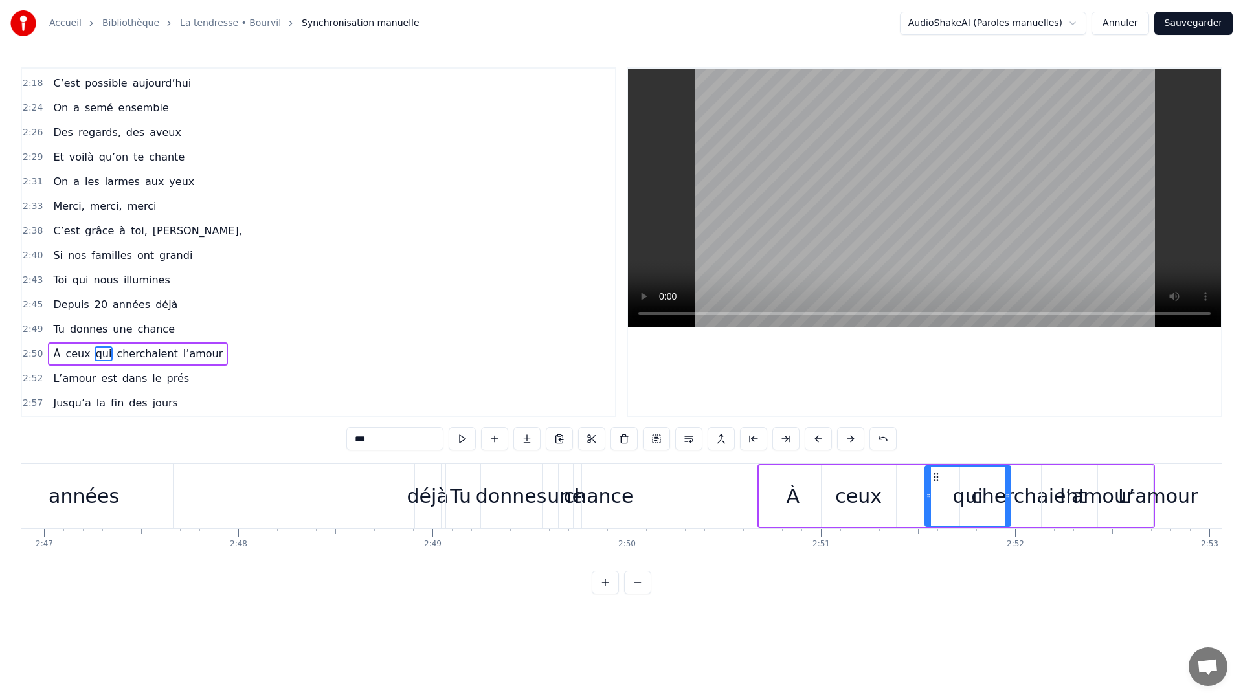
drag, startPoint x: 953, startPoint y: 498, endPoint x: 1010, endPoint y: 500, distance: 57.7
click at [1010, 499] on icon at bounding box center [1006, 496] width 5 height 10
click at [876, 501] on div "ceux" at bounding box center [858, 495] width 47 height 29
drag, startPoint x: 894, startPoint y: 500, endPoint x: 1015, endPoint y: 500, distance: 120.4
click at [1015, 500] on icon at bounding box center [1013, 496] width 5 height 10
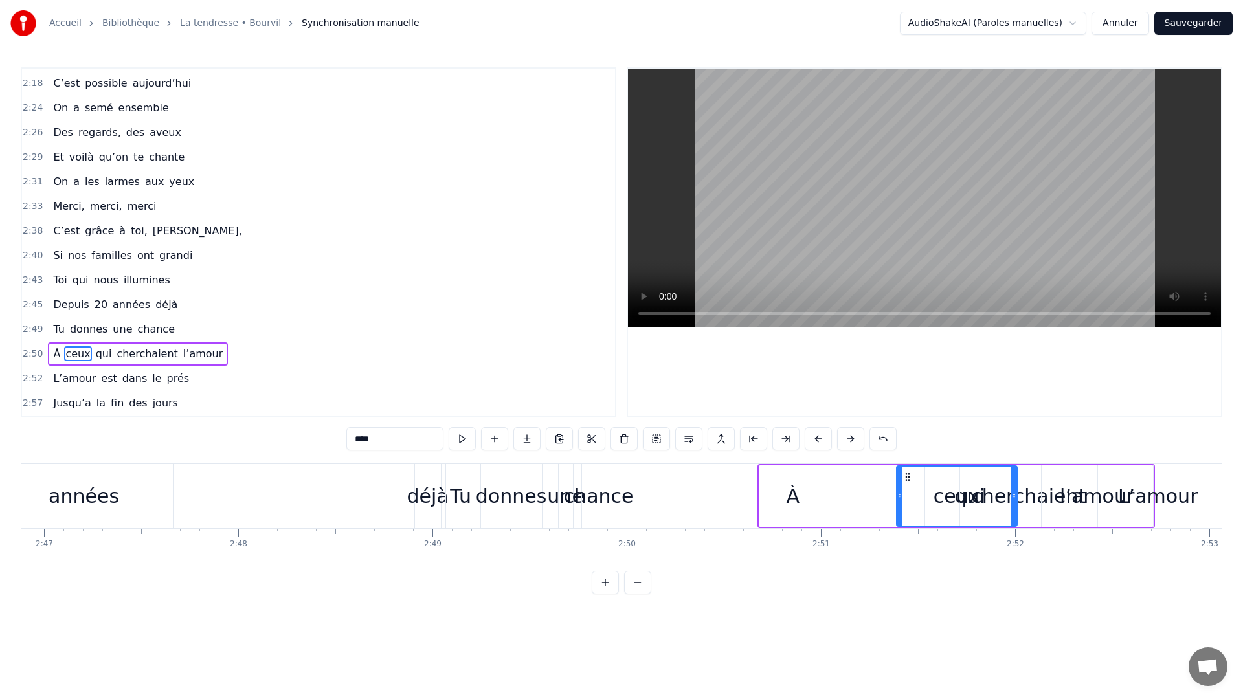
drag, startPoint x: 824, startPoint y: 507, endPoint x: 901, endPoint y: 507, distance: 77.0
click at [900, 507] on div at bounding box center [899, 496] width 5 height 59
click at [780, 503] on div "À" at bounding box center [792, 495] width 67 height 61
type input "*"
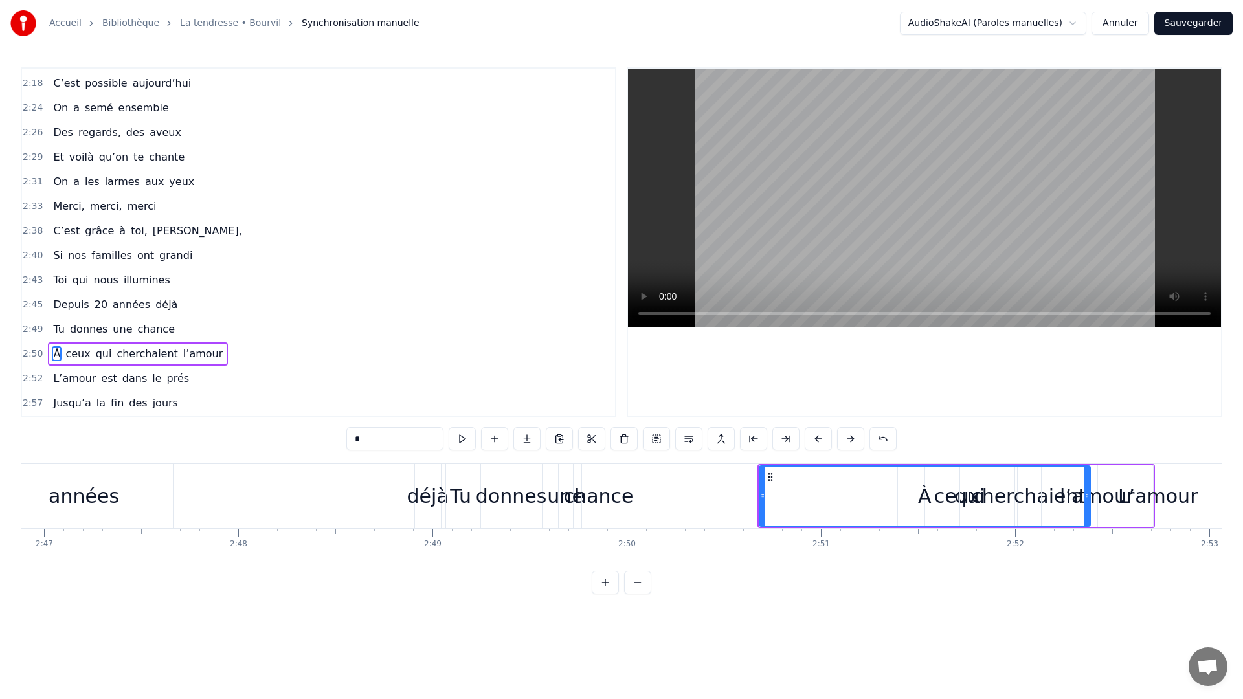
drag, startPoint x: 823, startPoint y: 502, endPoint x: 1087, endPoint y: 511, distance: 263.5
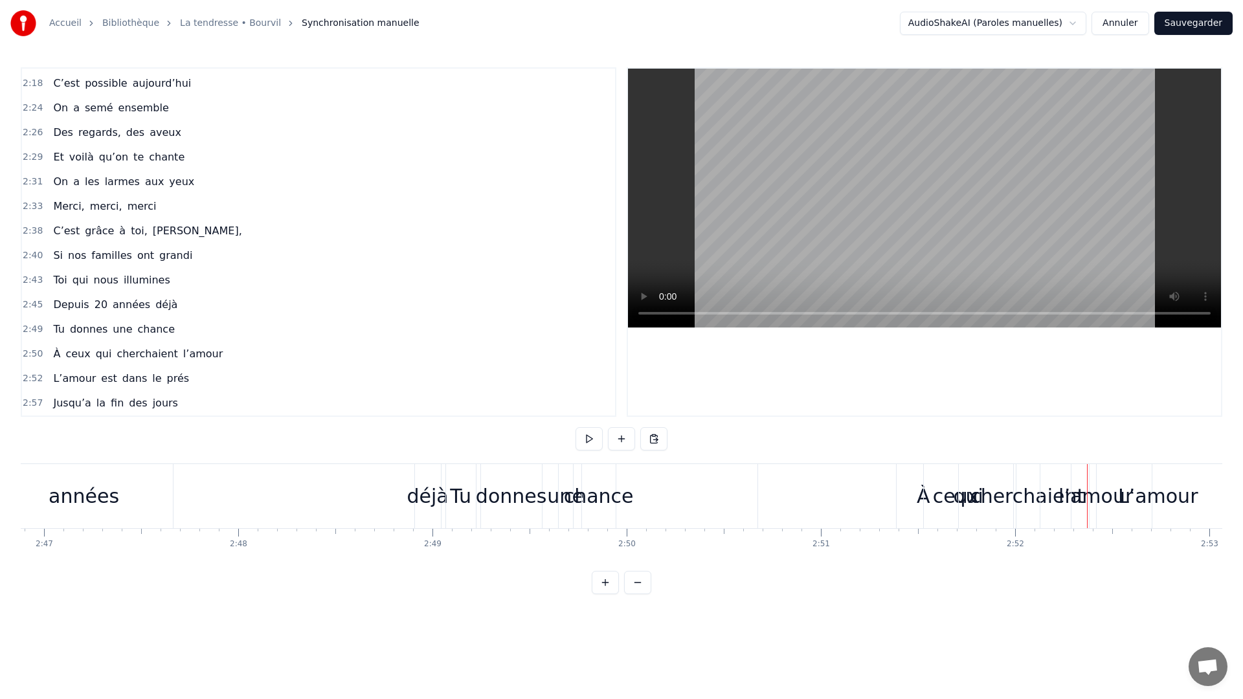
click at [909, 498] on div "ceux" at bounding box center [955, 496] width 119 height 64
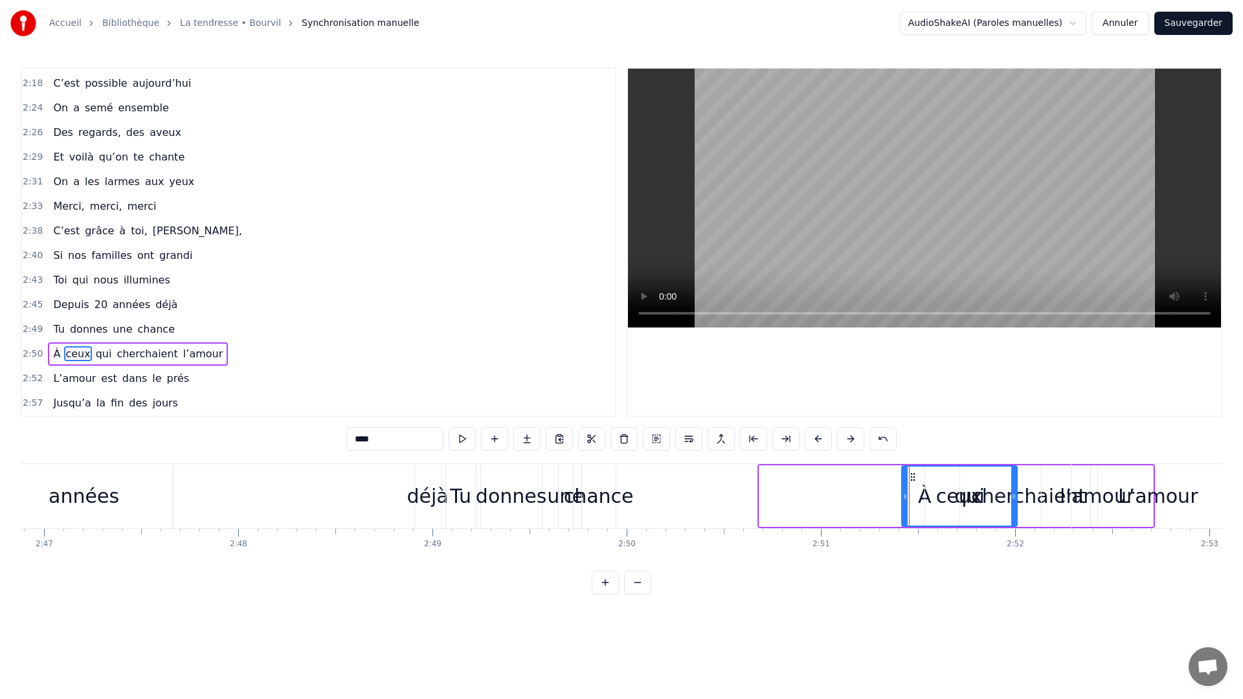
click at [902, 505] on div at bounding box center [904, 496] width 5 height 59
click at [920, 498] on div "ceux" at bounding box center [958, 496] width 116 height 59
click at [882, 499] on div "À" at bounding box center [924, 495] width 331 height 61
type input "*"
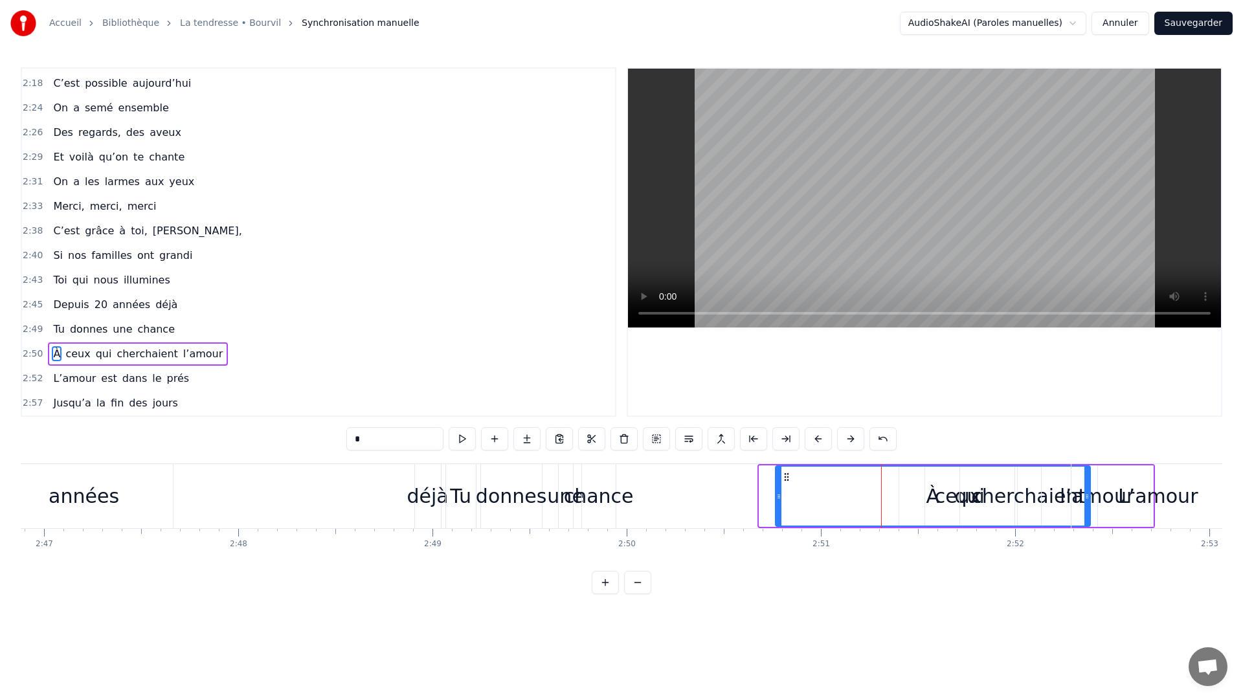
drag, startPoint x: 761, startPoint y: 494, endPoint x: 777, endPoint y: 509, distance: 22.0
click at [777, 509] on div at bounding box center [778, 496] width 5 height 59
drag, startPoint x: 1089, startPoint y: 515, endPoint x: 1055, endPoint y: 510, distance: 34.0
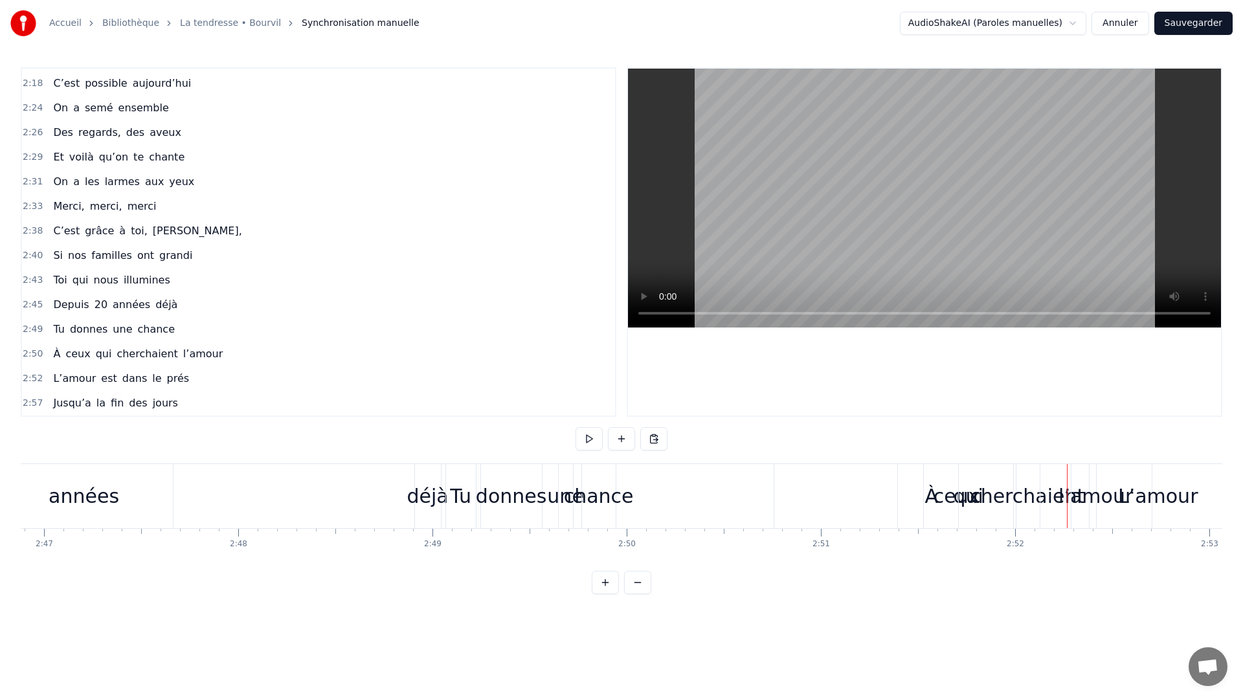
click at [931, 493] on div "qui" at bounding box center [967, 496] width 89 height 64
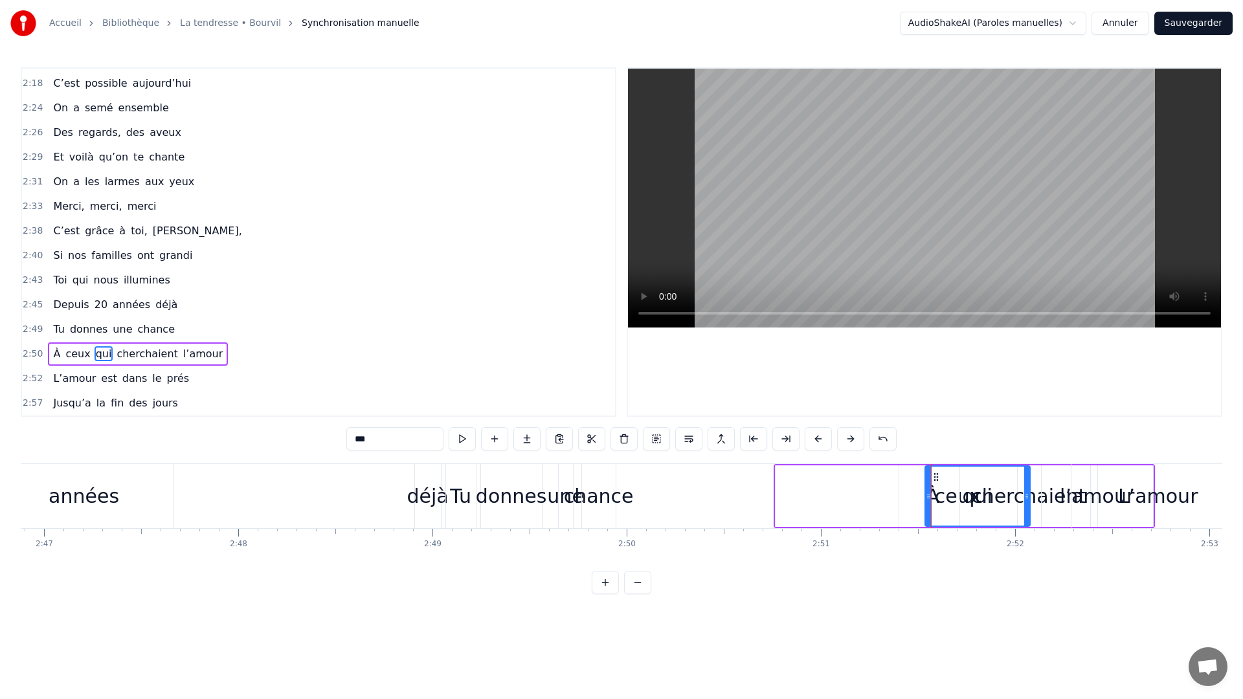
drag, startPoint x: 1011, startPoint y: 512, endPoint x: 1028, endPoint y: 511, distance: 16.8
click at [1028, 511] on div at bounding box center [1026, 496] width 5 height 59
drag, startPoint x: 931, startPoint y: 507, endPoint x: 944, endPoint y: 508, distance: 13.7
click at [950, 507] on div "qui" at bounding box center [977, 496] width 105 height 59
drag, startPoint x: 928, startPoint y: 500, endPoint x: 938, endPoint y: 501, distance: 10.4
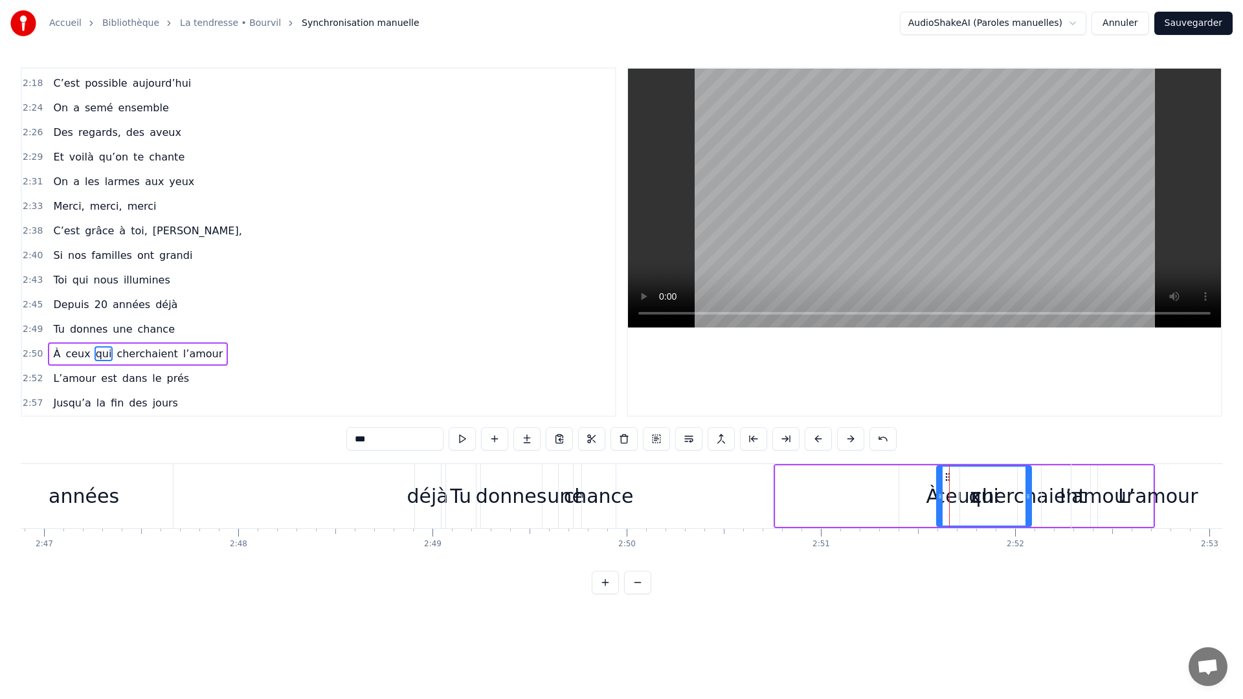
click at [942, 500] on icon at bounding box center [939, 496] width 5 height 10
click at [927, 501] on div "ceux" at bounding box center [958, 495] width 118 height 61
drag, startPoint x: 902, startPoint y: 500, endPoint x: 909, endPoint y: 502, distance: 7.4
click at [909, 502] on div at bounding box center [909, 496] width 5 height 59
click at [864, 490] on div "À" at bounding box center [932, 495] width 315 height 61
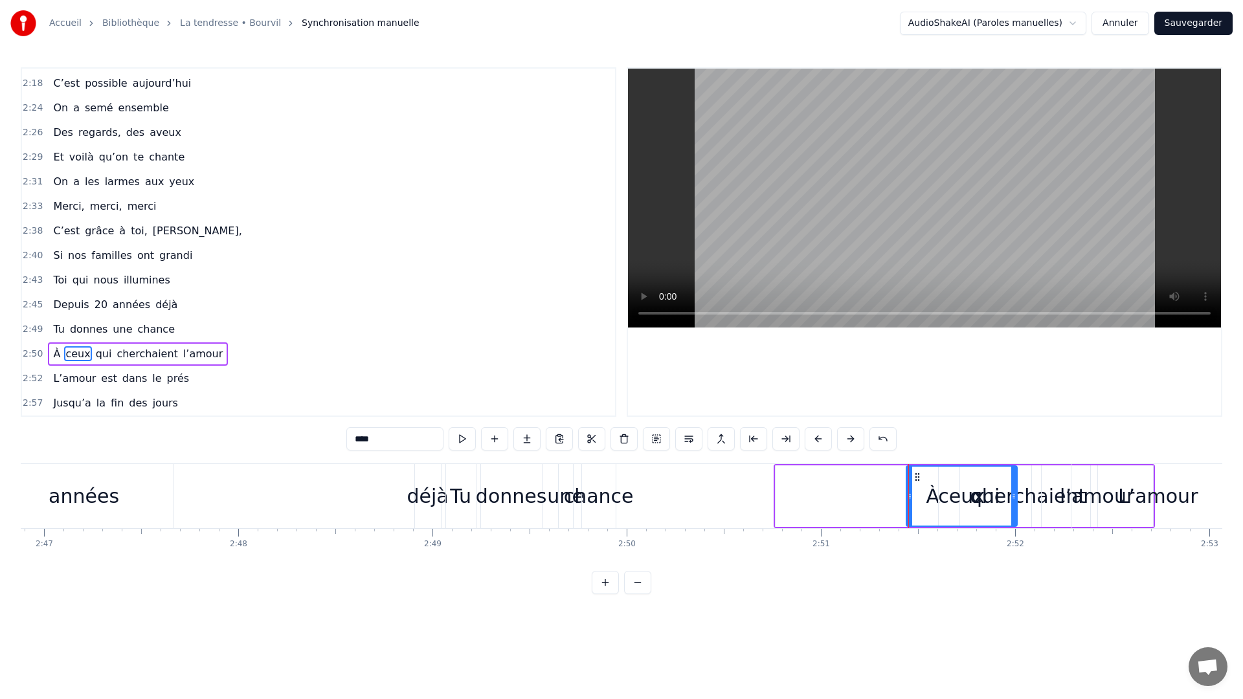
type input "*"
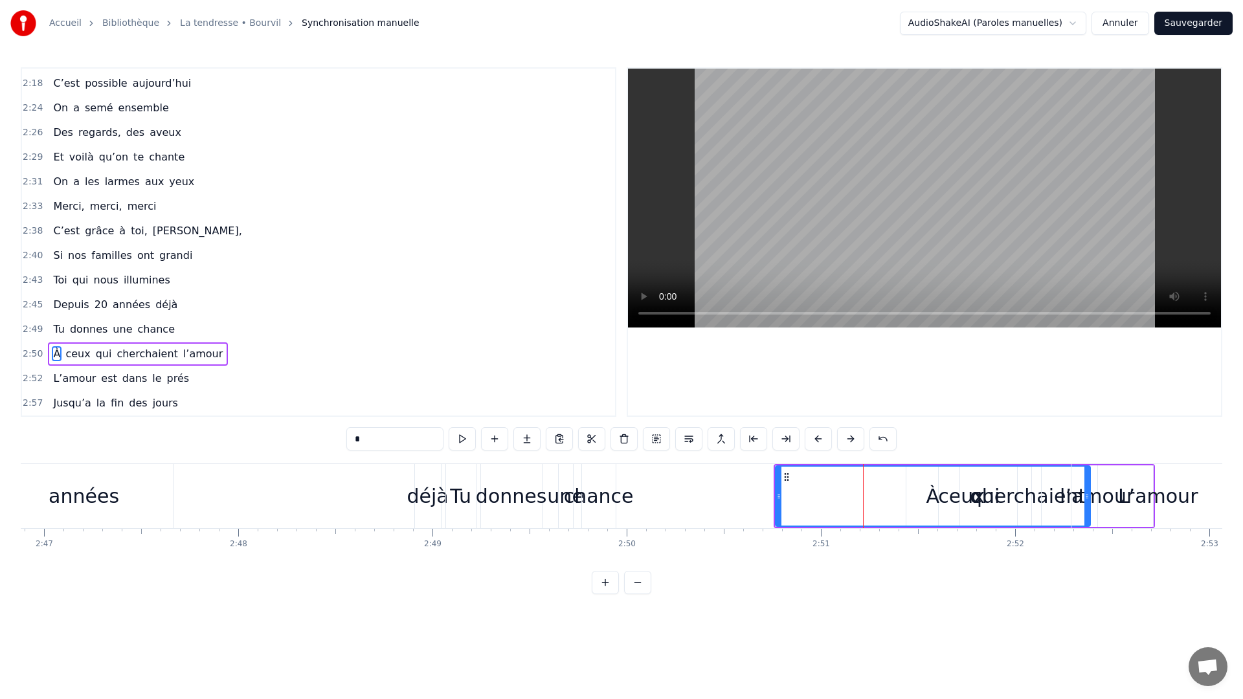
drag, startPoint x: 777, startPoint y: 503, endPoint x: 777, endPoint y: 522, distance: 18.8
click at [777, 522] on div at bounding box center [778, 496] width 5 height 59
drag, startPoint x: 1090, startPoint y: 476, endPoint x: 912, endPoint y: 479, distance: 178.0
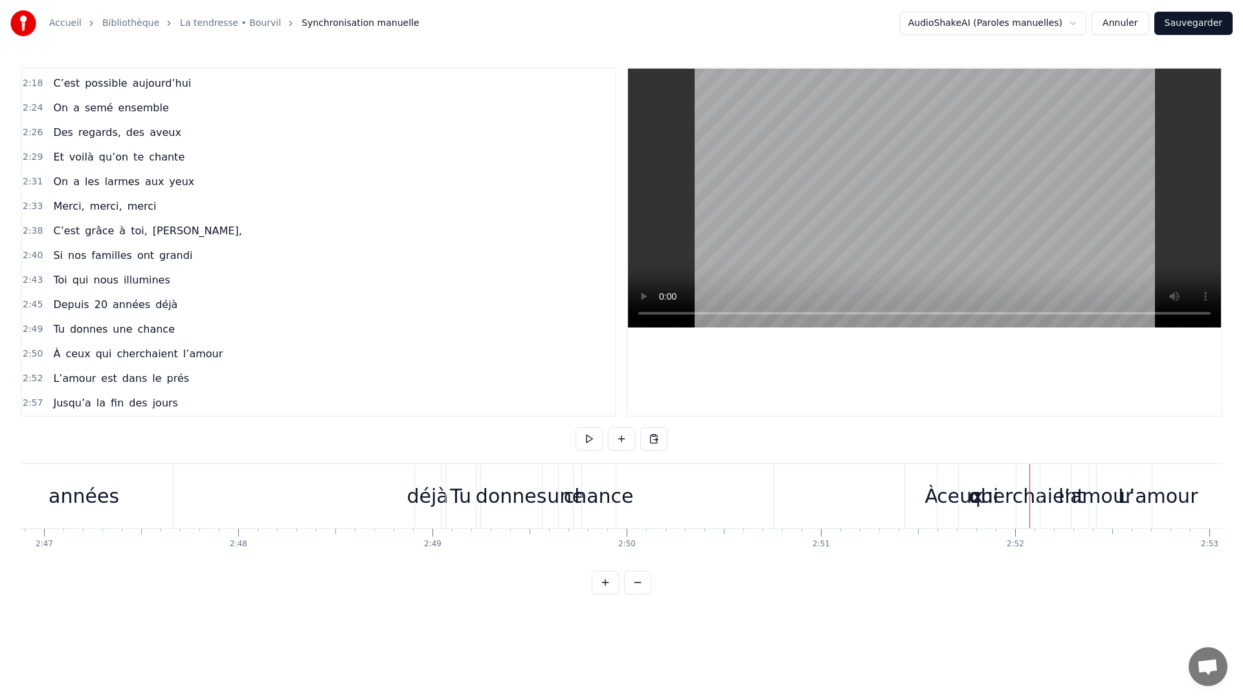
click at [921, 492] on div "ceux" at bounding box center [960, 496] width 111 height 64
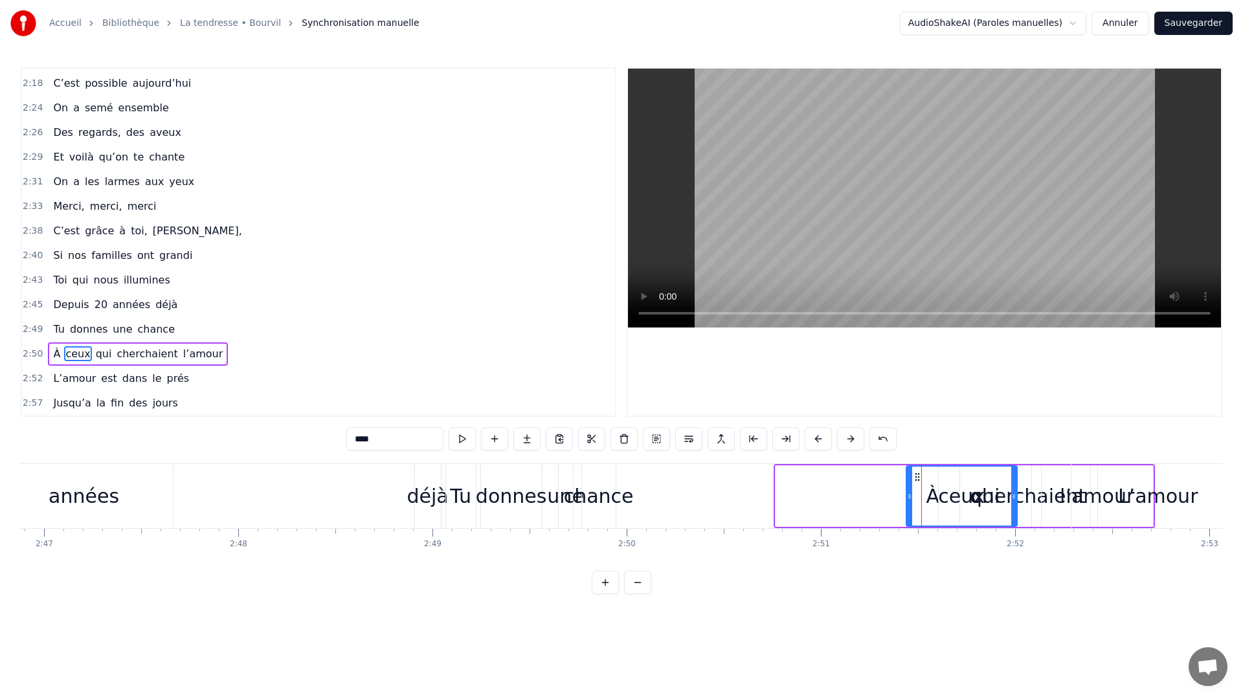
click at [850, 490] on div "À" at bounding box center [932, 495] width 315 height 61
type input "*"
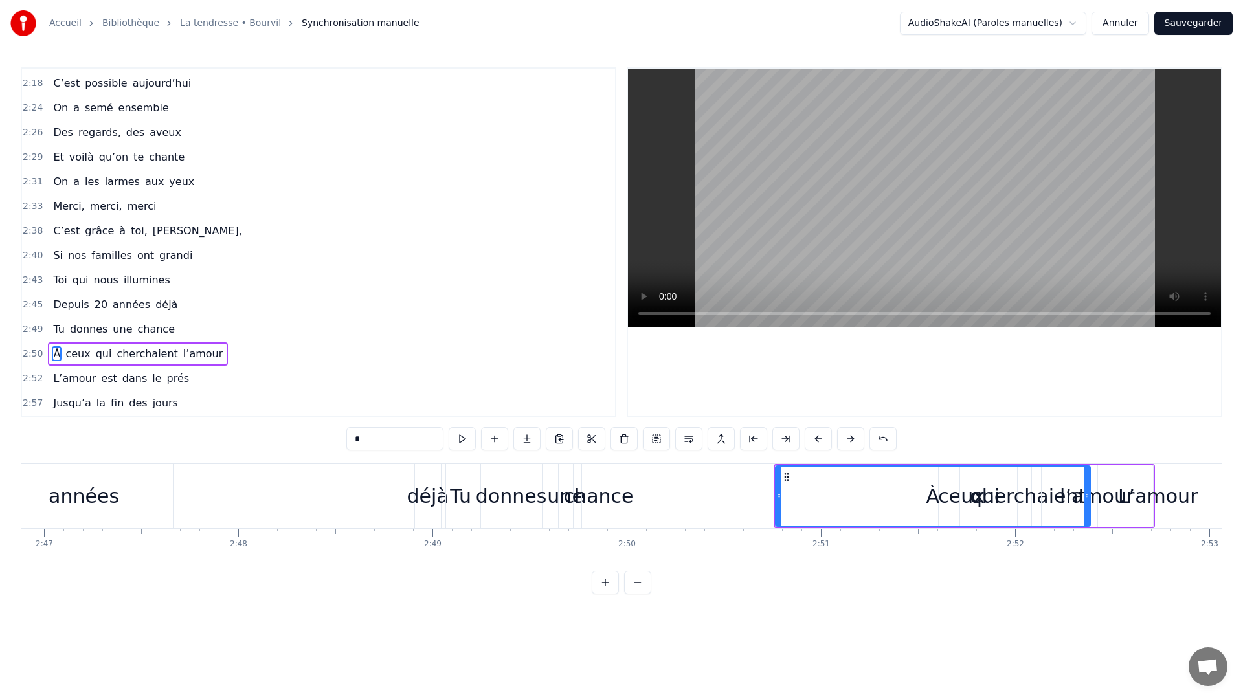
drag, startPoint x: 1090, startPoint y: 501, endPoint x: 879, endPoint y: 488, distance: 212.0
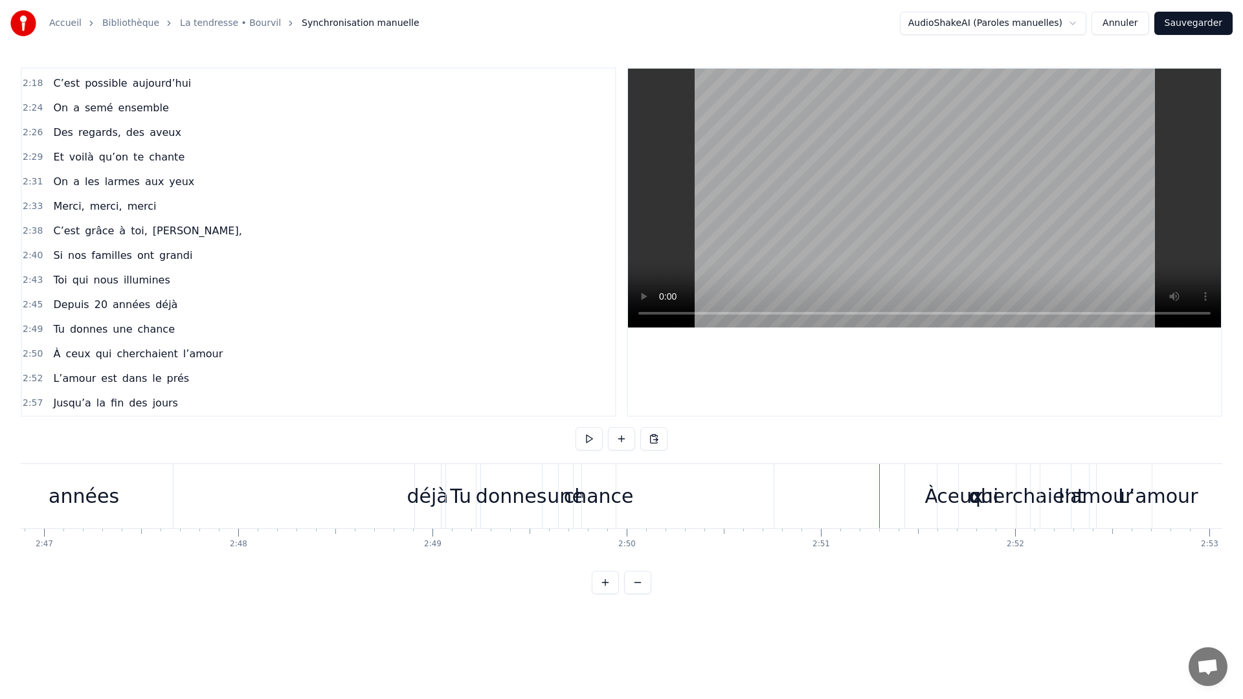
click at [271, 466] on div "Depuis 20 années déjà" at bounding box center [124, 496] width 639 height 64
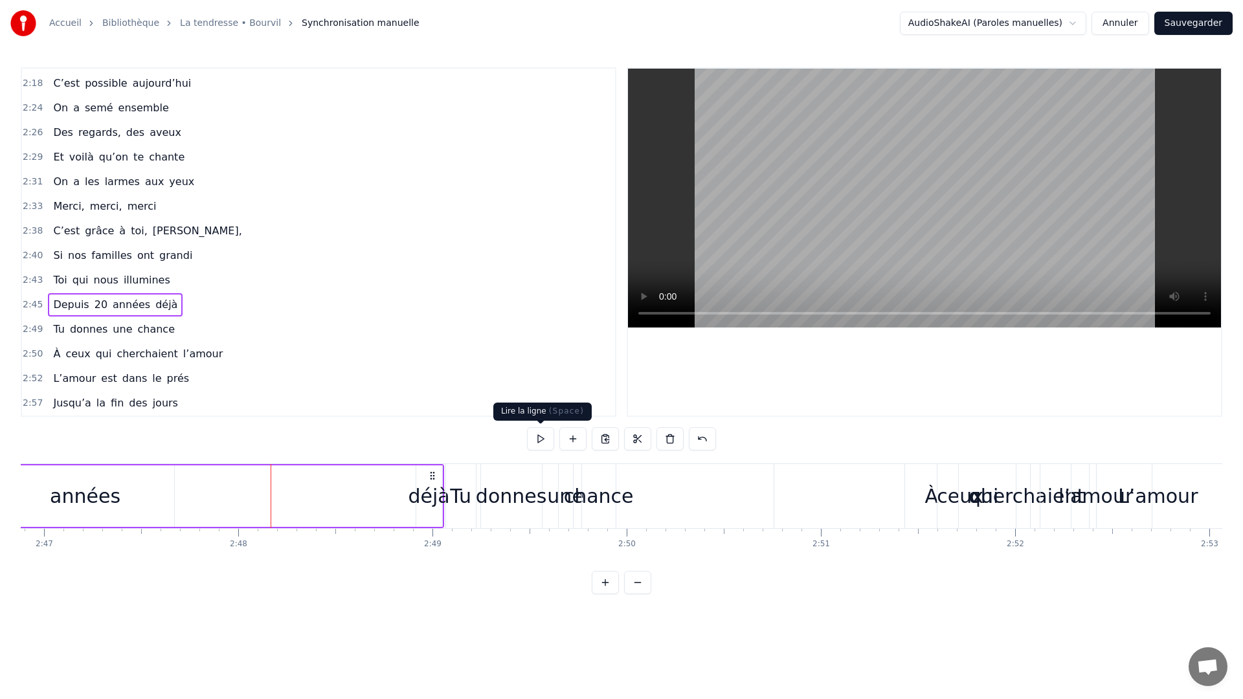
click at [537, 441] on button at bounding box center [540, 438] width 27 height 23
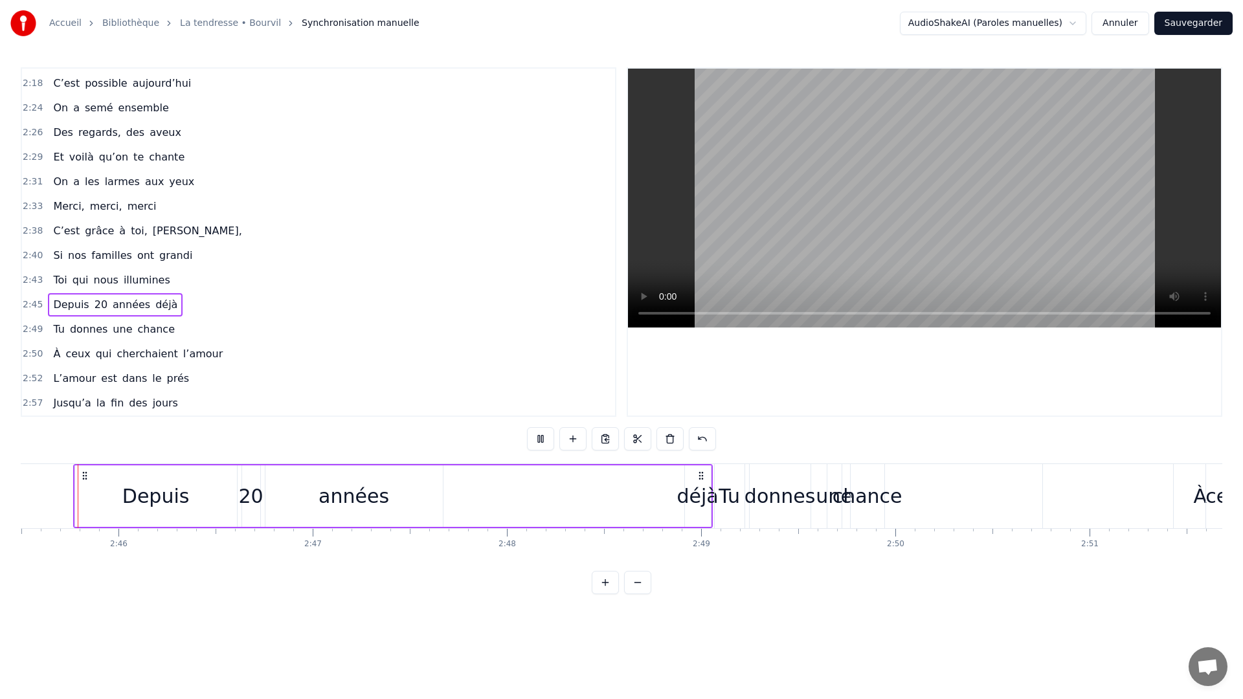
scroll to position [0, 32123]
click at [815, 443] on div "0:11 C’est grâce à toi [PERSON_NAME] 0:14 Que nous sommes tous ici 0:16 Espoirs…" at bounding box center [621, 330] width 1201 height 527
click at [794, 441] on div "0:11 C’est grâce à toi [PERSON_NAME] 0:14 Que nous sommes tous ici 0:16 Espoirs…" at bounding box center [621, 330] width 1201 height 527
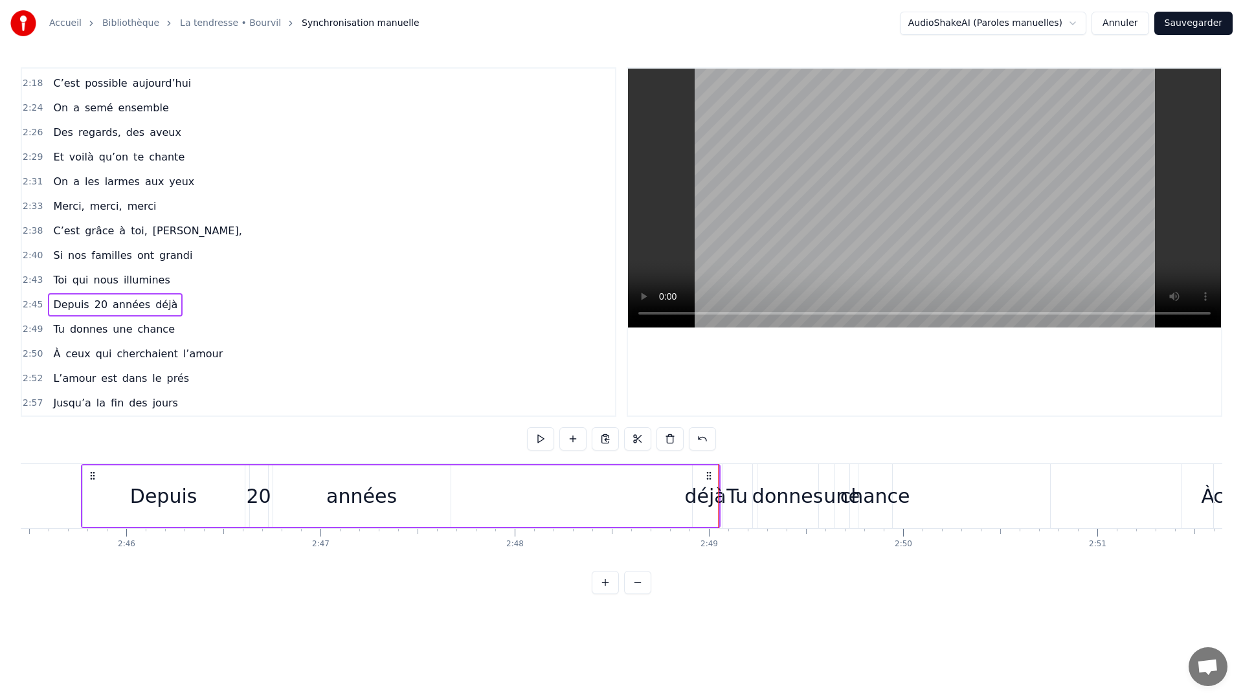
click at [774, 525] on div "donnes" at bounding box center [787, 496] width 61 height 64
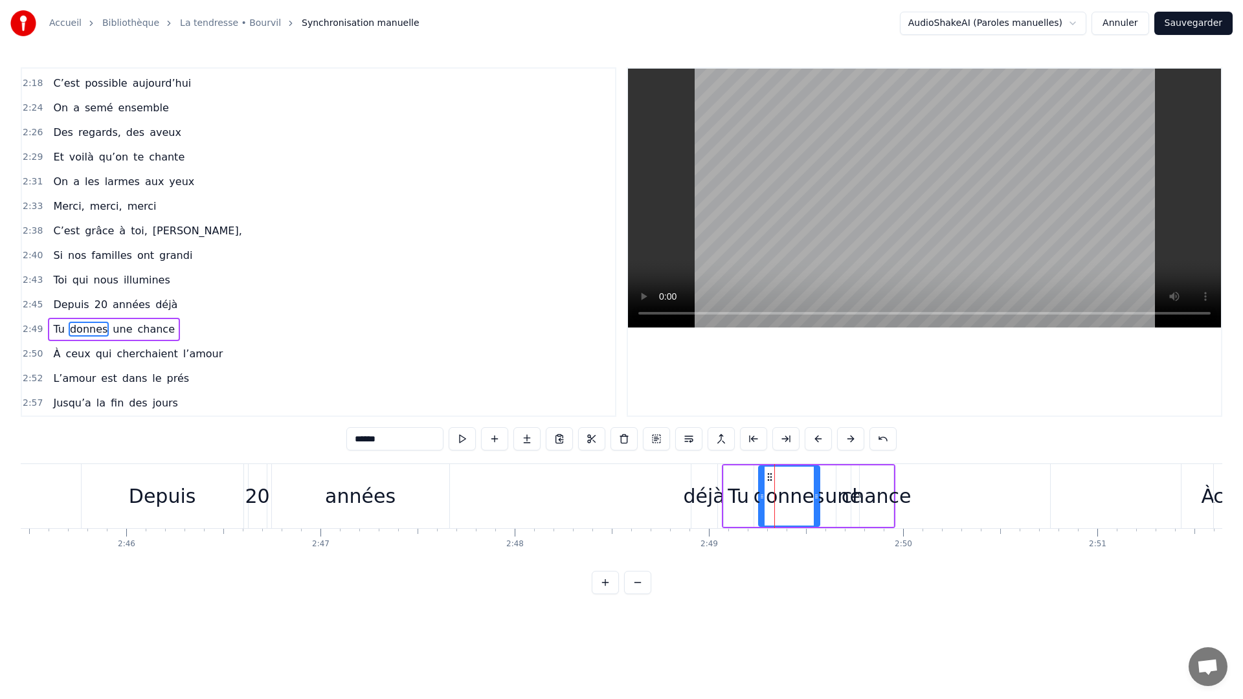
drag, startPoint x: 722, startPoint y: 530, endPoint x: 710, endPoint y: 548, distance: 21.5
click at [707, 548] on div "2:49" at bounding box center [708, 544] width 17 height 10
click at [692, 527] on div "déjà" at bounding box center [704, 496] width 27 height 64
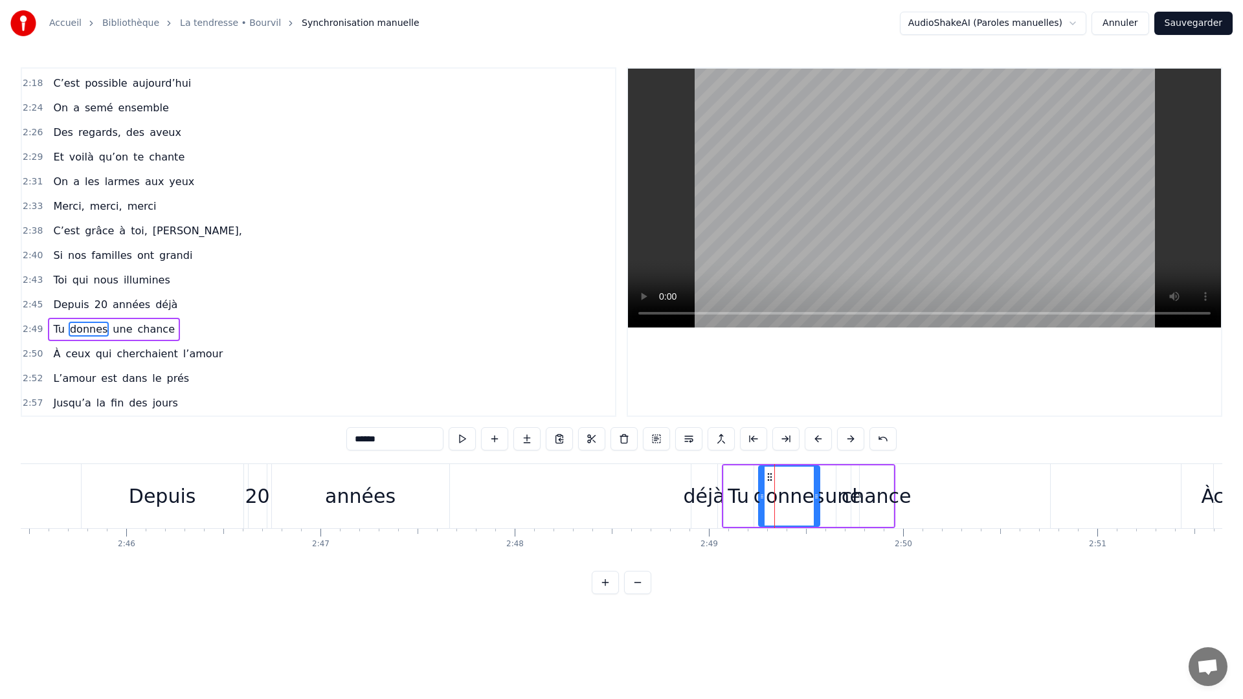
type input "****"
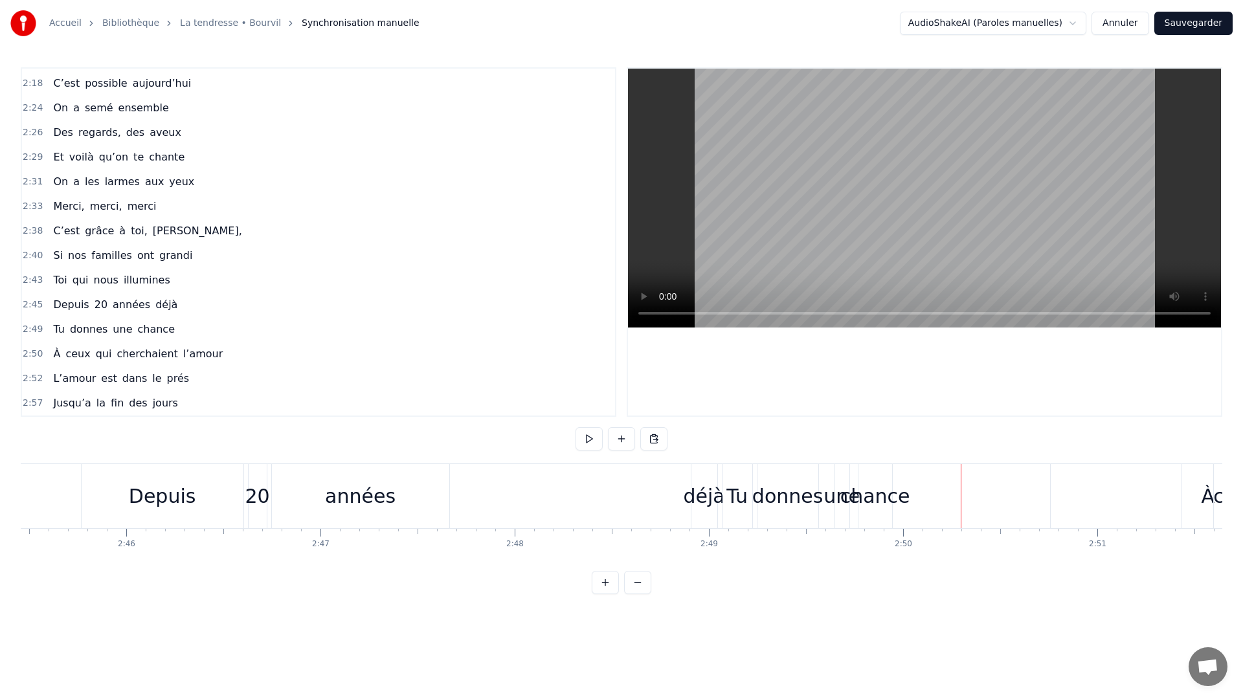
click at [503, 461] on div "0:11 C’est grâce à toi [PERSON_NAME] 0:14 Que nous sommes tous ici 0:16 Espoirs…" at bounding box center [621, 330] width 1201 height 527
click at [501, 459] on div "0:11 C’est grâce à toi [PERSON_NAME] 0:14 Que nous sommes tous ici 0:16 Espoirs…" at bounding box center [621, 330] width 1201 height 527
click at [503, 464] on div "Depuis 20 années déjà" at bounding box center [400, 496] width 639 height 64
click at [960, 464] on div at bounding box center [960, 496] width 1 height 64
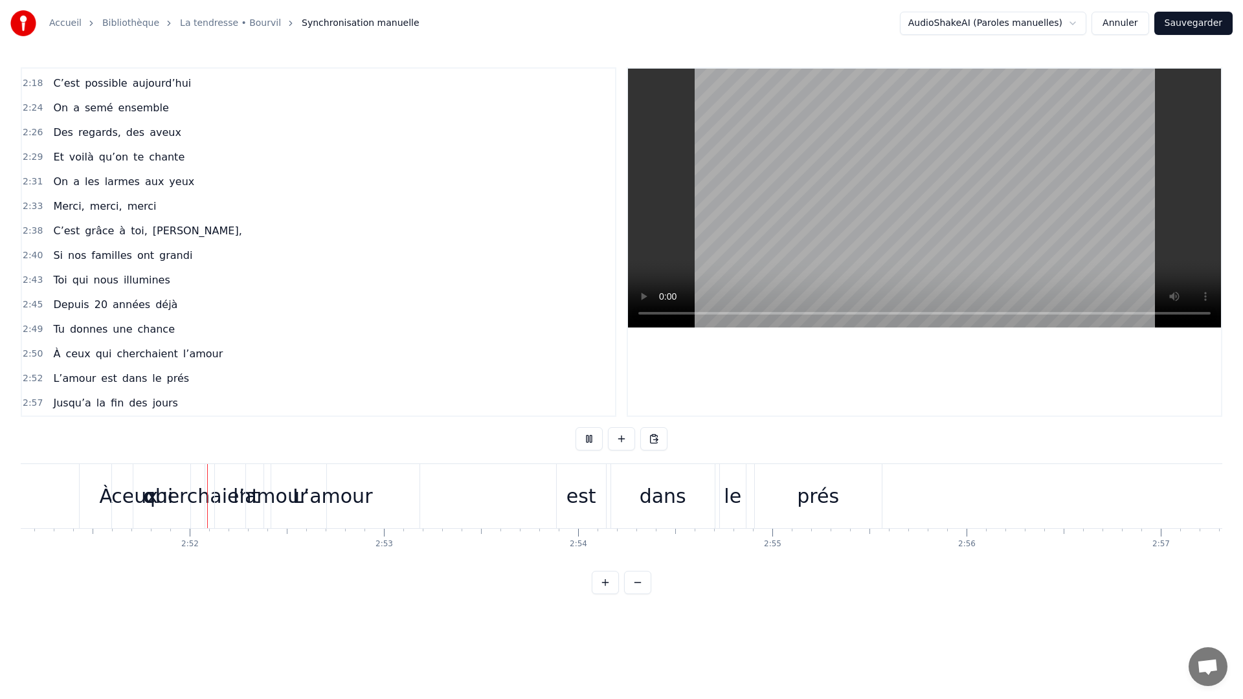
scroll to position [0, 33241]
click at [804, 494] on div "prés" at bounding box center [801, 495] width 42 height 29
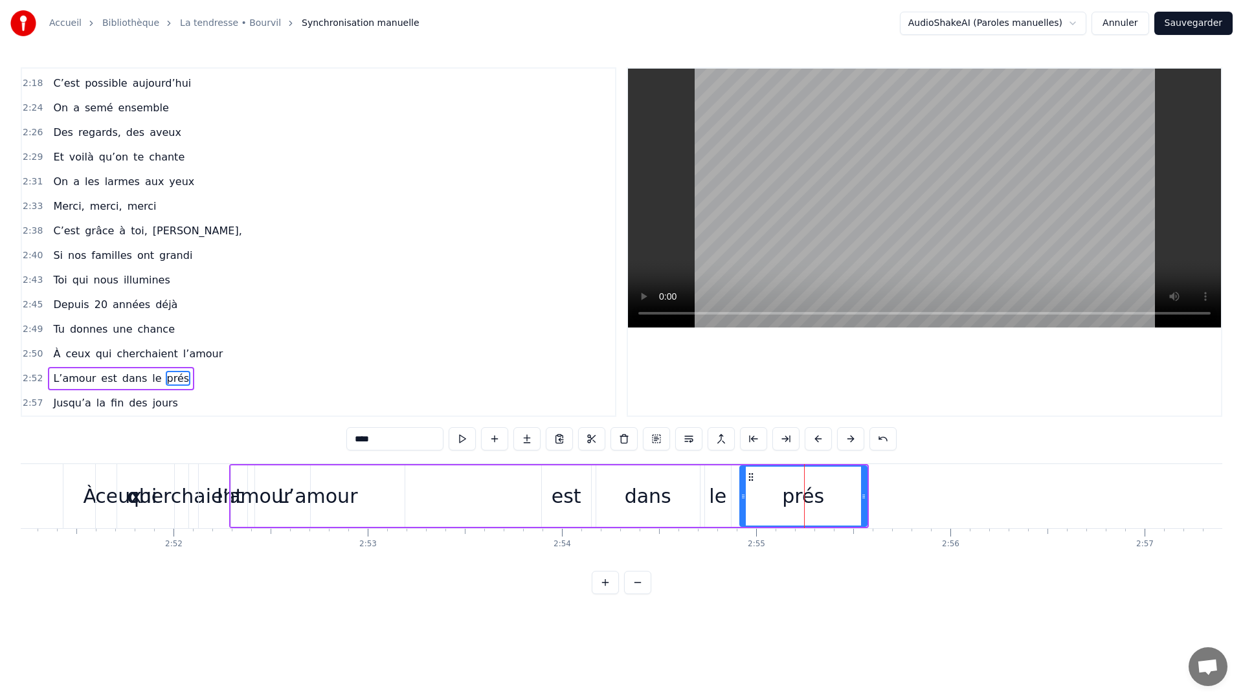
click at [867, 498] on div "L’amour est dans le prés" at bounding box center [548, 496] width 639 height 64
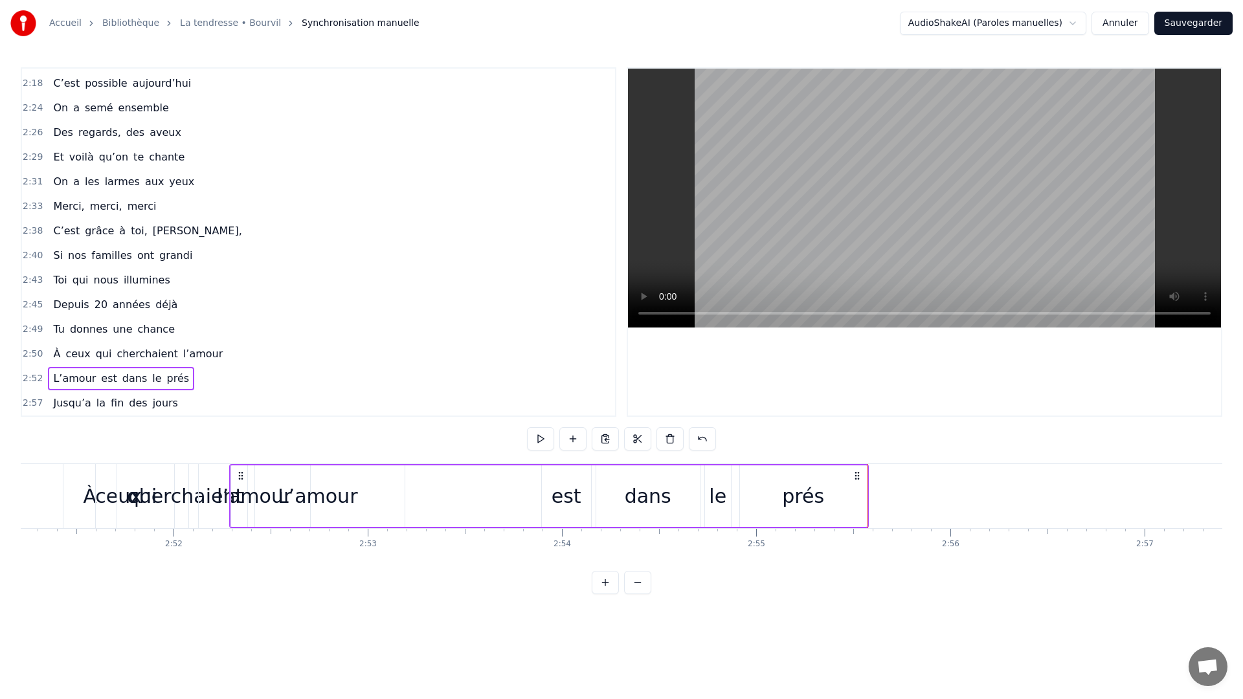
click at [860, 500] on div "prés" at bounding box center [803, 495] width 127 height 61
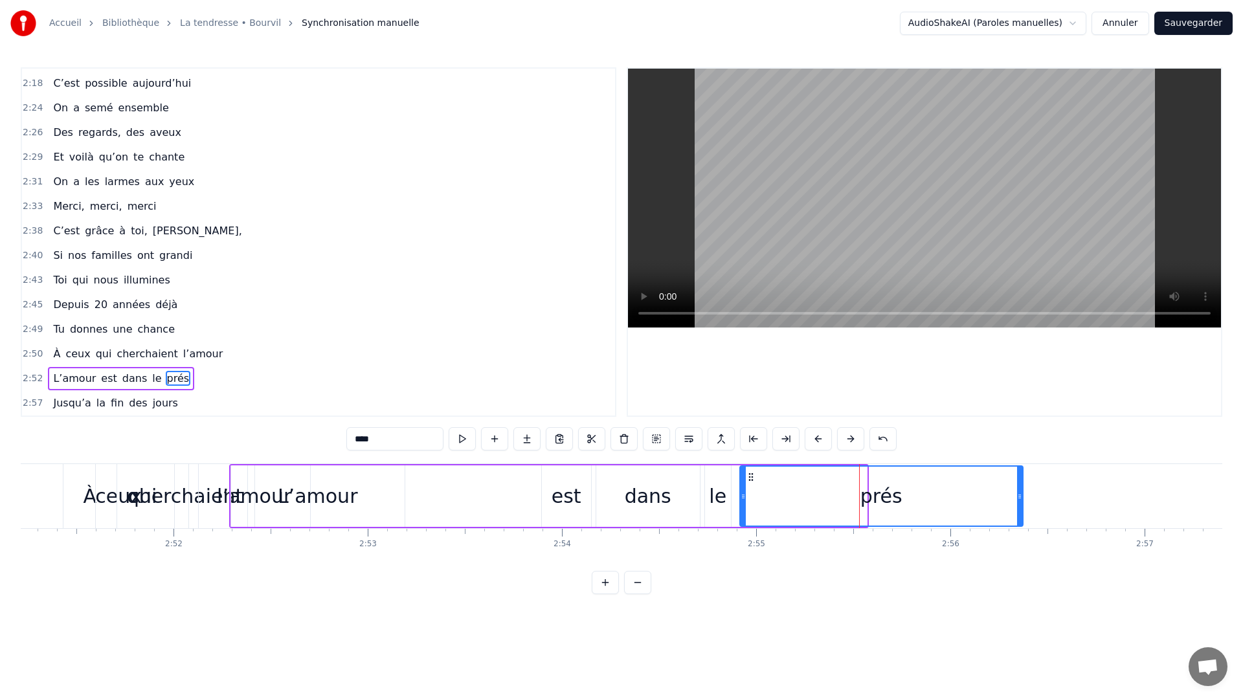
drag, startPoint x: 864, startPoint y: 496, endPoint x: 1028, endPoint y: 513, distance: 165.2
click at [1022, 513] on div at bounding box center [1019, 496] width 5 height 59
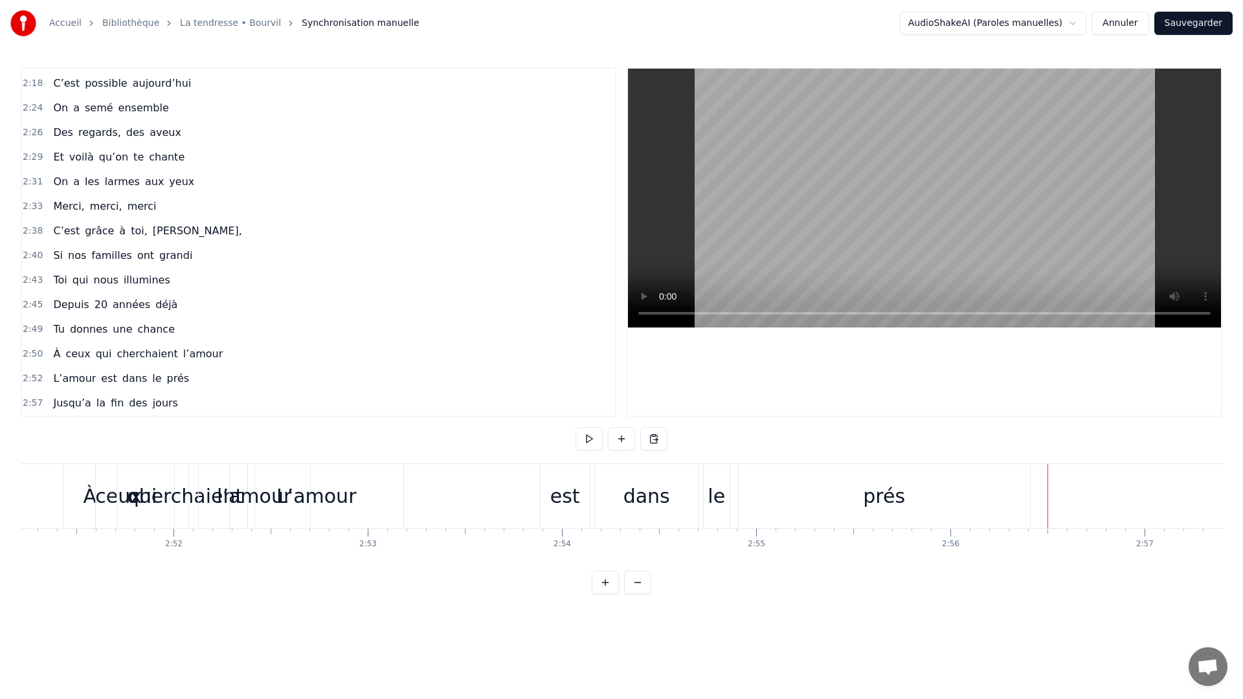
click at [740, 503] on div "prés" at bounding box center [883, 496] width 291 height 64
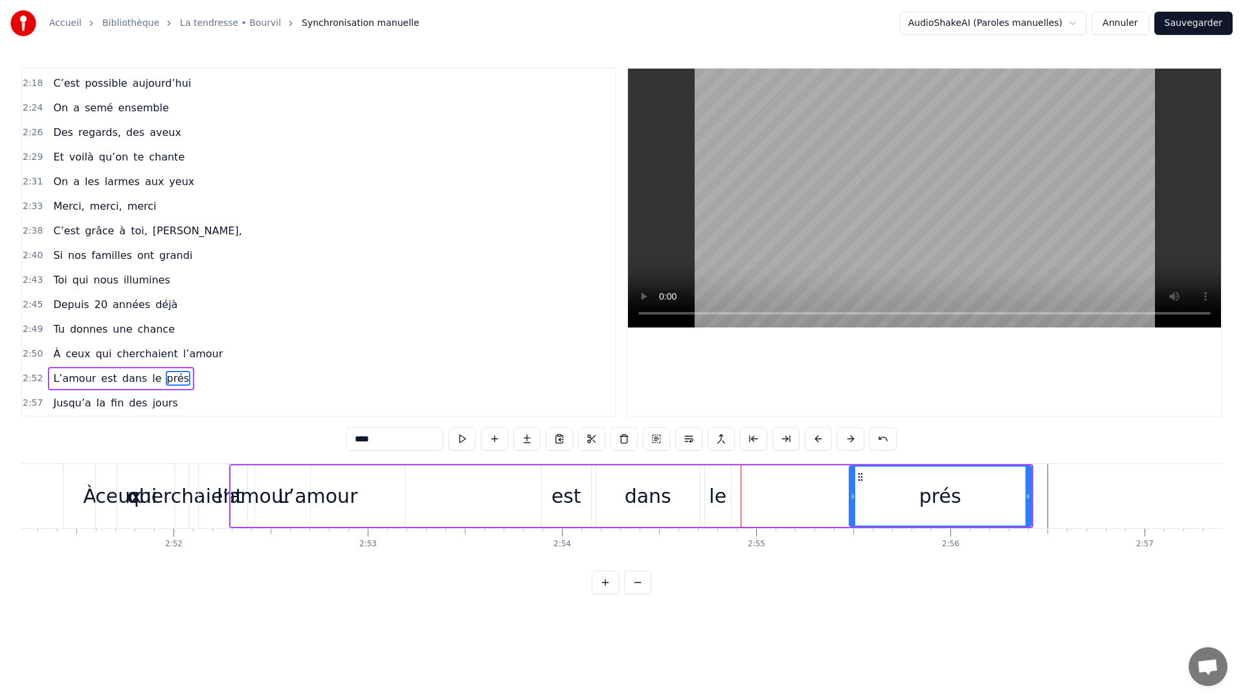
drag, startPoint x: 743, startPoint y: 502, endPoint x: 852, endPoint y: 507, distance: 109.5
click at [852, 507] on div at bounding box center [852, 496] width 5 height 59
click at [712, 493] on div "le" at bounding box center [717, 495] width 17 height 29
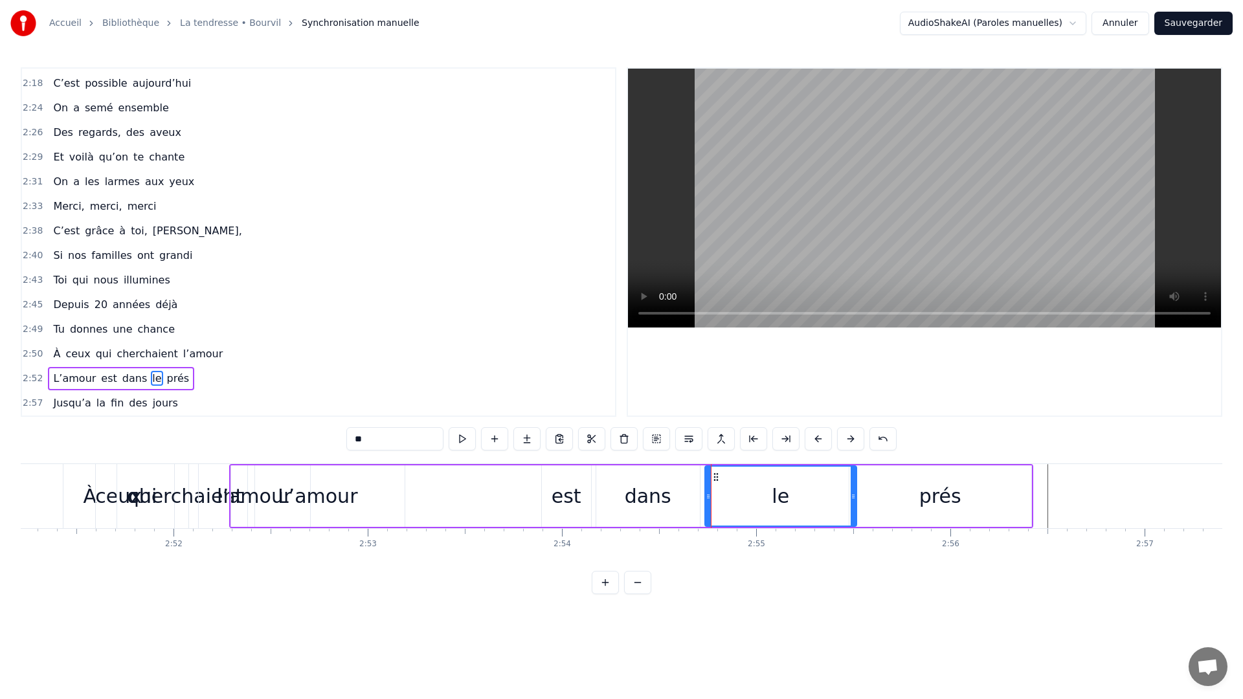
drag, startPoint x: 726, startPoint y: 498, endPoint x: 852, endPoint y: 509, distance: 126.0
click at [852, 509] on div at bounding box center [852, 496] width 5 height 59
drag, startPoint x: 705, startPoint y: 503, endPoint x: 775, endPoint y: 511, distance: 70.3
click at [775, 511] on div at bounding box center [777, 496] width 5 height 59
click at [649, 492] on div "dans" at bounding box center [648, 495] width 47 height 29
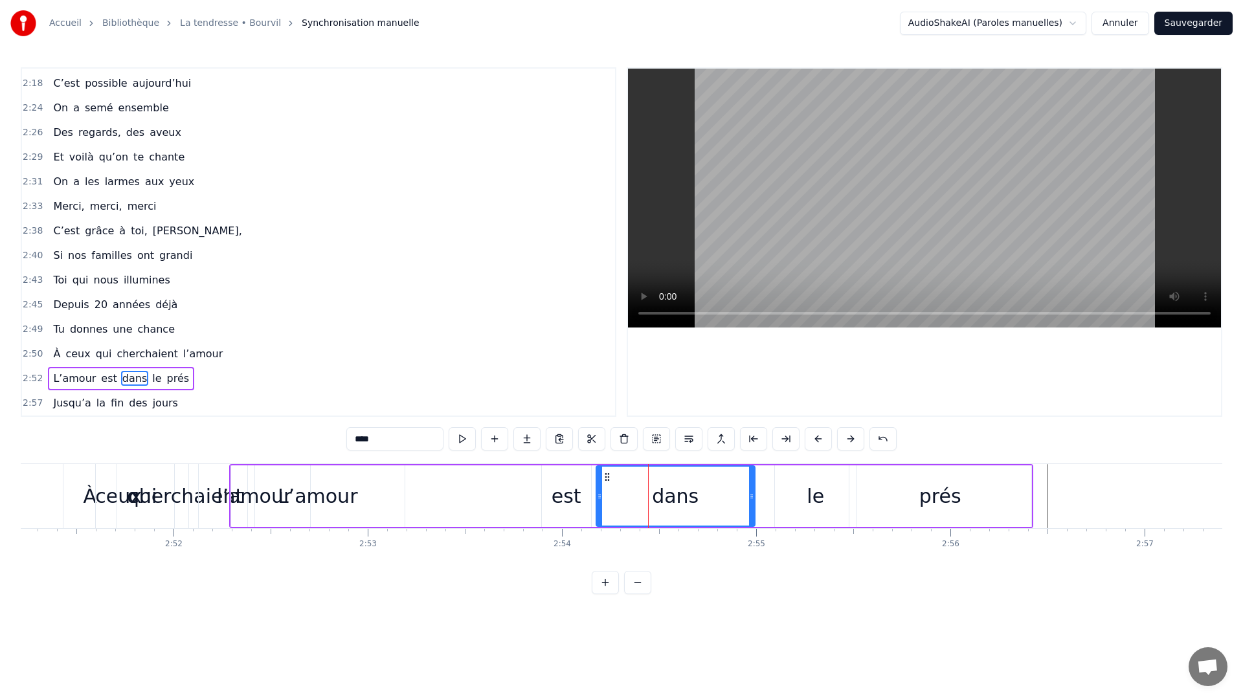
drag, startPoint x: 694, startPoint y: 496, endPoint x: 749, endPoint y: 507, distance: 56.1
click at [749, 507] on div at bounding box center [751, 496] width 5 height 59
drag, startPoint x: 609, startPoint y: 492, endPoint x: 689, endPoint y: 511, distance: 81.8
click at [689, 511] on div at bounding box center [686, 496] width 5 height 59
click at [559, 491] on div "est" at bounding box center [566, 495] width 30 height 29
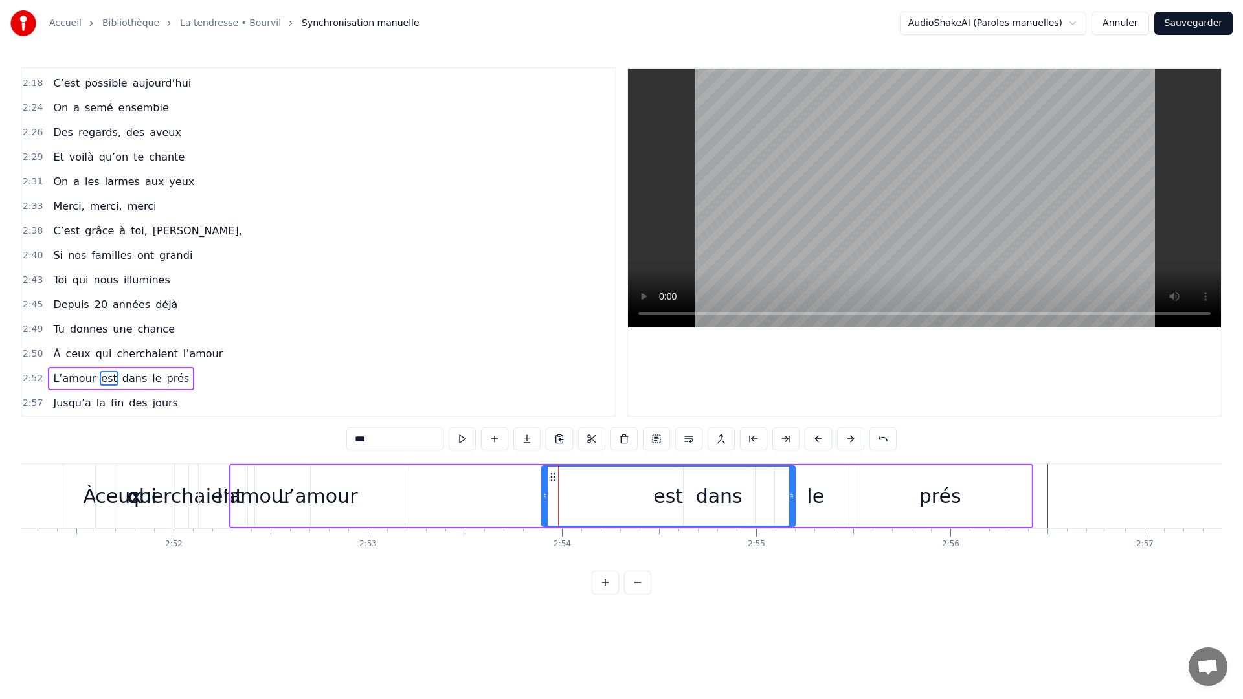
drag, startPoint x: 588, startPoint y: 497, endPoint x: 792, endPoint y: 544, distance: 209.1
click at [792, 544] on div "C’est grâce à toi [PERSON_NAME] nous sommes tous ici Espoirs devenus vies Nous,…" at bounding box center [621, 511] width 1201 height 97
drag, startPoint x: 546, startPoint y: 505, endPoint x: 634, endPoint y: 535, distance: 92.3
click at [634, 535] on div "C’est grâce à toi [PERSON_NAME] nous sommes tous ici Espoirs devenus vies Nous,…" at bounding box center [621, 511] width 1201 height 97
drag, startPoint x: 790, startPoint y: 505, endPoint x: 694, endPoint y: 515, distance: 96.9
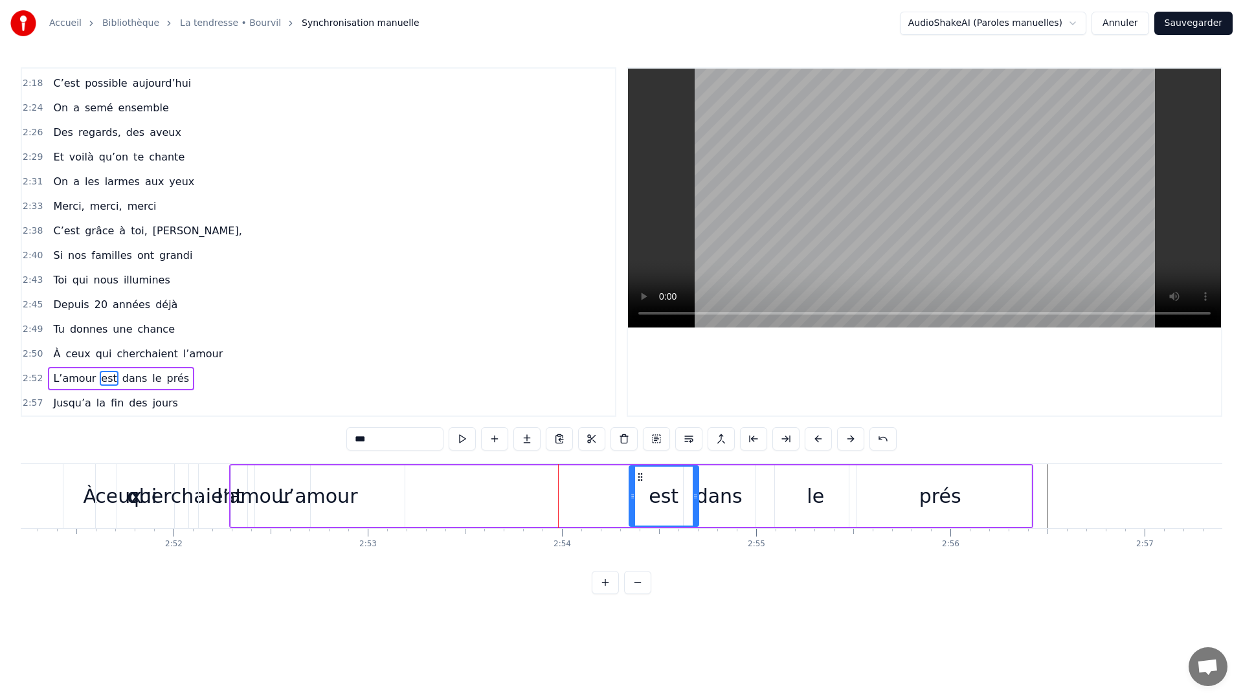
click at [694, 515] on div at bounding box center [694, 496] width 5 height 59
drag, startPoint x: 634, startPoint y: 511, endPoint x: 656, endPoint y: 511, distance: 22.0
click at [656, 511] on div at bounding box center [654, 496] width 5 height 59
click at [332, 494] on div "L’amour" at bounding box center [318, 495] width 80 height 29
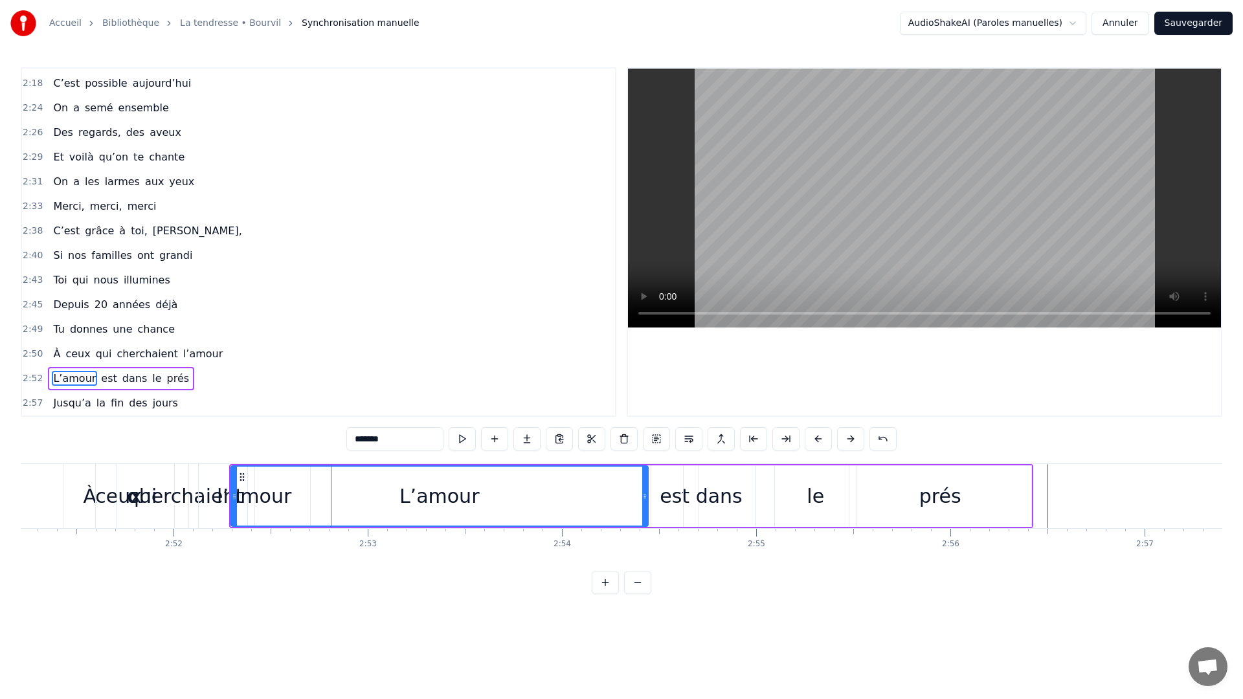
drag, startPoint x: 401, startPoint y: 501, endPoint x: 645, endPoint y: 503, distance: 243.3
click at [645, 503] on div at bounding box center [644, 496] width 5 height 59
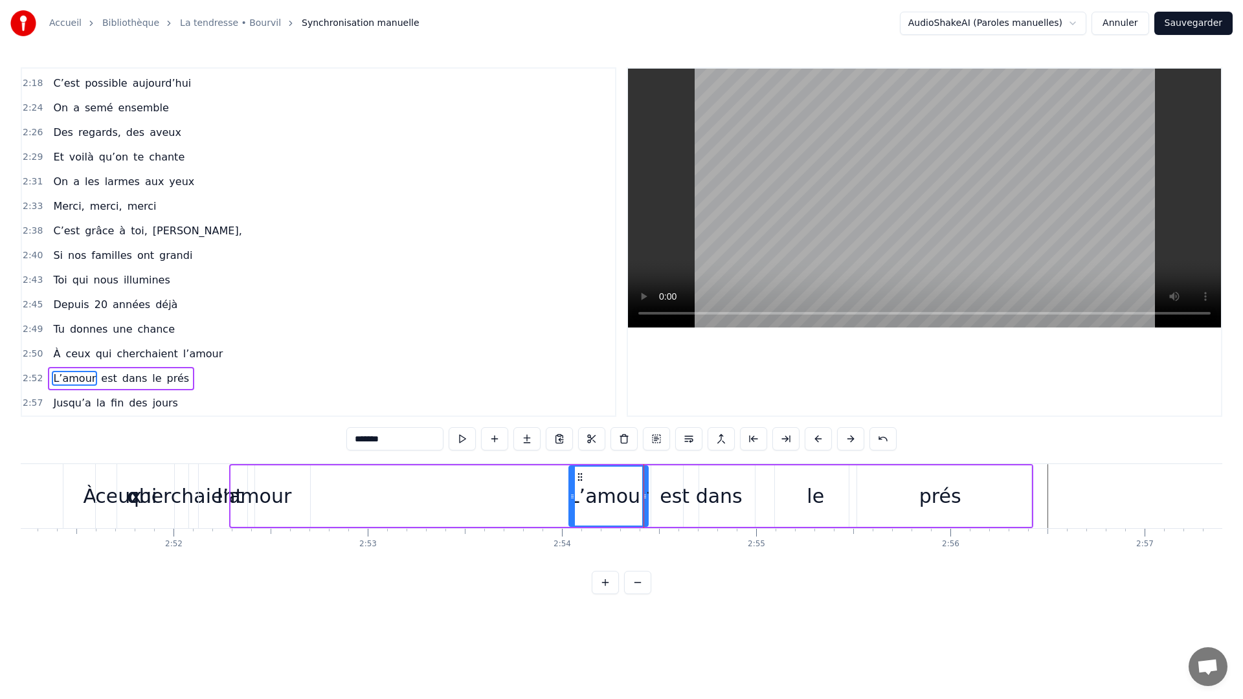
drag, startPoint x: 235, startPoint y: 496, endPoint x: 582, endPoint y: 501, distance: 347.6
click at [571, 501] on icon at bounding box center [572, 496] width 5 height 10
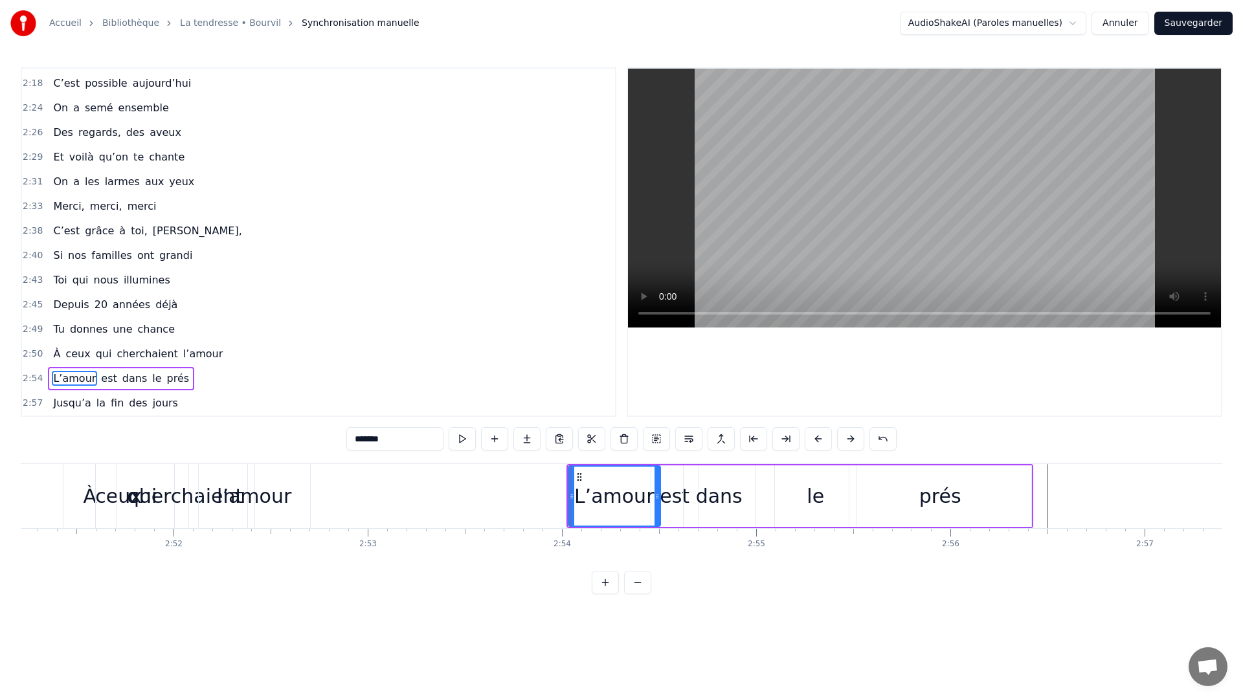
drag, startPoint x: 645, startPoint y: 496, endPoint x: 656, endPoint y: 500, distance: 11.5
click at [656, 500] on icon at bounding box center [656, 496] width 5 height 10
drag, startPoint x: 571, startPoint y: 501, endPoint x: 527, endPoint y: 499, distance: 44.0
click at [542, 500] on icon at bounding box center [542, 496] width 5 height 10
click at [260, 496] on div "l’amour" at bounding box center [254, 495] width 74 height 29
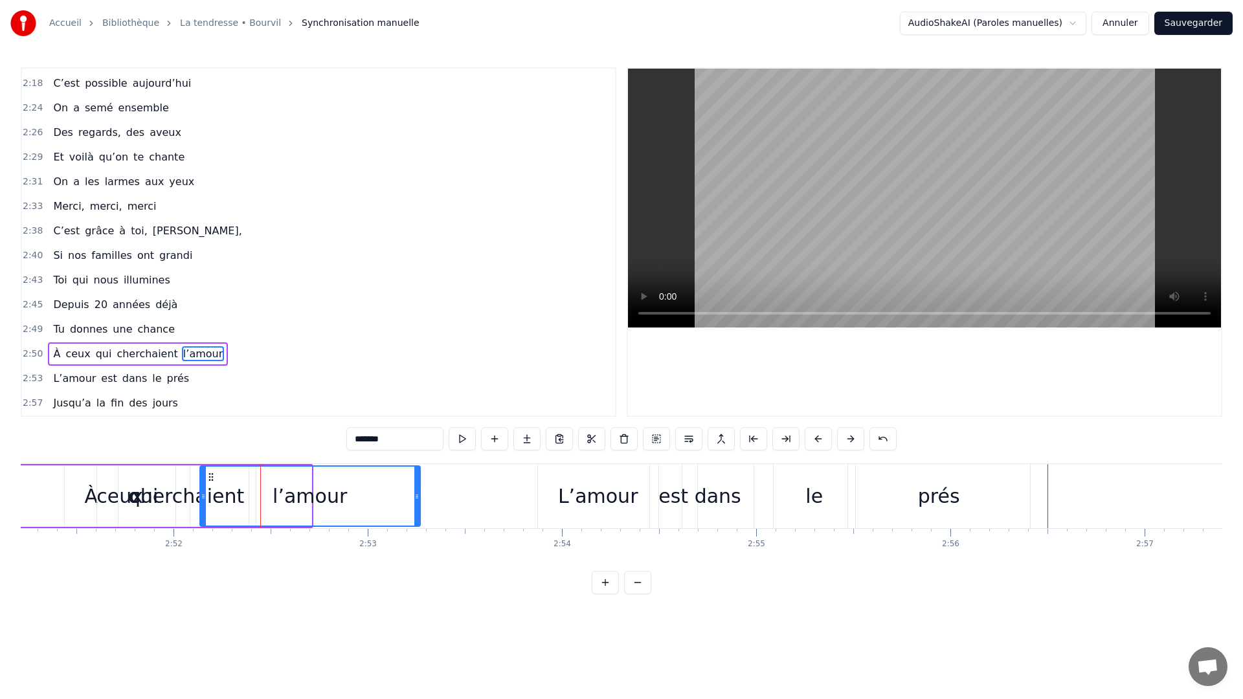
drag, startPoint x: 307, startPoint y: 494, endPoint x: 415, endPoint y: 503, distance: 109.2
click at [415, 503] on div at bounding box center [416, 496] width 5 height 59
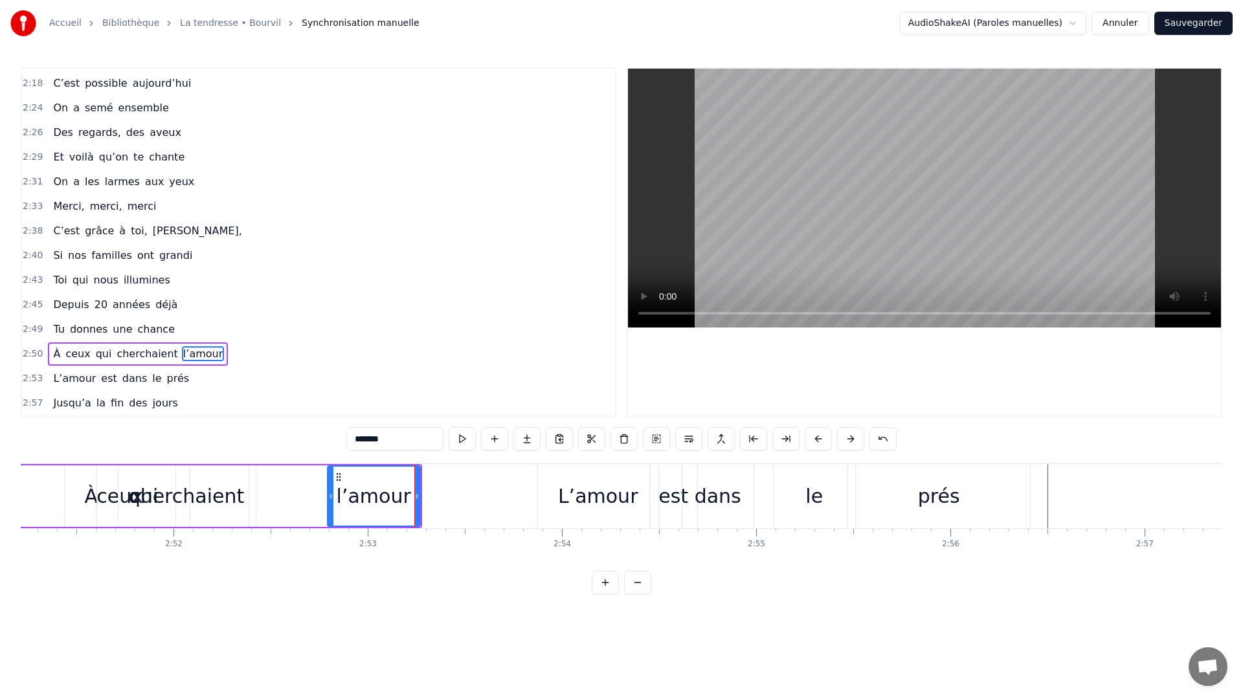
drag, startPoint x: 207, startPoint y: 499, endPoint x: 334, endPoint y: 504, distance: 126.9
click at [333, 503] on div at bounding box center [330, 496] width 5 height 59
click at [221, 492] on div "cherchaient" at bounding box center [186, 495] width 115 height 29
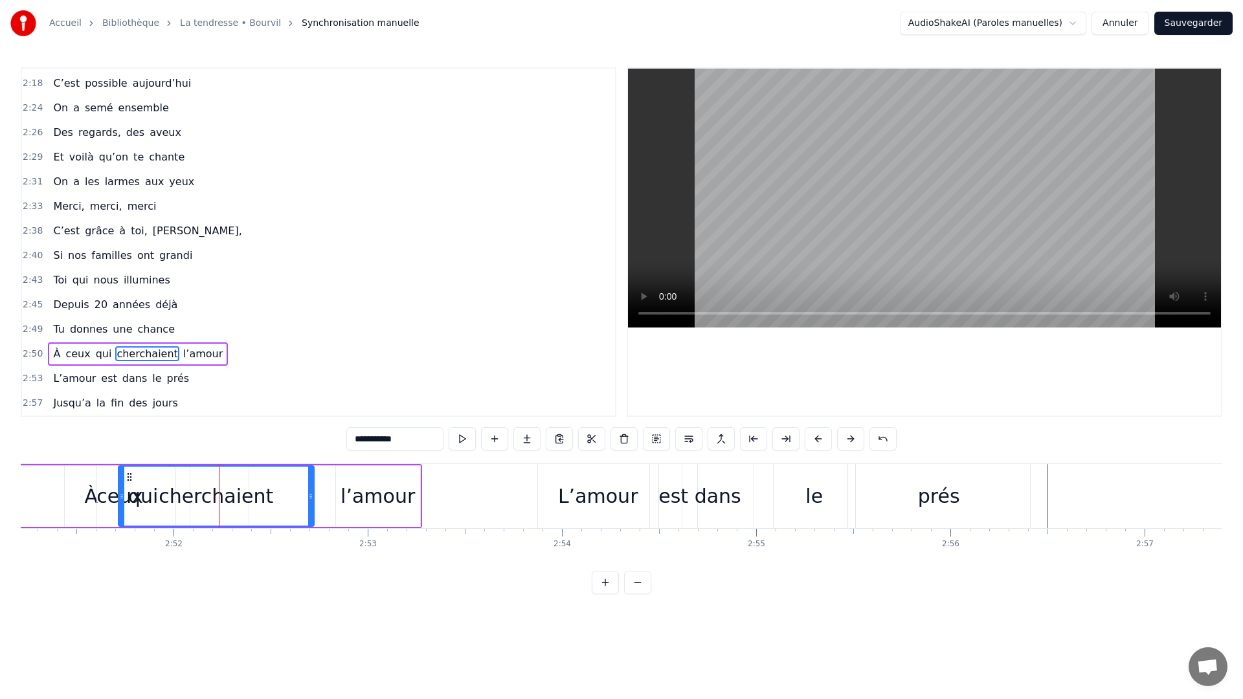
drag, startPoint x: 252, startPoint y: 494, endPoint x: 311, endPoint y: 499, distance: 58.4
click at [311, 499] on icon at bounding box center [310, 496] width 5 height 10
drag, startPoint x: 122, startPoint y: 499, endPoint x: 213, endPoint y: 498, distance: 91.3
click at [213, 498] on icon at bounding box center [212, 496] width 5 height 10
click at [149, 498] on div "qui" at bounding box center [143, 495] width 30 height 29
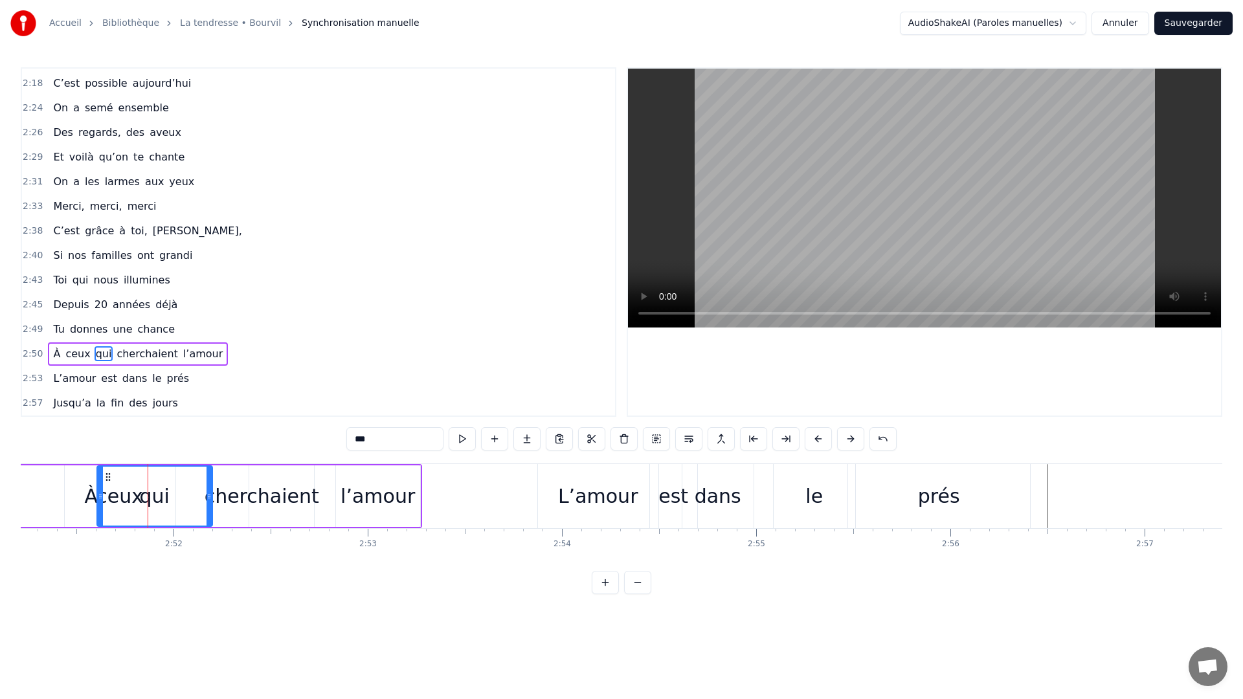
drag, startPoint x: 184, startPoint y: 497, endPoint x: 204, endPoint y: 517, distance: 27.9
click at [206, 517] on div at bounding box center [208, 496] width 5 height 59
drag, startPoint x: 100, startPoint y: 499, endPoint x: 168, endPoint y: 500, distance: 68.0
click at [168, 500] on icon at bounding box center [168, 496] width 5 height 10
click at [132, 501] on div "ceux" at bounding box center [119, 495] width 47 height 29
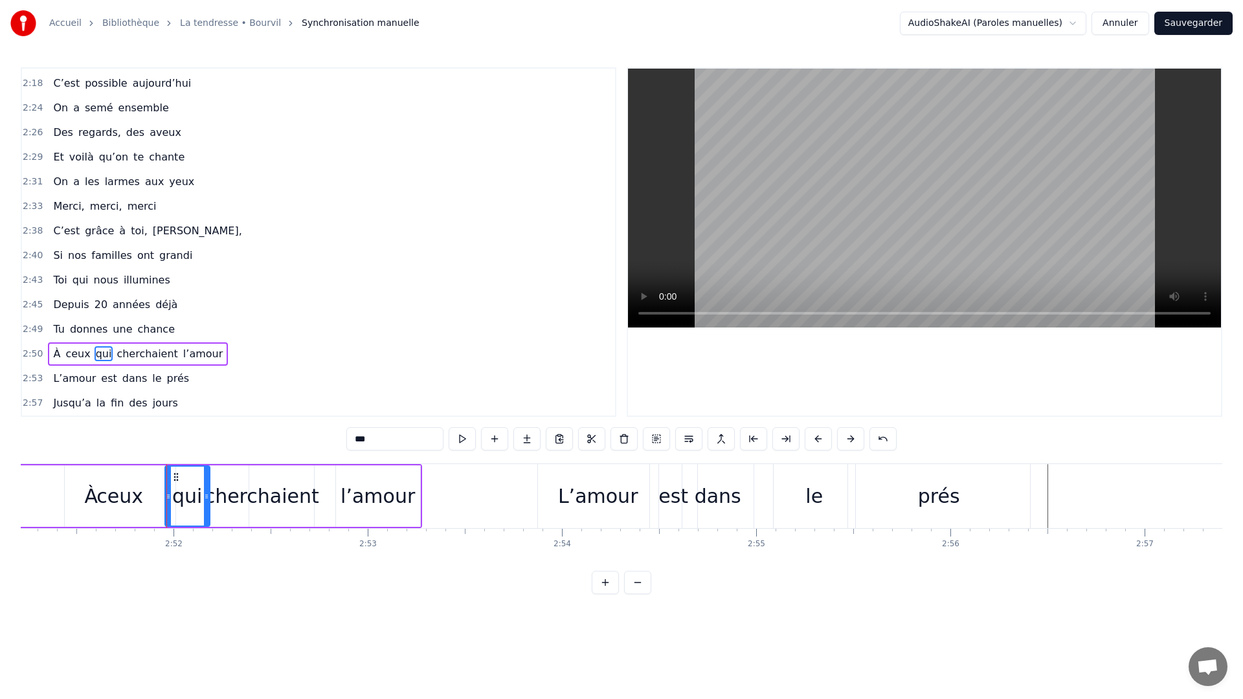
type input "****"
drag, startPoint x: 175, startPoint y: 500, endPoint x: 190, endPoint y: 500, distance: 14.2
click at [191, 500] on div "À ceux qui cherchaient l’amour" at bounding box center [177, 496] width 490 height 64
click at [144, 500] on div "ceux" at bounding box center [120, 495] width 111 height 61
drag, startPoint x: 172, startPoint y: 499, endPoint x: 232, endPoint y: 504, distance: 59.8
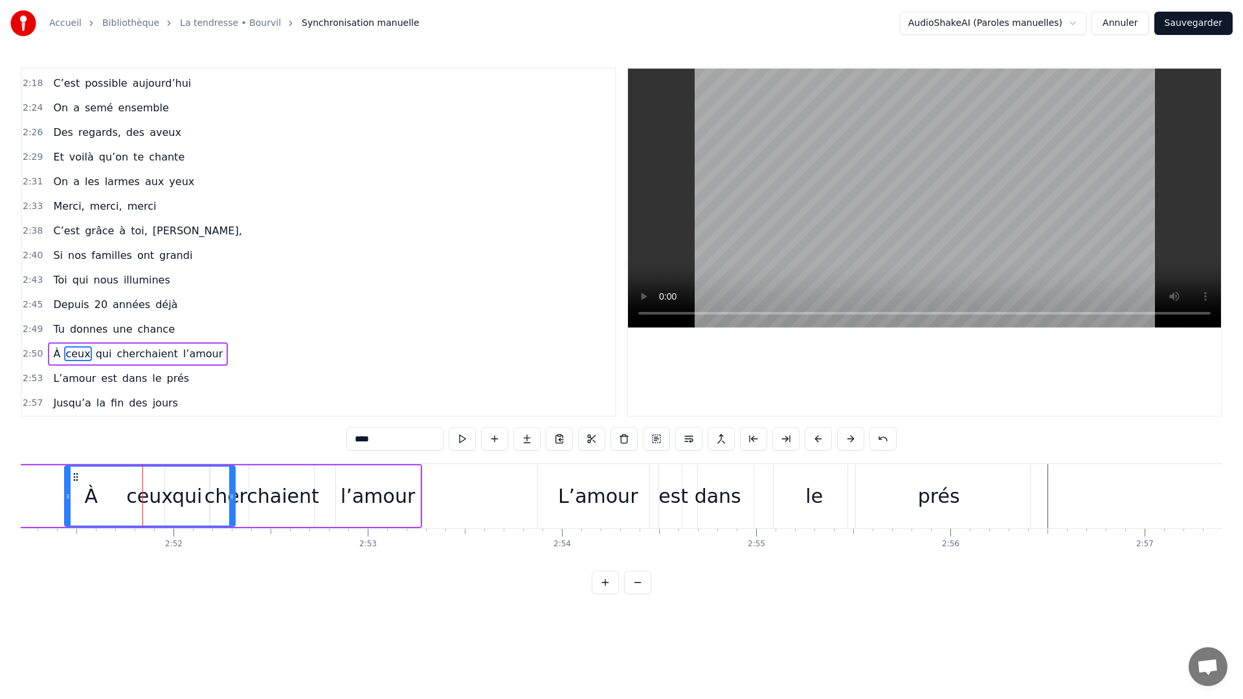
click at [232, 504] on div at bounding box center [231, 496] width 5 height 59
drag, startPoint x: 69, startPoint y: 494, endPoint x: 73, endPoint y: 503, distance: 9.9
click at [73, 503] on div at bounding box center [71, 496] width 5 height 59
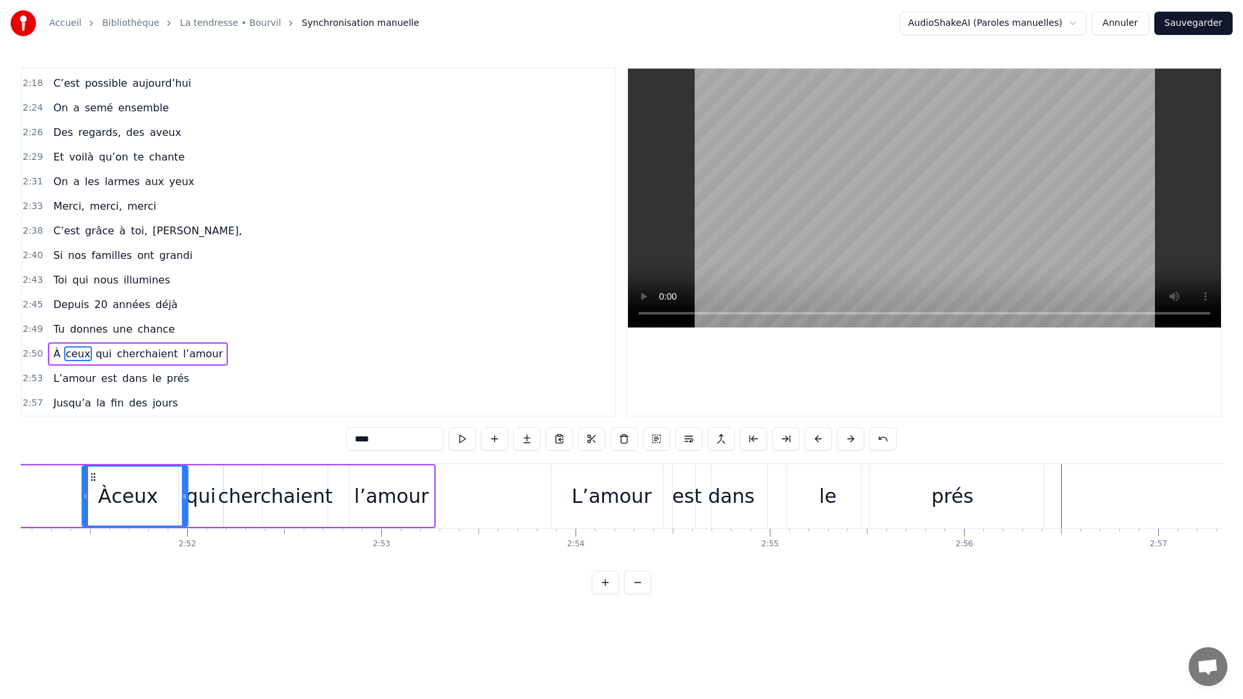
drag, startPoint x: 243, startPoint y: 498, endPoint x: 182, endPoint y: 500, distance: 60.9
click at [182, 500] on icon at bounding box center [184, 496] width 5 height 10
drag, startPoint x: 85, startPoint y: 494, endPoint x: 144, endPoint y: 492, distance: 58.9
click at [144, 492] on icon at bounding box center [144, 496] width 5 height 10
click at [105, 496] on div "À" at bounding box center [105, 495] width 14 height 29
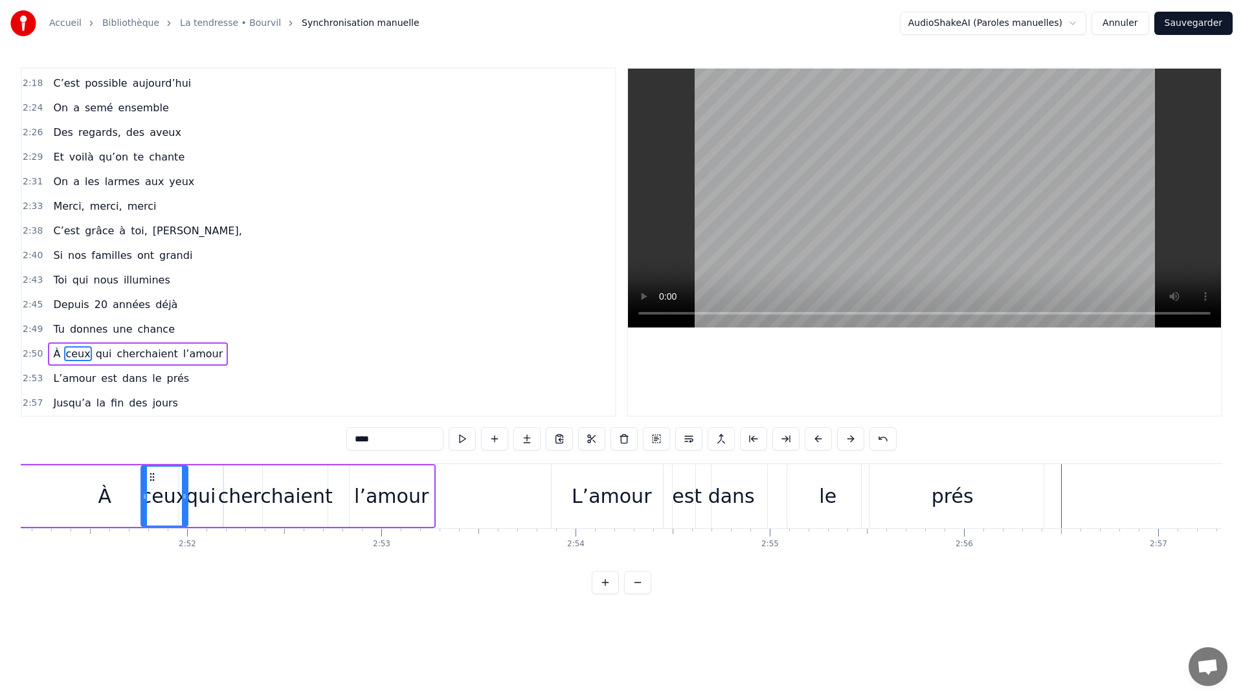
type input "*"
drag, startPoint x: 260, startPoint y: 504, endPoint x: 141, endPoint y: 508, distance: 118.5
click at [141, 508] on div at bounding box center [140, 496] width 5 height 59
drag, startPoint x: 395, startPoint y: 557, endPoint x: 382, endPoint y: 559, distance: 13.7
click at [382, 559] on div "C’est grâce à toi [PERSON_NAME] nous sommes tous ici Espoirs devenus vies Nous,…" at bounding box center [621, 511] width 1201 height 97
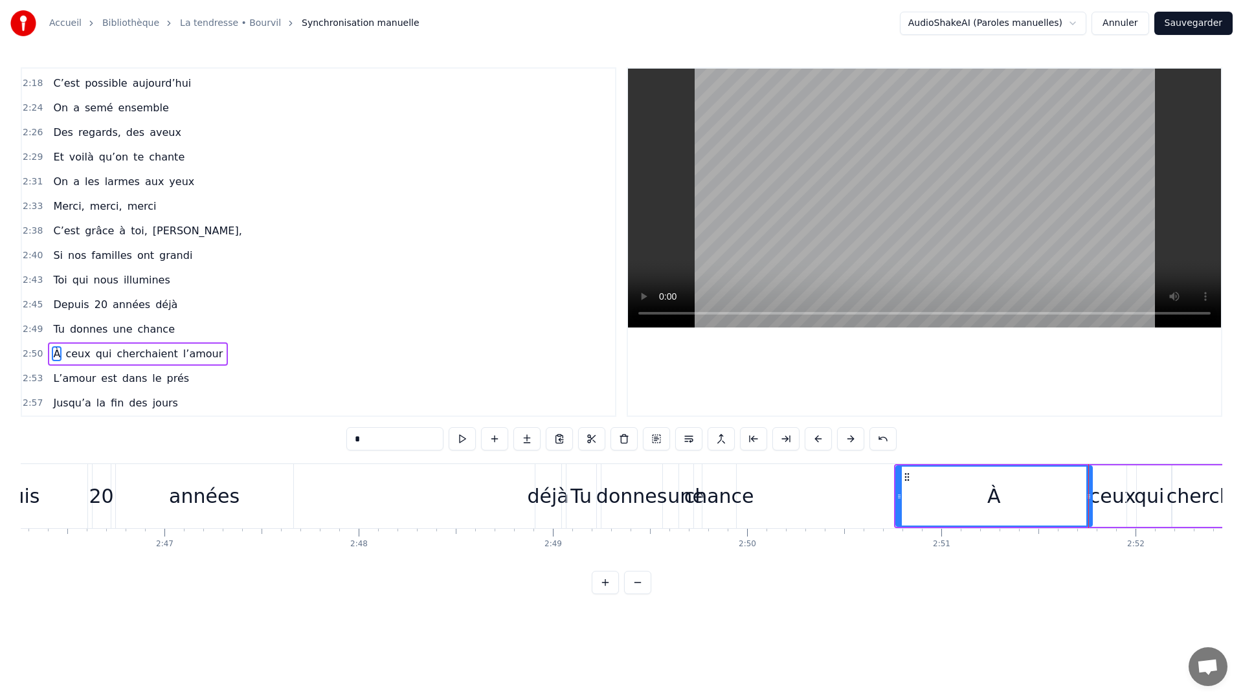
scroll to position [0, 32744]
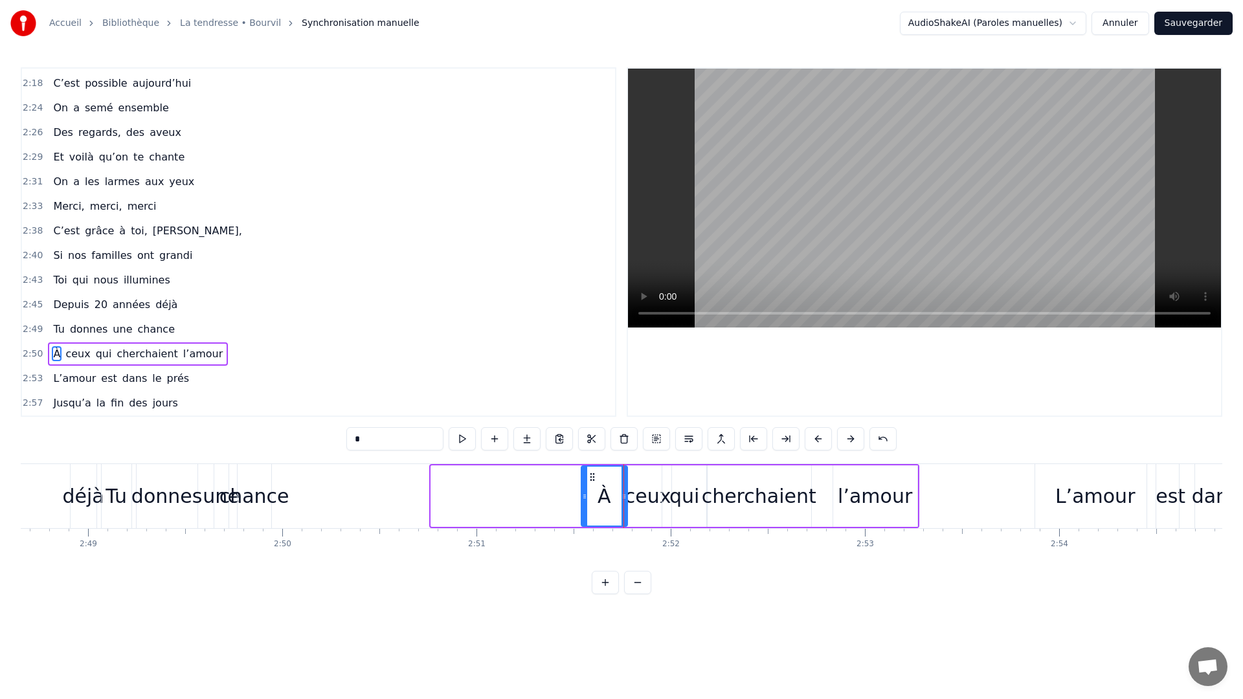
drag, startPoint x: 432, startPoint y: 500, endPoint x: 582, endPoint y: 501, distance: 150.1
click at [582, 501] on div at bounding box center [584, 496] width 5 height 59
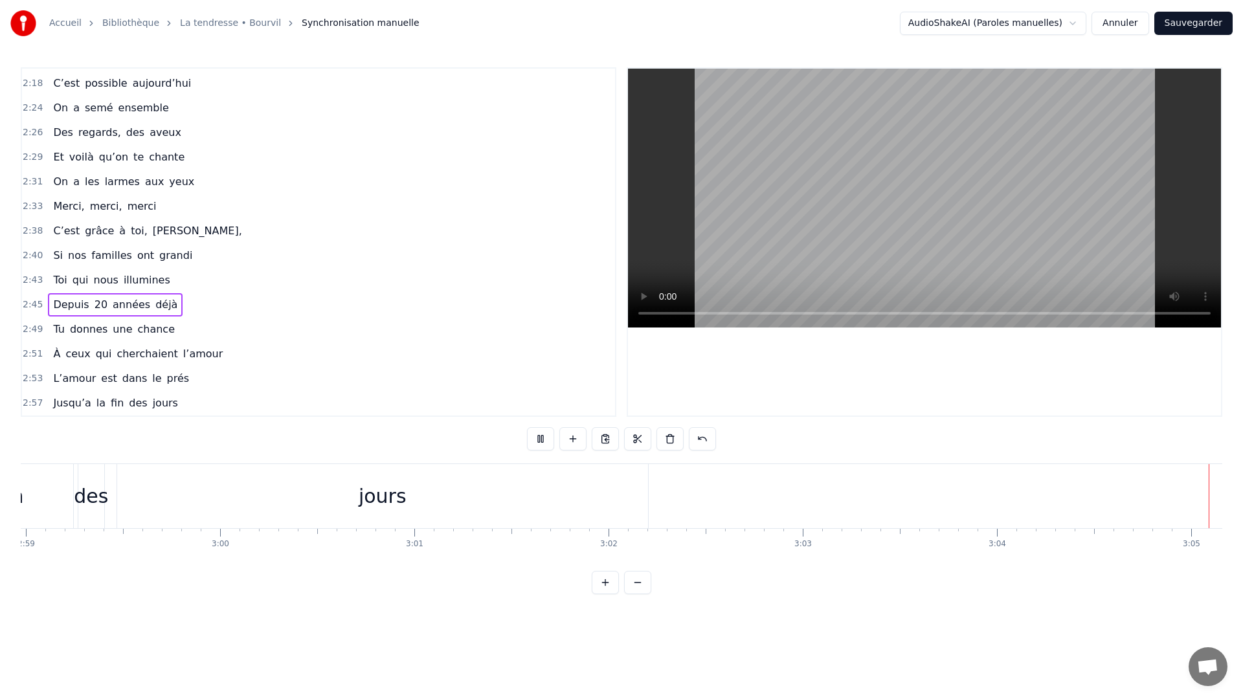
scroll to position [0, 34748]
click at [841, 432] on div "0:11 C’est grâce à toi [PERSON_NAME] 0:14 Que nous sommes tous ici 0:16 Espoirs…" at bounding box center [621, 330] width 1201 height 527
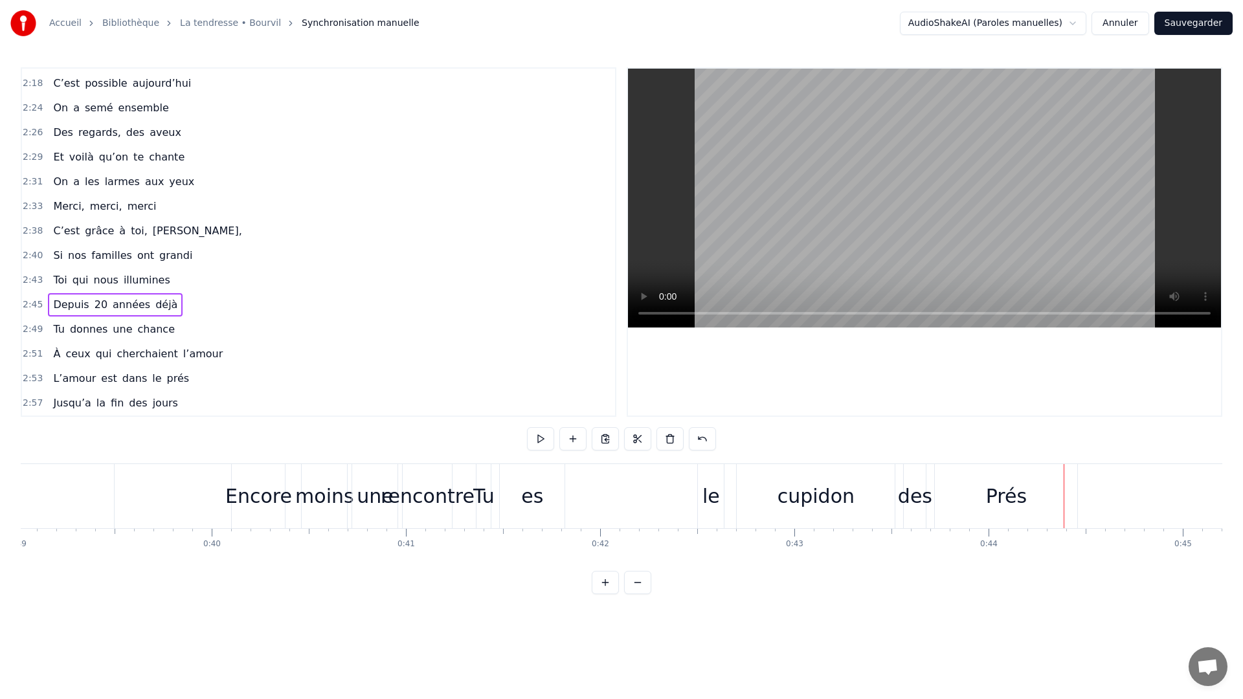
click at [622, 557] on div "C’est grâce à toi [PERSON_NAME] nous sommes tous ici Espoirs devenus vies Nous,…" at bounding box center [621, 511] width 1201 height 97
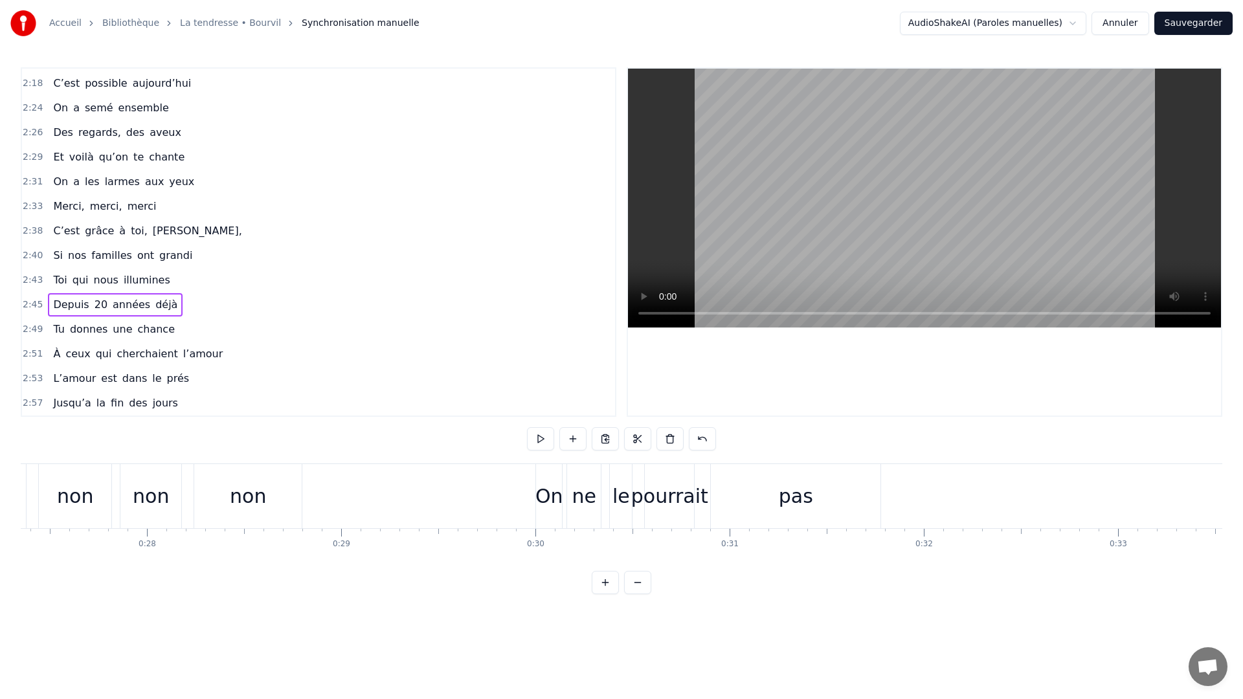
scroll to position [0, 5291]
drag, startPoint x: 217, startPoint y: 581, endPoint x: 205, endPoint y: 584, distance: 12.7
click at [205, 584] on div "0:11 C’est grâce à toi [PERSON_NAME] 0:14 Que nous sommes tous ici 0:16 Espoirs…" at bounding box center [621, 330] width 1201 height 527
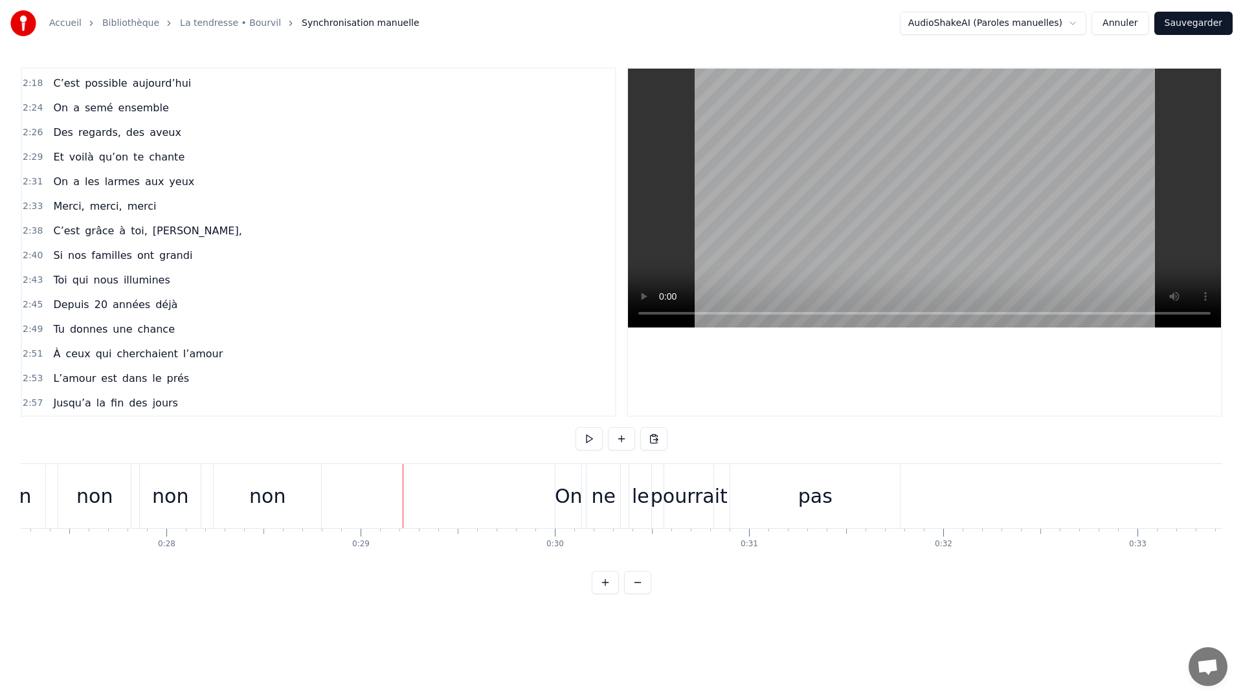
click at [403, 467] on div at bounding box center [403, 496] width 1 height 64
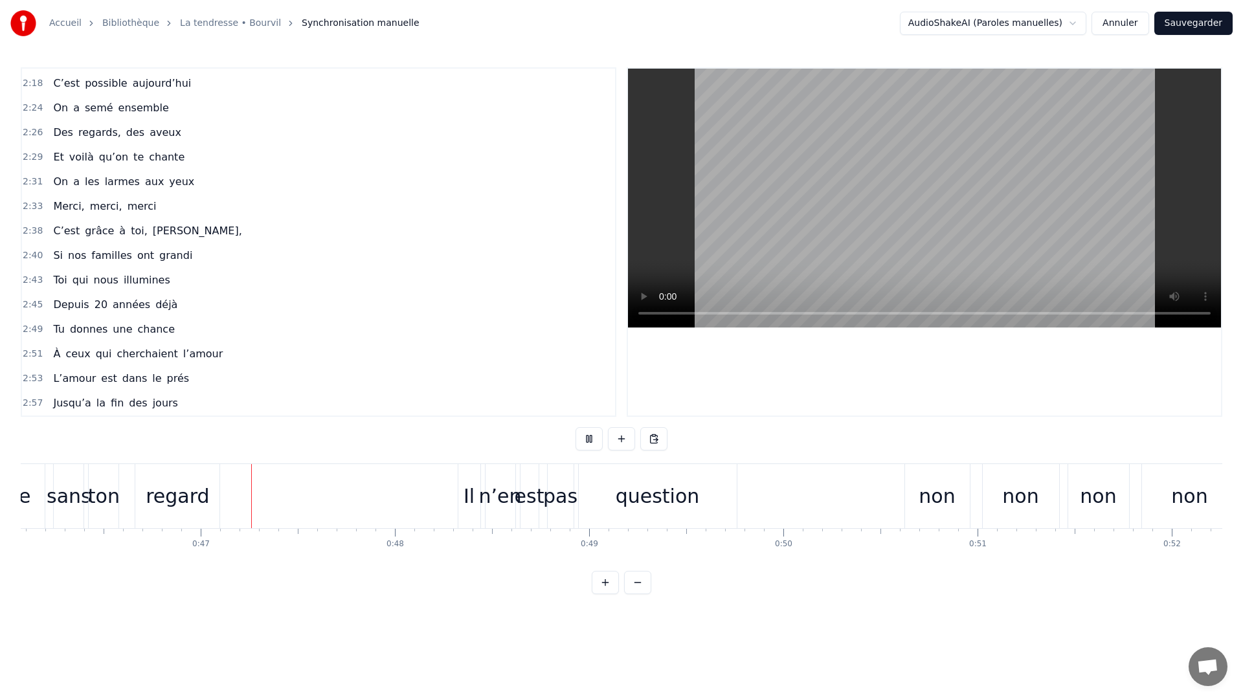
scroll to position [0, 8967]
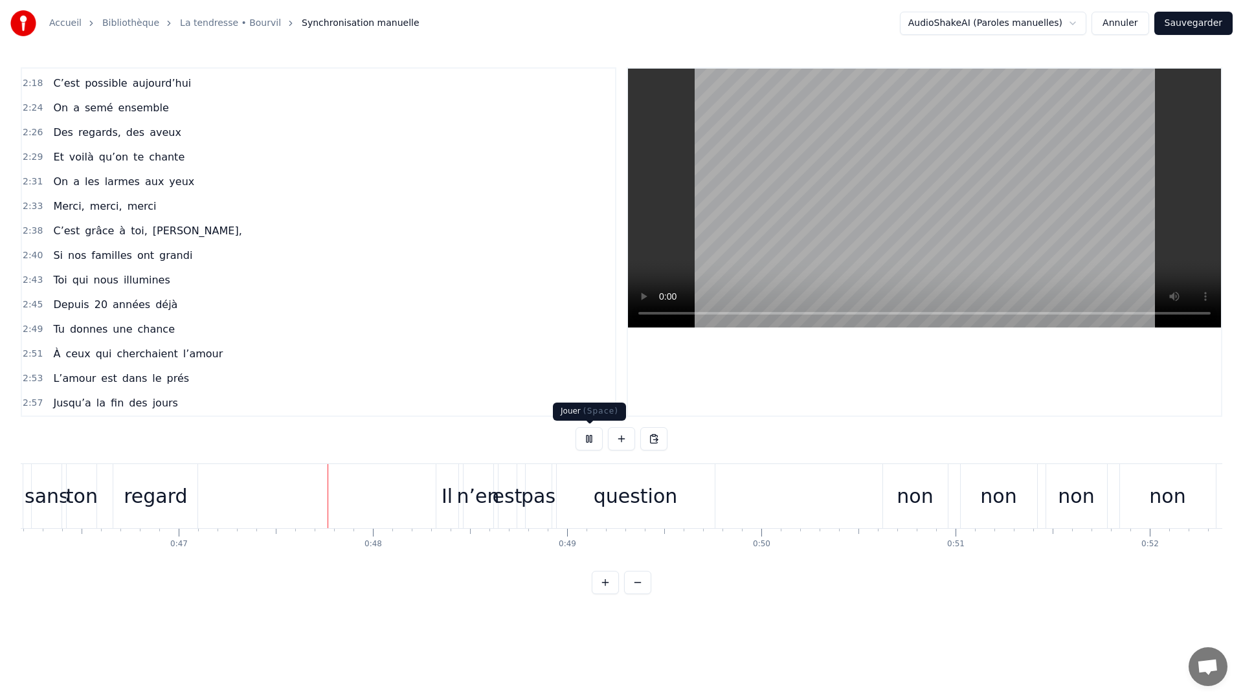
click at [590, 436] on button at bounding box center [588, 438] width 27 height 23
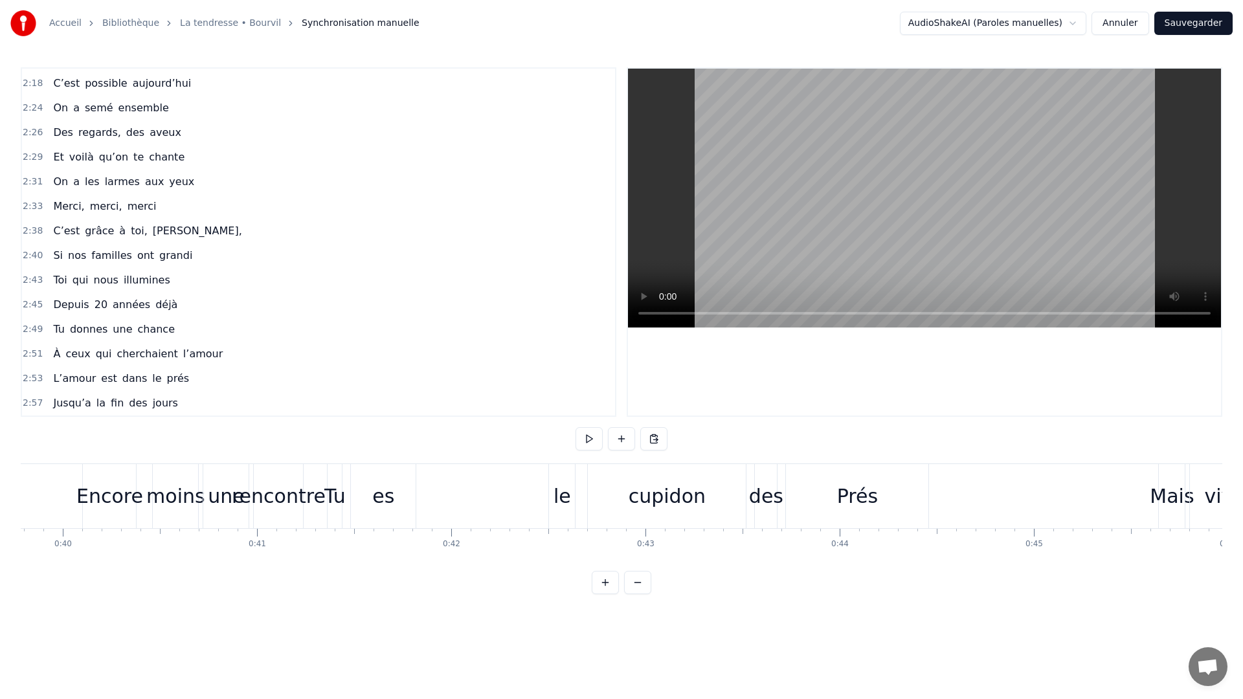
scroll to position [0, 7743]
click at [812, 503] on div "Prés" at bounding box center [837, 496] width 142 height 64
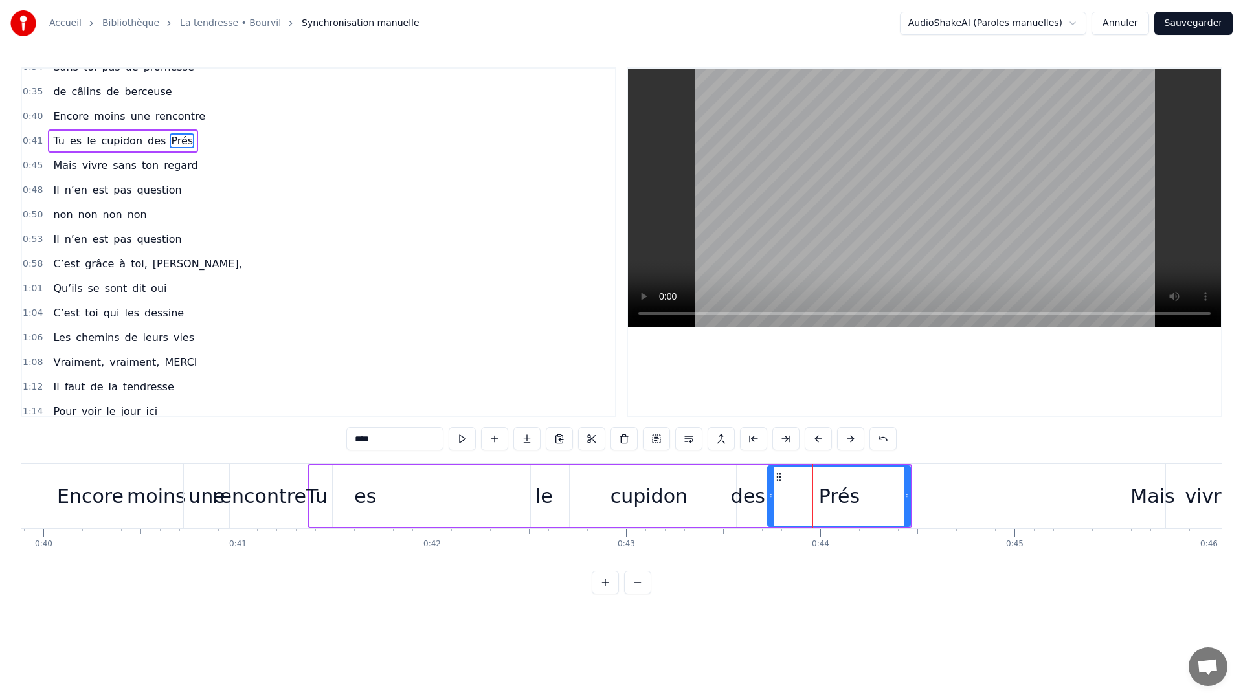
scroll to position [109, 0]
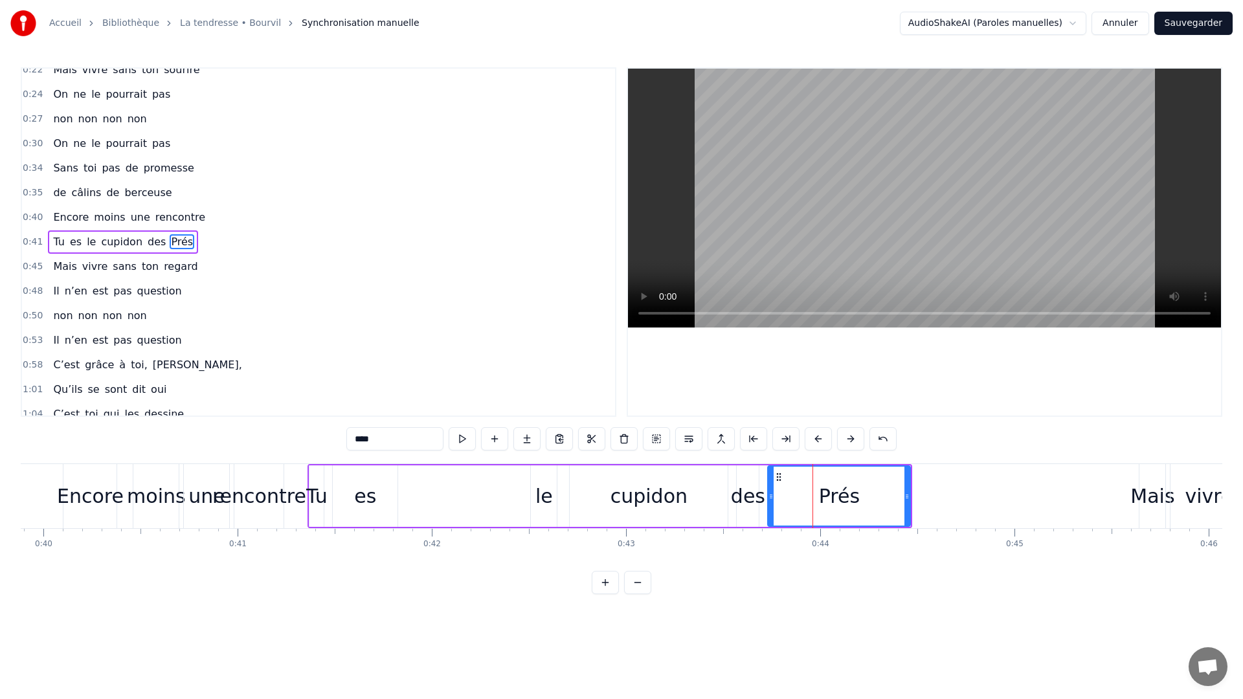
click at [744, 509] on div "des" at bounding box center [748, 495] width 34 height 29
drag, startPoint x: 757, startPoint y: 502, endPoint x: 794, endPoint y: 503, distance: 37.6
click at [794, 503] on div at bounding box center [792, 496] width 5 height 59
click at [683, 502] on div "cupidon" at bounding box center [649, 495] width 158 height 61
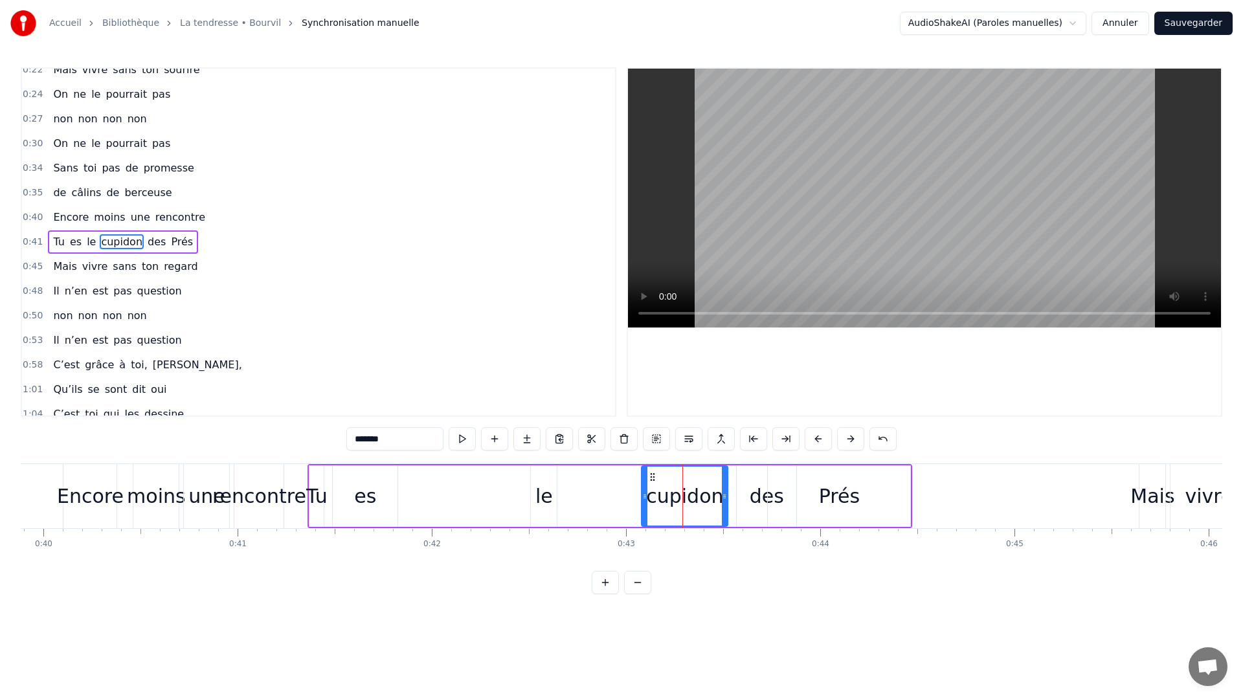
drag, startPoint x: 573, startPoint y: 505, endPoint x: 645, endPoint y: 503, distance: 71.8
click at [645, 503] on div at bounding box center [644, 496] width 5 height 59
click at [548, 500] on div "le" at bounding box center [543, 495] width 17 height 29
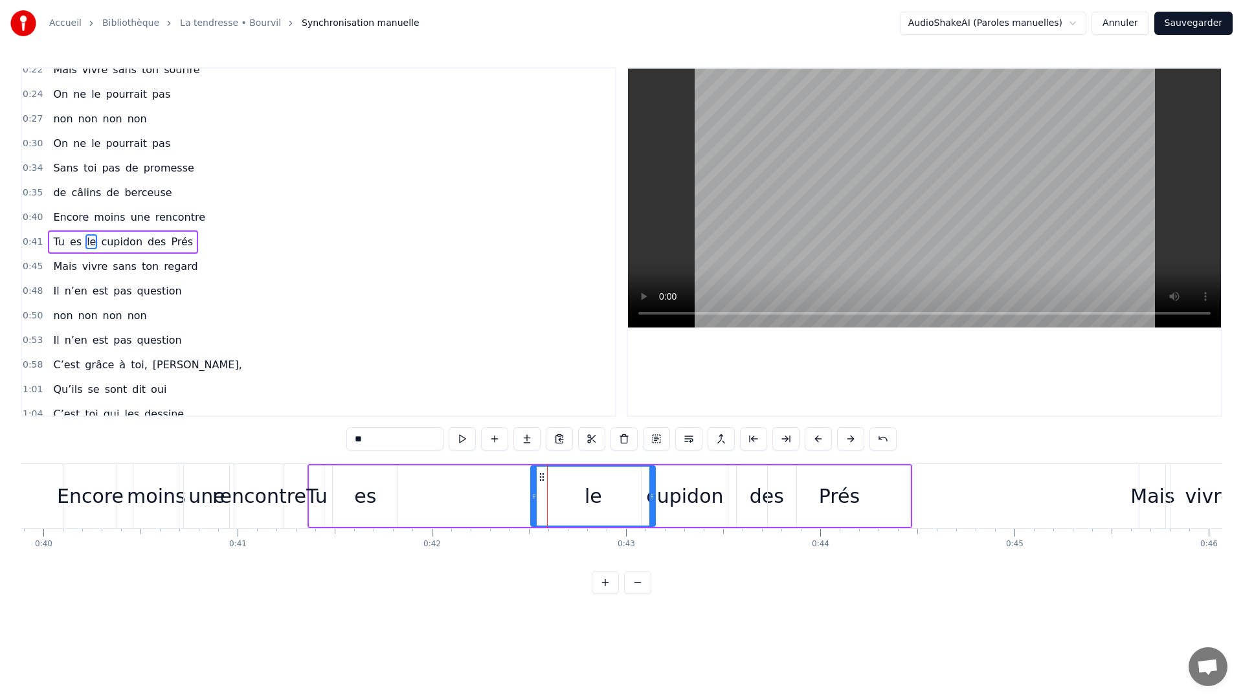
drag, startPoint x: 555, startPoint y: 500, endPoint x: 648, endPoint y: 503, distance: 93.9
click at [653, 502] on div at bounding box center [651, 496] width 5 height 59
drag, startPoint x: 535, startPoint y: 501, endPoint x: 613, endPoint y: 496, distance: 77.8
click at [628, 495] on icon at bounding box center [627, 496] width 5 height 10
click at [387, 501] on div "es" at bounding box center [365, 495] width 65 height 61
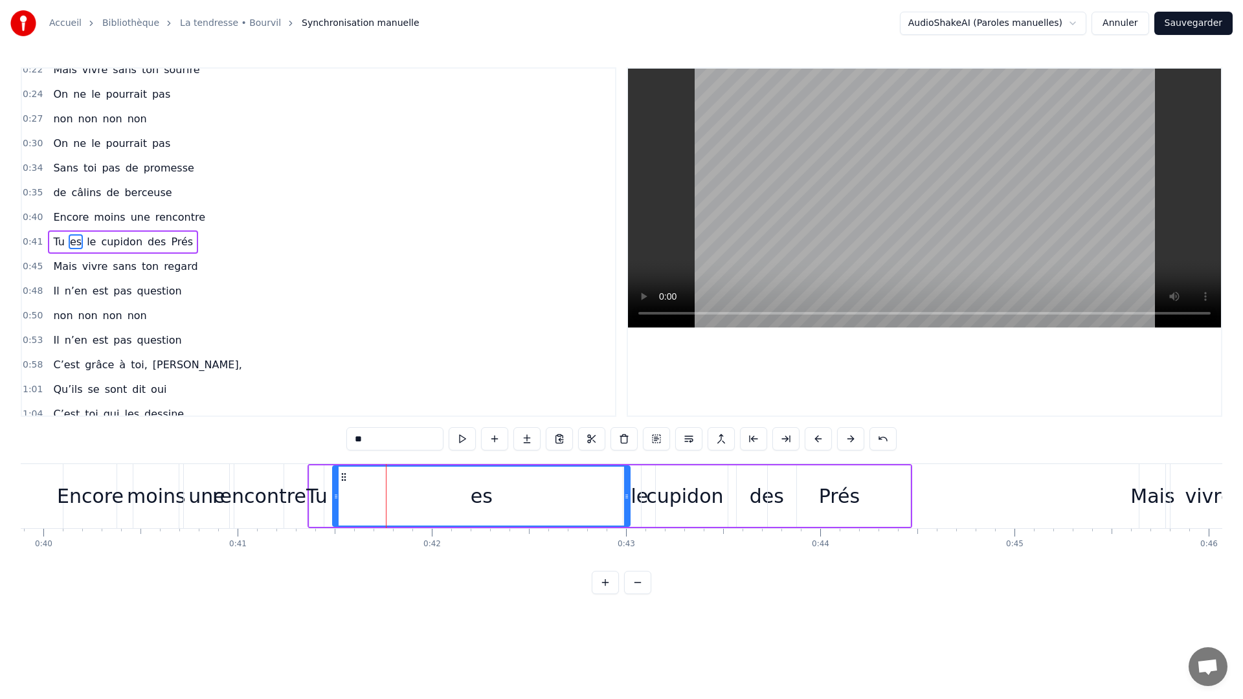
drag, startPoint x: 392, startPoint y: 500, endPoint x: 528, endPoint y: 498, distance: 135.9
click at [625, 502] on div at bounding box center [626, 496] width 5 height 59
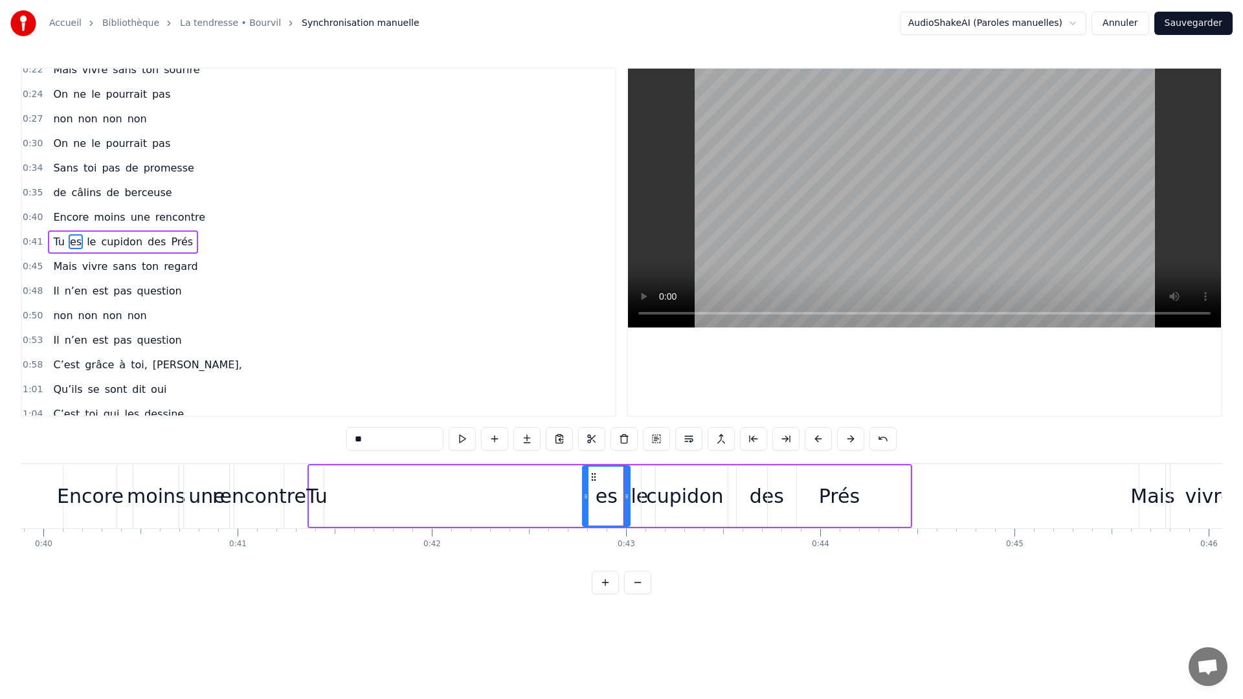
drag, startPoint x: 335, startPoint y: 497, endPoint x: 453, endPoint y: 483, distance: 119.3
click at [584, 499] on icon at bounding box center [585, 496] width 5 height 10
click at [322, 481] on div "Tu" at bounding box center [316, 495] width 21 height 29
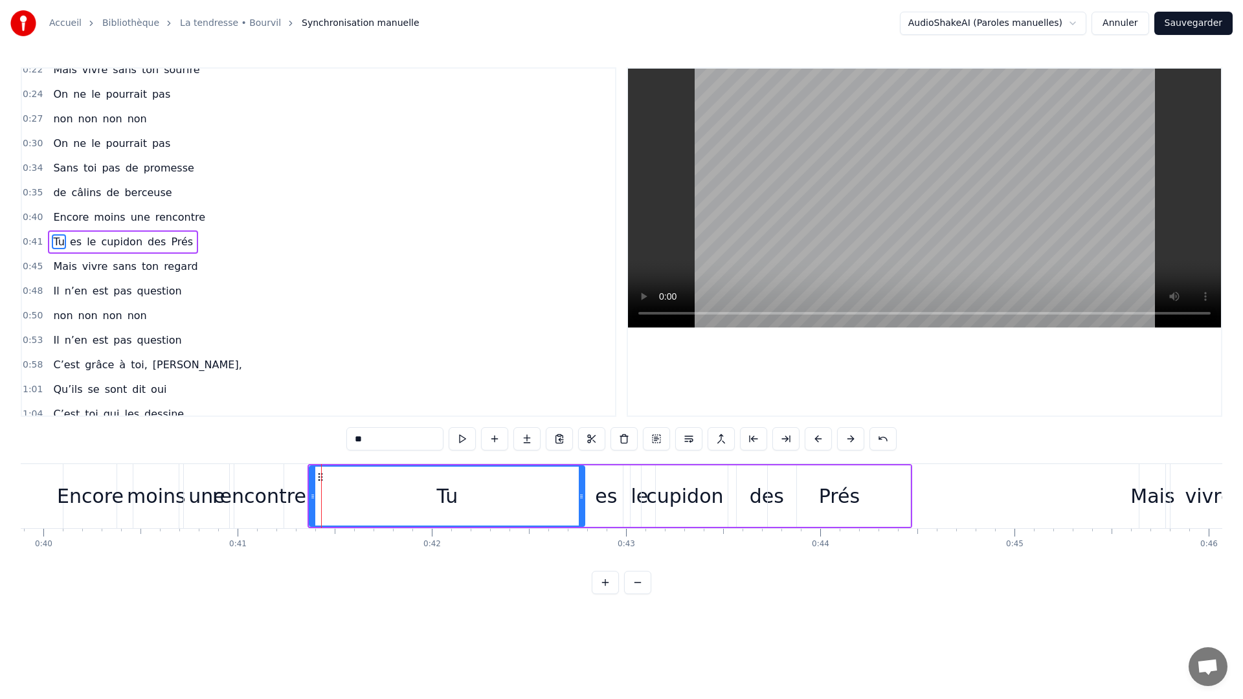
drag, startPoint x: 322, startPoint y: 497, endPoint x: 583, endPoint y: 503, distance: 260.9
click at [583, 503] on div at bounding box center [581, 496] width 5 height 59
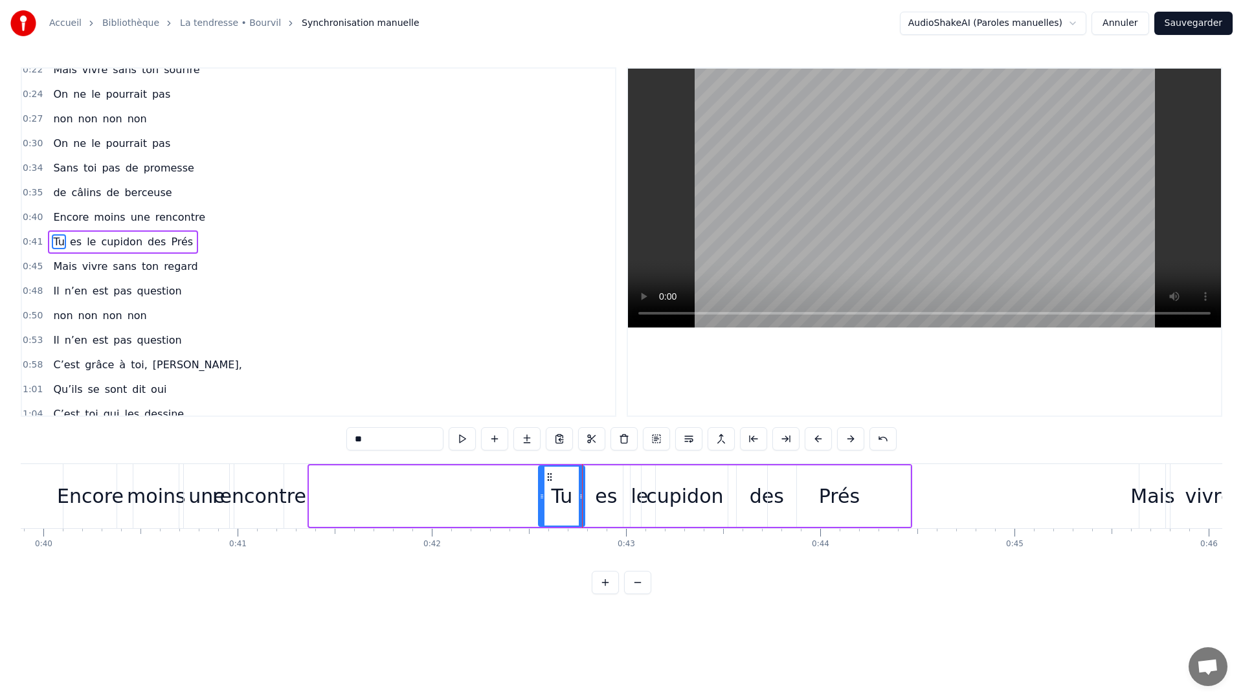
drag, startPoint x: 312, startPoint y: 505, endPoint x: 541, endPoint y: 498, distance: 229.2
click at [541, 498] on div at bounding box center [541, 496] width 5 height 59
click at [283, 500] on div "rencontre" at bounding box center [259, 495] width 94 height 29
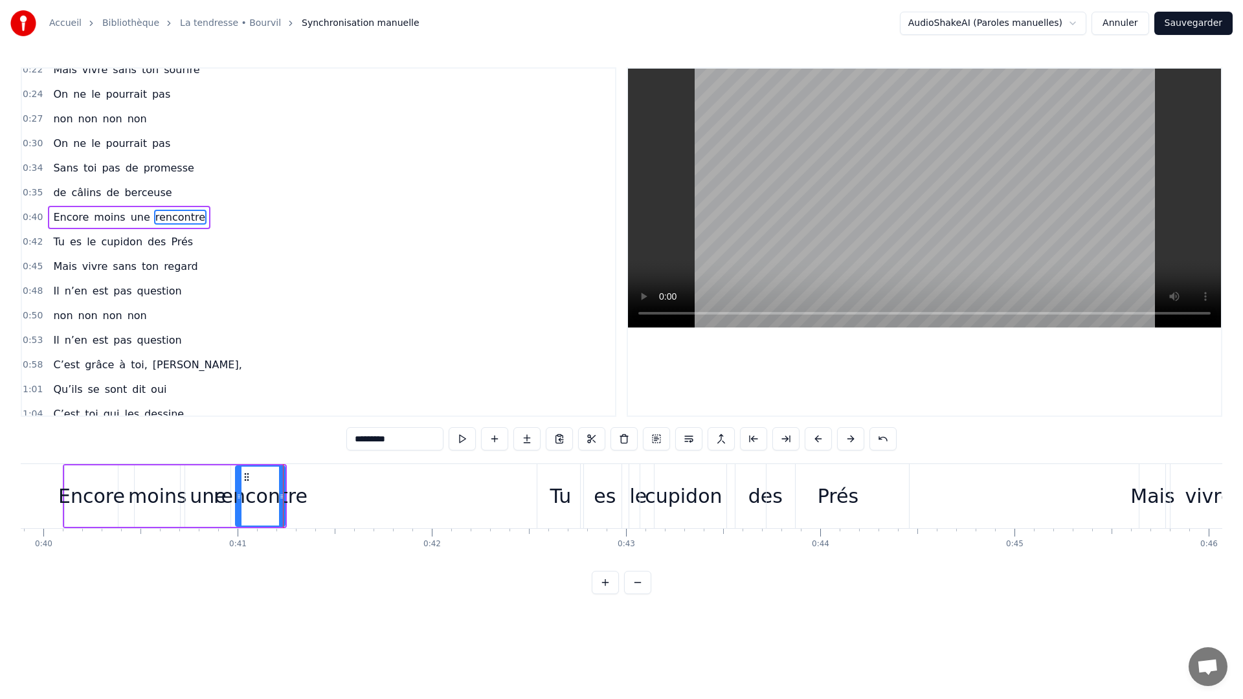
scroll to position [85, 0]
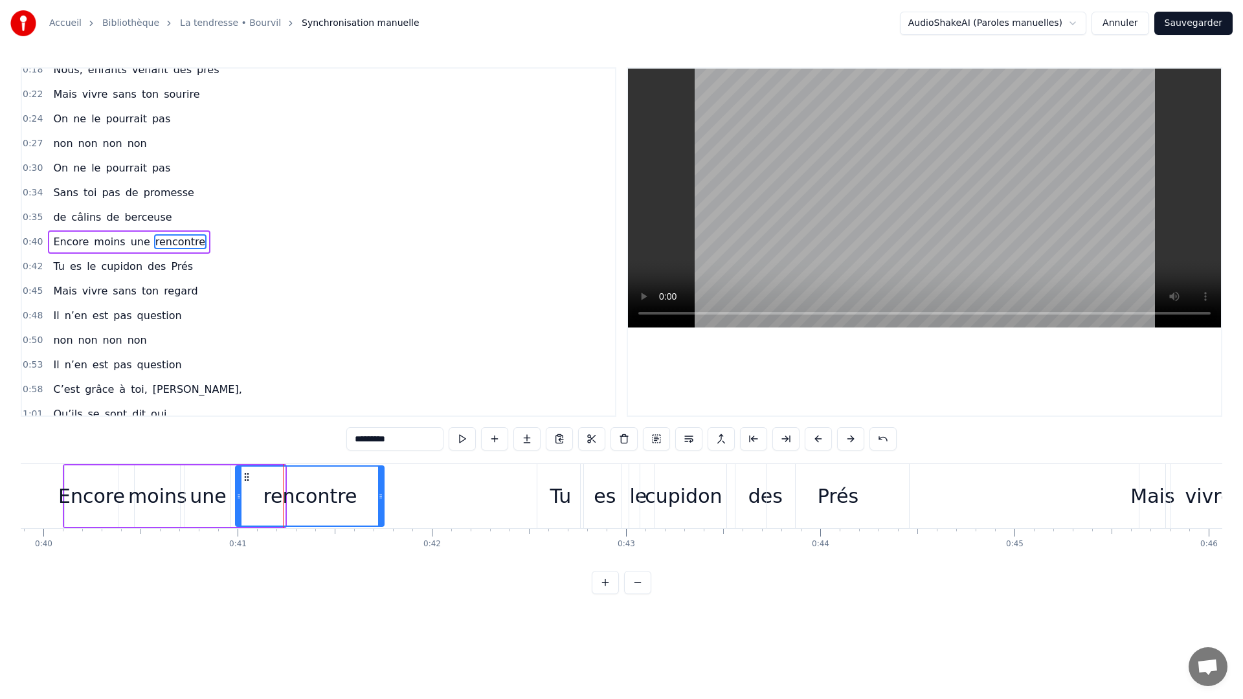
drag, startPoint x: 283, startPoint y: 499, endPoint x: 382, endPoint y: 503, distance: 99.1
click at [382, 503] on div at bounding box center [380, 496] width 5 height 59
drag, startPoint x: 239, startPoint y: 505, endPoint x: 281, endPoint y: 505, distance: 42.1
click at [281, 505] on div at bounding box center [281, 496] width 5 height 59
click at [217, 502] on div "une" at bounding box center [208, 495] width 36 height 29
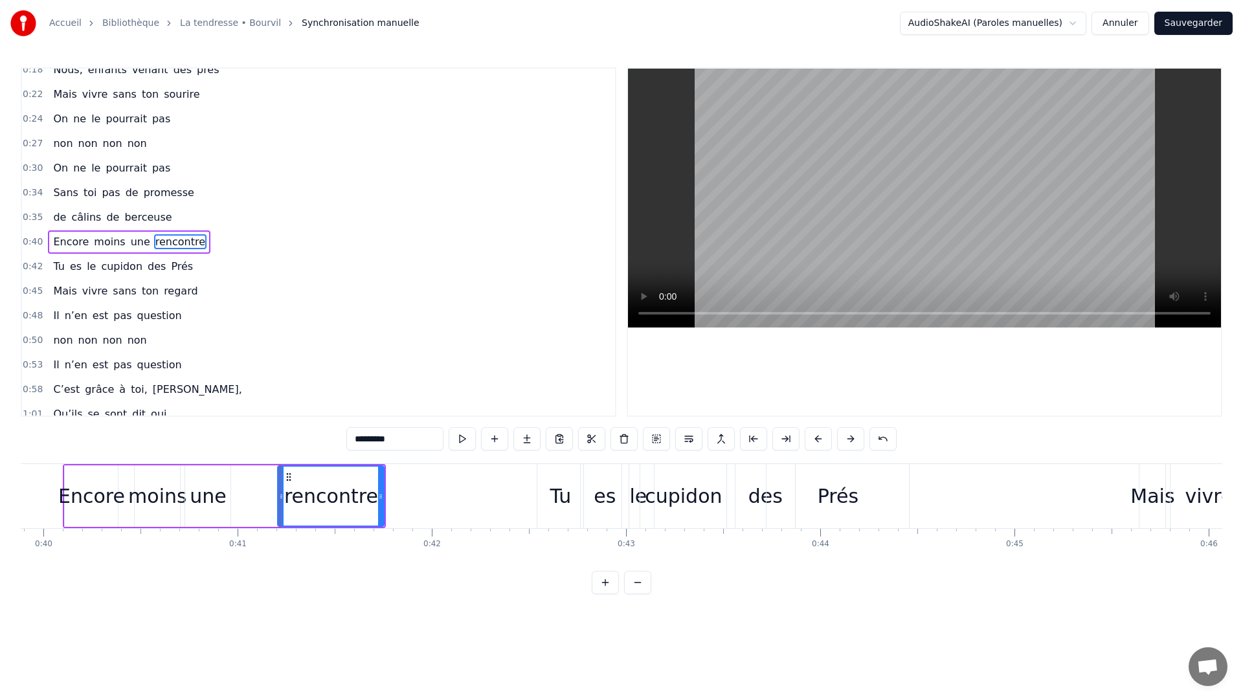
type input "***"
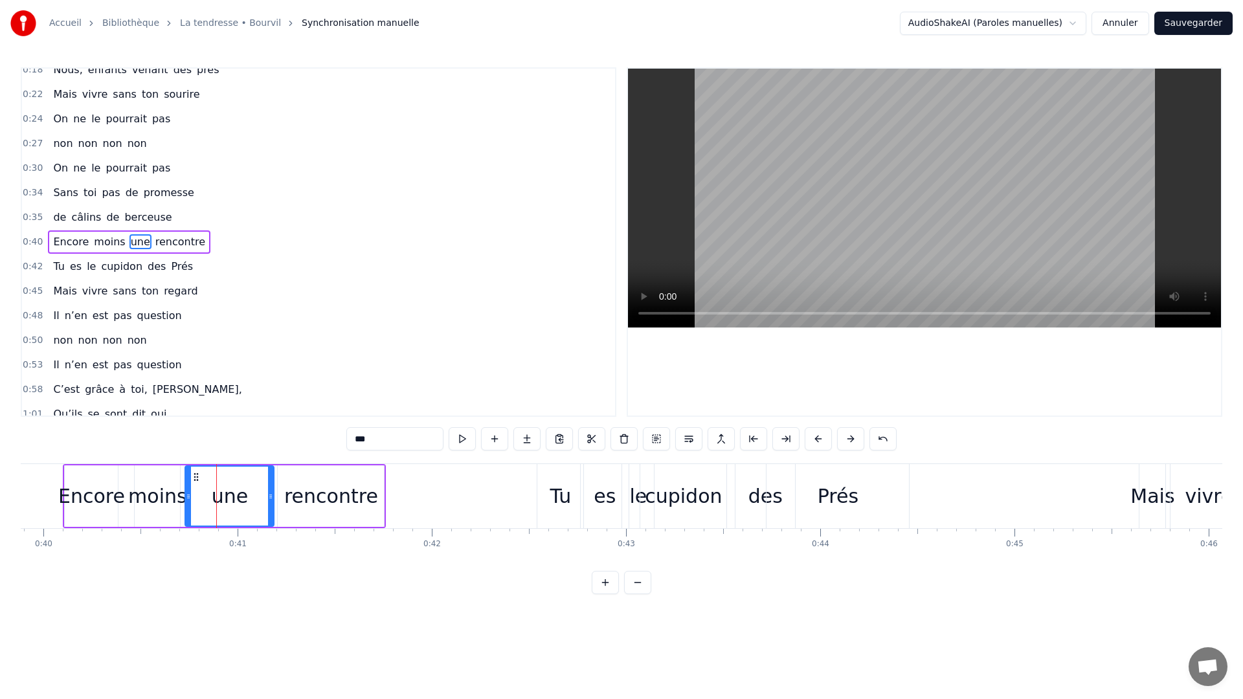
drag, startPoint x: 227, startPoint y: 500, endPoint x: 268, endPoint y: 502, distance: 41.5
click at [272, 502] on div at bounding box center [270, 496] width 5 height 59
drag, startPoint x: 187, startPoint y: 499, endPoint x: 231, endPoint y: 502, distance: 44.1
click at [231, 502] on div at bounding box center [232, 496] width 5 height 59
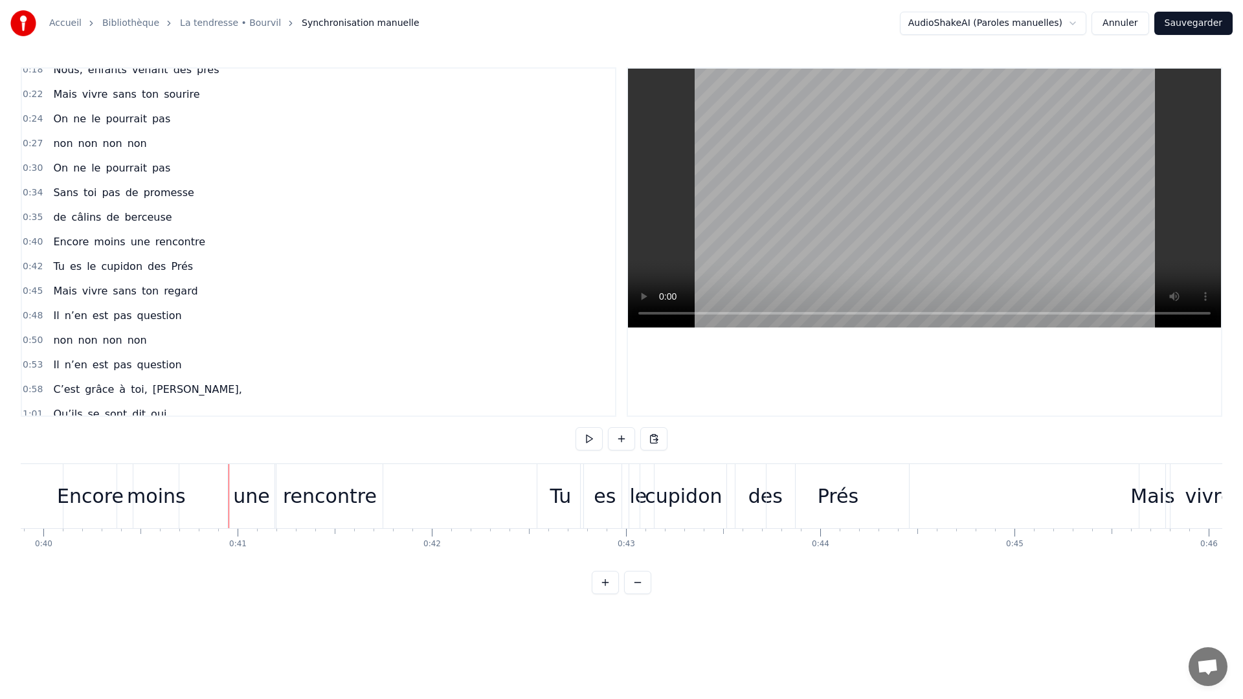
click at [233, 500] on div "une" at bounding box center [251, 496] width 47 height 64
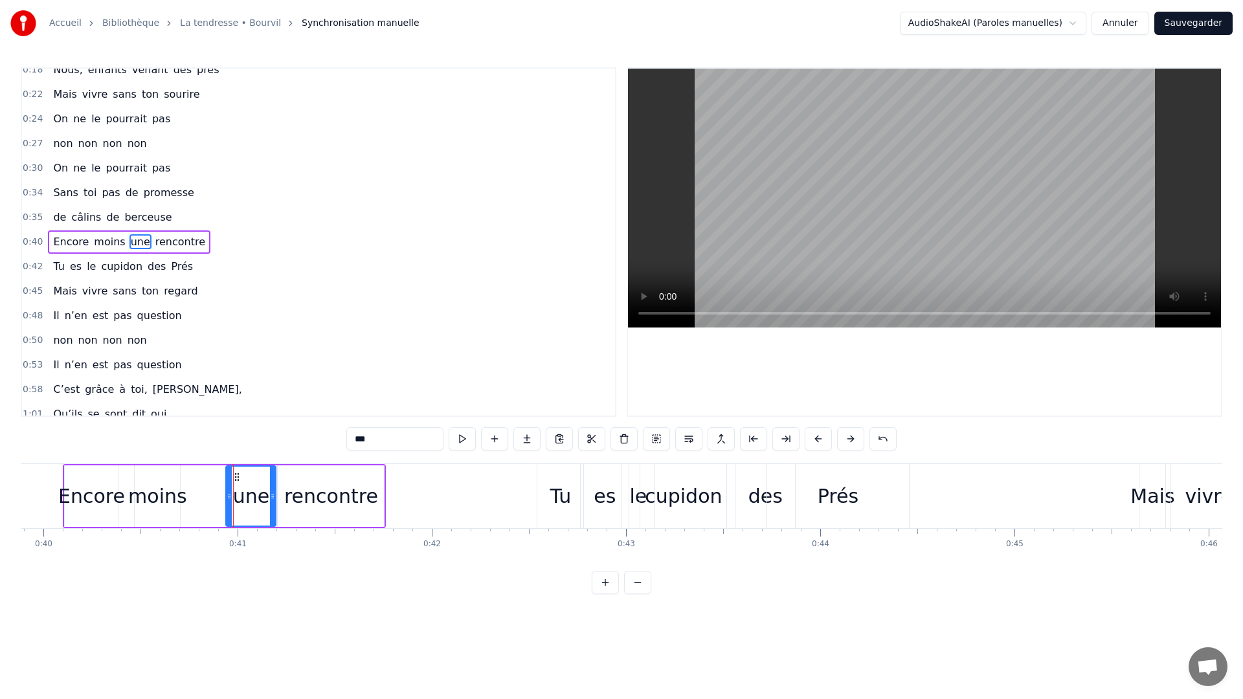
drag, startPoint x: 230, startPoint y: 500, endPoint x: 223, endPoint y: 502, distance: 6.6
click at [227, 501] on div at bounding box center [229, 496] width 5 height 59
click at [170, 500] on div "moins" at bounding box center [157, 495] width 59 height 29
type input "*****"
drag, startPoint x: 178, startPoint y: 500, endPoint x: 209, endPoint y: 500, distance: 31.1
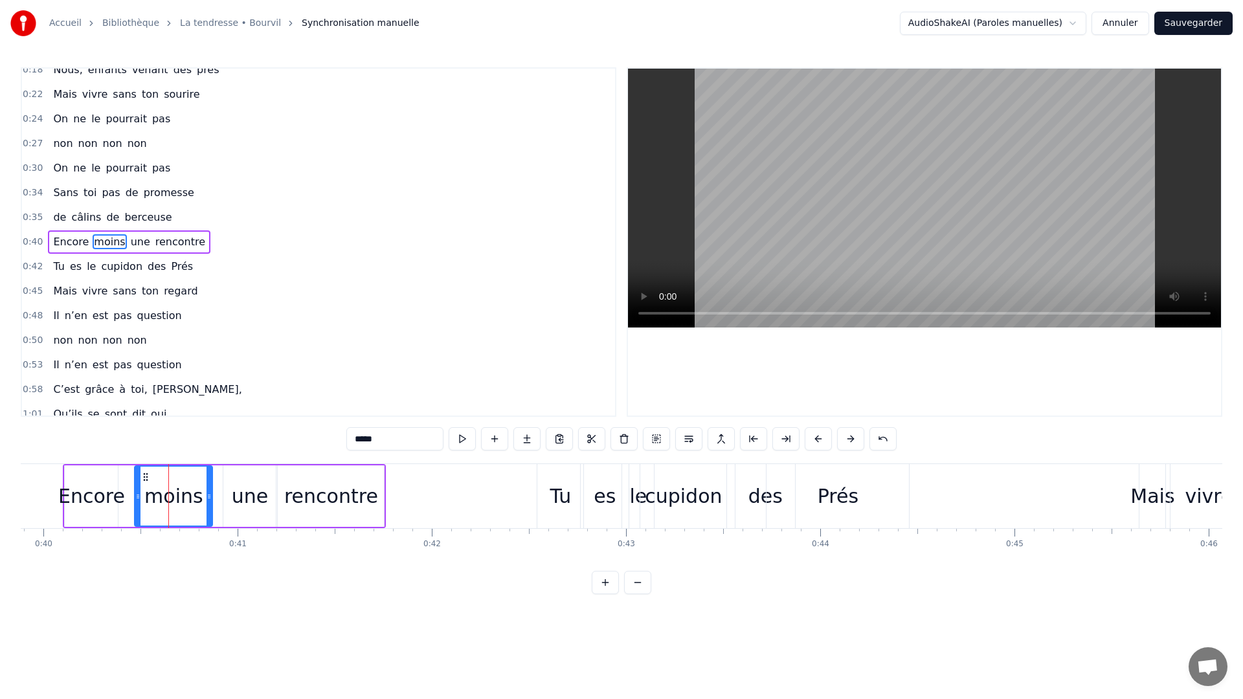
click at [209, 500] on icon at bounding box center [208, 496] width 5 height 10
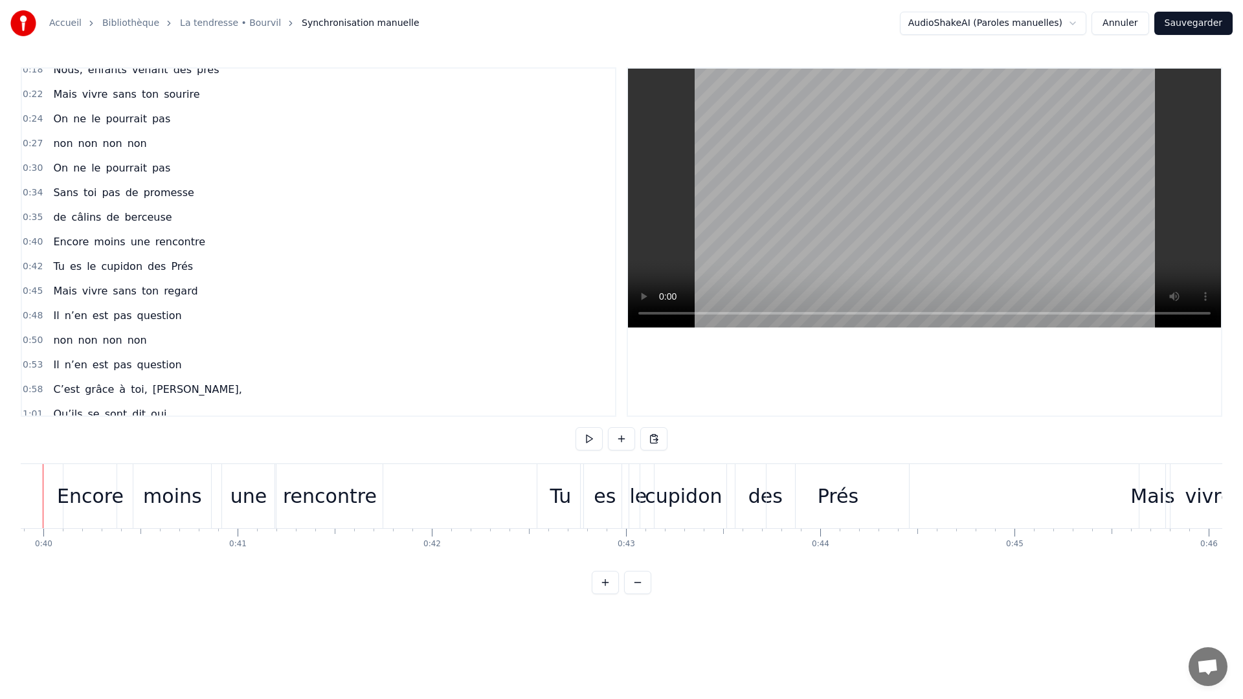
scroll to position [0, 7701]
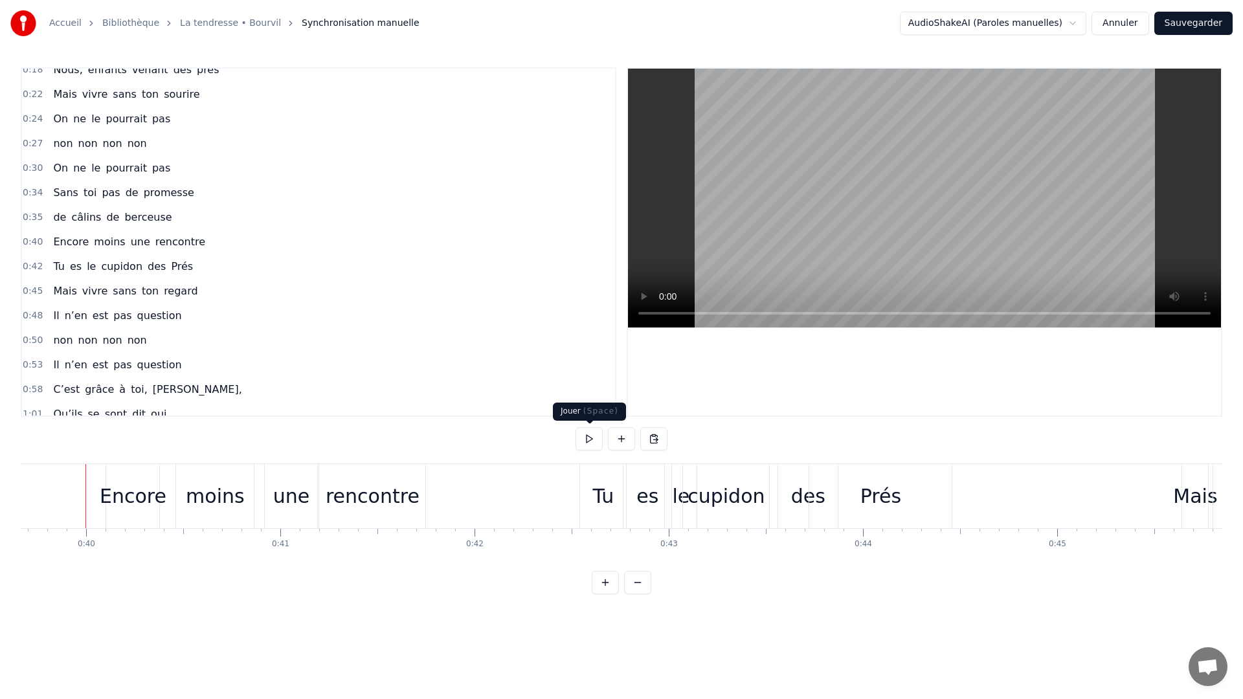
click at [587, 433] on button at bounding box center [588, 438] width 27 height 23
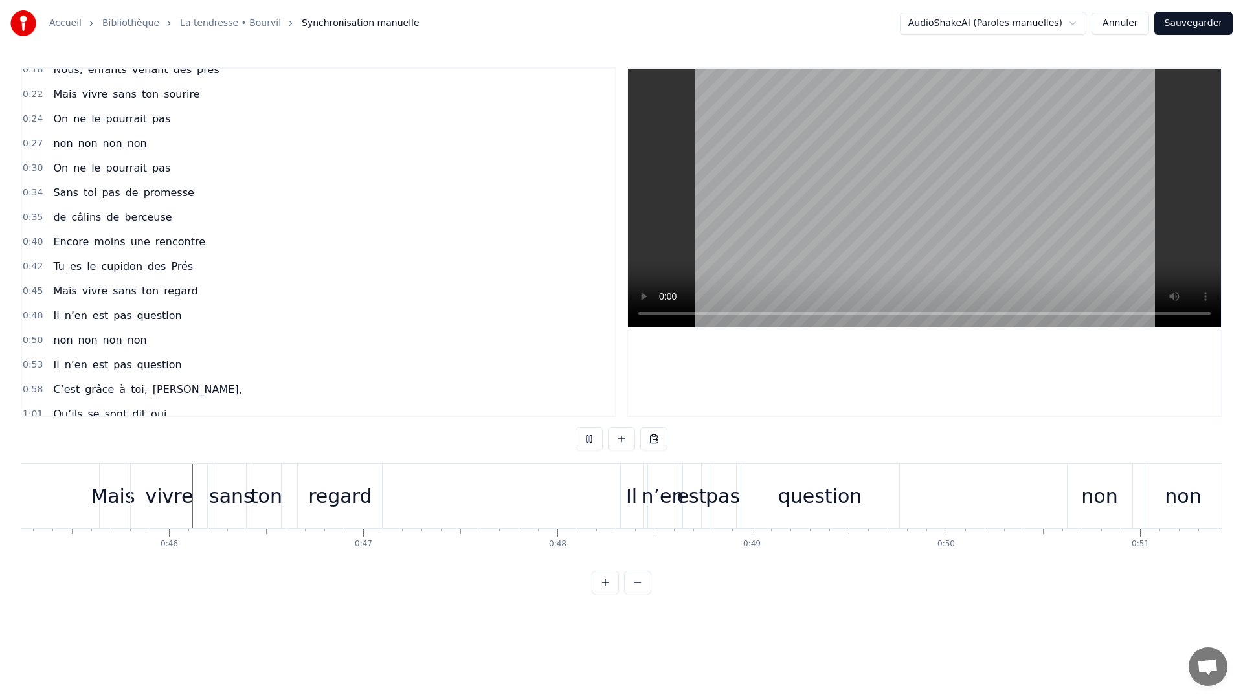
scroll to position [0, 8783]
click at [590, 437] on button at bounding box center [588, 438] width 27 height 23
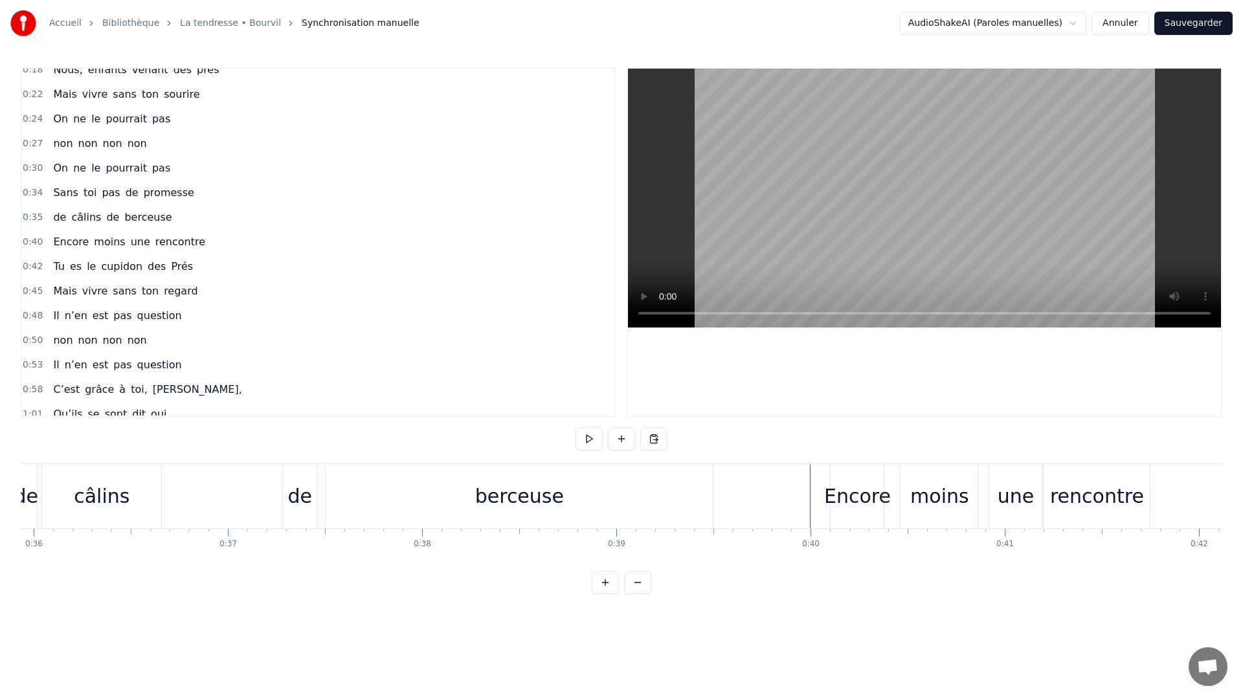
scroll to position [0, 6840]
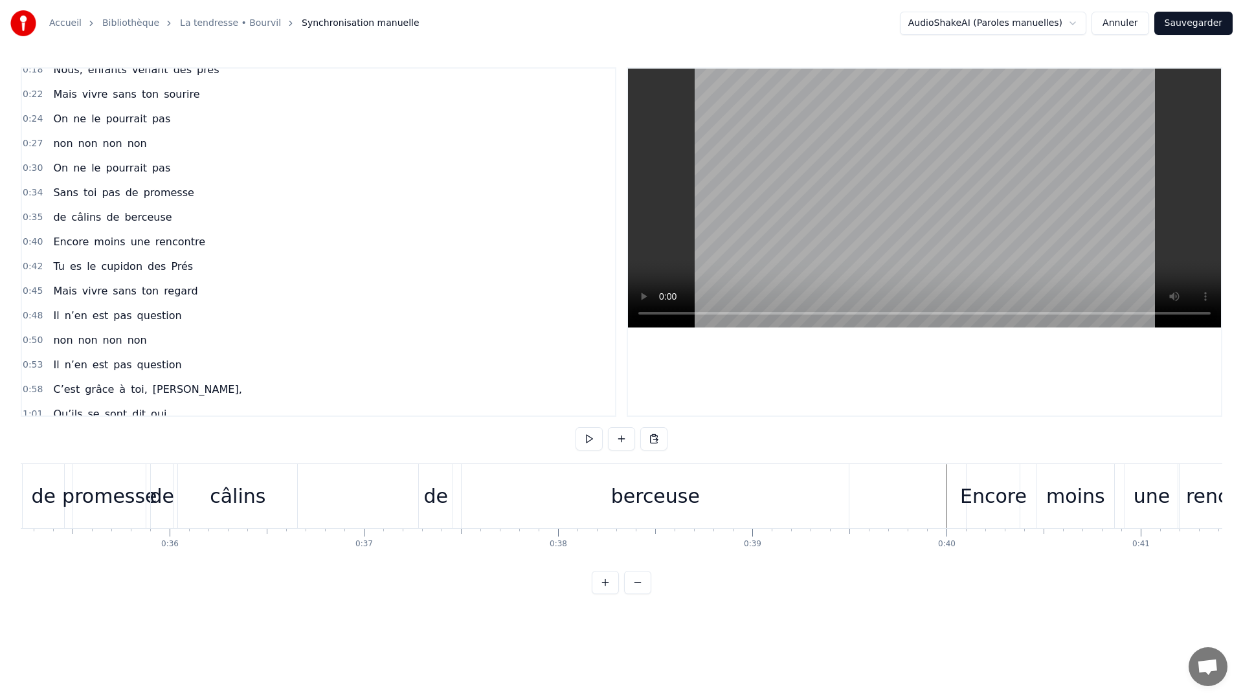
click at [349, 466] on div "de câlins de berceuse" at bounding box center [501, 496] width 702 height 64
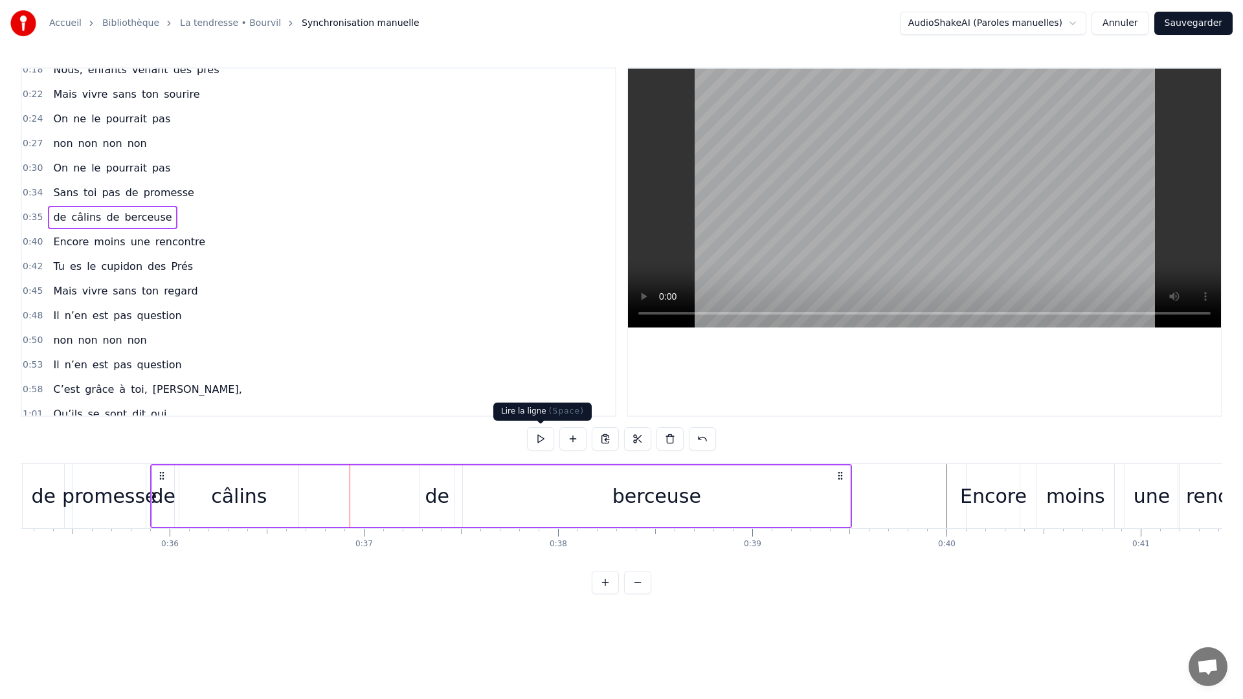
click at [540, 437] on button at bounding box center [540, 438] width 27 height 23
click at [888, 426] on div "0:11 C’est grâce à toi [PERSON_NAME] 0:14 Que nous sommes tous ici 0:16 Espoirs…" at bounding box center [621, 330] width 1201 height 527
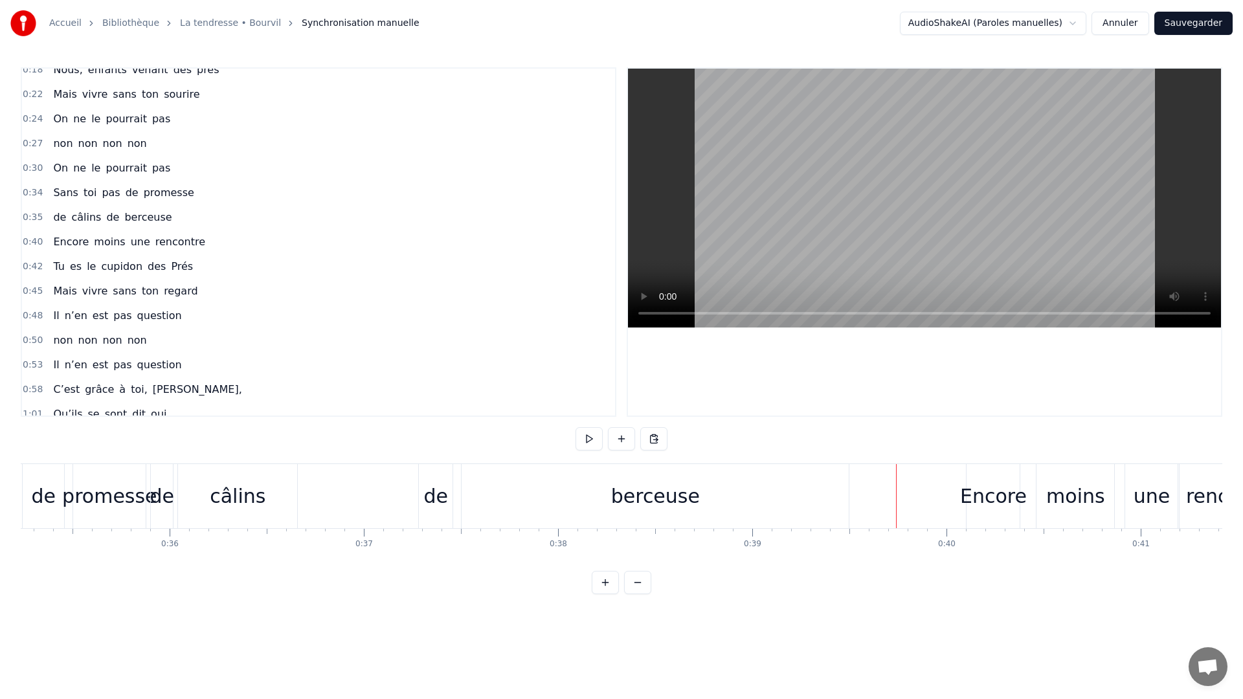
click at [184, 459] on div "0:11 C’est grâce à toi [PERSON_NAME] 0:14 Que nous sommes tous ici 0:16 Espoirs…" at bounding box center [621, 330] width 1201 height 527
click at [352, 464] on div "de câlins de berceuse" at bounding box center [501, 496] width 702 height 64
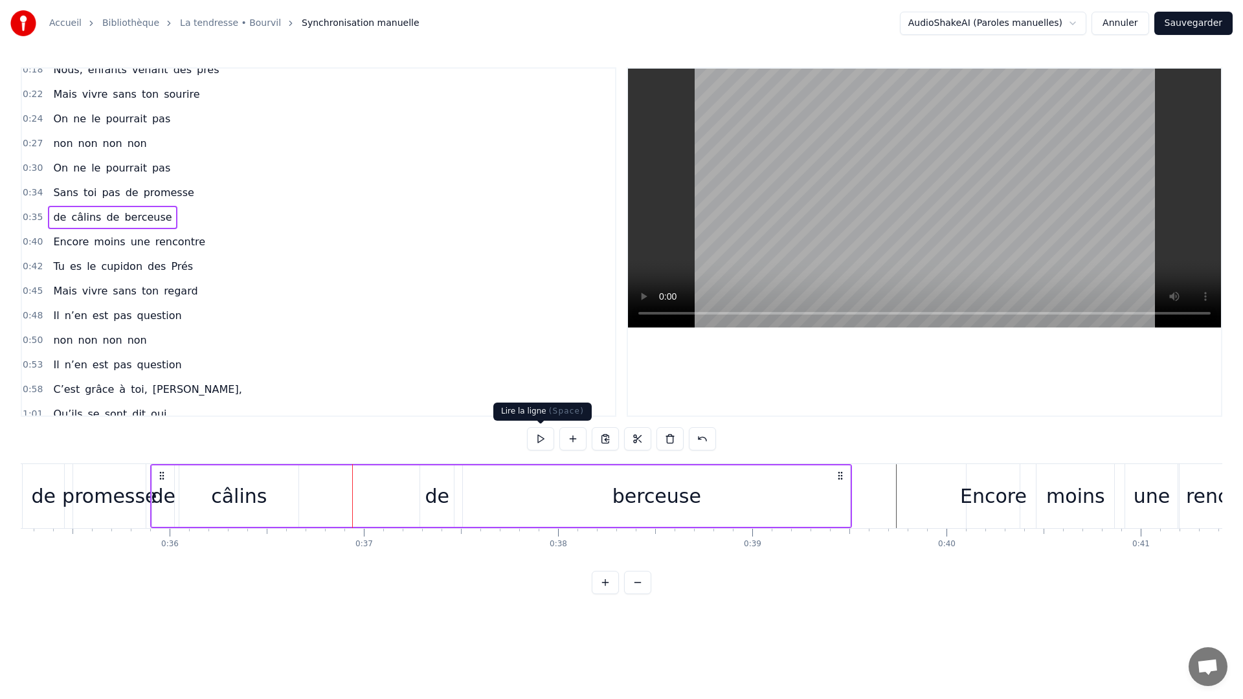
click at [543, 438] on button at bounding box center [540, 438] width 27 height 23
click at [908, 426] on div "0:11 C’est grâce à toi [PERSON_NAME] 0:14 Que nous sommes tous ici 0:16 Espoirs…" at bounding box center [621, 330] width 1201 height 527
click at [919, 462] on div "0:11 C’est grâce à toi [PERSON_NAME] 0:14 Que nous sommes tous ici 0:16 Espoirs…" at bounding box center [621, 330] width 1201 height 527
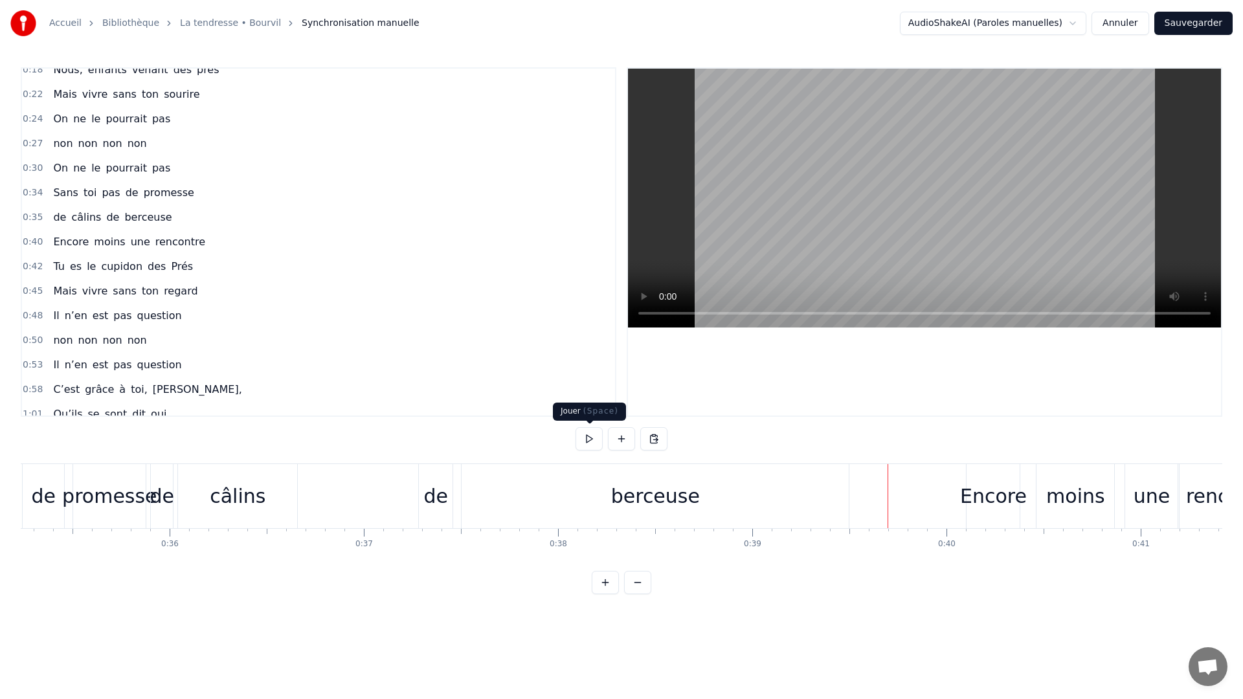
click at [581, 440] on button at bounding box center [588, 438] width 27 height 23
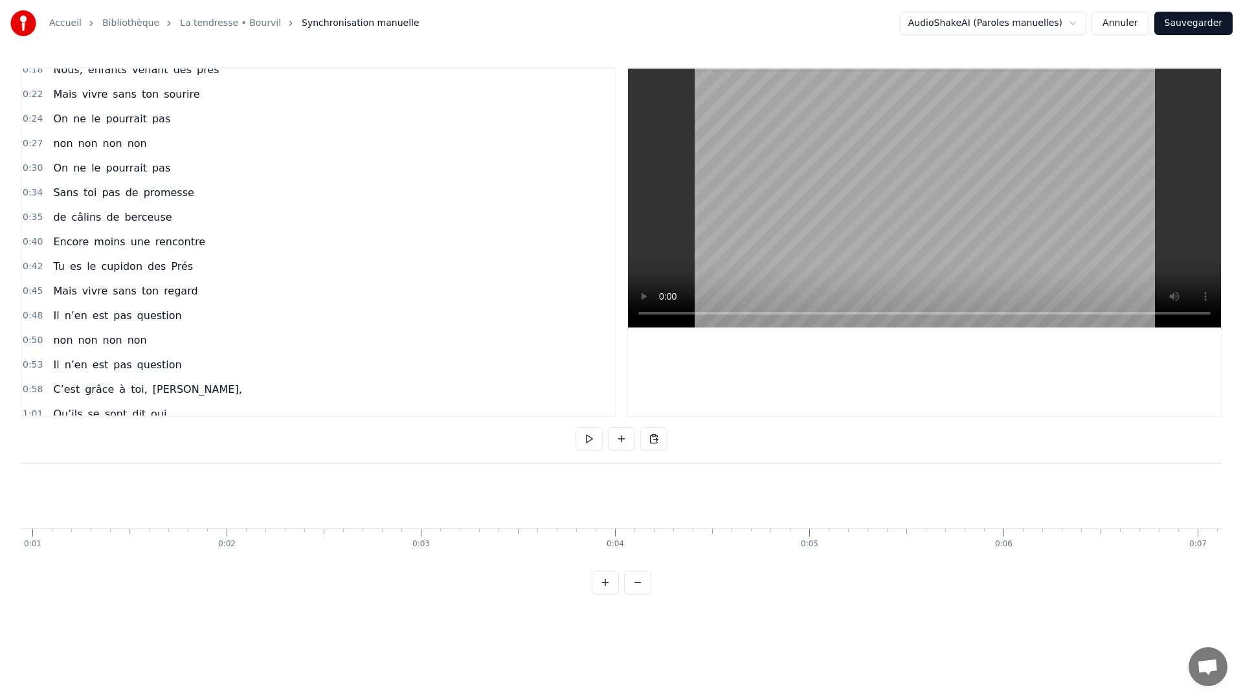
scroll to position [0, 0]
drag, startPoint x: 182, startPoint y: 565, endPoint x: 197, endPoint y: 571, distance: 16.0
click at [197, 571] on div "Accueil Bibliothèque La tendresse • Bourvil Synchronisation manuelle AudioShake…" at bounding box center [621, 297] width 1243 height 594
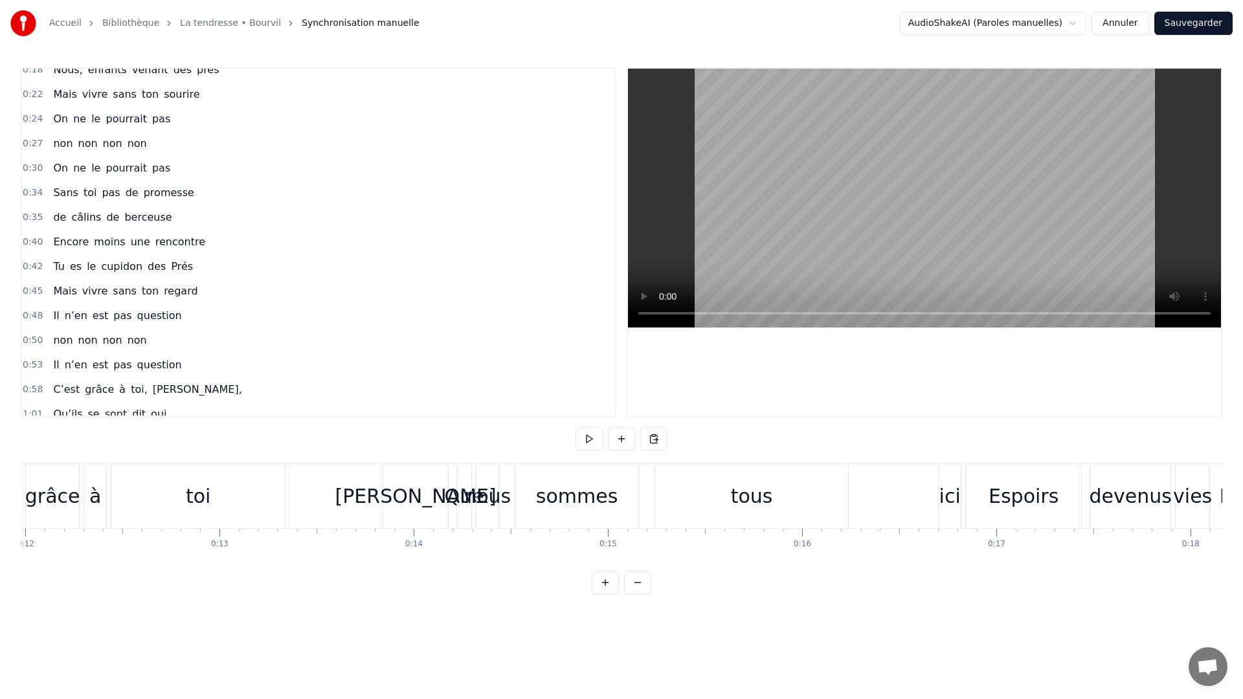
scroll to position [0, 2403]
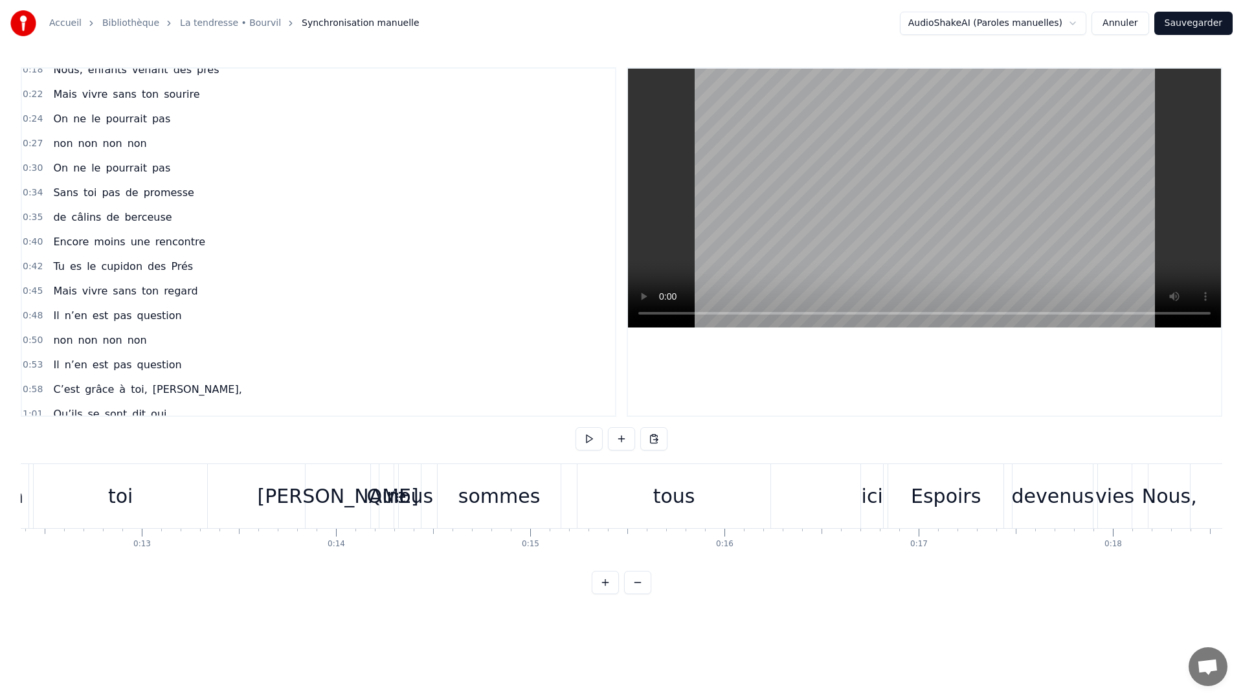
click at [67, 241] on span "Encore" at bounding box center [71, 241] width 38 height 15
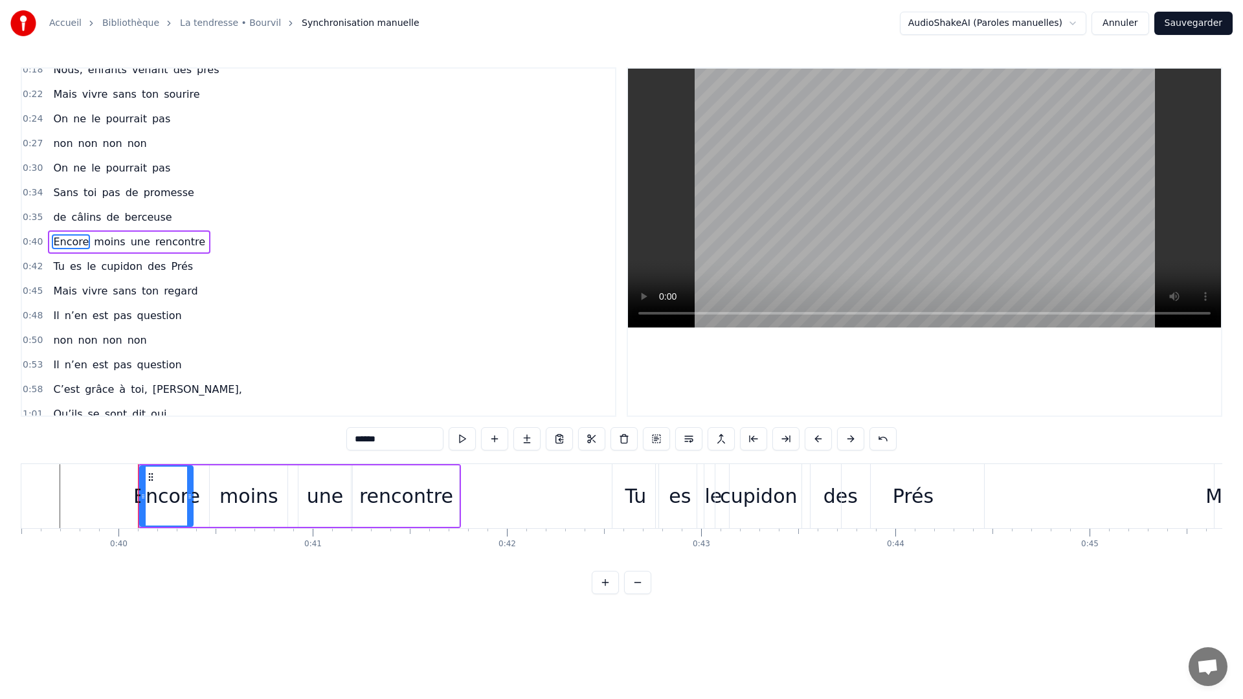
scroll to position [0, 7721]
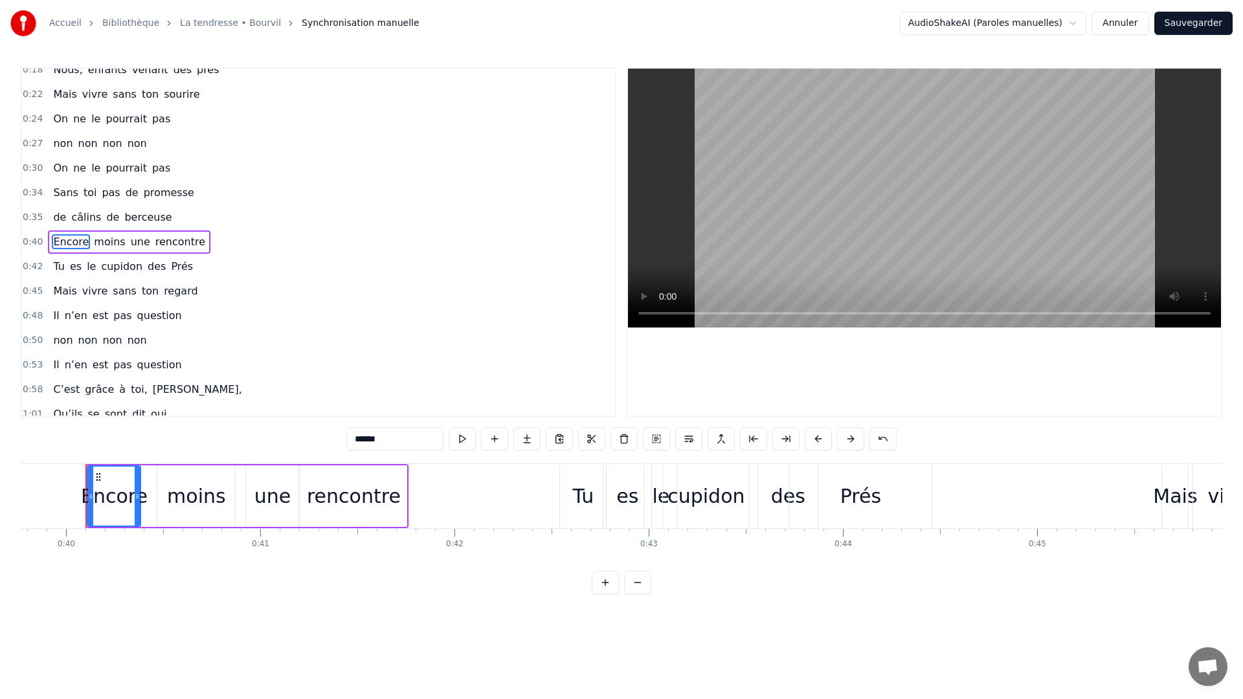
click at [61, 241] on span "Encore" at bounding box center [71, 241] width 38 height 15
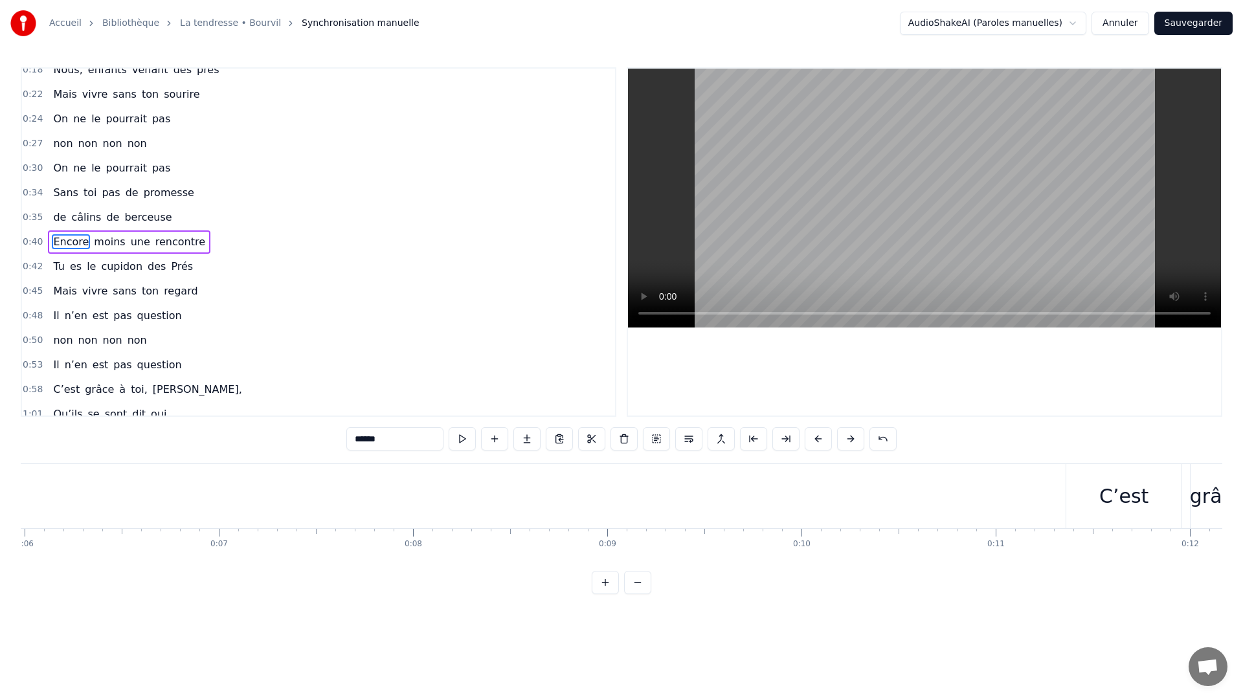
scroll to position [0, 1510]
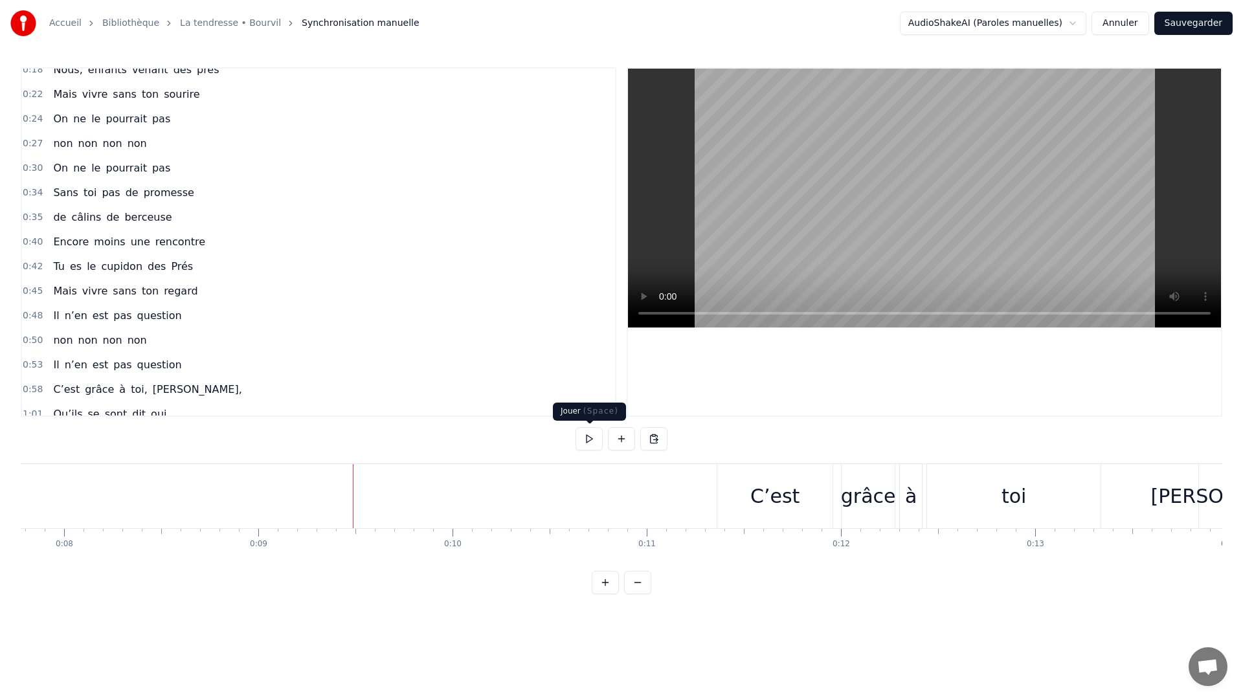
click at [590, 436] on button at bounding box center [588, 438] width 27 height 23
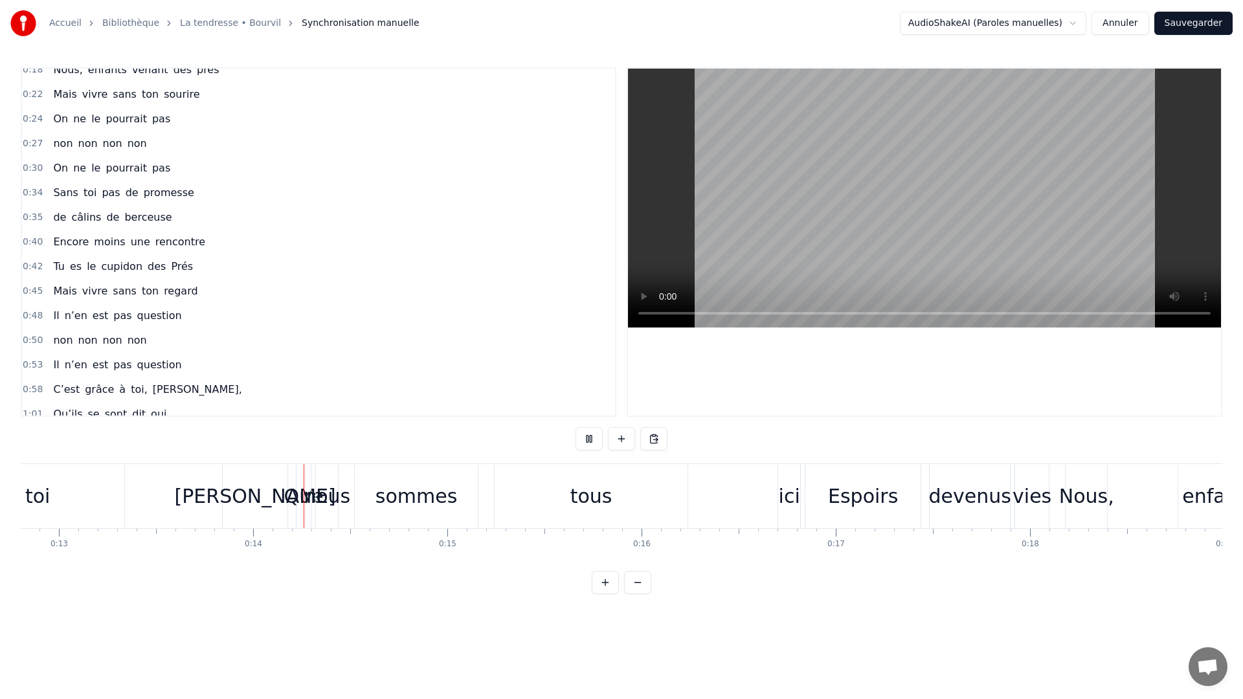
click at [590, 436] on button at bounding box center [588, 438] width 27 height 23
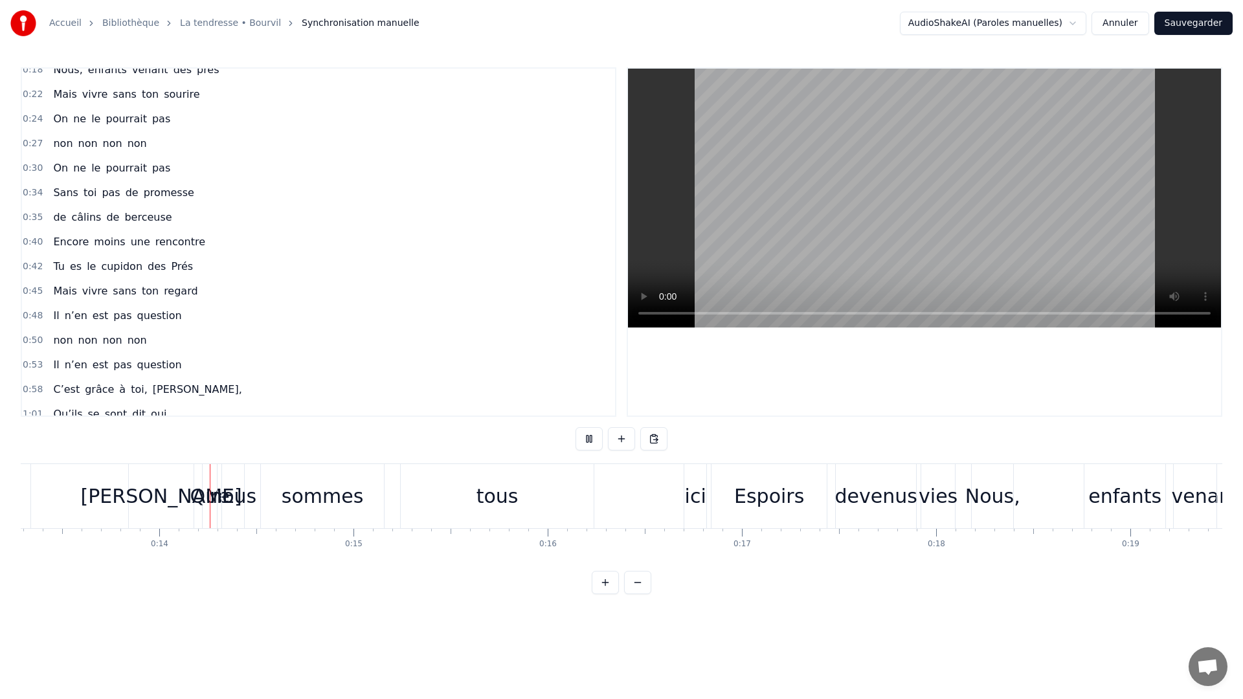
scroll to position [0, 2589]
click at [585, 446] on button at bounding box center [588, 438] width 27 height 23
click at [588, 444] on button at bounding box center [588, 438] width 27 height 23
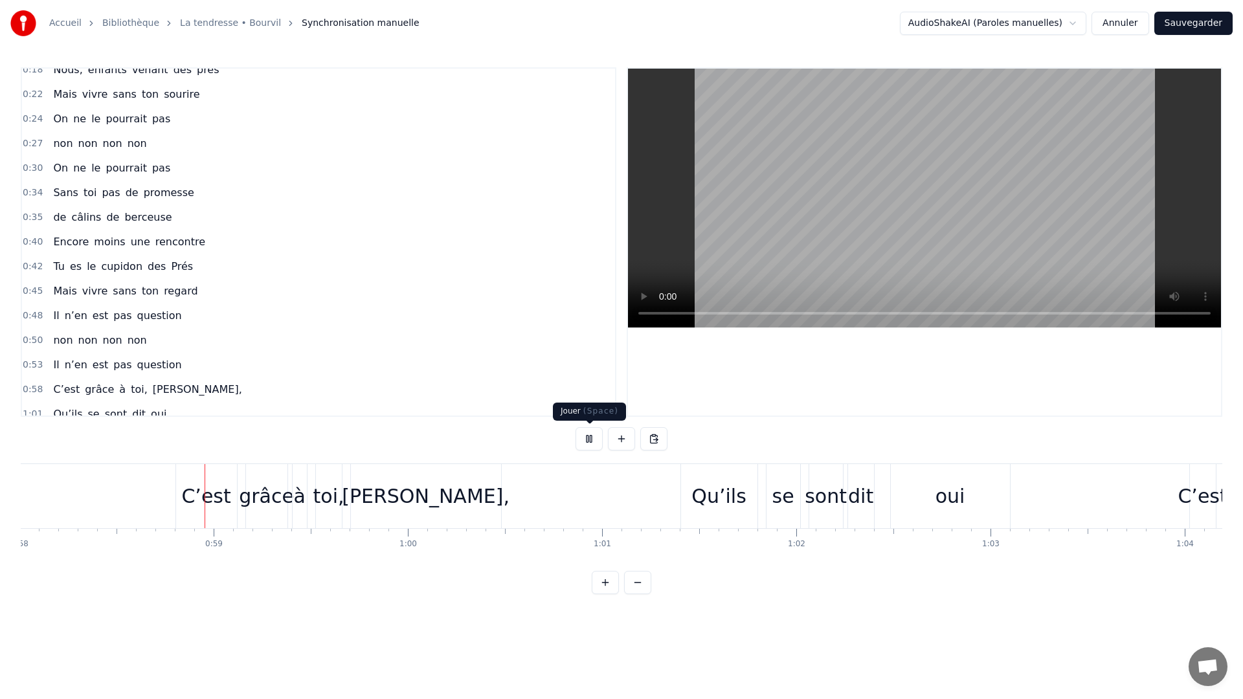
scroll to position [0, 11272]
click at [586, 436] on button at bounding box center [588, 438] width 27 height 23
click at [588, 439] on button at bounding box center [588, 438] width 27 height 23
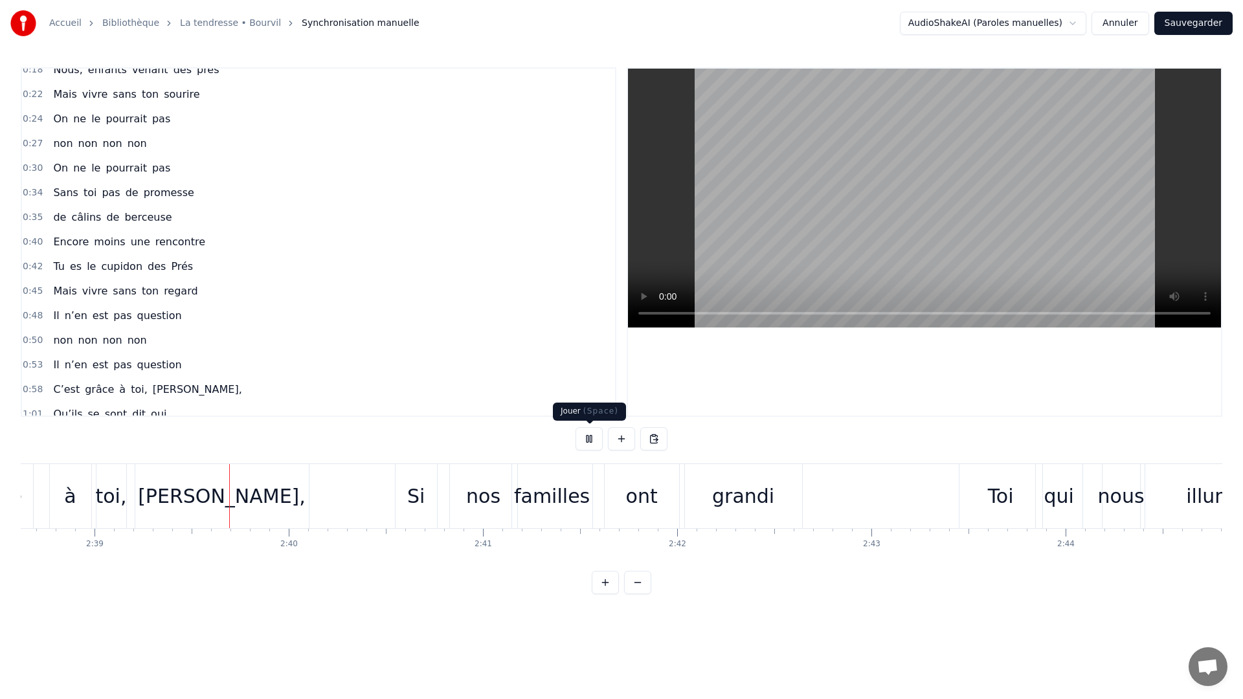
scroll to position [0, 30797]
click at [591, 443] on button at bounding box center [588, 438] width 27 height 23
click at [582, 443] on button at bounding box center [588, 438] width 27 height 23
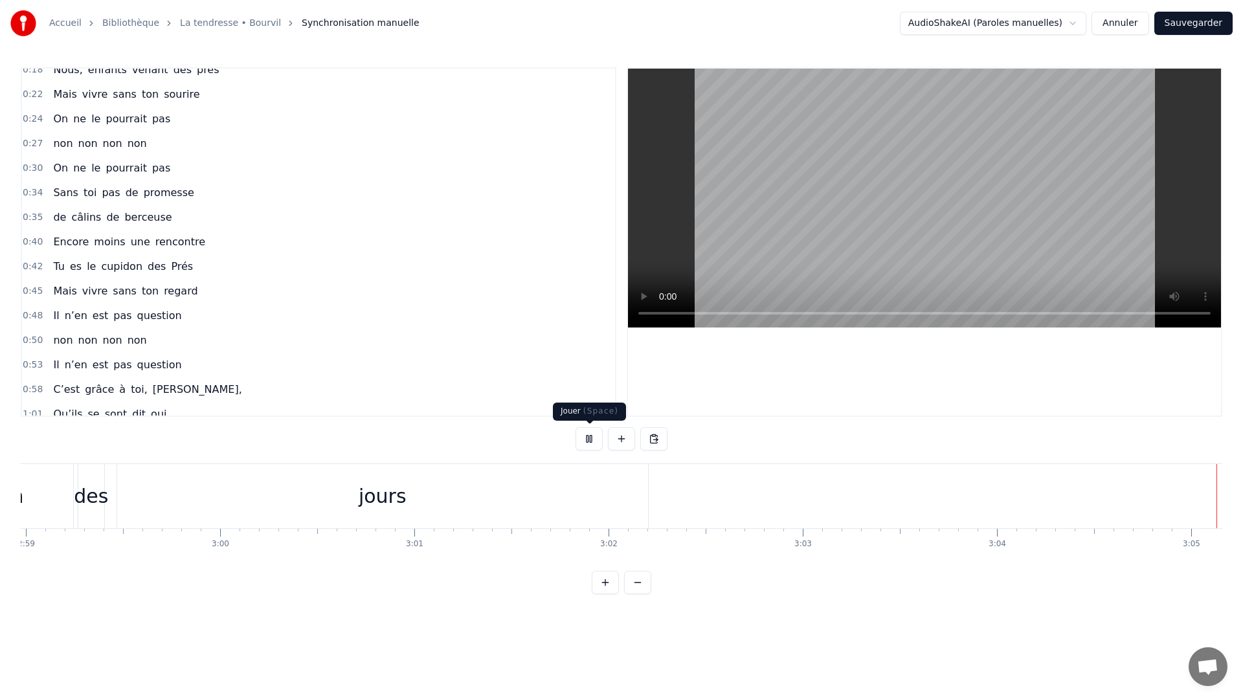
scroll to position [0, 34748]
click at [1193, 27] on button "Sauvegarder" at bounding box center [1193, 23] width 78 height 23
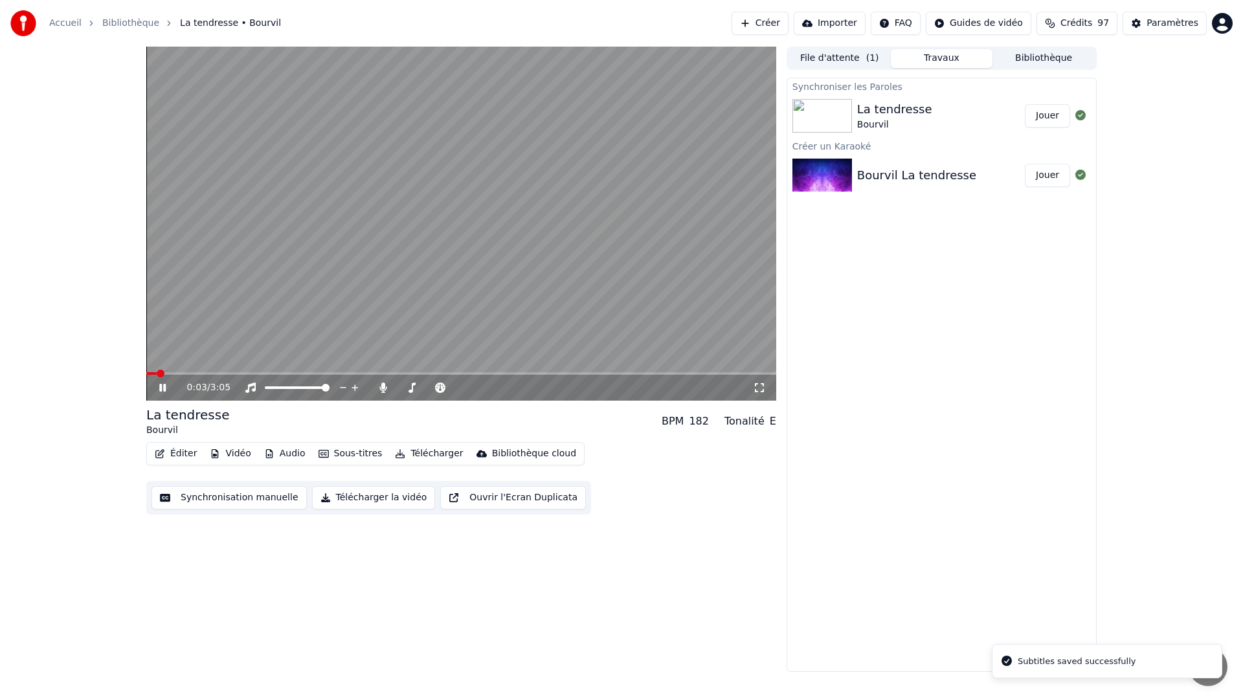
click at [164, 388] on icon at bounding box center [162, 388] width 6 height 8
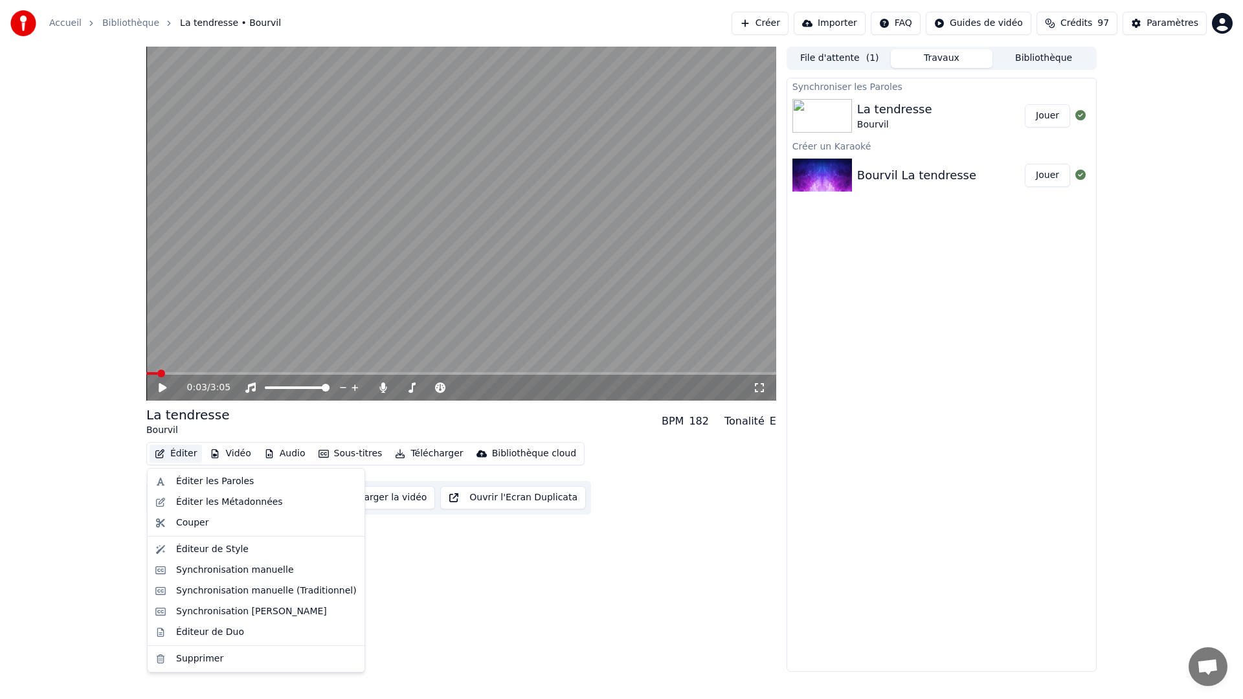
click at [182, 457] on button "Éditer" at bounding box center [175, 454] width 52 height 18
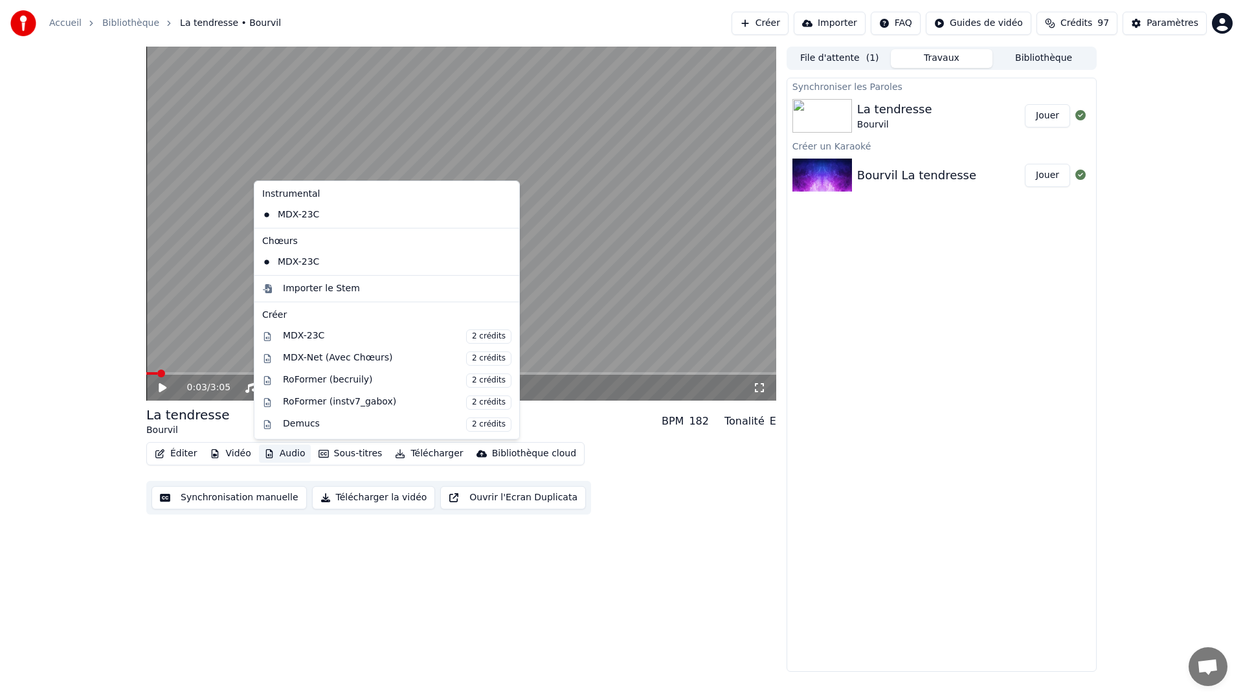
click at [234, 546] on div "0:03 / 3:05 La tendresse Bourvil BPM 182 Tonalité E Éditer Vidéo Audio Sous-tit…" at bounding box center [461, 359] width 630 height 625
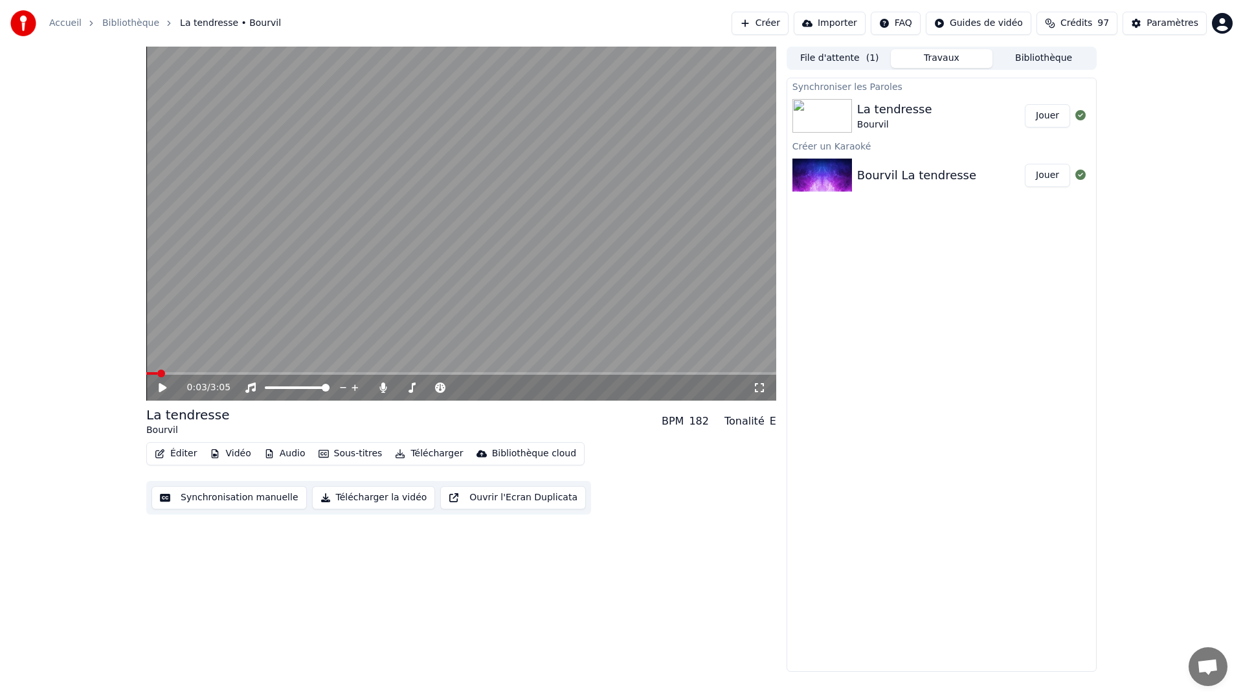
click at [175, 457] on button "Éditer" at bounding box center [175, 454] width 52 height 18
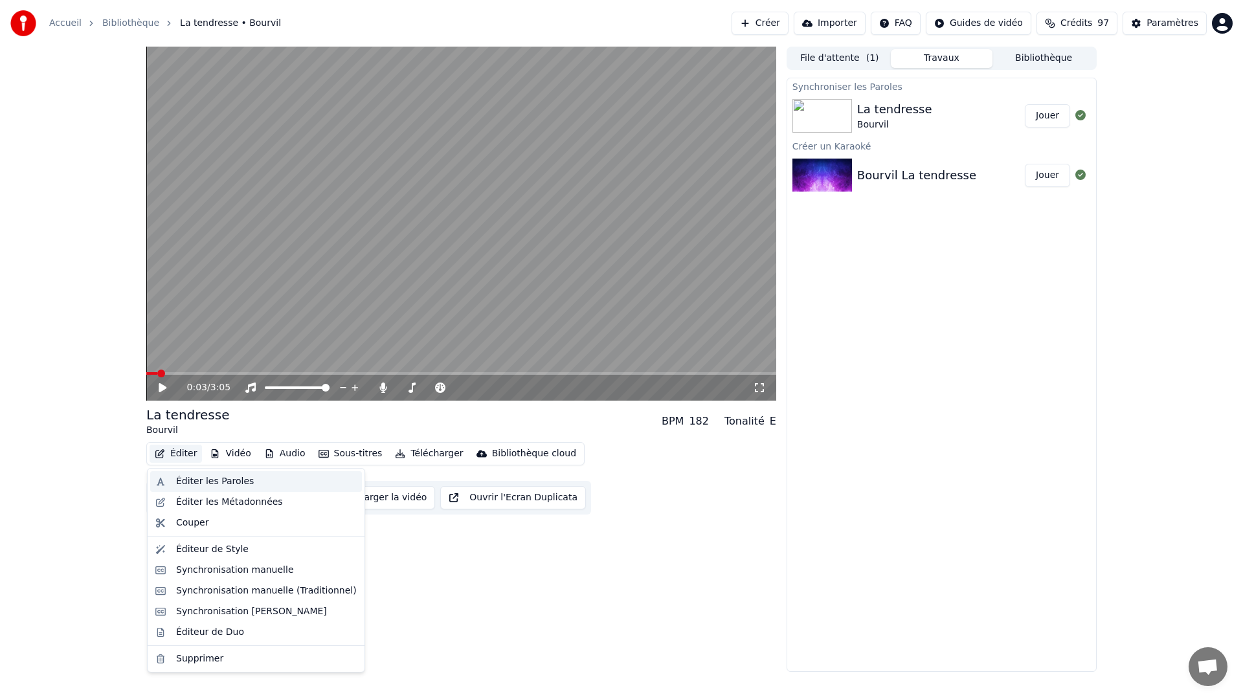
click at [189, 480] on div "Éditer les Paroles" at bounding box center [215, 481] width 78 height 13
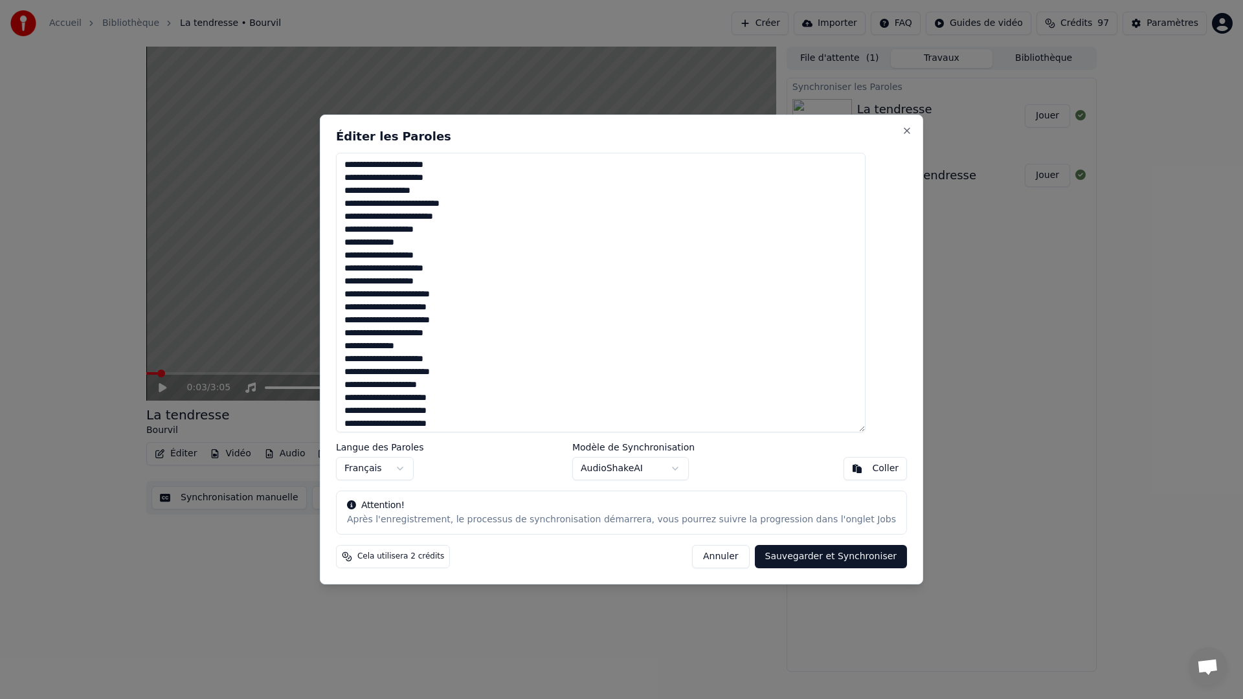
click at [696, 554] on button "Annuler" at bounding box center [720, 556] width 57 height 23
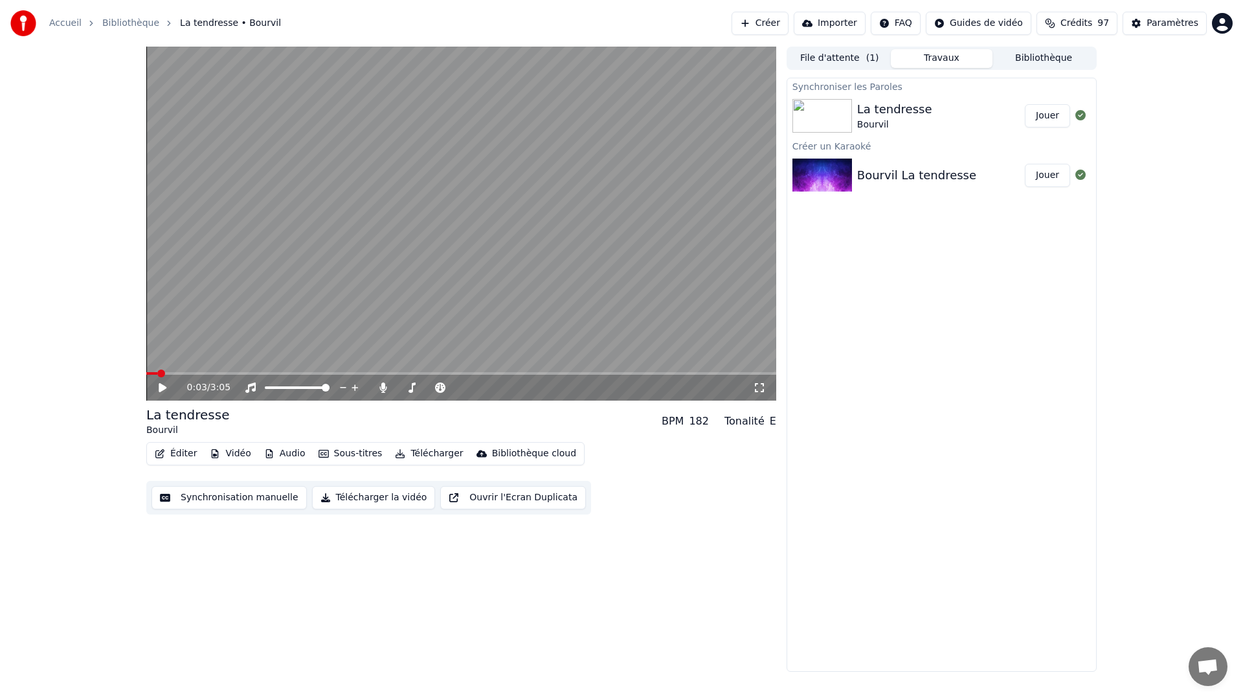
click at [182, 460] on button "Éditer" at bounding box center [175, 454] width 52 height 18
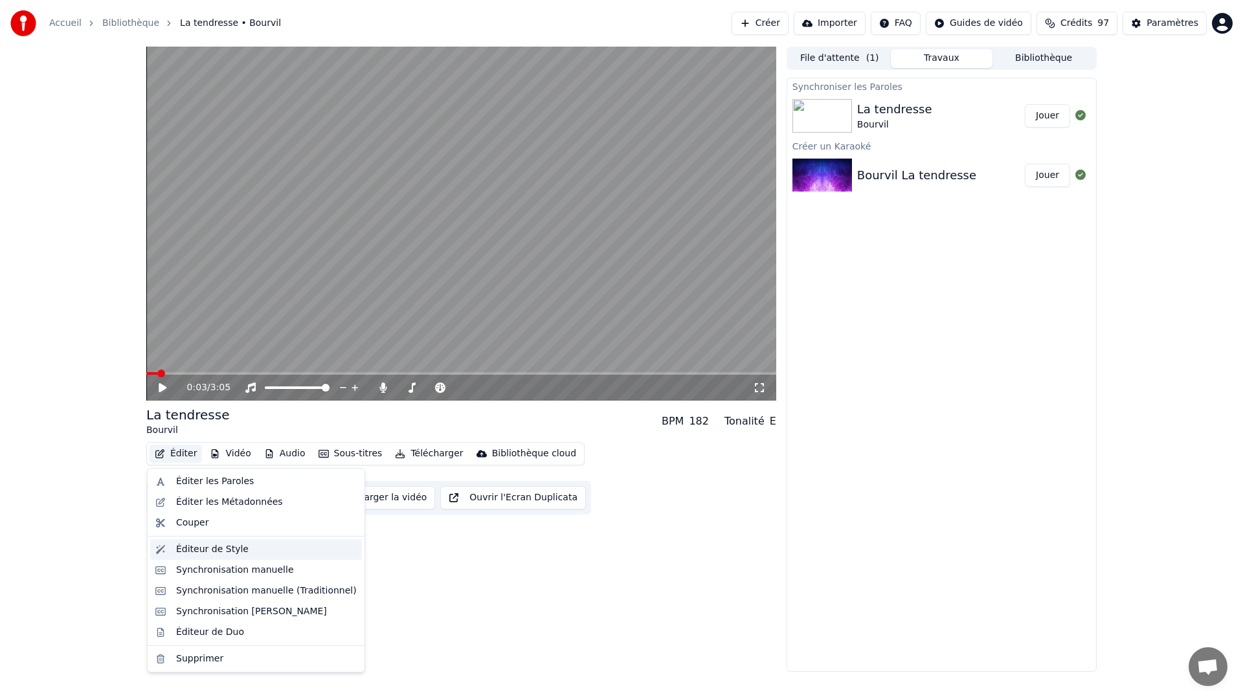
click at [221, 551] on div "Éditeur de Style" at bounding box center [212, 549] width 72 height 13
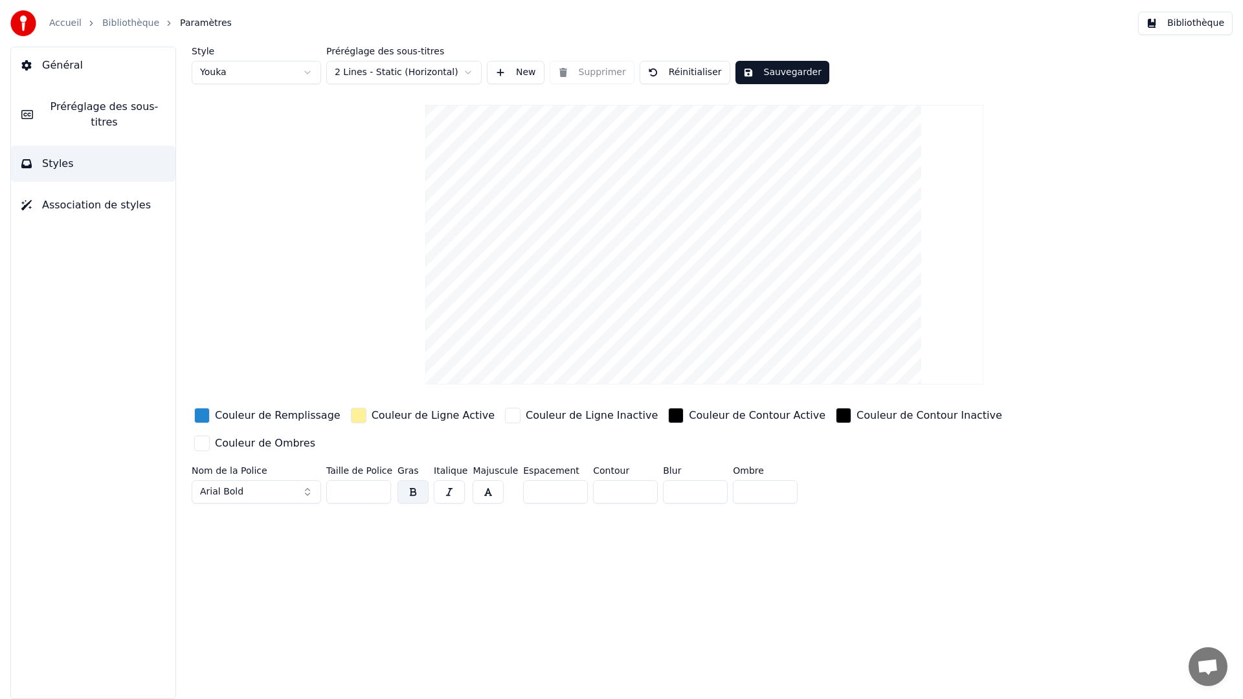
click at [200, 420] on div "button" at bounding box center [202, 416] width 16 height 16
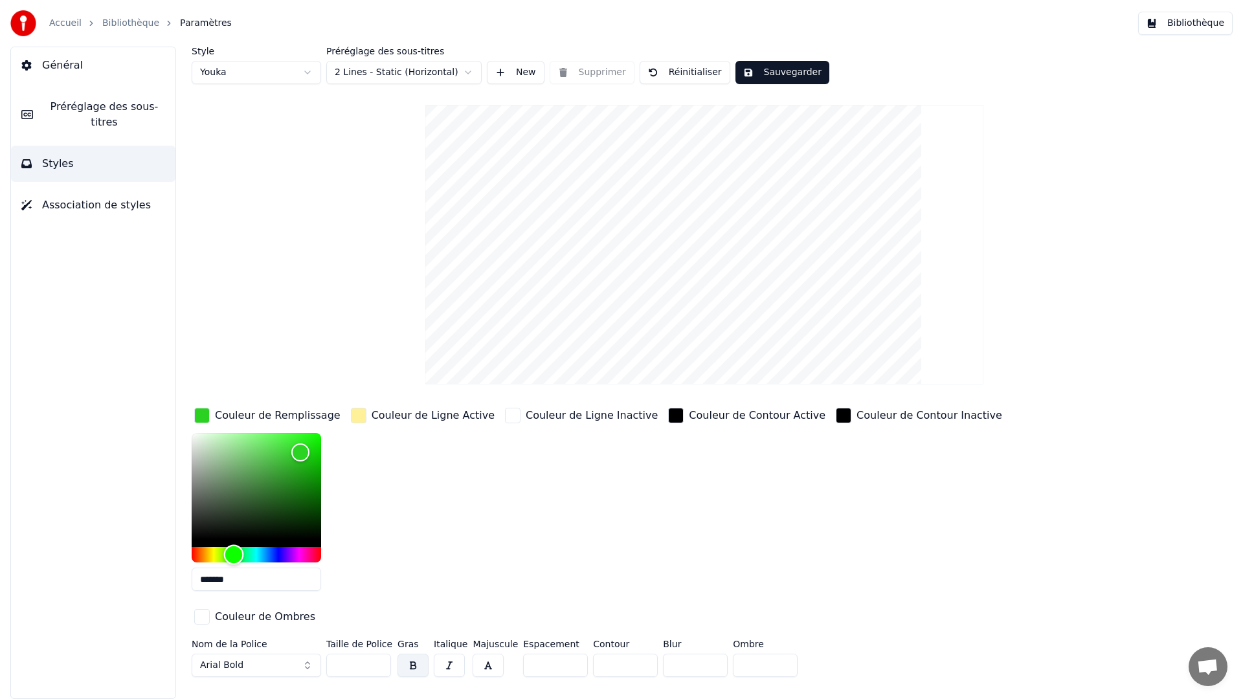
drag, startPoint x: 265, startPoint y: 554, endPoint x: 234, endPoint y: 560, distance: 32.4
click at [234, 560] on div "Hue" at bounding box center [234, 555] width 20 height 20
click at [238, 560] on div "Hue" at bounding box center [238, 555] width 20 height 20
type input "*******"
drag, startPoint x: 297, startPoint y: 450, endPoint x: 292, endPoint y: 485, distance: 36.0
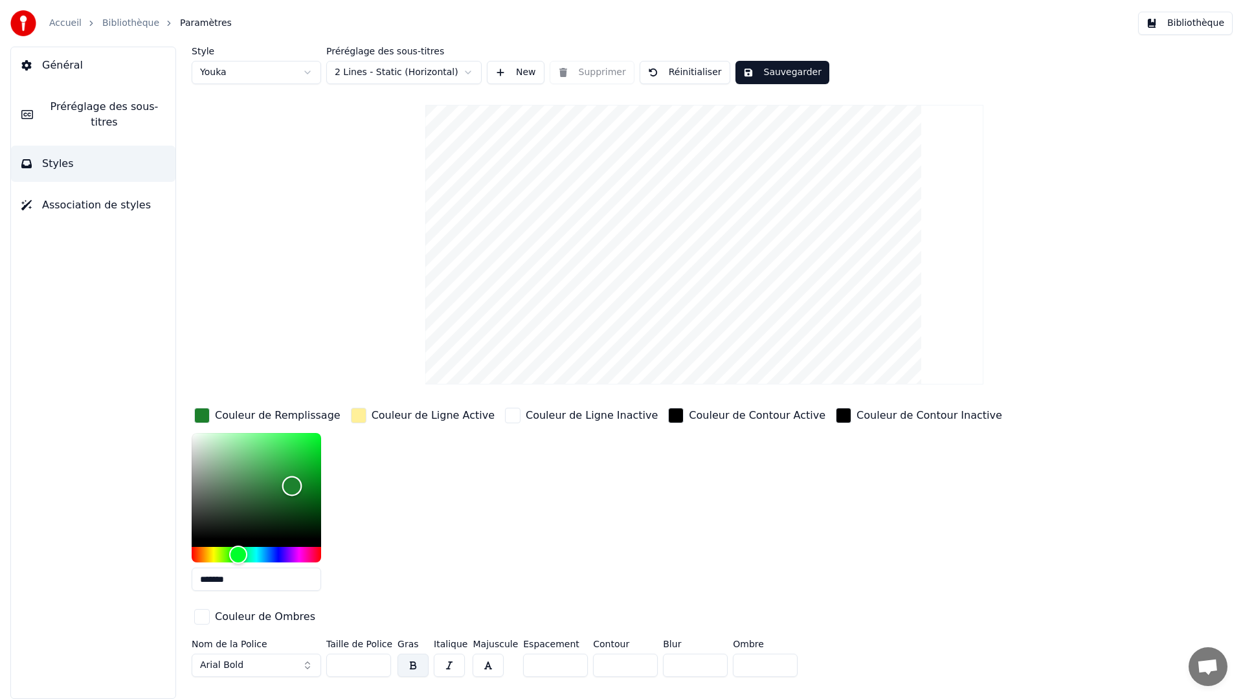
click at [292, 485] on div "Color" at bounding box center [292, 486] width 20 height 20
click at [601, 243] on video at bounding box center [704, 245] width 558 height 280
click at [308, 663] on button "Arial Bold" at bounding box center [256, 665] width 129 height 23
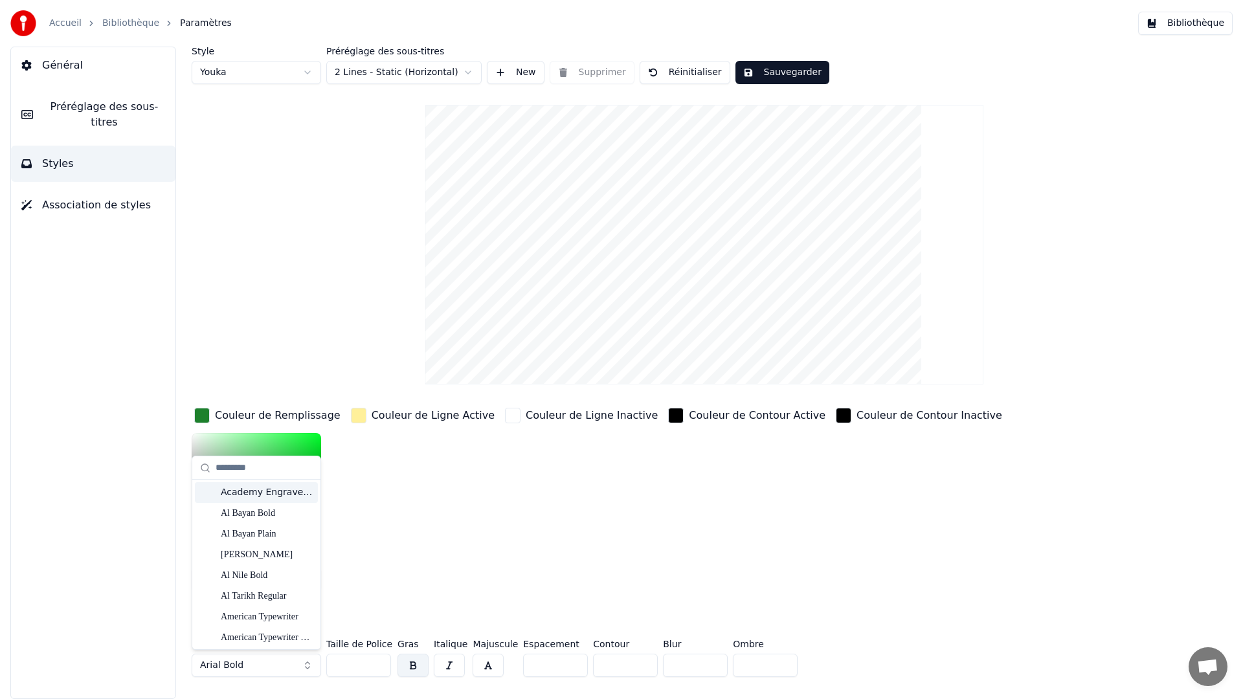
click at [419, 494] on div "Couleur de Ligne Active" at bounding box center [422, 503] width 149 height 196
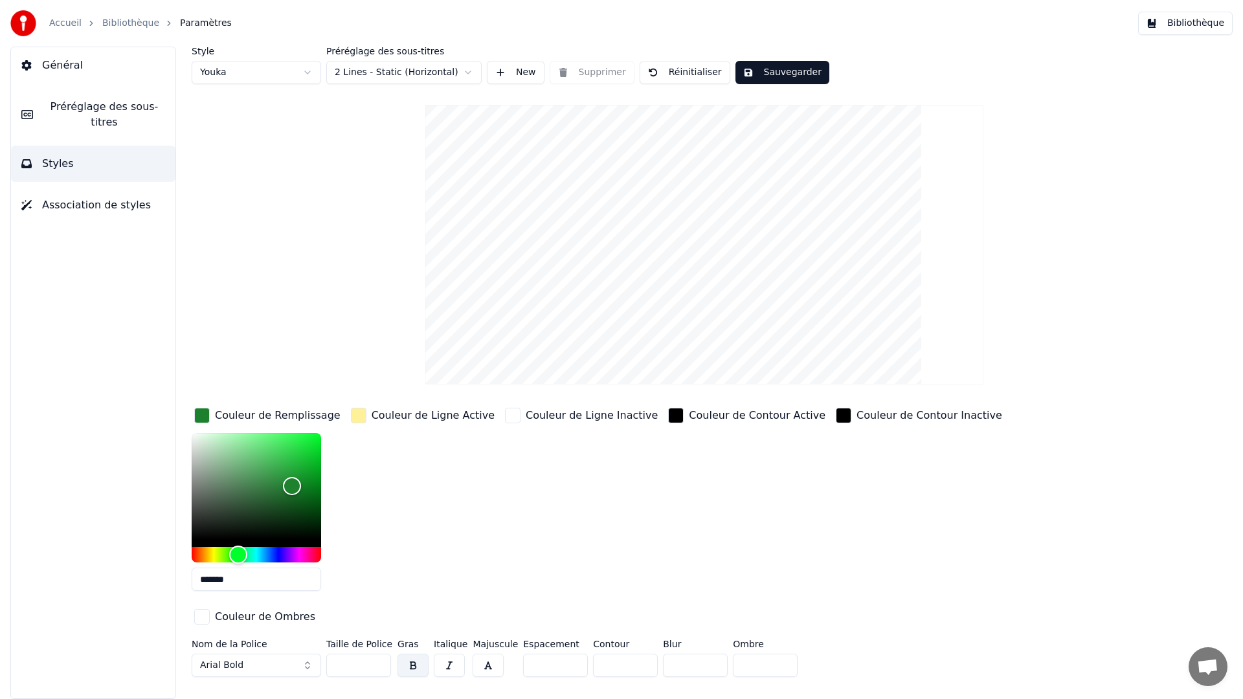
click at [515, 70] on button "New" at bounding box center [516, 72] width 58 height 23
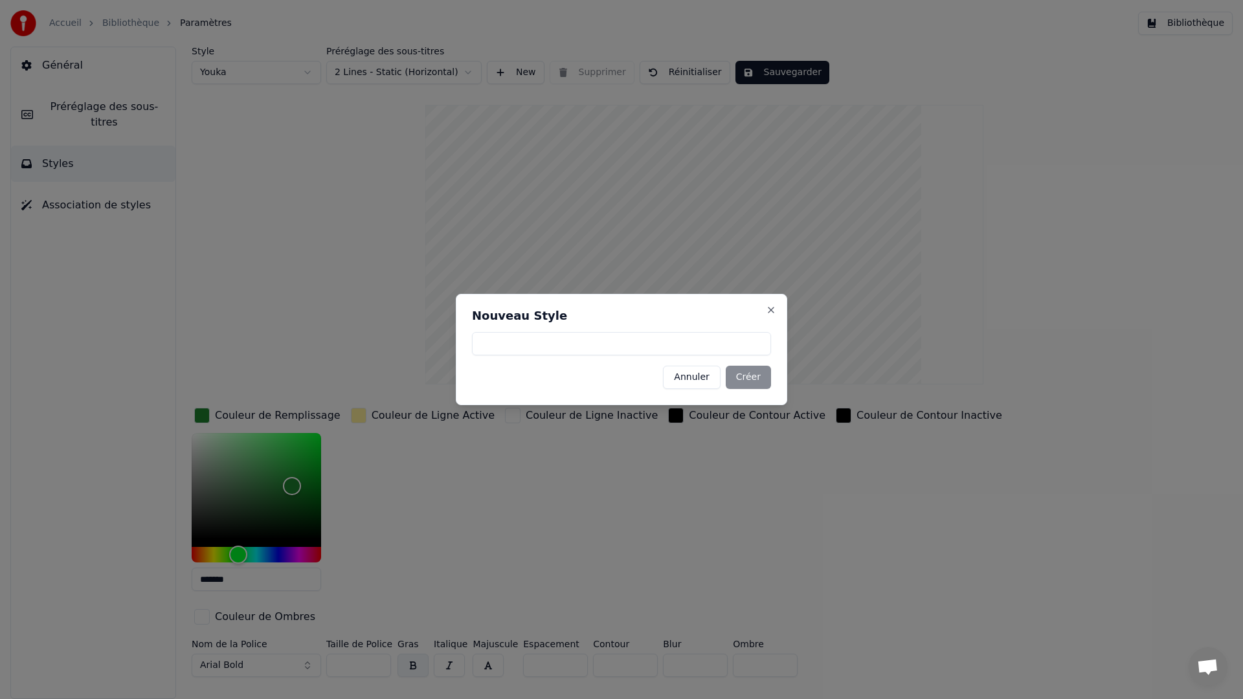
click at [692, 381] on button "Annuler" at bounding box center [691, 377] width 57 height 23
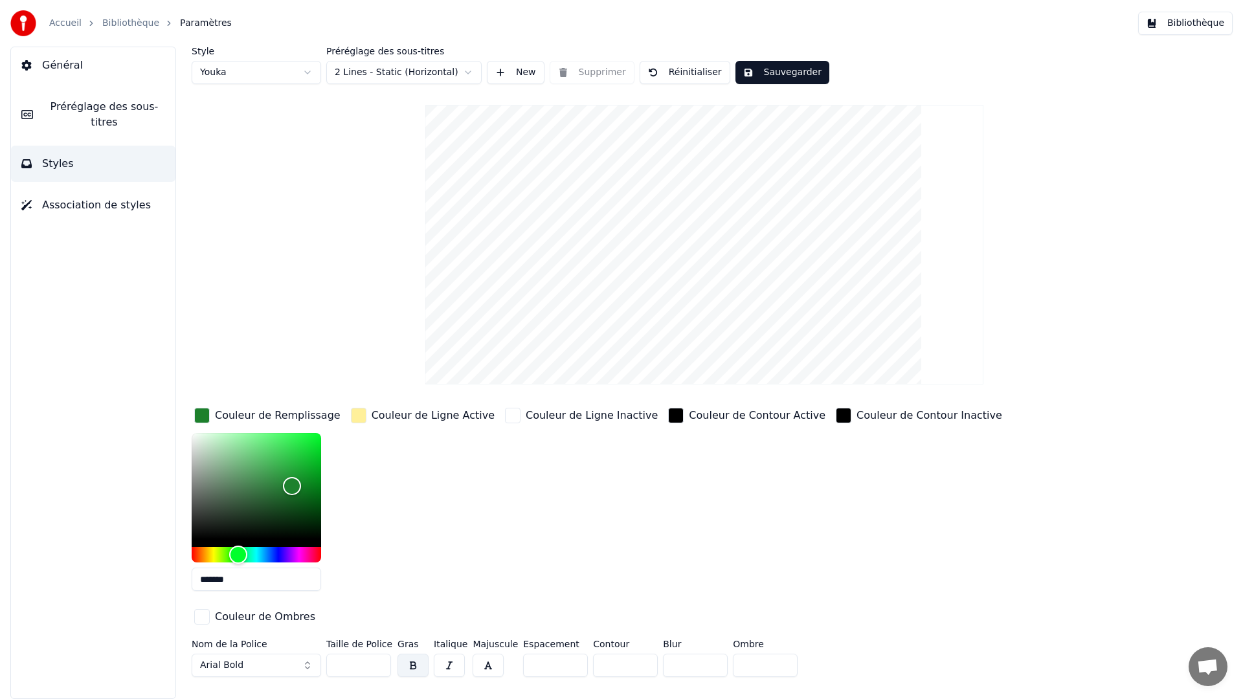
click at [695, 175] on video at bounding box center [704, 245] width 558 height 280
click at [765, 74] on button "Sauvegarder" at bounding box center [782, 72] width 94 height 23
click at [1183, 25] on button "Bibliothèque" at bounding box center [1185, 23] width 94 height 23
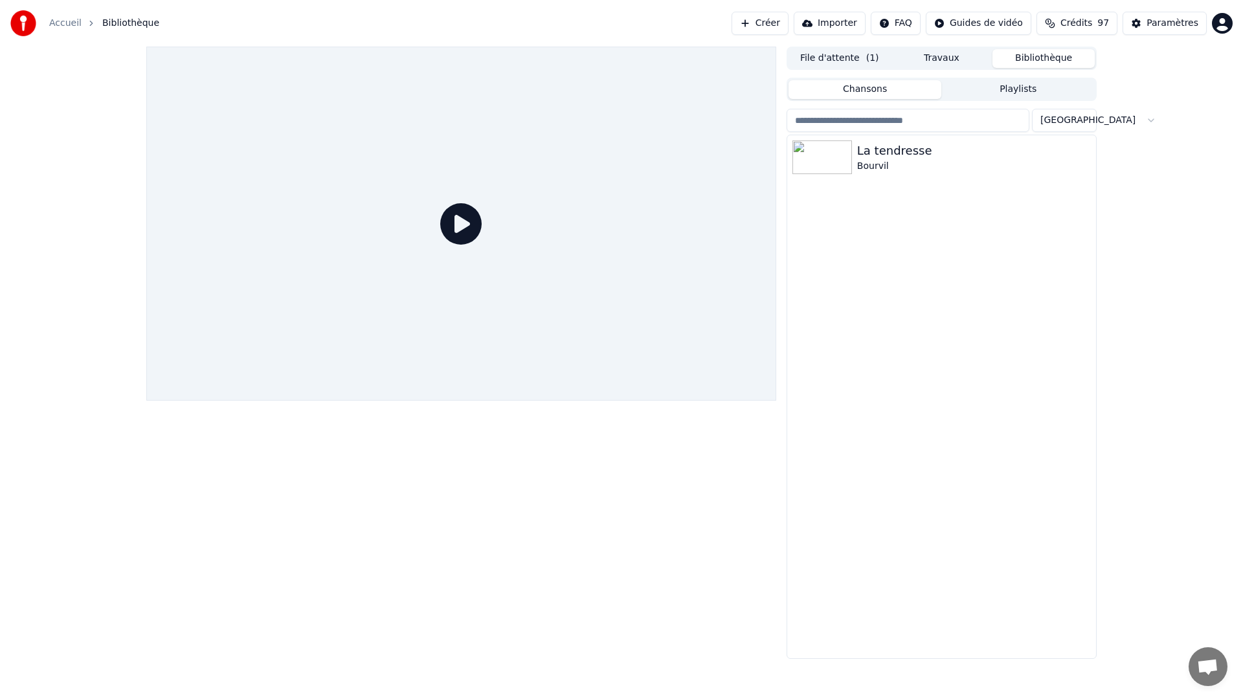
drag, startPoint x: 1170, startPoint y: 386, endPoint x: 1068, endPoint y: 372, distance: 103.2
click at [1137, 389] on div "File d'attente ( 1 ) Travaux Bibliothèque Chansons Playlists Trier La tendresse…" at bounding box center [621, 353] width 1243 height 612
click at [458, 219] on icon at bounding box center [460, 223] width 41 height 41
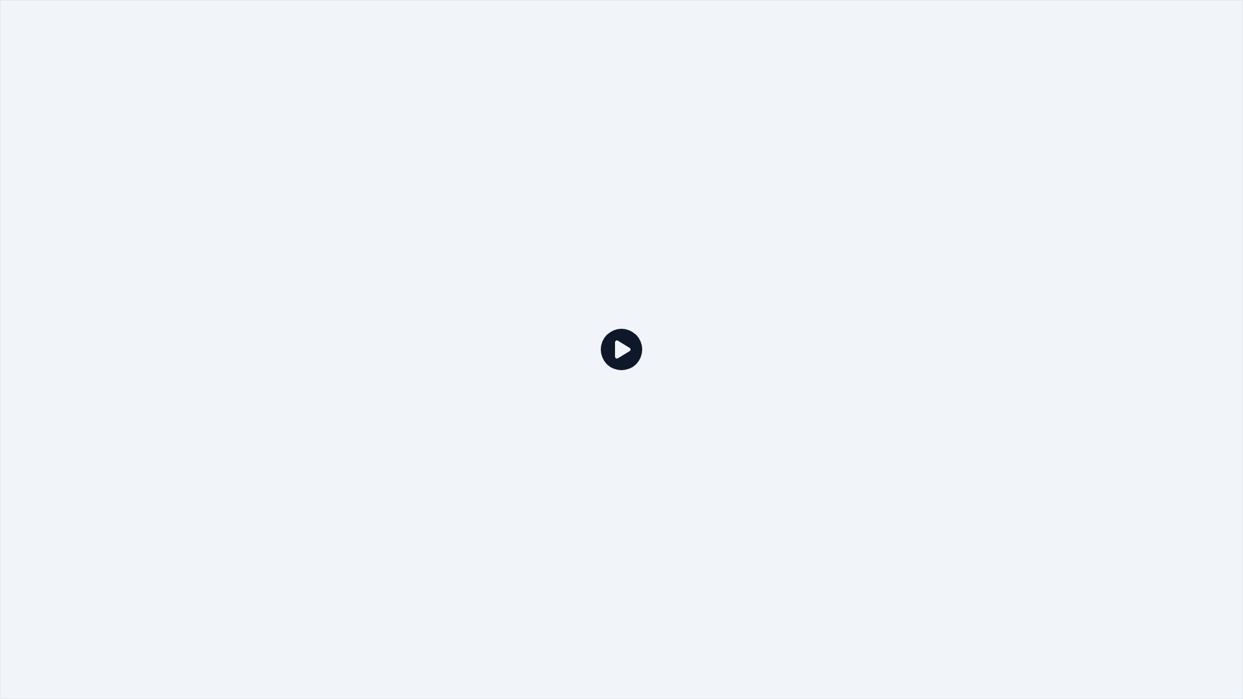
click at [458, 219] on div at bounding box center [621, 349] width 1243 height 699
drag, startPoint x: 628, startPoint y: 317, endPoint x: 636, endPoint y: 355, distance: 38.5
click at [633, 337] on div at bounding box center [621, 349] width 1243 height 699
click at [636, 359] on icon at bounding box center [621, 349] width 41 height 41
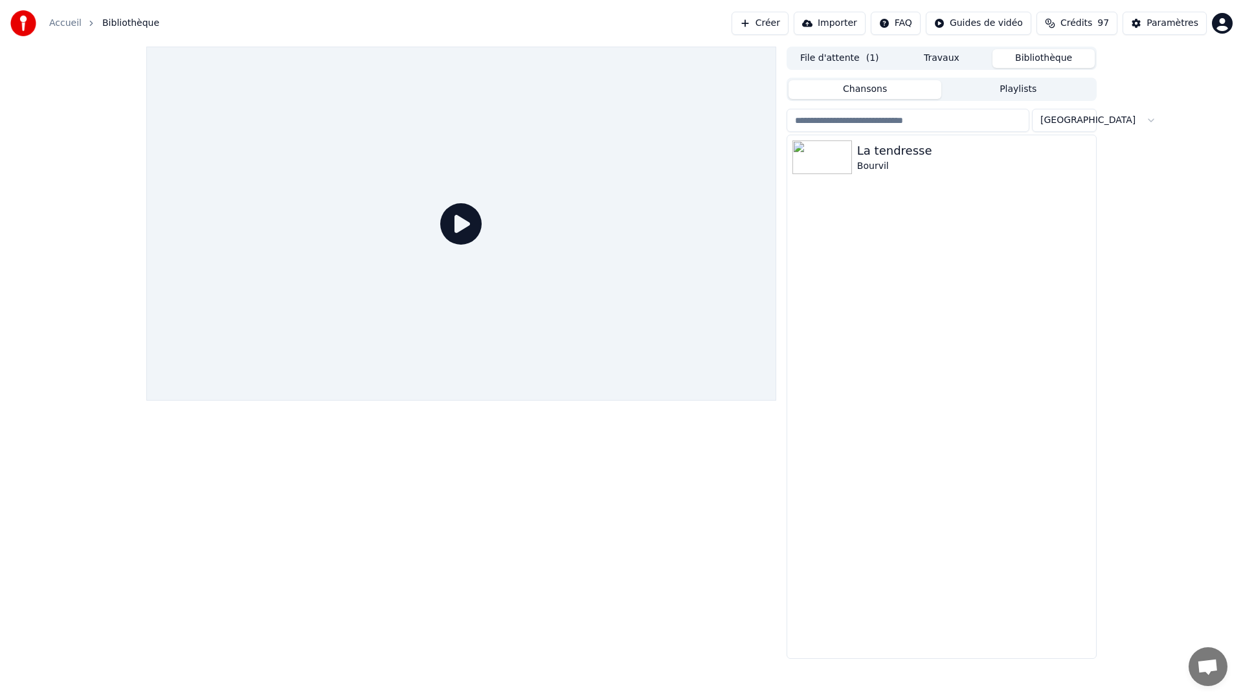
click at [944, 274] on div "La tendresse Bourvil" at bounding box center [941, 396] width 309 height 523
drag, startPoint x: 947, startPoint y: 327, endPoint x: 577, endPoint y: 329, distance: 369.5
click at [922, 329] on div "La tendresse Bourvil" at bounding box center [941, 396] width 309 height 523
click at [562, 265] on div at bounding box center [461, 224] width 630 height 354
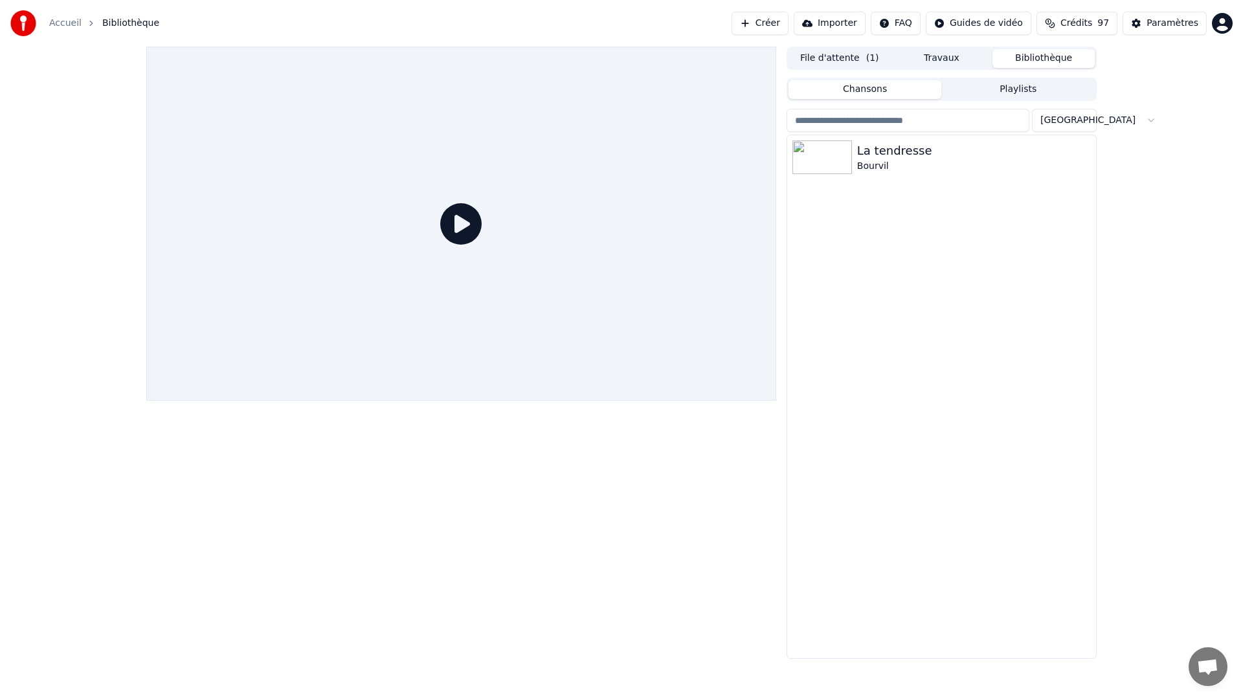
click at [562, 264] on div at bounding box center [461, 224] width 630 height 354
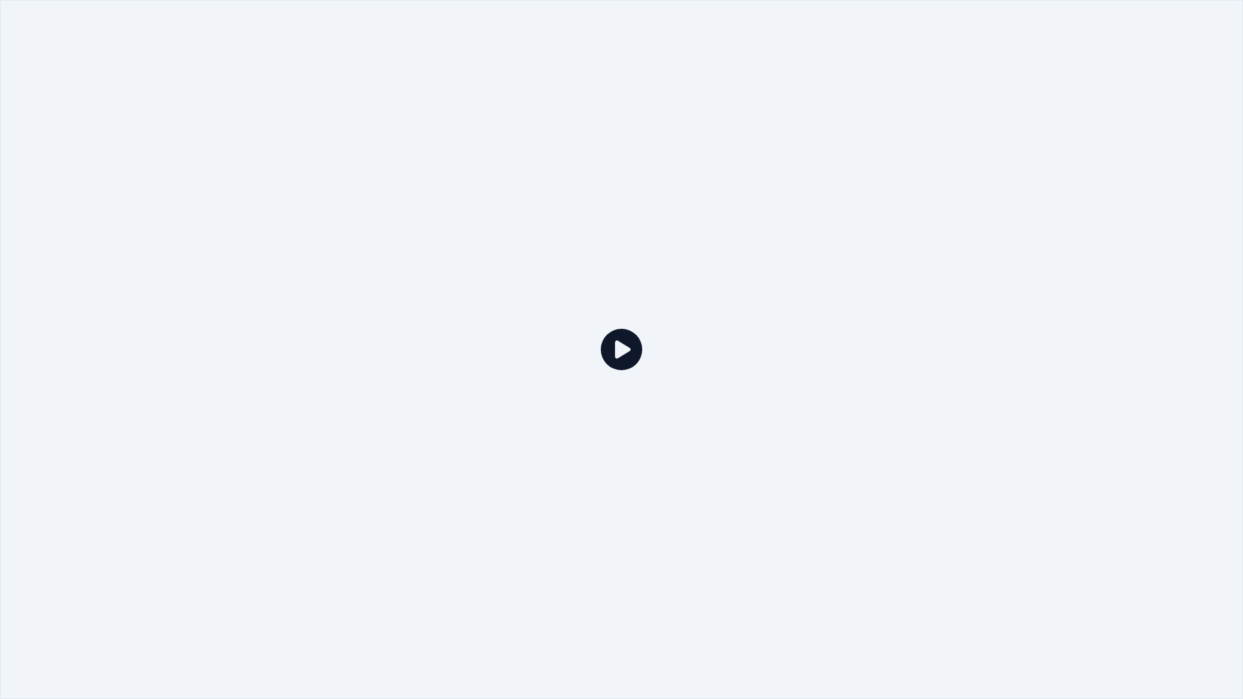
click at [562, 264] on div at bounding box center [621, 349] width 1243 height 699
click at [601, 329] on icon at bounding box center [621, 349] width 41 height 41
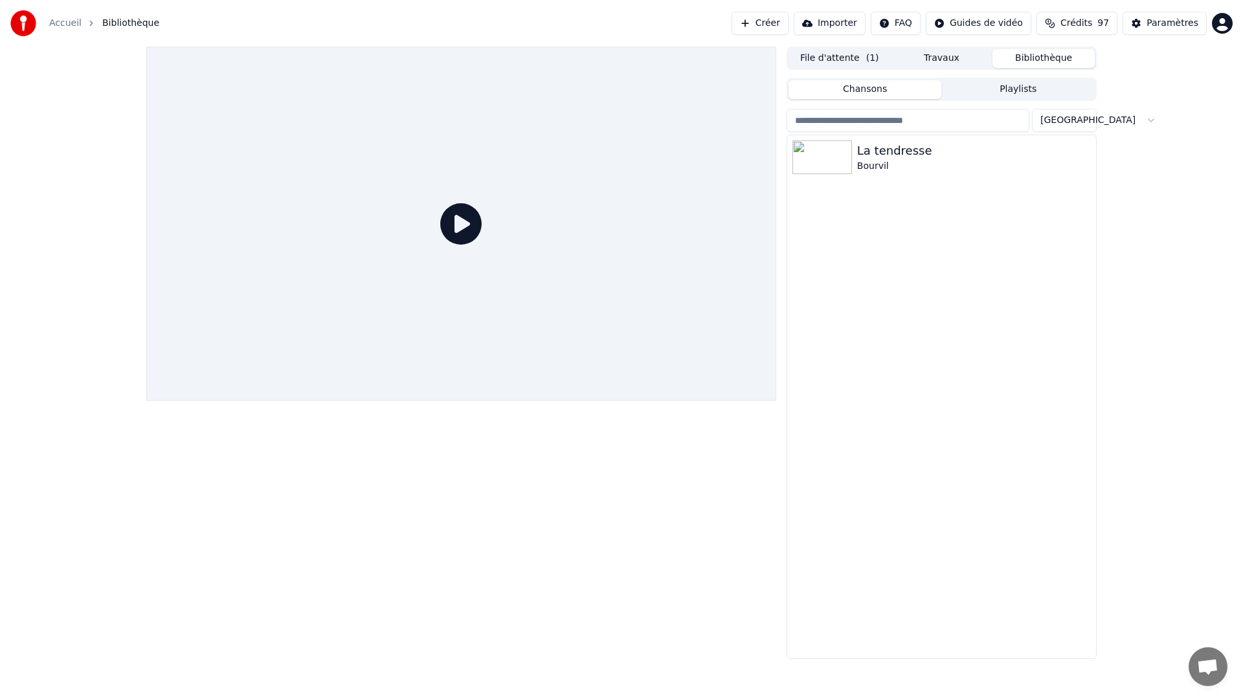
click at [895, 269] on div "La tendresse Bourvil" at bounding box center [941, 396] width 309 height 523
click at [126, 27] on span "Bibliothèque" at bounding box center [130, 23] width 57 height 13
click at [742, 422] on div at bounding box center [461, 353] width 630 height 612
click at [1062, 237] on div "La tendresse Bourvil" at bounding box center [941, 396] width 309 height 523
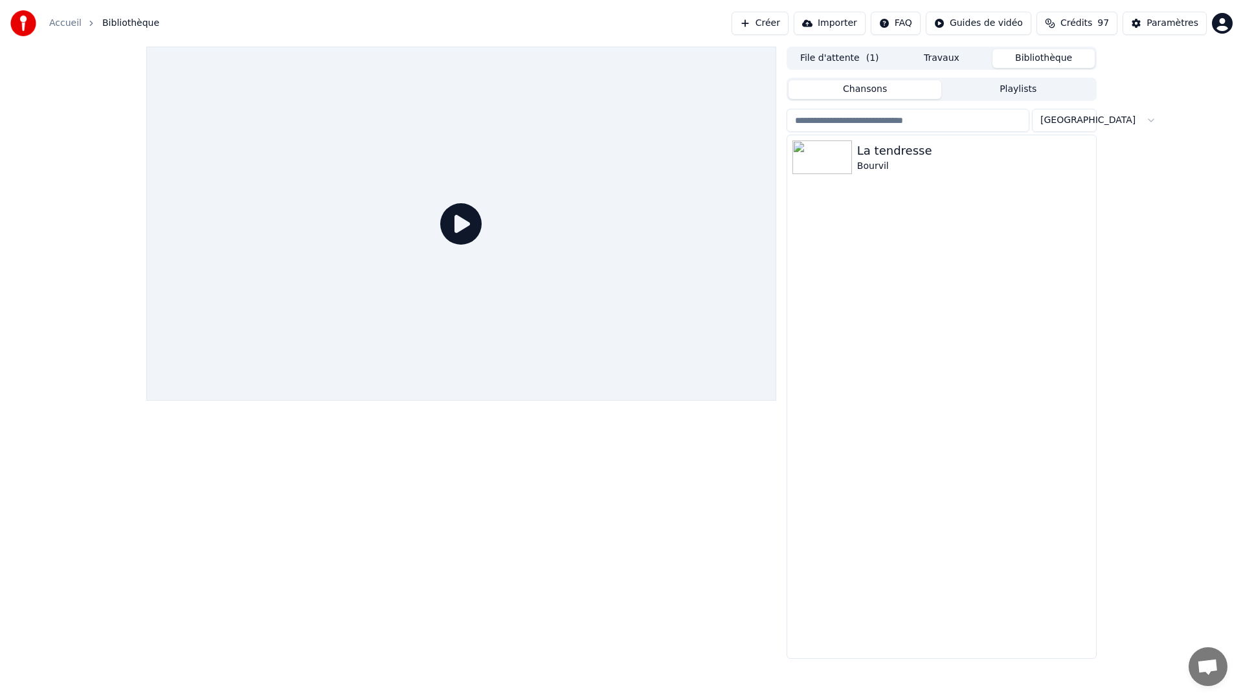
click at [1071, 235] on div "La tendresse Bourvil" at bounding box center [941, 396] width 309 height 523
click at [808, 236] on div "La tendresse Bourvil" at bounding box center [941, 396] width 309 height 523
click at [656, 223] on div at bounding box center [461, 224] width 630 height 354
click at [874, 127] on input "search" at bounding box center [907, 120] width 243 height 23
click at [844, 179] on div "La tendresse Bourvil" at bounding box center [941, 396] width 309 height 523
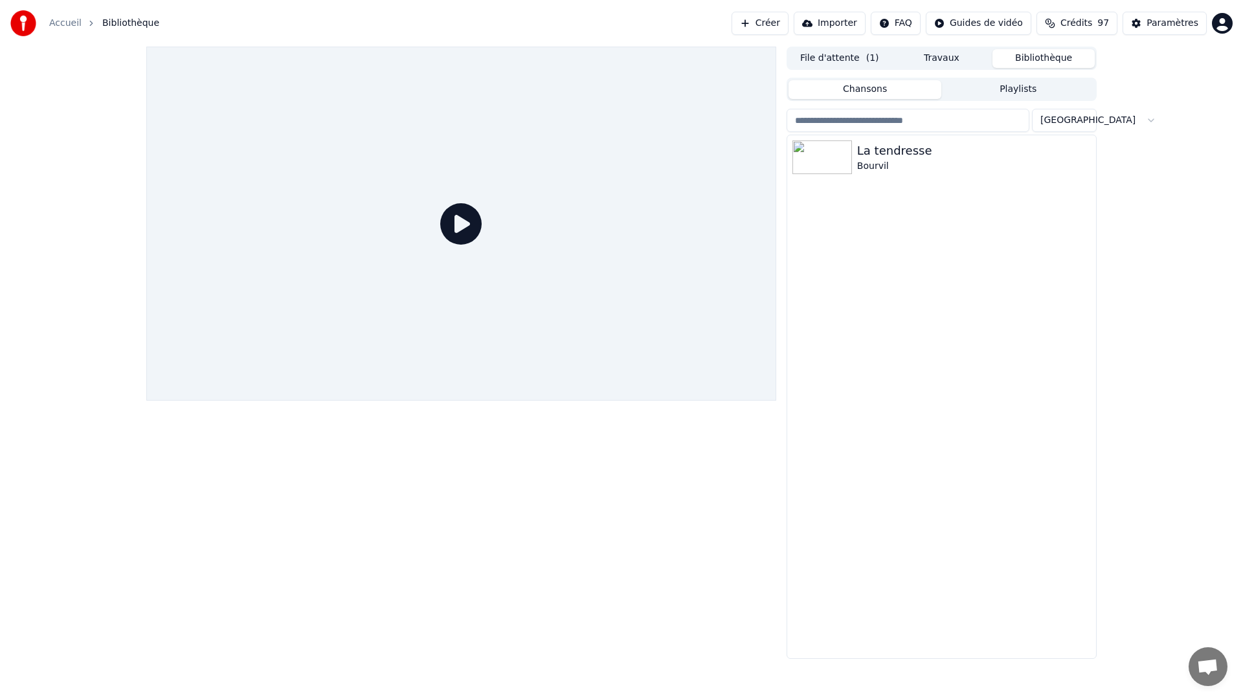
click at [894, 259] on div "La tendresse Bourvil" at bounding box center [941, 396] width 309 height 523
click at [1019, 91] on button "Playlists" at bounding box center [1017, 89] width 153 height 19
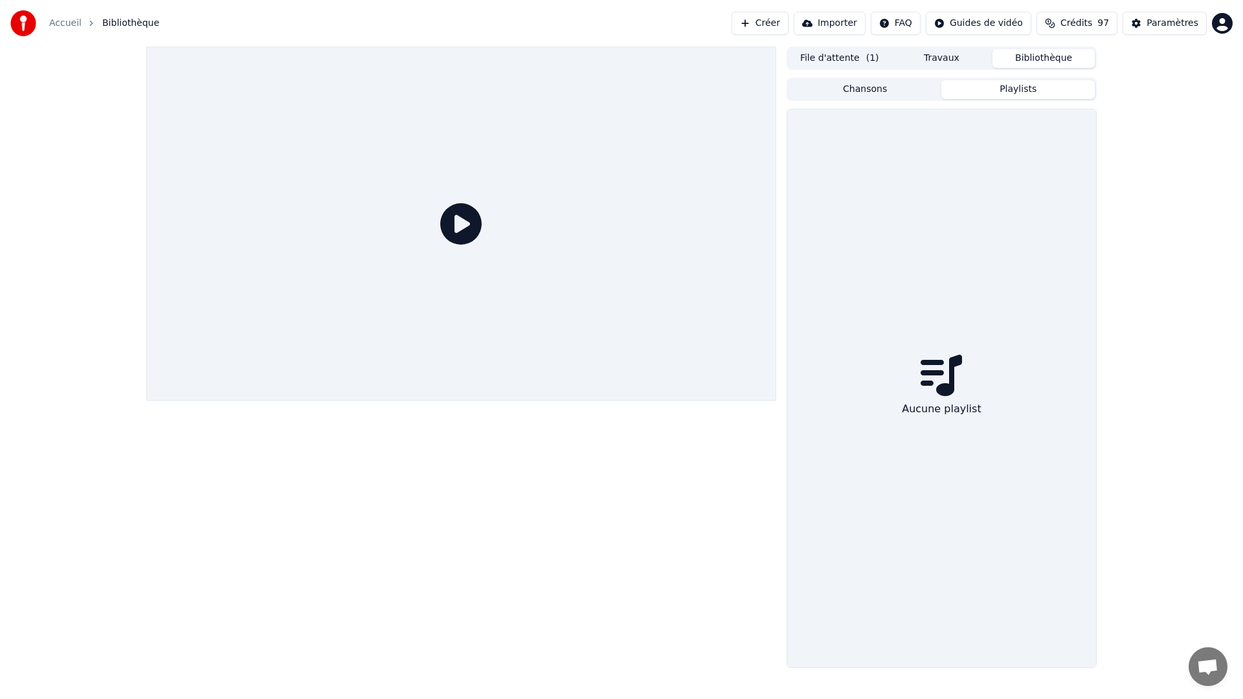
drag, startPoint x: 836, startPoint y: 90, endPoint x: 913, endPoint y: 67, distance: 80.5
click at [838, 90] on button "Chansons" at bounding box center [864, 89] width 153 height 19
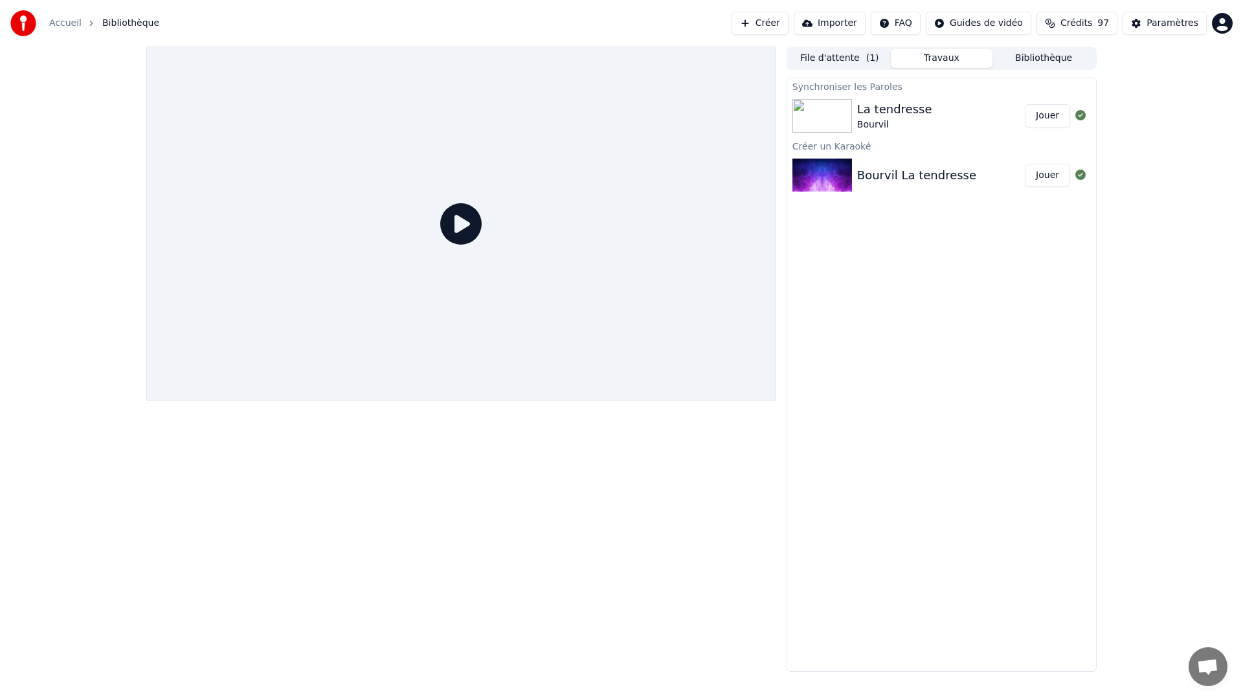
click at [940, 56] on button "Travaux" at bounding box center [941, 58] width 102 height 19
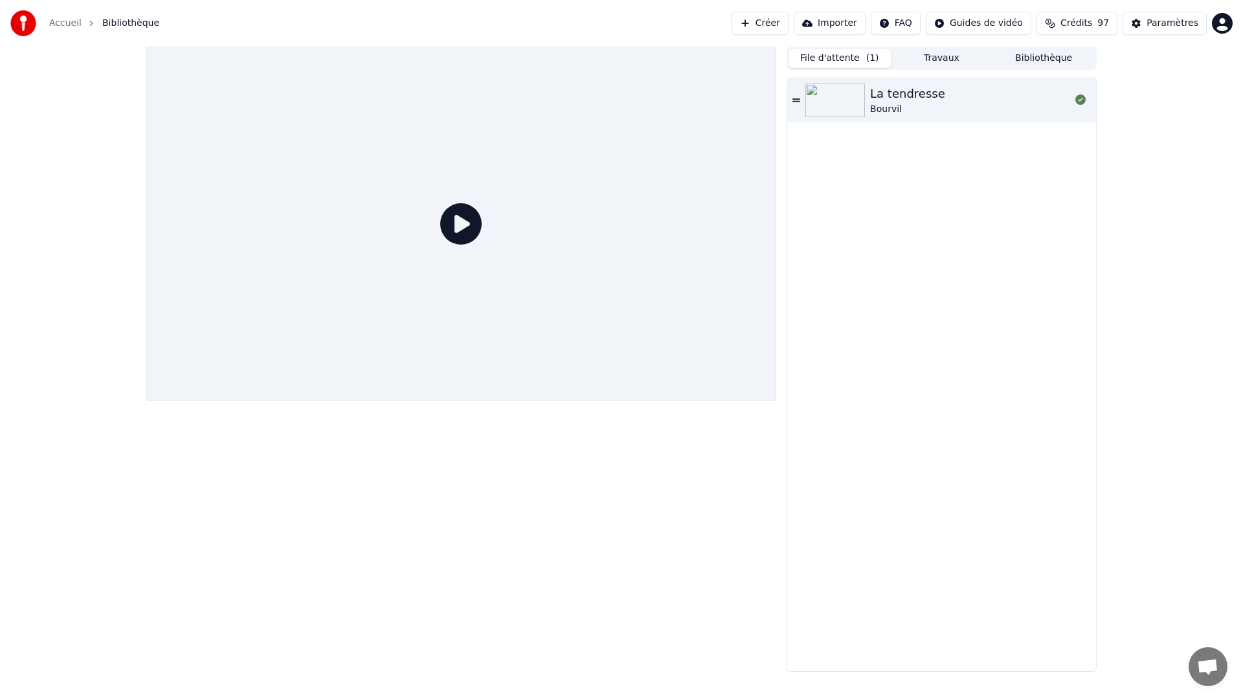
click at [847, 56] on button "File d'attente ( 1 )" at bounding box center [839, 58] width 102 height 19
click at [933, 63] on button "Travaux" at bounding box center [941, 58] width 102 height 19
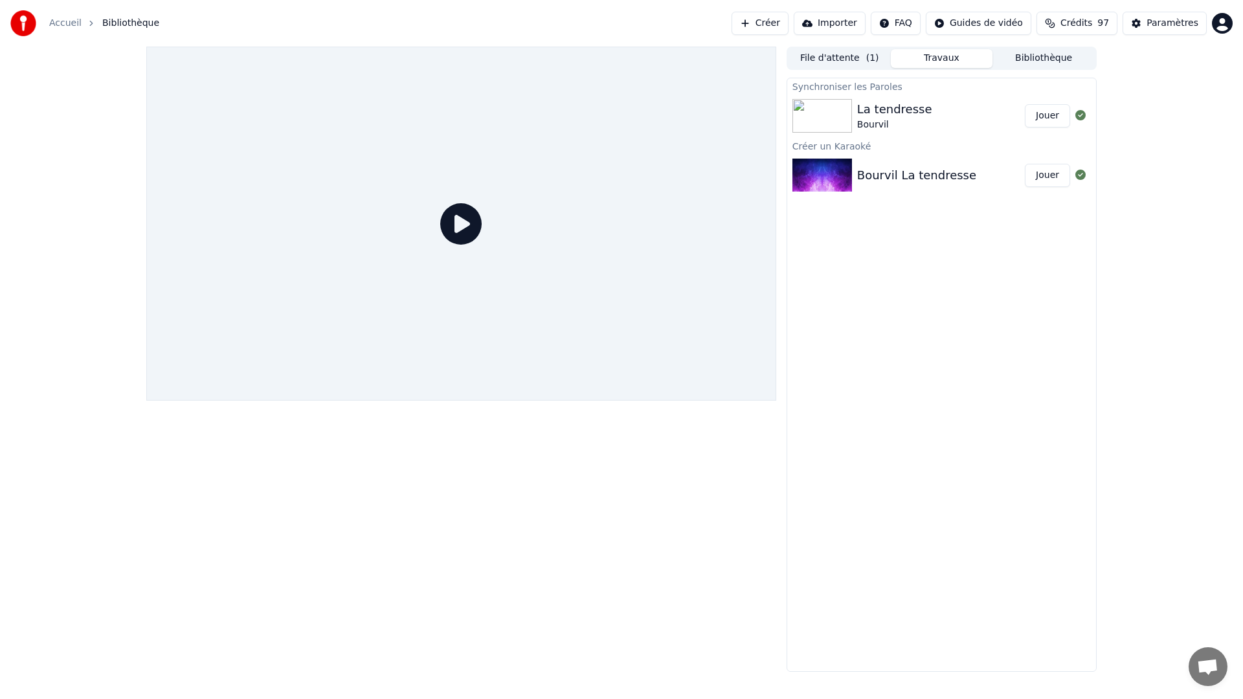
click at [848, 112] on img at bounding box center [822, 116] width 60 height 34
click at [805, 181] on img at bounding box center [822, 176] width 60 height 34
click at [808, 100] on img at bounding box center [822, 116] width 60 height 34
click at [1041, 120] on button "Jouer" at bounding box center [1046, 115] width 45 height 23
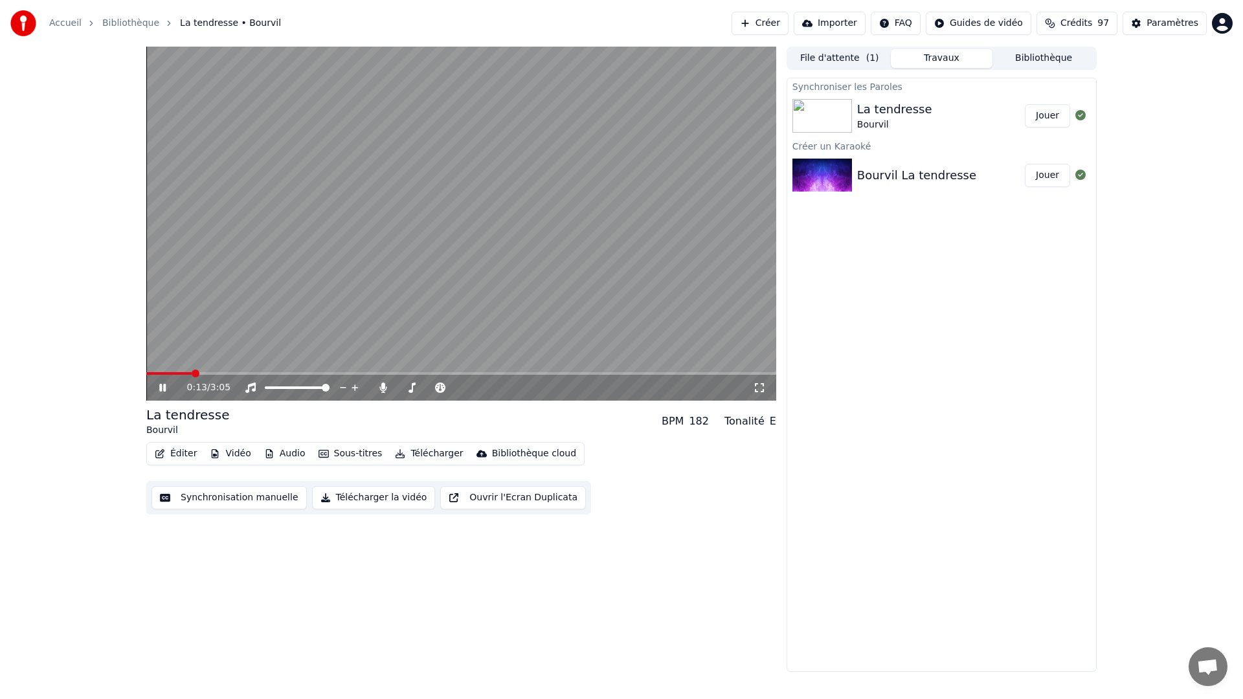
click at [162, 389] on icon at bounding box center [172, 387] width 30 height 10
click at [170, 460] on button "Éditer" at bounding box center [175, 454] width 52 height 18
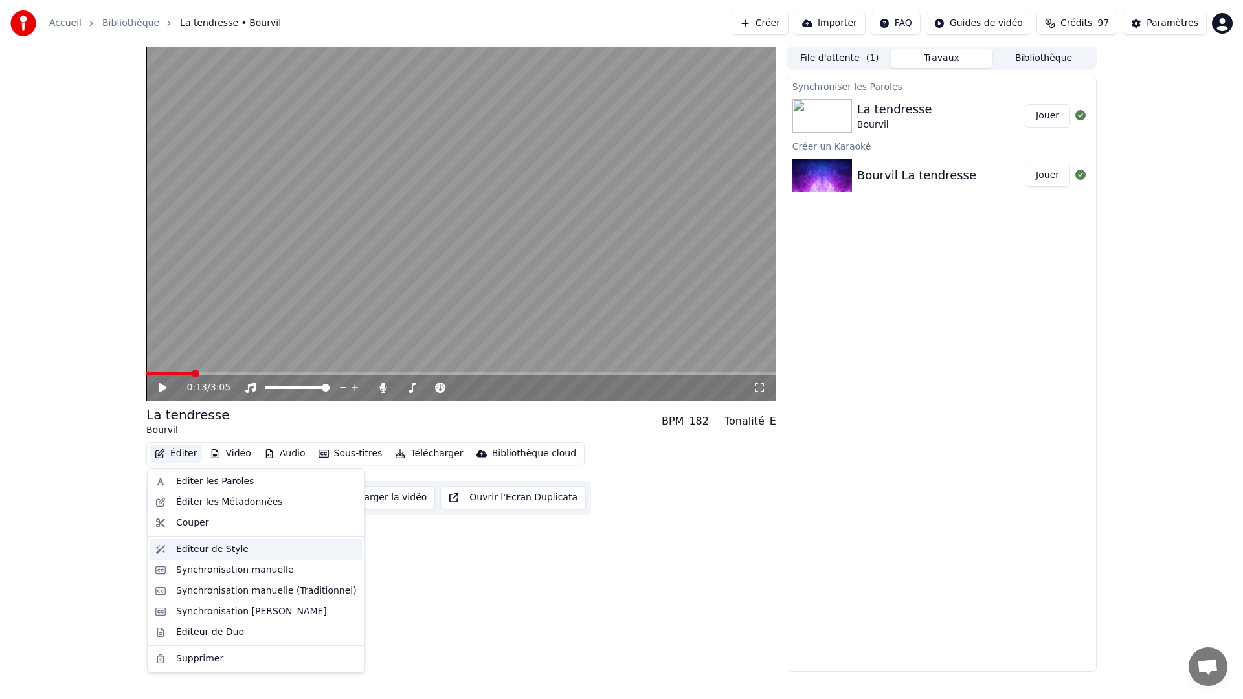
click at [194, 547] on div "Éditeur de Style" at bounding box center [212, 549] width 72 height 13
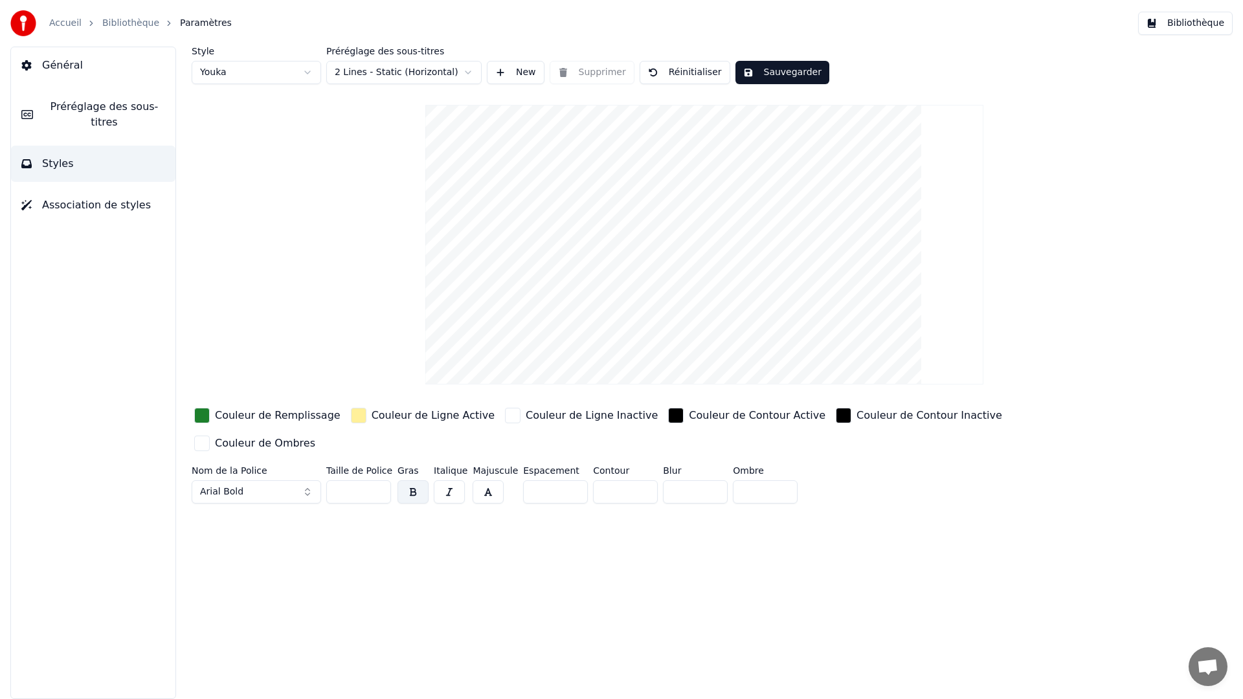
click at [668, 419] on div "button" at bounding box center [676, 416] width 16 height 16
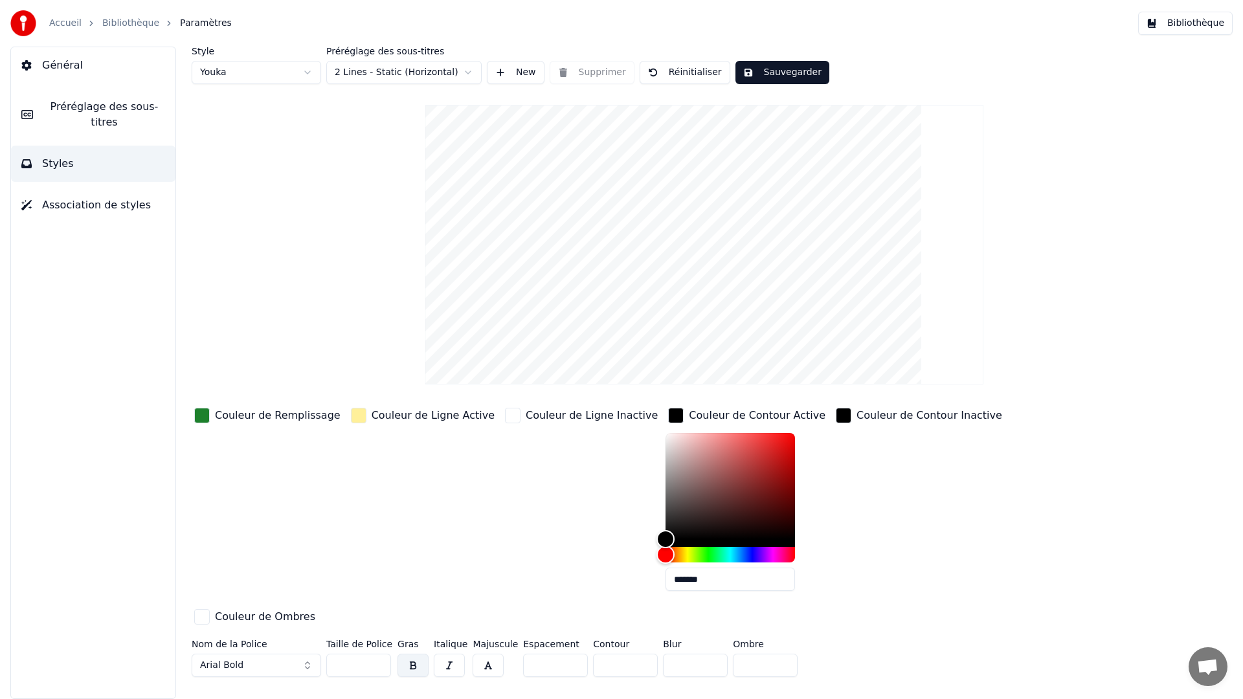
click at [577, 421] on div "Couleur de Ligne Inactive" at bounding box center [591, 416] width 132 height 16
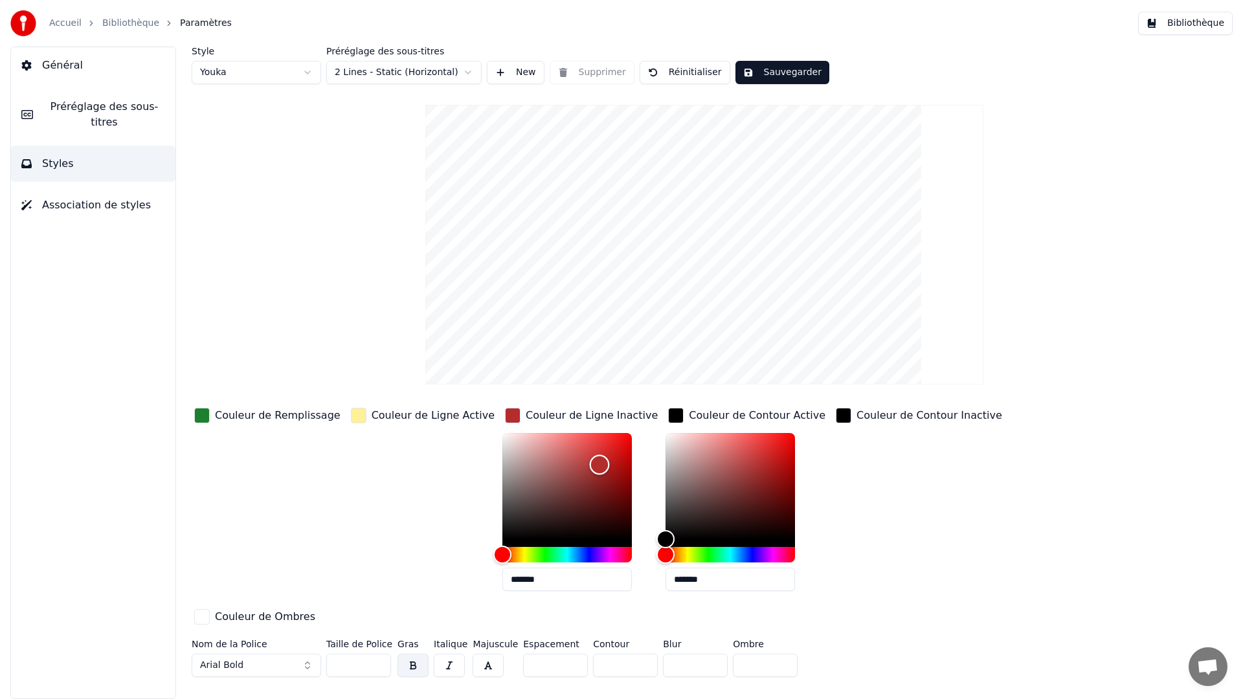
drag, startPoint x: 552, startPoint y: 487, endPoint x: 575, endPoint y: 464, distance: 32.5
click at [575, 464] on div "Color" at bounding box center [566, 486] width 129 height 106
type input "*******"
drag, startPoint x: 562, startPoint y: 469, endPoint x: 421, endPoint y: 411, distance: 152.4
click at [421, 411] on div "Couleur de Remplissage Couleur de Ligne Active Couleur de Ligne Inactive ******…" at bounding box center [627, 517] width 870 height 224
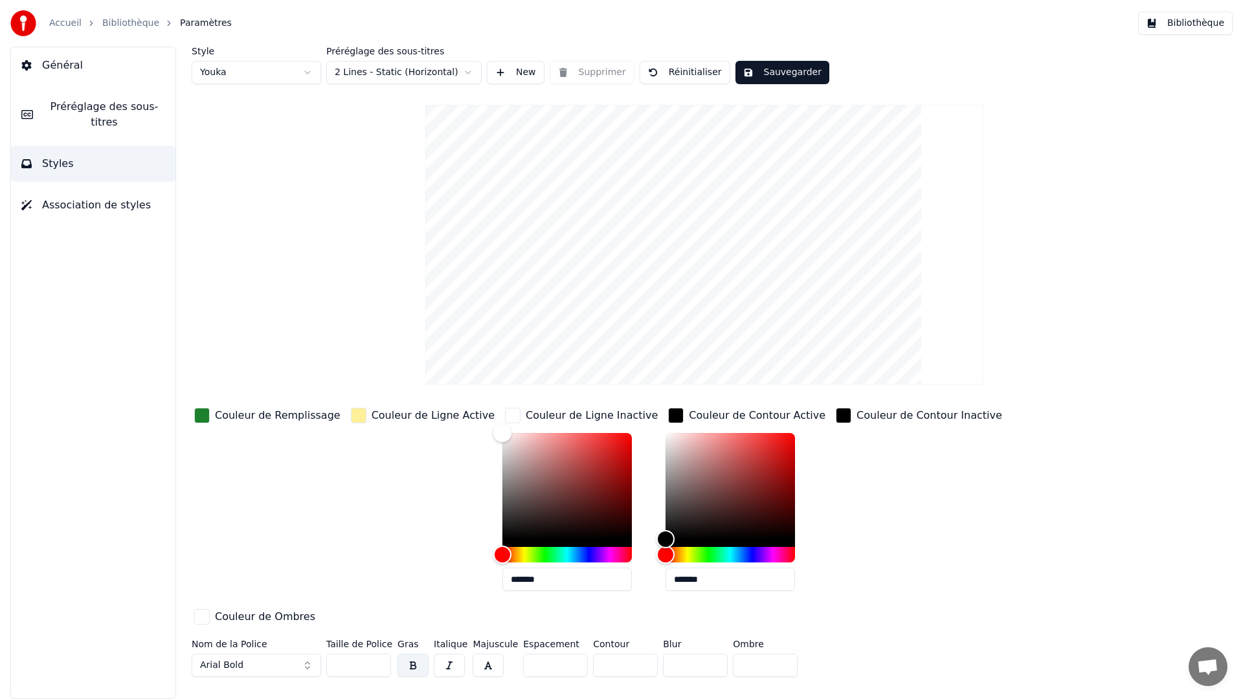
click at [420, 419] on div "Couleur de Ligne Active" at bounding box center [432, 416] width 123 height 16
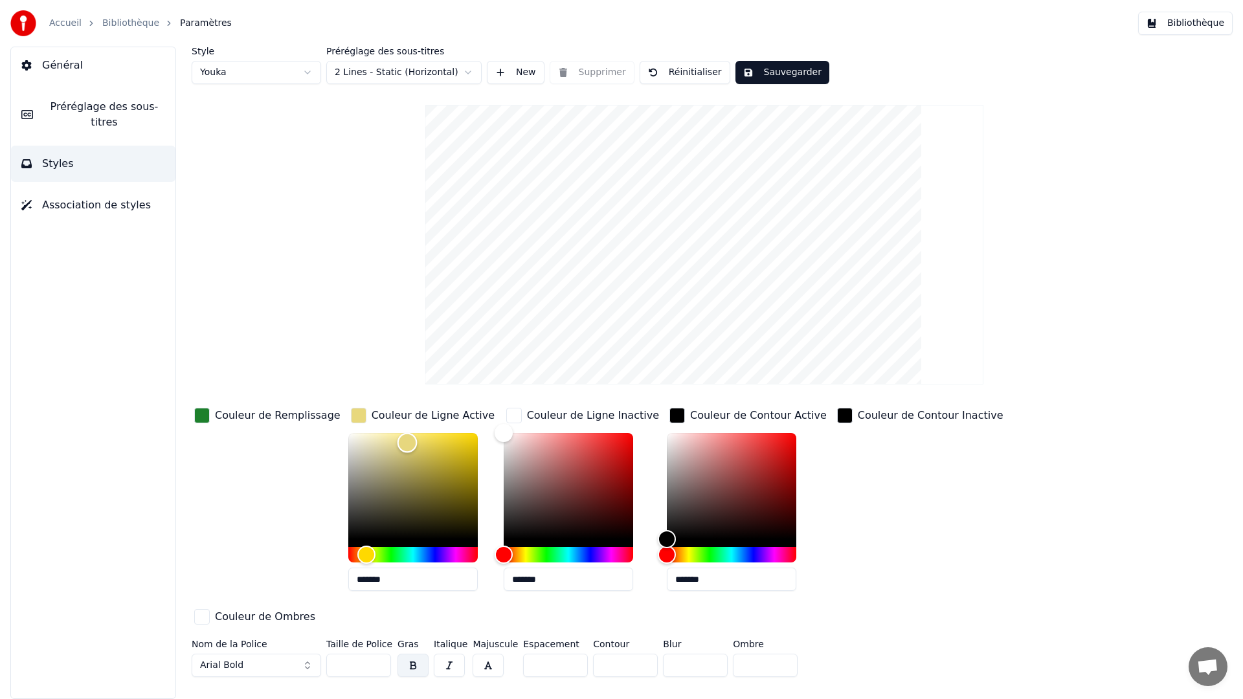
type input "*******"
drag, startPoint x: 388, startPoint y: 433, endPoint x: 394, endPoint y: 441, distance: 10.6
click at [396, 441] on div "Color" at bounding box center [406, 442] width 20 height 20
click at [857, 418] on div "Couleur de Contour Inactive" at bounding box center [930, 416] width 146 height 16
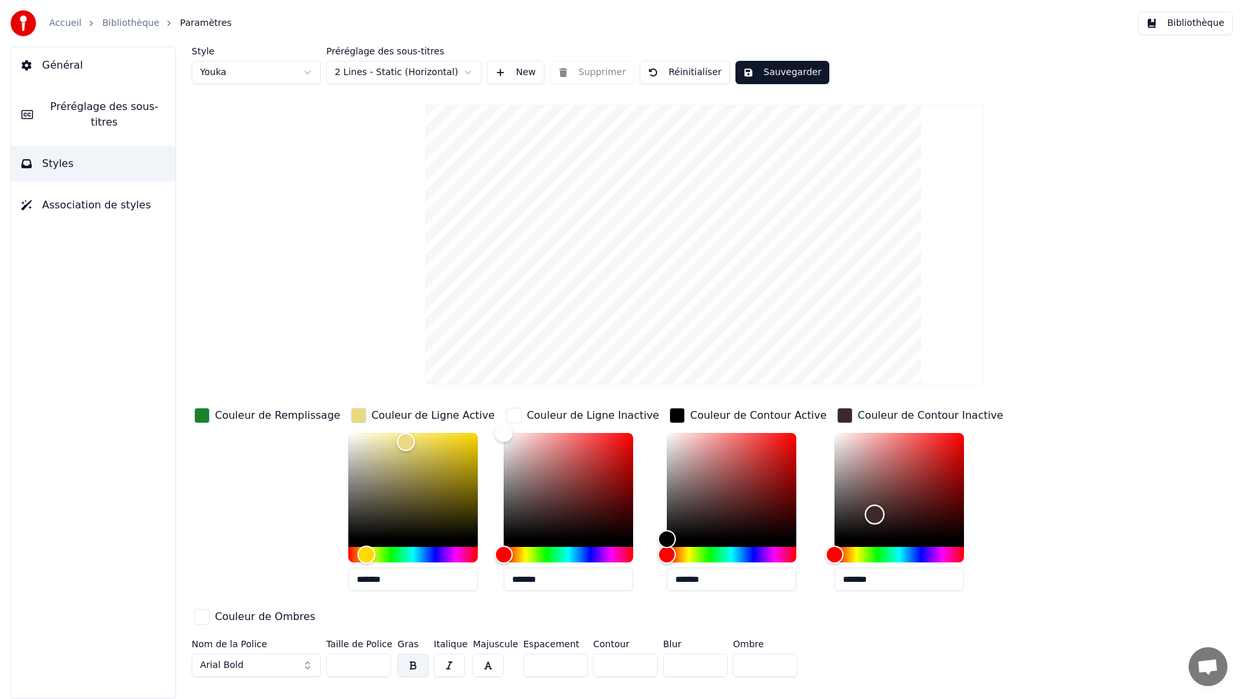
drag, startPoint x: 806, startPoint y: 542, endPoint x: 843, endPoint y: 513, distance: 46.6
click at [865, 513] on div "Color" at bounding box center [875, 515] width 20 height 20
type input "*******"
drag, startPoint x: 841, startPoint y: 514, endPoint x: 792, endPoint y: 557, distance: 65.1
click at [792, 557] on div "Couleur de Remplissage Couleur de Ligne Active ******* Couleur de Ligne Inactiv…" at bounding box center [627, 517] width 870 height 224
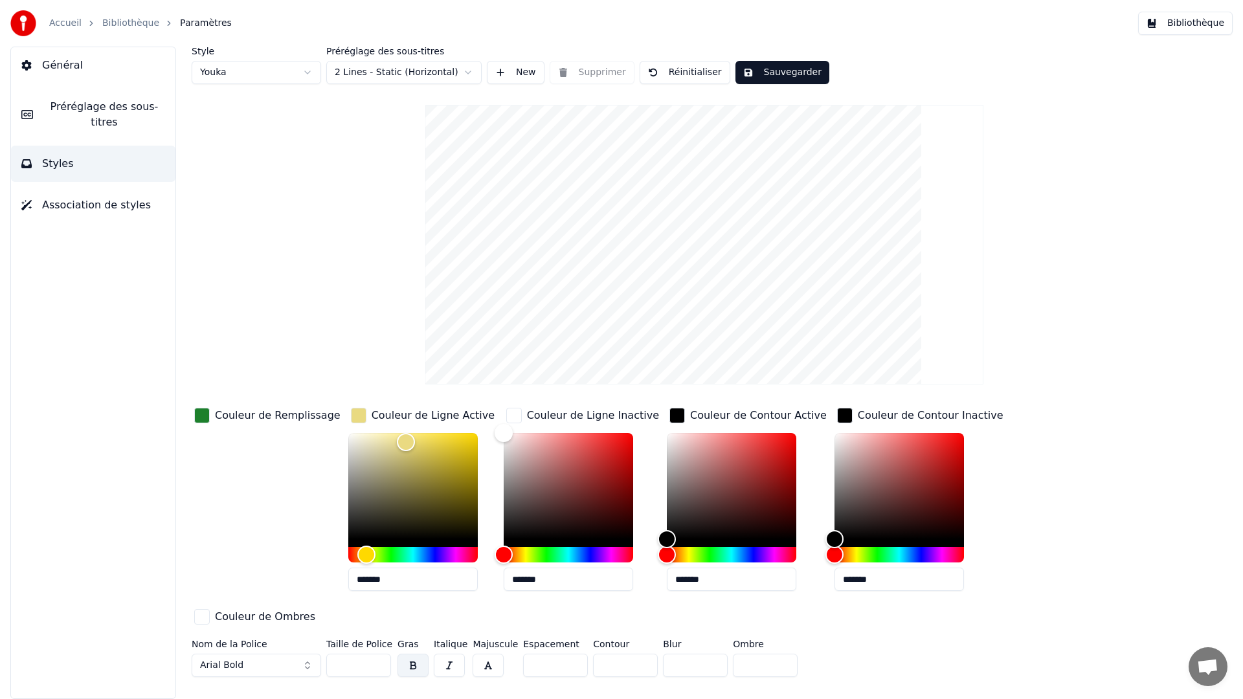
click at [573, 414] on div "Couleur de Ligne Inactive" at bounding box center [593, 416] width 132 height 16
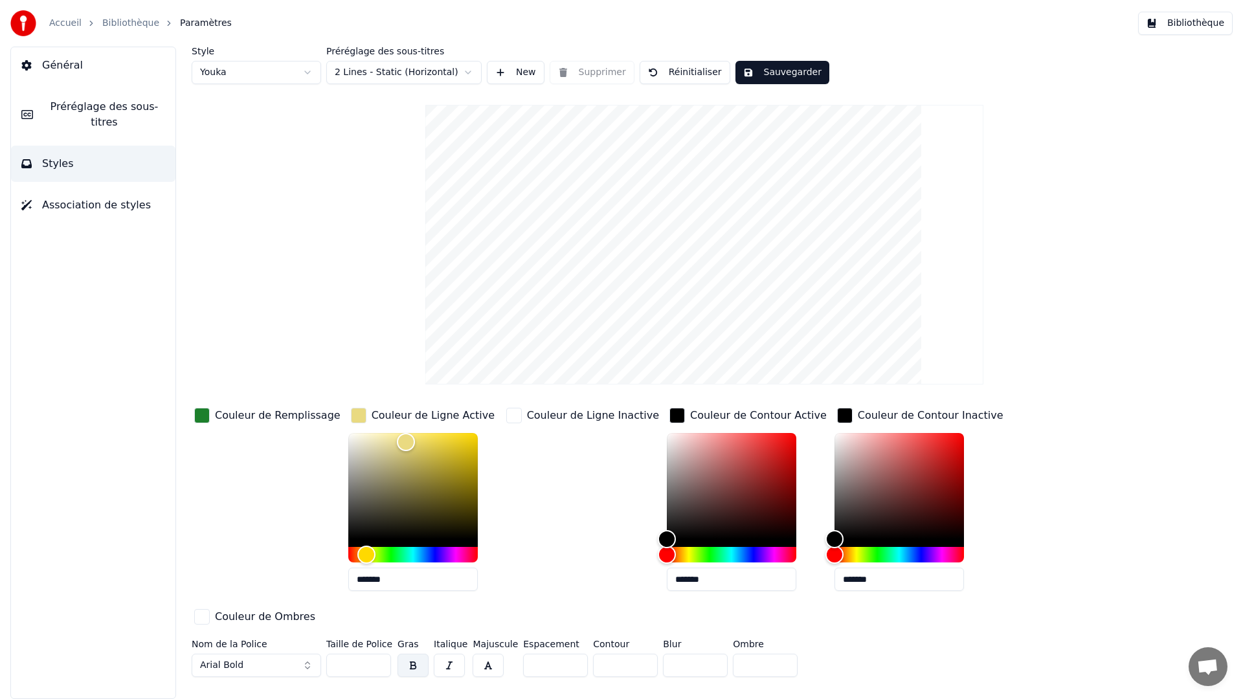
click at [719, 412] on div "Couleur de Contour Active" at bounding box center [758, 416] width 137 height 16
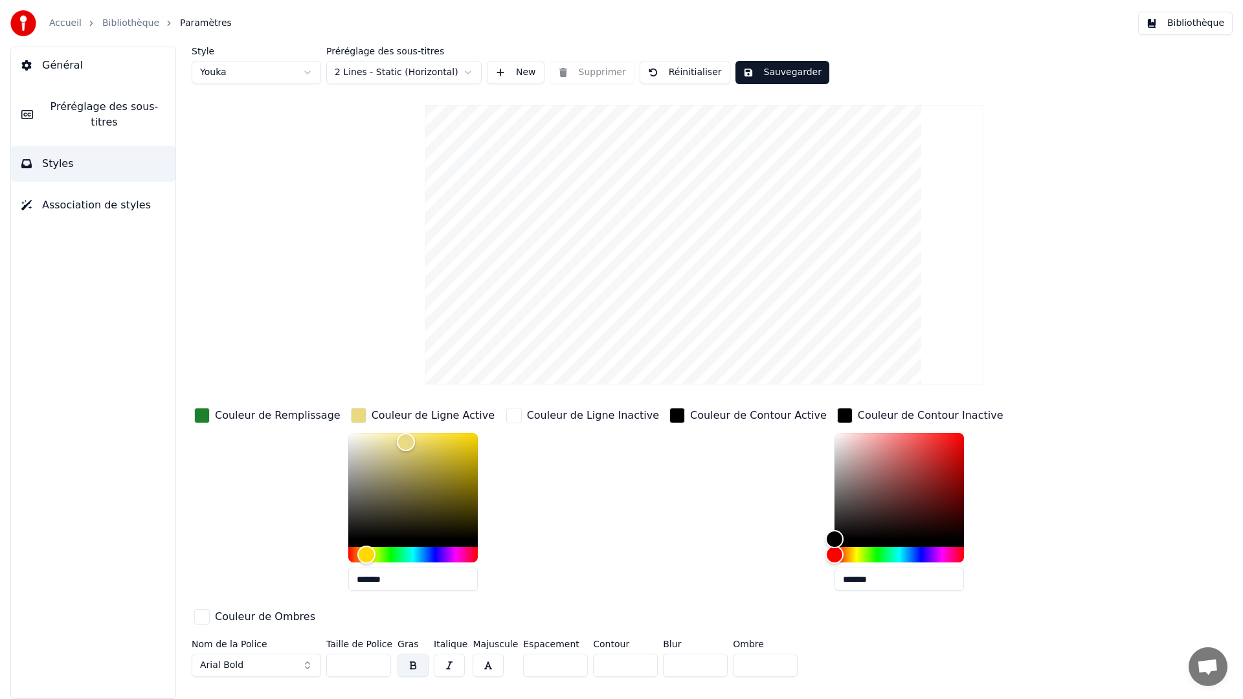
click at [859, 408] on div "Couleur de Contour Inactive" at bounding box center [930, 416] width 146 height 16
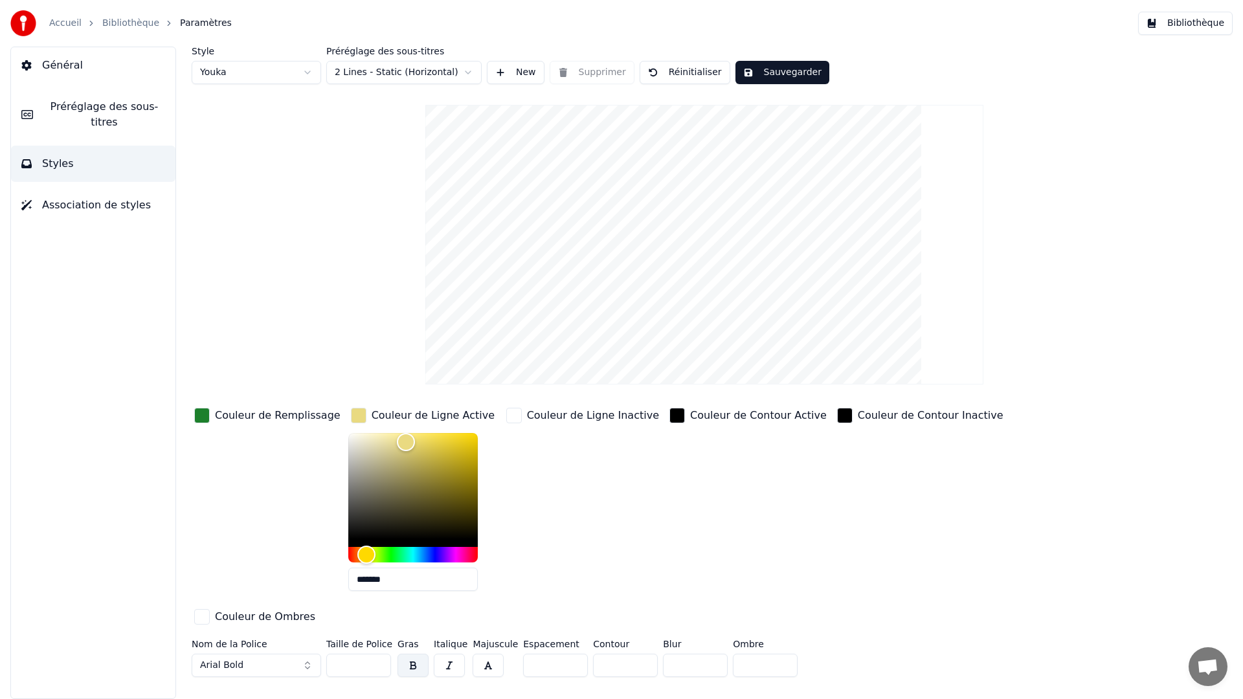
click at [426, 418] on div "Couleur de Ligne Active" at bounding box center [432, 416] width 123 height 16
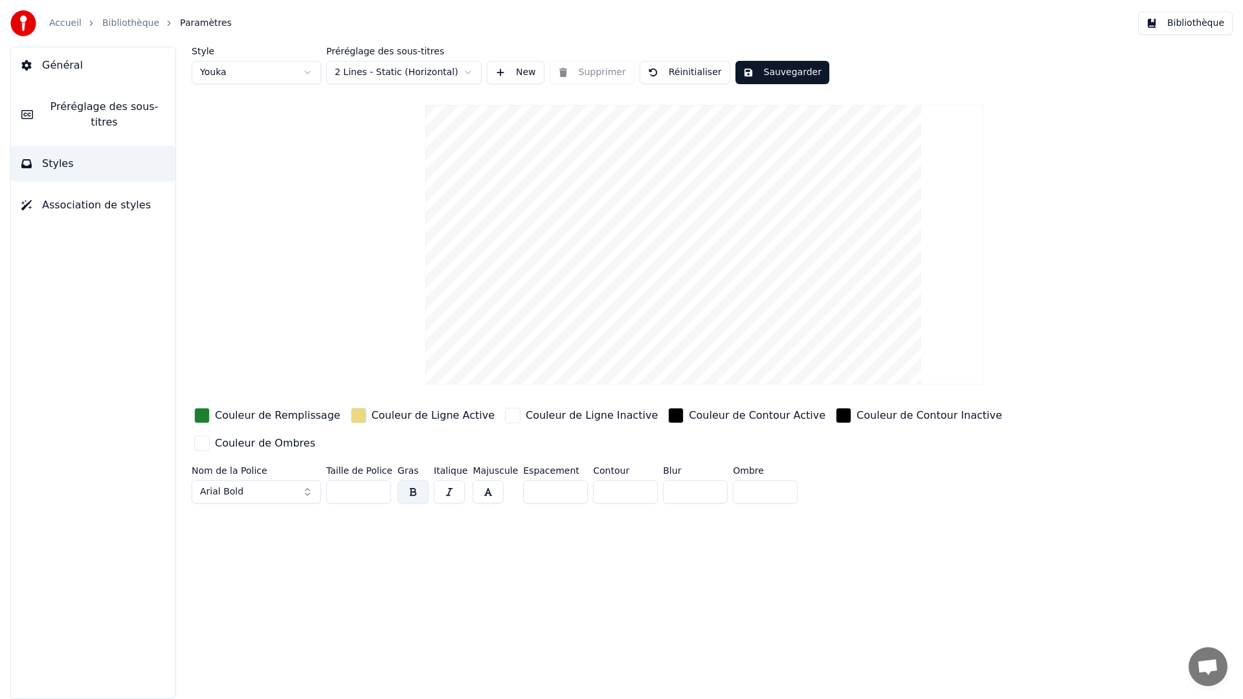
click at [697, 177] on video at bounding box center [704, 245] width 558 height 280
click at [1193, 27] on button "Bibliothèque" at bounding box center [1185, 23] width 94 height 23
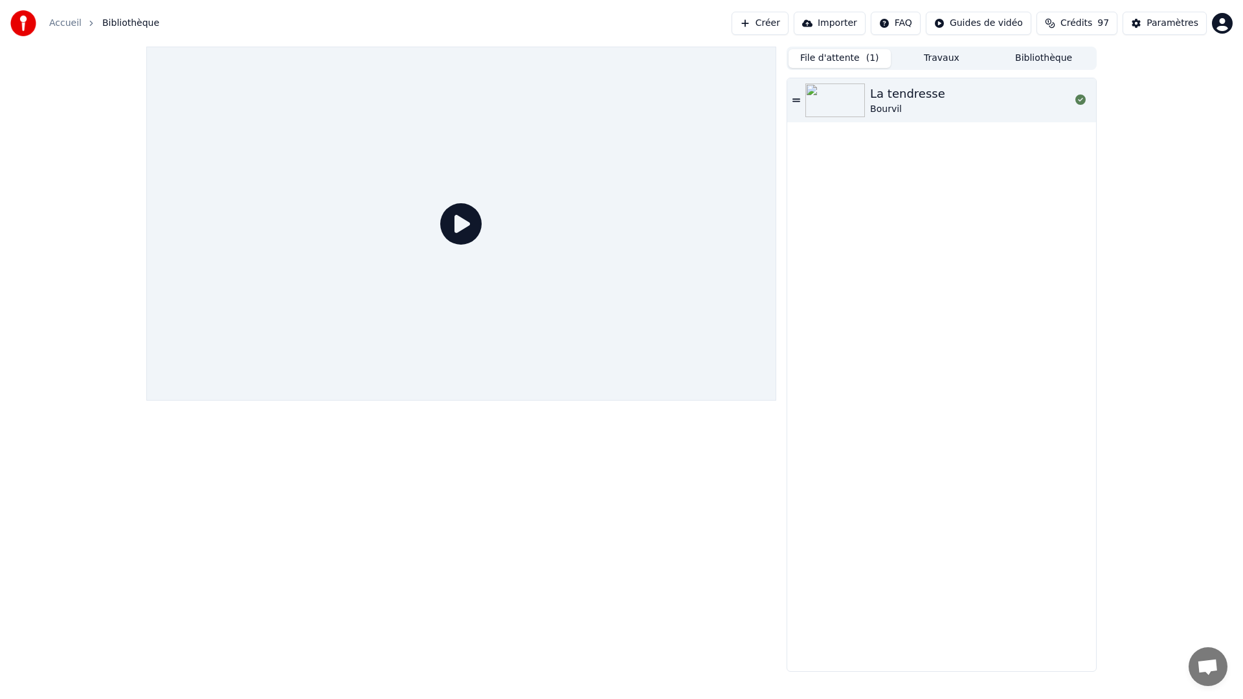
click at [841, 53] on button "File d'attente ( 1 )" at bounding box center [839, 58] width 102 height 19
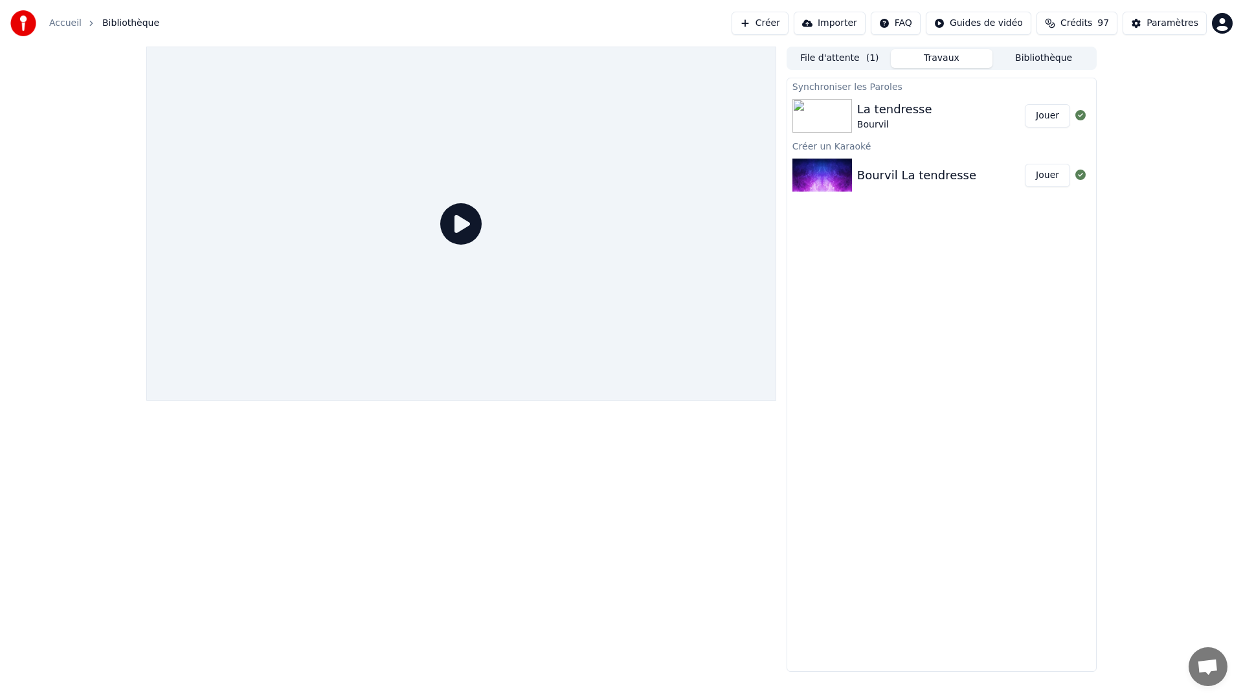
click at [945, 54] on button "Travaux" at bounding box center [941, 58] width 102 height 19
click at [822, 117] on img at bounding box center [822, 116] width 60 height 34
click at [1030, 117] on button "Jouer" at bounding box center [1046, 115] width 45 height 23
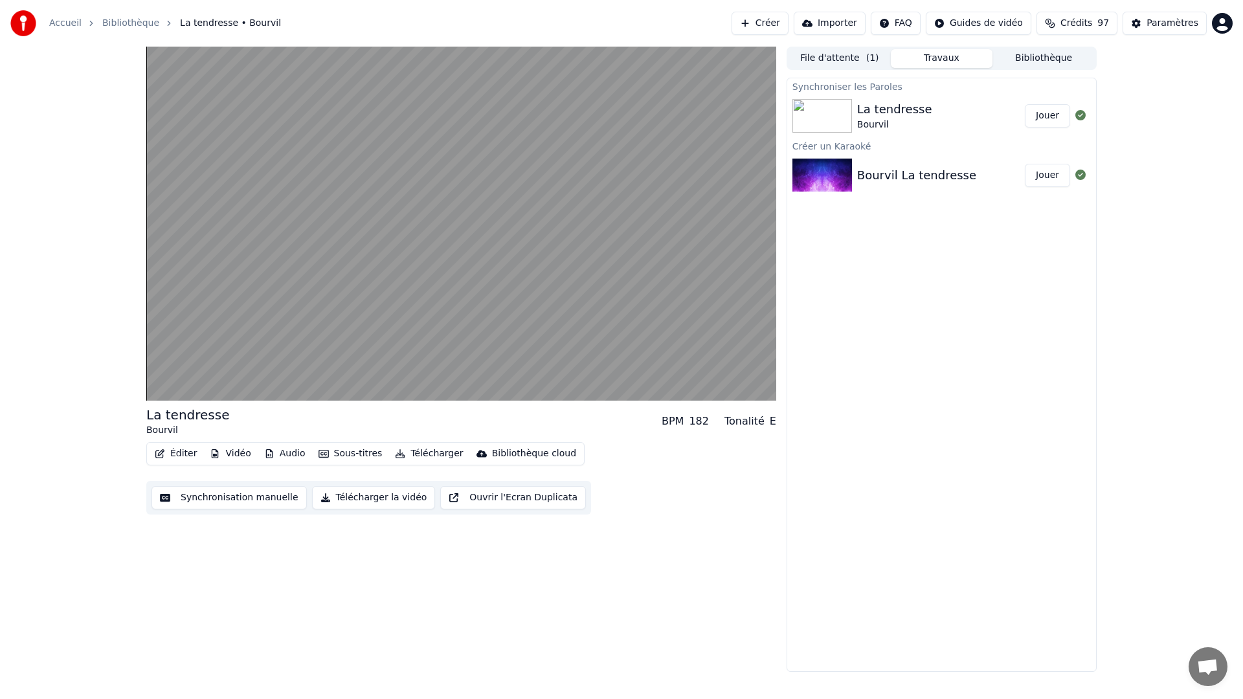
click at [181, 456] on button "Éditer" at bounding box center [175, 454] width 52 height 18
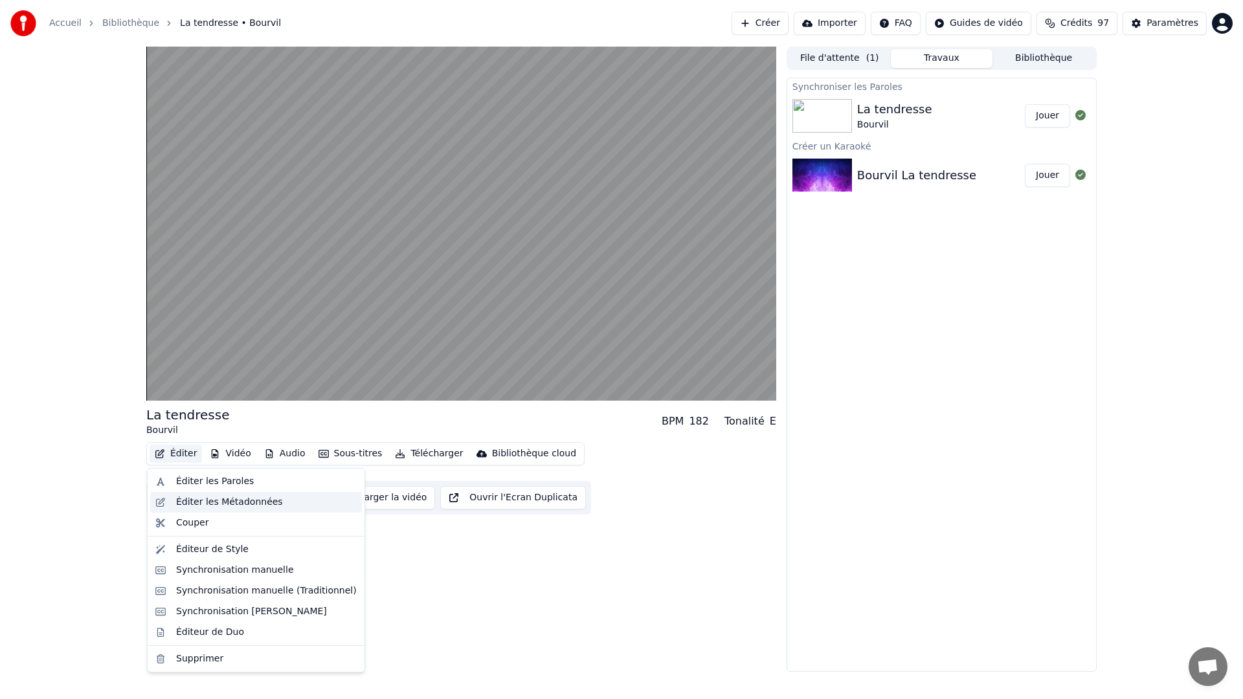
click at [214, 503] on div "Éditer les Métadonnées" at bounding box center [229, 502] width 107 height 13
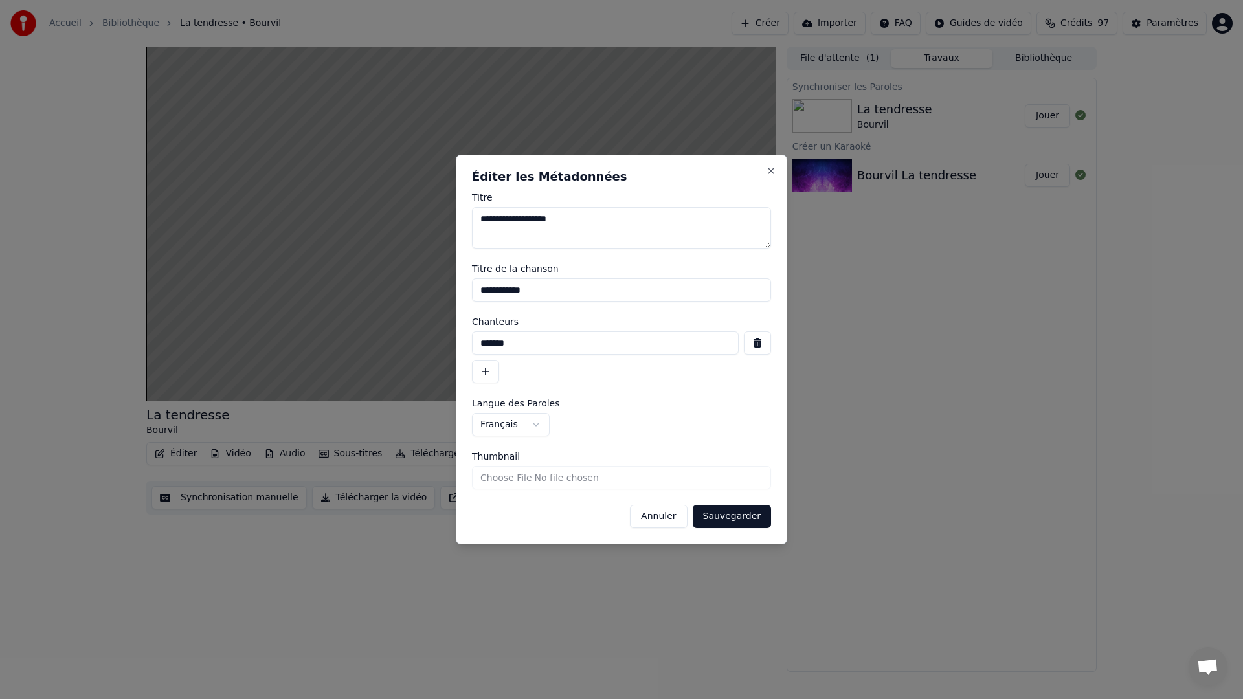
click at [652, 519] on button "Annuler" at bounding box center [658, 516] width 57 height 23
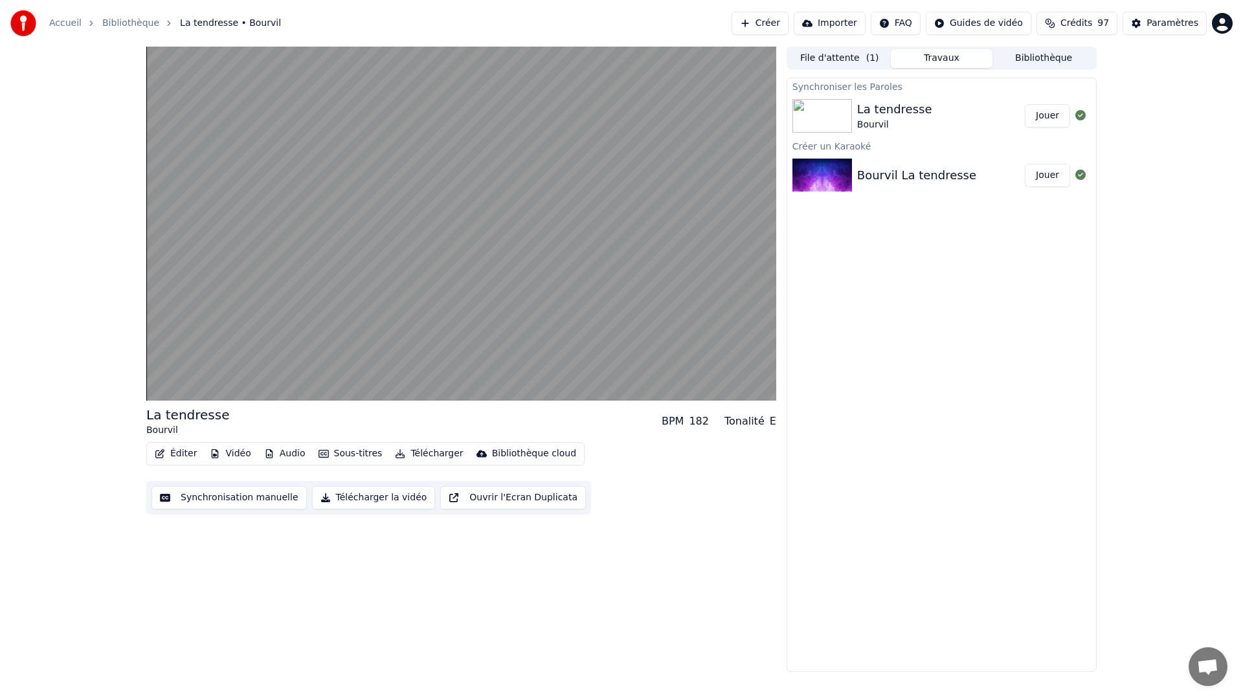
click at [178, 452] on button "Éditer" at bounding box center [175, 454] width 52 height 18
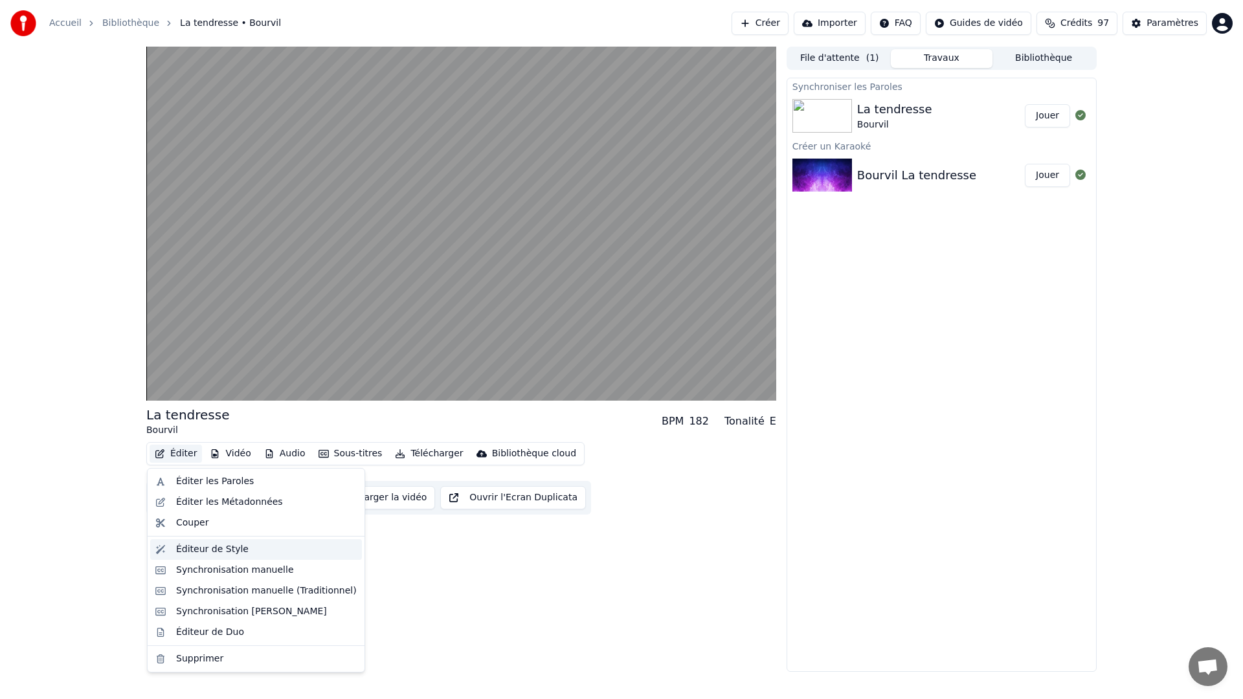
click at [206, 549] on div "Éditeur de Style" at bounding box center [212, 549] width 72 height 13
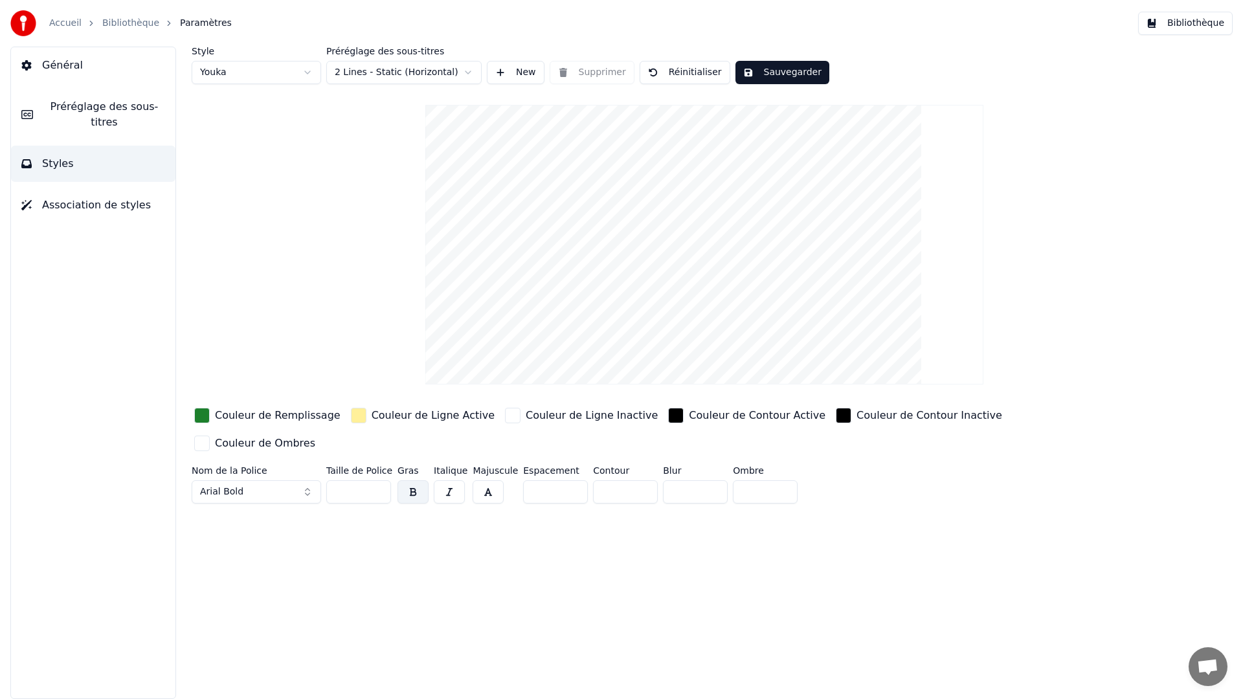
click at [106, 206] on span "Association de styles" at bounding box center [96, 205] width 109 height 16
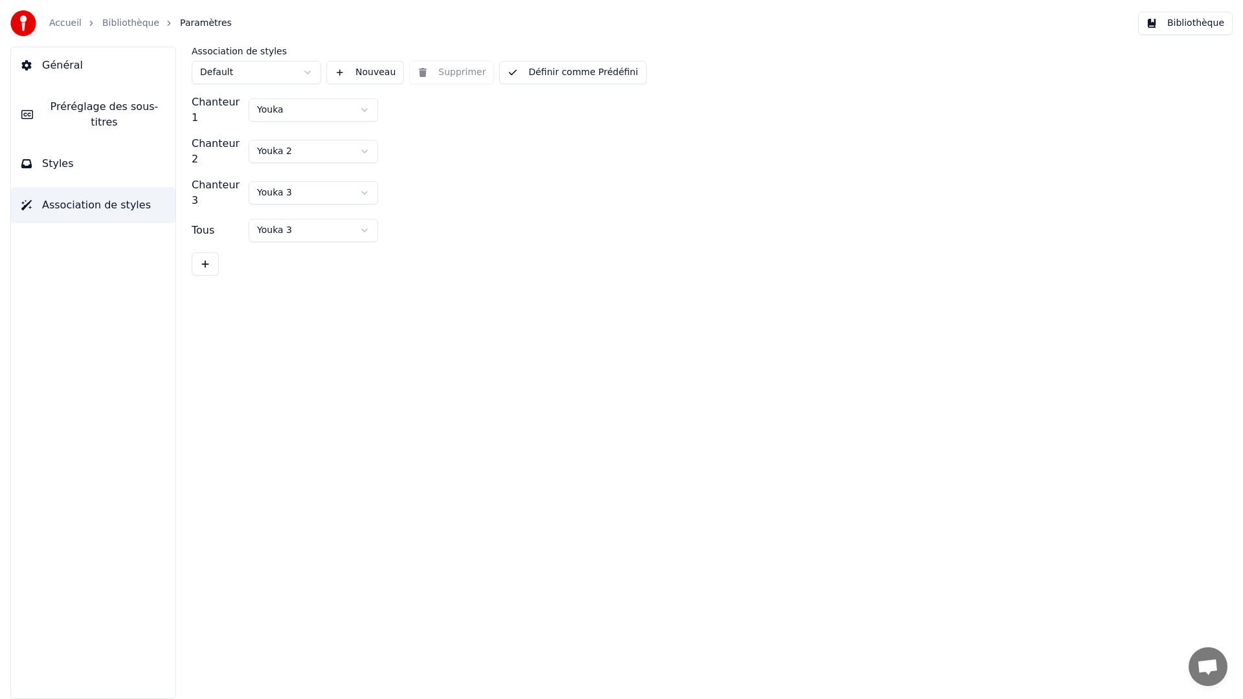
click at [52, 163] on span "Styles" at bounding box center [58, 164] width 32 height 16
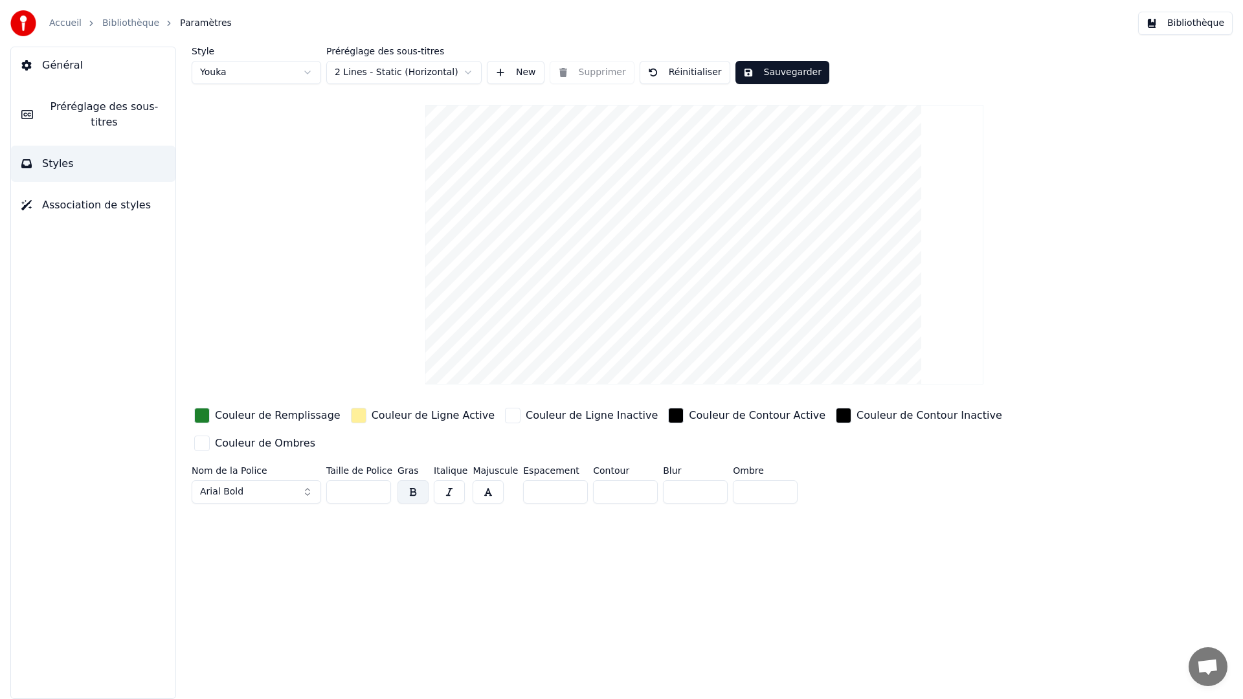
click at [74, 112] on span "Préréglage des sous-titres" at bounding box center [104, 114] width 122 height 31
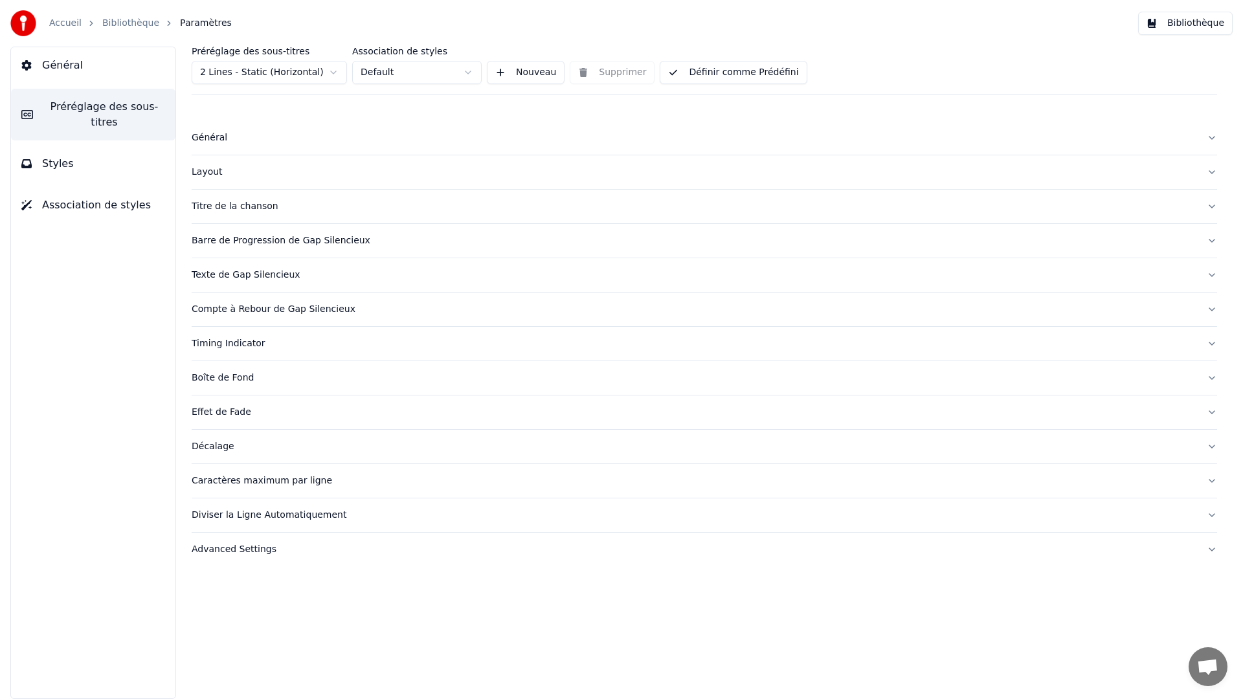
click at [47, 166] on span "Styles" at bounding box center [58, 164] width 32 height 16
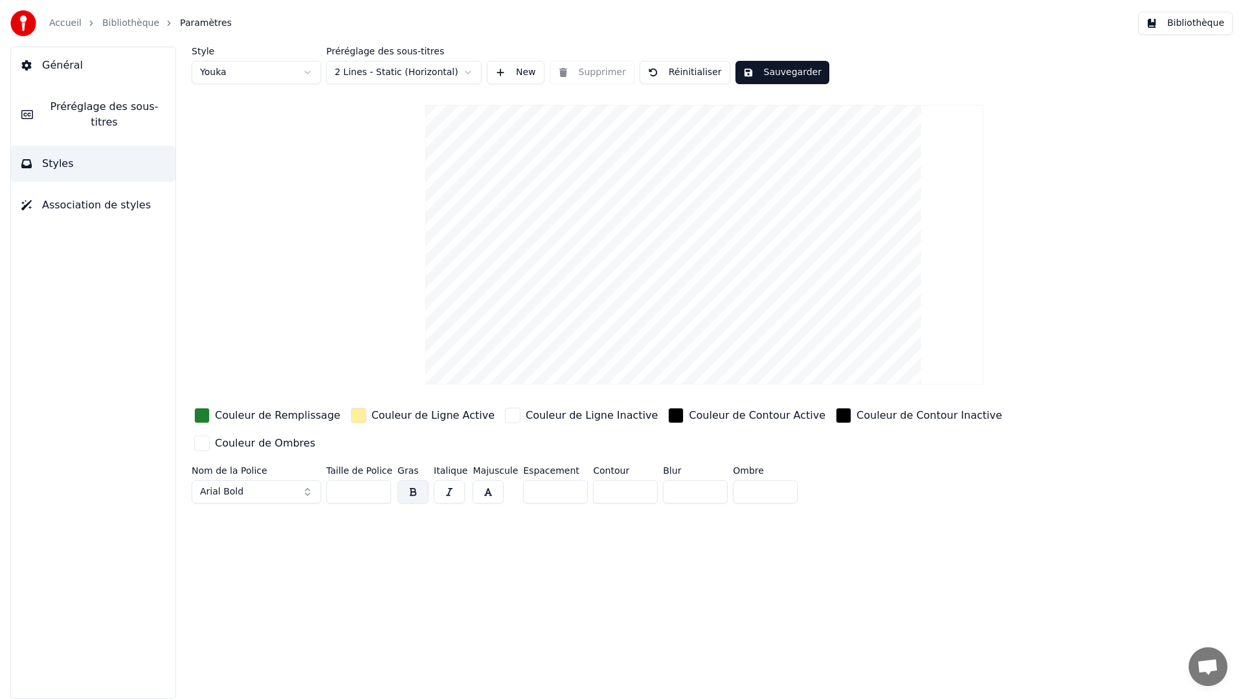
click at [82, 208] on span "Association de styles" at bounding box center [96, 205] width 109 height 16
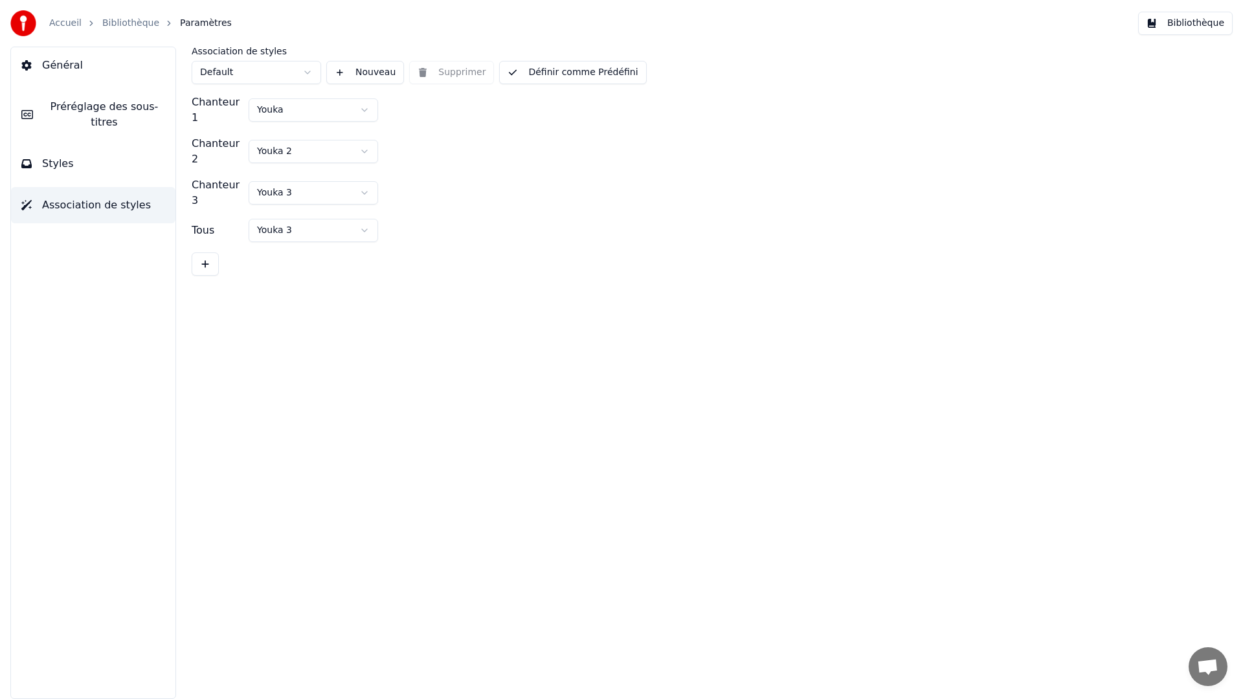
click at [63, 167] on span "Styles" at bounding box center [58, 164] width 32 height 16
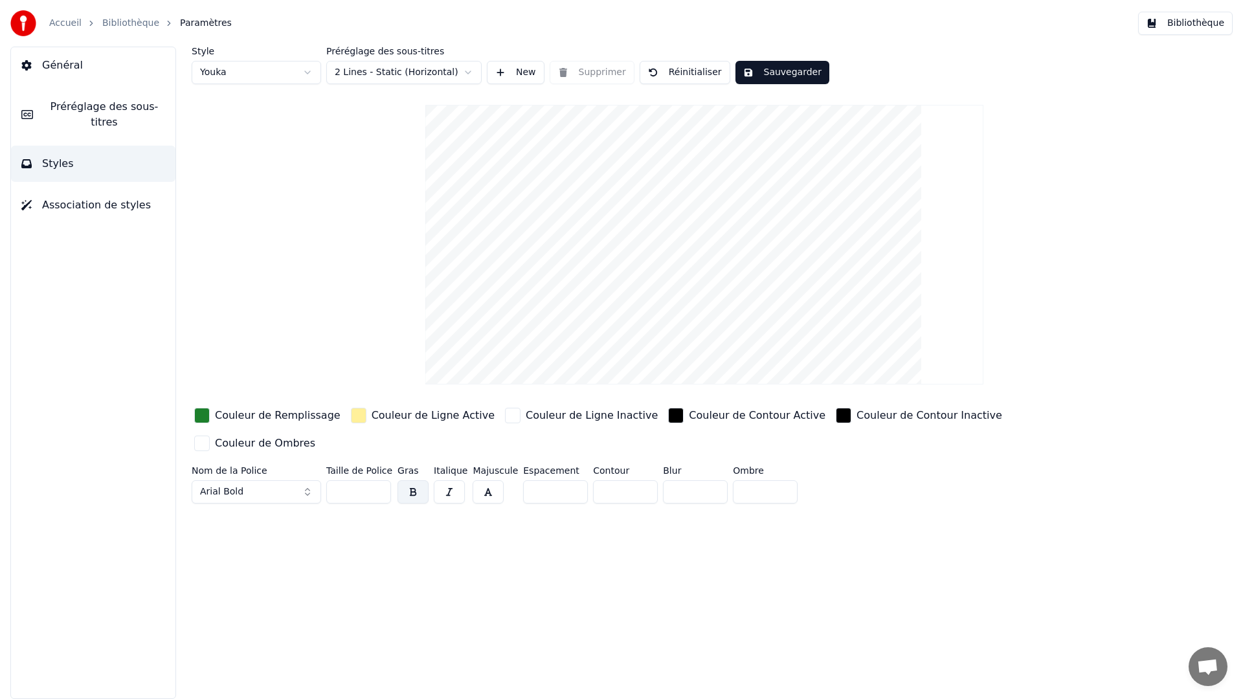
click at [63, 107] on span "Préréglage des sous-titres" at bounding box center [104, 114] width 122 height 31
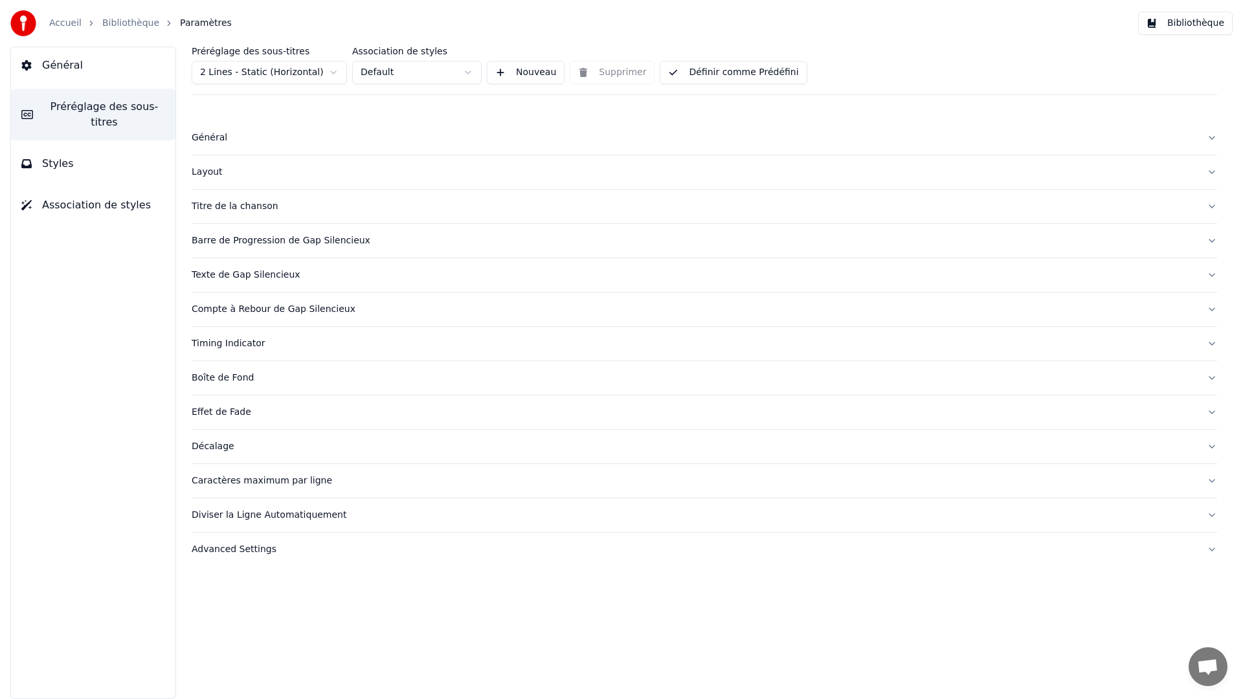
click at [60, 168] on span "Styles" at bounding box center [58, 164] width 32 height 16
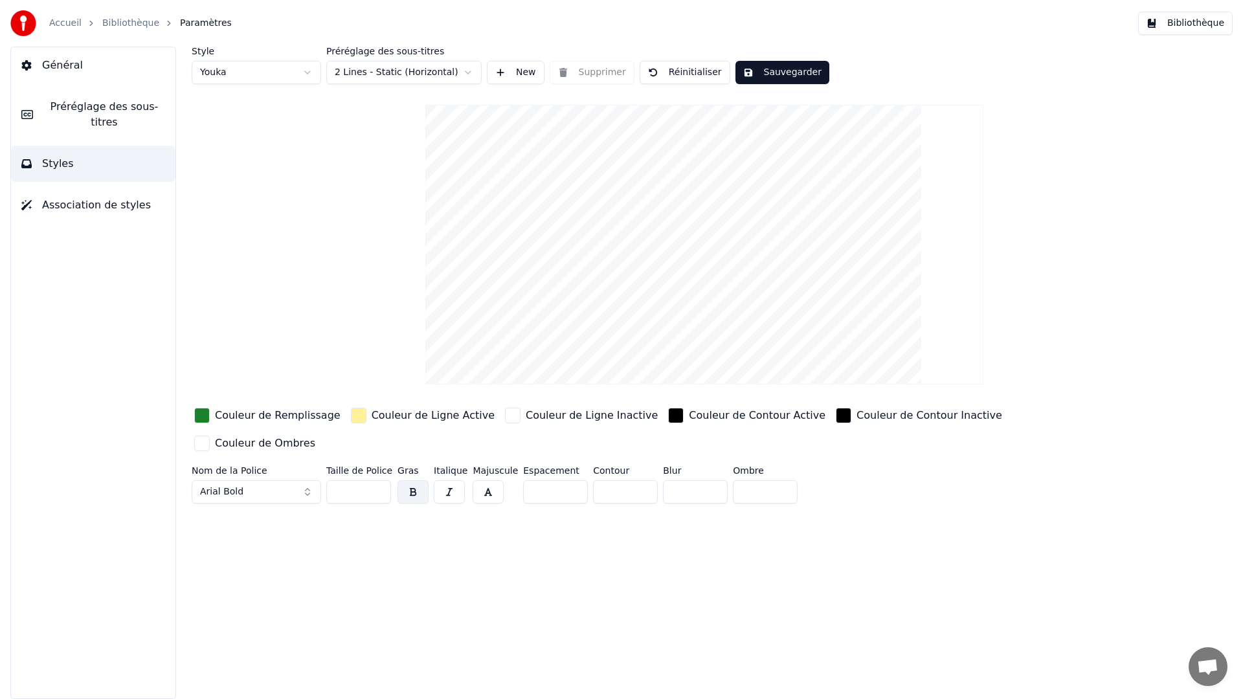
click at [51, 63] on span "Général" at bounding box center [62, 66] width 41 height 16
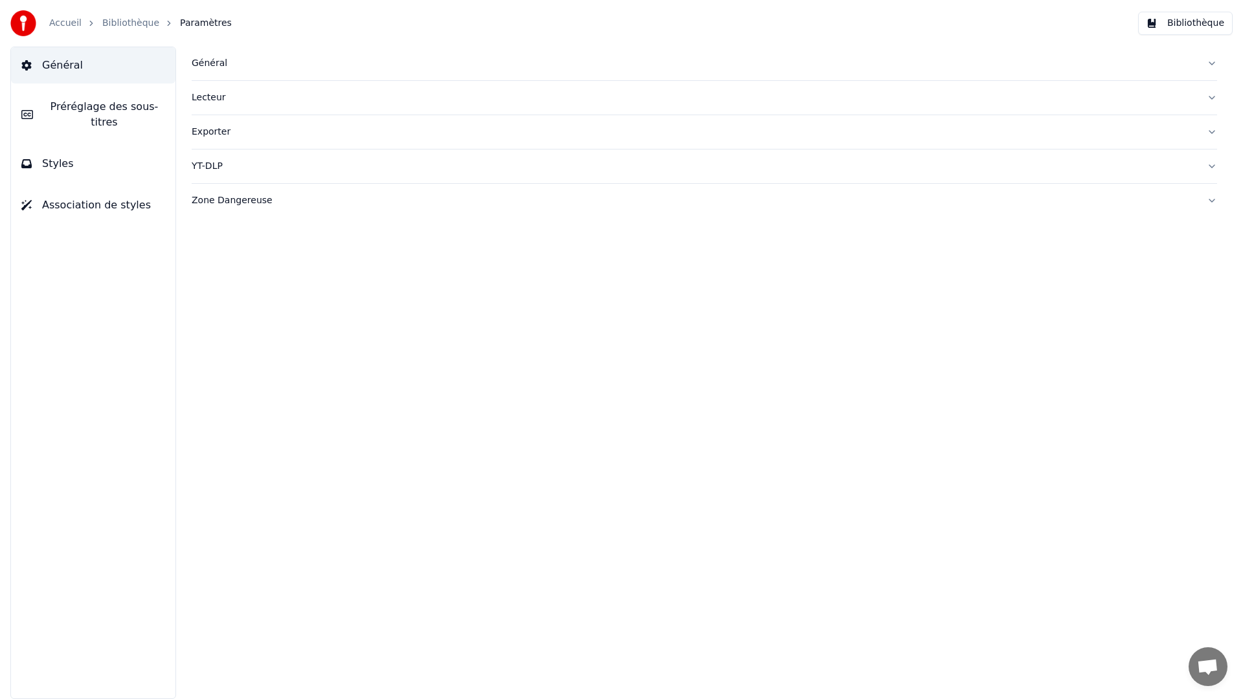
click at [57, 109] on span "Préréglage des sous-titres" at bounding box center [104, 114] width 122 height 31
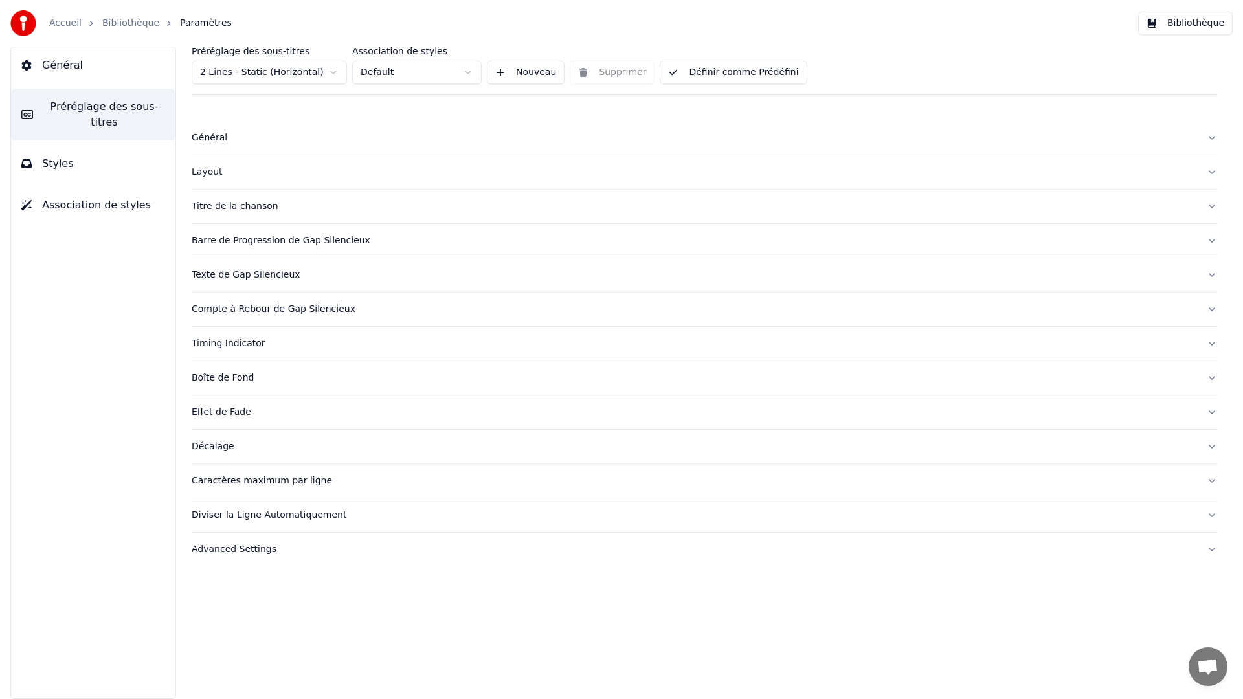
click at [50, 166] on span "Styles" at bounding box center [58, 164] width 32 height 16
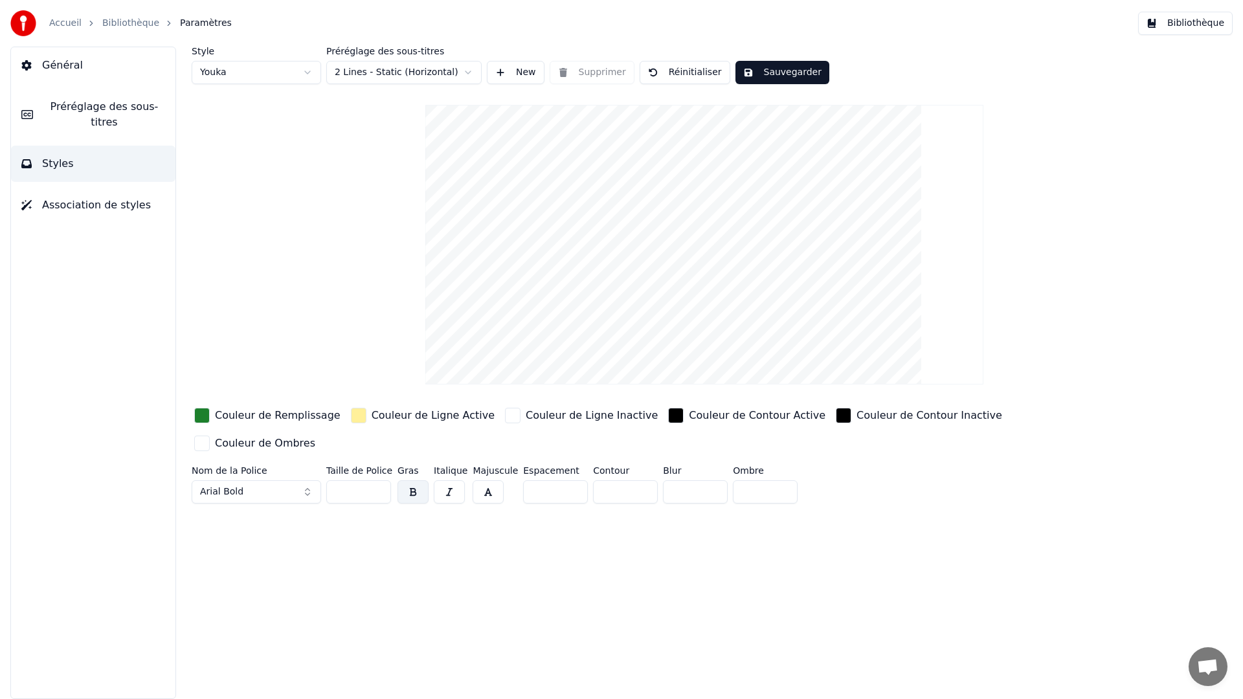
click at [67, 199] on span "Association de styles" at bounding box center [96, 205] width 109 height 16
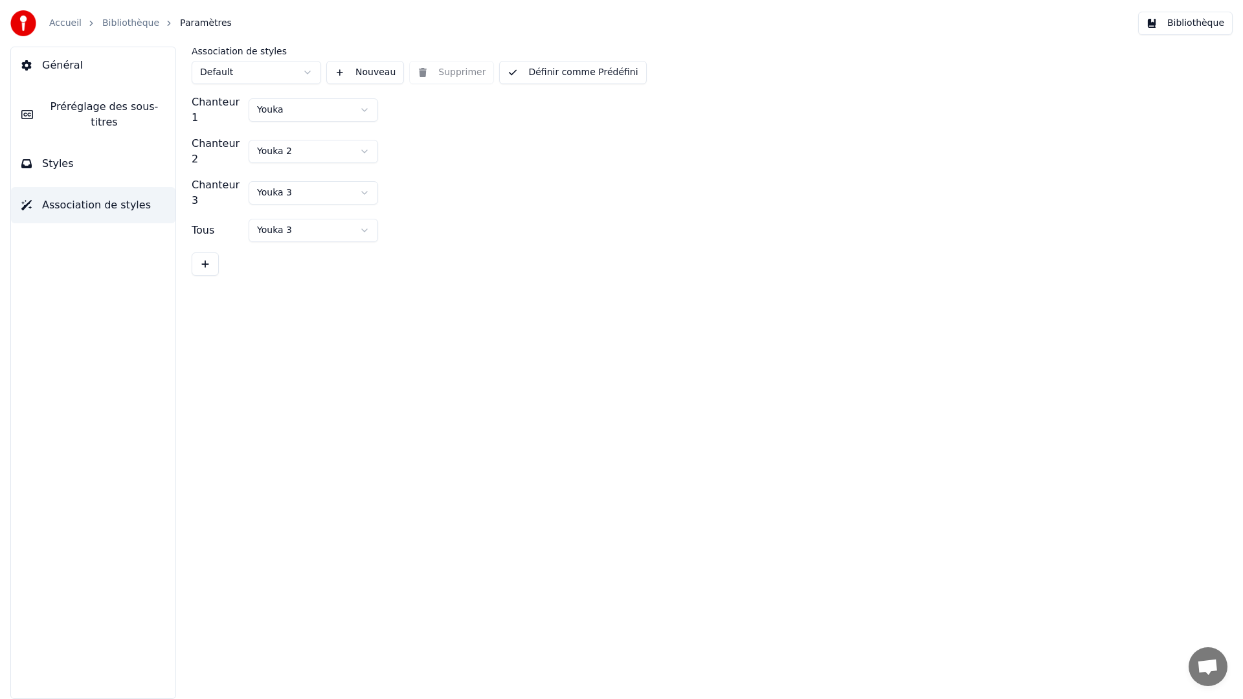
click at [62, 163] on span "Styles" at bounding box center [58, 164] width 32 height 16
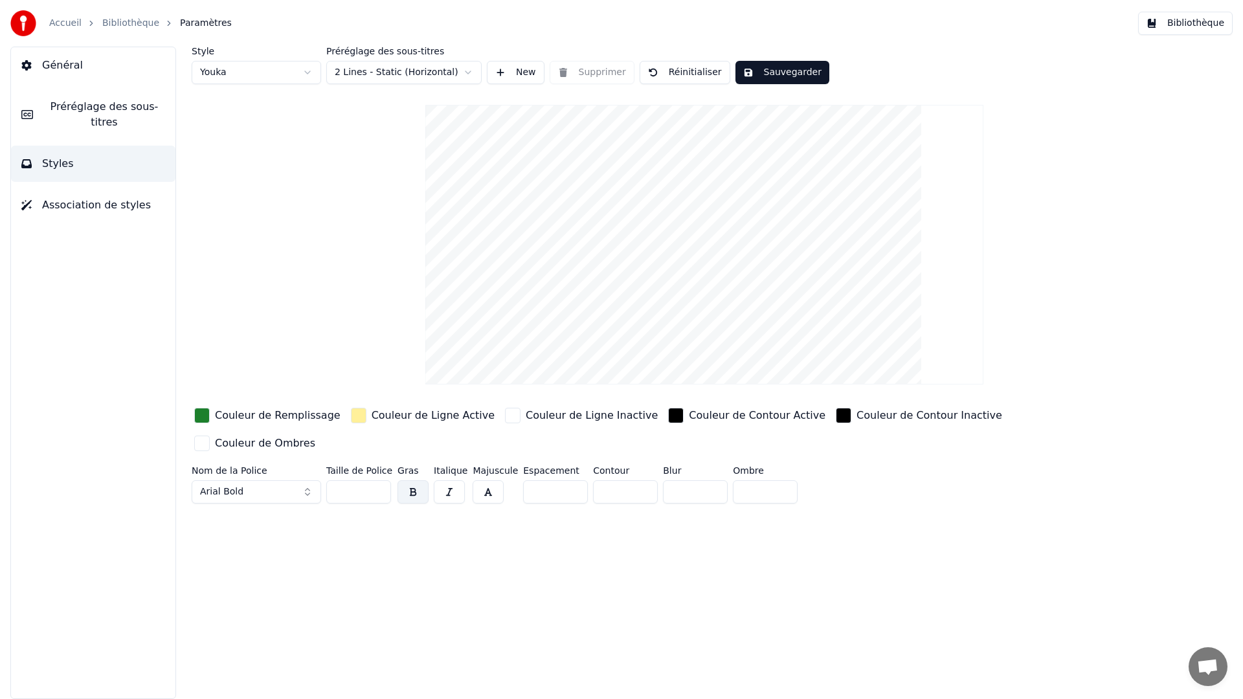
click at [688, 164] on video at bounding box center [704, 245] width 558 height 280
click at [140, 24] on link "Bibliothèque" at bounding box center [130, 23] width 57 height 13
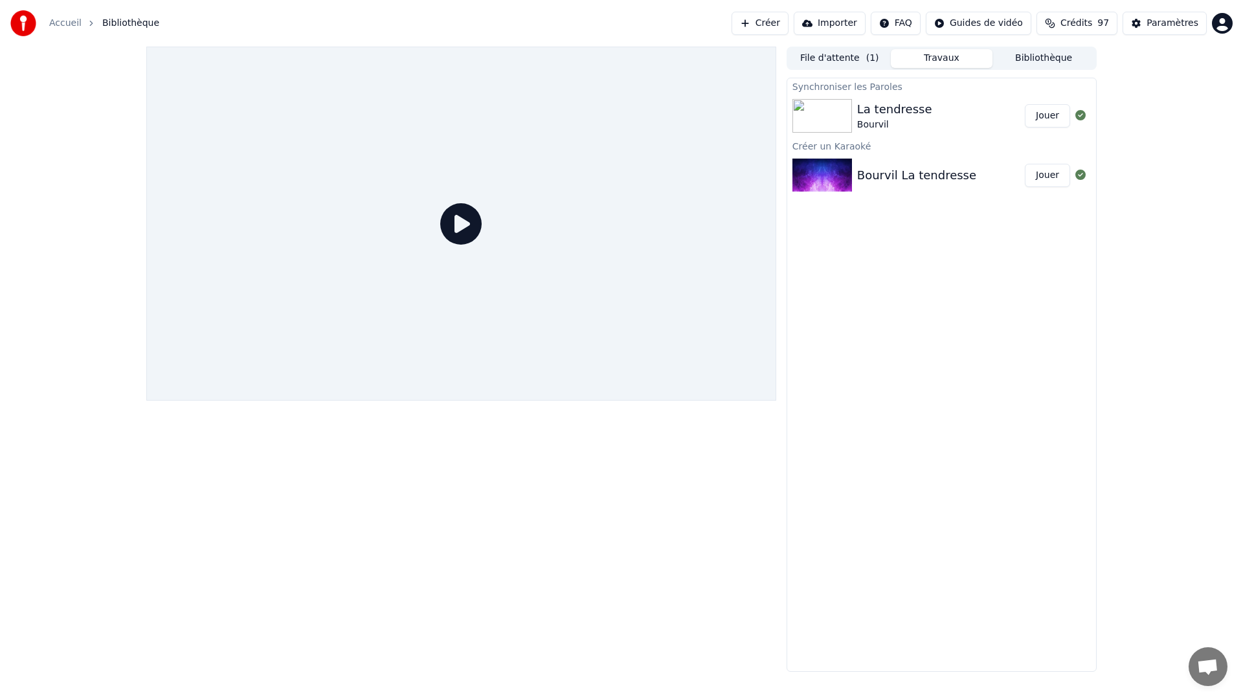
click at [62, 23] on link "Accueil" at bounding box center [65, 23] width 32 height 13
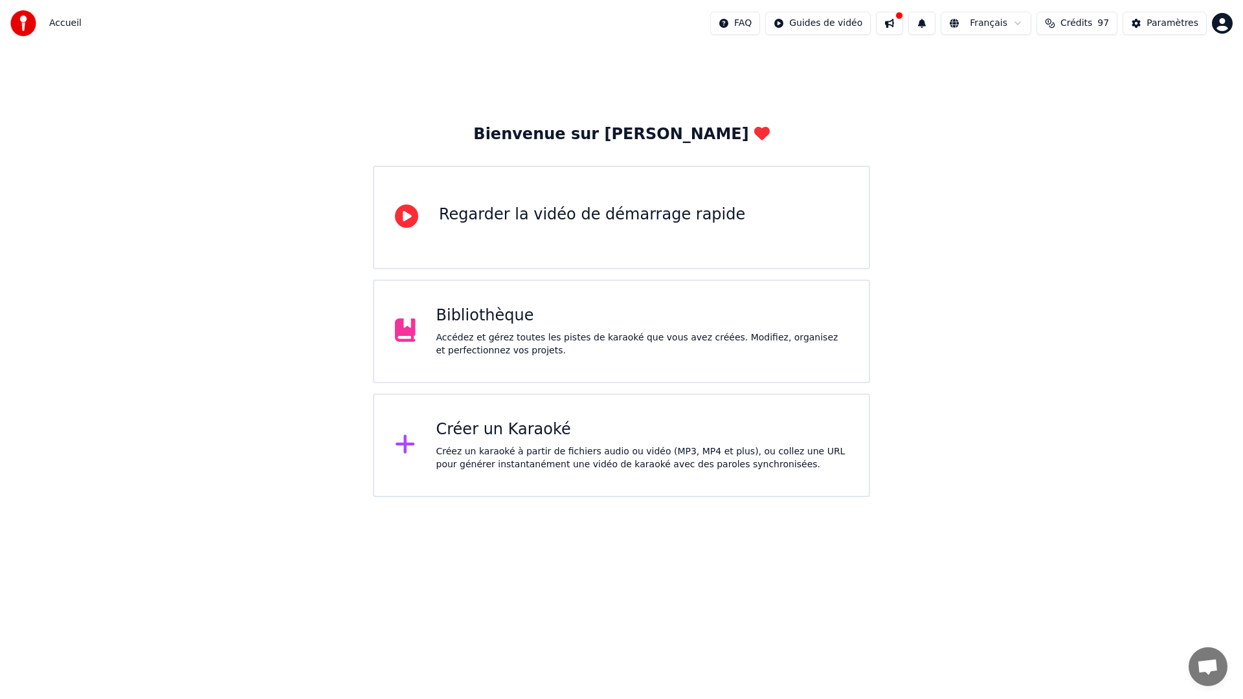
click at [643, 310] on div "Bibliothèque" at bounding box center [642, 315] width 412 height 21
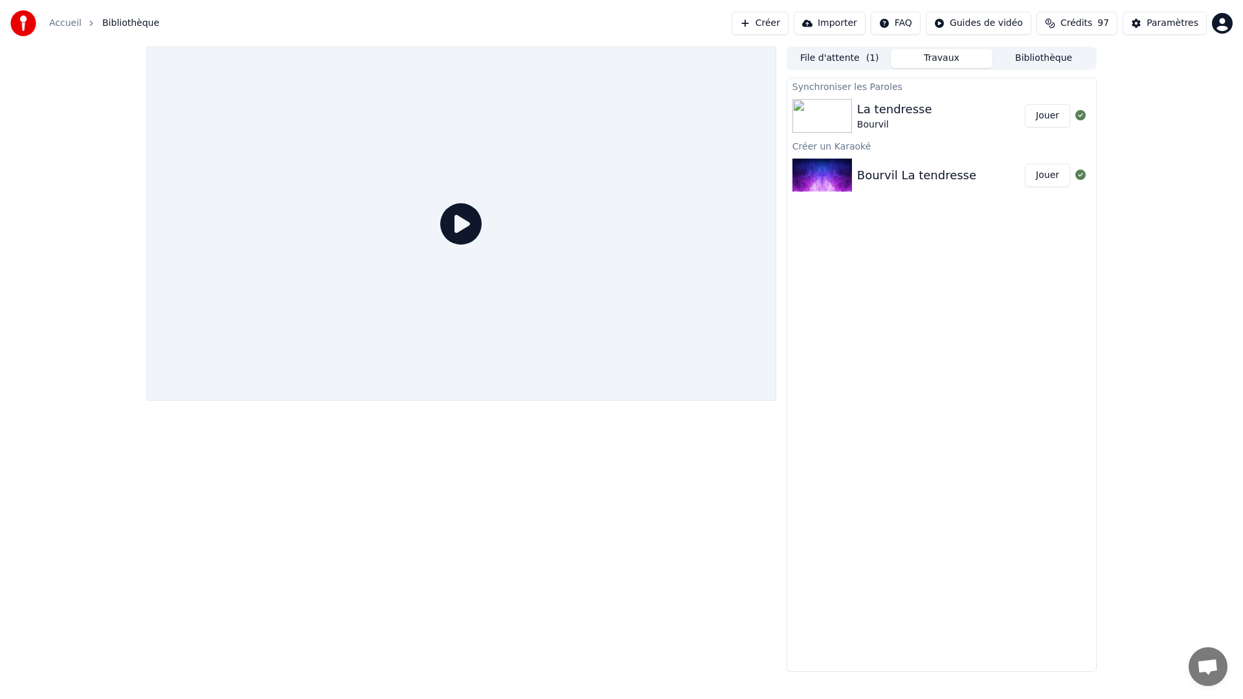
click at [1059, 118] on button "Jouer" at bounding box center [1046, 115] width 45 height 23
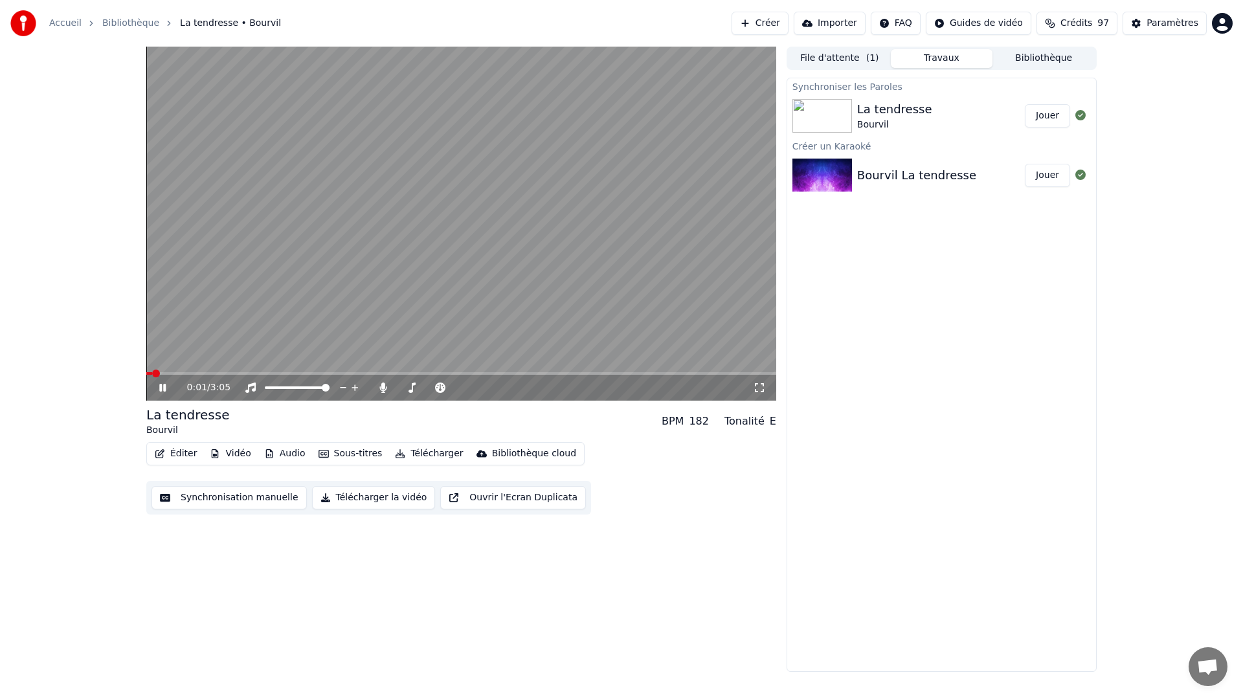
click at [159, 384] on icon at bounding box center [172, 387] width 30 height 10
click at [447, 131] on video at bounding box center [461, 224] width 630 height 354
click at [232, 454] on button "Vidéo" at bounding box center [230, 454] width 51 height 18
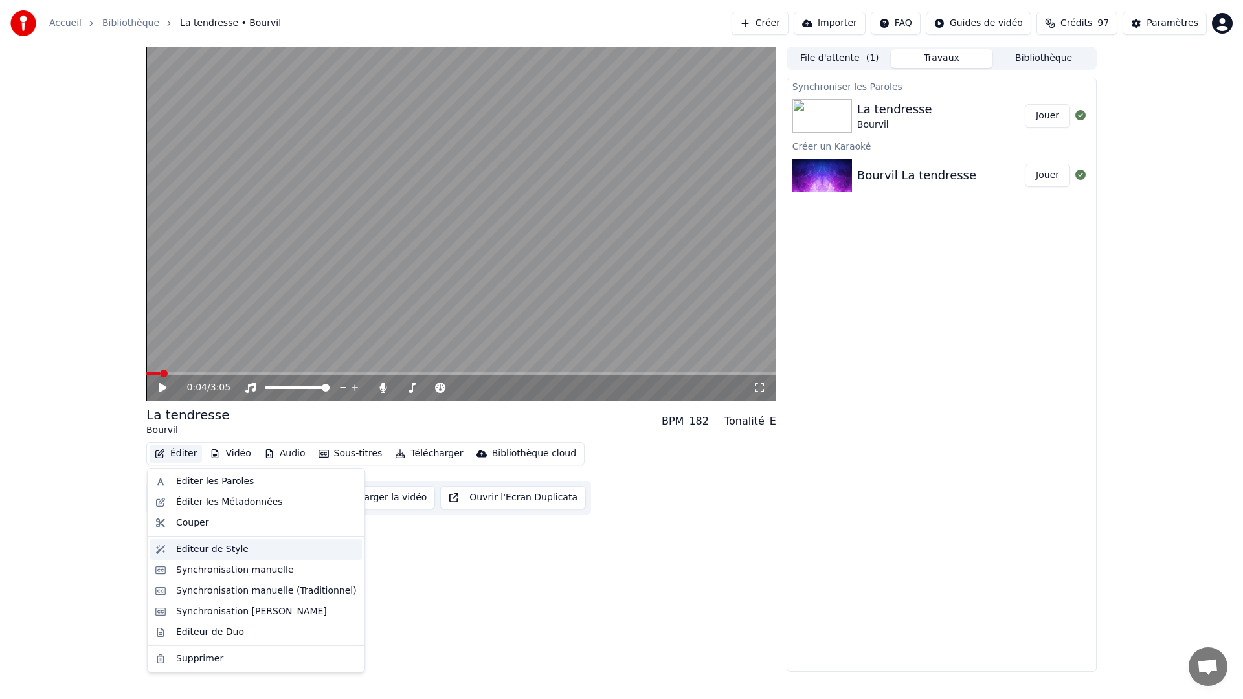
click at [221, 553] on div "Éditeur de Style" at bounding box center [212, 549] width 72 height 13
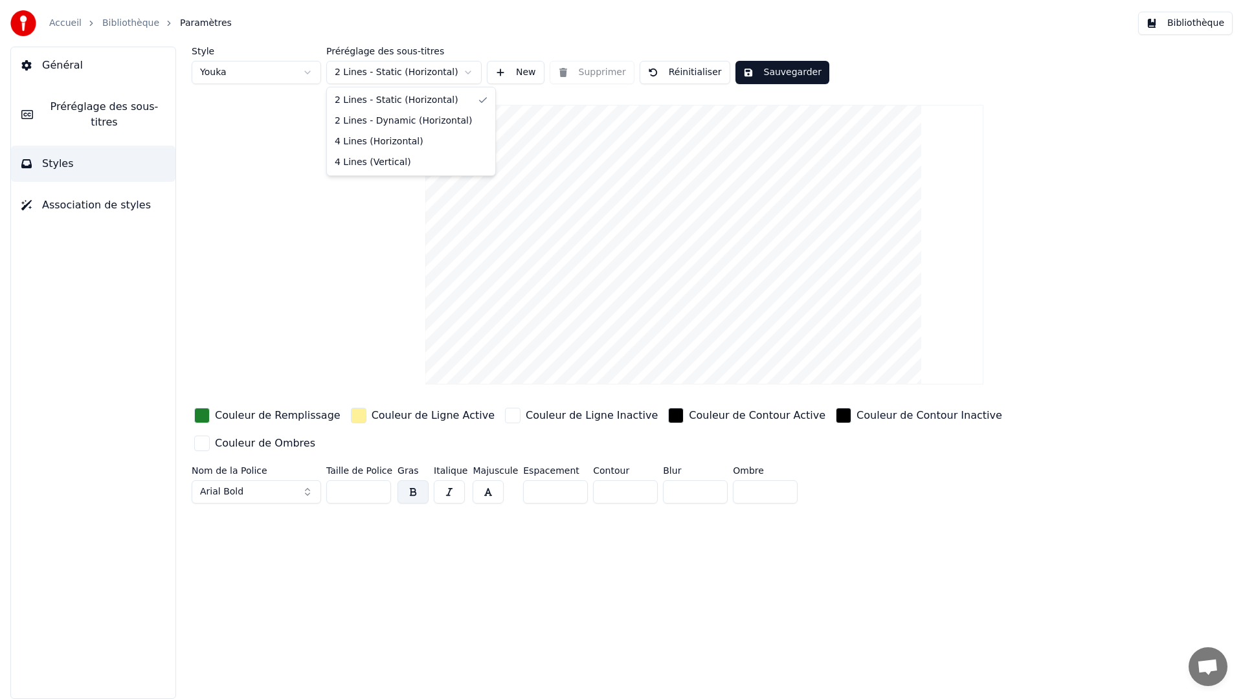
click at [404, 76] on html "Accueil Bibliothèque Paramètres Bibliothèque Général Préréglage des sous-titres…" at bounding box center [621, 349] width 1243 height 699
click at [403, 231] on html "Accueil Bibliothèque Paramètres Bibliothèque Général Préréglage des sous-titres…" at bounding box center [621, 349] width 1243 height 699
click at [294, 74] on html "Accueil Bibliothèque Paramètres Bibliothèque Général Préréglage des sous-titres…" at bounding box center [621, 349] width 1243 height 699
click at [58, 164] on span "Styles" at bounding box center [58, 164] width 32 height 16
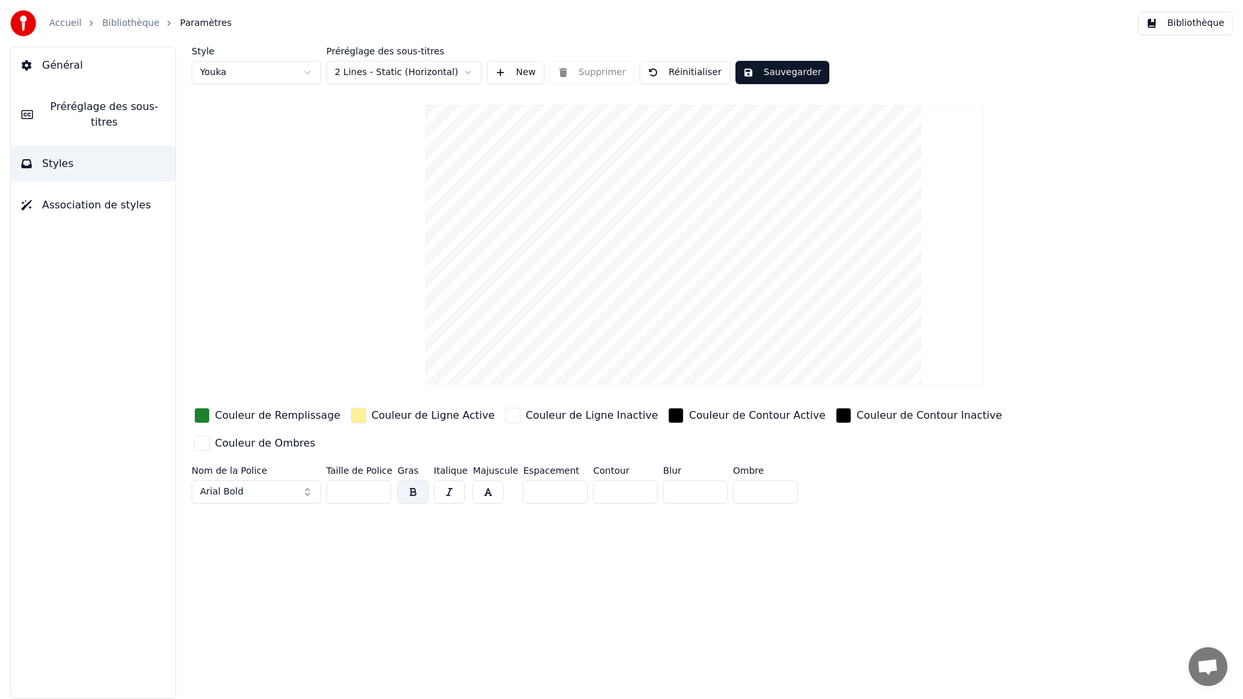
click at [57, 160] on span "Styles" at bounding box center [58, 164] width 32 height 16
click at [687, 299] on video at bounding box center [704, 245] width 558 height 280
click at [685, 296] on video at bounding box center [704, 245] width 558 height 280
click at [803, 73] on button "Sauvegarder" at bounding box center [782, 72] width 94 height 23
